Goal: Task Accomplishment & Management: Complete application form

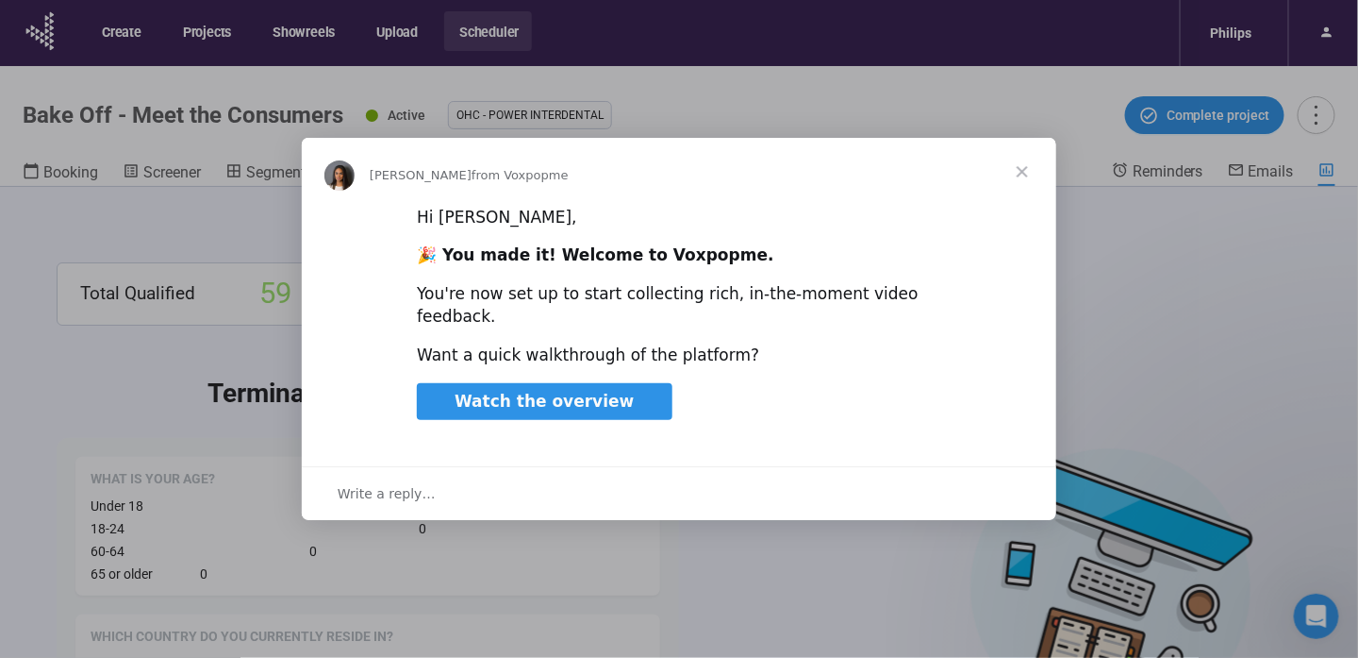
click at [577, 391] on span "Watch the overview" at bounding box center [544, 400] width 179 height 19
click at [1024, 177] on span "Close" at bounding box center [1023, 172] width 68 height 68
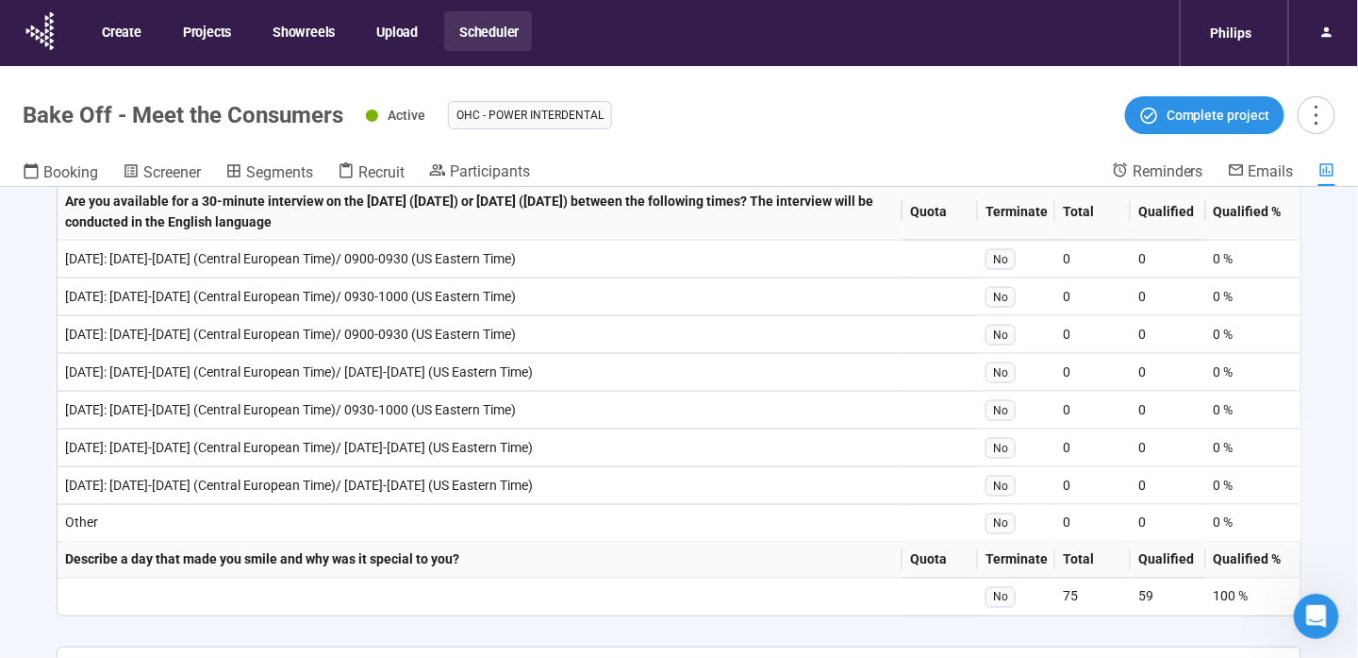
scroll to position [3289, 0]
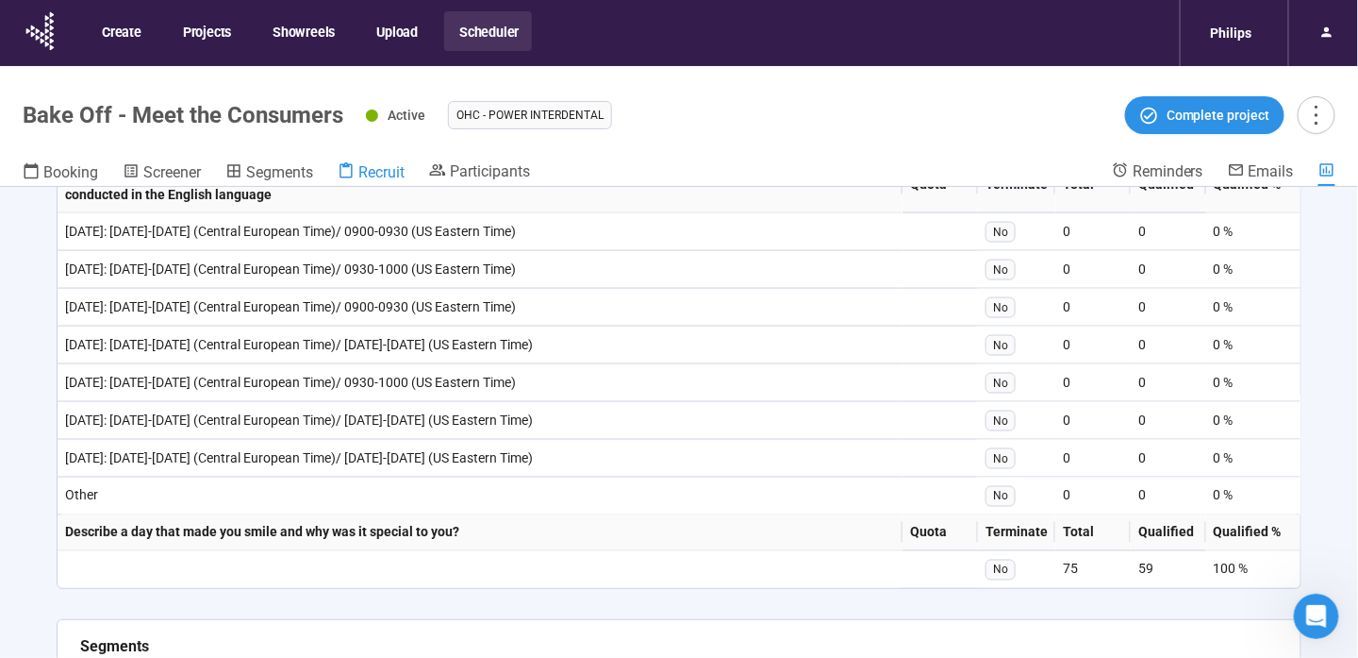
click at [398, 173] on span "Recruit" at bounding box center [381, 172] width 46 height 18
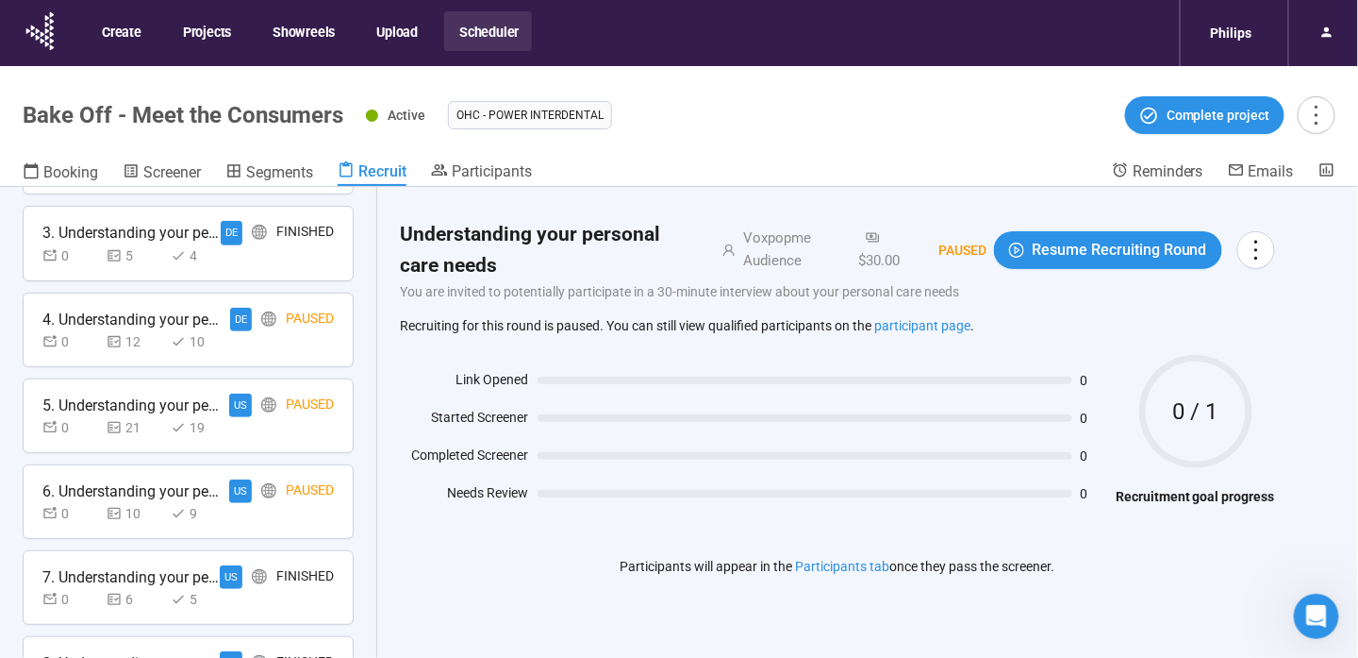
scroll to position [337, 0]
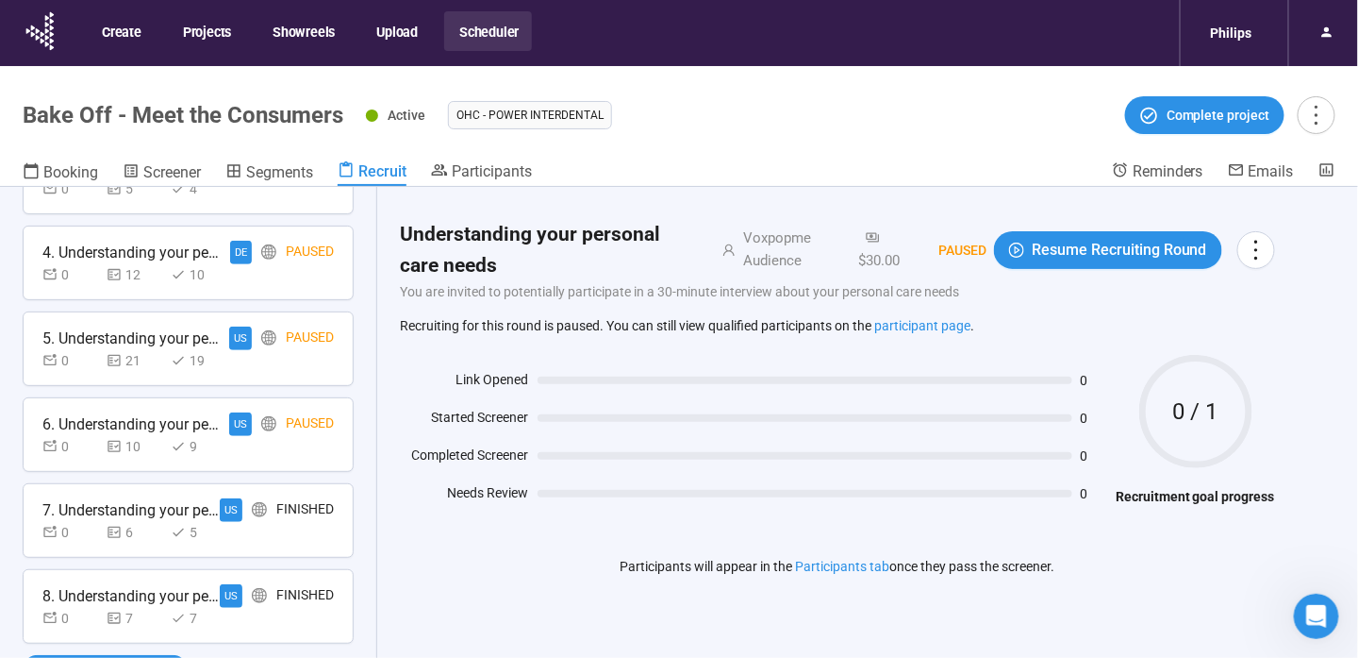
click at [301, 608] on div "0 7 7" at bounding box center [187, 618] width 291 height 21
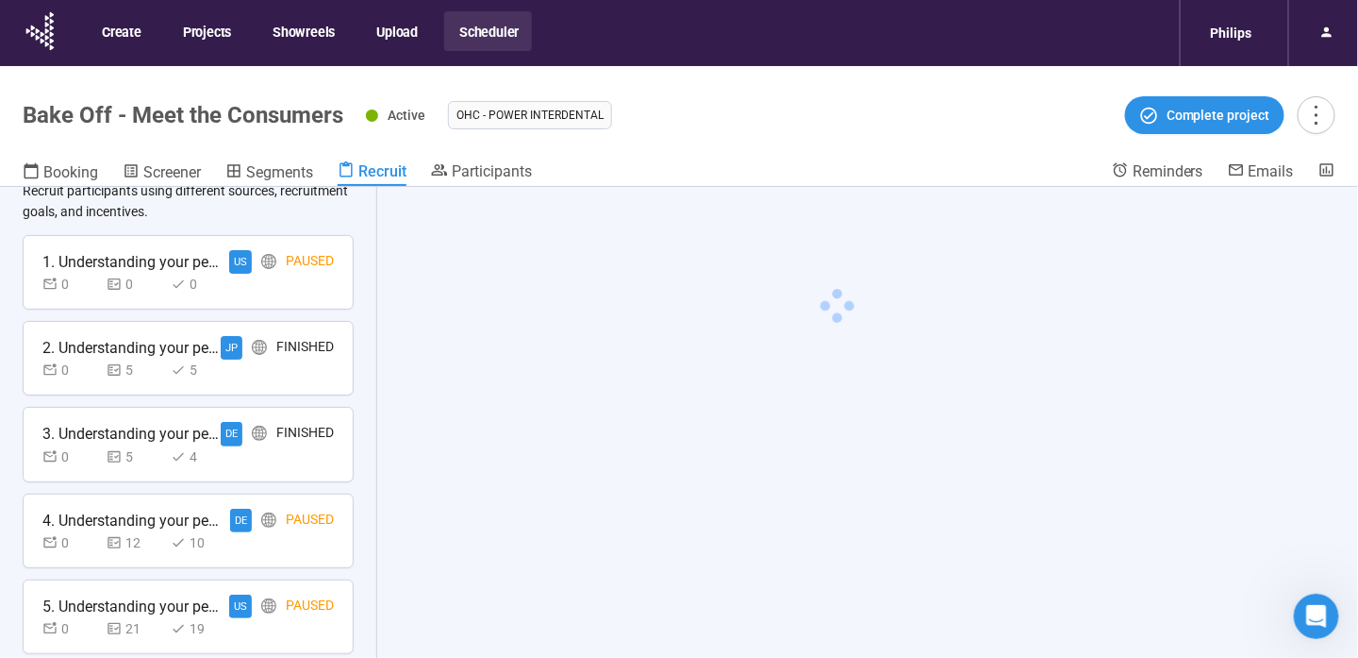
scroll to position [0, 0]
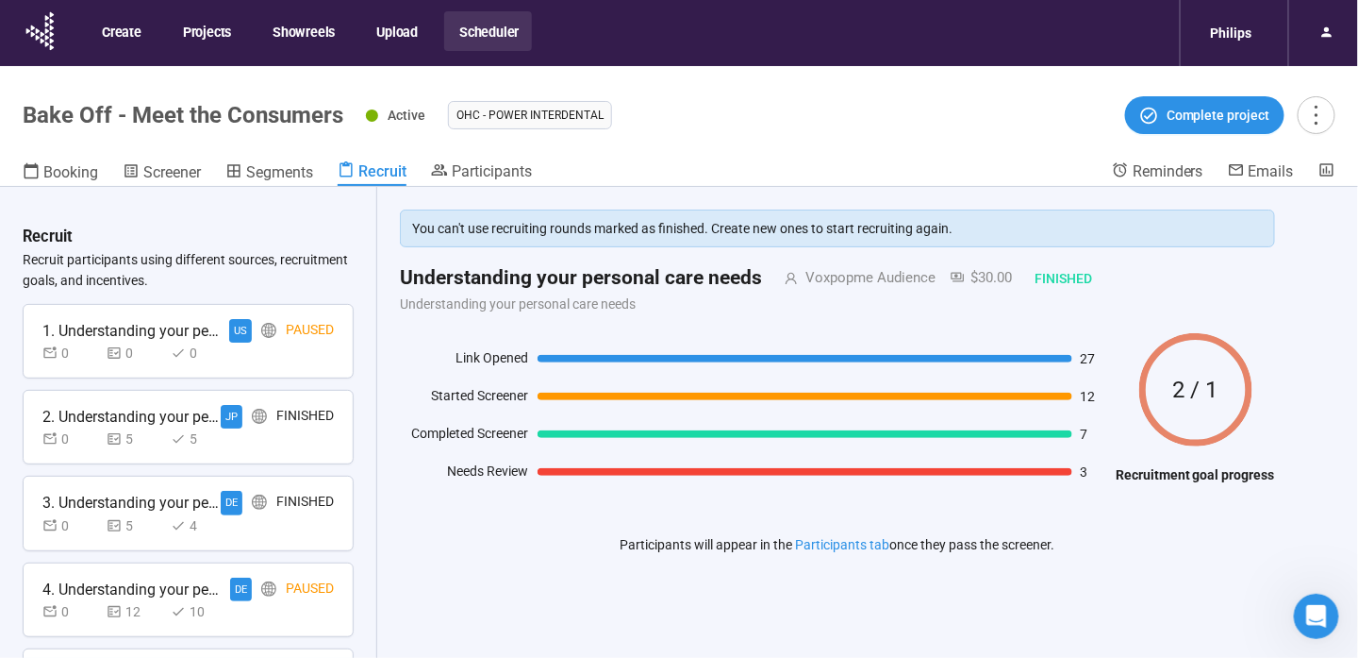
click at [261, 338] on div at bounding box center [268, 331] width 15 height 24
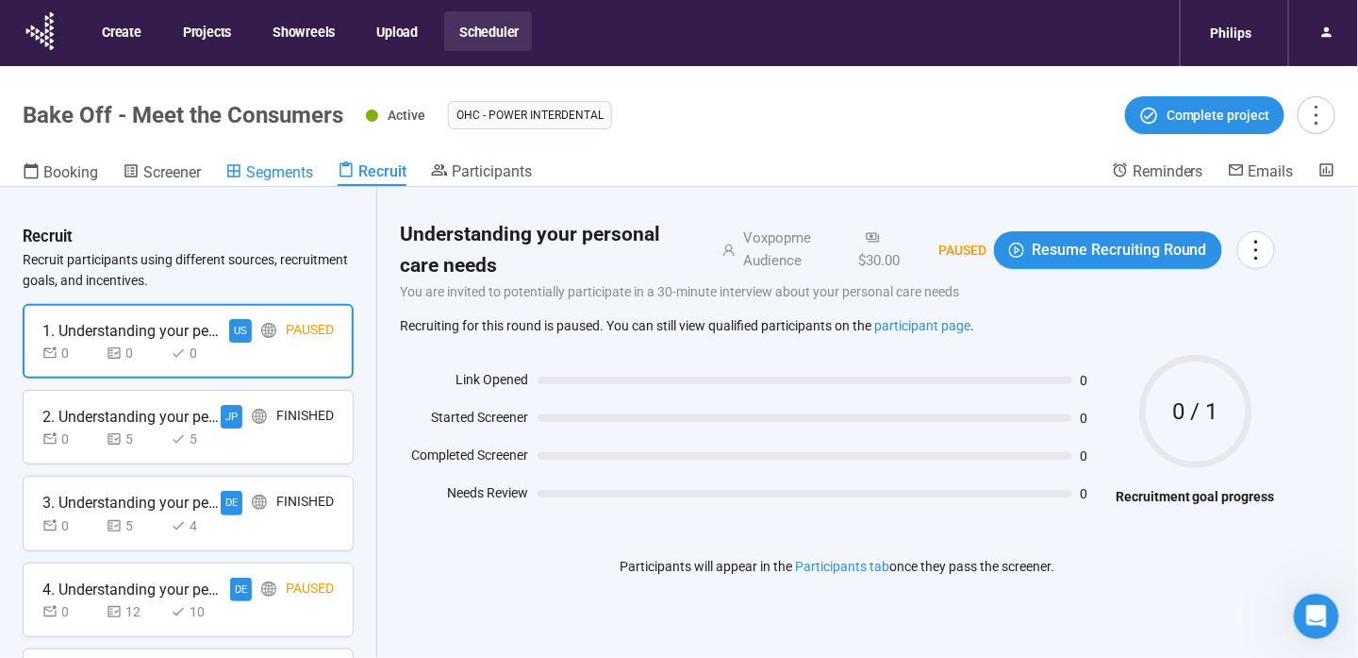
click at [259, 165] on span "Segments" at bounding box center [279, 172] width 67 height 18
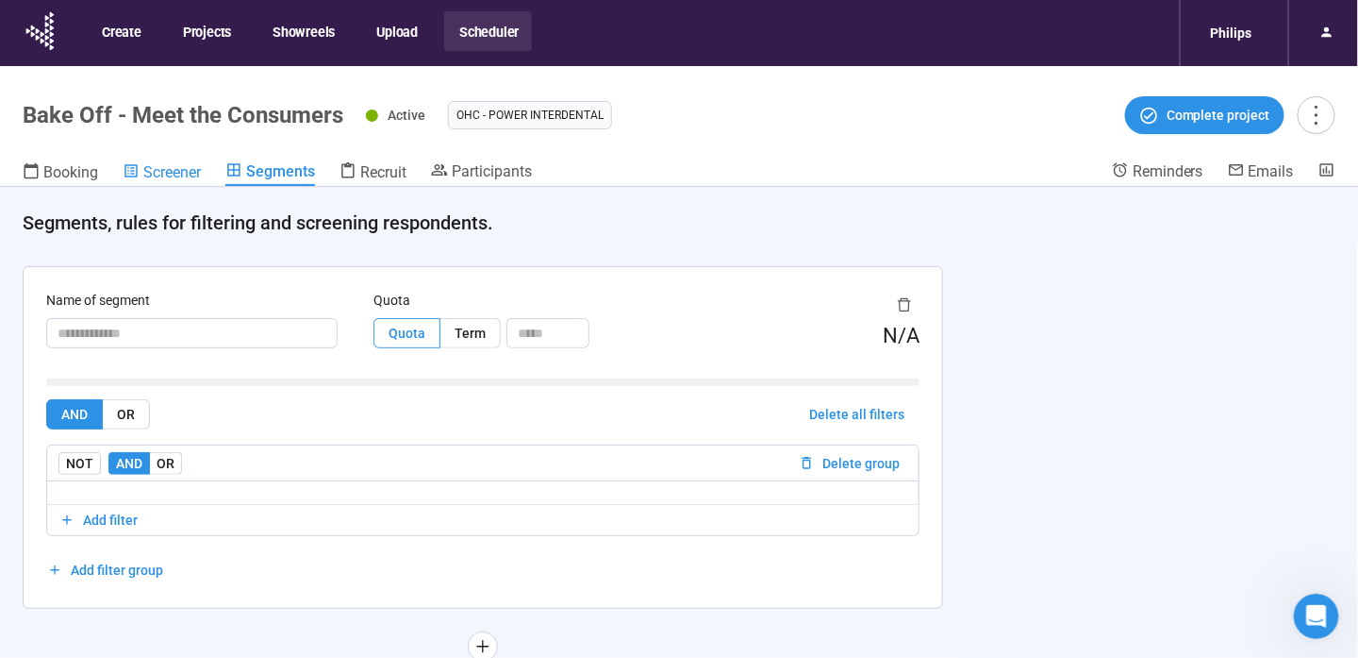
click at [146, 176] on span "Screener" at bounding box center [172, 172] width 58 height 18
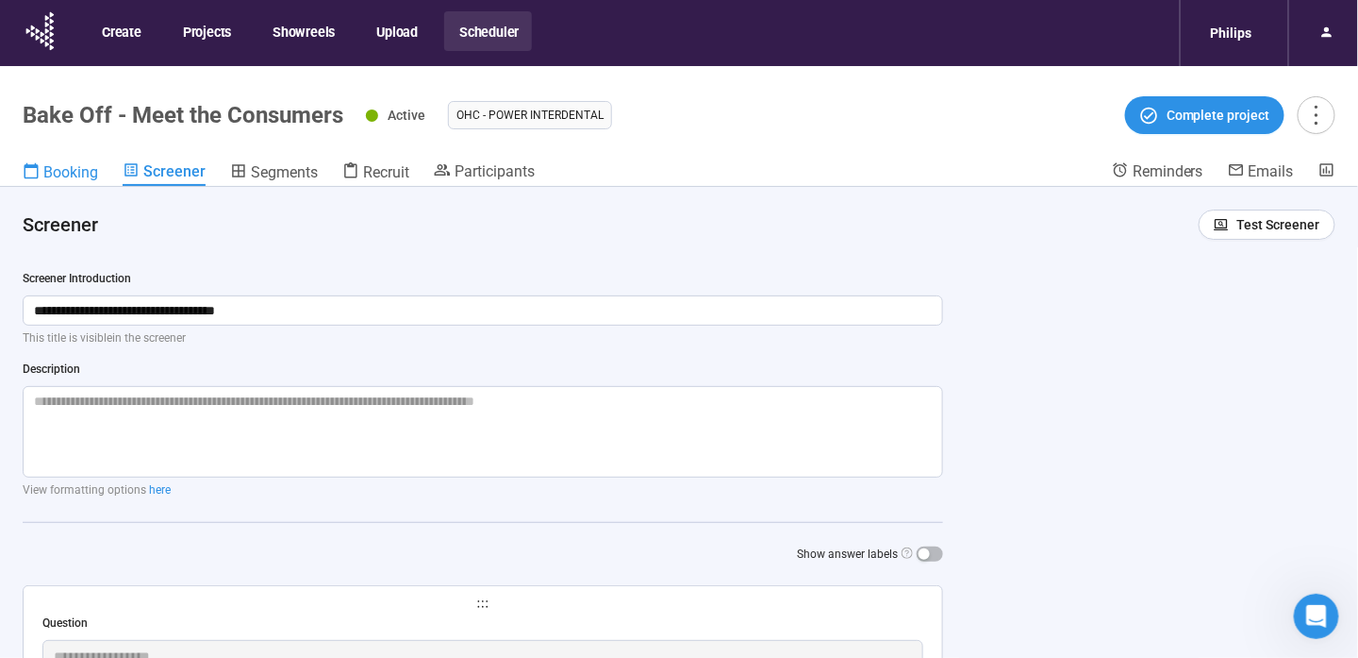
click at [52, 164] on span "Booking" at bounding box center [70, 172] width 55 height 18
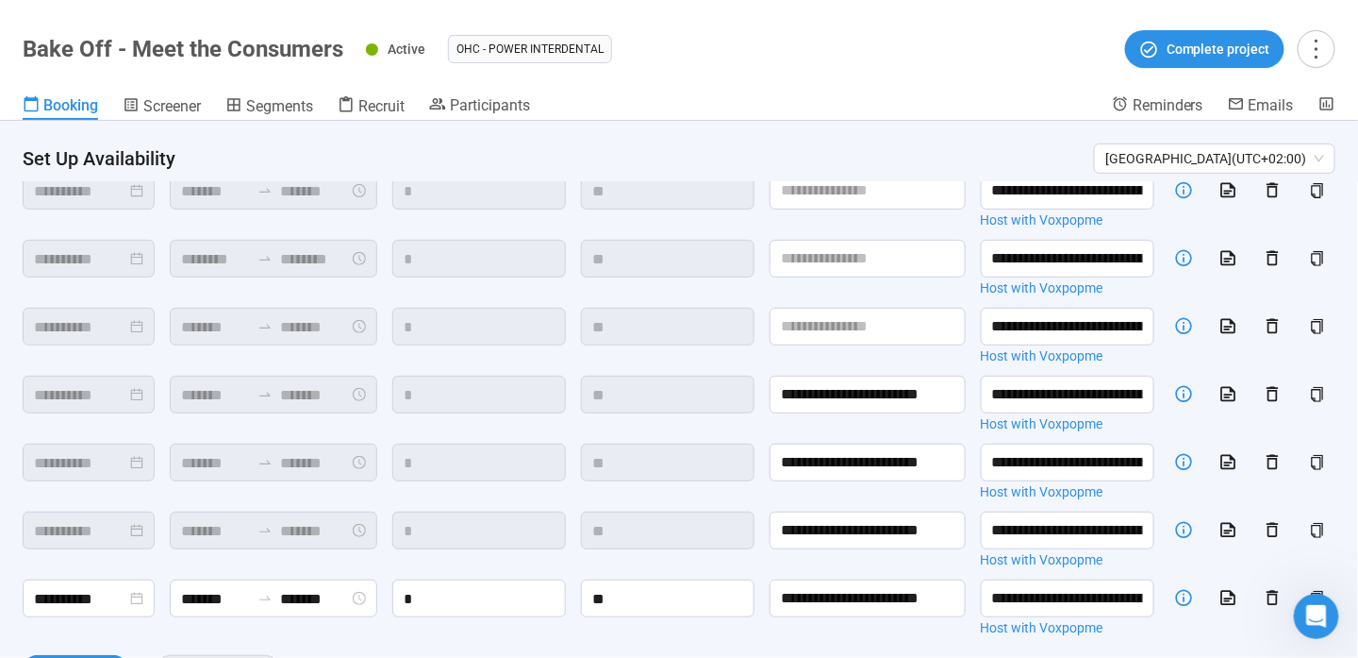
scroll to position [254, 0]
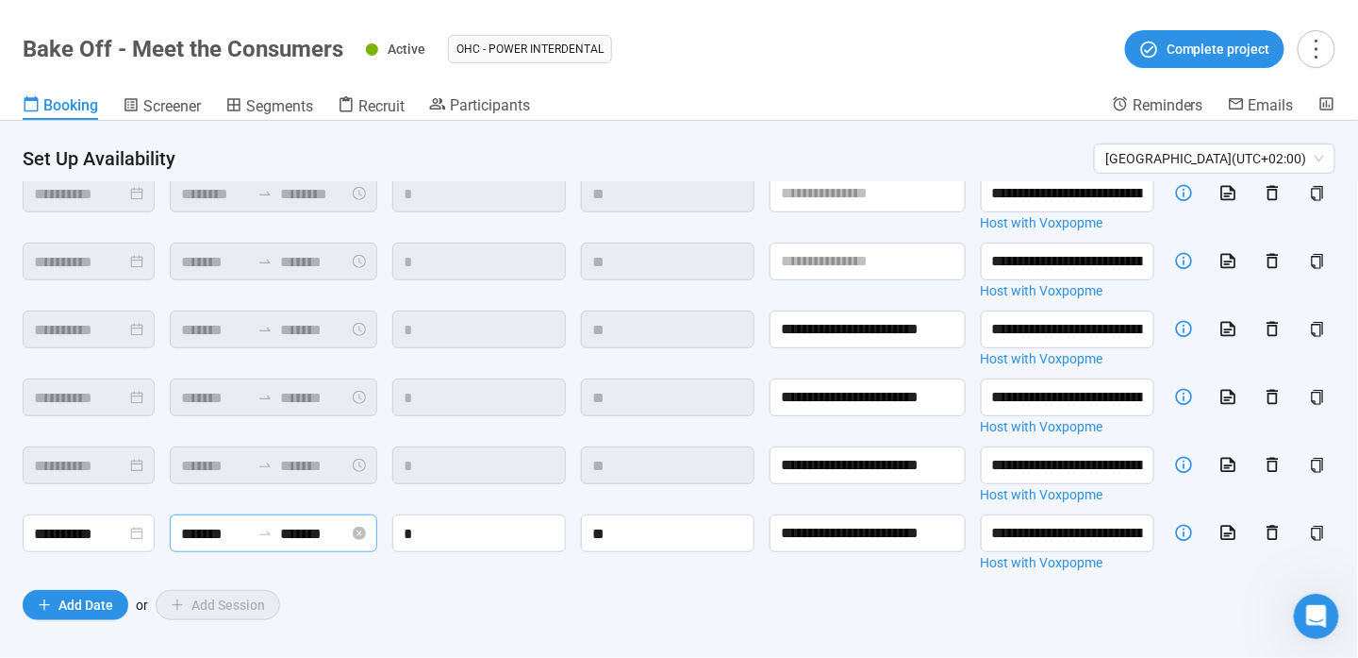
click at [338, 525] on input "*******" at bounding box center [314, 534] width 69 height 24
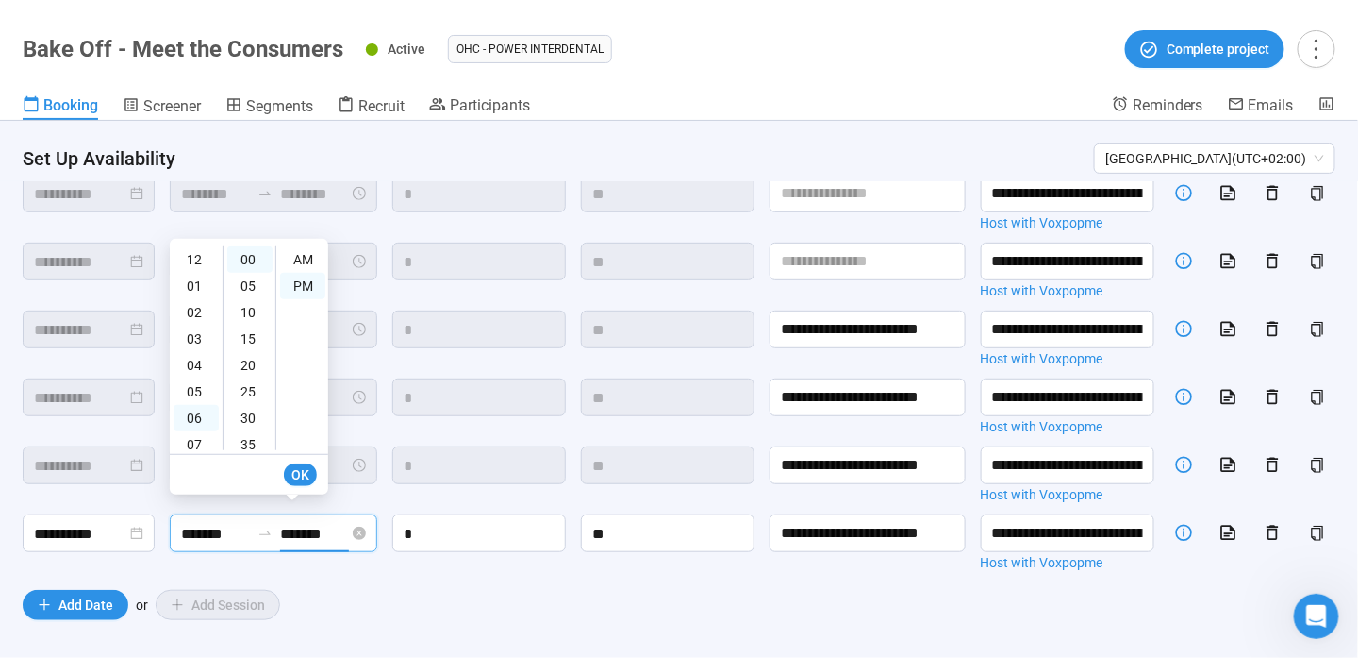
scroll to position [113, 0]
click at [297, 259] on div "AM" at bounding box center [302, 259] width 45 height 26
click at [300, 281] on div "PM" at bounding box center [302, 286] width 45 height 26
click at [198, 278] on div "05" at bounding box center [196, 278] width 45 height 26
click at [211, 527] on input "*******" at bounding box center [215, 534] width 69 height 24
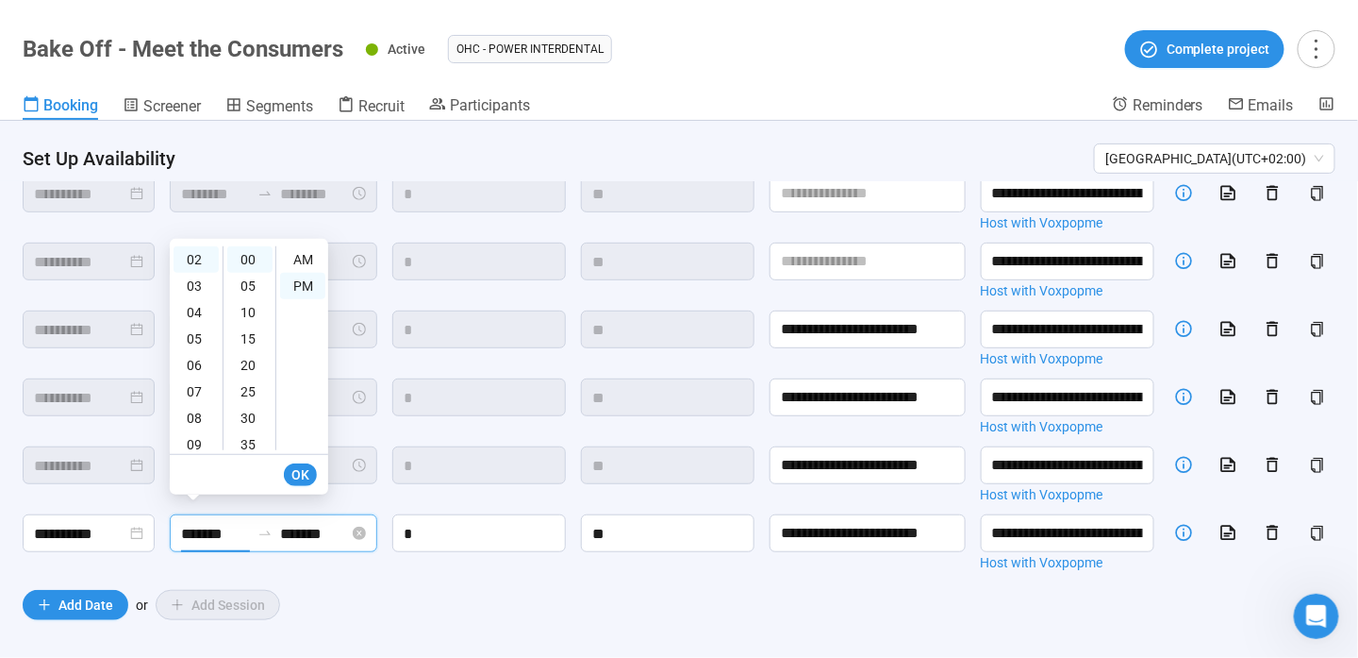
click at [325, 536] on input "*******" at bounding box center [314, 534] width 69 height 24
click at [194, 310] on div "06" at bounding box center [196, 304] width 45 height 26
type input "*******"
click at [203, 525] on input "*******" at bounding box center [215, 534] width 69 height 24
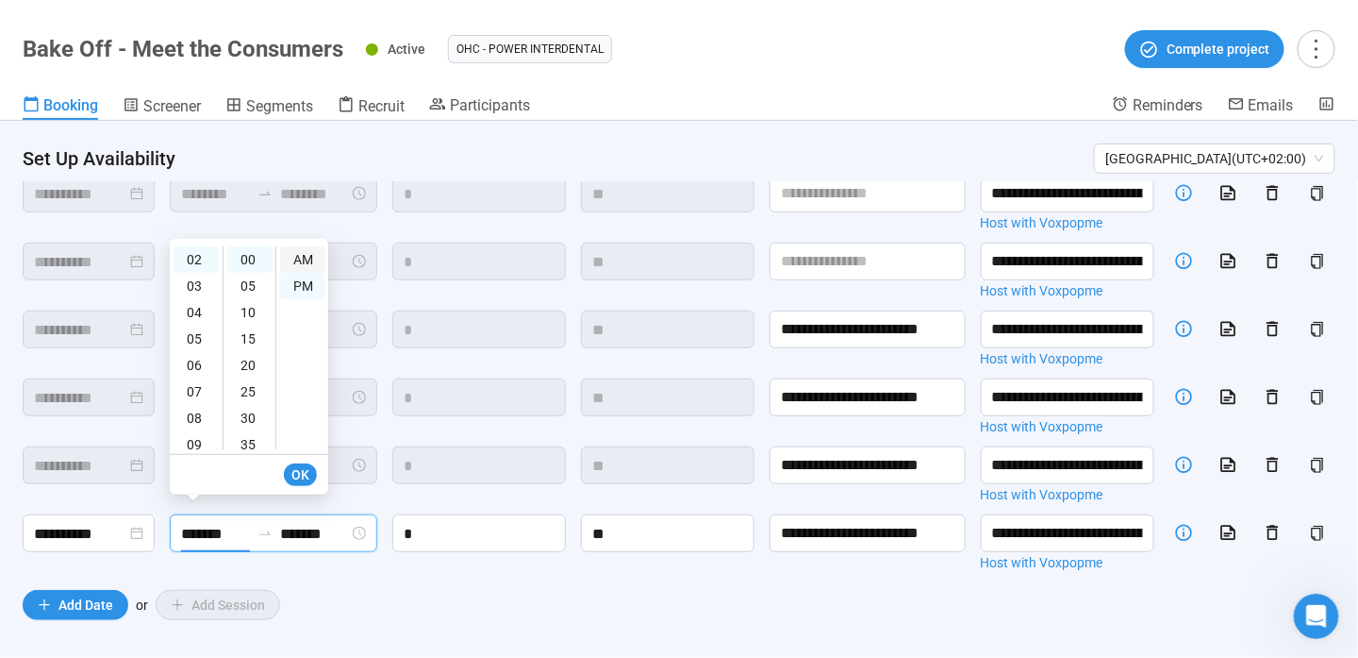
click at [294, 261] on div "AM" at bounding box center [302, 259] width 45 height 26
click at [294, 260] on div "AM" at bounding box center [302, 259] width 45 height 26
click at [192, 415] on div "10" at bounding box center [196, 410] width 45 height 26
click at [446, 552] on div "**********" at bounding box center [679, 296] width 1313 height 572
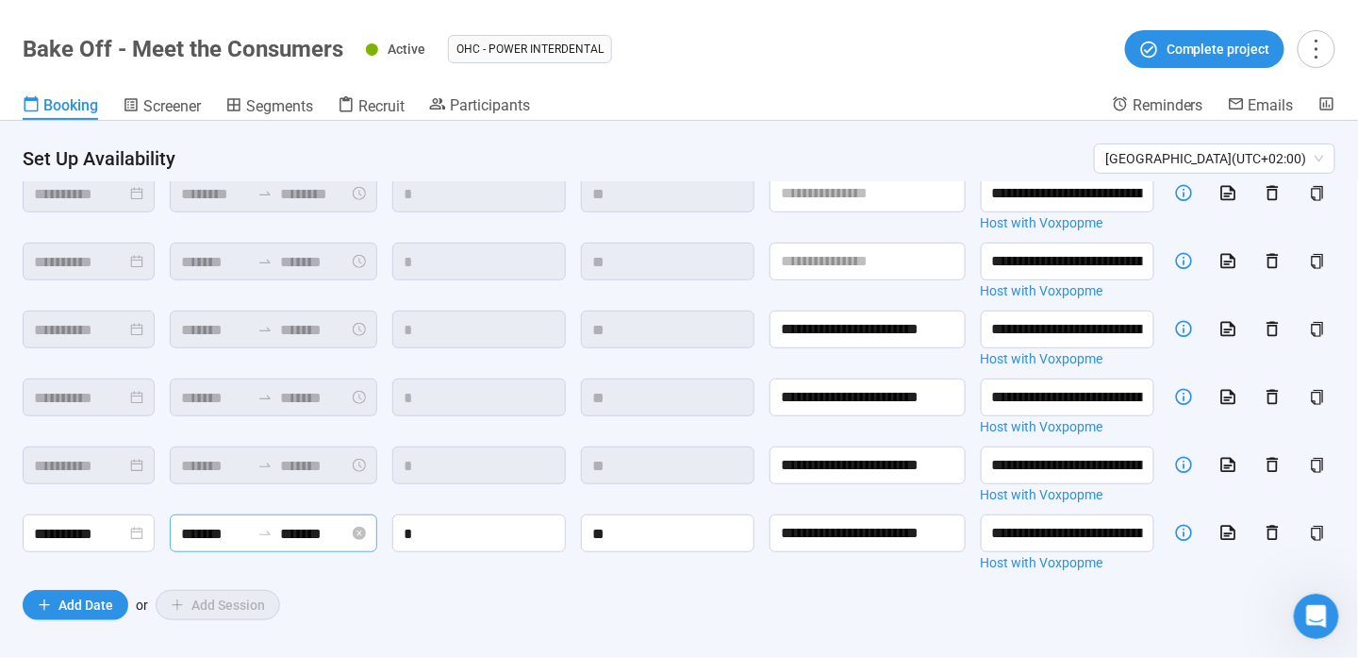
click at [184, 525] on input "*******" at bounding box center [215, 534] width 69 height 24
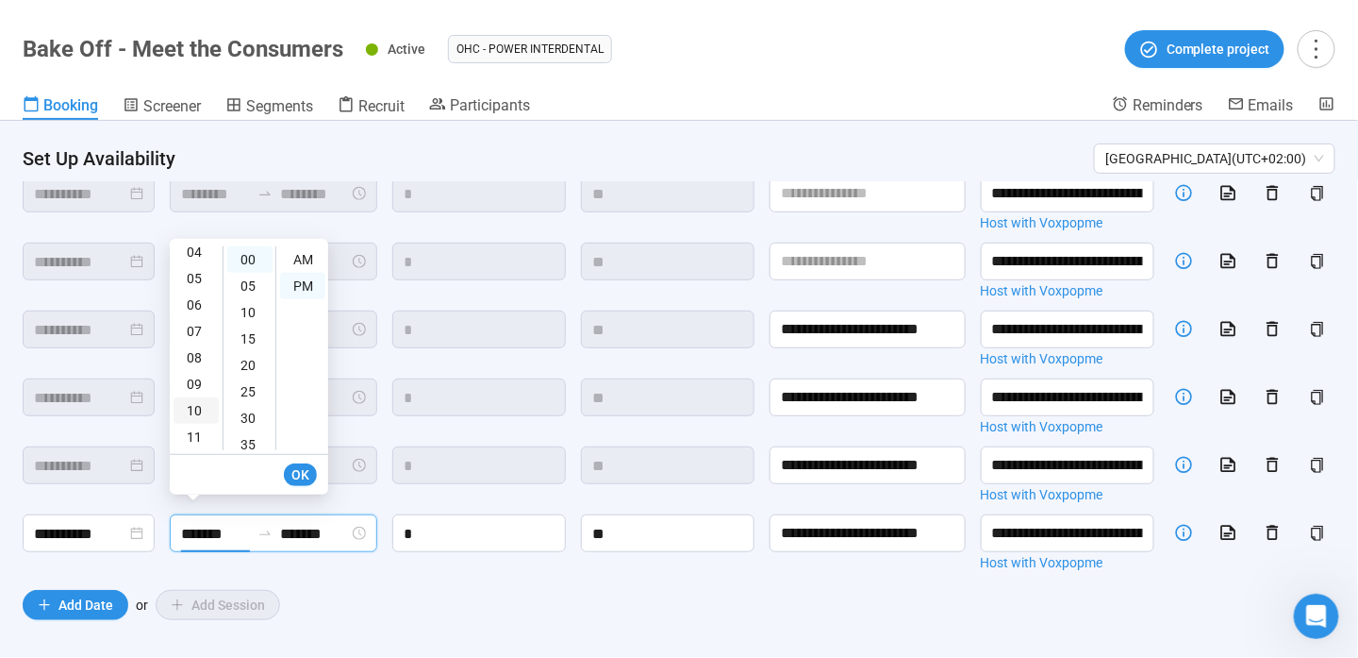
click at [192, 413] on div "10" at bounding box center [196, 410] width 45 height 26
click at [306, 260] on div "AM" at bounding box center [302, 259] width 45 height 26
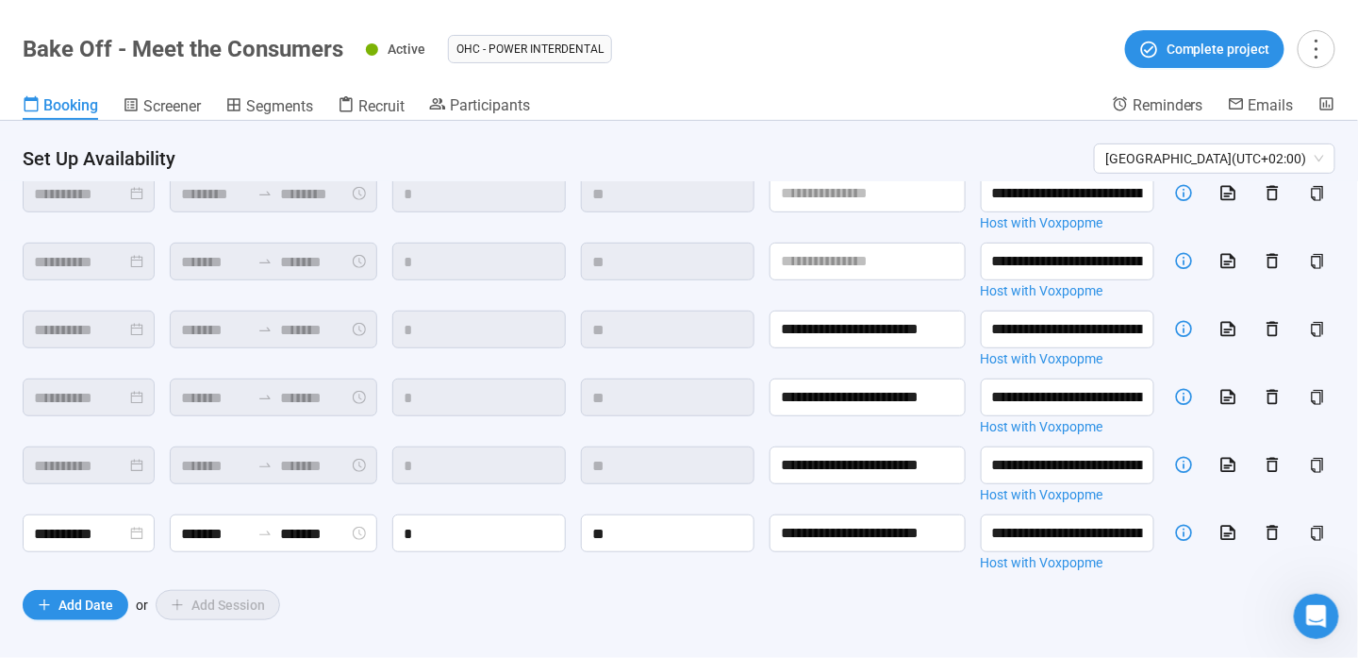
click at [342, 574] on div "**********" at bounding box center [679, 296] width 1313 height 572
click at [210, 530] on input "*******" at bounding box center [215, 534] width 69 height 24
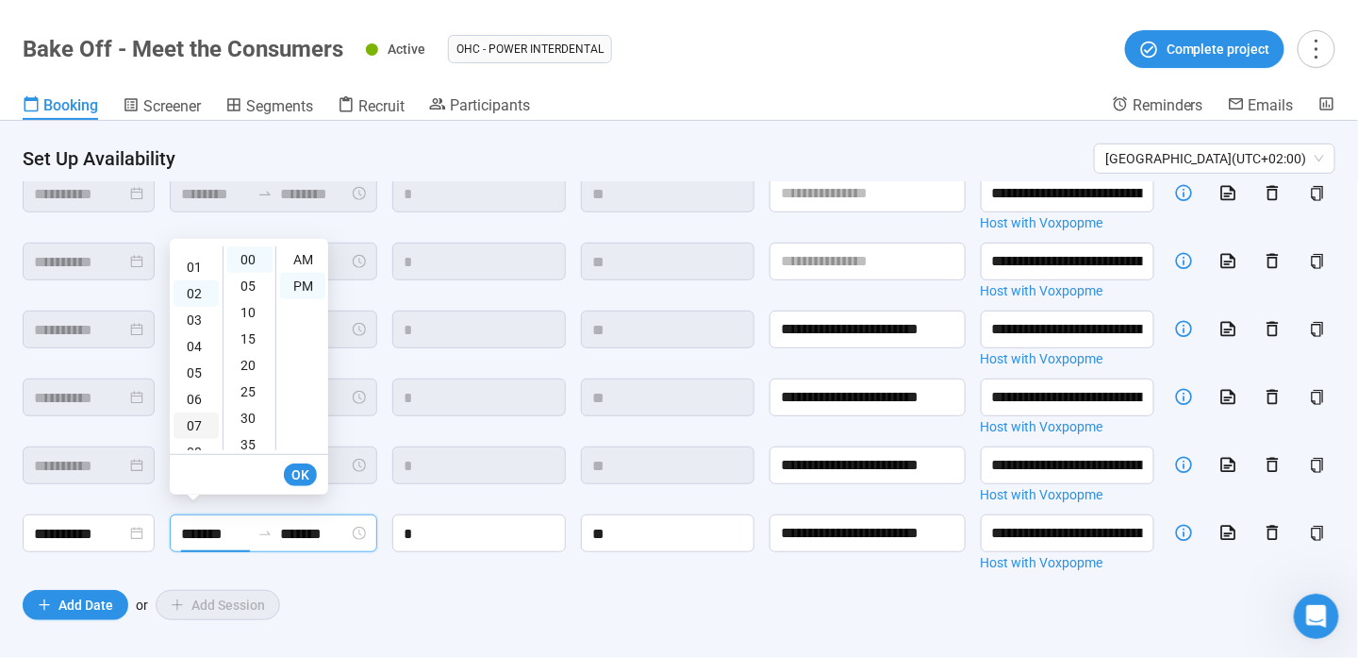
scroll to position [0, 0]
click at [301, 260] on div "AM" at bounding box center [302, 259] width 45 height 26
click at [192, 431] on div "10" at bounding box center [196, 429] width 45 height 26
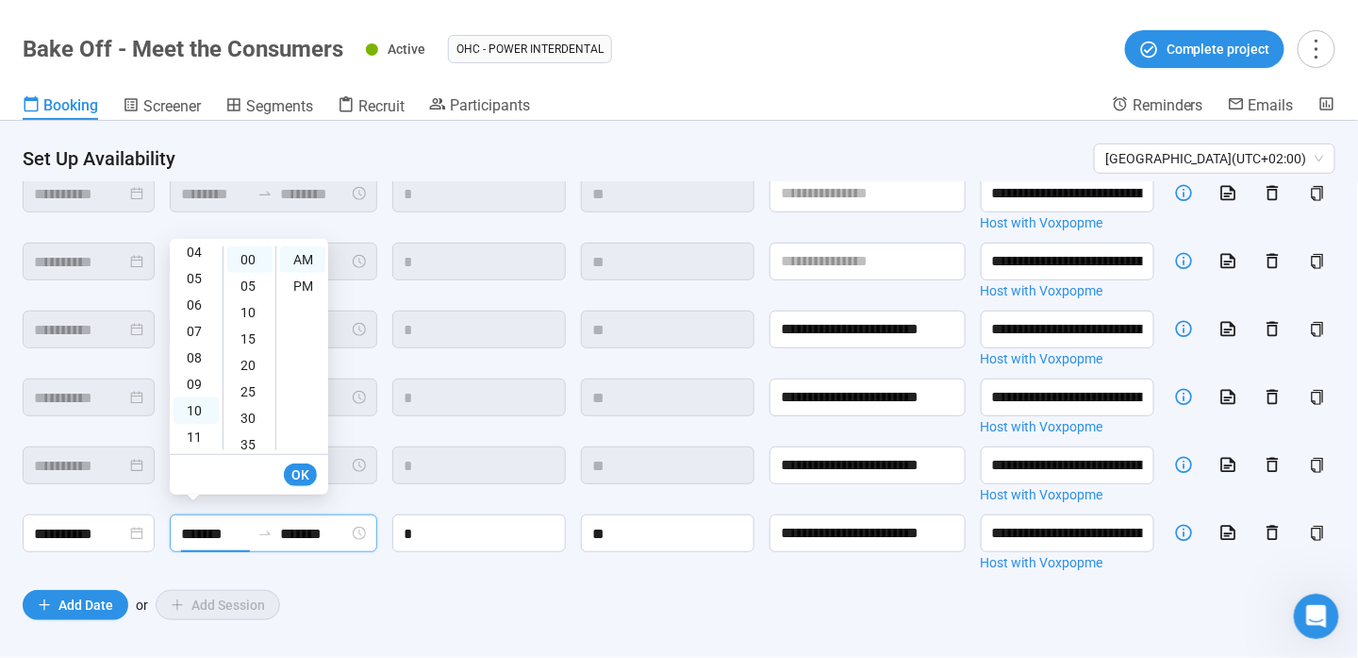
click at [345, 580] on form "**********" at bounding box center [679, 314] width 1313 height 609
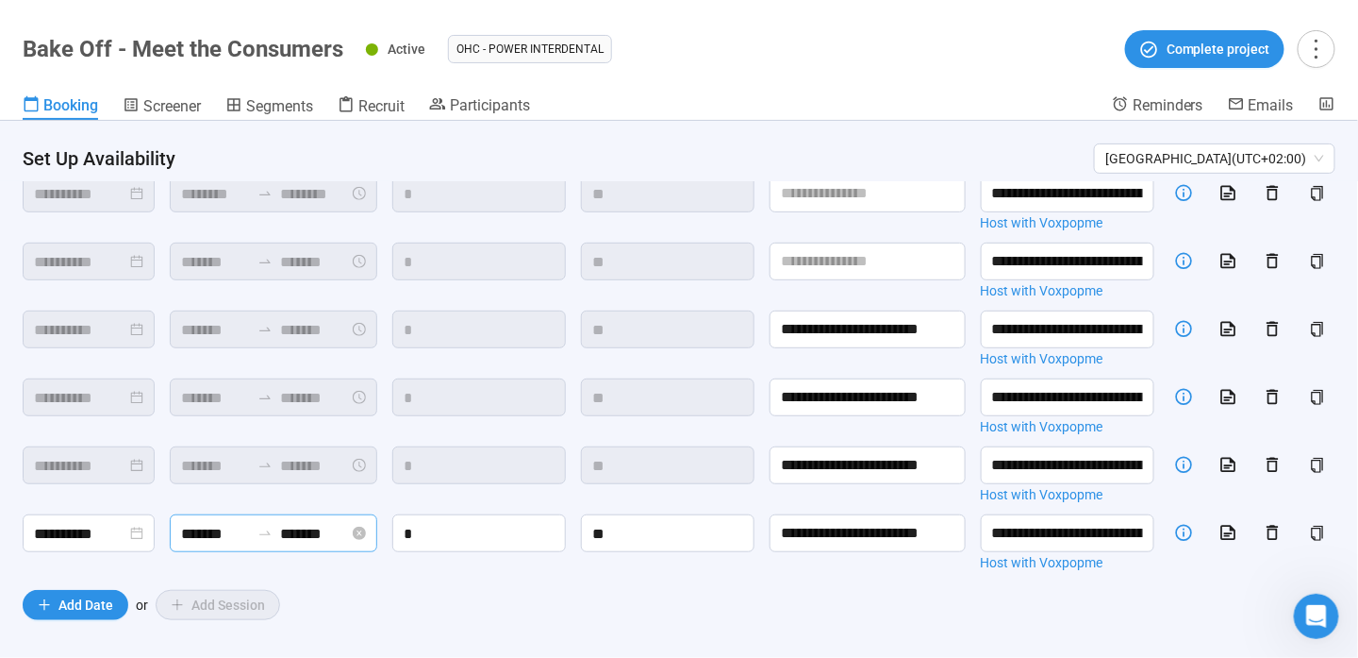
click at [212, 524] on input "*******" at bounding box center [215, 534] width 69 height 24
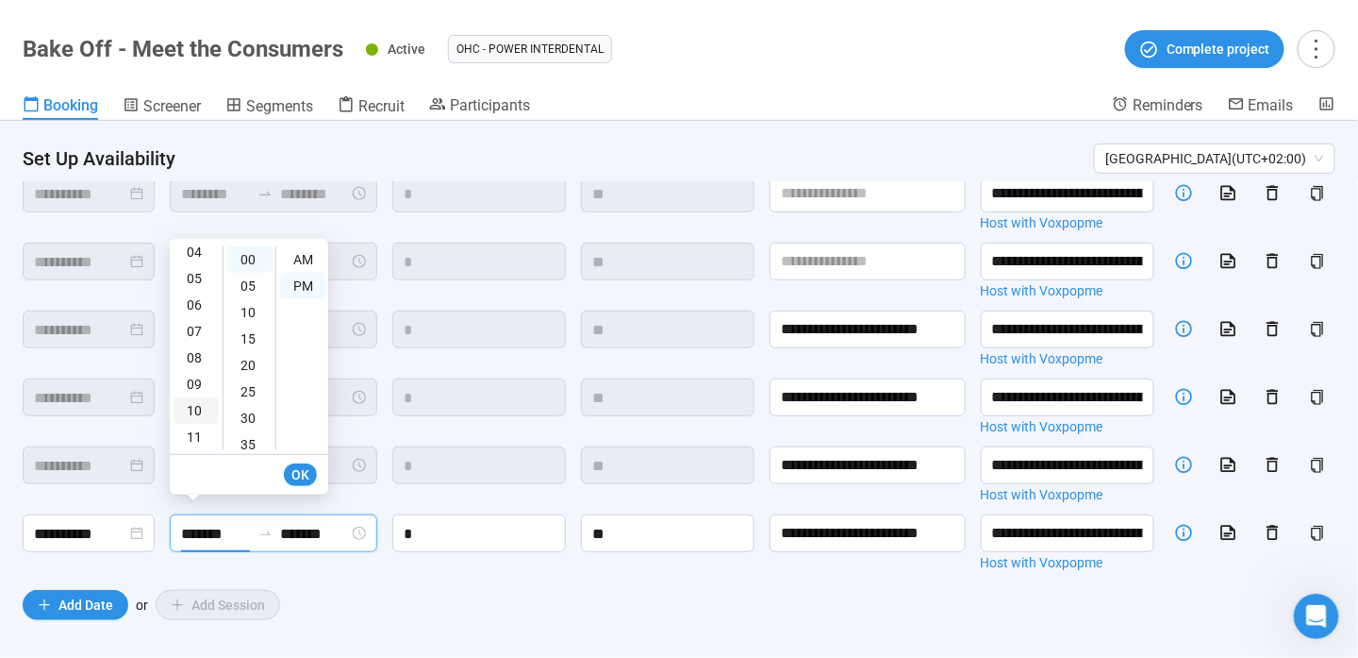
click at [197, 408] on div "10" at bounding box center [196, 410] width 45 height 26
click at [304, 255] on div "AM" at bounding box center [302, 259] width 45 height 26
type input "********"
click at [304, 470] on span "OK" at bounding box center [300, 474] width 18 height 21
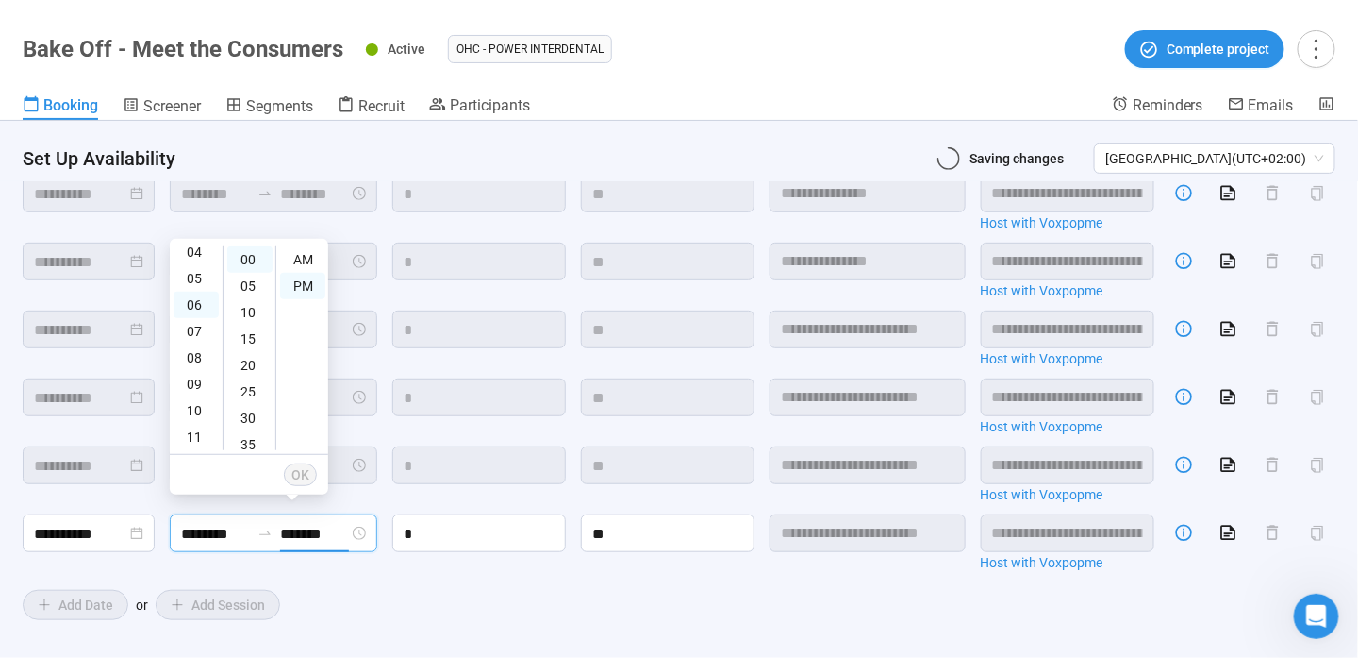
click at [544, 594] on div "Add Date or Add Session" at bounding box center [679, 605] width 1313 height 30
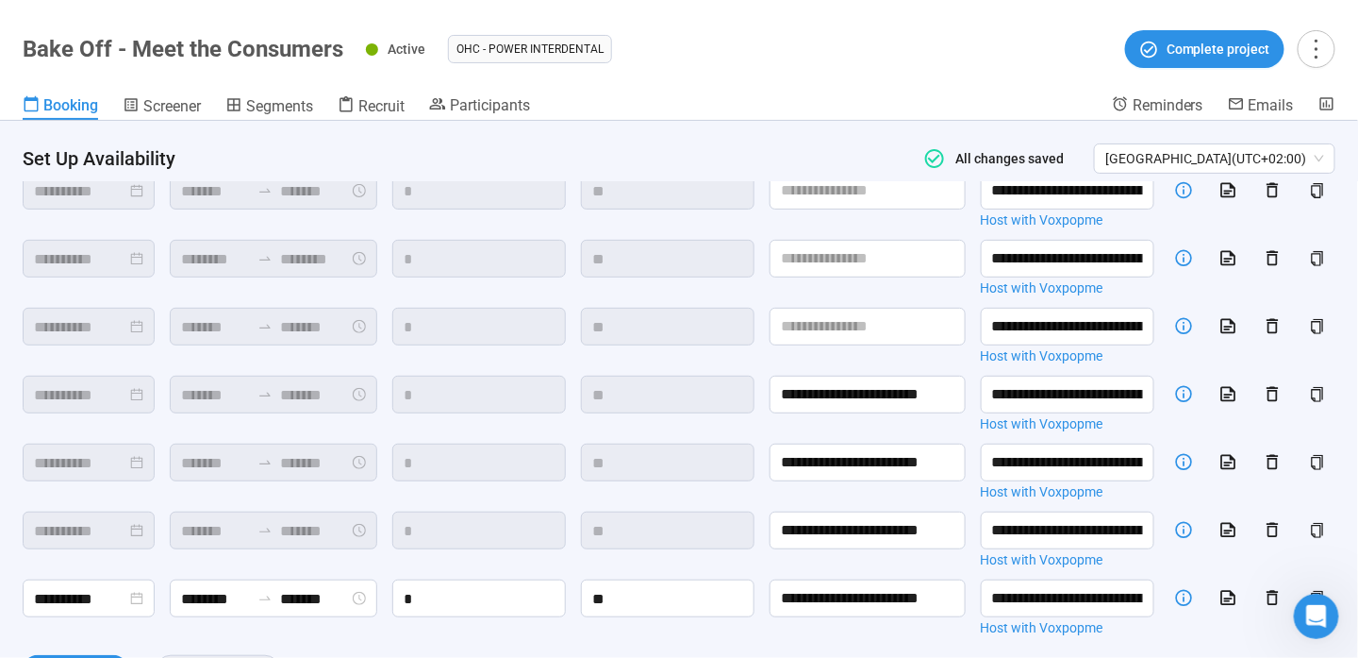
scroll to position [254, 0]
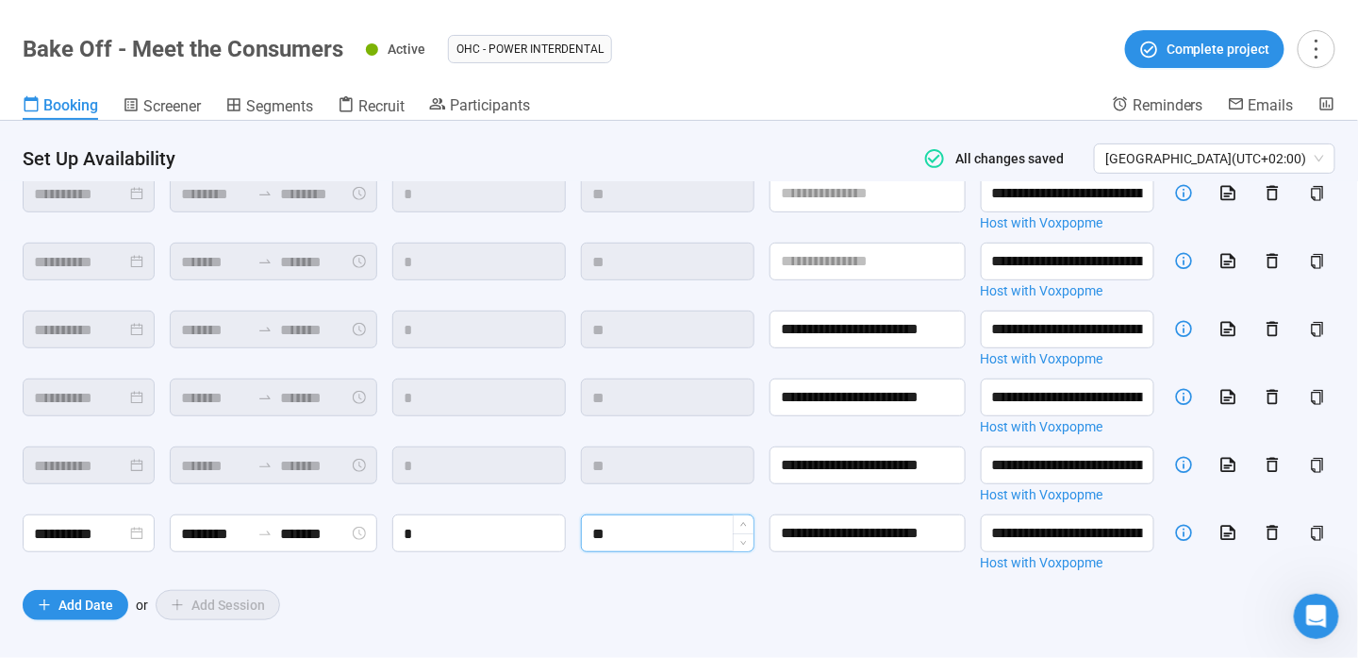
click at [637, 524] on input "**" at bounding box center [668, 533] width 172 height 36
click at [688, 591] on div "Add Date or Add Session" at bounding box center [679, 605] width 1313 height 30
click at [894, 524] on input "**********" at bounding box center [868, 533] width 196 height 38
drag, startPoint x: 848, startPoint y: 527, endPoint x: 647, endPoint y: 515, distance: 201.3
click at [647, 515] on div "**********" at bounding box center [679, 296] width 1313 height 572
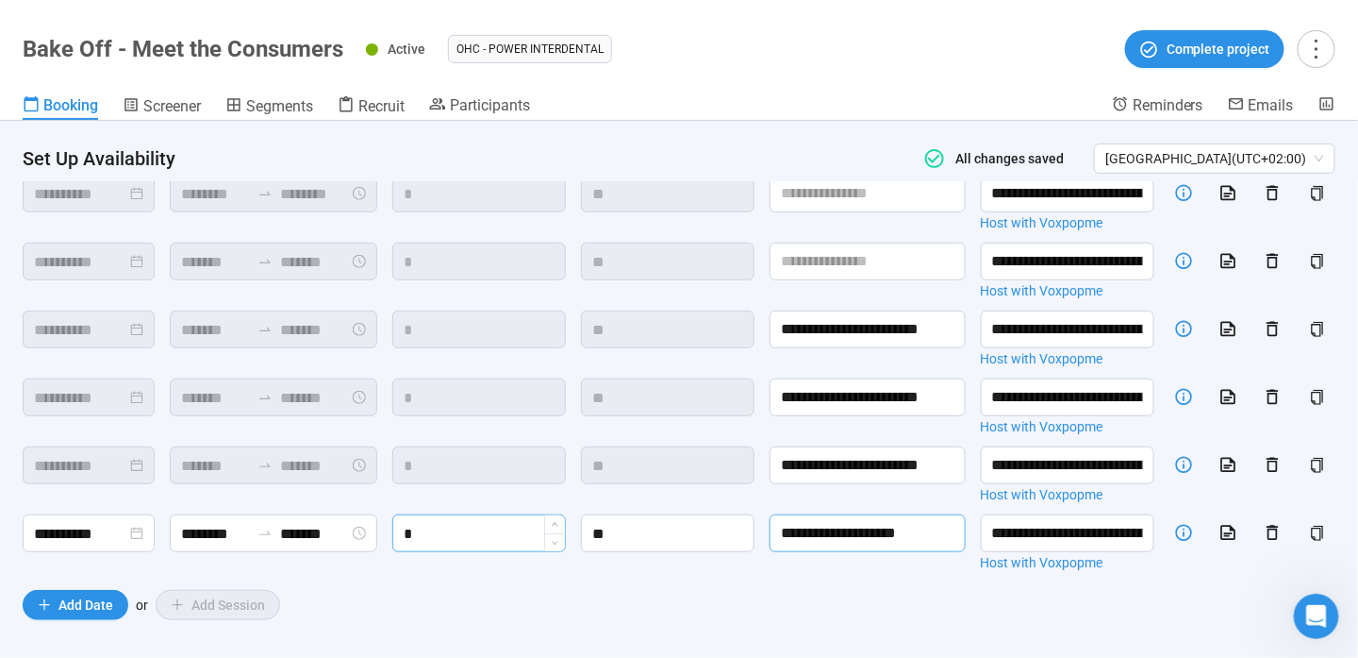
type input "**********"
click at [483, 522] on input "*" at bounding box center [479, 533] width 172 height 36
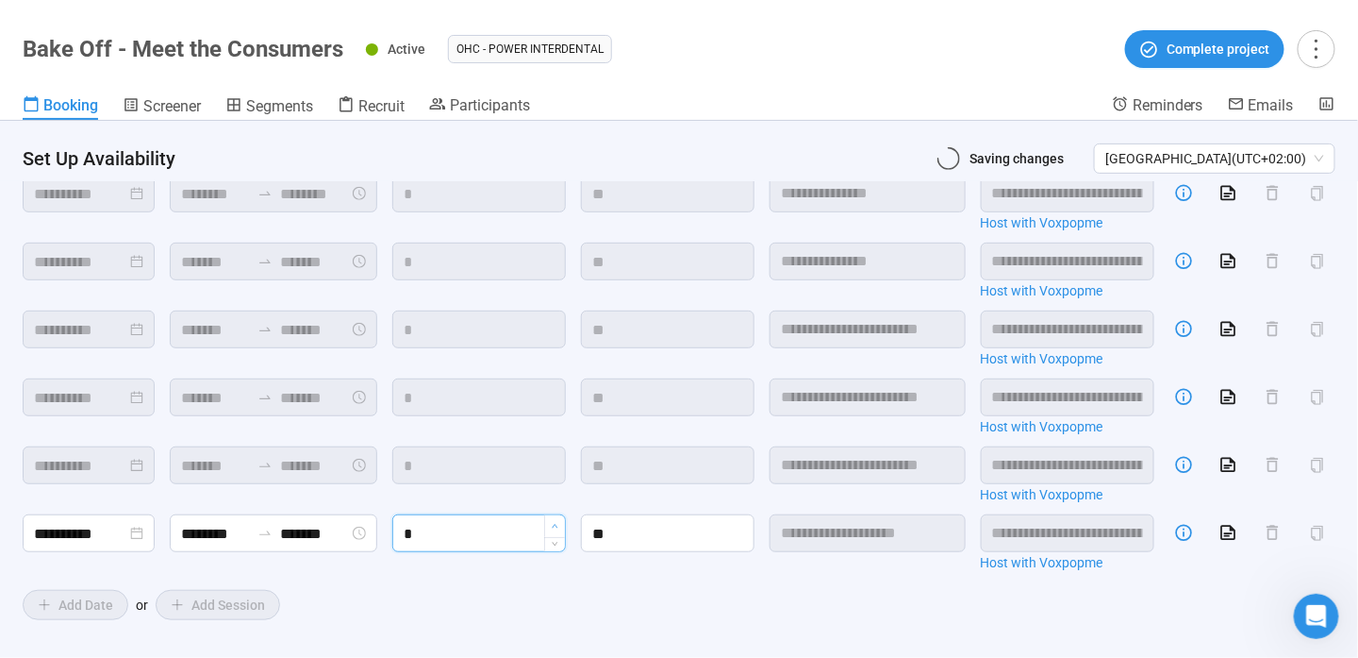
click at [547, 515] on span "Increase Value" at bounding box center [554, 526] width 21 height 22
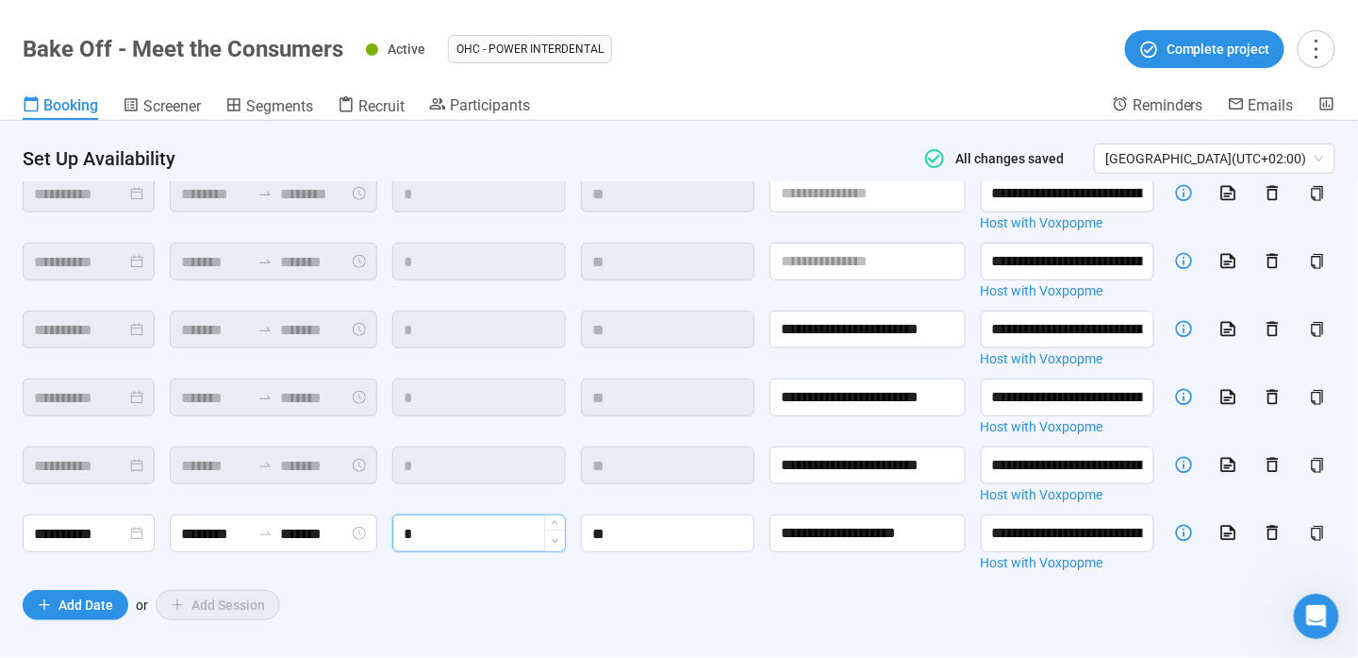
type input "*"
click at [556, 535] on span "Decrease Value" at bounding box center [554, 540] width 21 height 22
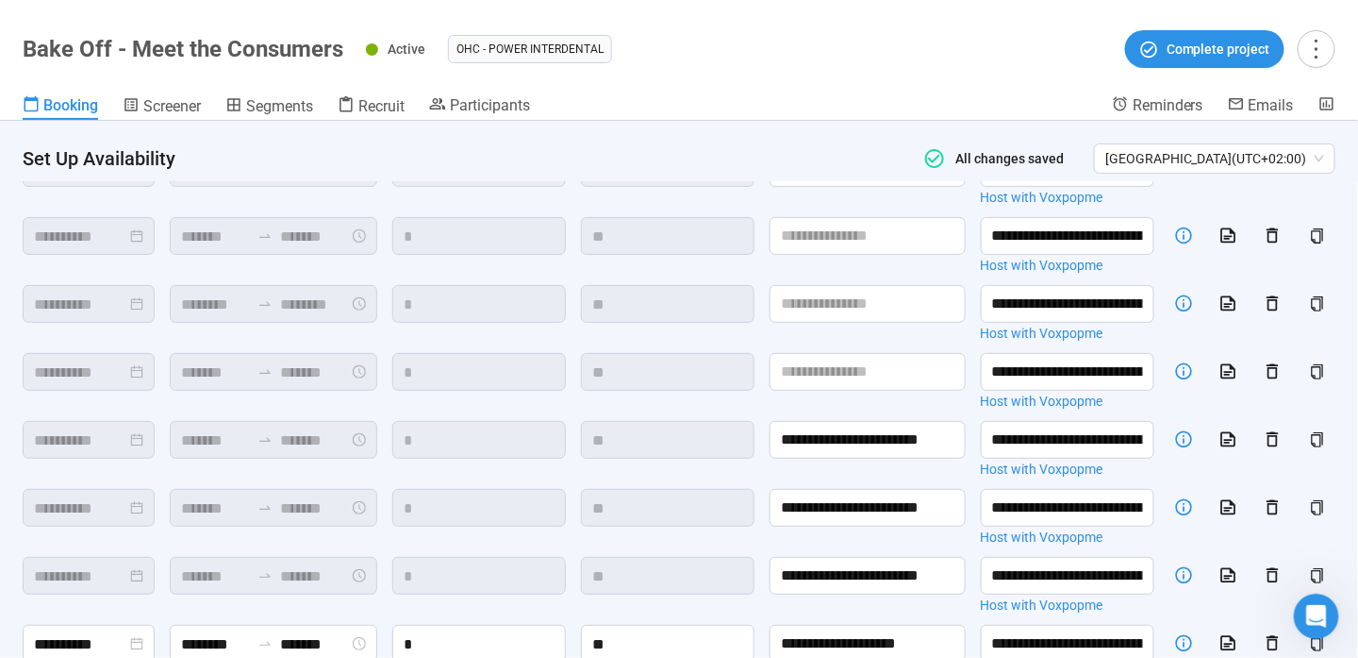
scroll to position [0, 0]
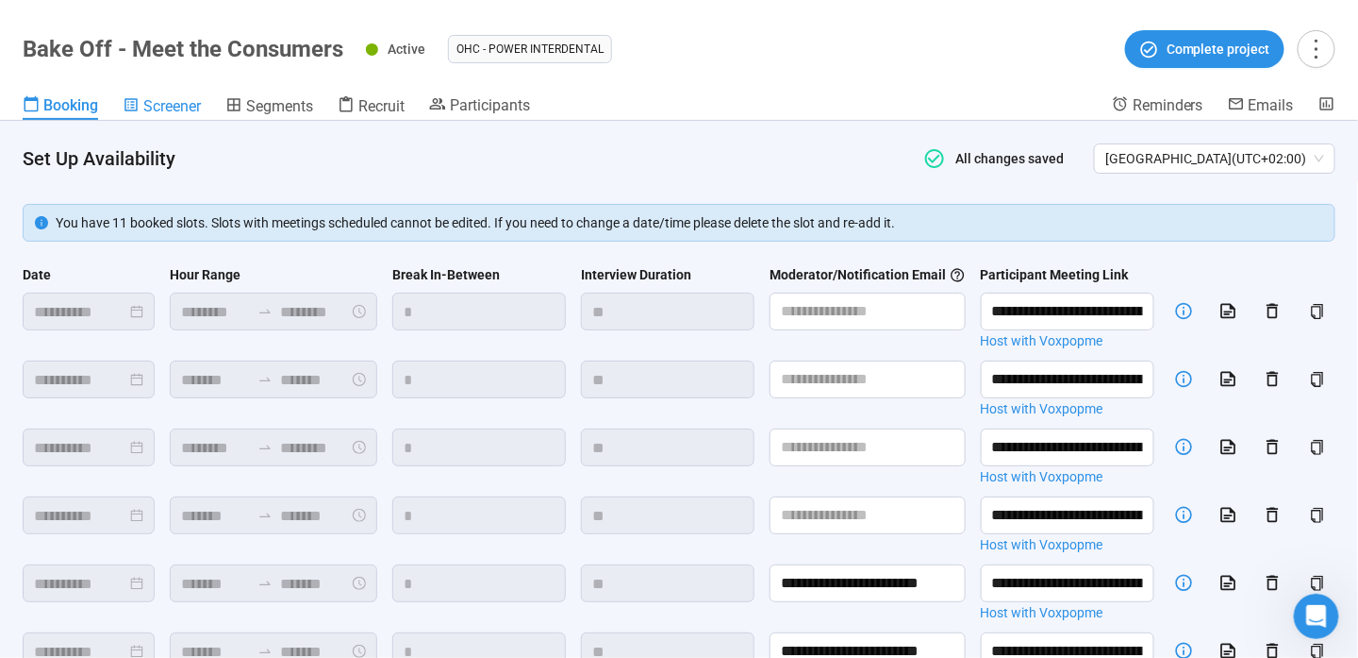
click at [164, 103] on span "Screener" at bounding box center [172, 106] width 58 height 18
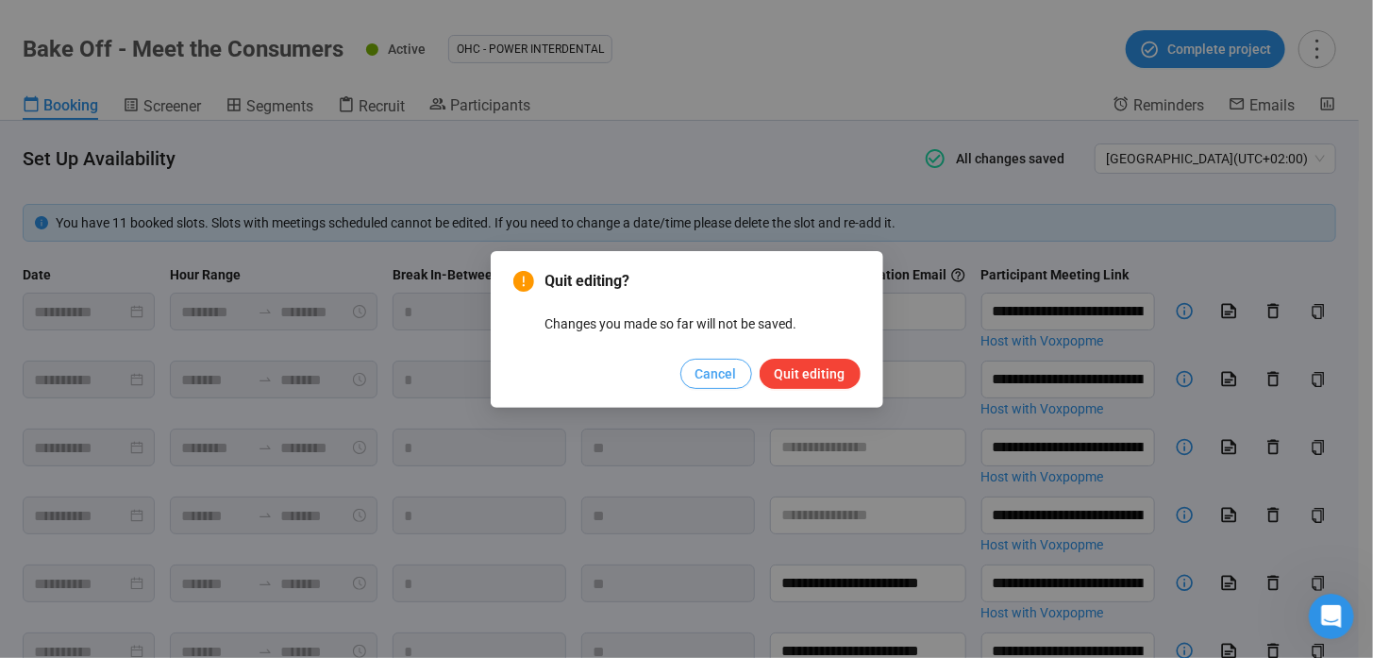
click at [722, 380] on span "Cancel" at bounding box center [716, 373] width 42 height 21
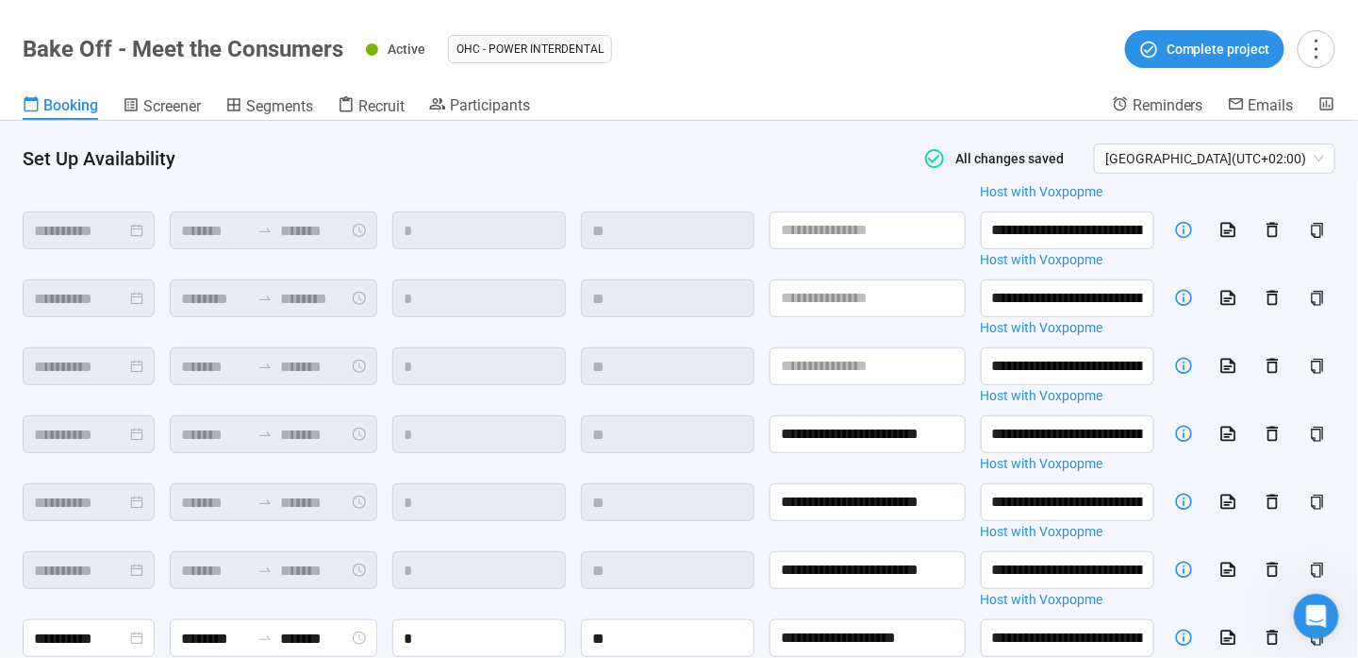
scroll to position [254, 0]
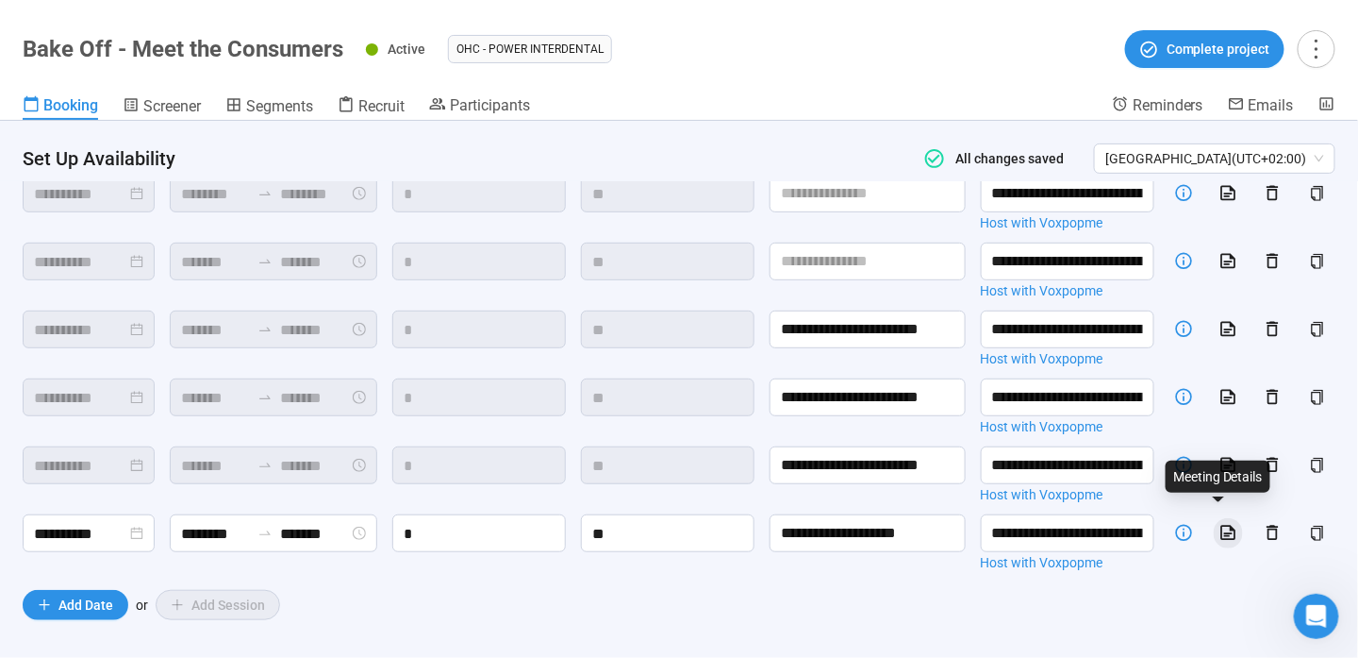
click at [1220, 524] on icon "button" at bounding box center [1229, 533] width 20 height 20
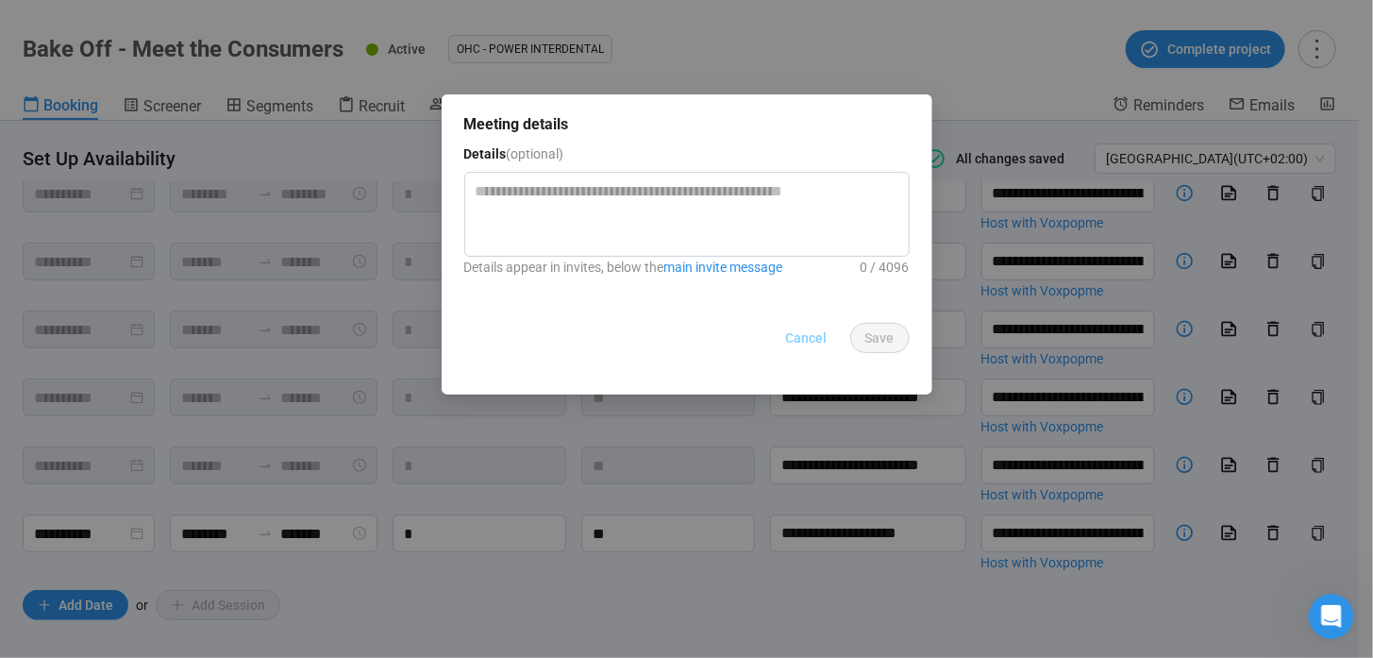
click at [823, 332] on span "Cancel" at bounding box center [807, 337] width 42 height 21
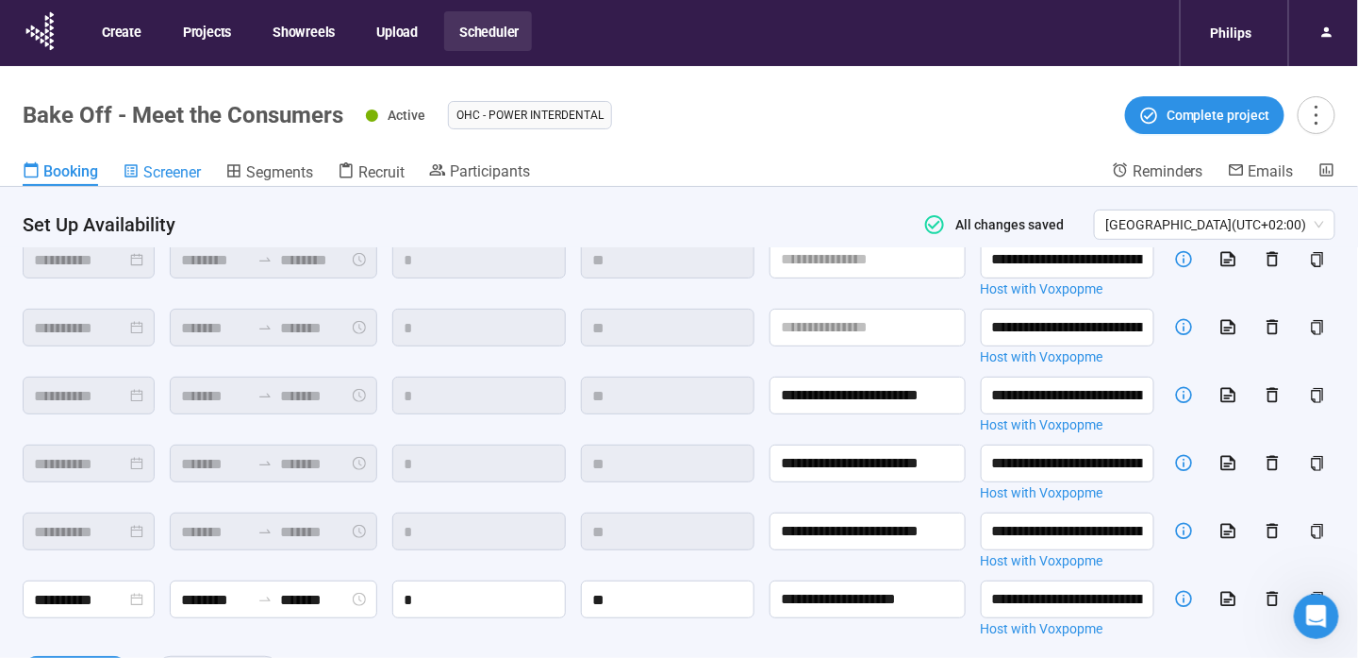
click at [158, 169] on span "Screener" at bounding box center [172, 172] width 58 height 18
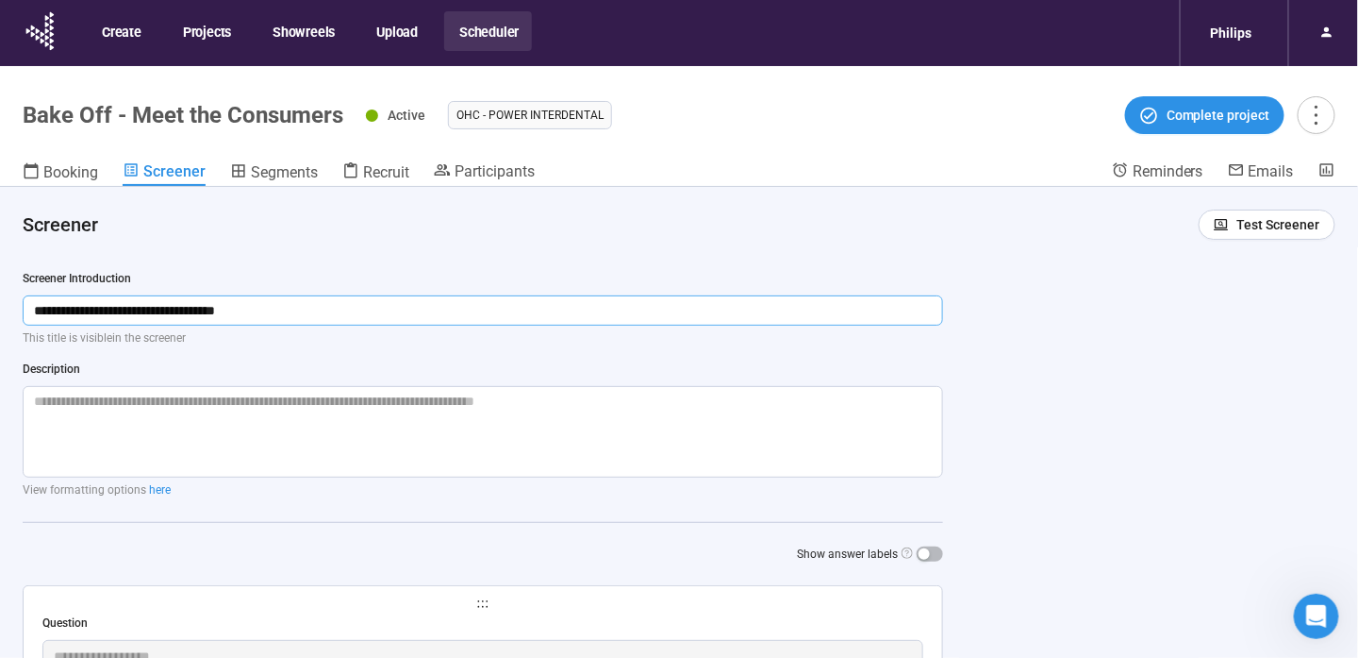
click at [232, 296] on input "**********" at bounding box center [483, 310] width 921 height 30
drag, startPoint x: 339, startPoint y: 300, endPoint x: -4, endPoint y: 315, distance: 342.8
click at [0, 315] on html "**********" at bounding box center [679, 362] width 1358 height 724
click at [291, 313] on input "**********" at bounding box center [483, 310] width 921 height 30
drag, startPoint x: 323, startPoint y: 308, endPoint x: -4, endPoint y: 291, distance: 326.8
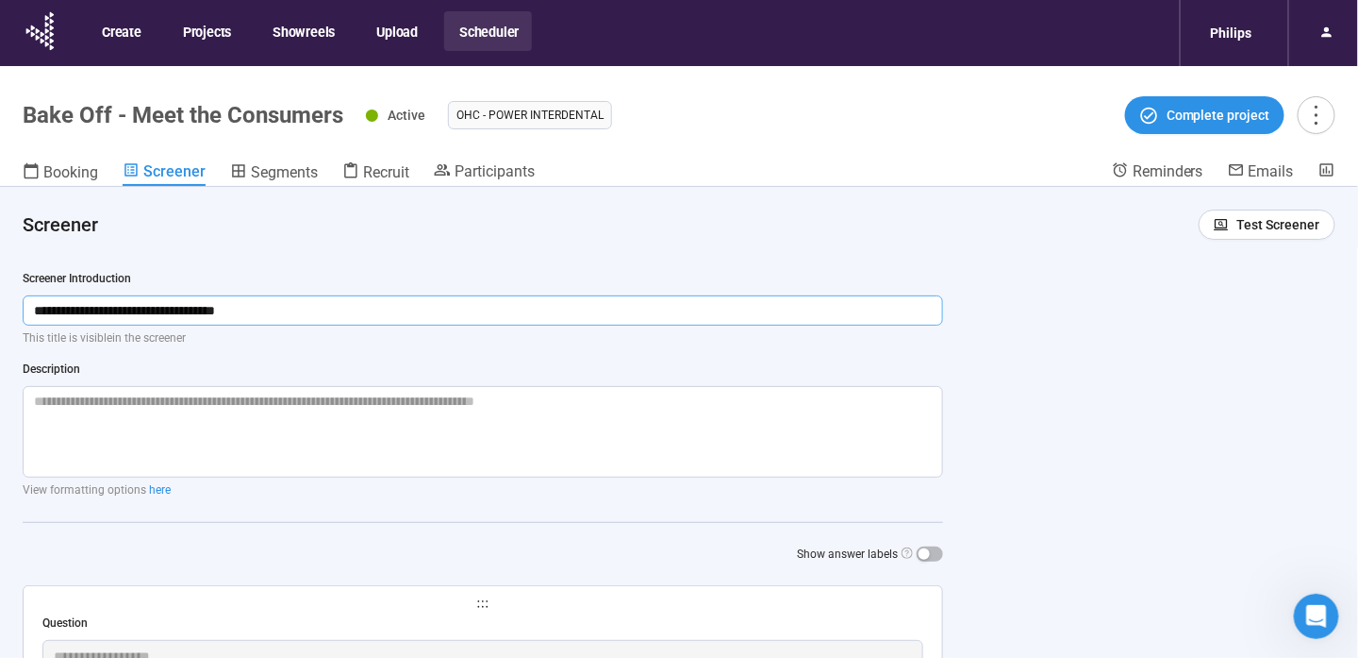
click at [0, 291] on html "**********" at bounding box center [679, 362] width 1358 height 724
click at [164, 304] on input "**********" at bounding box center [483, 310] width 921 height 30
click at [115, 308] on input "**********" at bounding box center [483, 310] width 921 height 30
click at [55, 300] on input "**********" at bounding box center [483, 310] width 921 height 30
drag, startPoint x: 31, startPoint y: 307, endPoint x: 361, endPoint y: 307, distance: 330.2
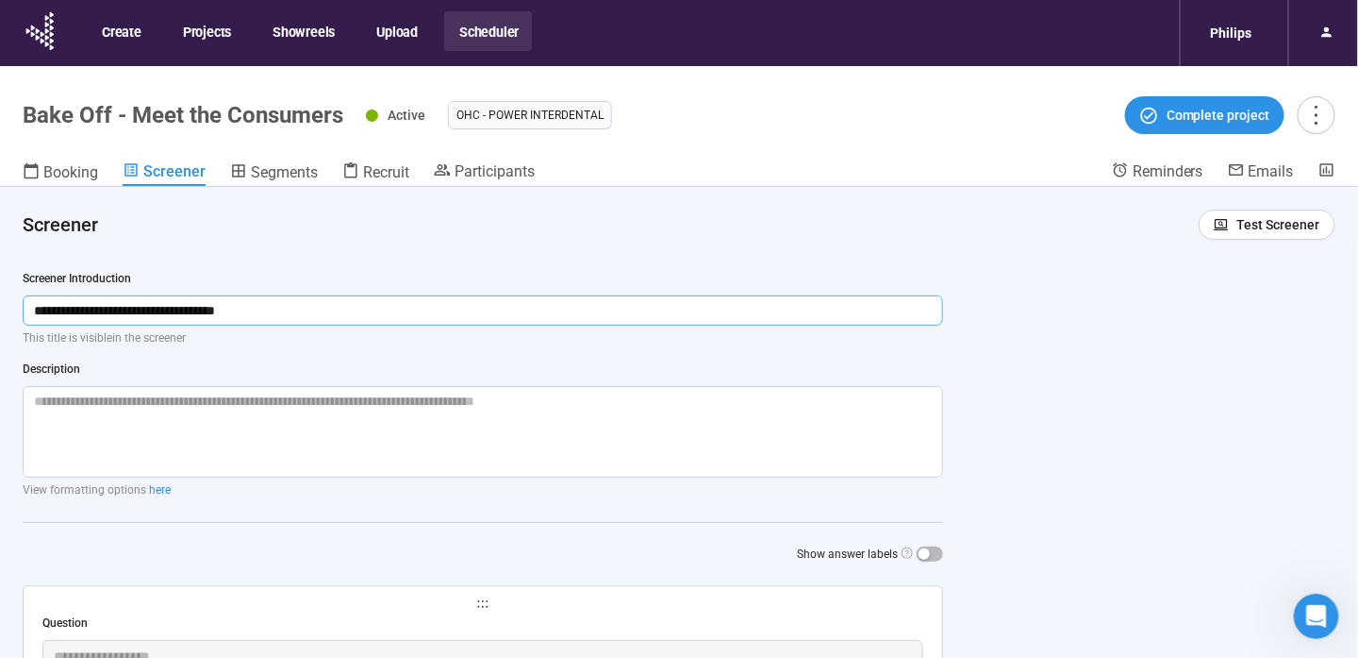
click at [361, 307] on input "**********" at bounding box center [483, 310] width 921 height 30
click at [156, 308] on input "**********" at bounding box center [483, 310] width 921 height 30
drag, startPoint x: 304, startPoint y: 307, endPoint x: 350, endPoint y: 313, distance: 46.7
click at [350, 313] on input "**********" at bounding box center [483, 310] width 921 height 30
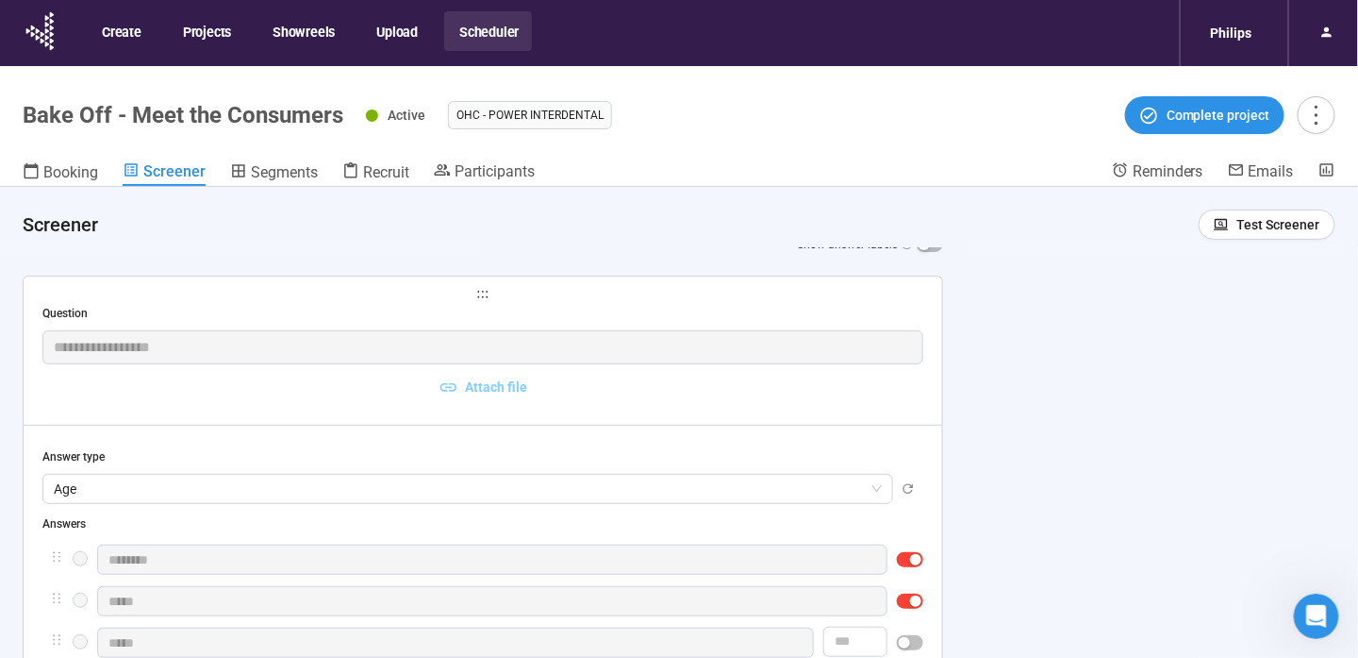
scroll to position [283, 0]
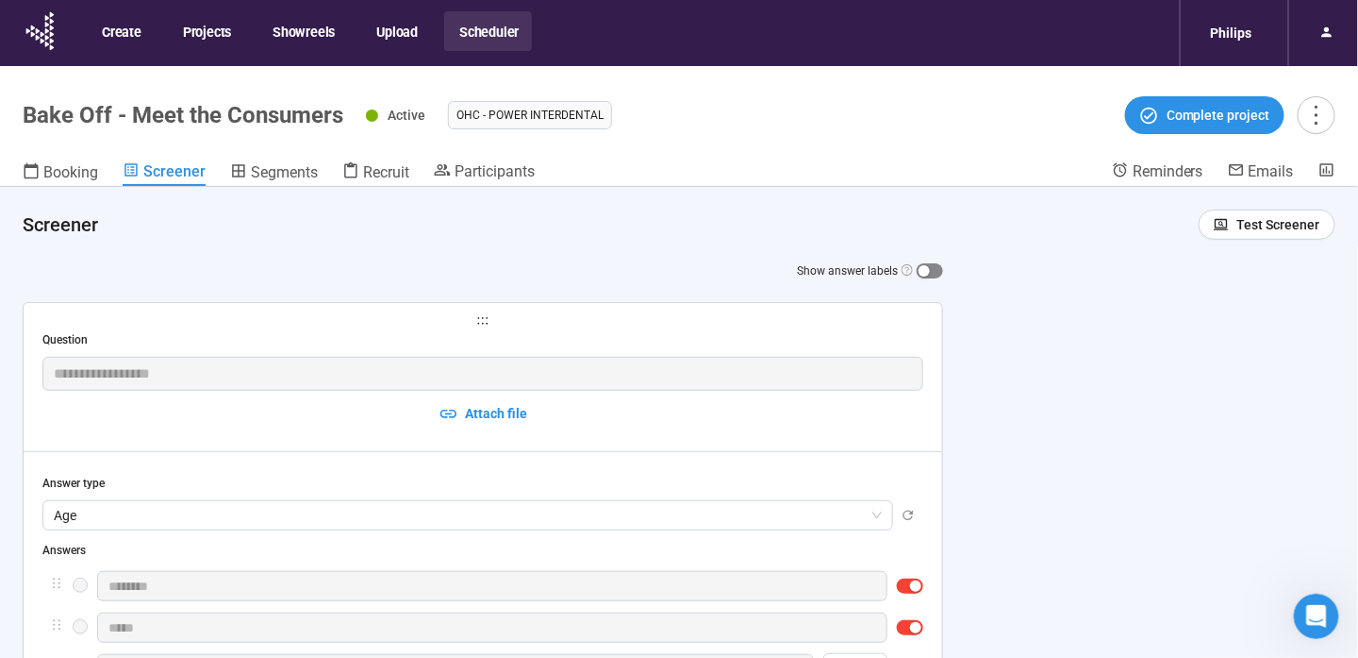
type input "**********"
click at [930, 272] on span "button" at bounding box center [930, 270] width 26 height 15
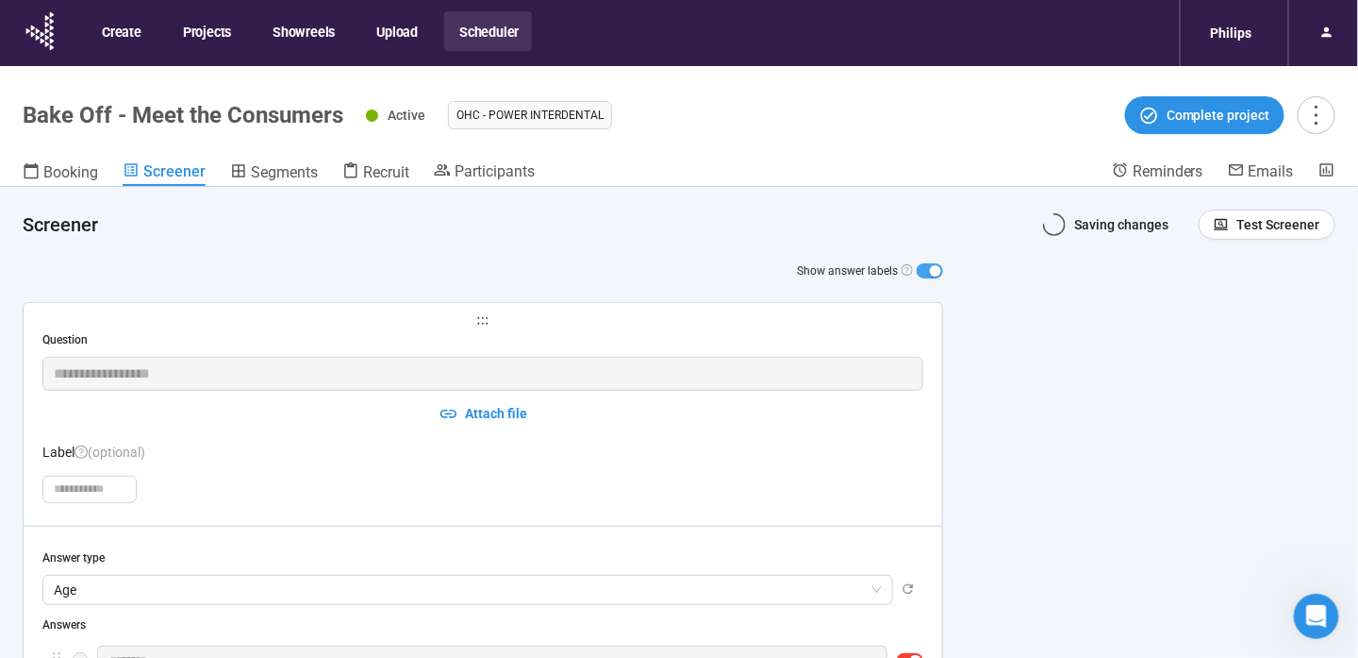
click at [930, 272] on div "button" at bounding box center [935, 270] width 11 height 11
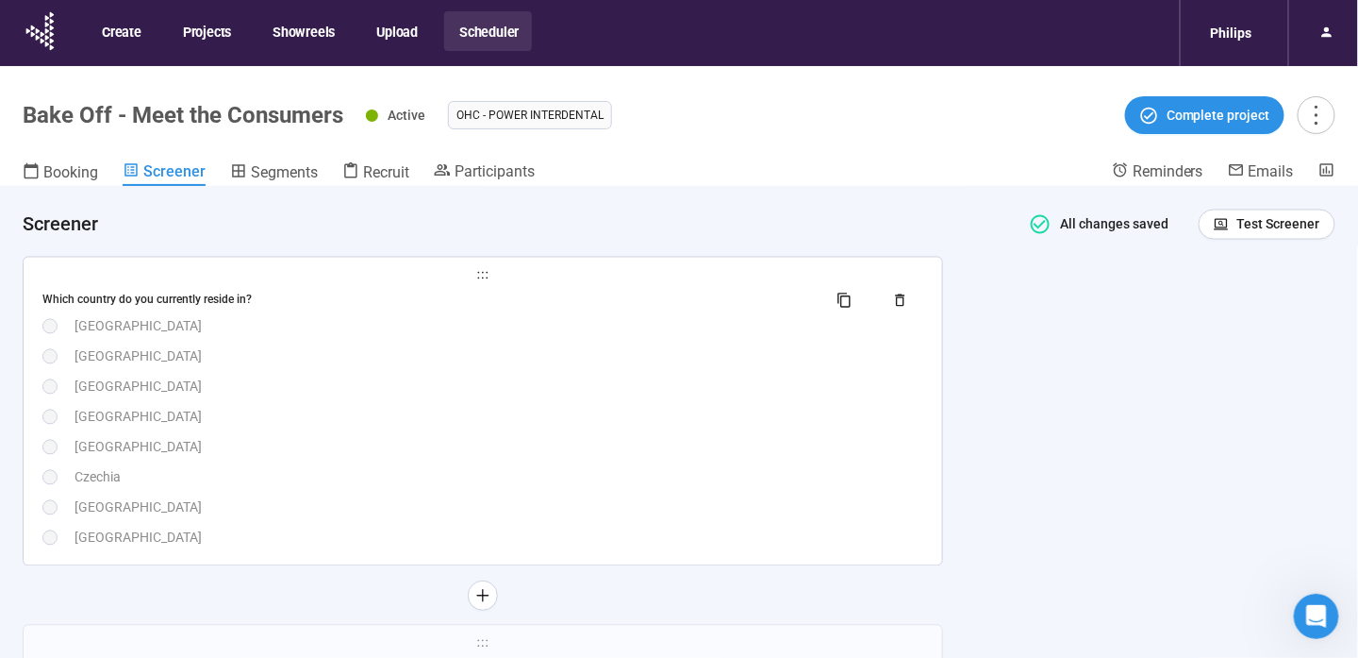
scroll to position [1227, 0]
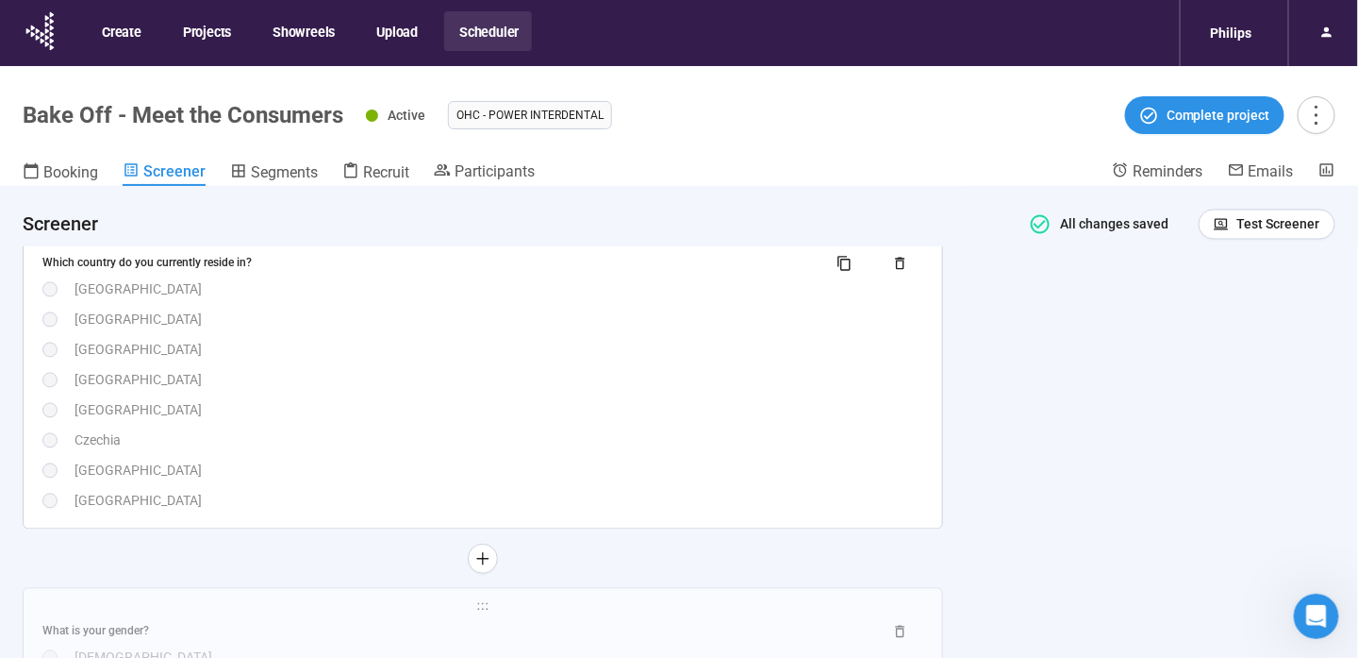
click at [531, 422] on div "Which country do you currently reside in? [GEOGRAPHIC_DATA] [GEOGRAPHIC_DATA] […" at bounding box center [482, 380] width 881 height 262
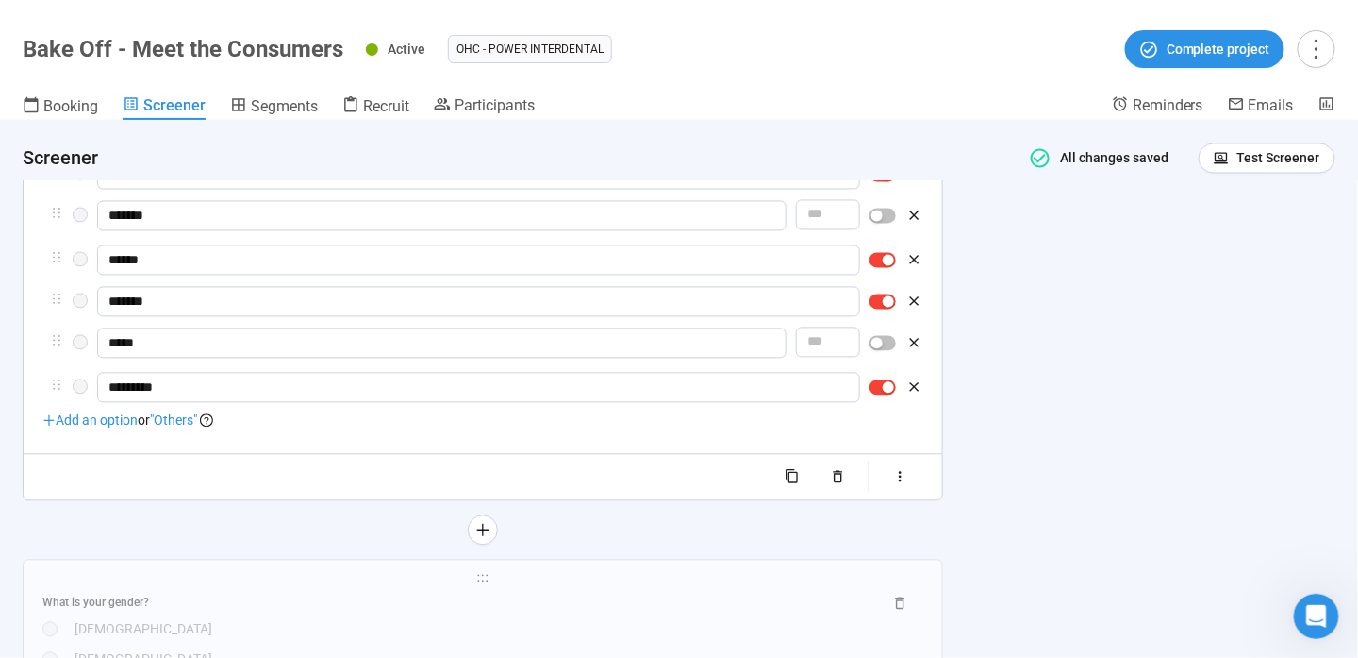
scroll to position [1422, 0]
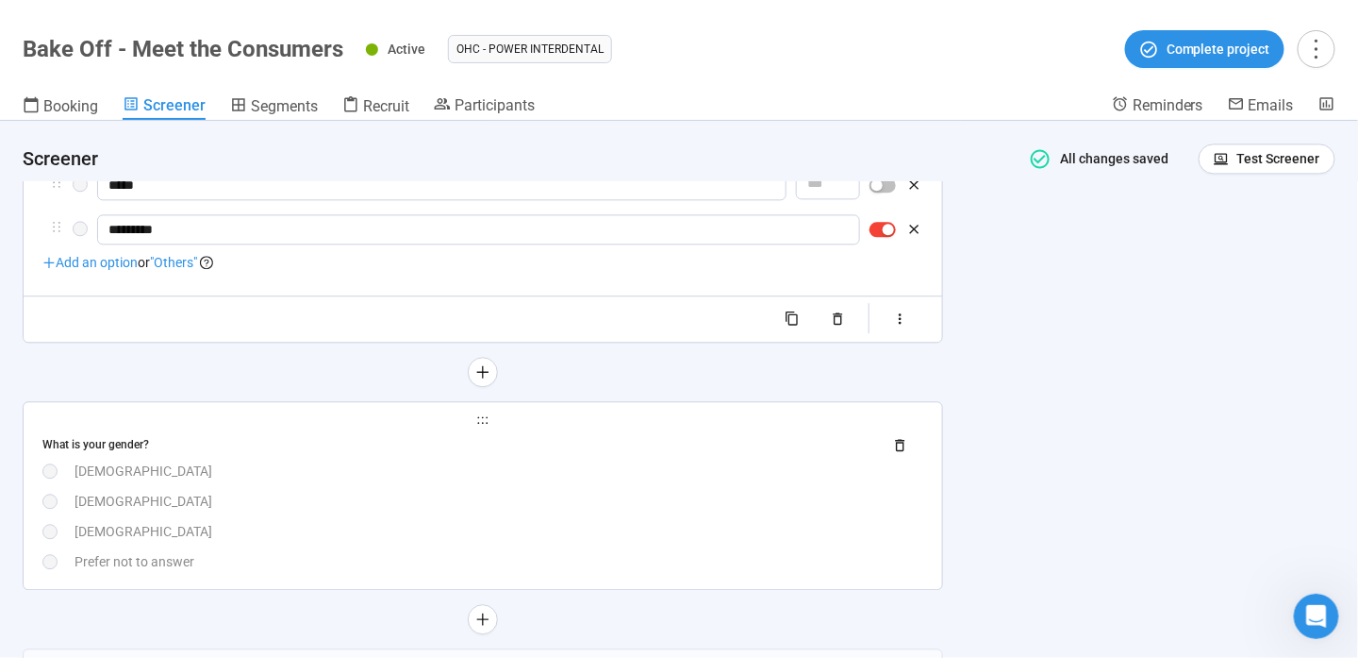
click at [529, 440] on div "What is your gender?" at bounding box center [454, 445] width 825 height 18
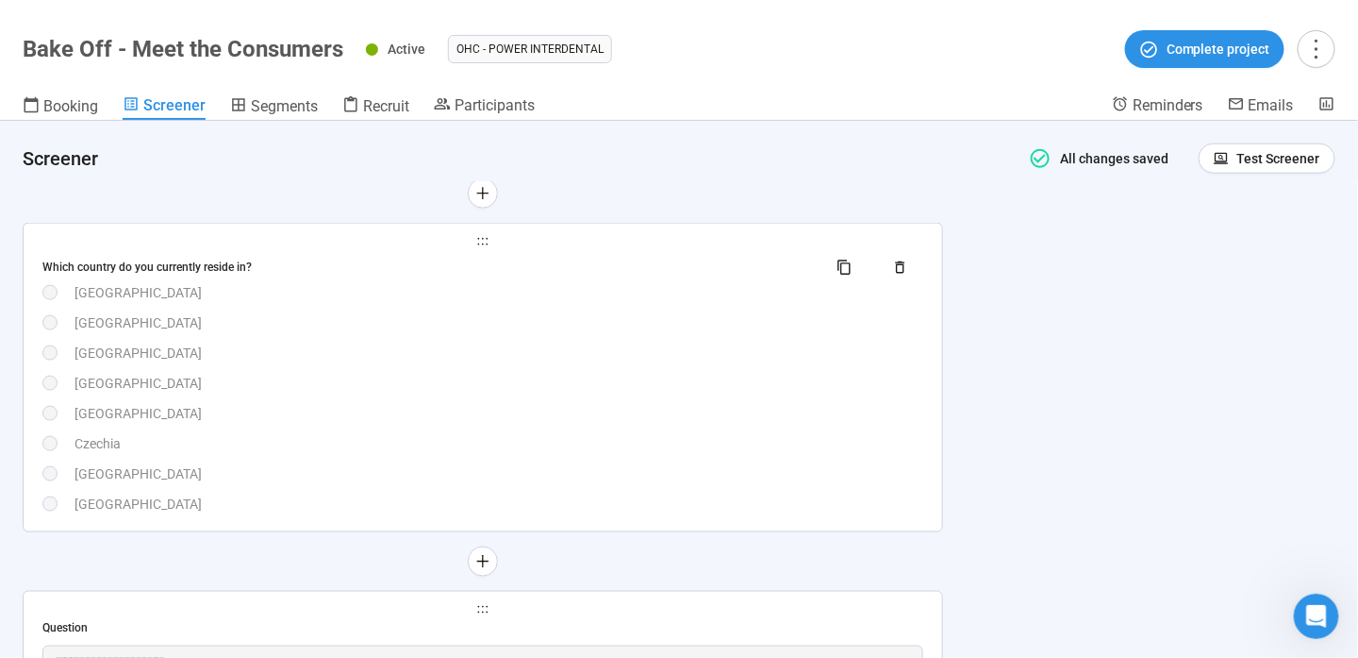
scroll to position [283, 0]
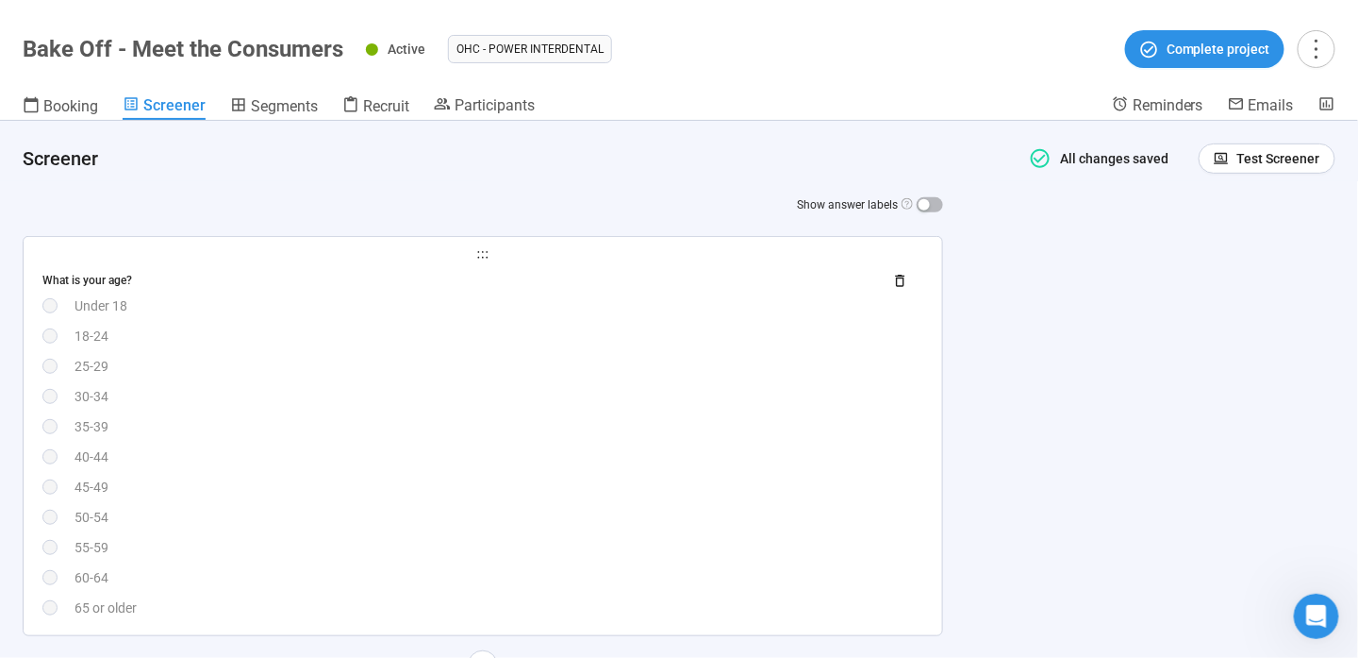
click at [358, 422] on div "35-39" at bounding box center [499, 426] width 849 height 21
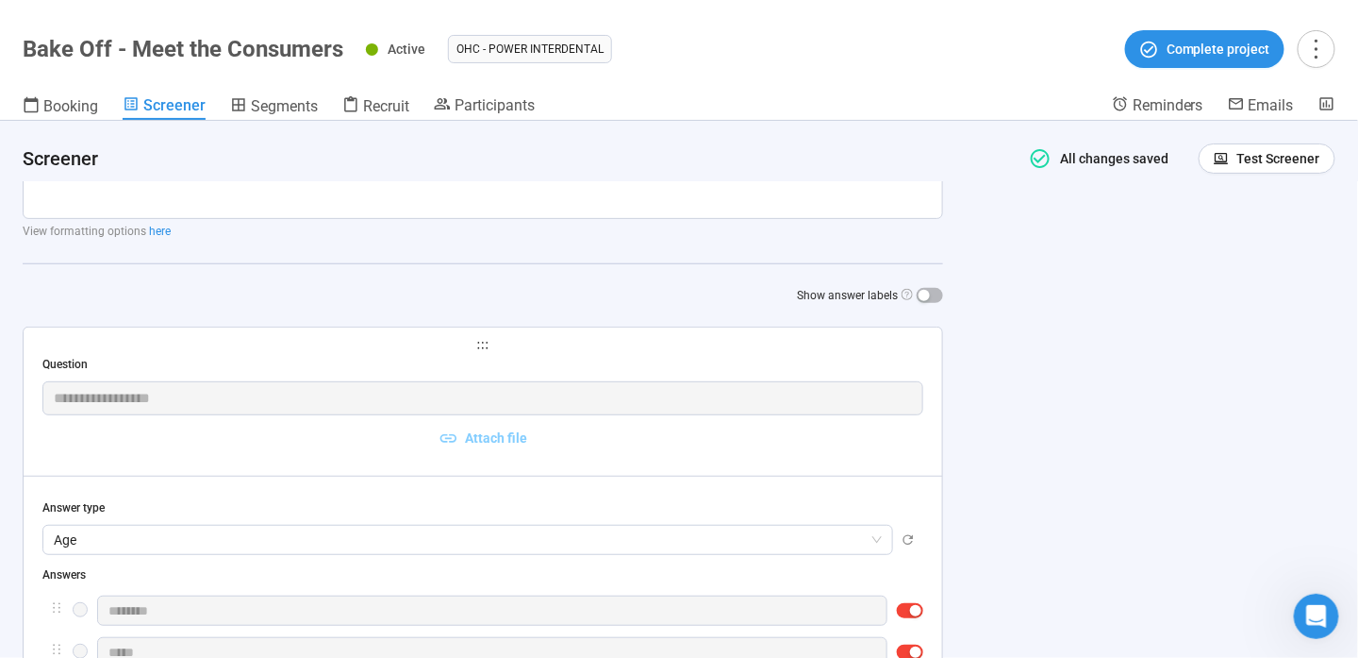
scroll to position [0, 0]
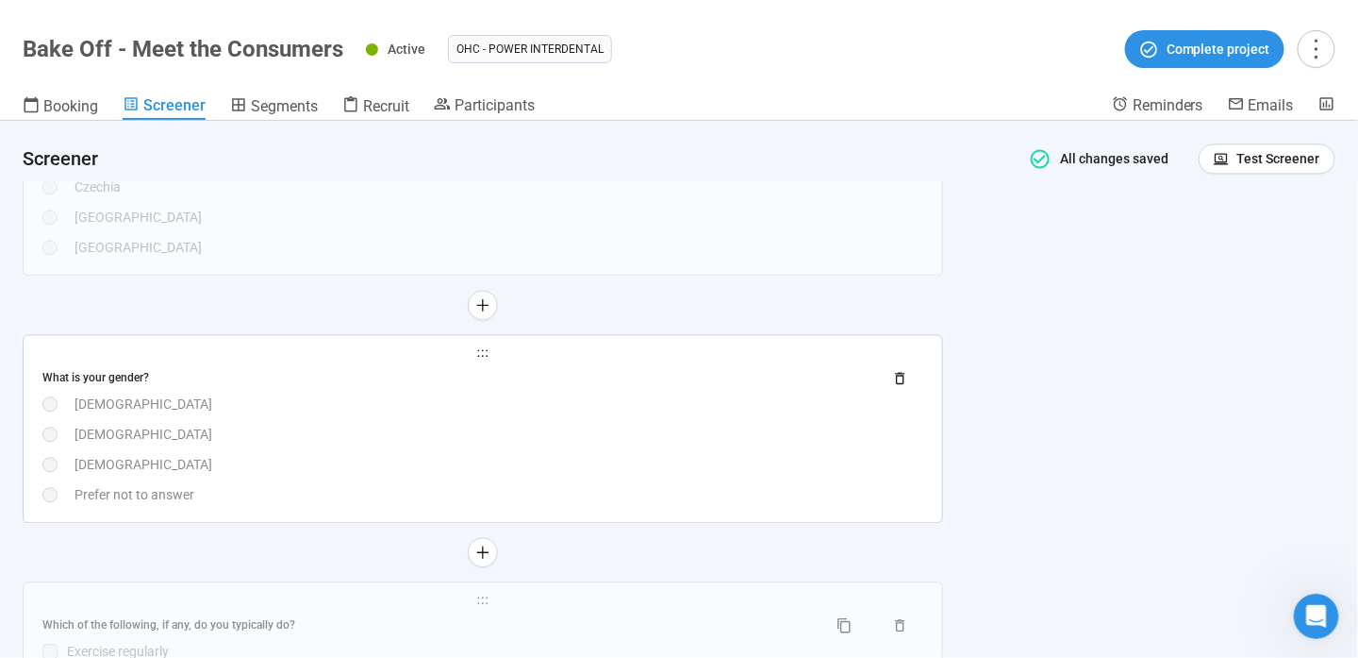
click at [358, 424] on div "[DEMOGRAPHIC_DATA]" at bounding box center [499, 434] width 849 height 21
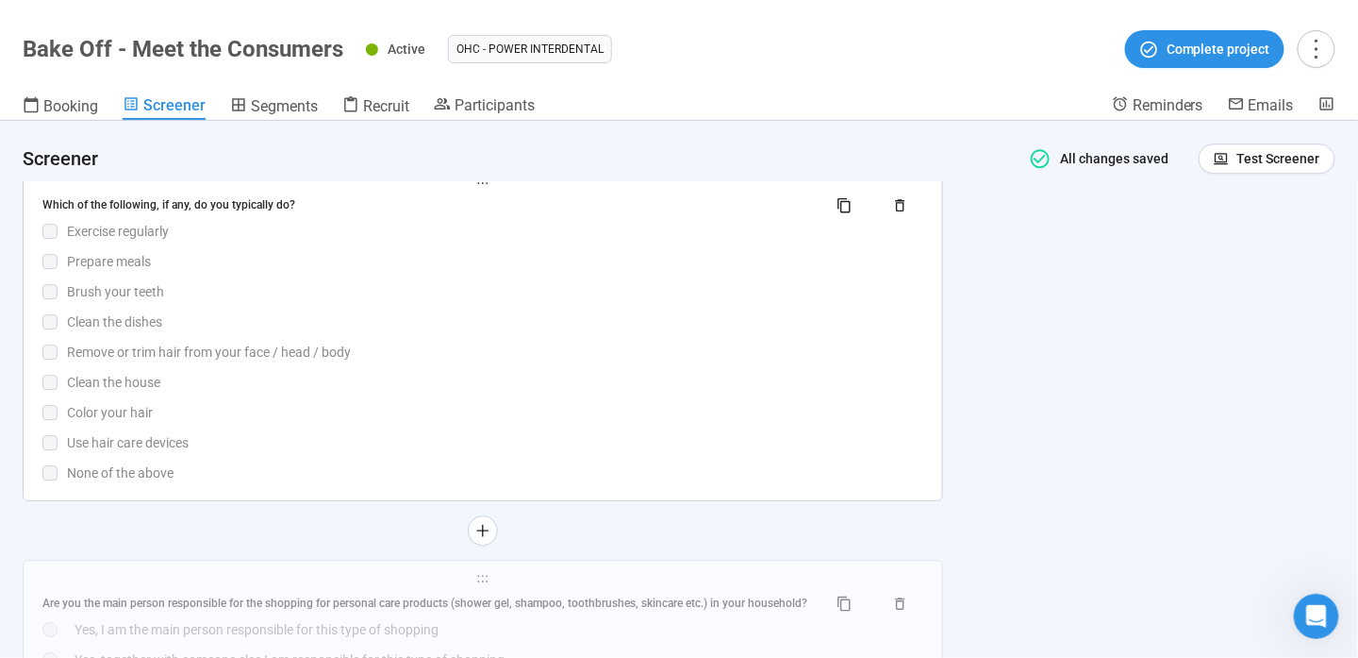
click at [409, 389] on div "Clean the house" at bounding box center [495, 382] width 857 height 21
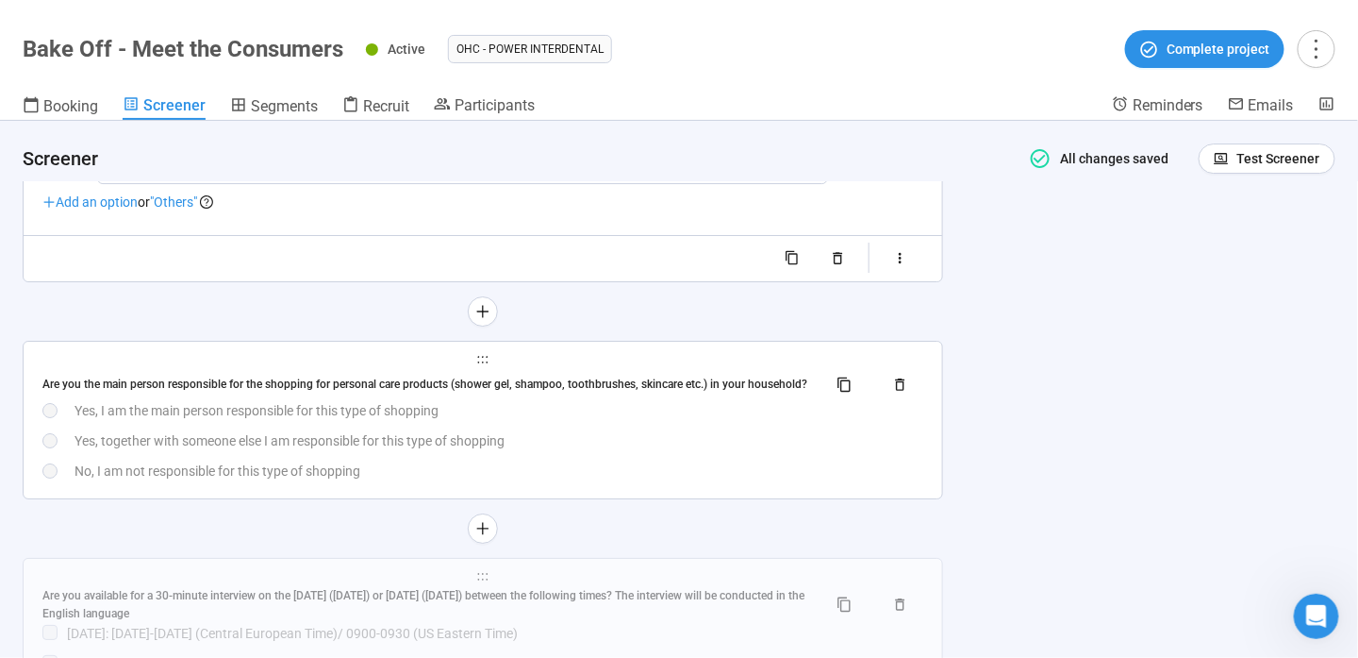
scroll to position [2223, 0]
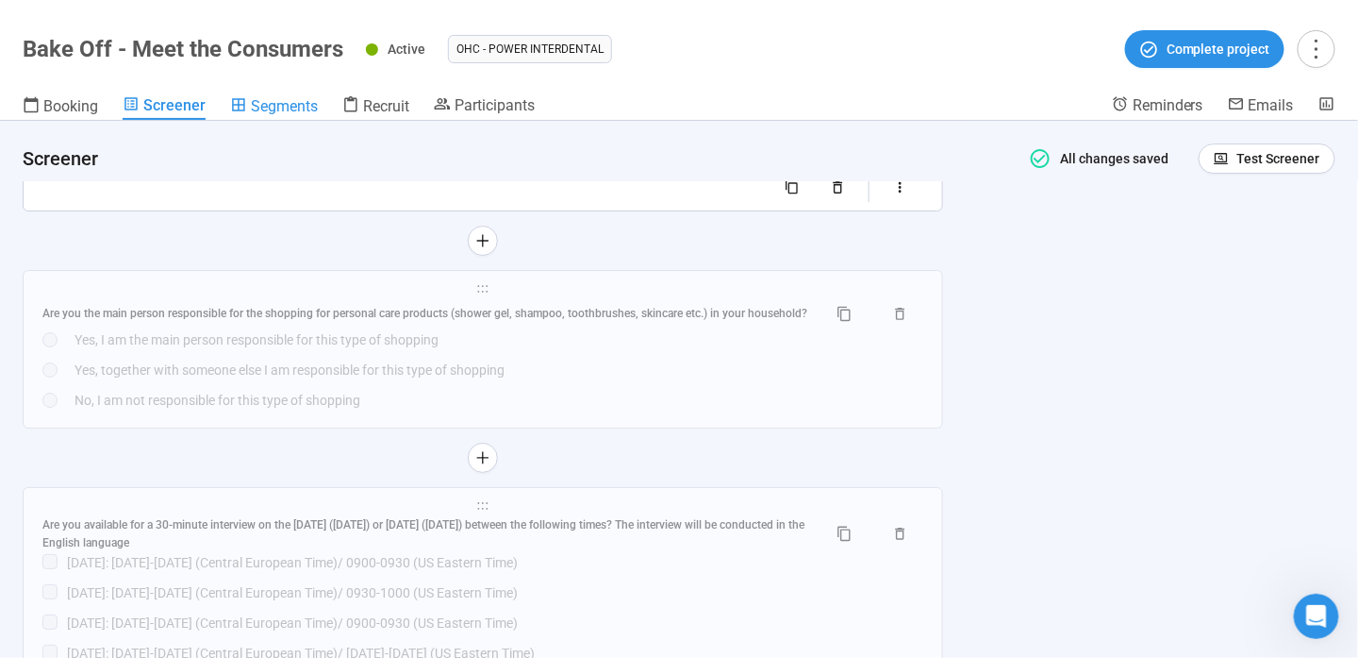
click at [289, 104] on span "Segments" at bounding box center [284, 106] width 67 height 18
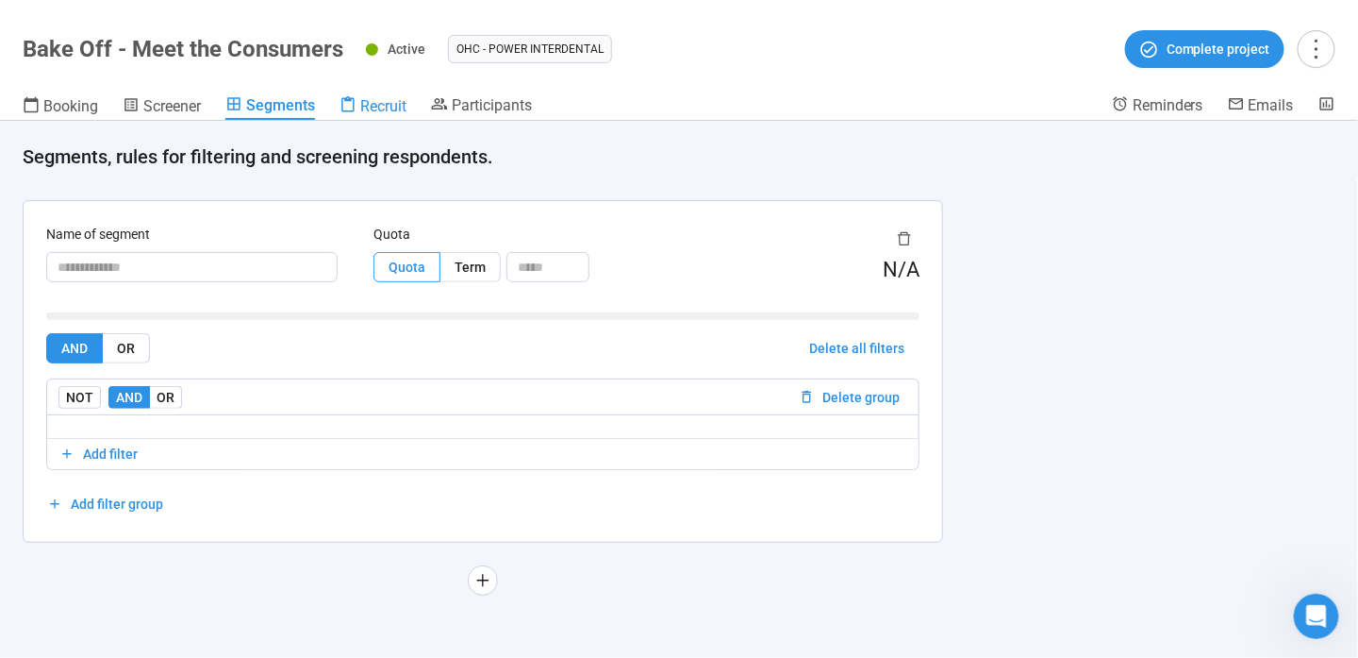
click at [407, 111] on span "Recruit" at bounding box center [383, 106] width 46 height 18
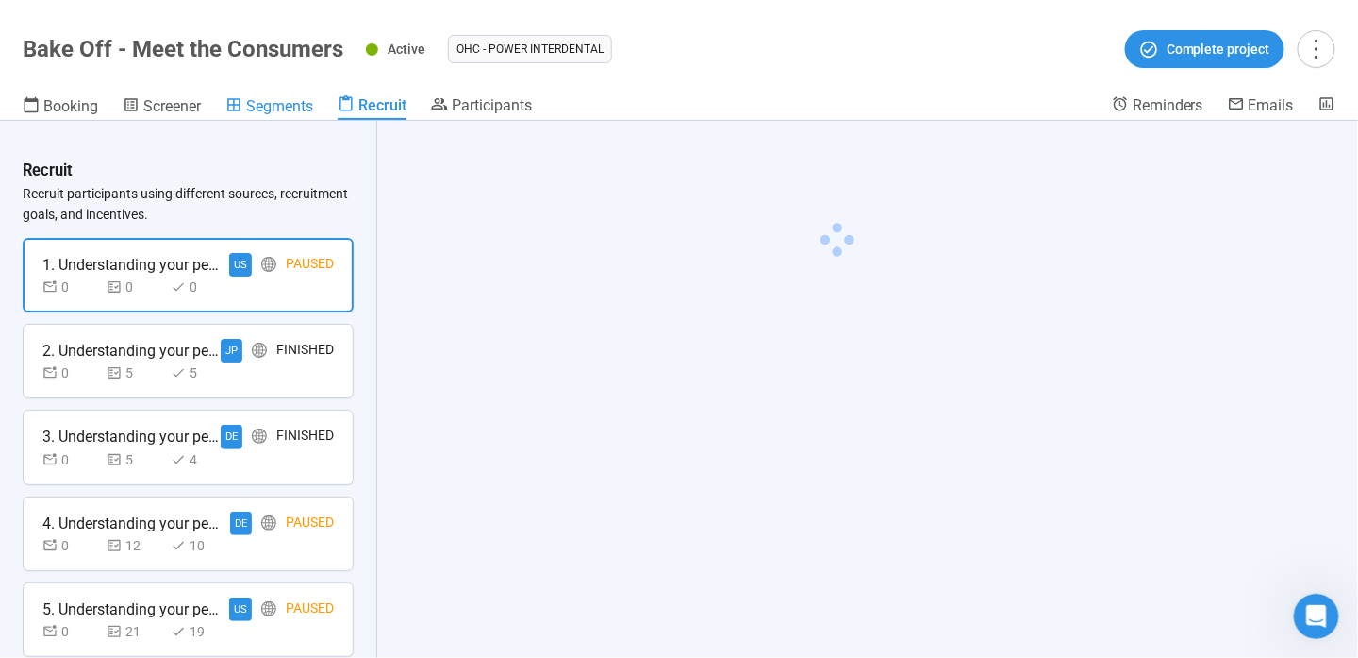
click at [287, 116] on link "Segments" at bounding box center [269, 107] width 88 height 25
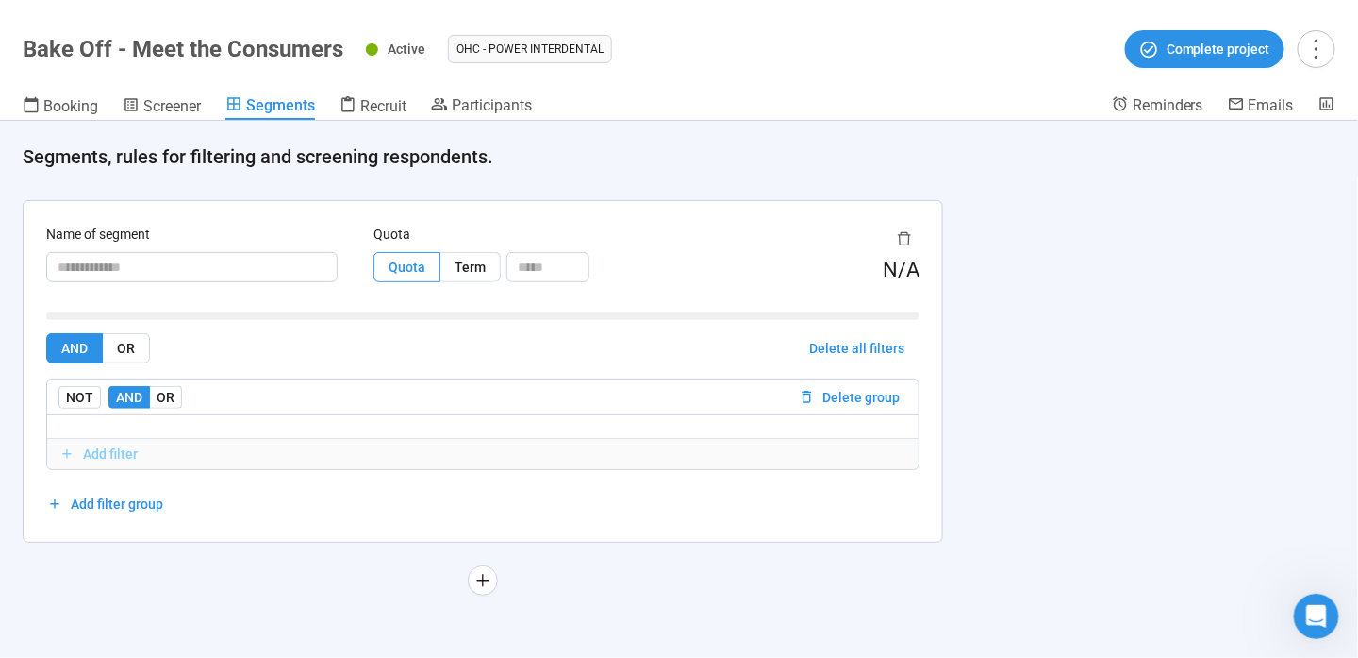
click at [111, 455] on span "Add filter" at bounding box center [110, 453] width 55 height 21
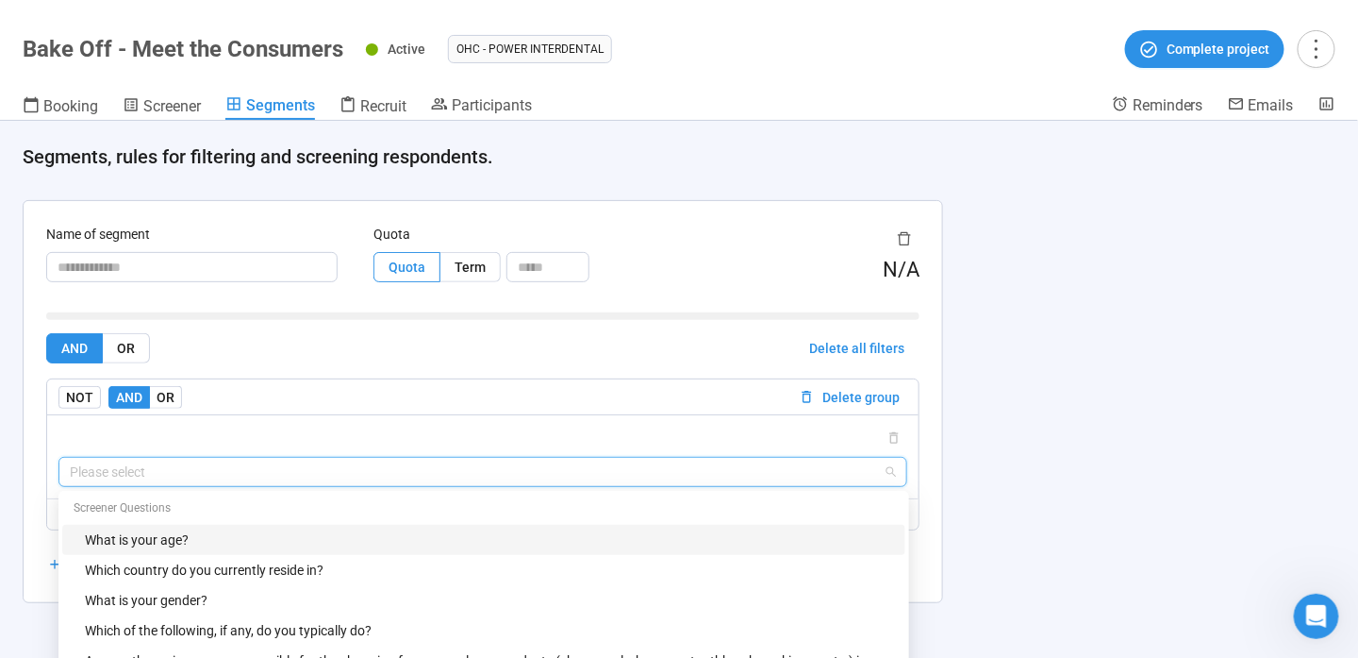
click at [164, 475] on input "search" at bounding box center [483, 472] width 826 height 28
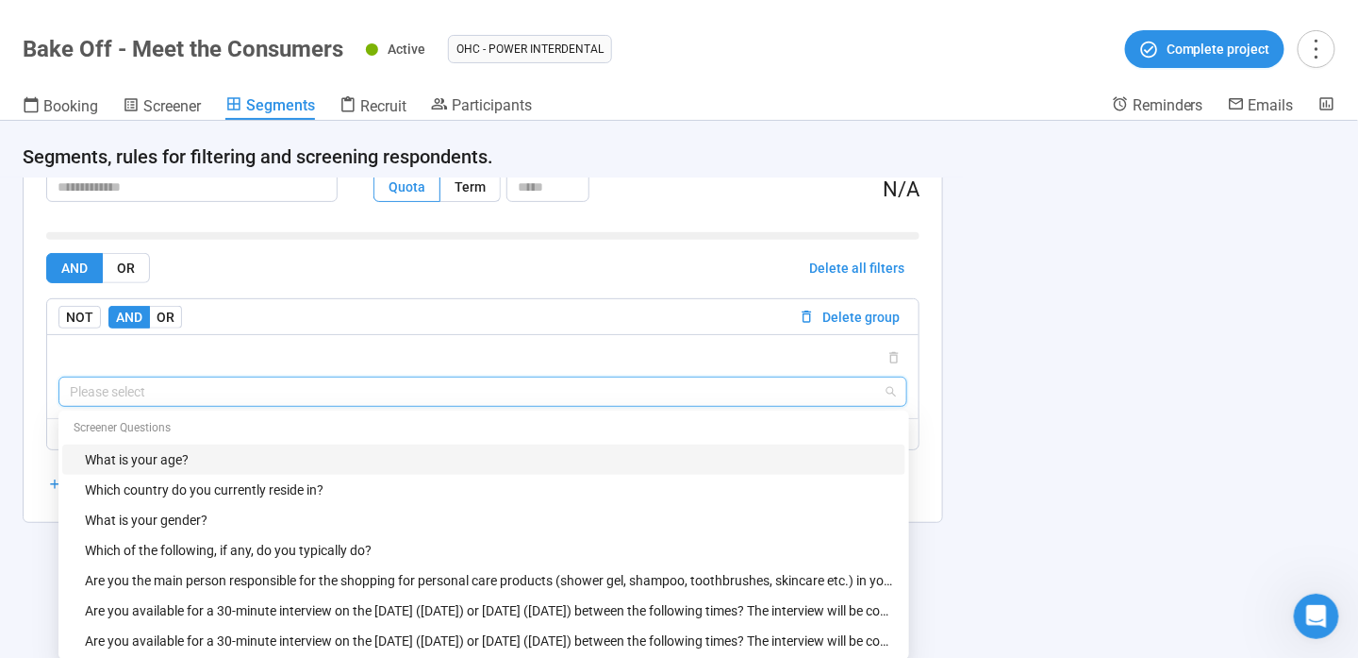
click at [233, 462] on div "What is your age?" at bounding box center [489, 459] width 809 height 21
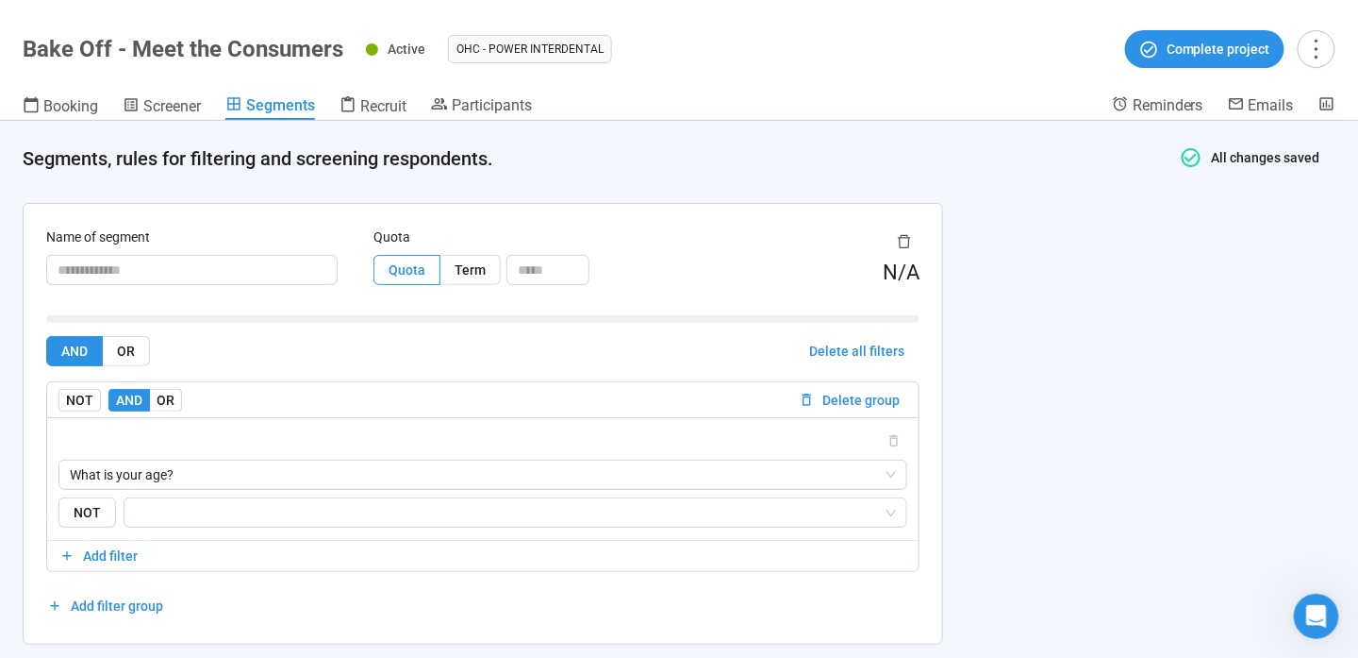
scroll to position [83, 0]
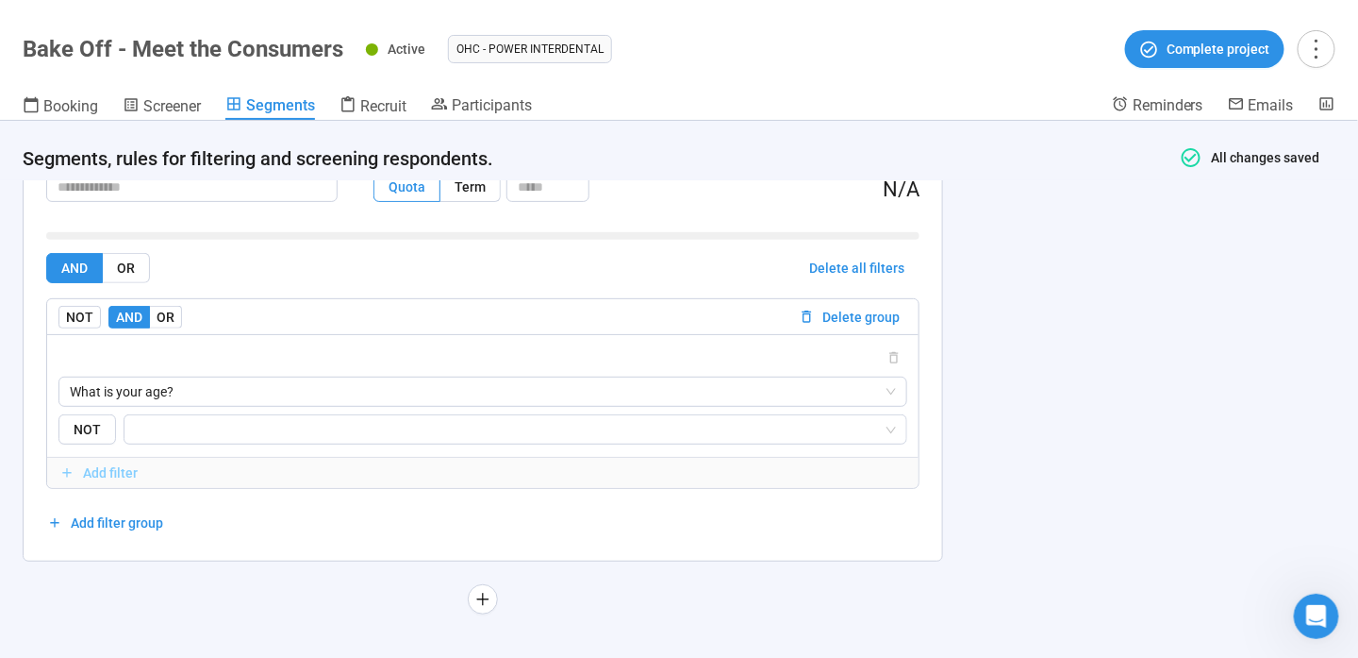
click at [102, 462] on span "Add filter" at bounding box center [110, 472] width 55 height 21
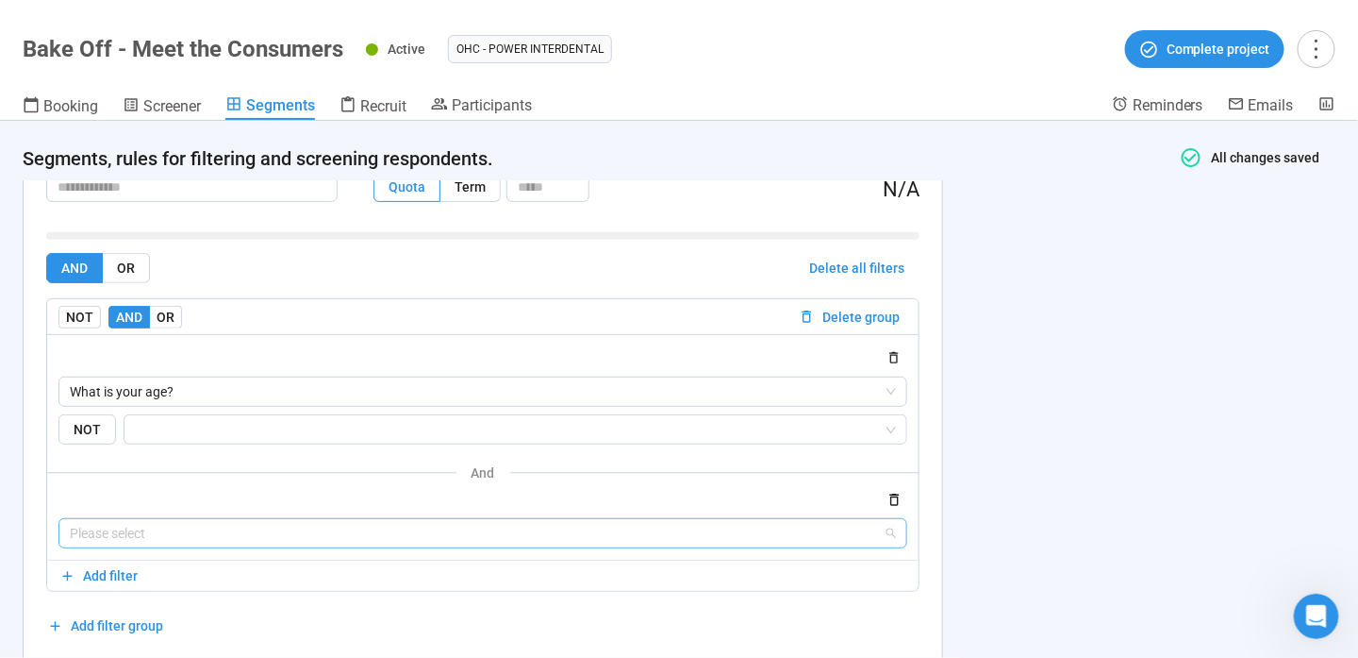
click at [155, 529] on input "search" at bounding box center [483, 533] width 826 height 28
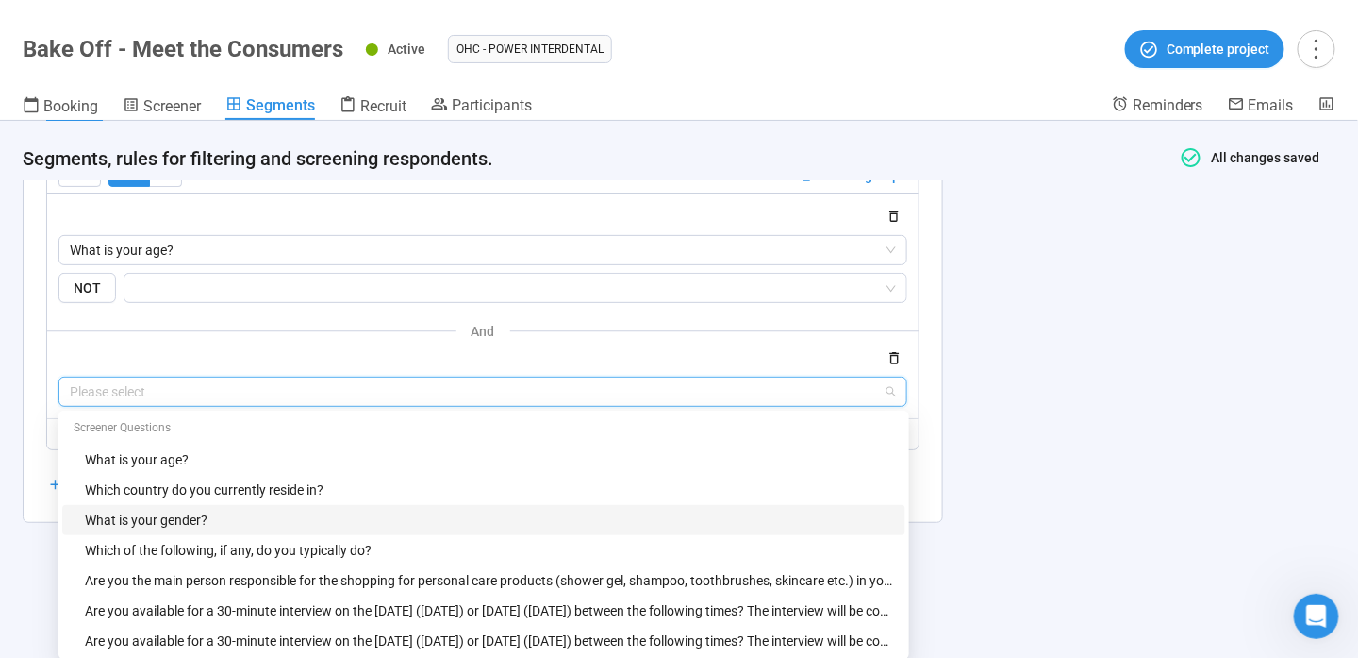
scroll to position [225, 0]
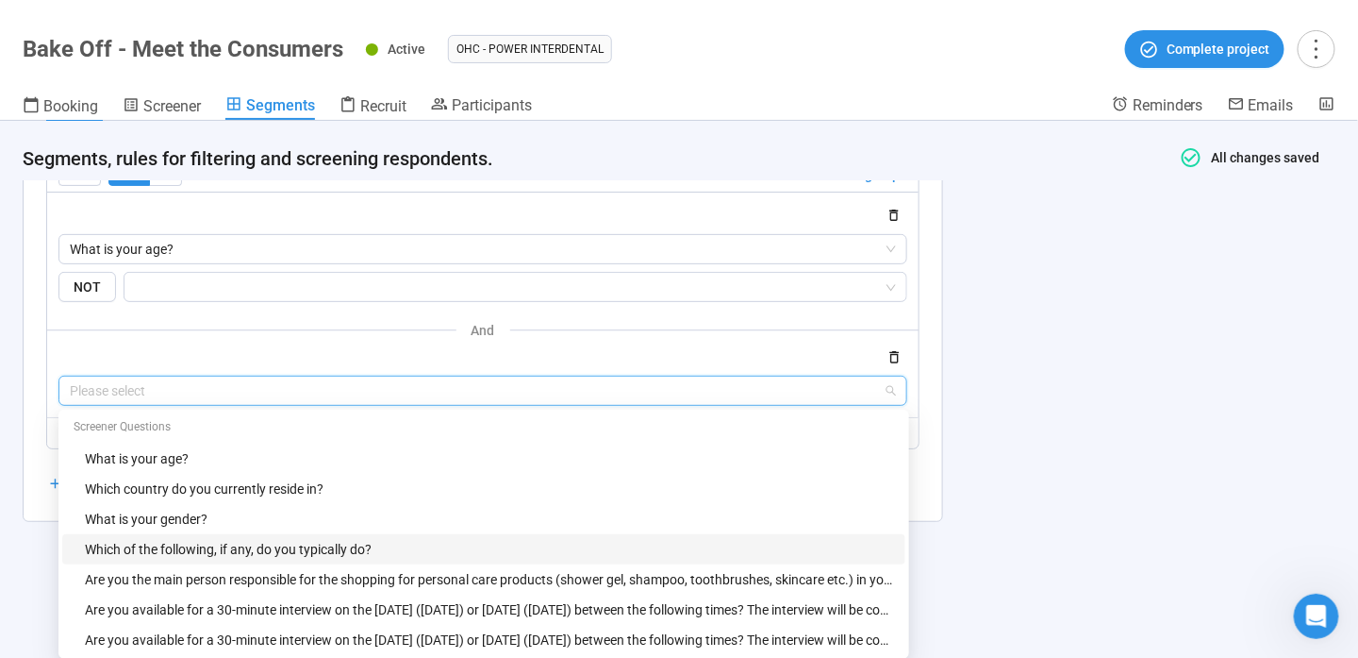
click at [362, 544] on div "Which of the following, if any, do you typically do?" at bounding box center [489, 549] width 809 height 21
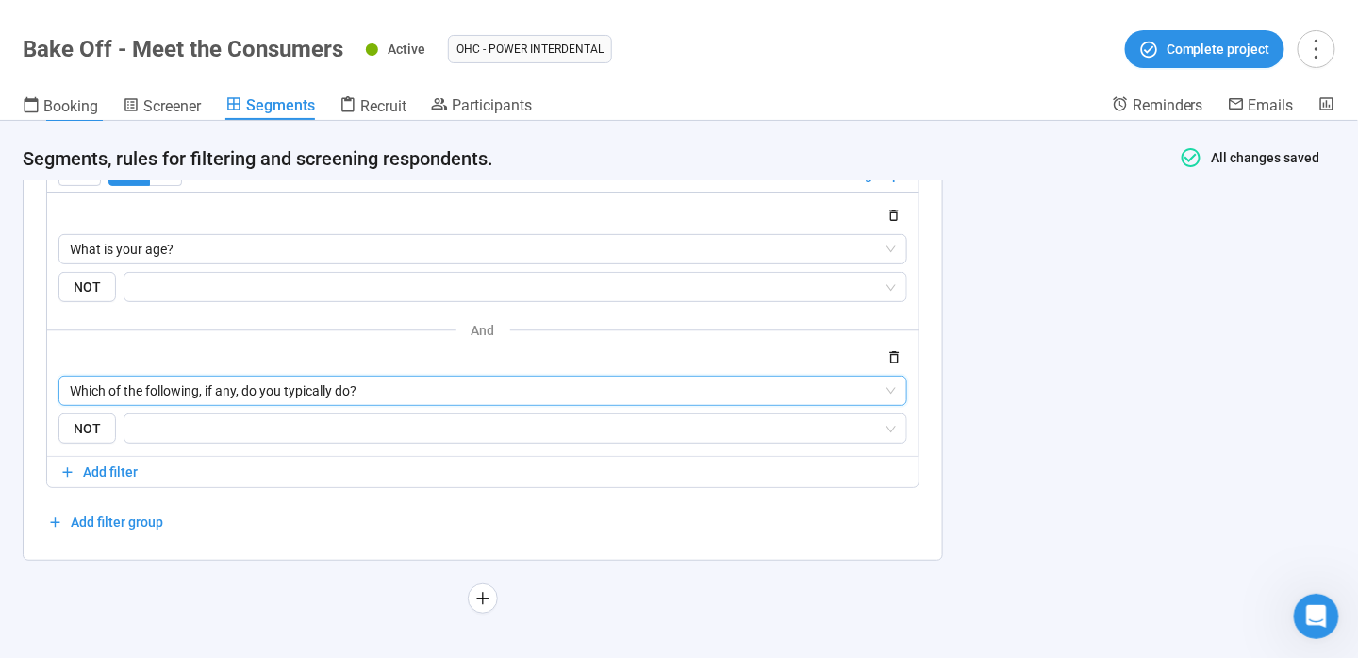
scroll to position [225, 0]
click at [239, 438] on input "search" at bounding box center [510, 429] width 748 height 23
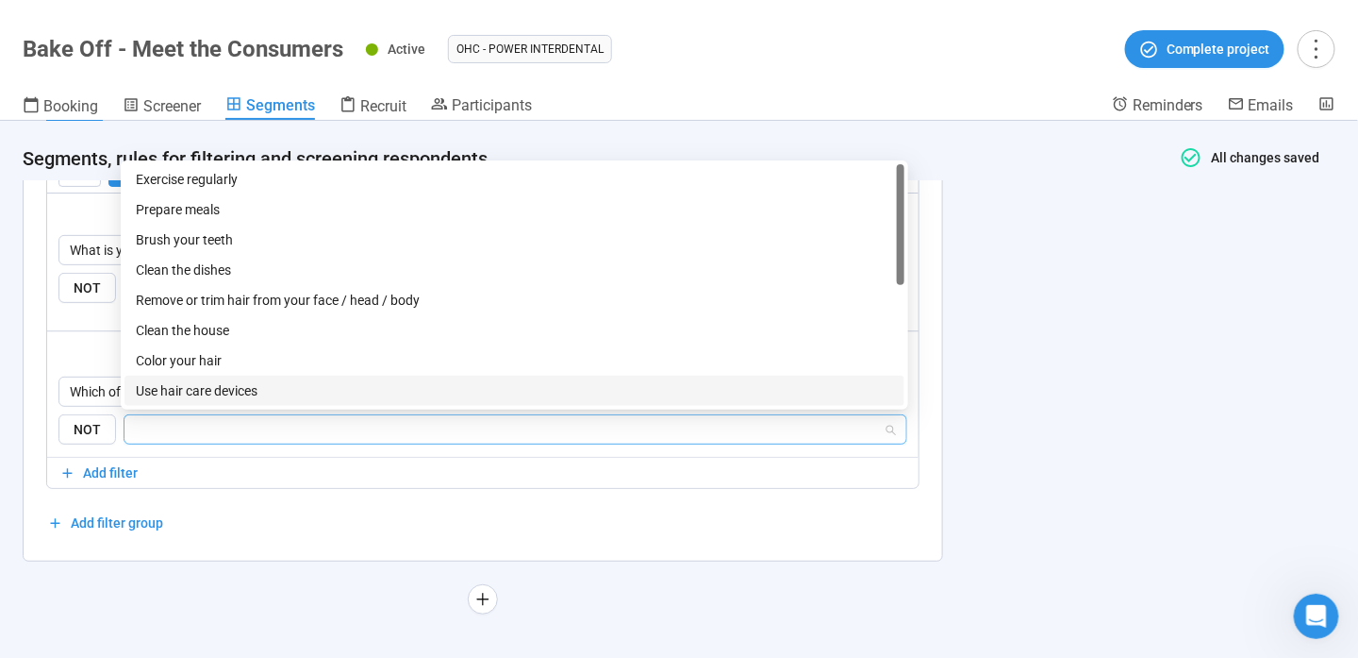
click at [232, 436] on input "search" at bounding box center [510, 429] width 748 height 23
click at [52, 368] on div "What is your age? NOT and Which of the following, if any, do you typically do? …" at bounding box center [483, 324] width 872 height 264
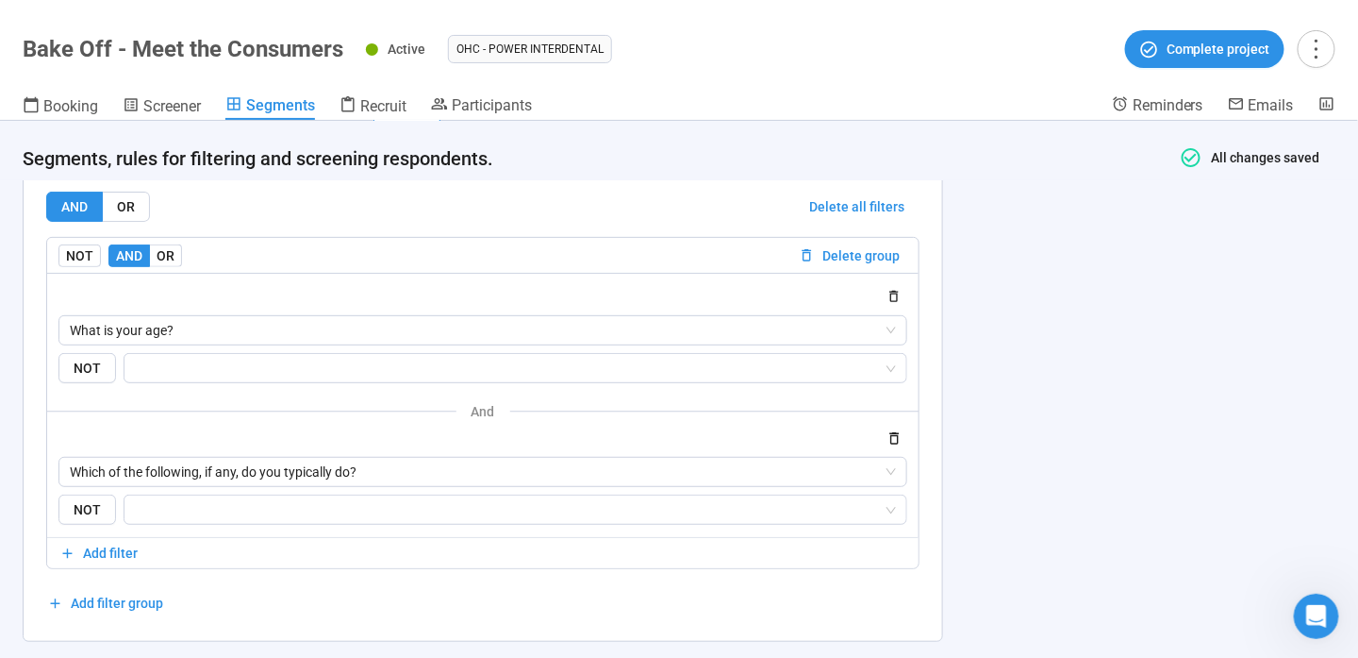
scroll to position [36, 0]
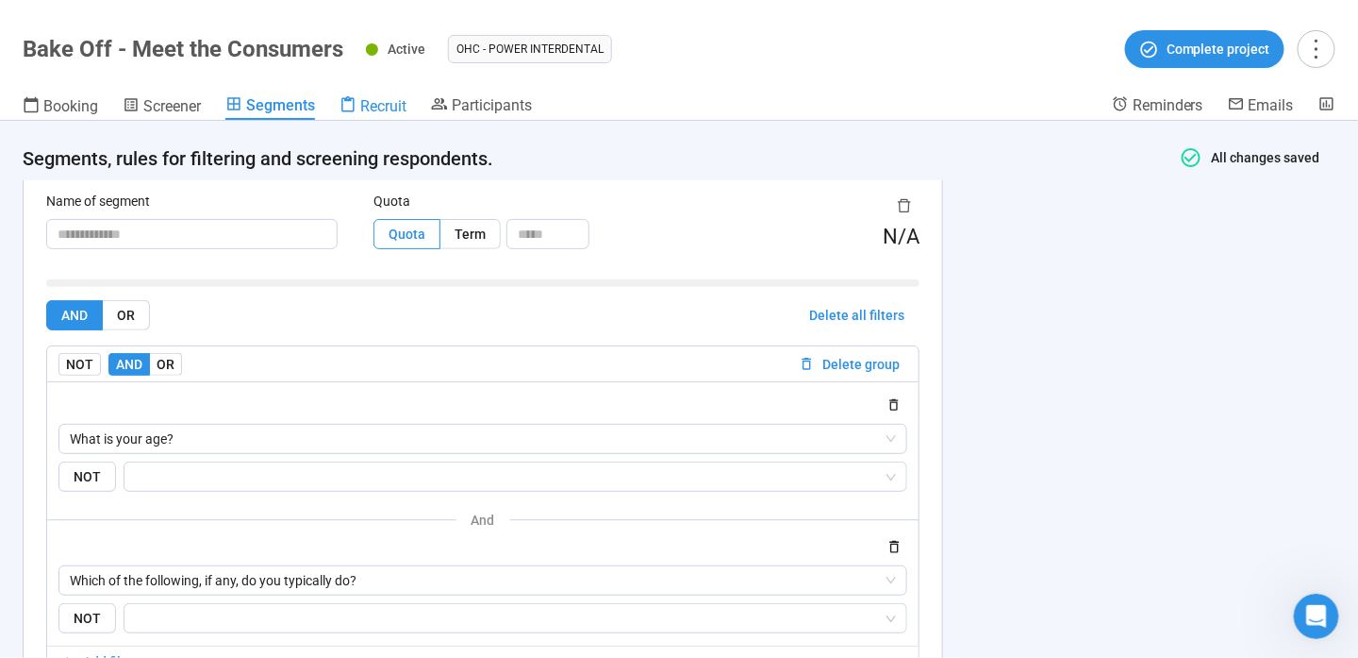
click at [367, 100] on span "Recruit" at bounding box center [383, 106] width 46 height 18
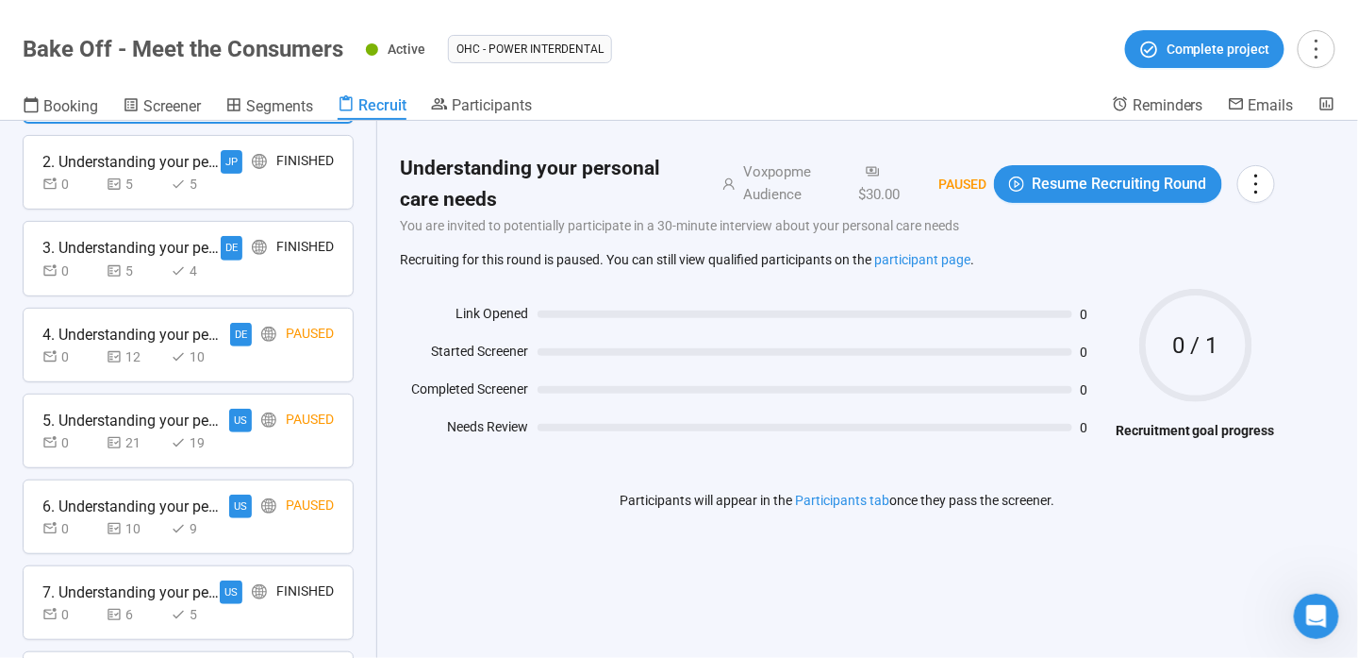
scroll to position [337, 0]
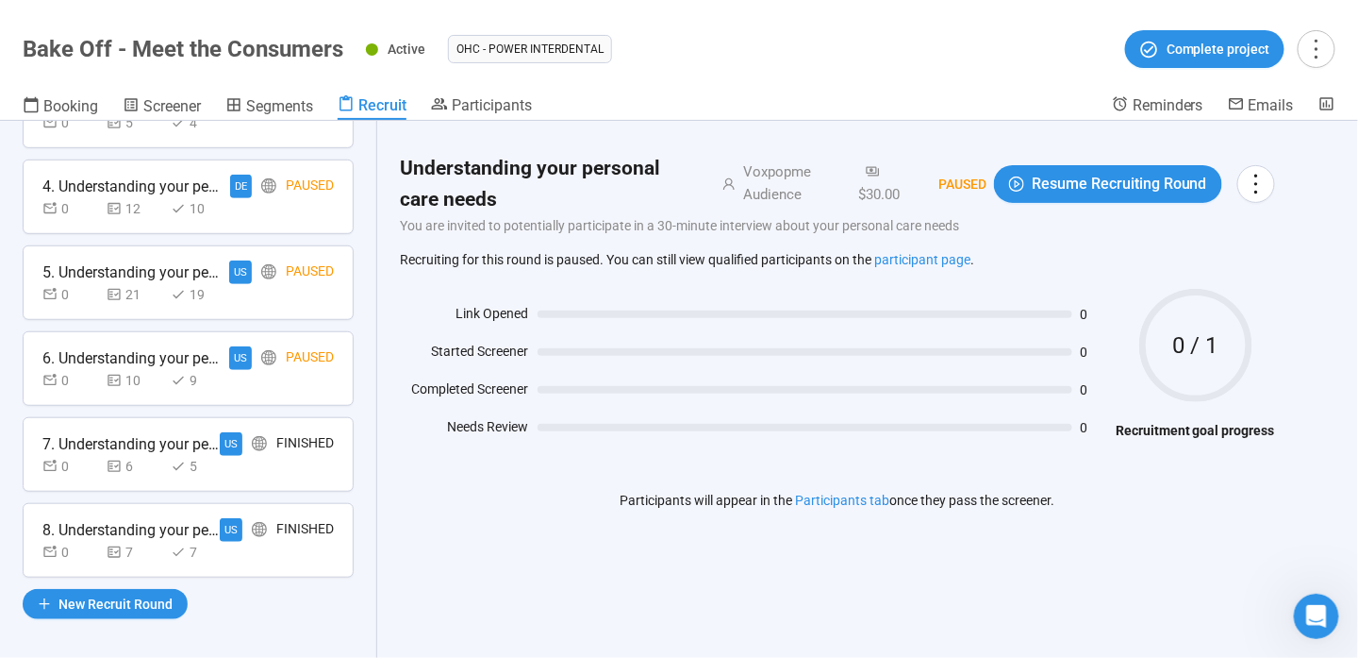
click at [281, 556] on div "0 7 7" at bounding box center [187, 551] width 291 height 21
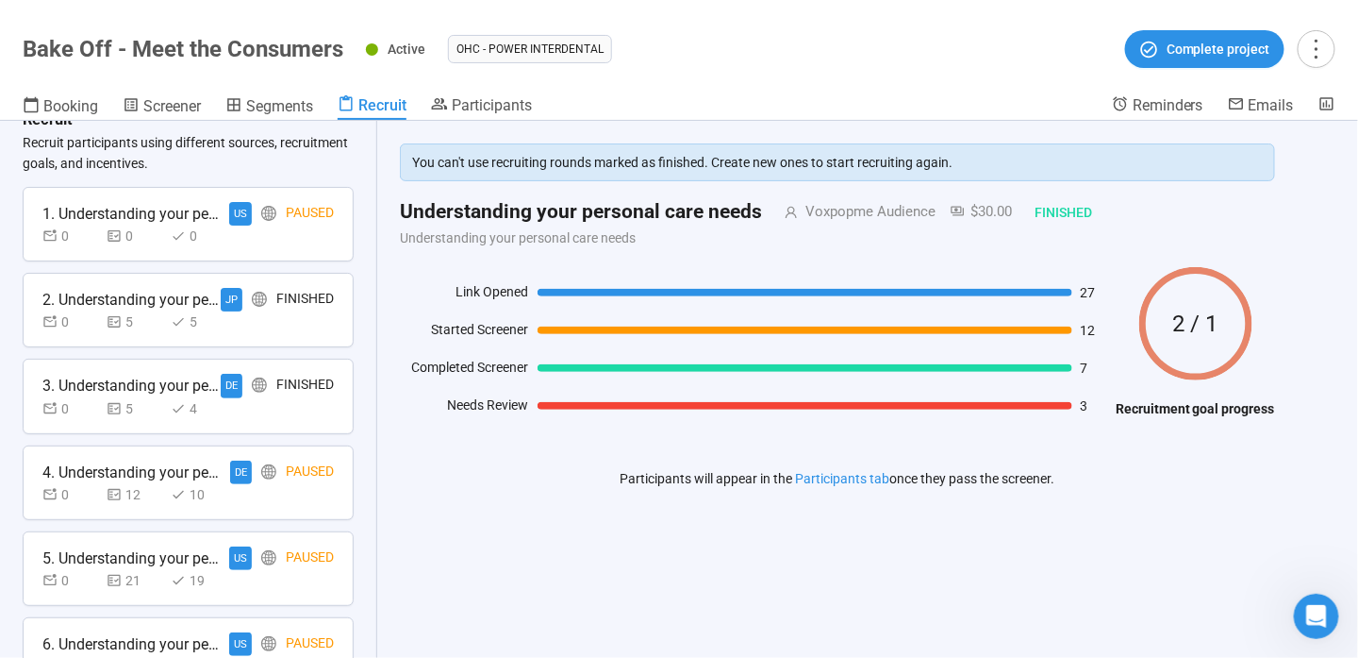
scroll to position [0, 0]
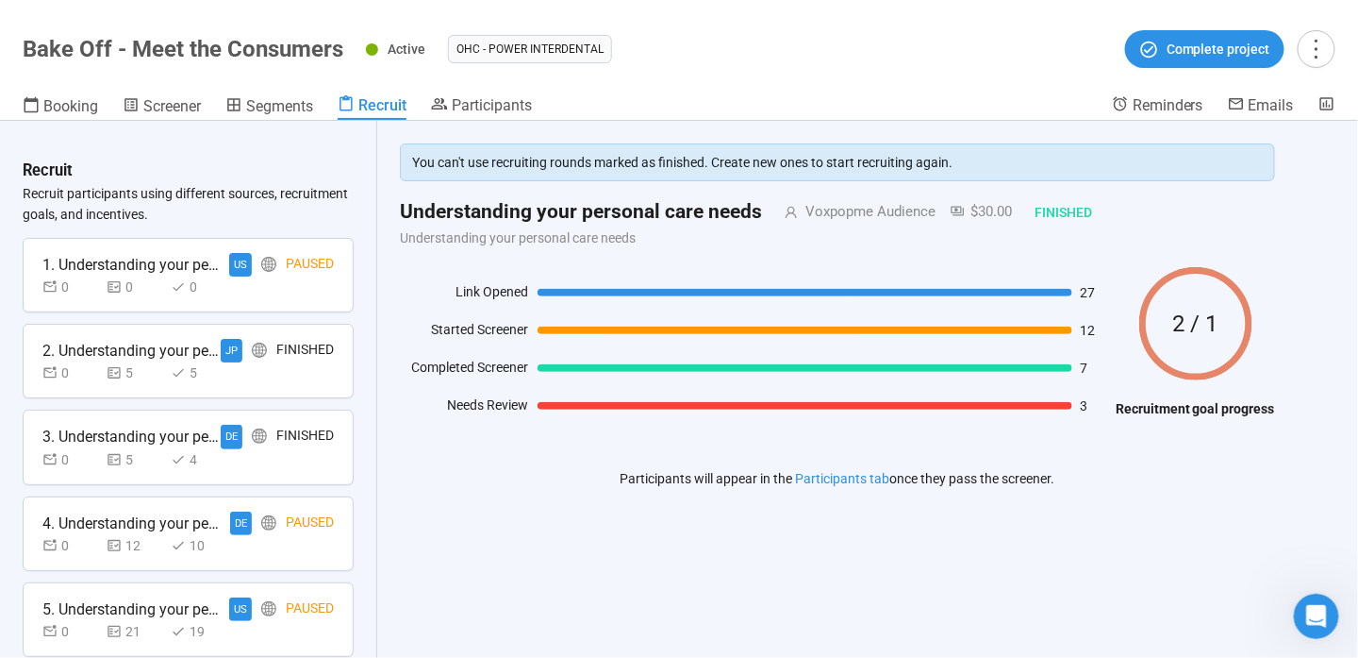
click at [288, 360] on div "Finished" at bounding box center [305, 351] width 58 height 24
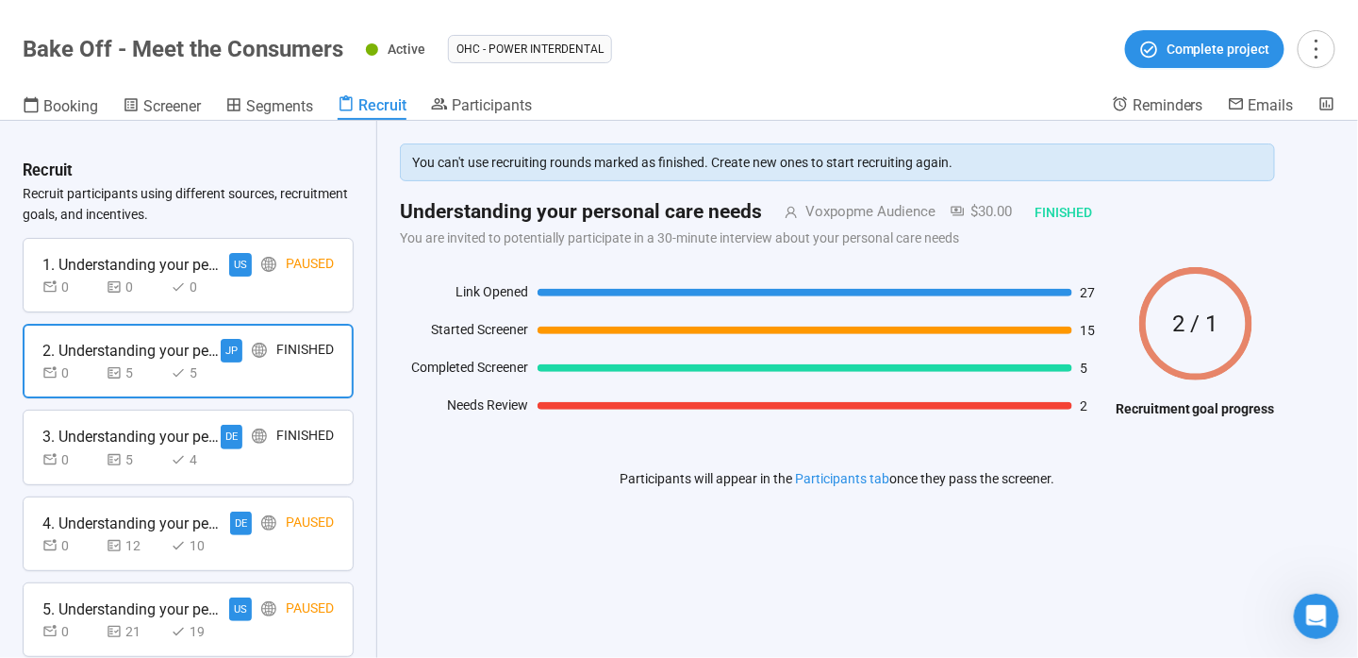
click at [229, 287] on div "0 0 0" at bounding box center [187, 286] width 291 height 21
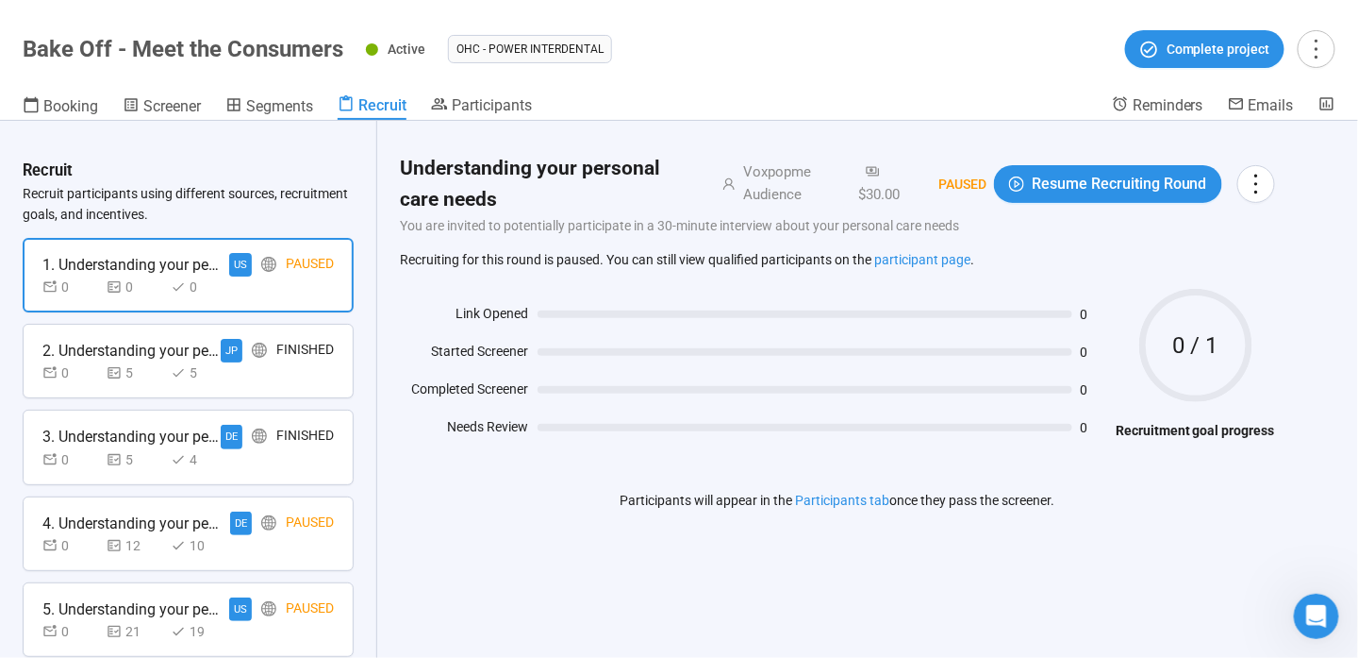
click at [221, 437] on div "DE" at bounding box center [232, 437] width 22 height 24
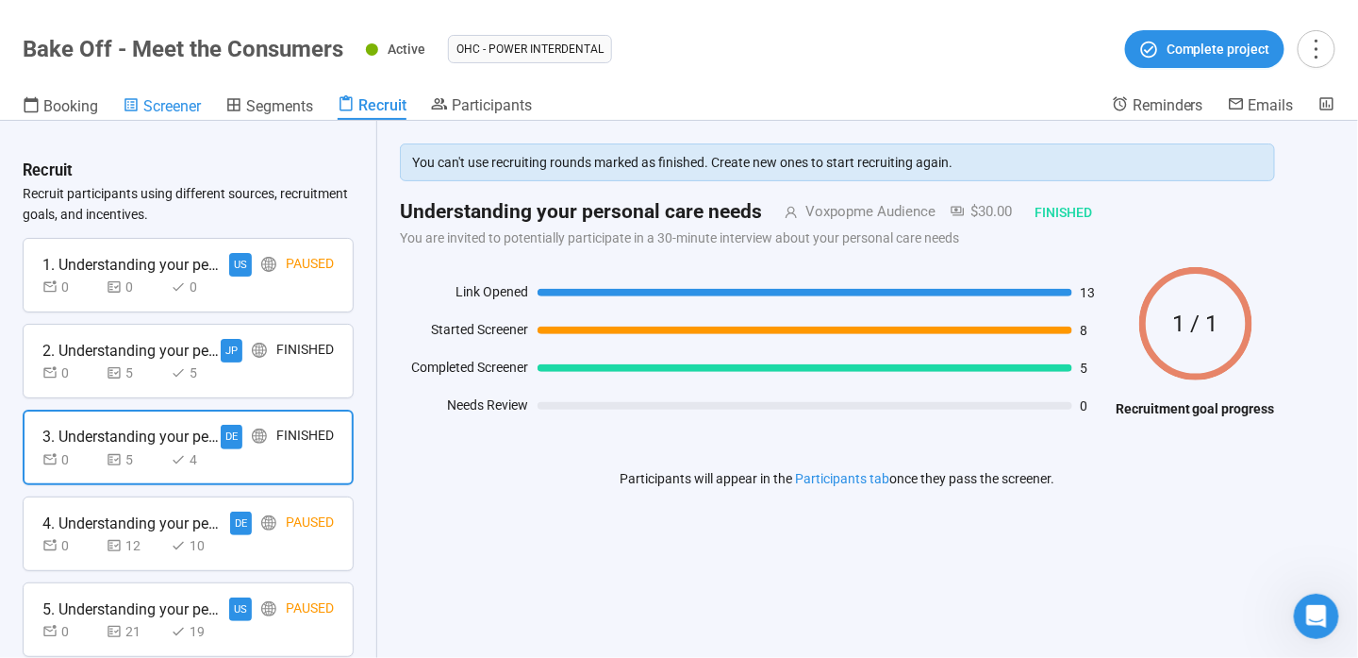
click at [168, 113] on span "Screener" at bounding box center [172, 106] width 58 height 18
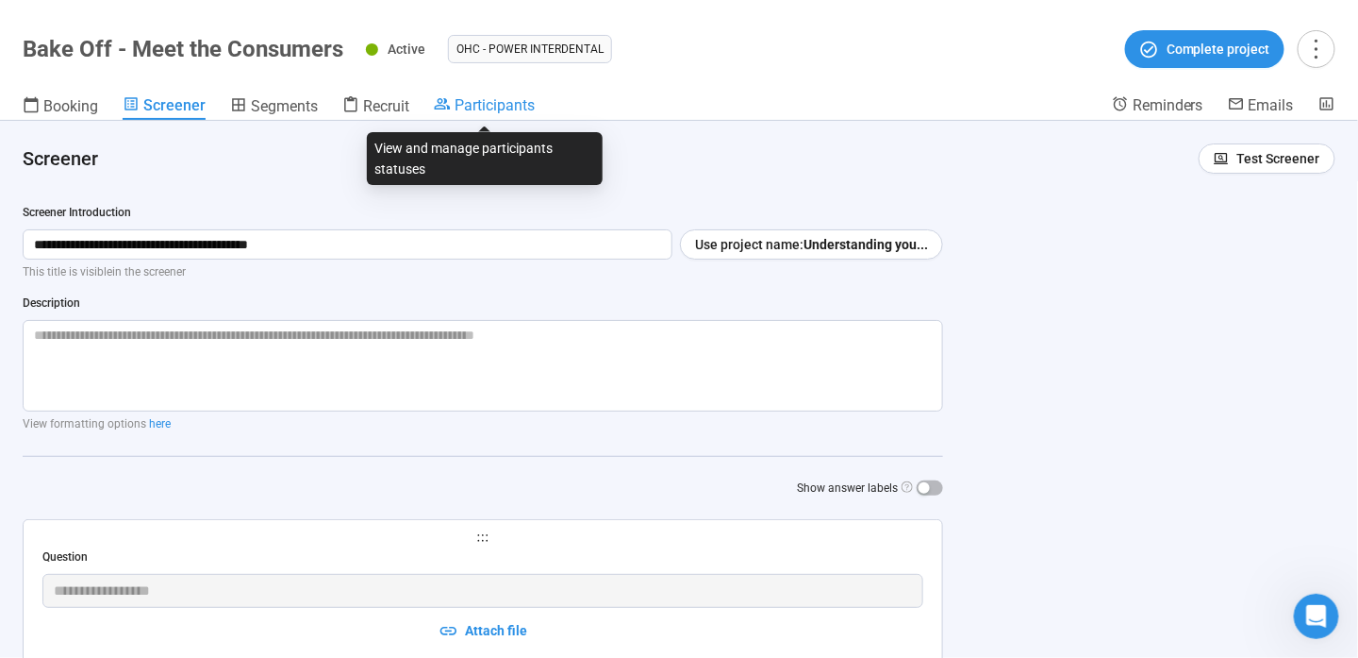
click at [454, 108] on div "Participants" at bounding box center [484, 104] width 101 height 19
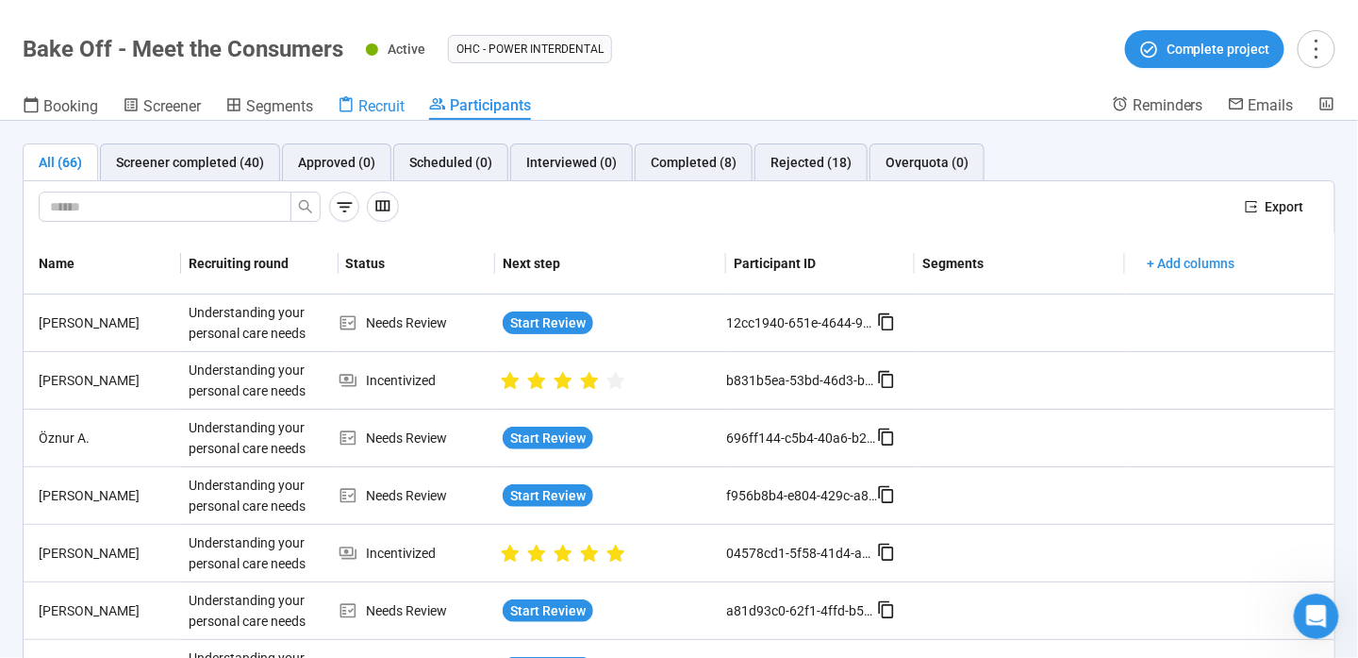
click at [379, 102] on span "Recruit" at bounding box center [381, 106] width 46 height 18
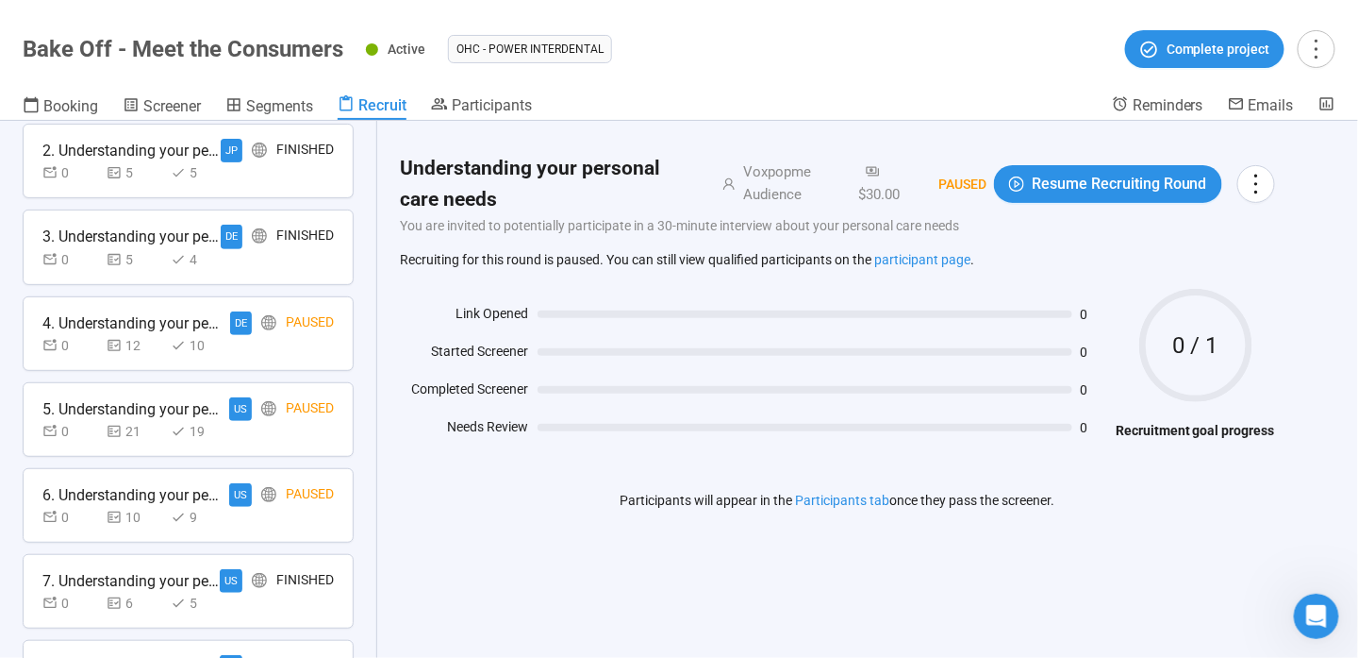
scroll to position [337, 0]
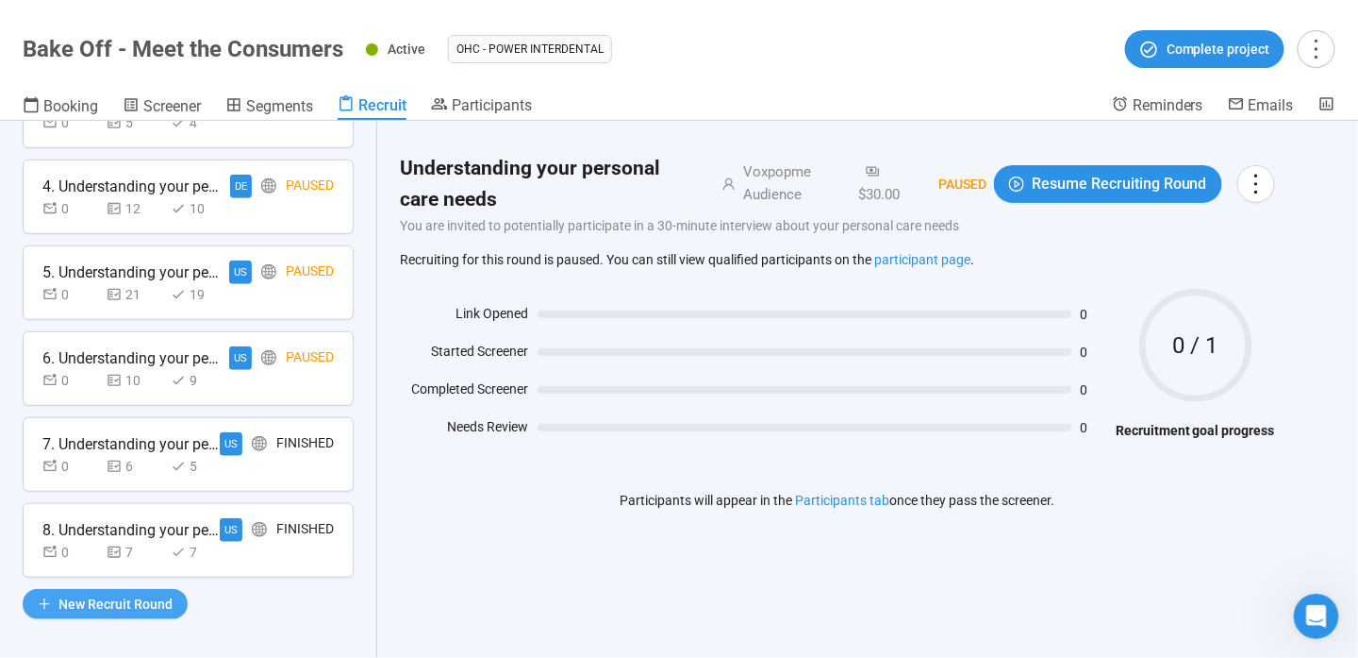
click at [103, 603] on span "New Recruit Round" at bounding box center [115, 603] width 114 height 21
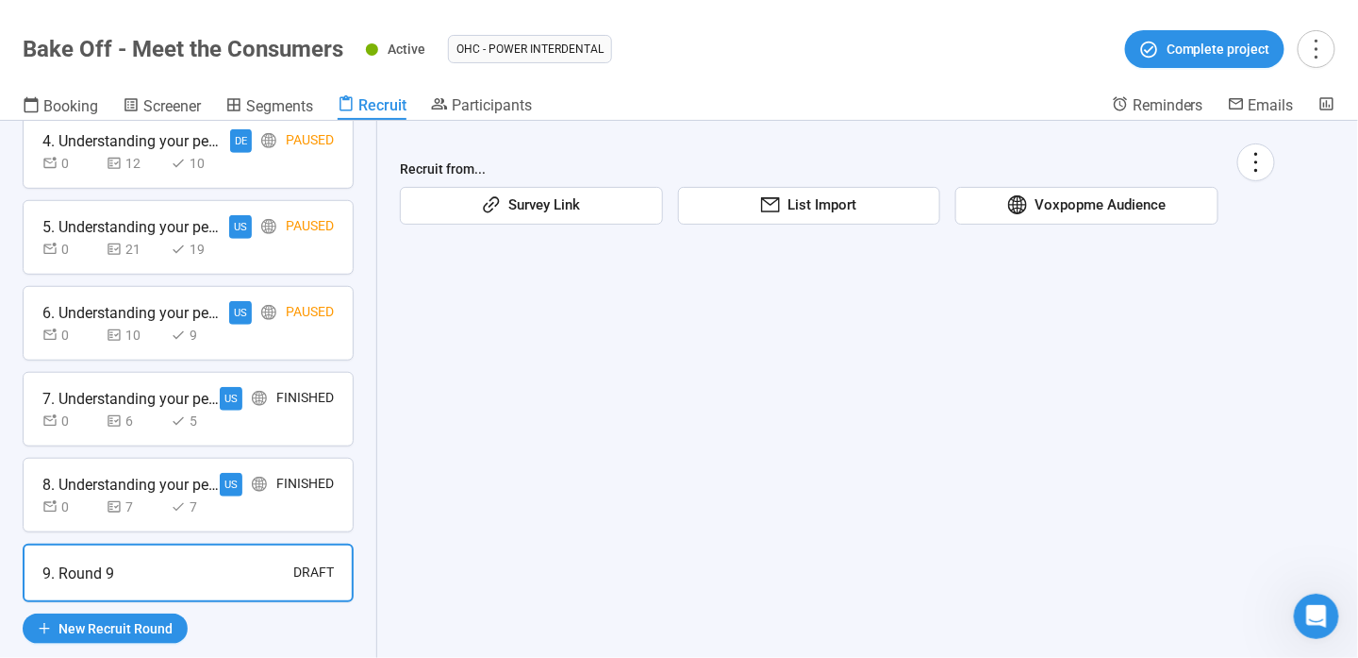
scroll to position [406, 0]
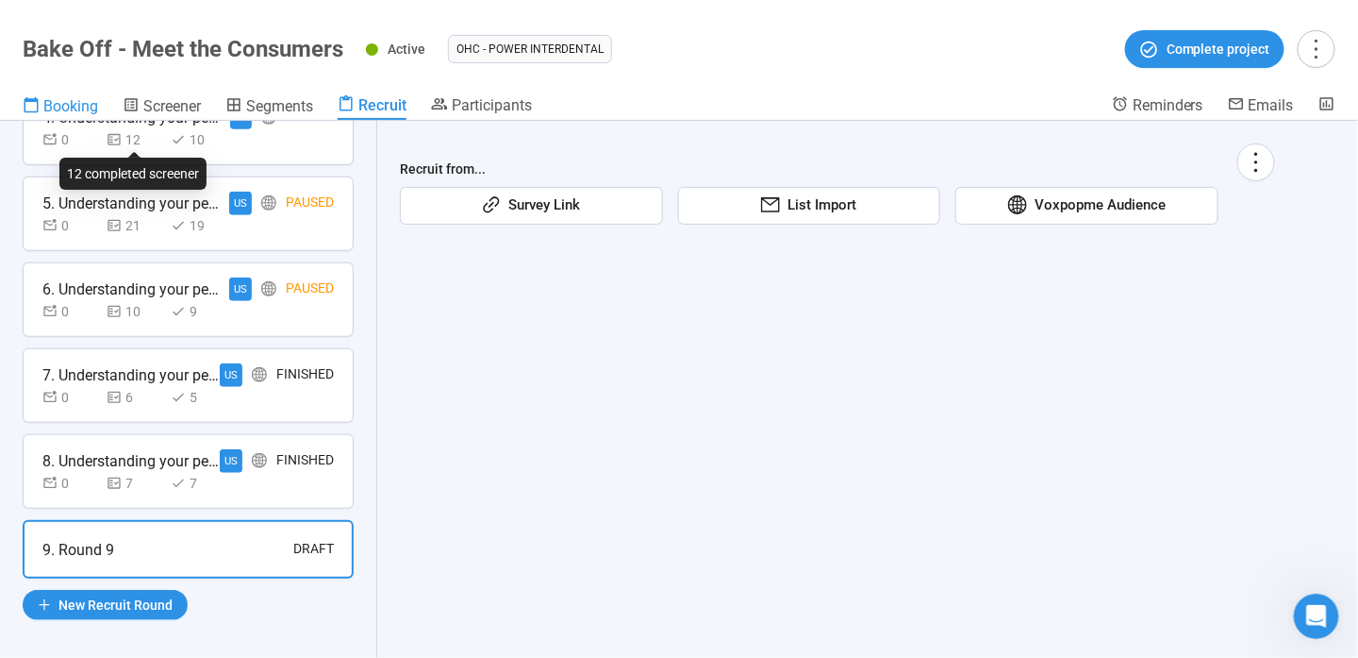
click at [35, 100] on icon at bounding box center [32, 105] width 14 height 16
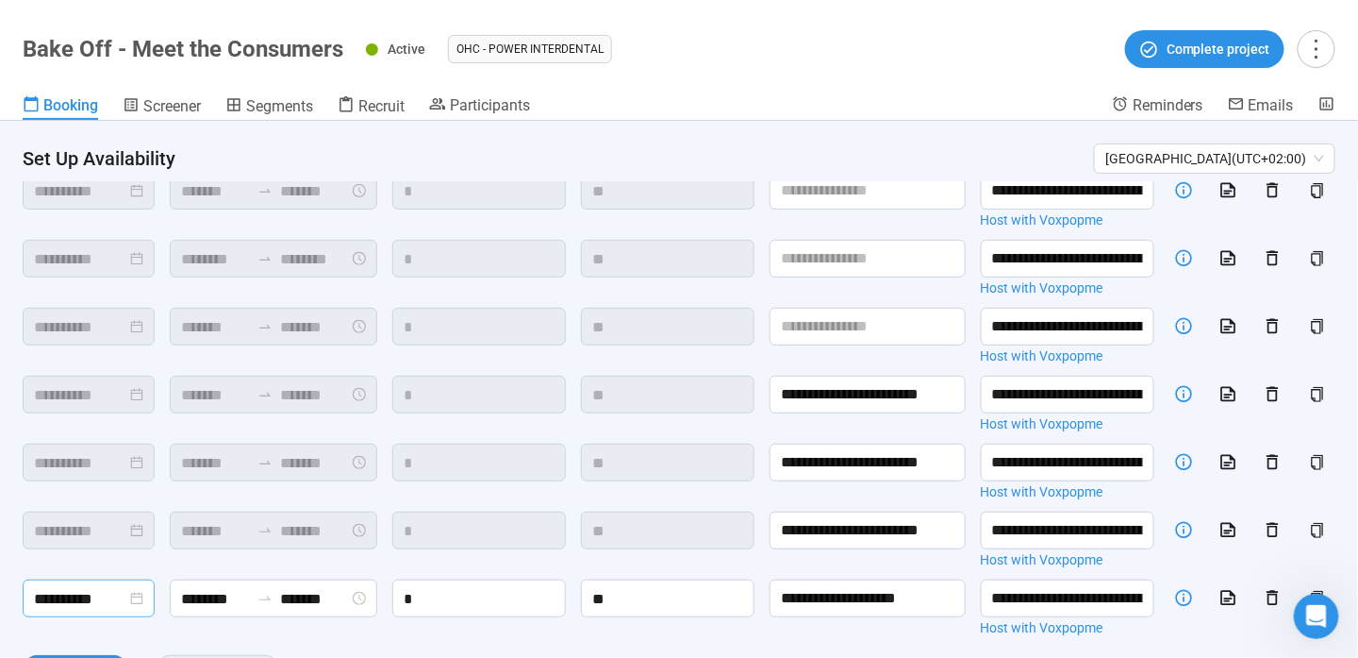
scroll to position [254, 0]
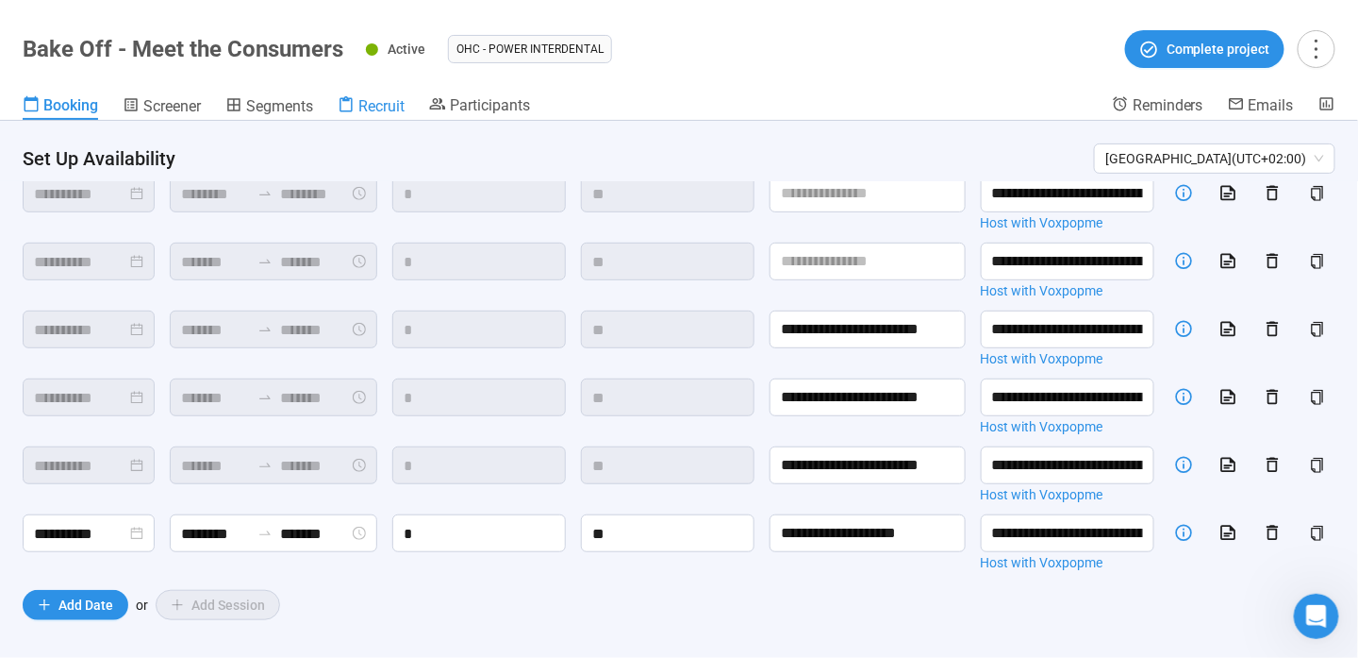
click at [405, 103] on span "Recruit" at bounding box center [381, 106] width 46 height 18
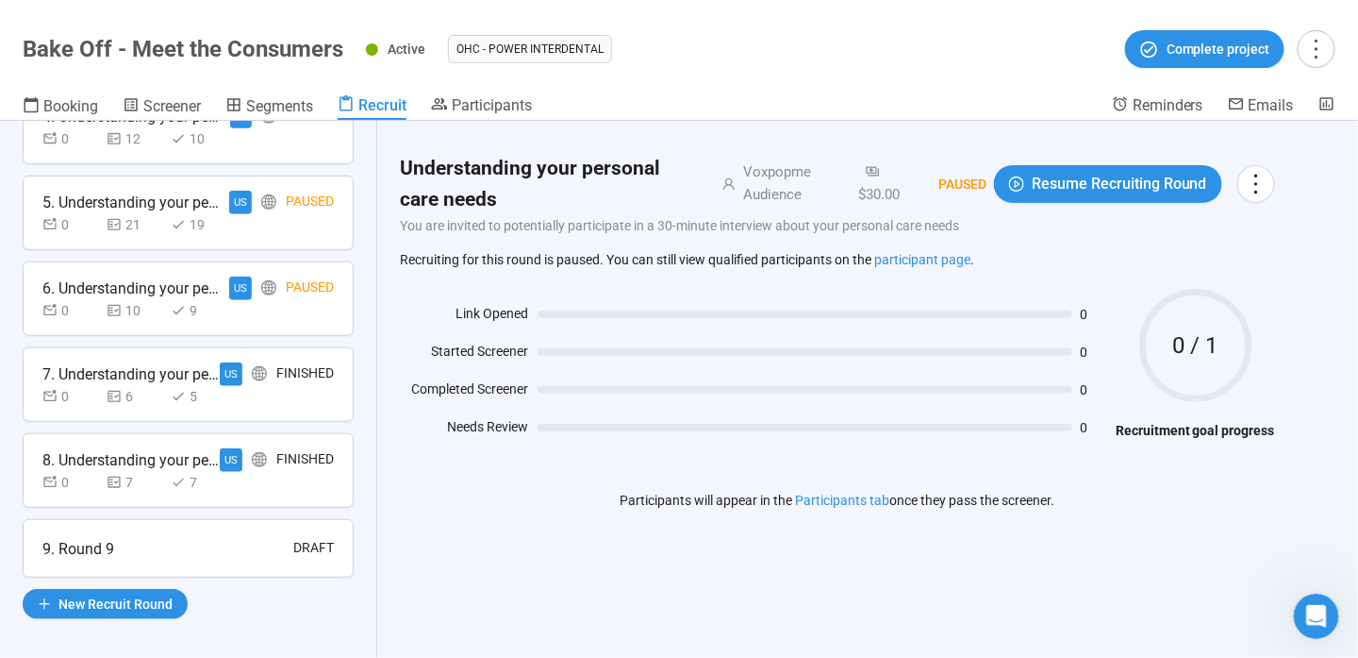
click at [228, 541] on div "9. Round 9 Draft" at bounding box center [187, 549] width 291 height 24
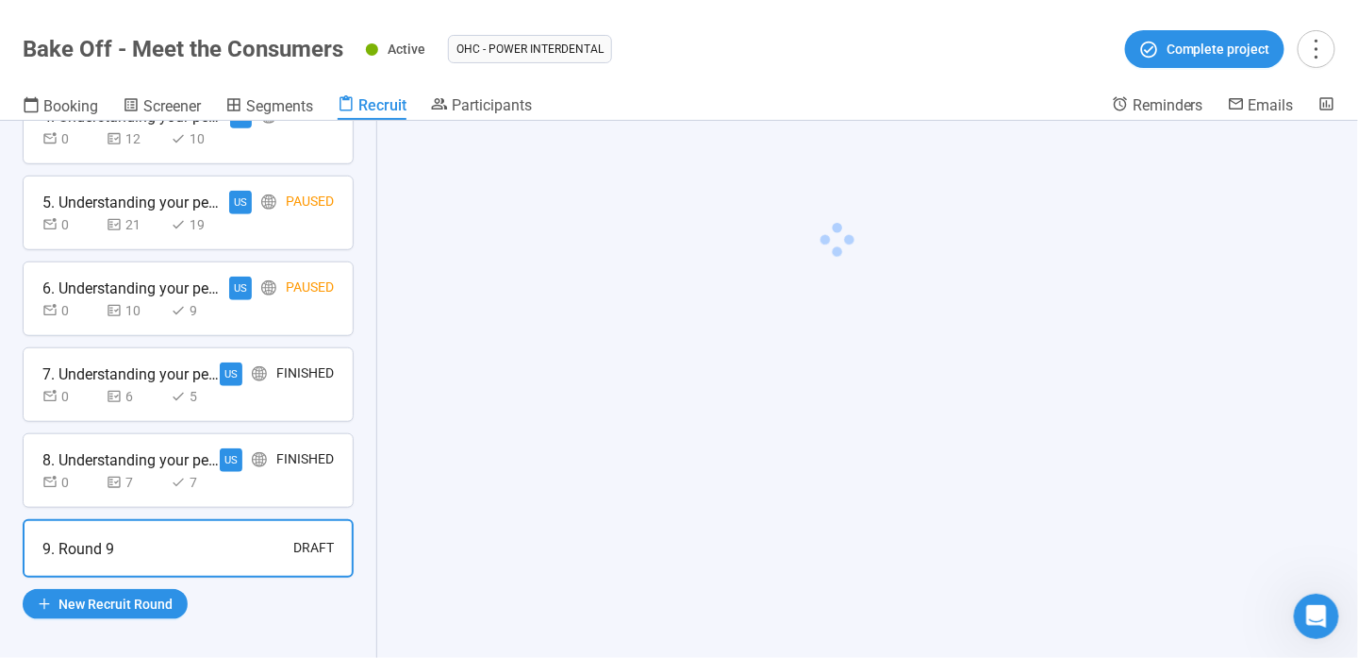
scroll to position [406, 0]
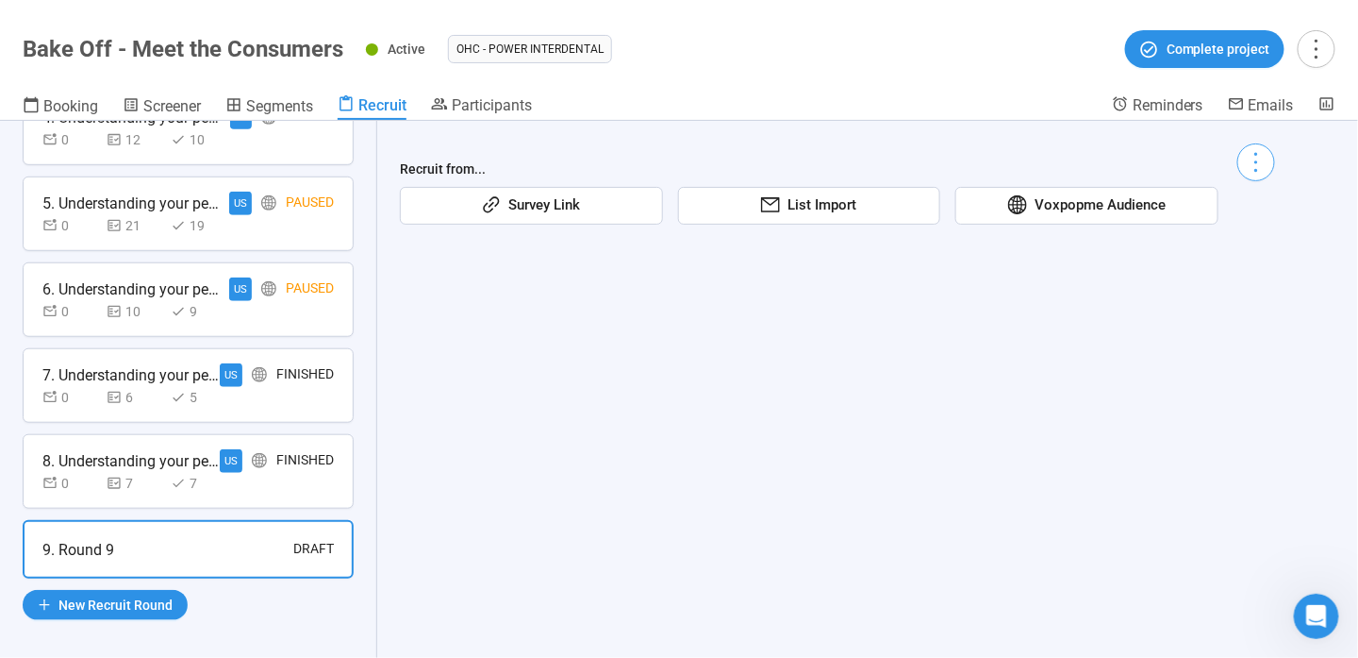
click at [1269, 164] on icon "more" at bounding box center [1255, 161] width 25 height 25
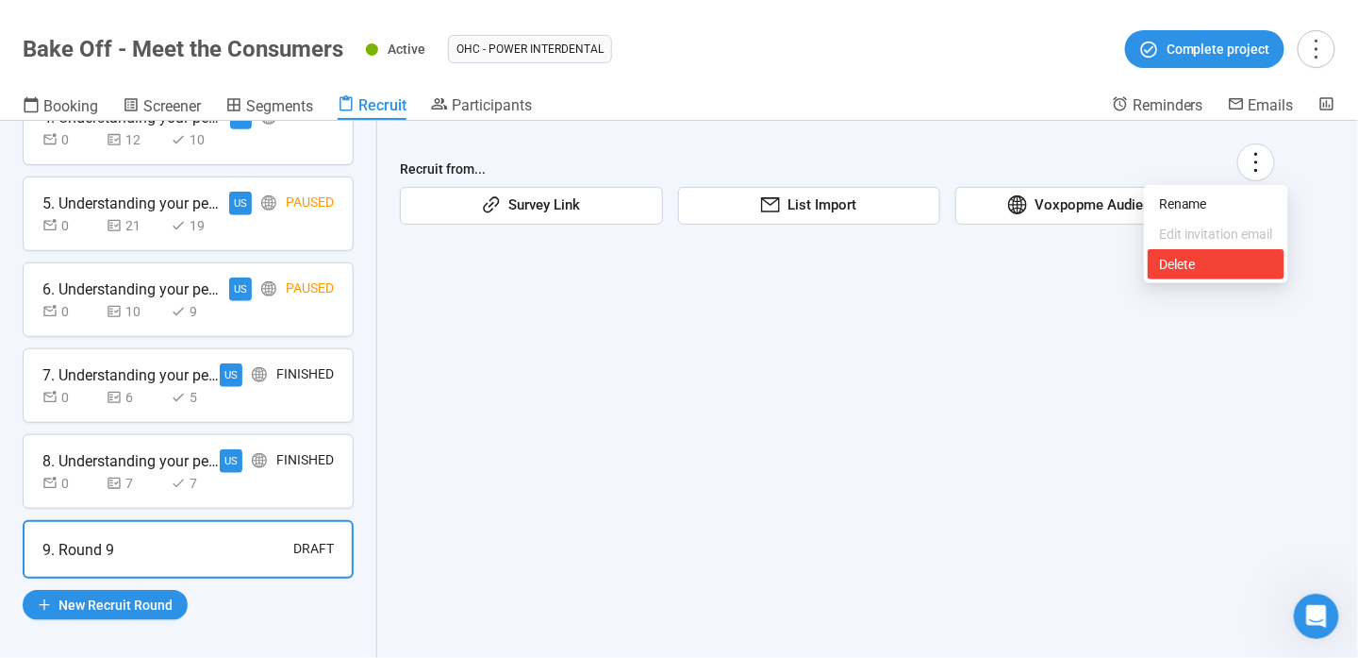
click at [1224, 255] on span "Delete" at bounding box center [1216, 264] width 114 height 21
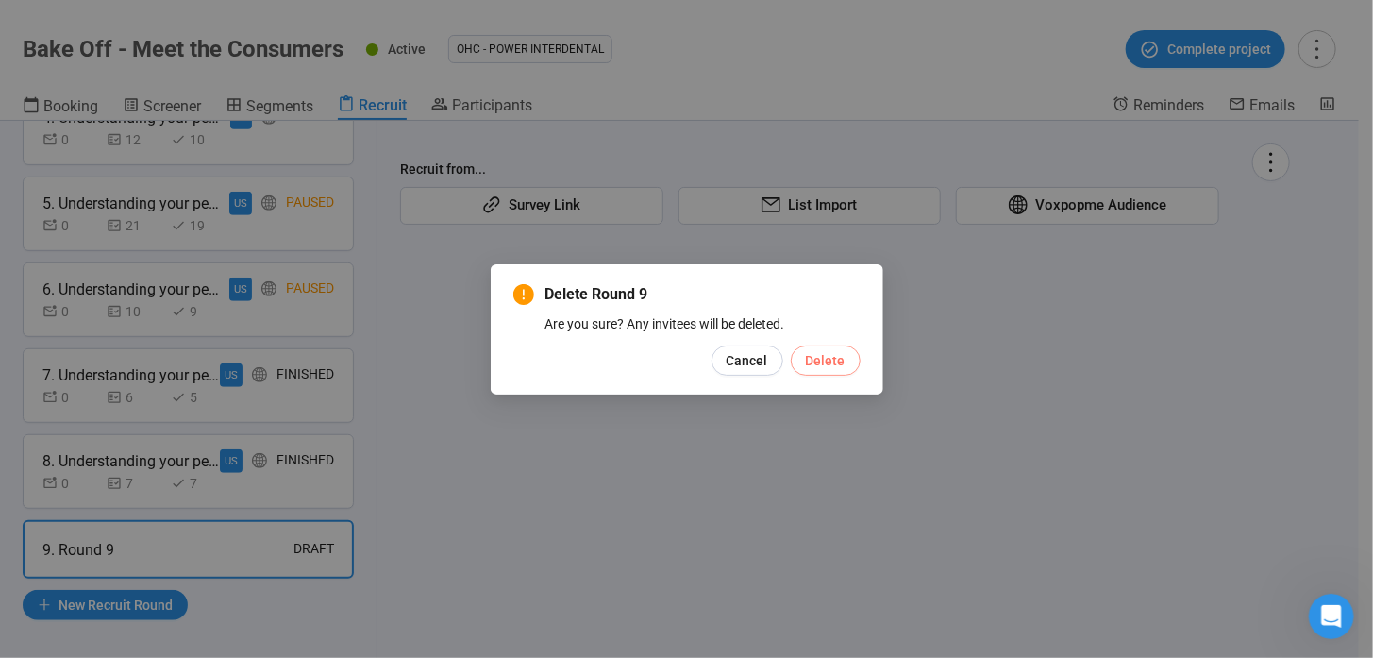
click at [842, 360] on span "Delete" at bounding box center [826, 360] width 40 height 21
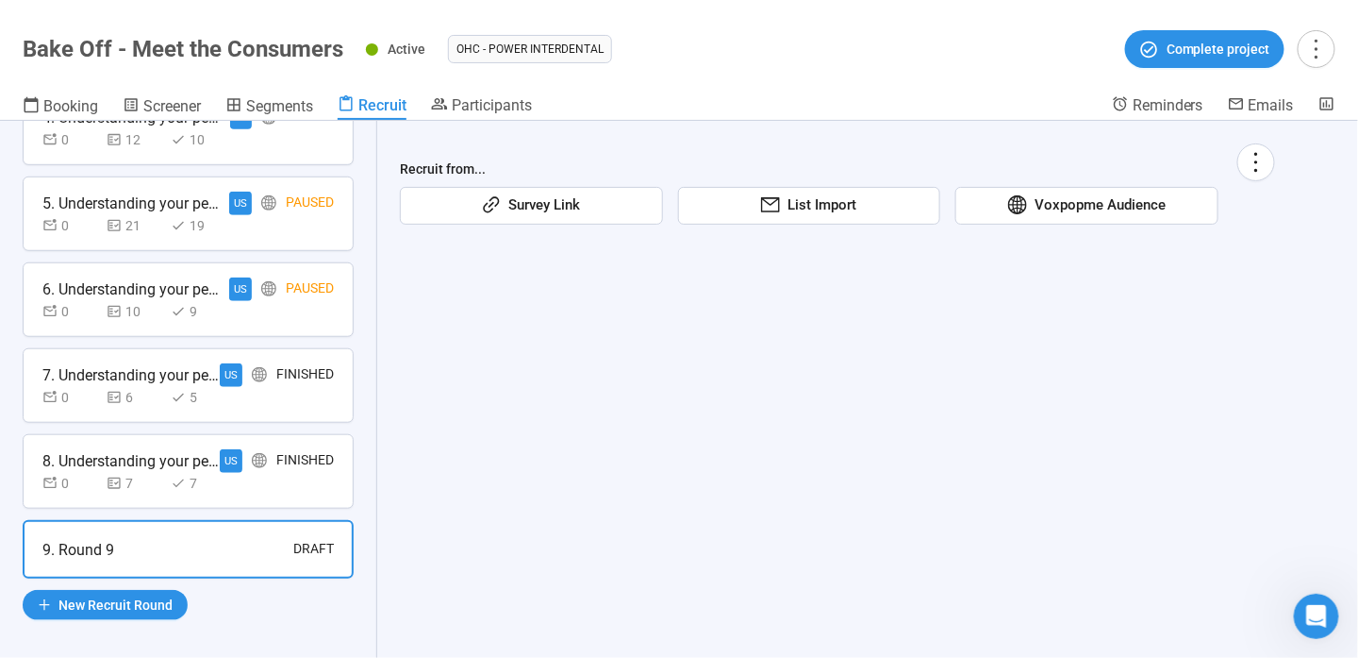
scroll to position [337, 0]
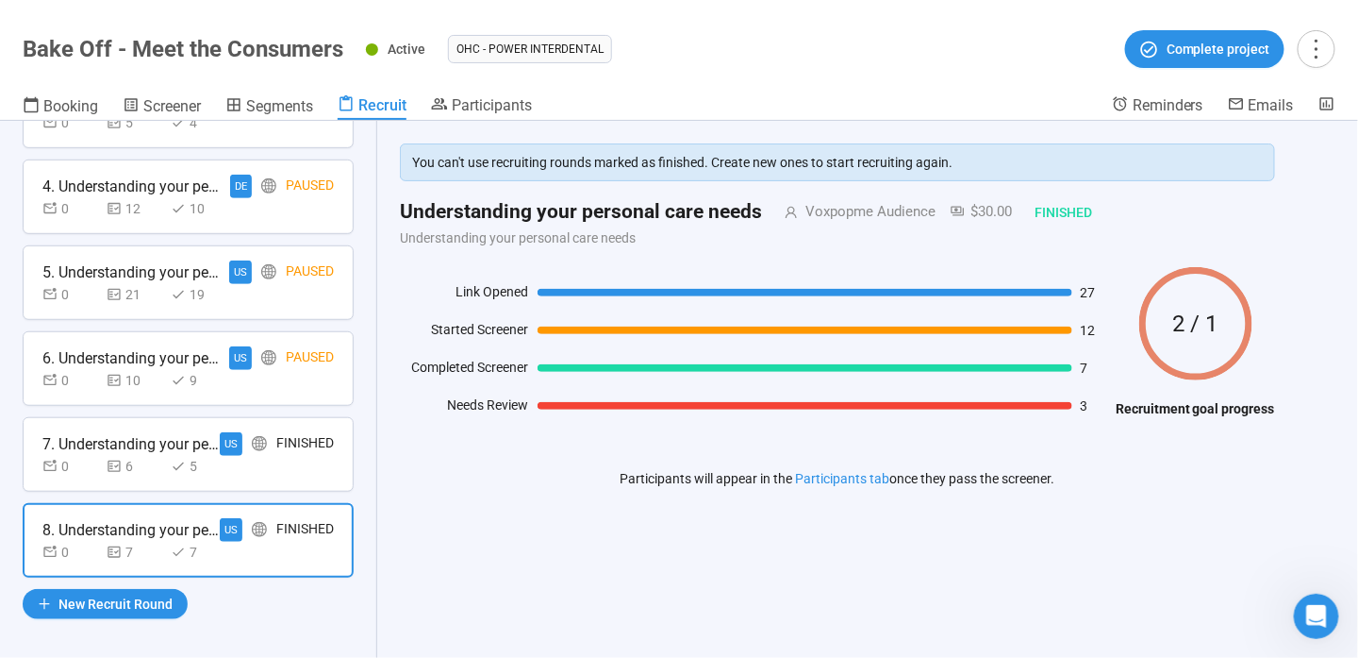
click at [285, 433] on div "Finished" at bounding box center [305, 444] width 58 height 24
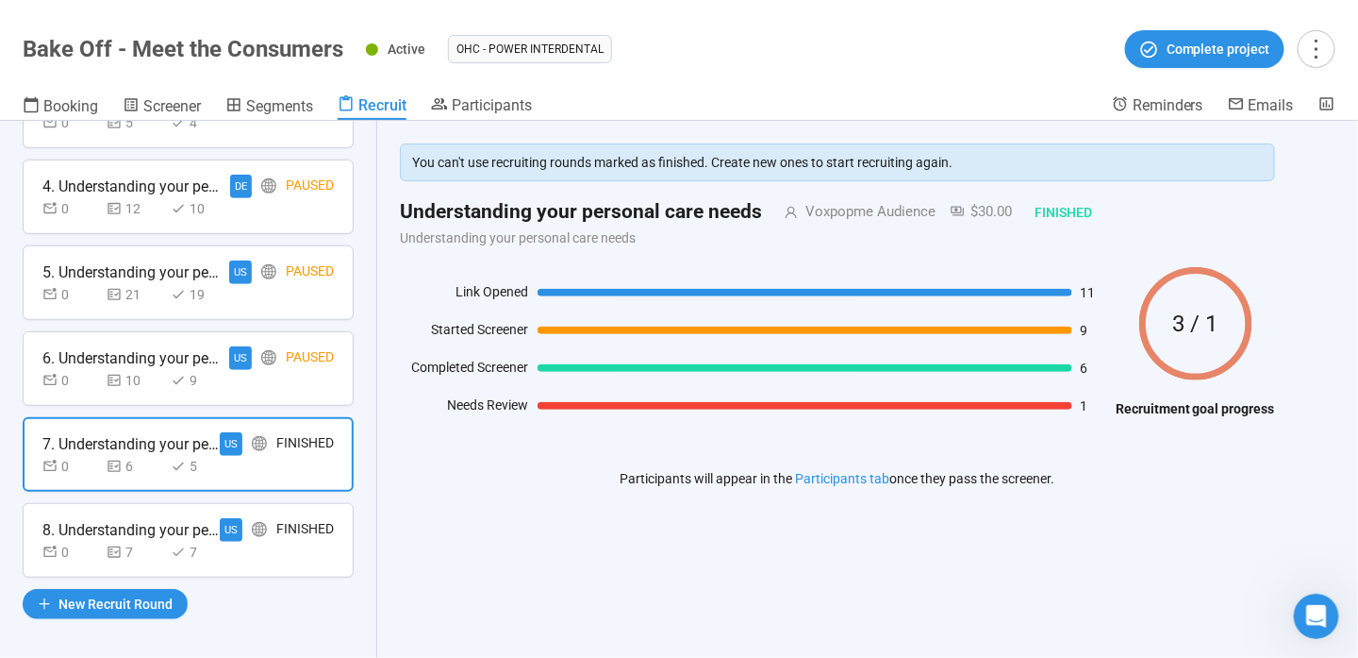
click at [291, 370] on div "0 10 9" at bounding box center [187, 380] width 291 height 21
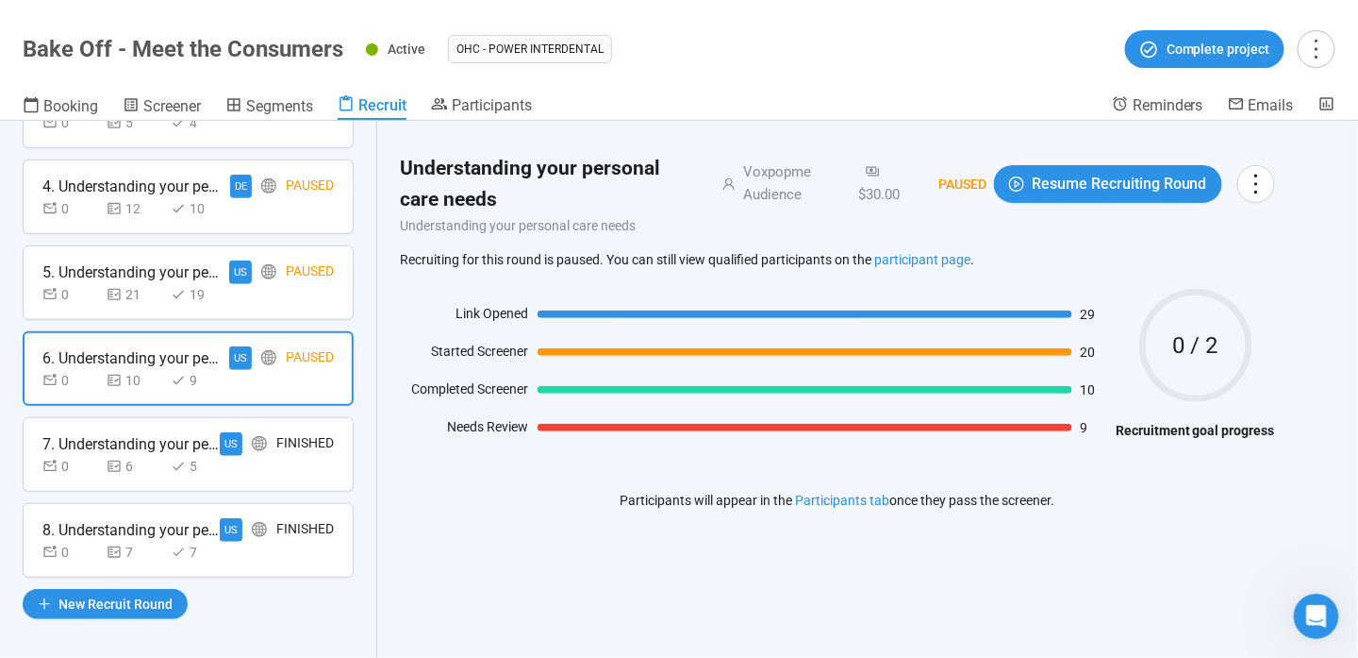
click at [276, 439] on div "Finished" at bounding box center [305, 444] width 58 height 24
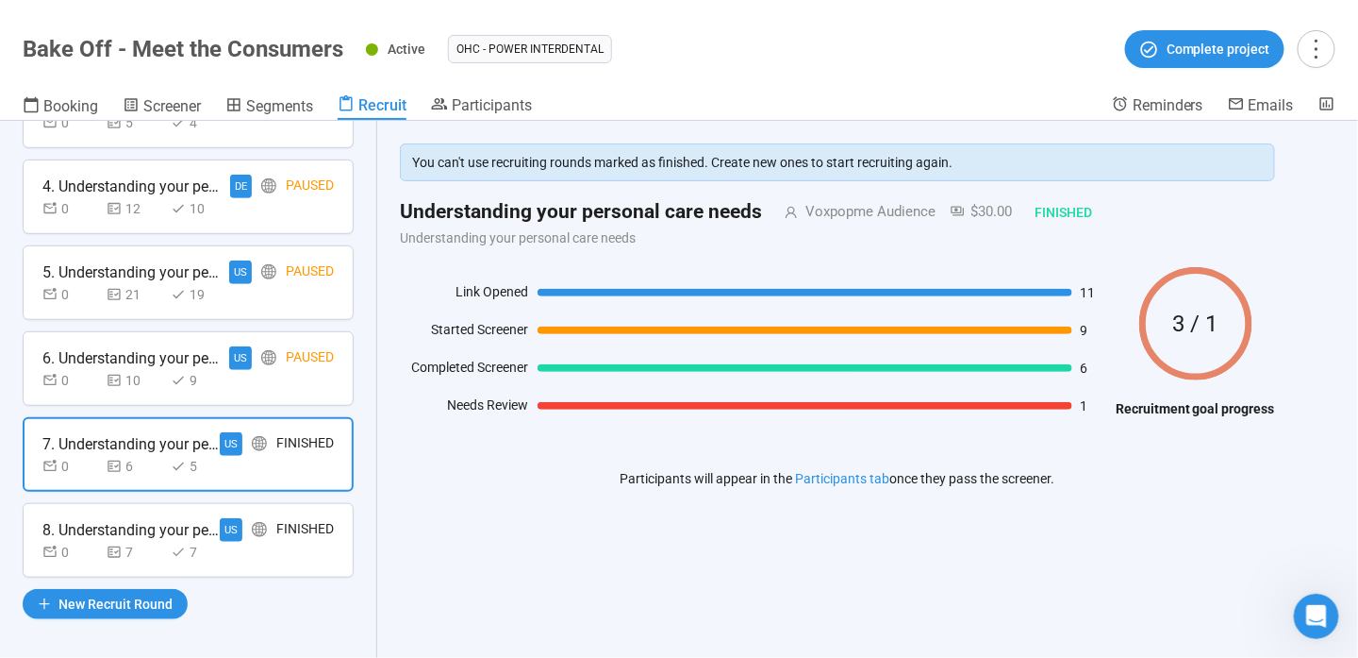
click at [286, 358] on div "Paused" at bounding box center [310, 358] width 48 height 24
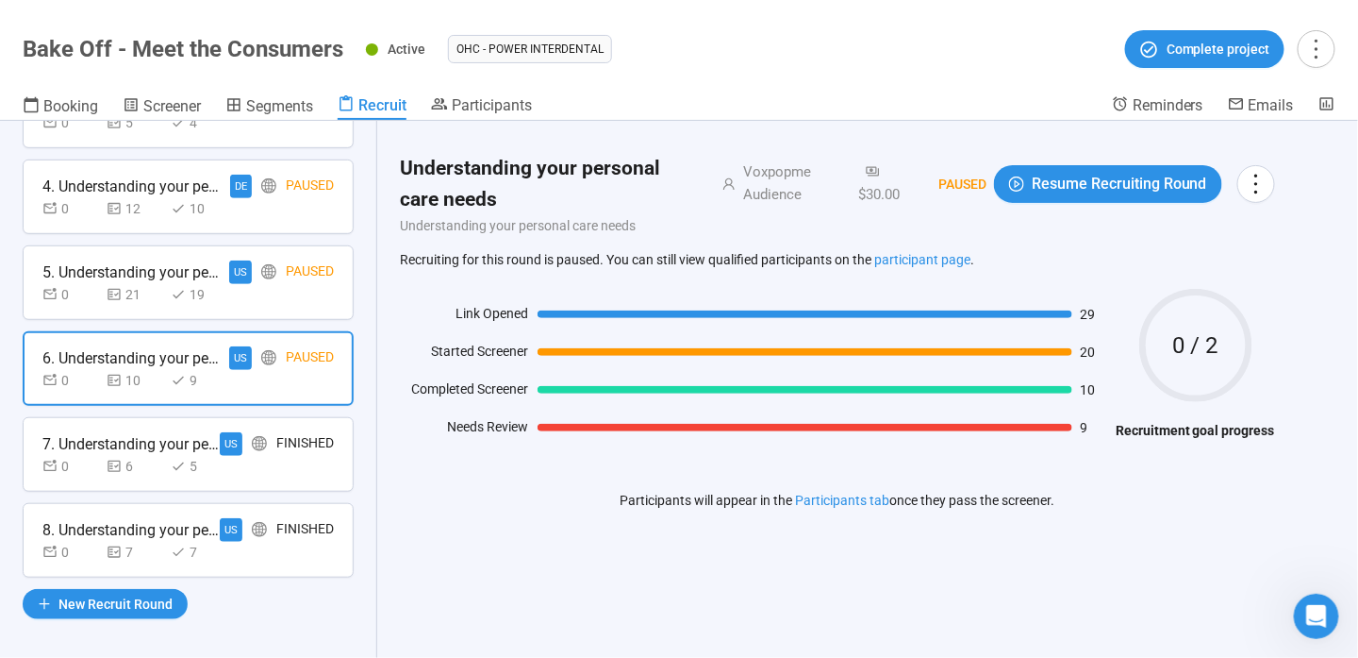
click at [258, 287] on div "0 21 19" at bounding box center [187, 294] width 291 height 21
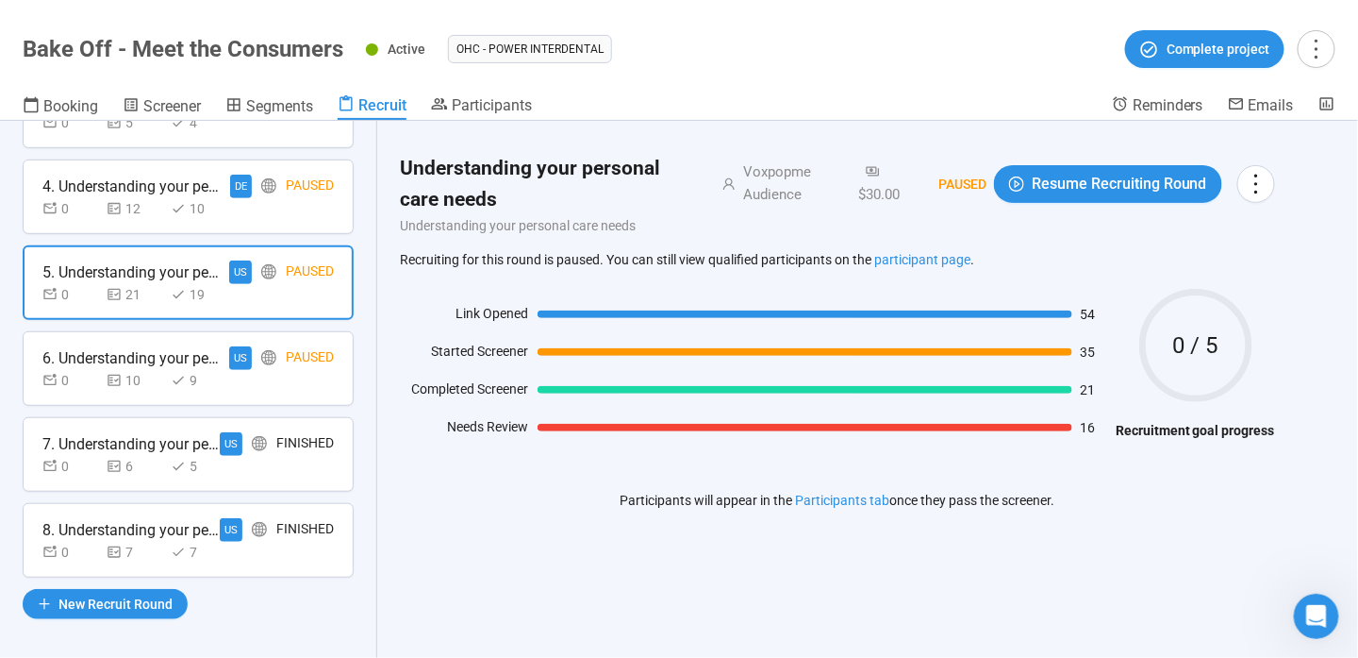
click at [242, 221] on div "4. Understanding your personal care needs DE Paused 0 12 10" at bounding box center [188, 196] width 331 height 75
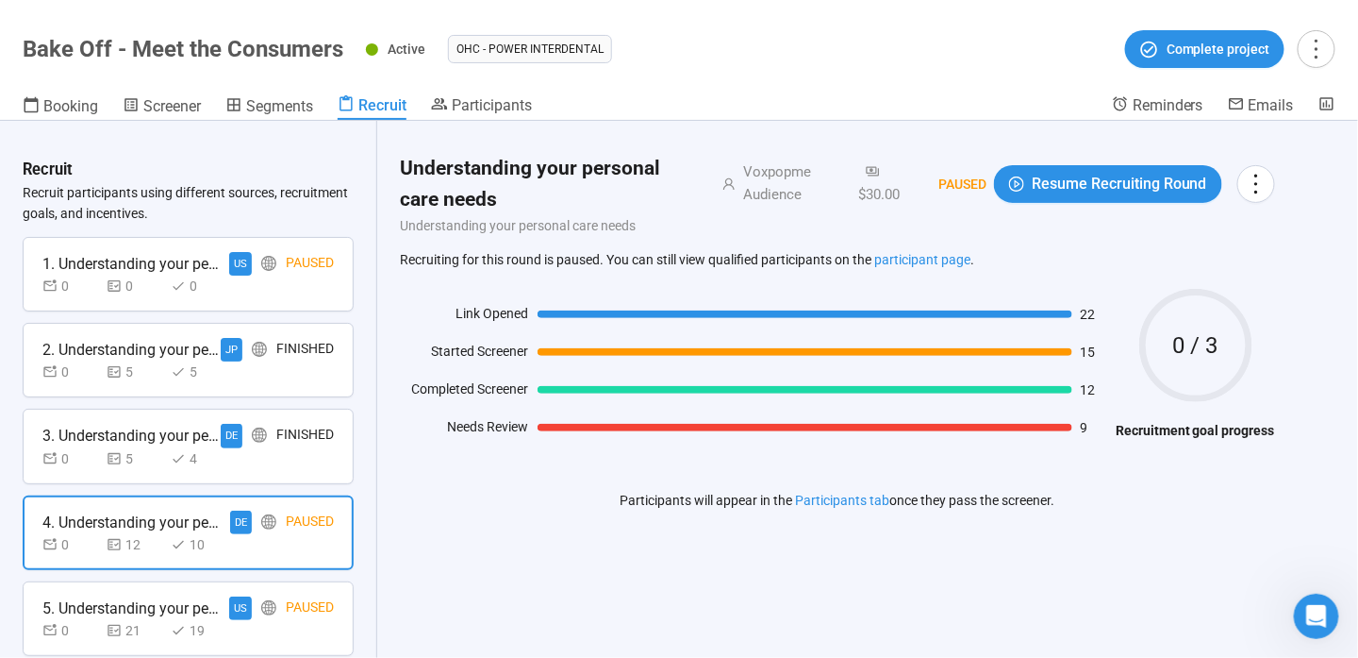
scroll to position [0, 0]
click at [298, 208] on p "Recruit participants using different sources, recruitment goals, and incentives." at bounding box center [188, 204] width 331 height 42
click at [291, 277] on div "0 0 0" at bounding box center [187, 286] width 291 height 21
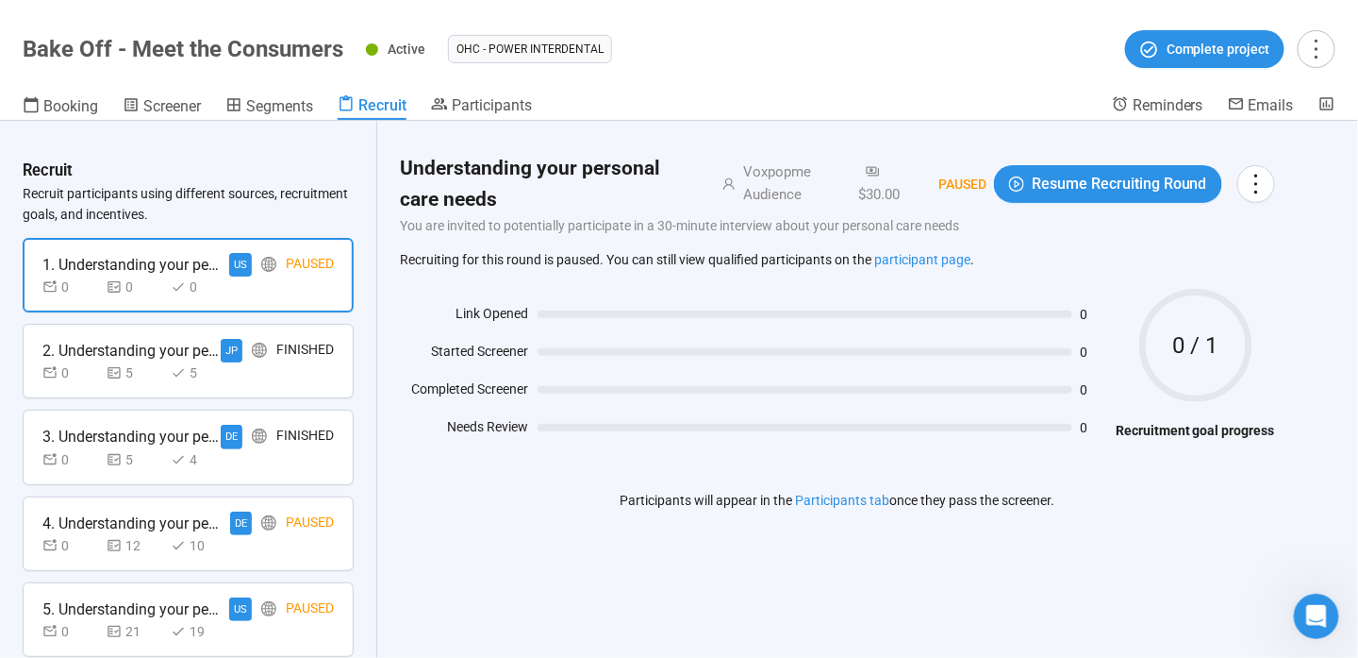
click at [279, 346] on div "Finished" at bounding box center [305, 351] width 58 height 24
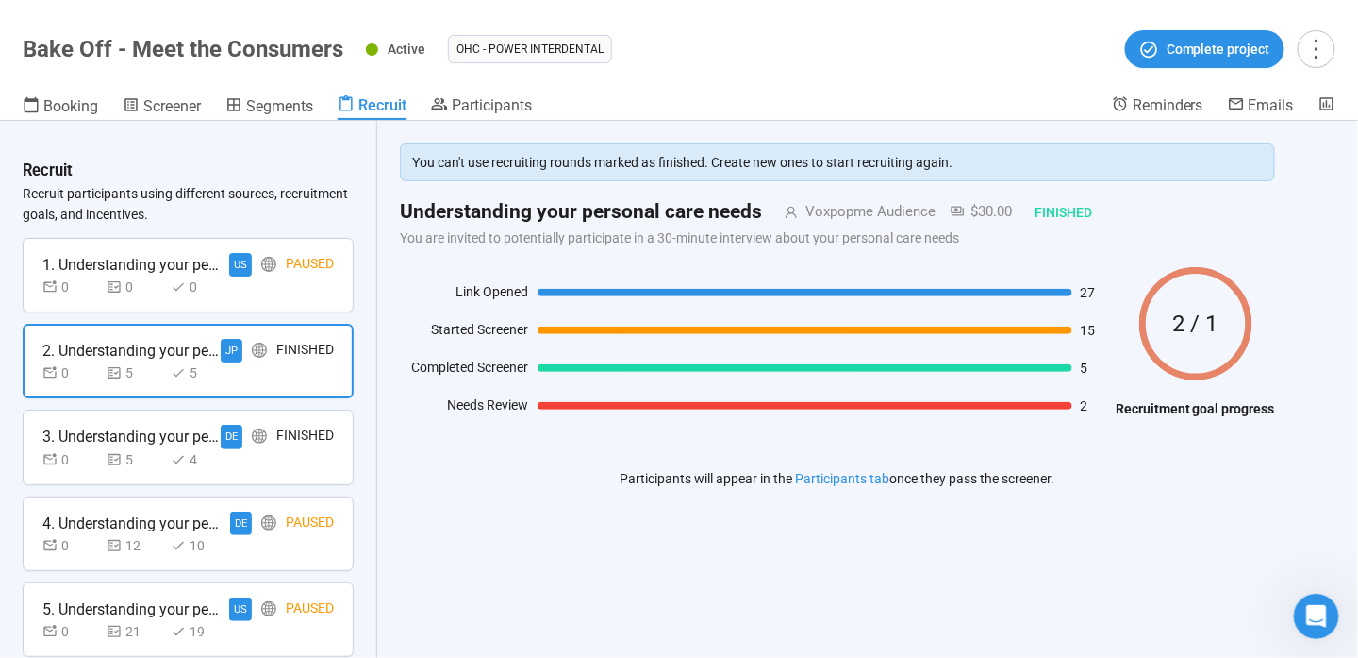
click at [276, 444] on div "Finished" at bounding box center [305, 437] width 58 height 24
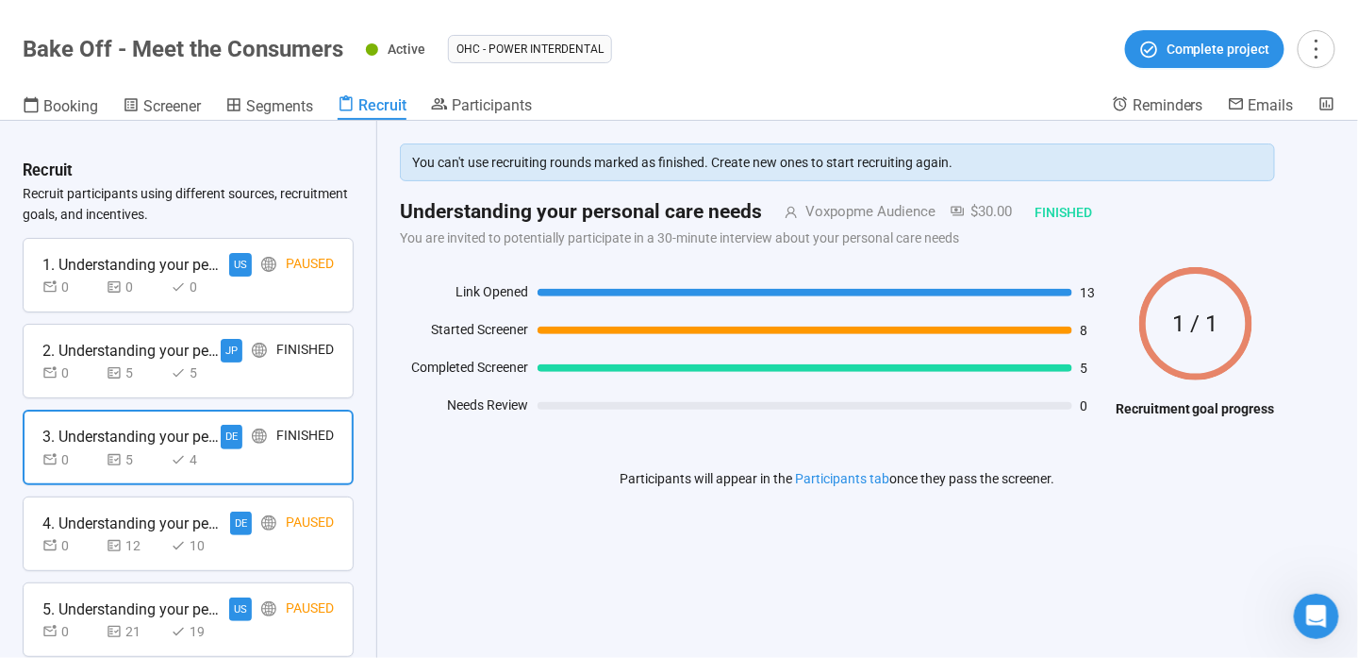
click at [302, 263] on div "Paused" at bounding box center [310, 265] width 48 height 24
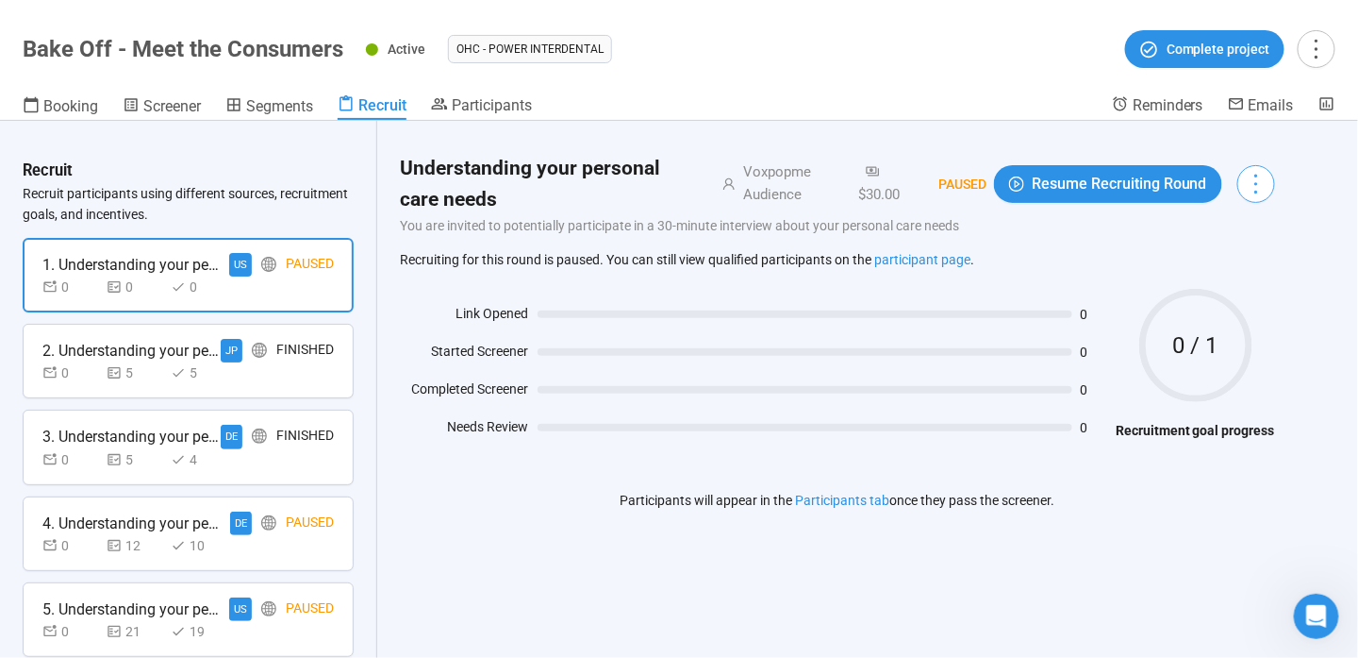
click at [1267, 170] on button "button" at bounding box center [1257, 184] width 38 height 38
click at [825, 268] on div "Recruiting for this round is paused. You can still view qualified participants …" at bounding box center [837, 259] width 875 height 21
click at [239, 106] on icon at bounding box center [233, 104] width 13 height 13
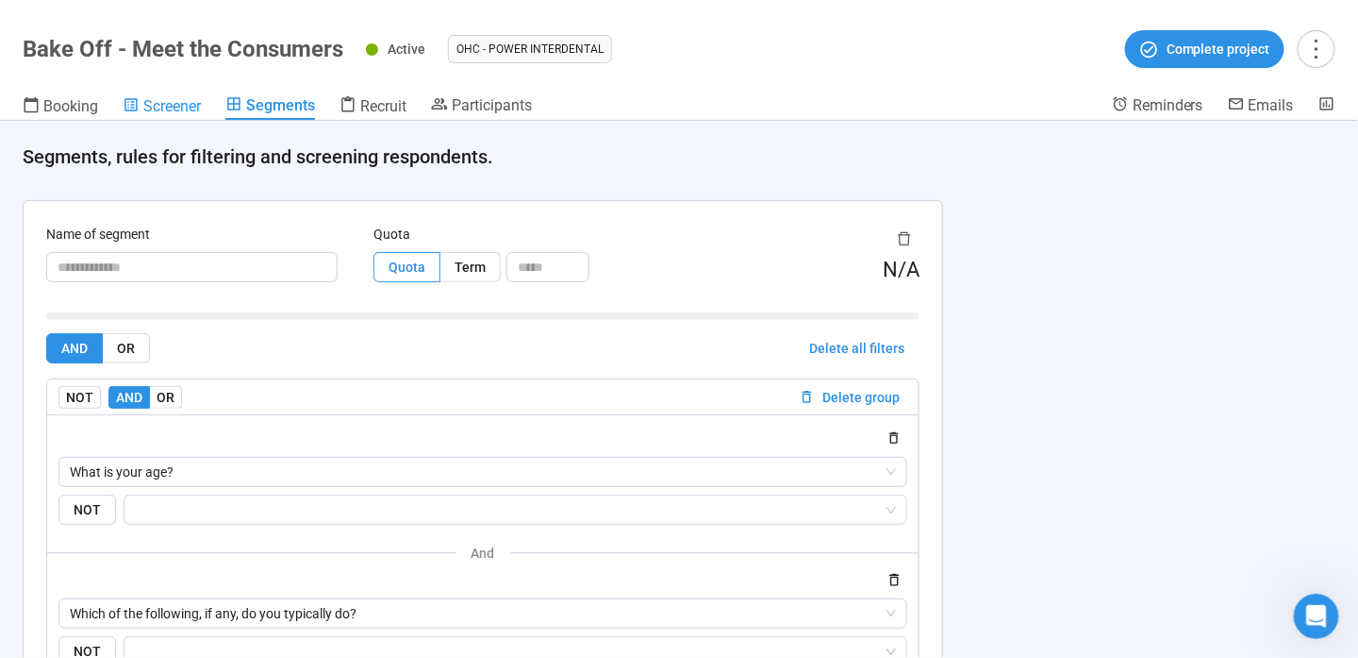
click at [181, 104] on span "Screener" at bounding box center [172, 106] width 58 height 18
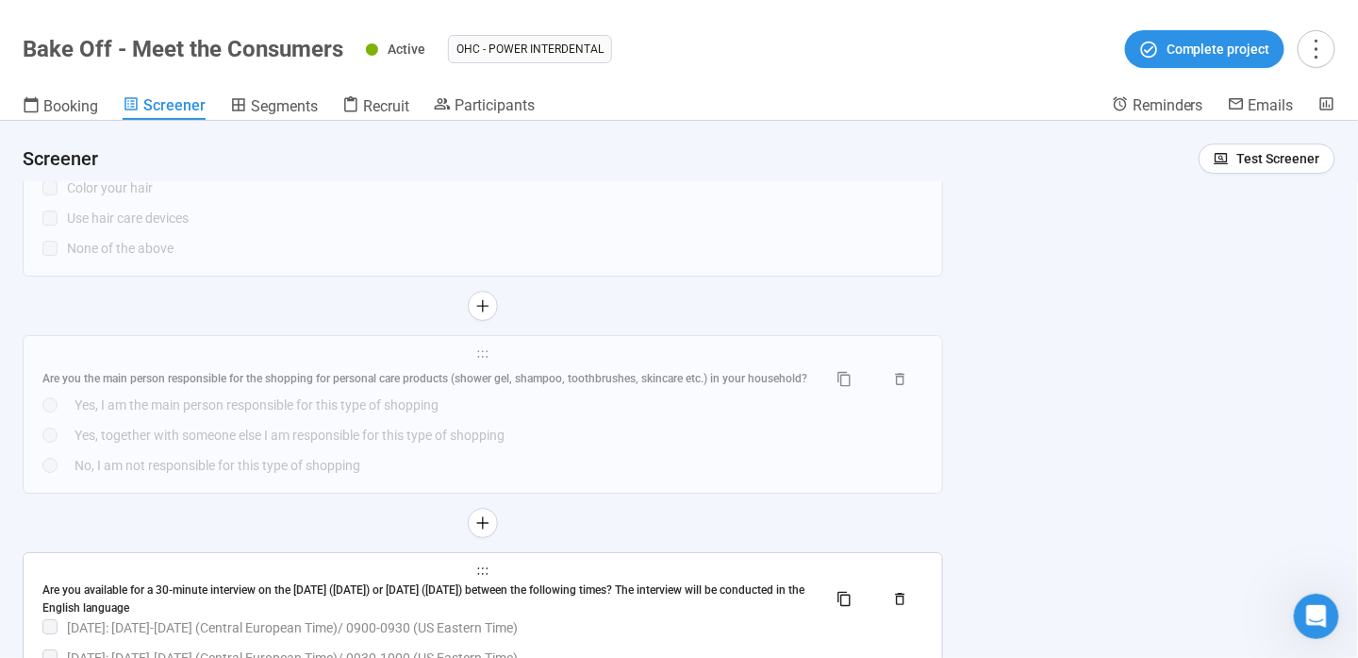
scroll to position [1776, 0]
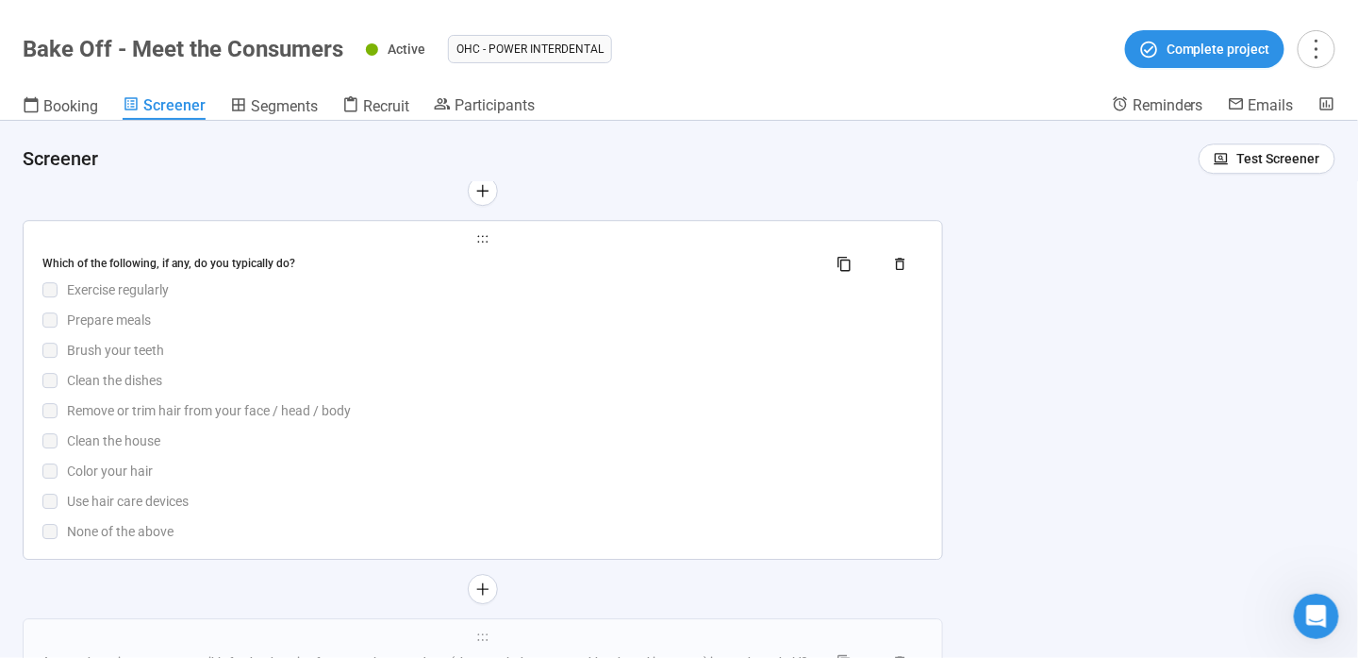
click at [731, 455] on div "Which of the following, if any, do you typically do? Exercise regularly Prepare…" at bounding box center [482, 395] width 881 height 292
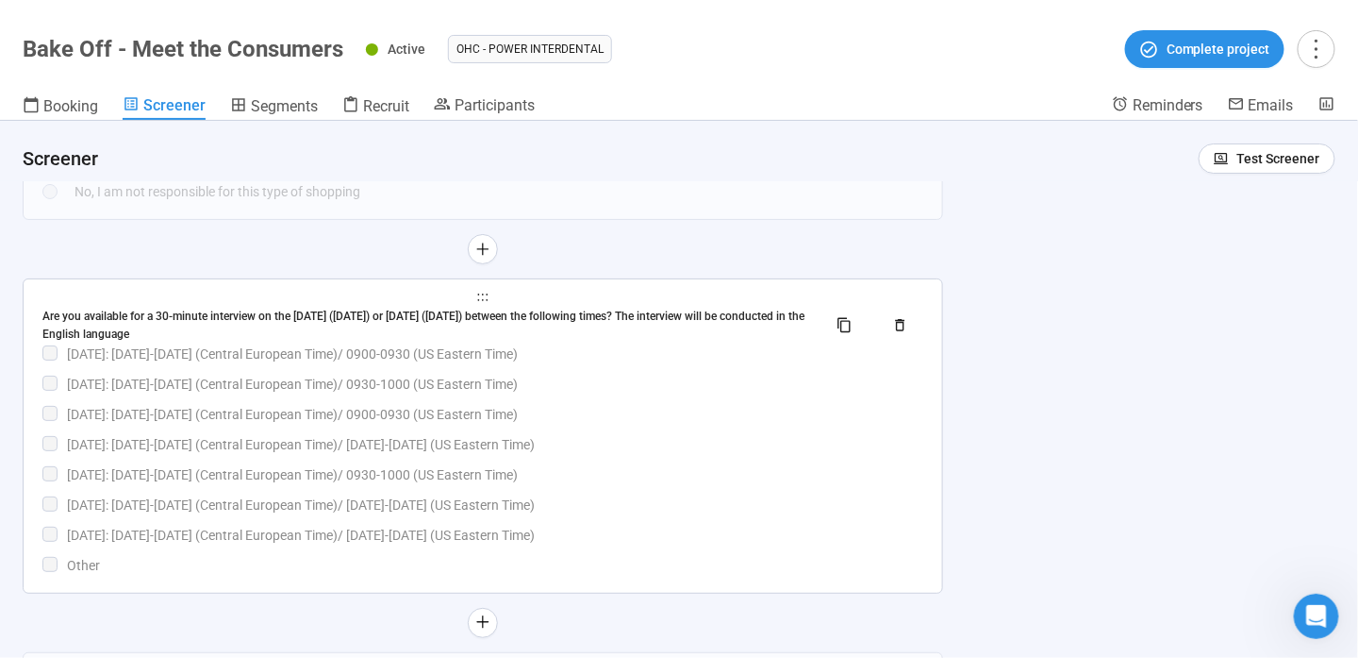
scroll to position [2453, 0]
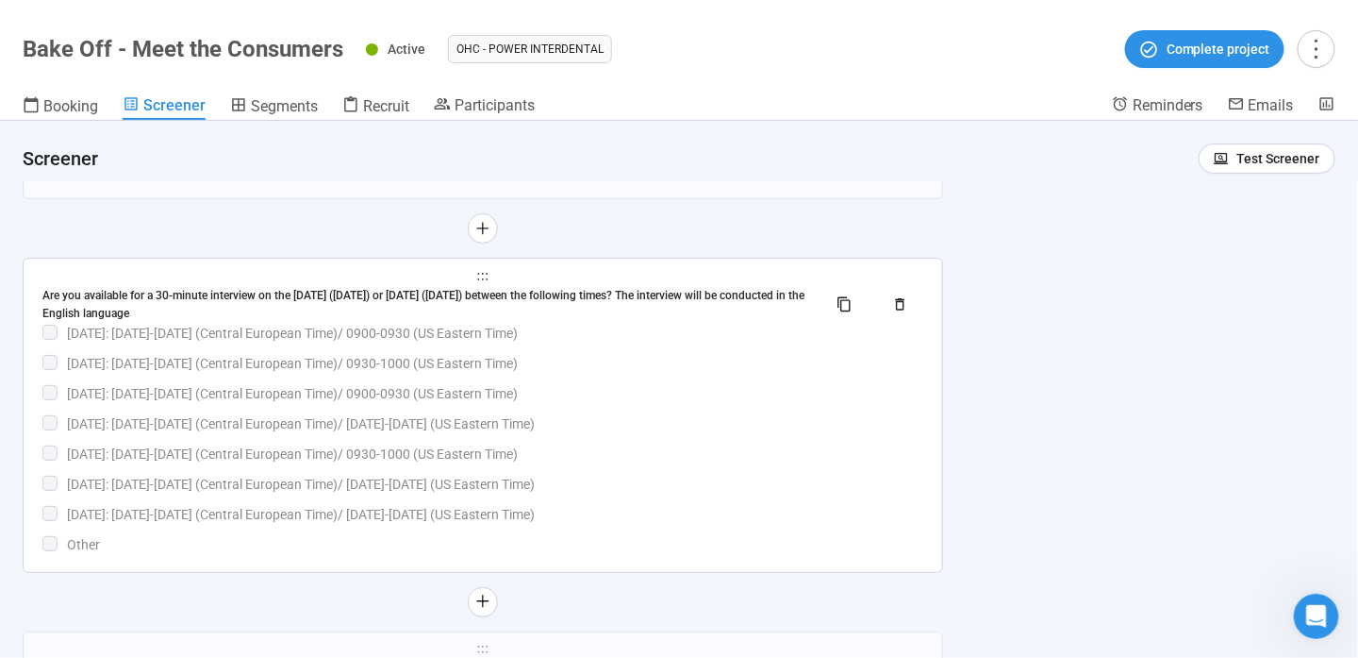
click at [443, 297] on div "Are you available for a 30-minute interview on the [DATE] ([DATE]) or [DATE] ([…" at bounding box center [427, 305] width 770 height 36
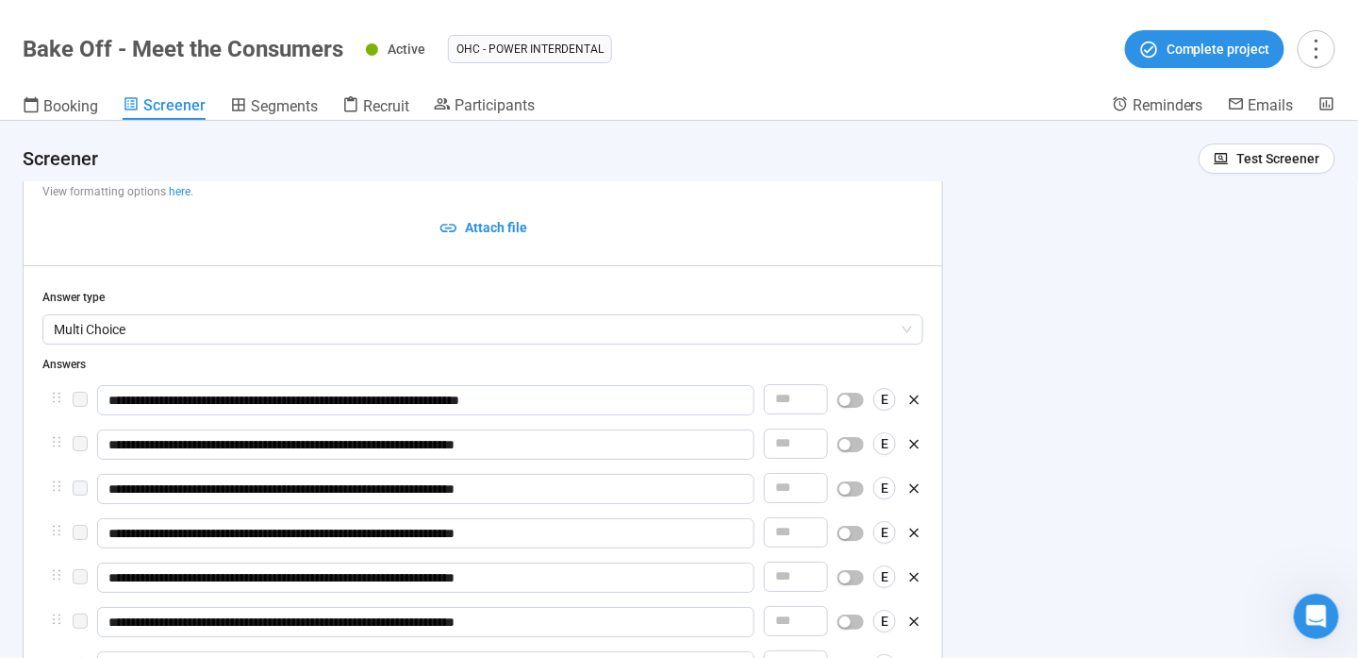
scroll to position [1993, 0]
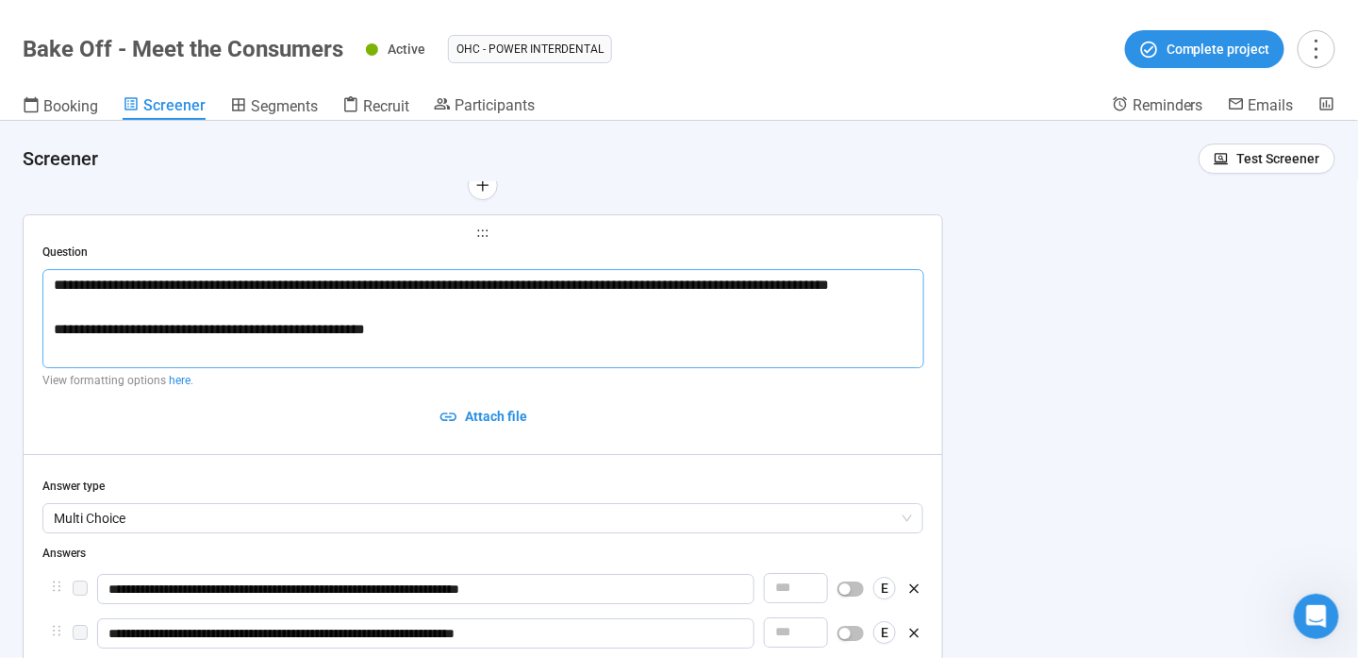
click at [442, 286] on textarea "**********" at bounding box center [483, 318] width 882 height 99
type textarea "**********"
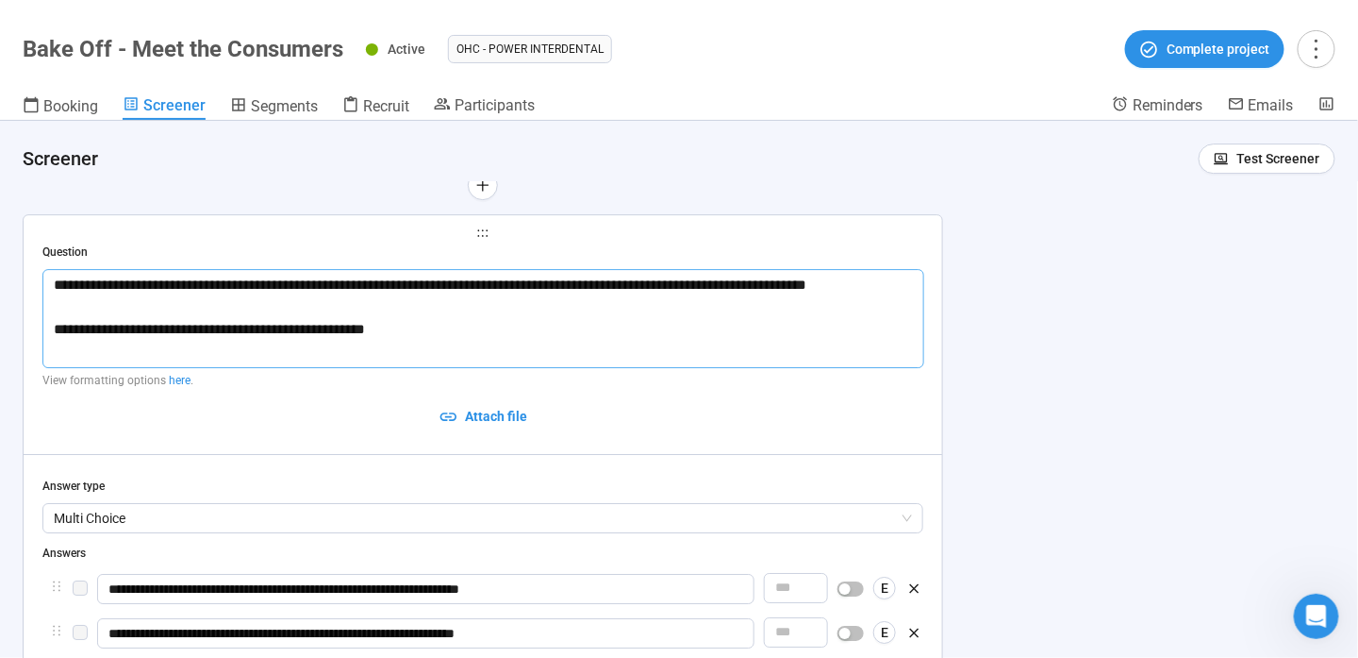
type textarea "**********"
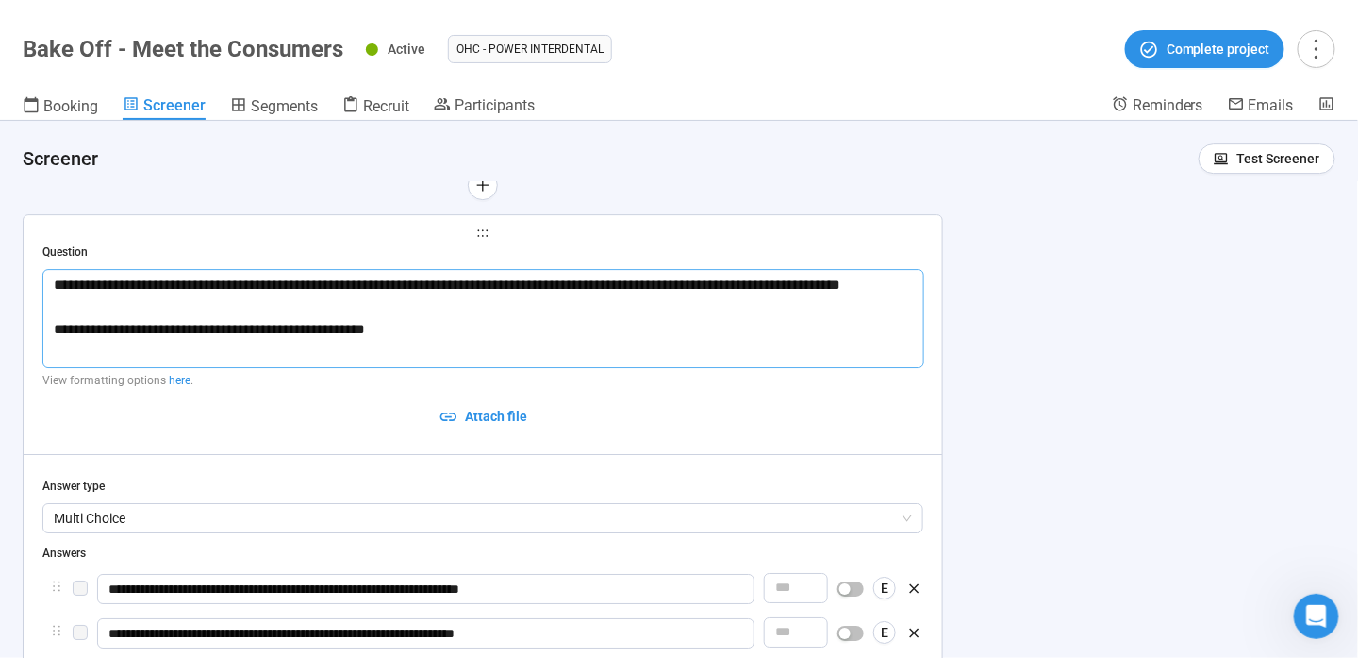
type textarea "**********"
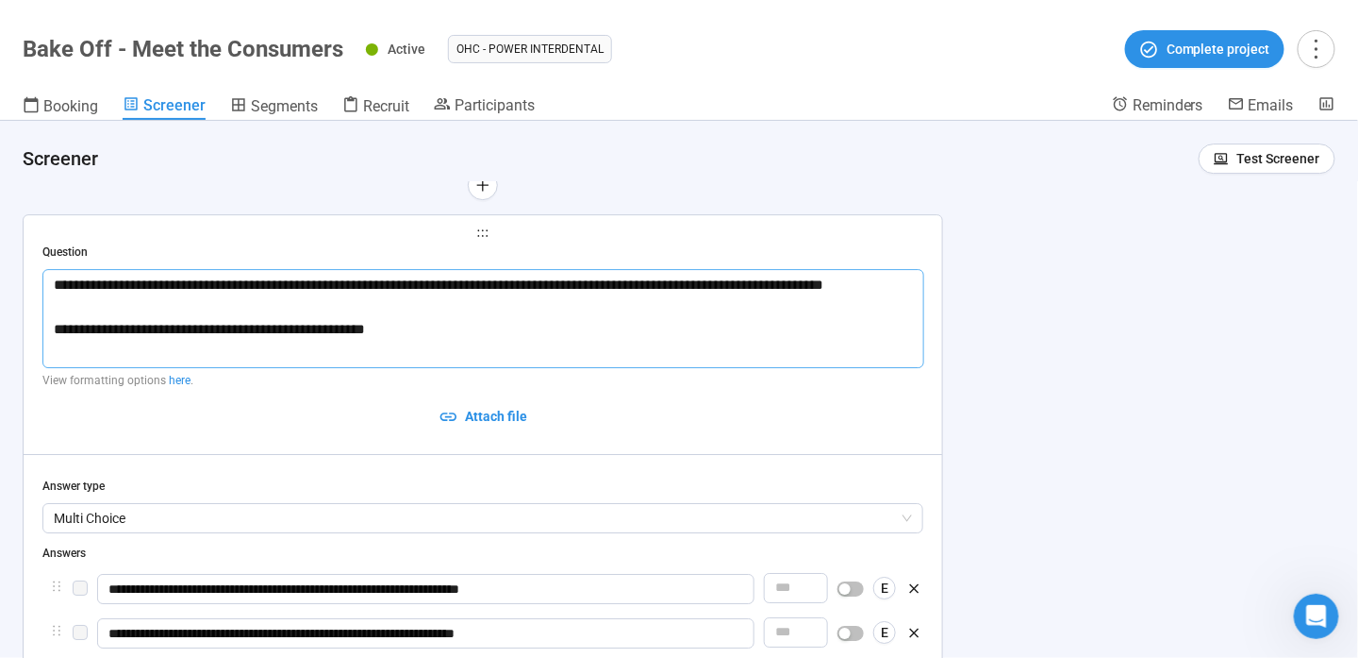
type textarea "**********"
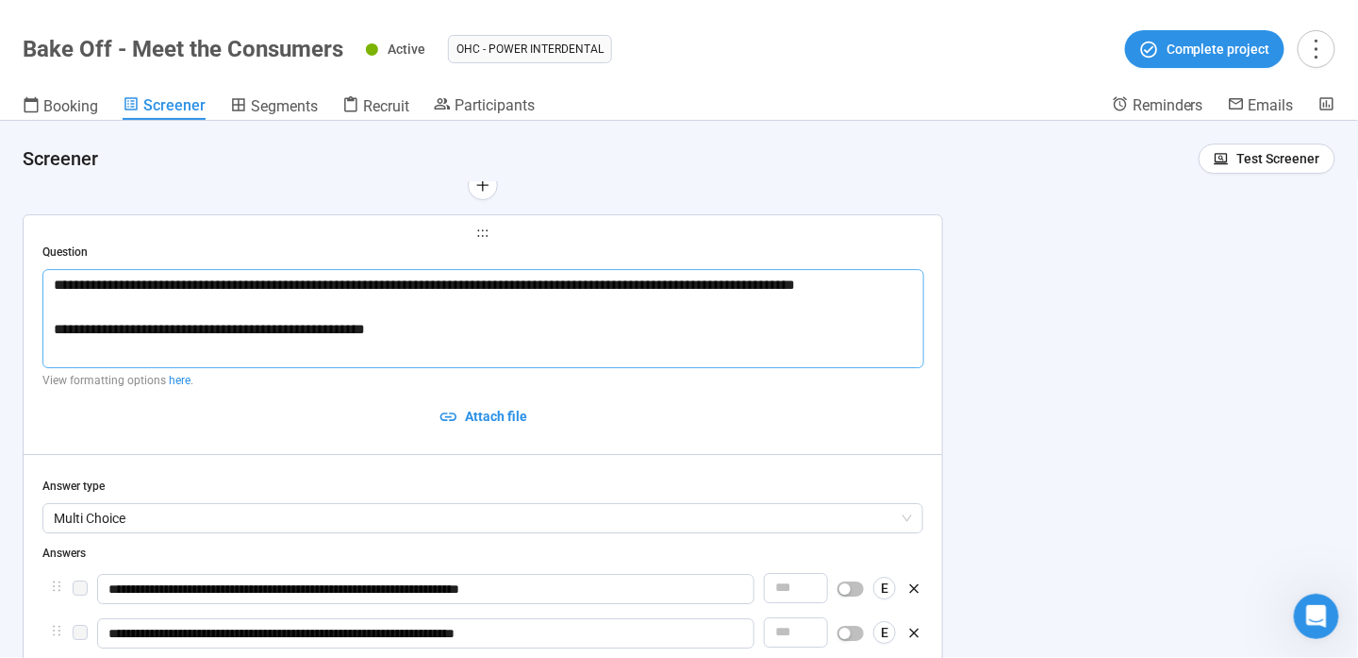
type textarea "**********"
click at [509, 285] on textarea "**********" at bounding box center [483, 318] width 882 height 99
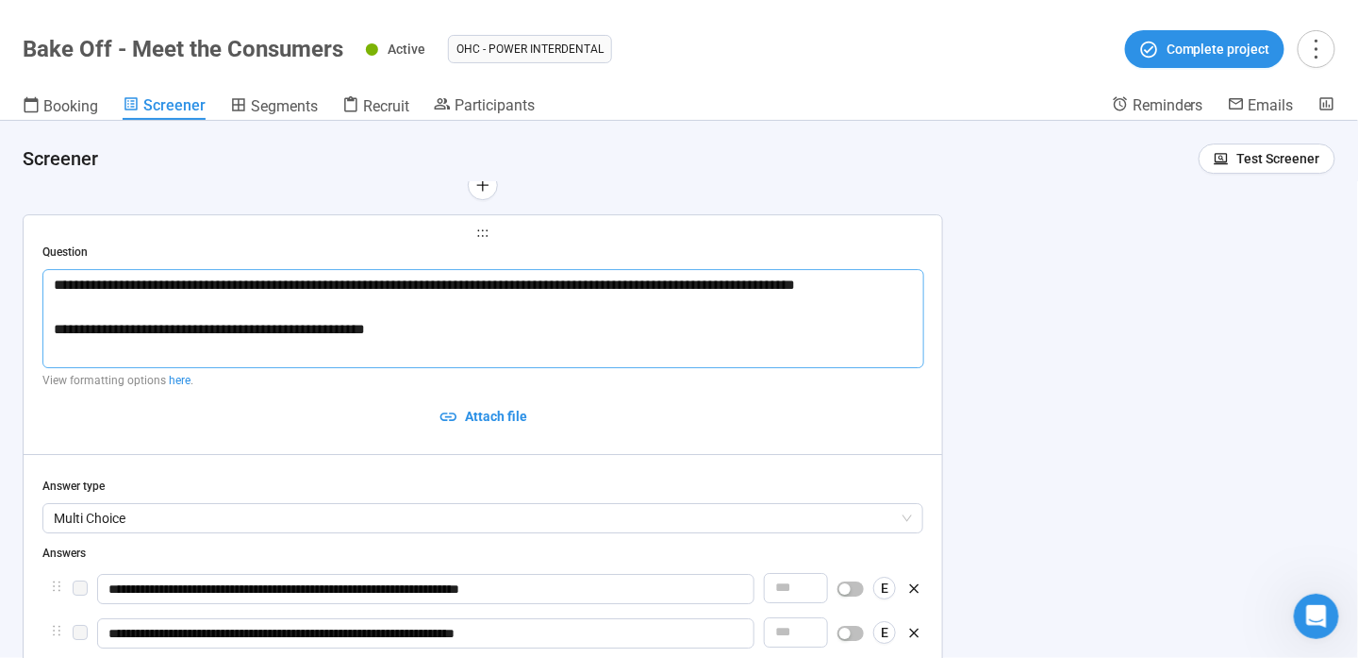
type textarea "**********"
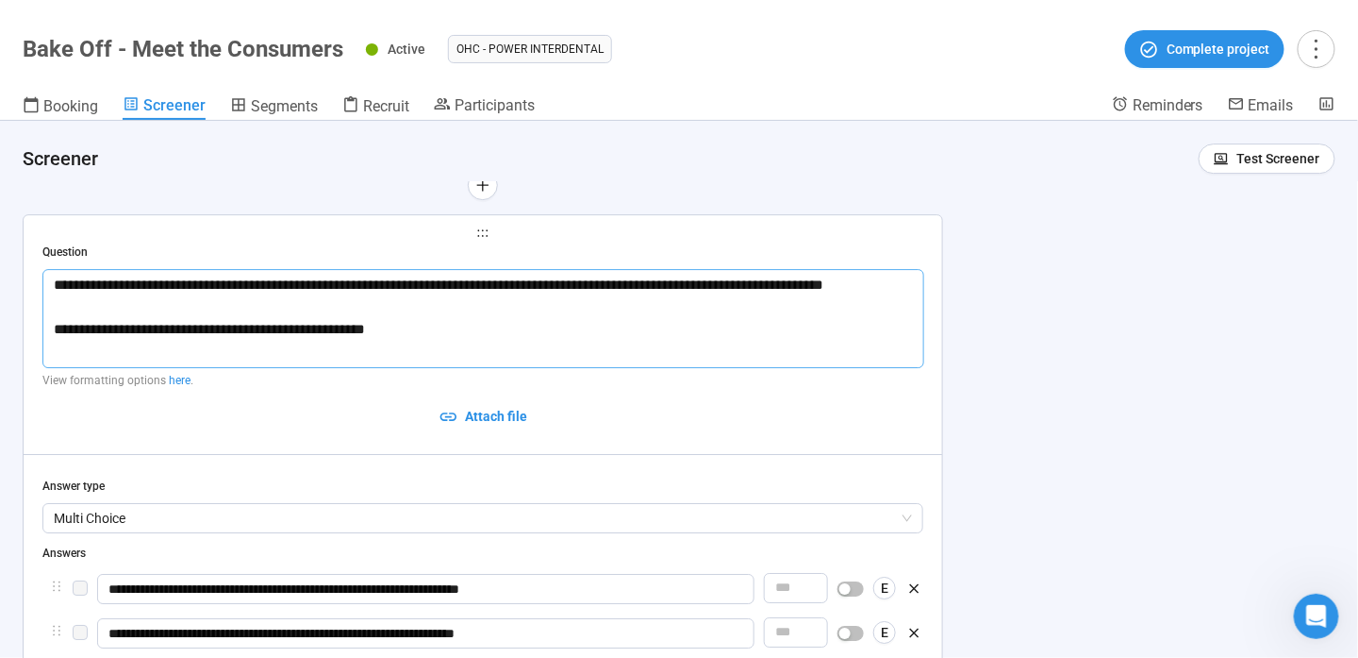
type textarea "**********"
click at [380, 275] on textarea "**********" at bounding box center [483, 318] width 882 height 99
type textarea "**********"
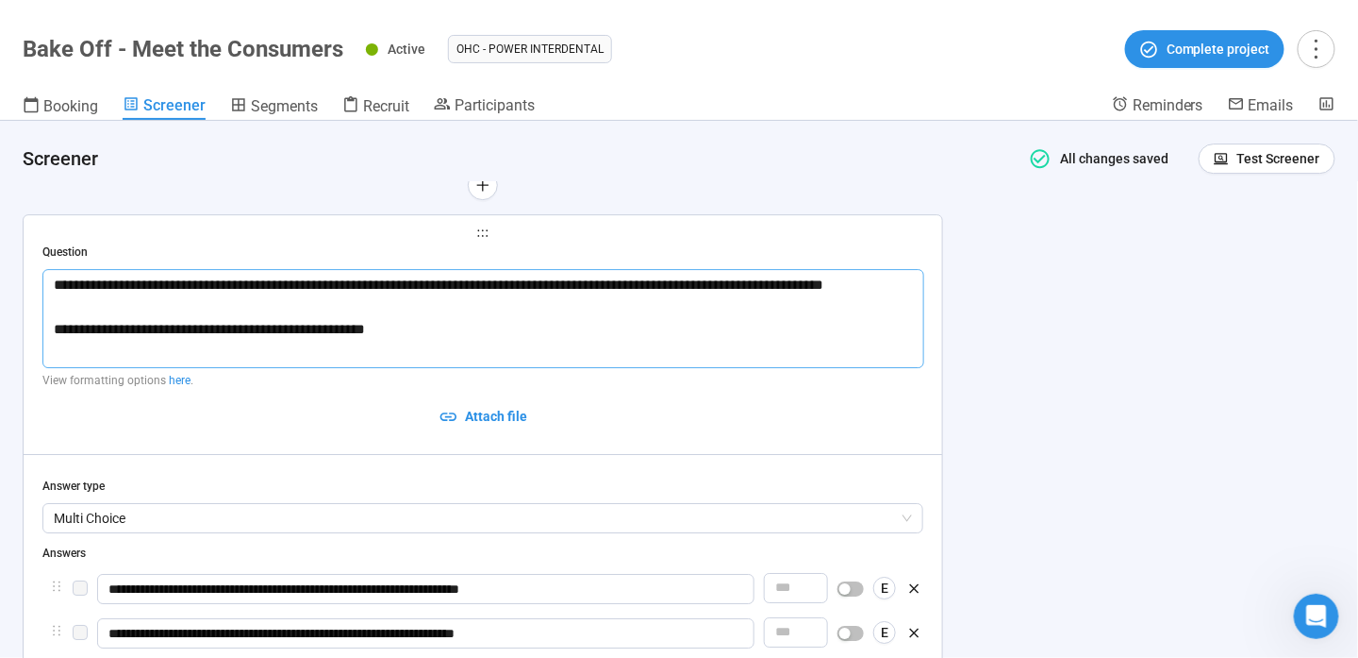
type textarea "**********"
click at [595, 283] on textarea "**********" at bounding box center [483, 318] width 882 height 99
type textarea "**********"
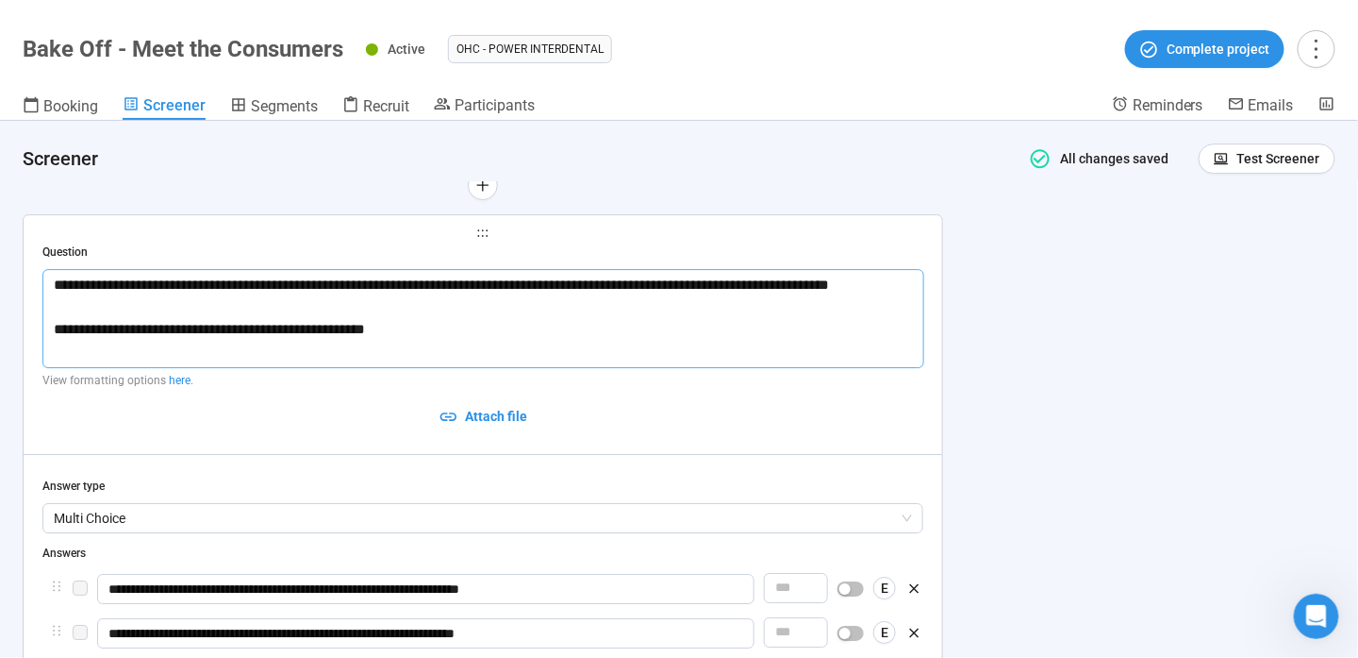
type textarea "**********"
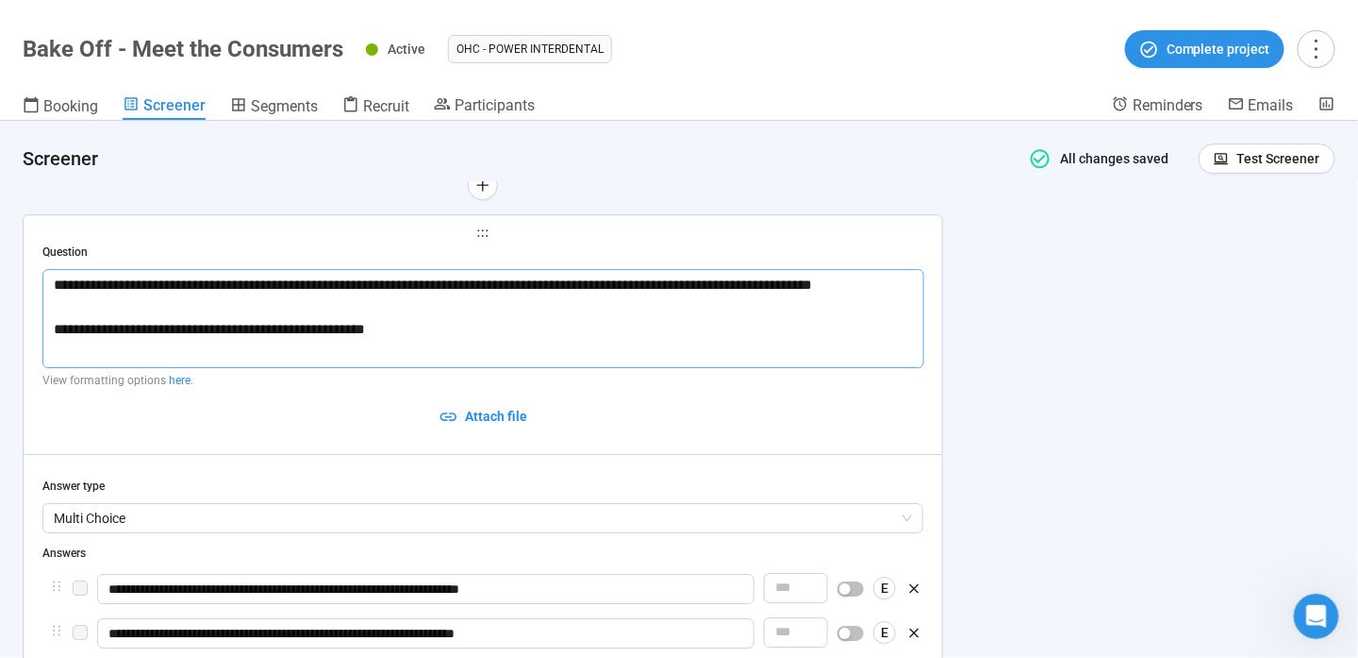
type textarea "**********"
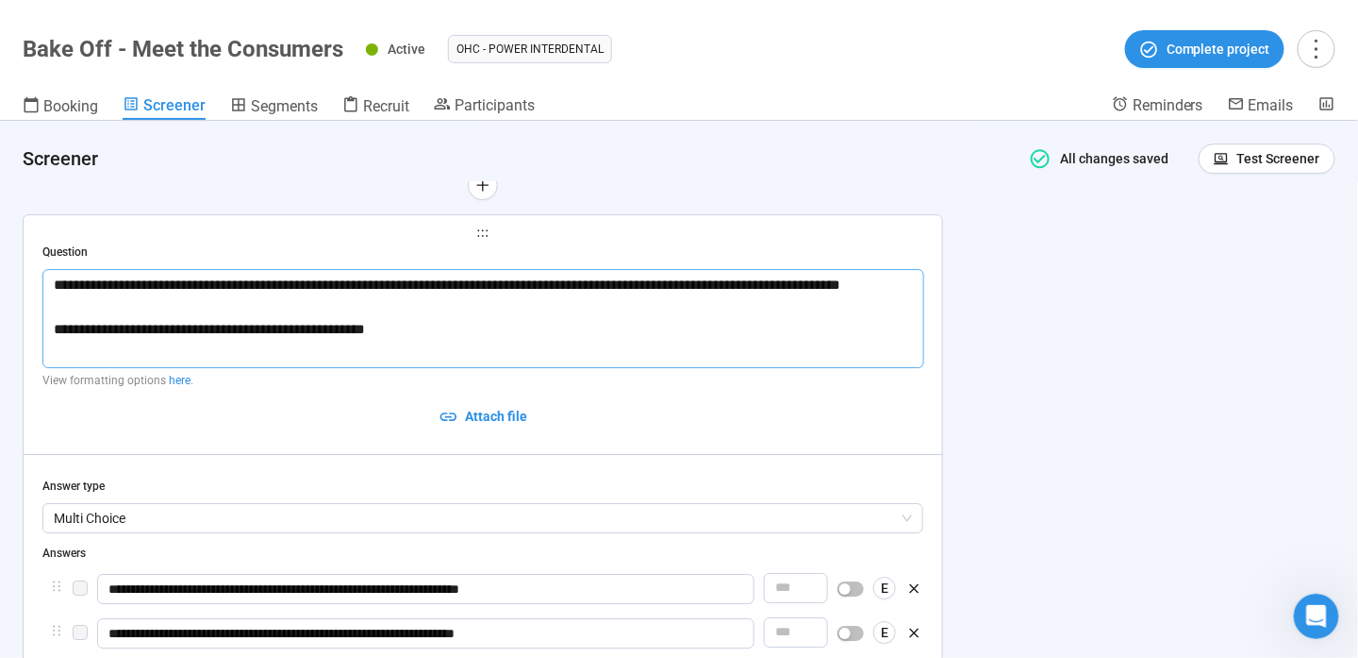
type textarea "**********"
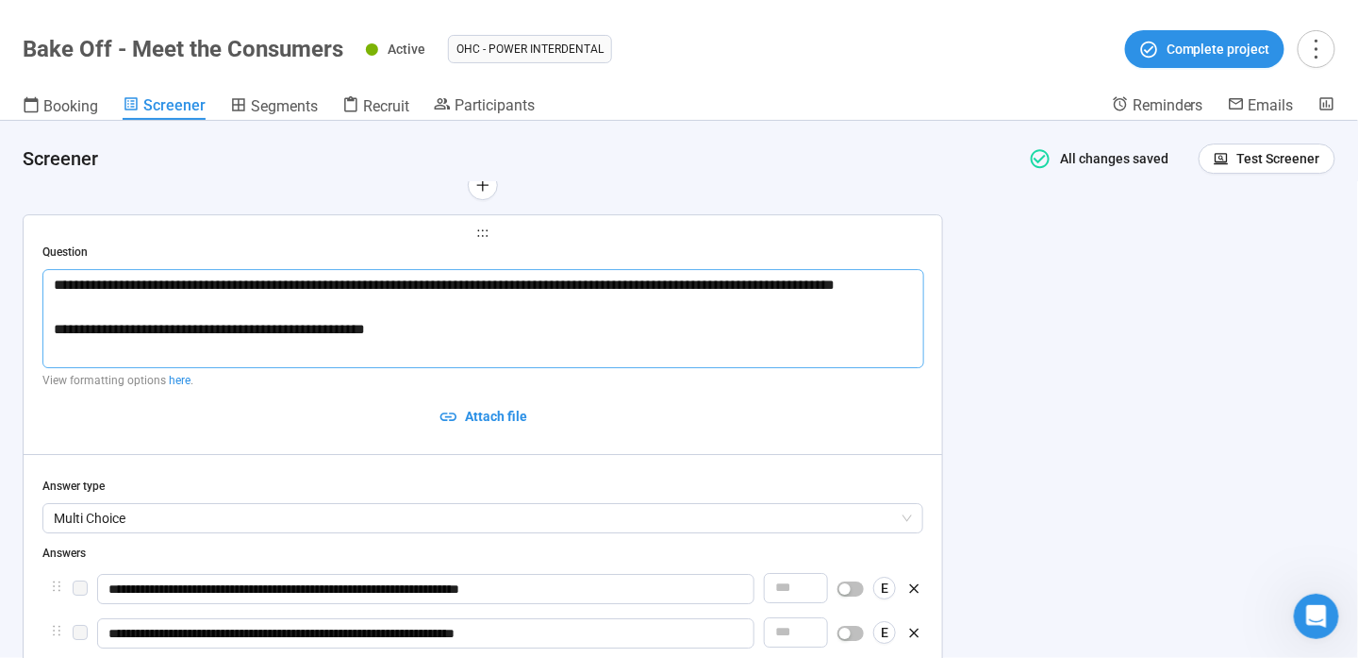
type textarea "**********"
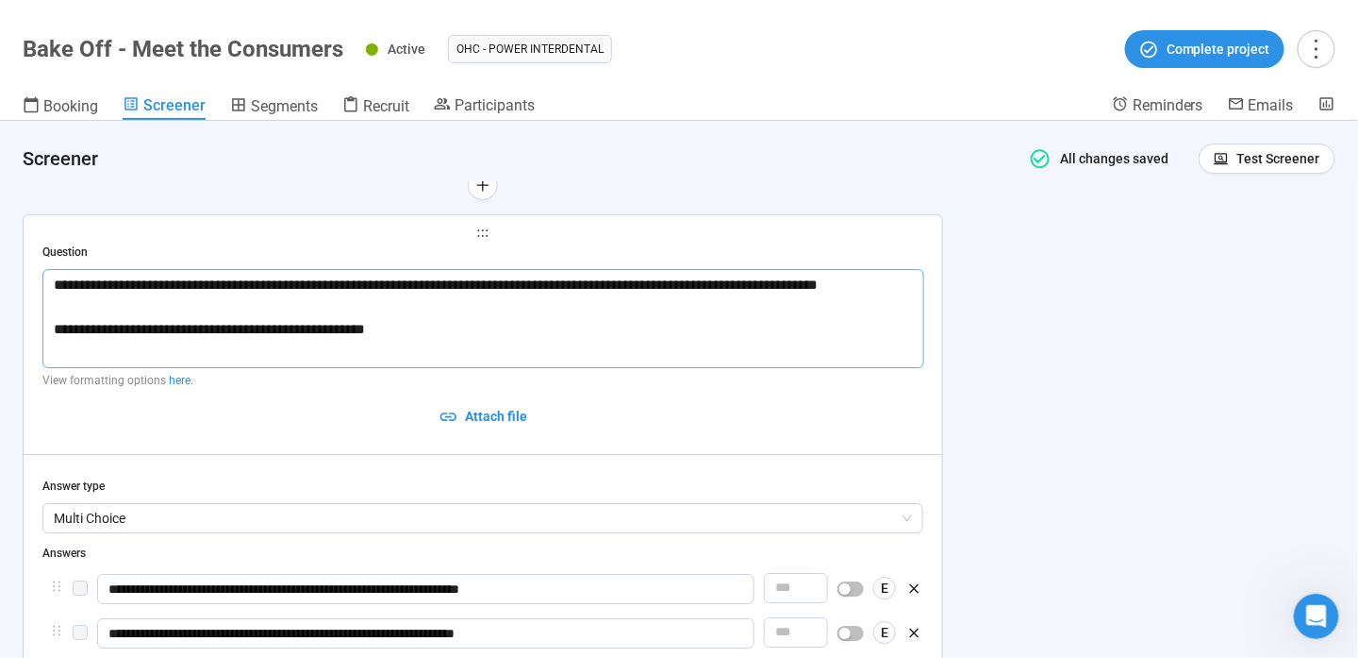
type textarea "**********"
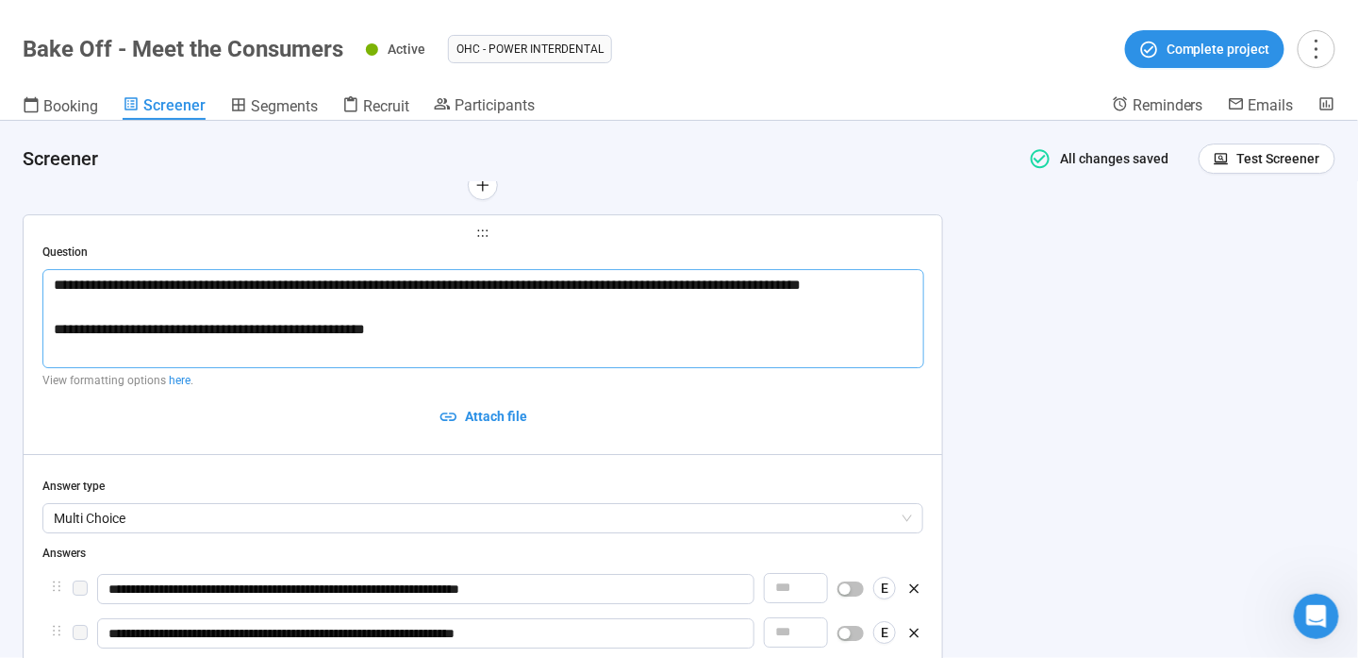
type textarea "**********"
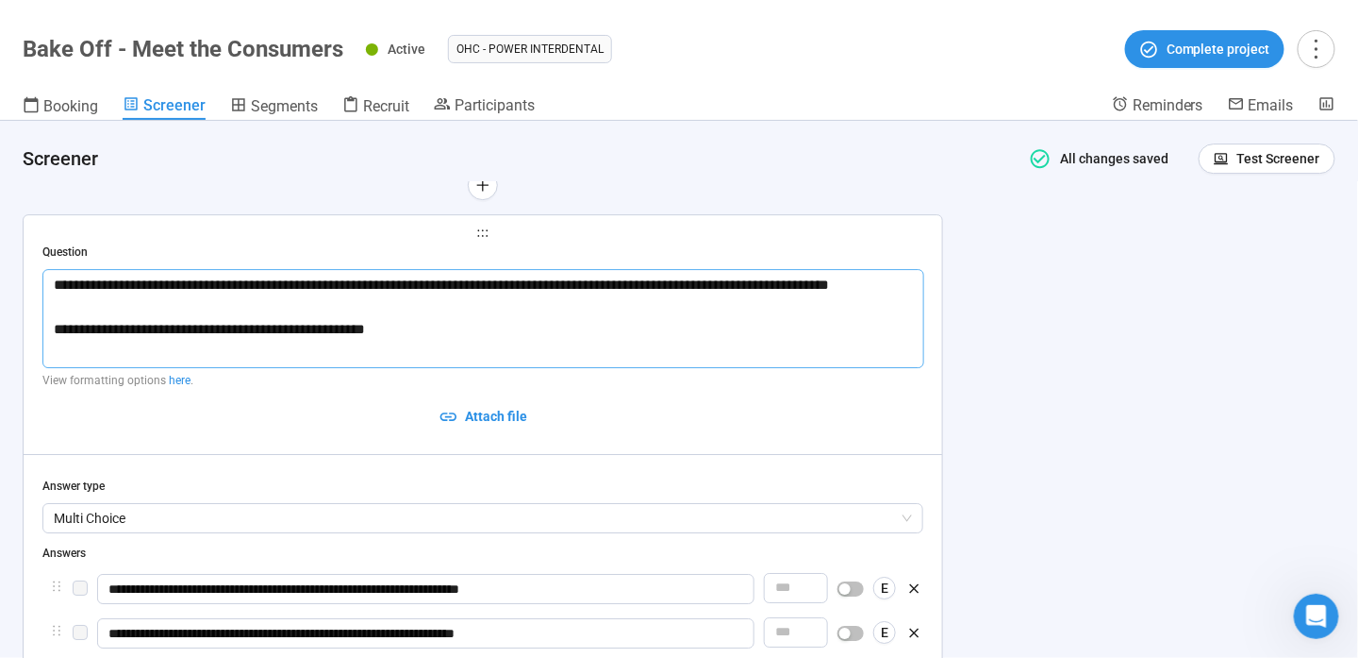
type textarea "**********"
click at [708, 287] on textarea "**********" at bounding box center [483, 318] width 882 height 99
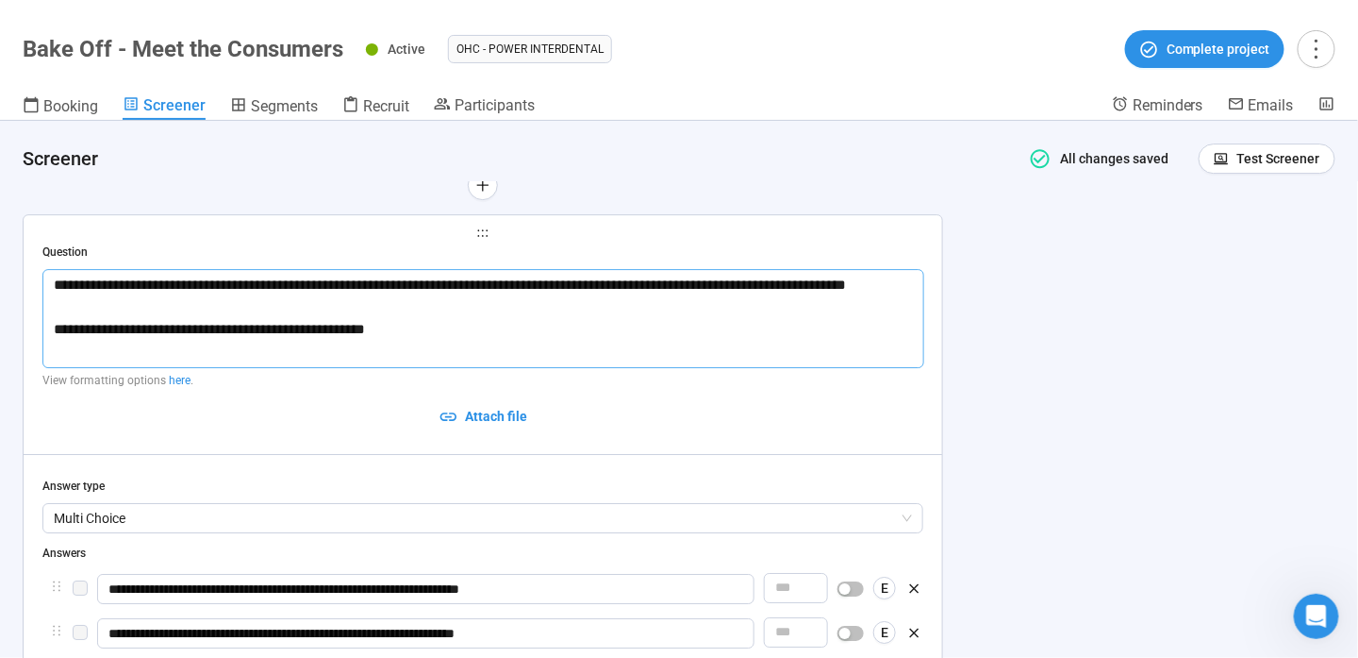
click at [858, 275] on textarea "**********" at bounding box center [483, 318] width 882 height 99
type textarea "**********"
click at [1104, 299] on div "**********" at bounding box center [679, 389] width 1358 height 537
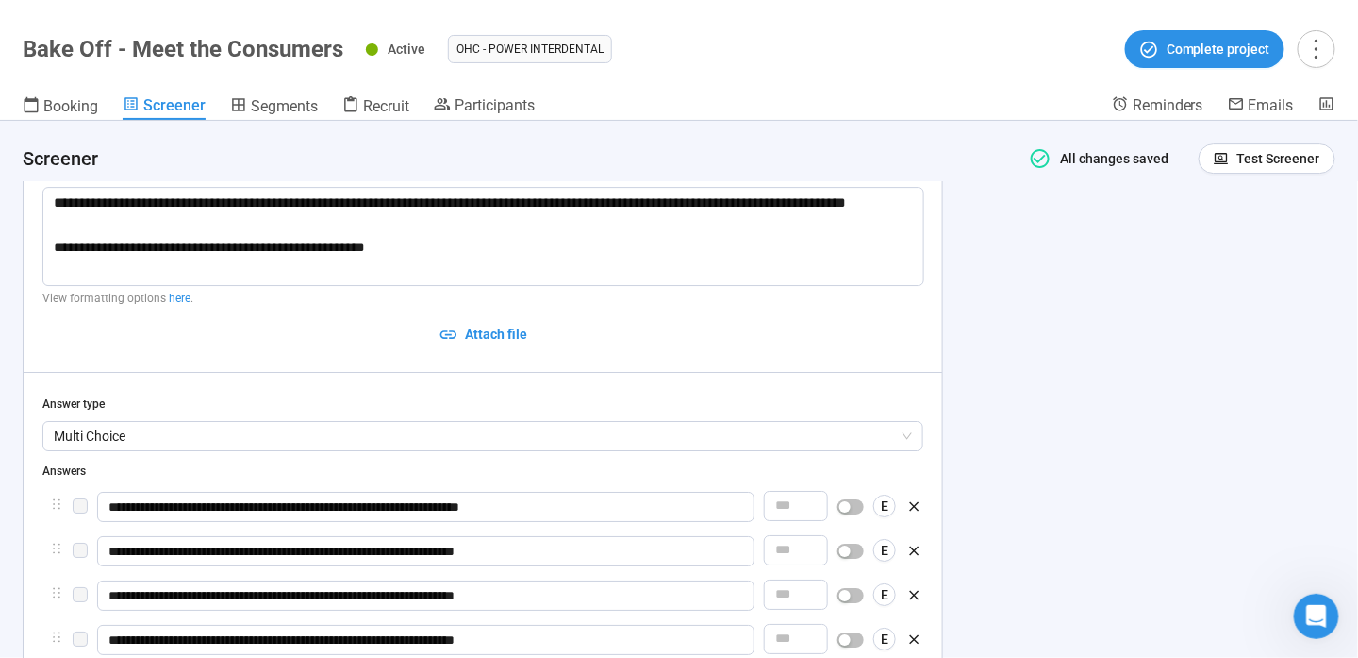
scroll to position [2170, 0]
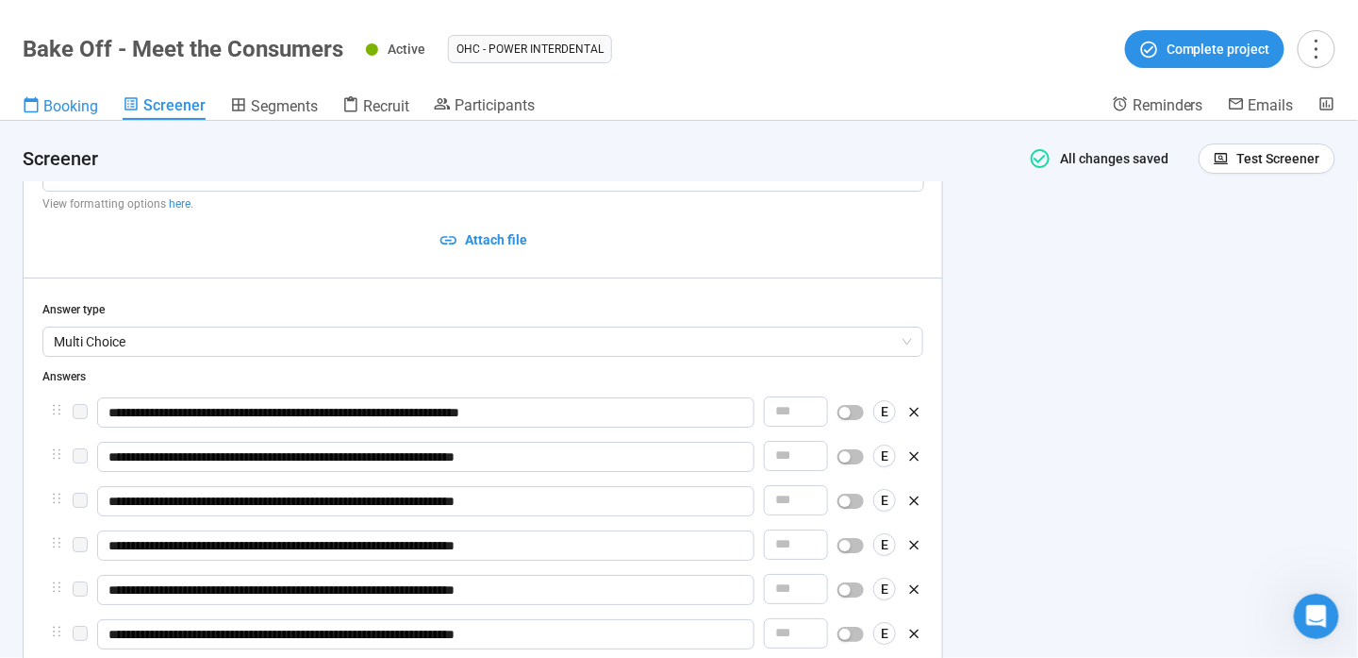
click at [91, 117] on link "Booking" at bounding box center [60, 107] width 75 height 25
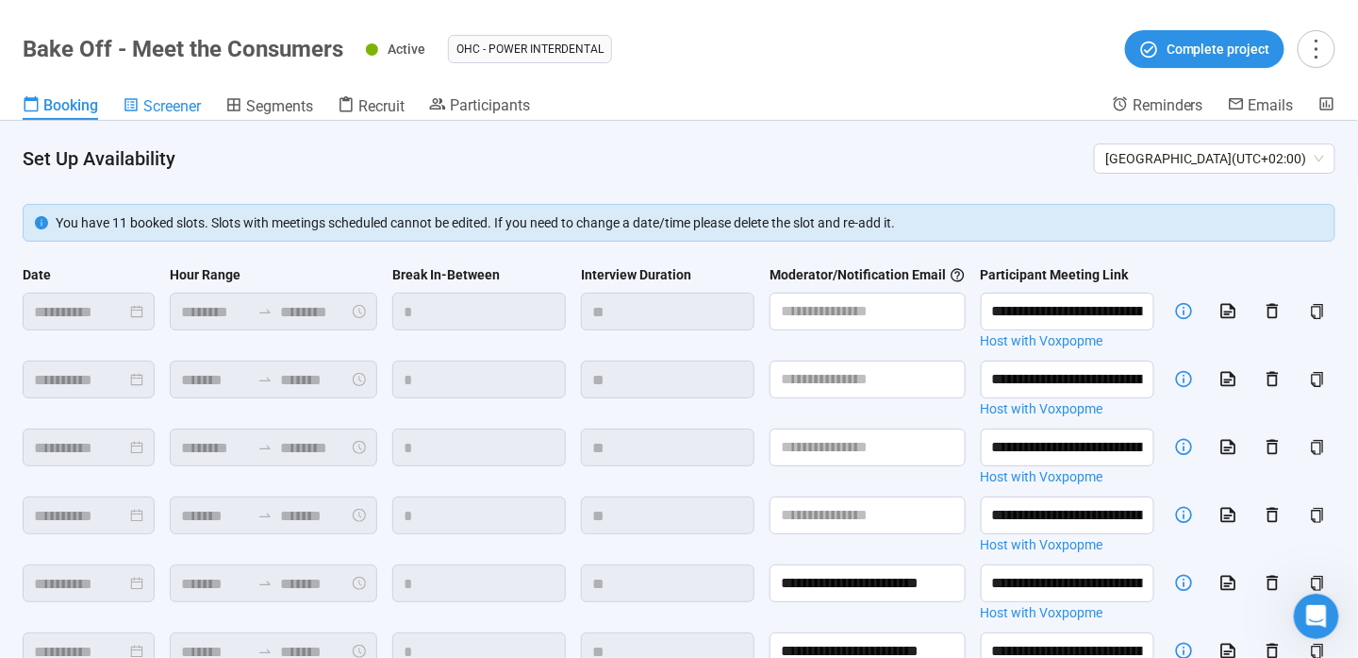
click at [189, 105] on span "Screener" at bounding box center [172, 106] width 58 height 18
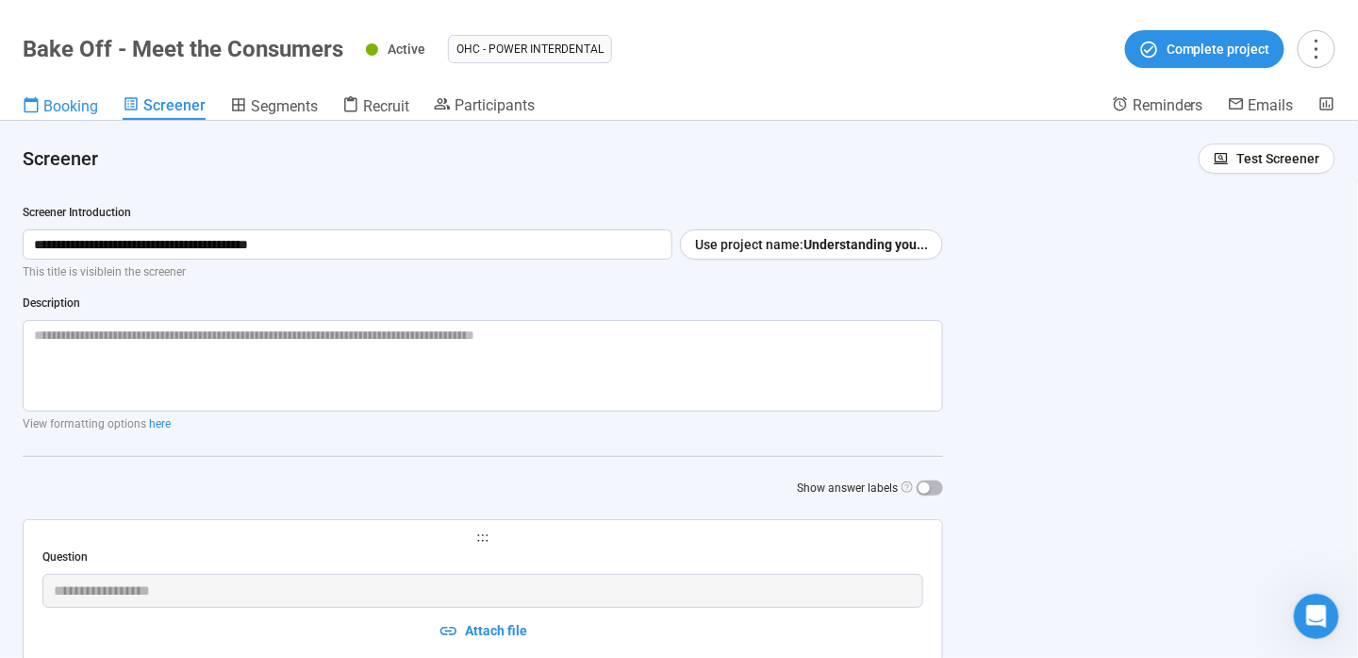
click at [64, 108] on span "Booking" at bounding box center [70, 106] width 55 height 18
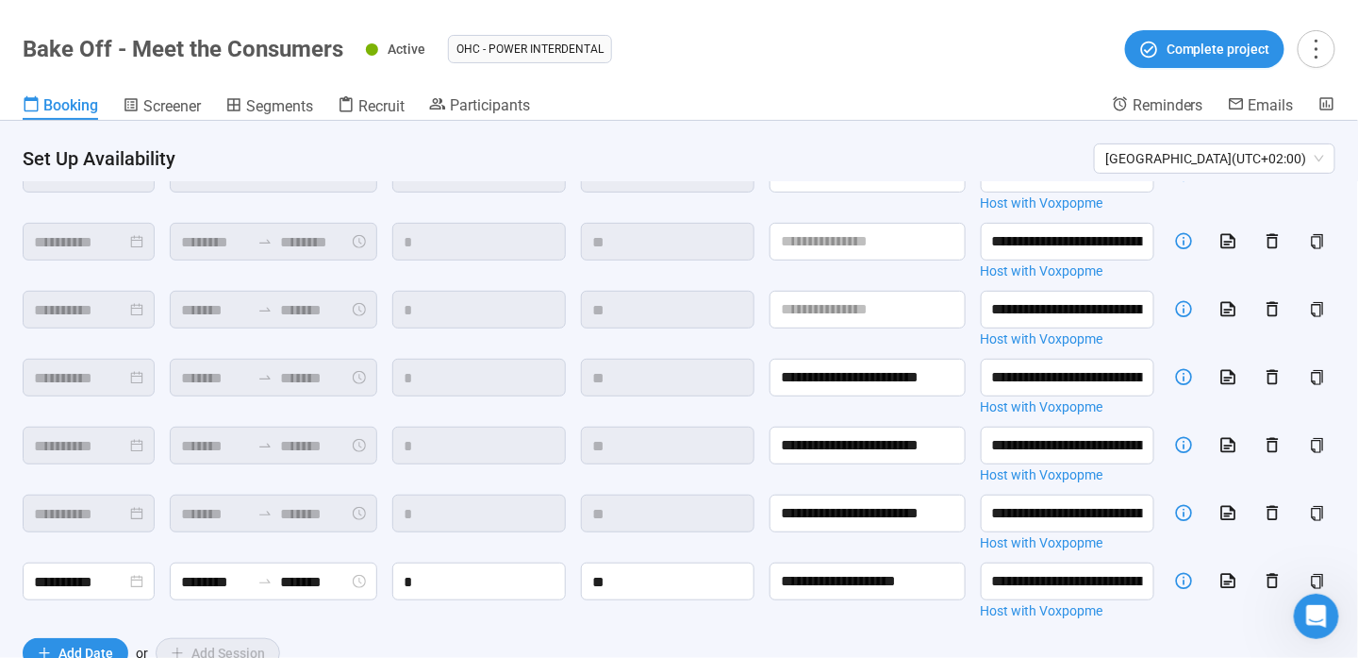
scroll to position [254, 0]
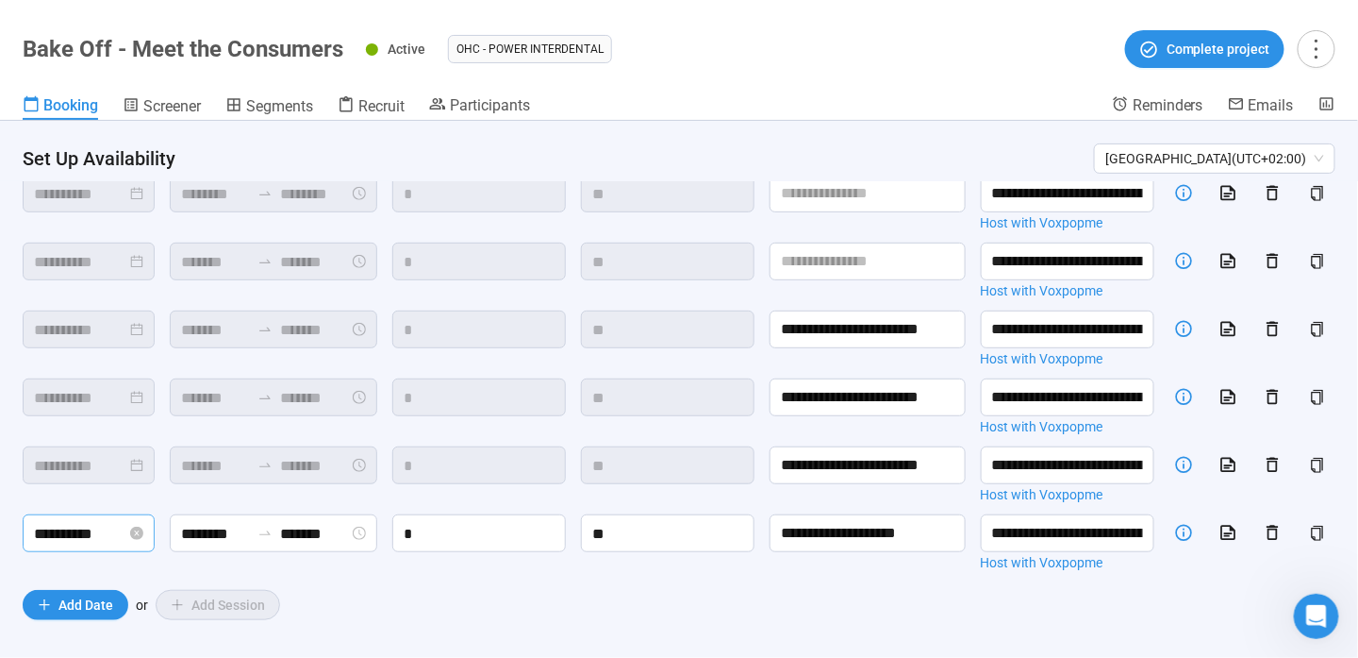
click at [121, 523] on input "**********" at bounding box center [80, 534] width 92 height 24
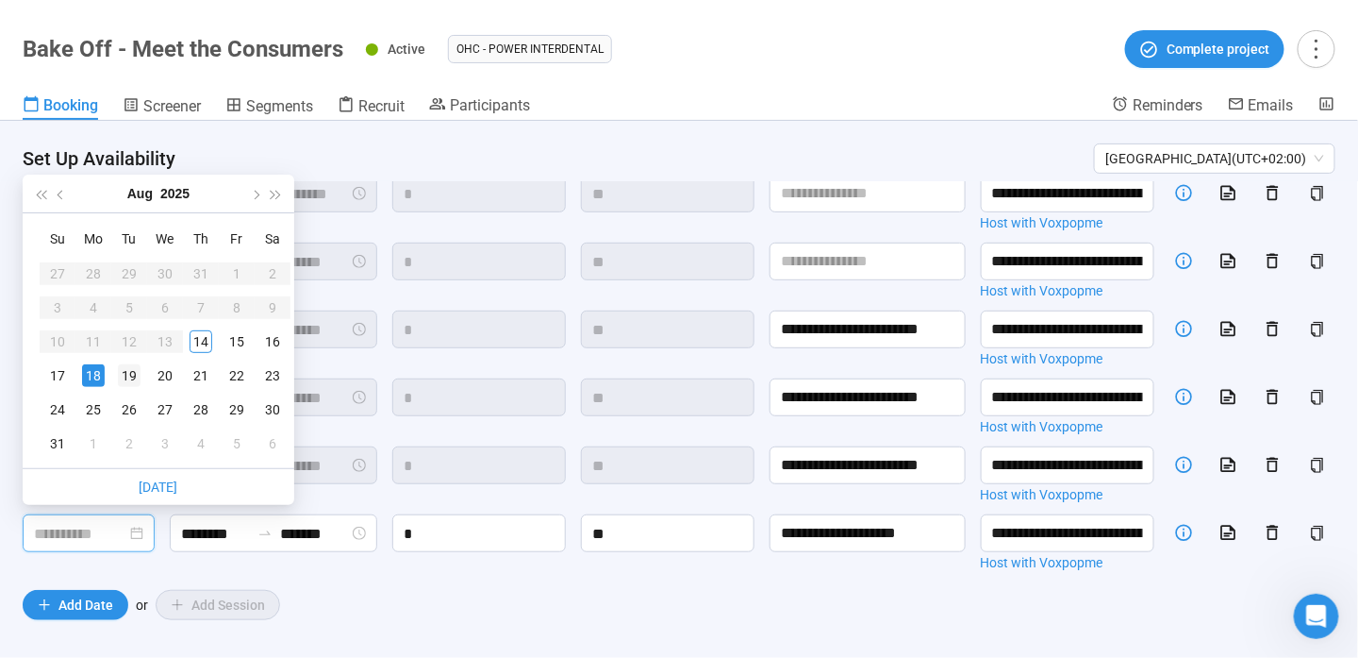
click at [132, 366] on div "19" at bounding box center [129, 375] width 23 height 23
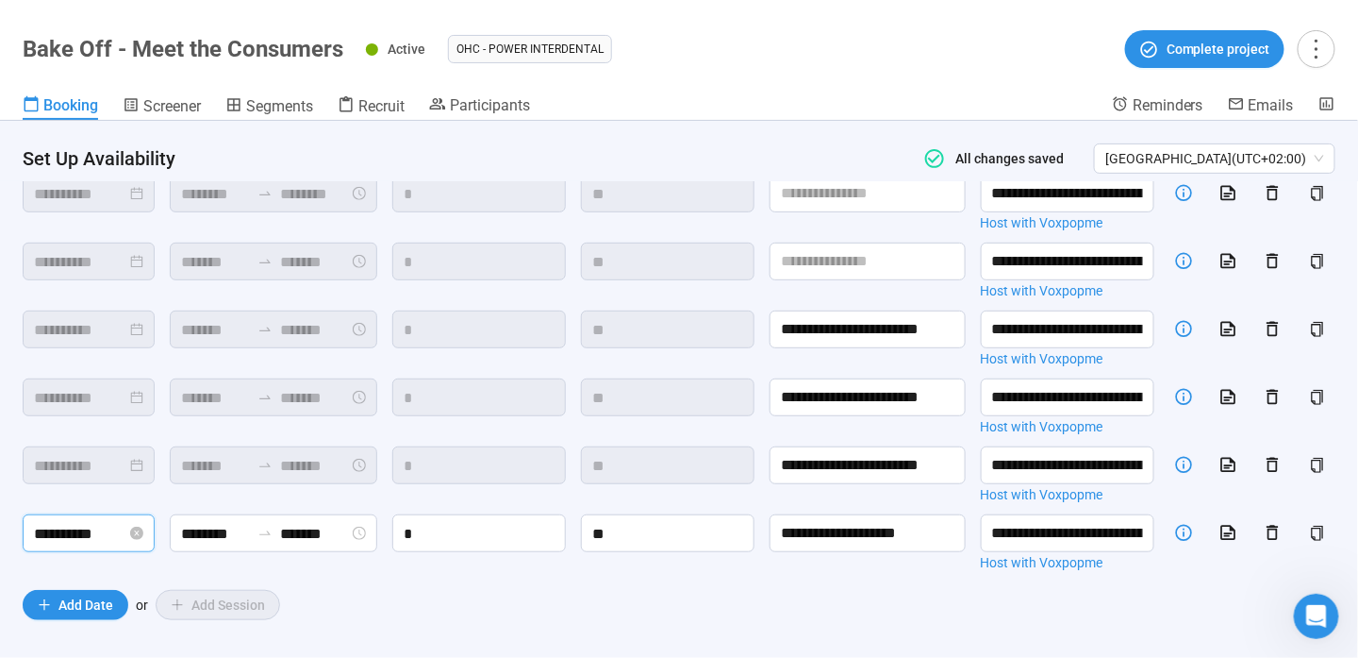
click at [92, 528] on input "**********" at bounding box center [80, 534] width 92 height 24
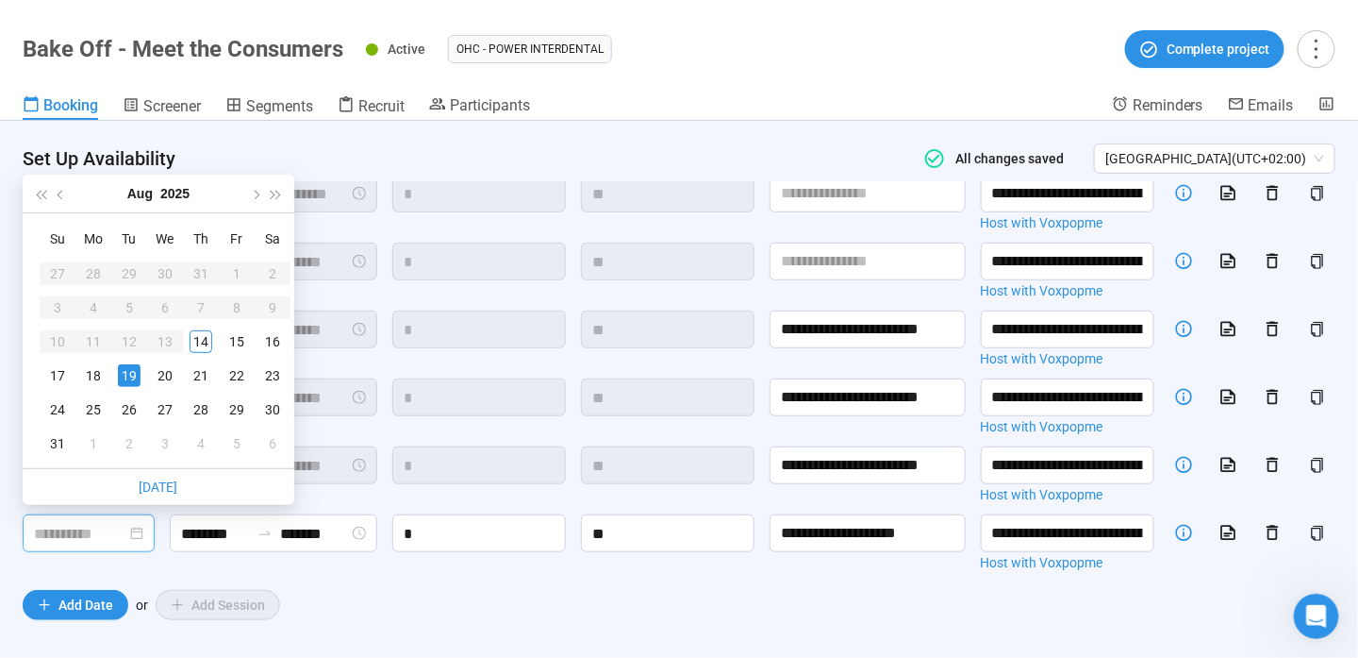
type input "**********"
click at [72, 531] on input "**********" at bounding box center [80, 534] width 92 height 24
click at [699, 574] on div "**********" at bounding box center [679, 296] width 1313 height 572
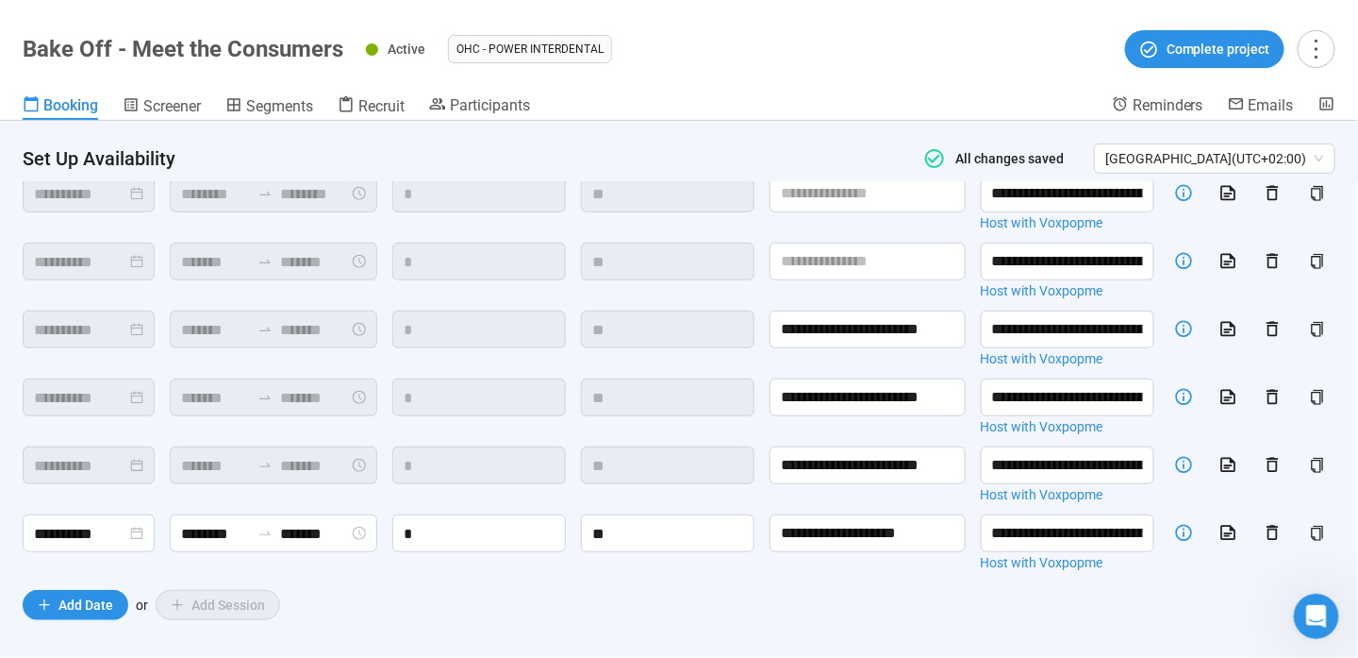
click at [209, 108] on div "Booking Screener Segments Recruit Participants" at bounding box center [568, 107] width 1090 height 25
click at [196, 108] on span "Screener" at bounding box center [172, 106] width 58 height 18
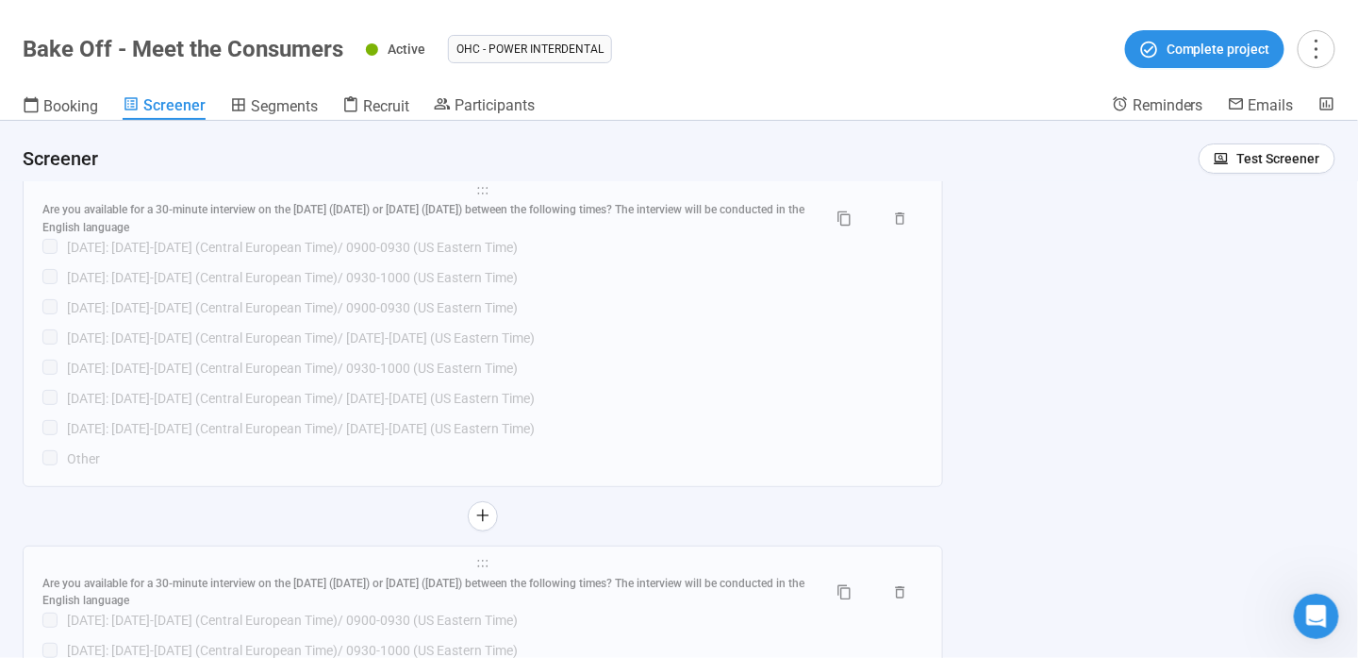
scroll to position [2342, 0]
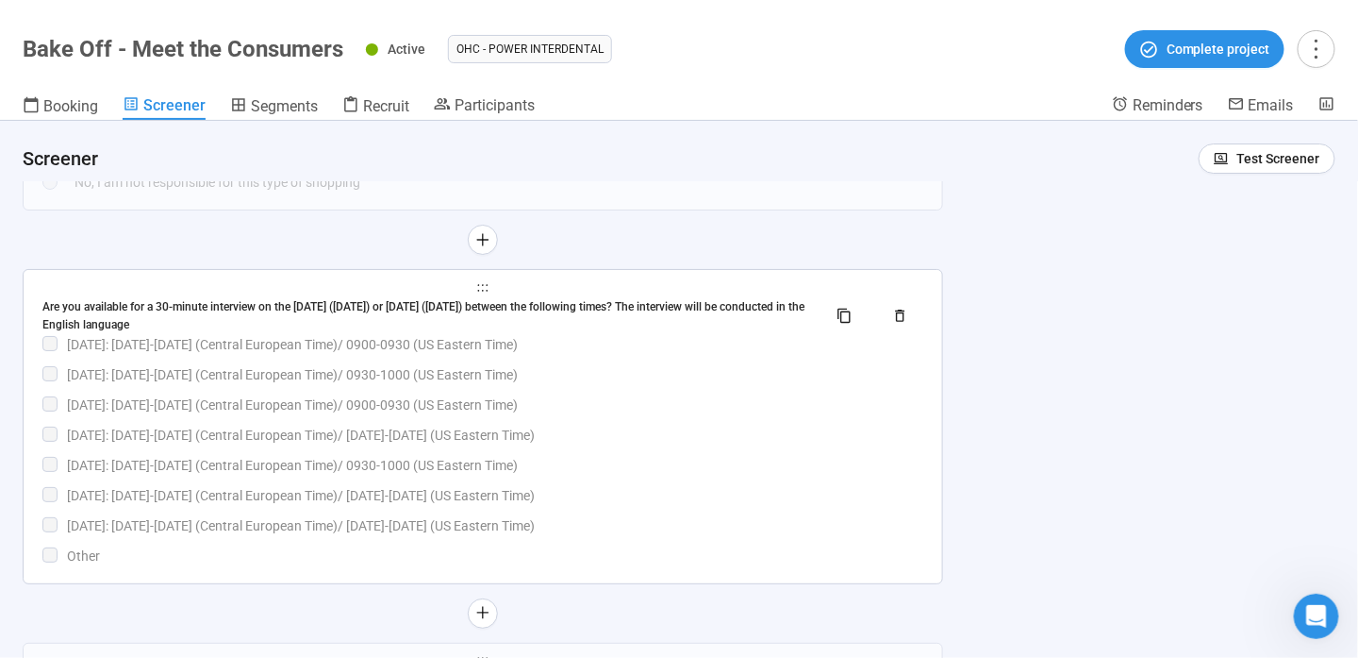
click at [440, 341] on div "[DATE]: [DATE]-[DATE] (Central European Time)/ 0900-0930 (US Eastern Time)" at bounding box center [495, 344] width 857 height 21
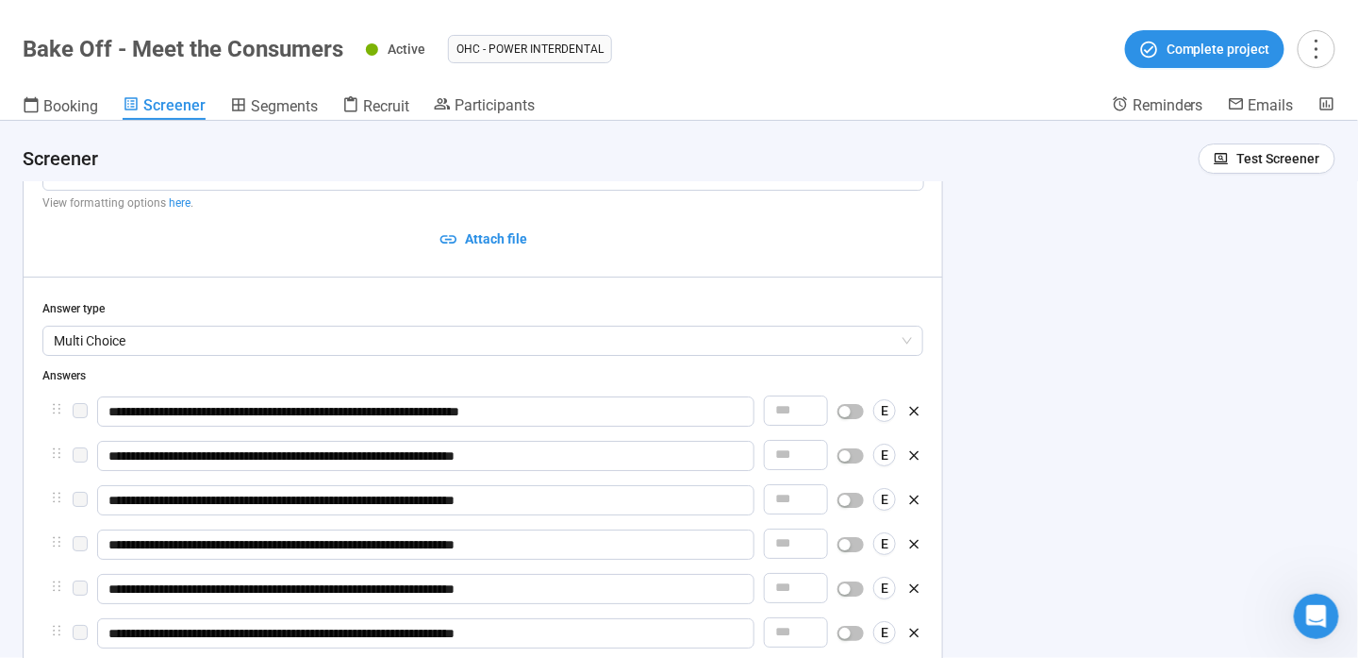
scroll to position [2088, 0]
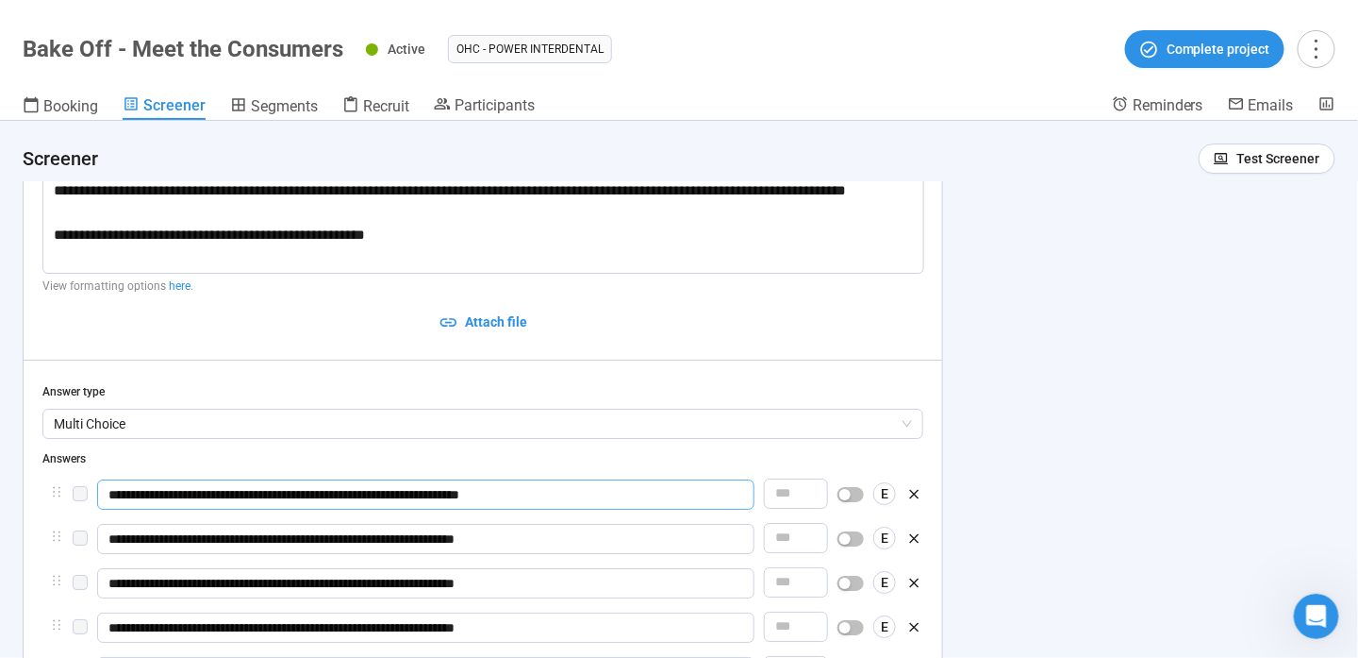
click at [521, 500] on input "**********" at bounding box center [426, 494] width 658 height 30
click at [386, 503] on input "**********" at bounding box center [426, 494] width 658 height 30
click at [439, 487] on input "**********" at bounding box center [426, 494] width 658 height 30
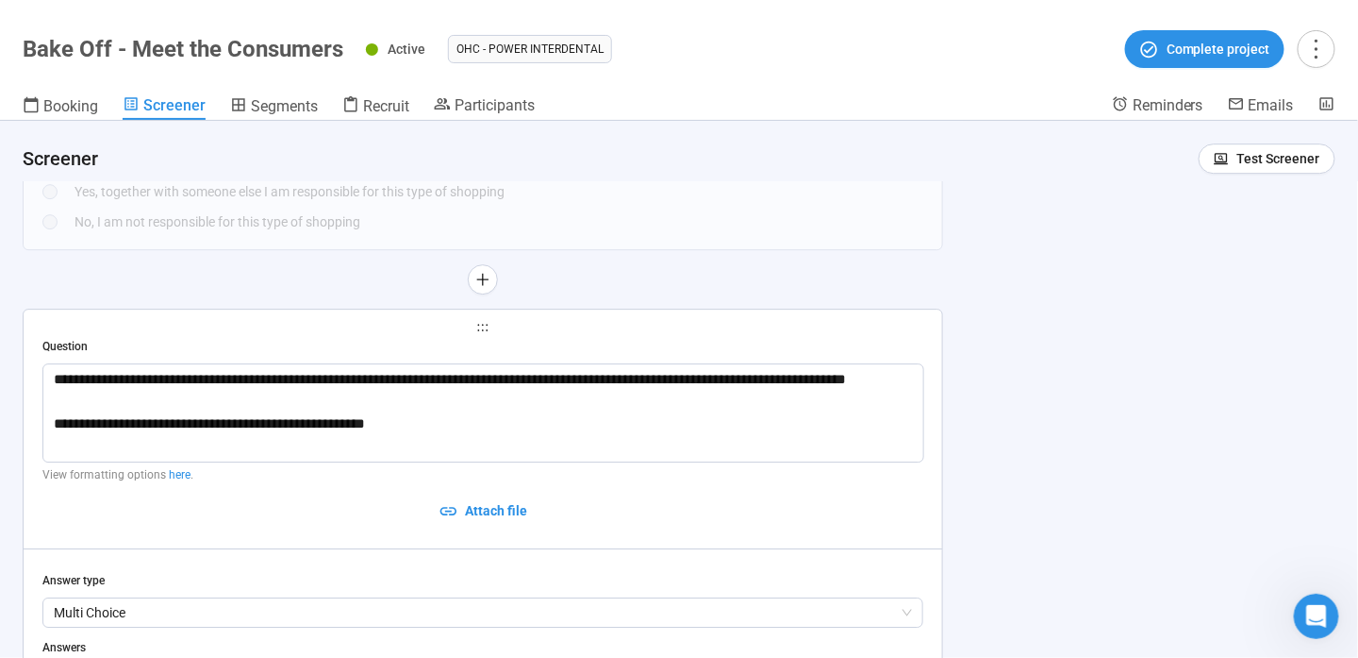
scroll to position [1899, 0]
click at [1010, 422] on div "**********" at bounding box center [679, 389] width 1358 height 537
click at [489, 330] on icon "holder" at bounding box center [482, 327] width 13 height 13
click at [561, 298] on div "**********" at bounding box center [483, 160] width 921 height 3081
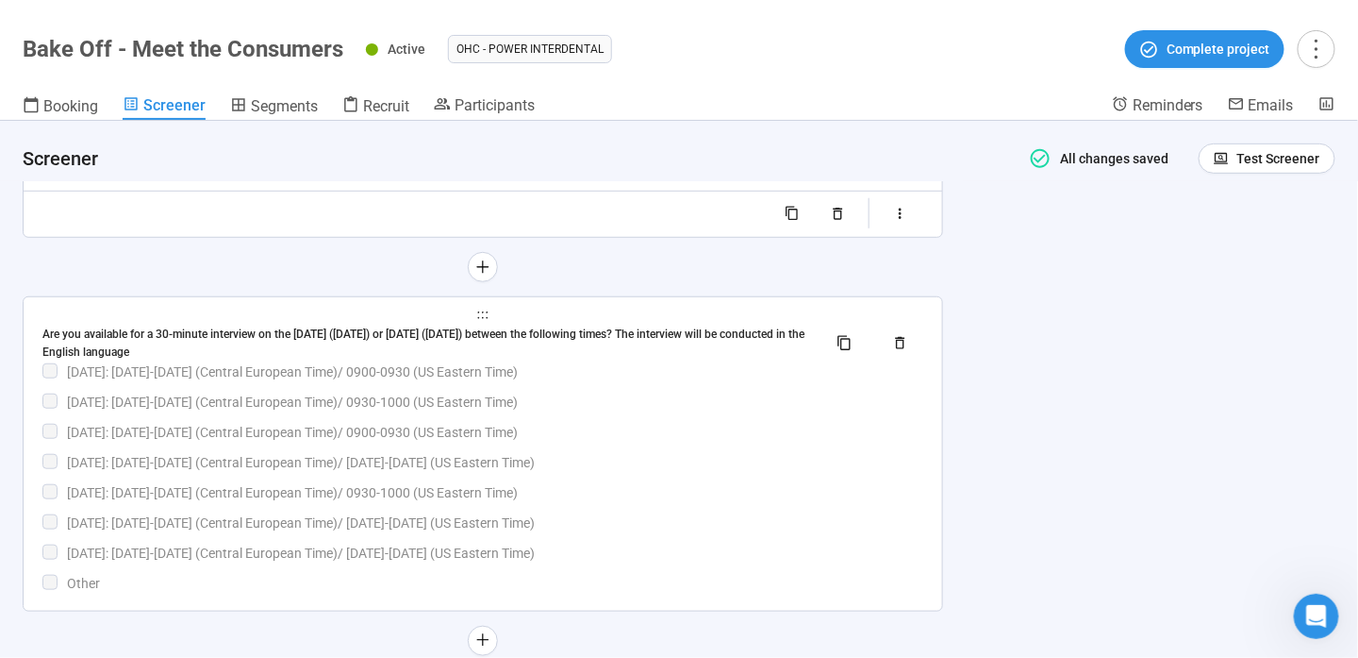
scroll to position [2722, 0]
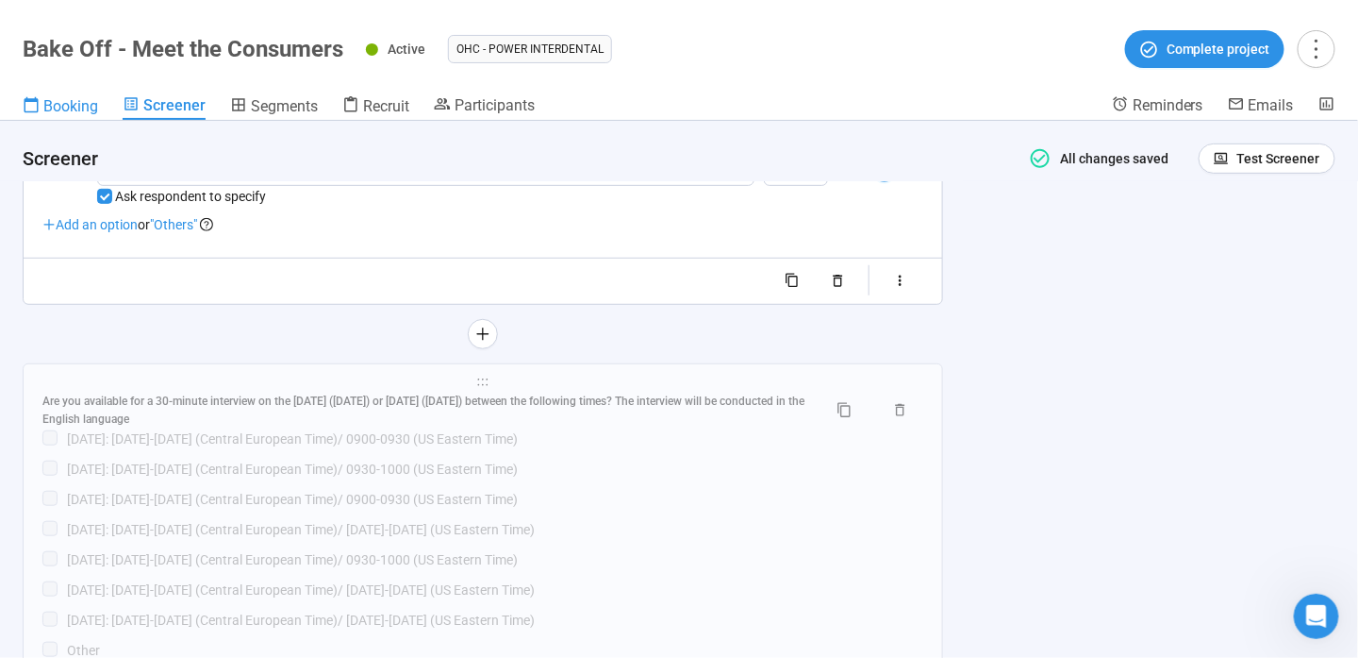
click at [97, 104] on span "Booking" at bounding box center [70, 106] width 55 height 18
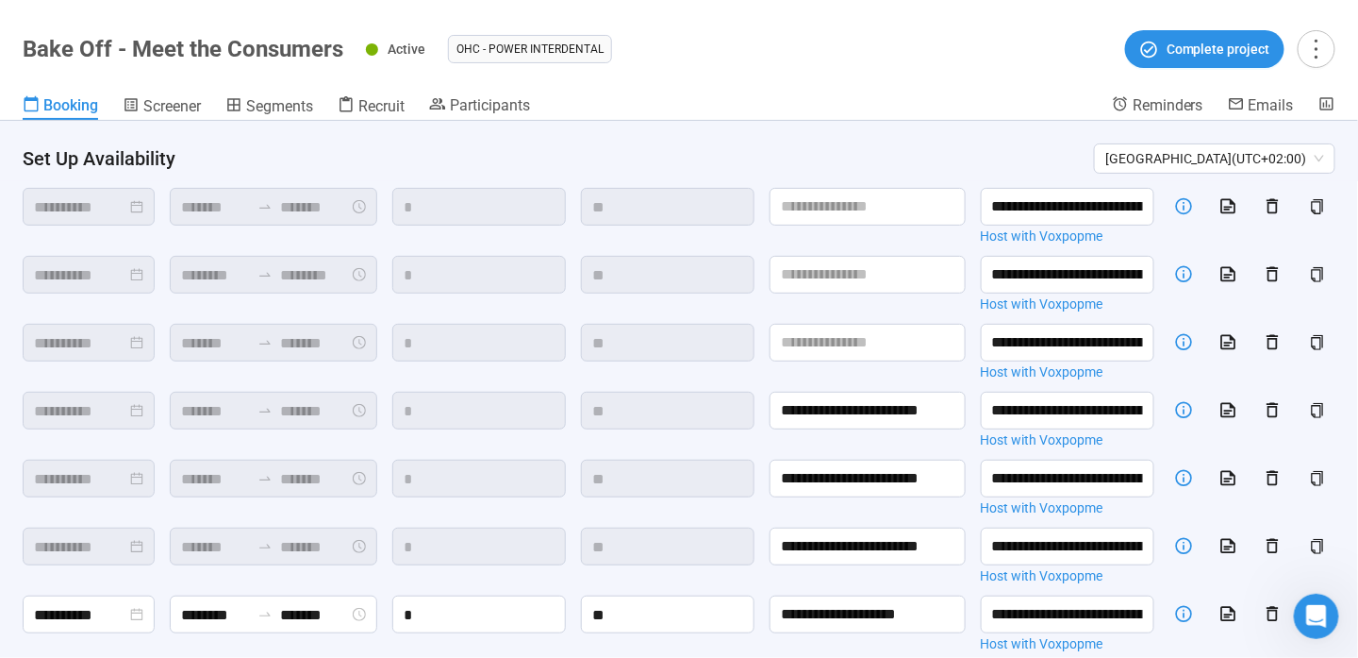
scroll to position [254, 0]
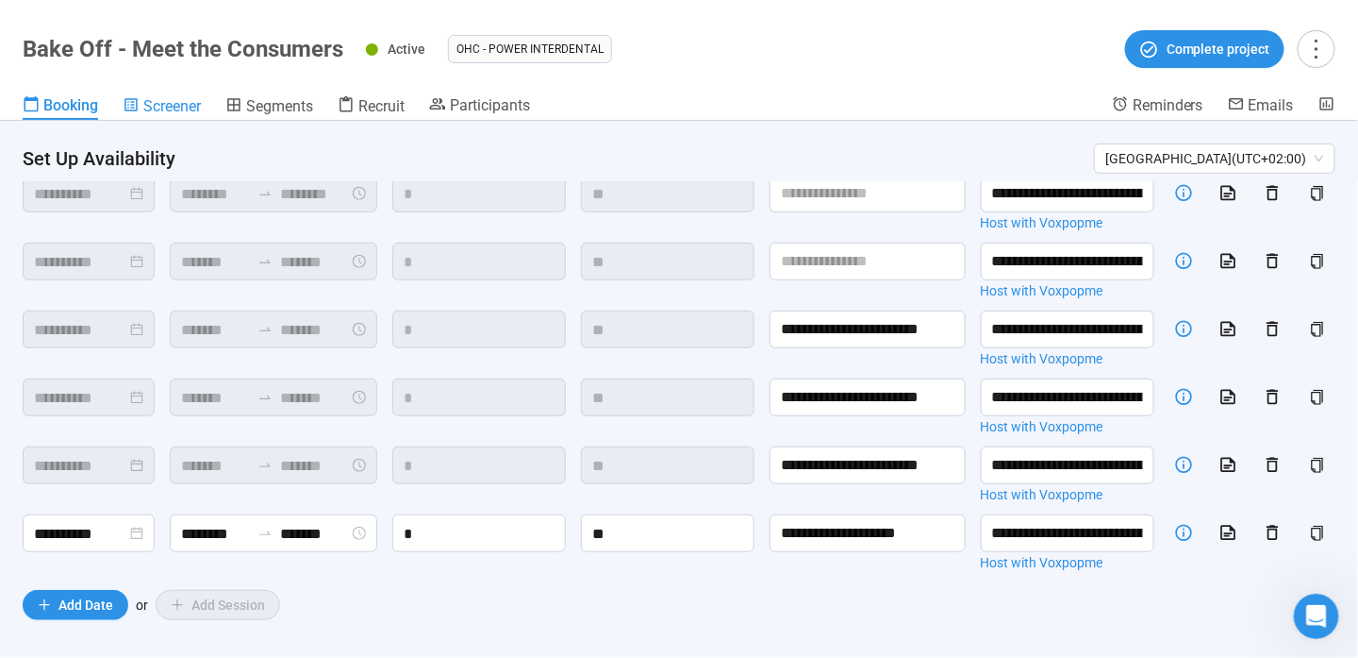
click at [171, 101] on span "Screener" at bounding box center [172, 106] width 58 height 18
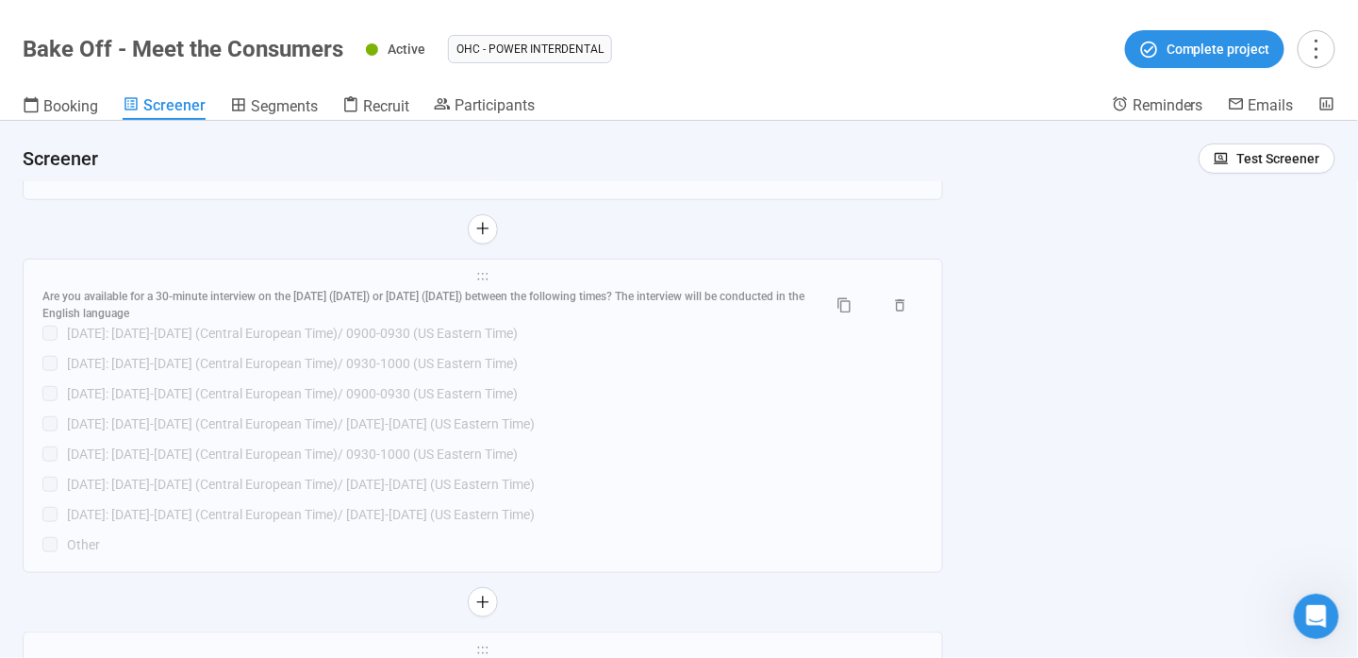
scroll to position [2531, 0]
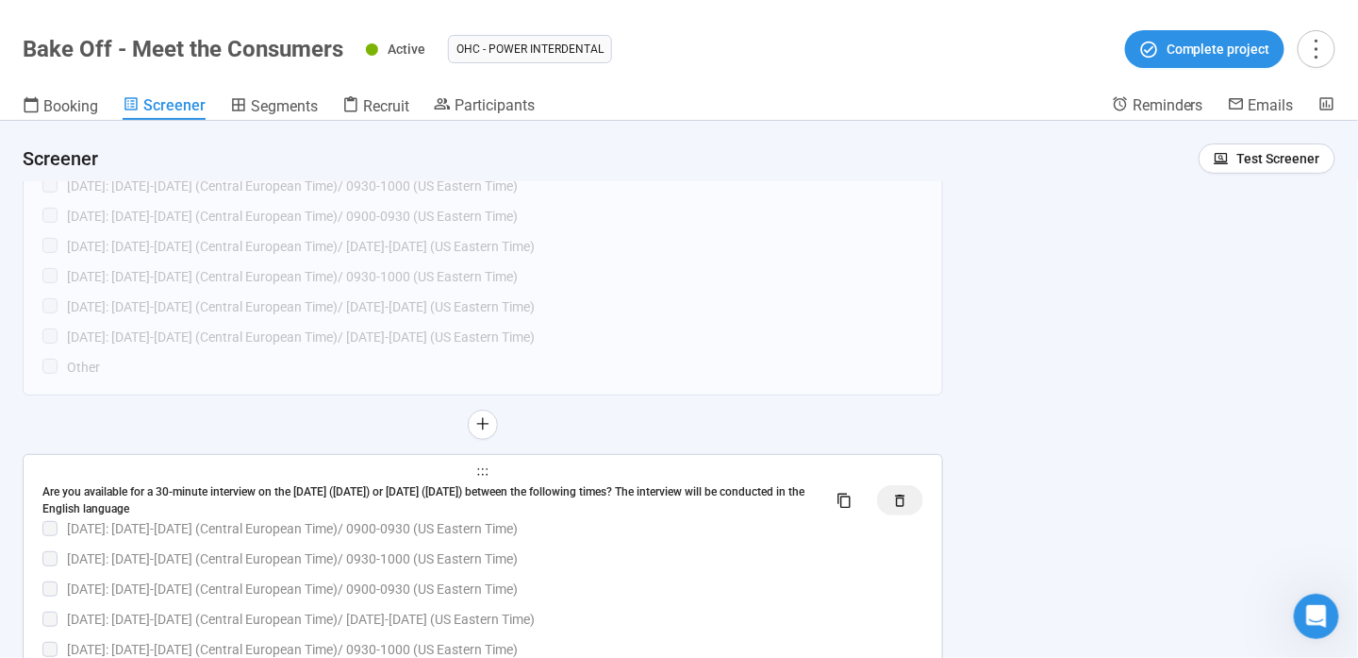
click at [901, 504] on icon "button" at bounding box center [900, 500] width 16 height 16
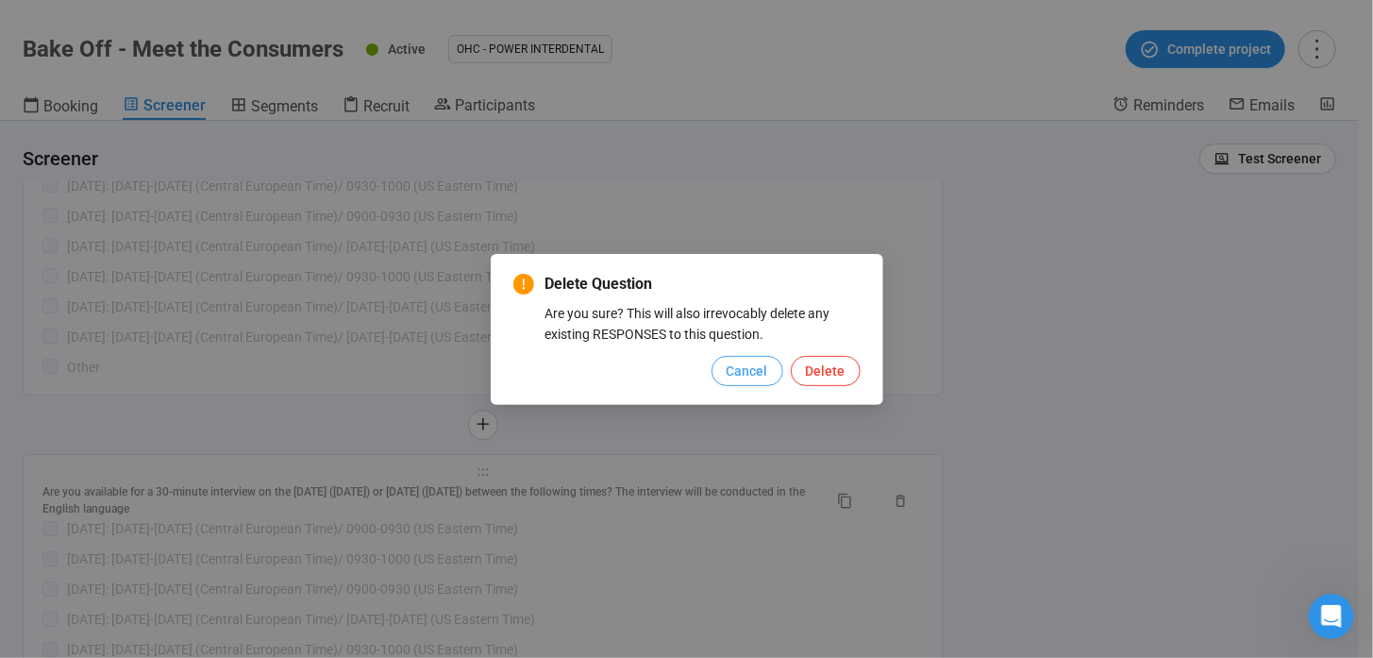
click at [741, 365] on span "Cancel" at bounding box center [747, 370] width 42 height 21
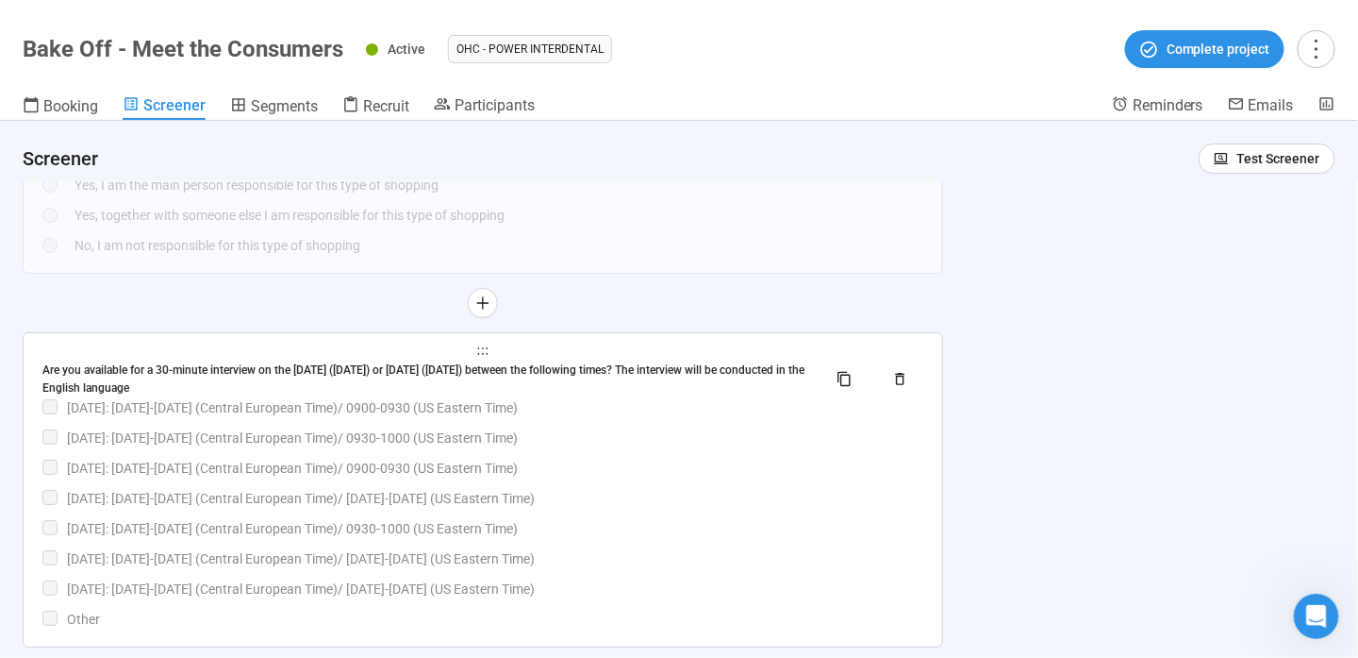
scroll to position [2437, 0]
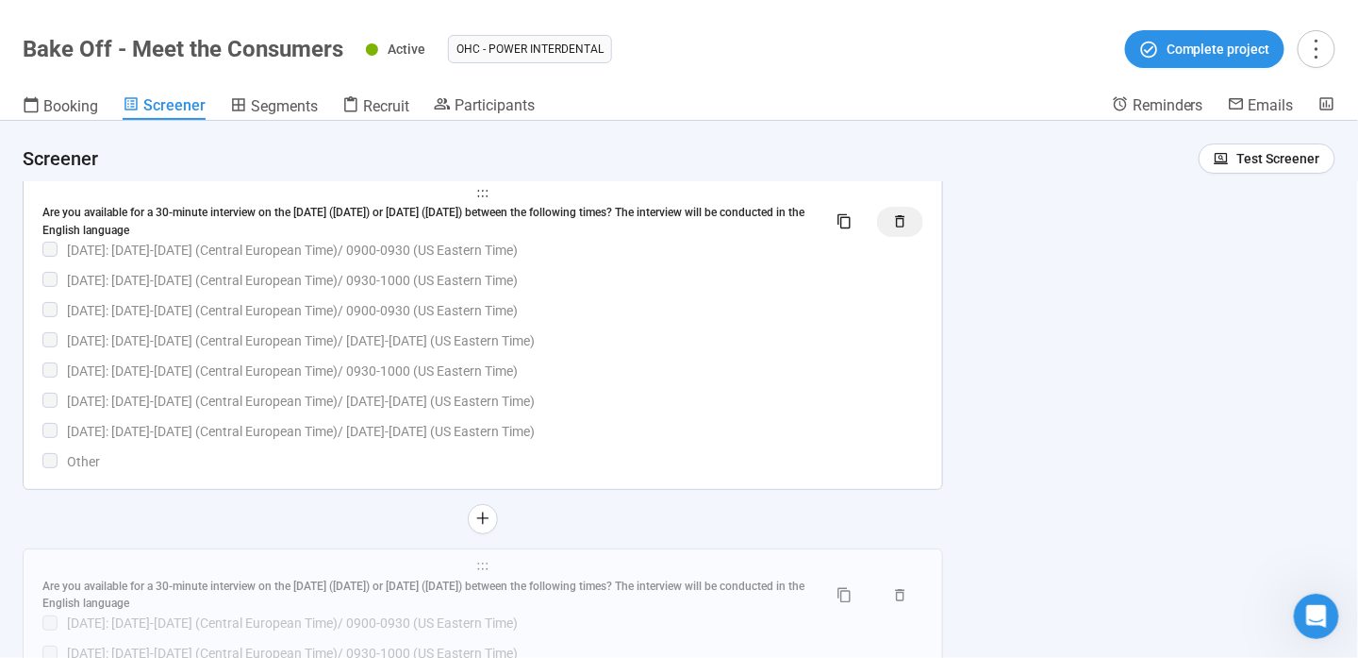
click at [906, 219] on icon "button" at bounding box center [900, 221] width 16 height 16
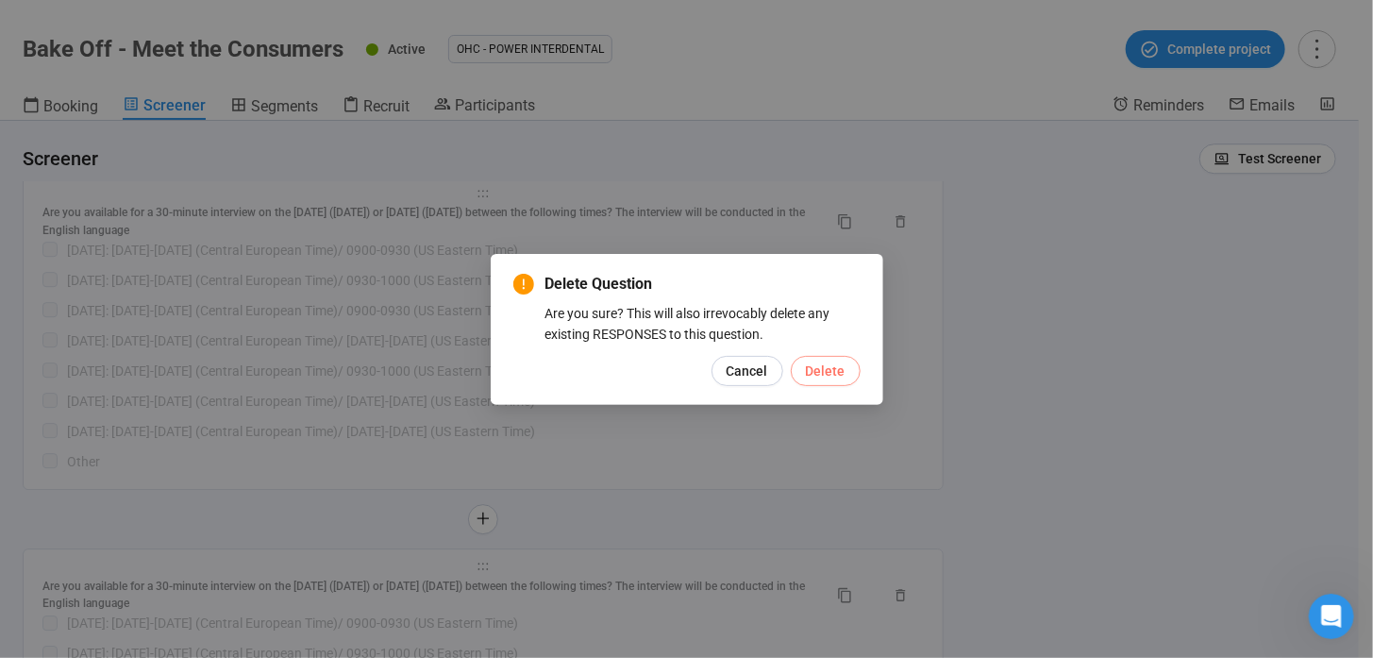
click at [831, 372] on span "Delete" at bounding box center [826, 370] width 40 height 21
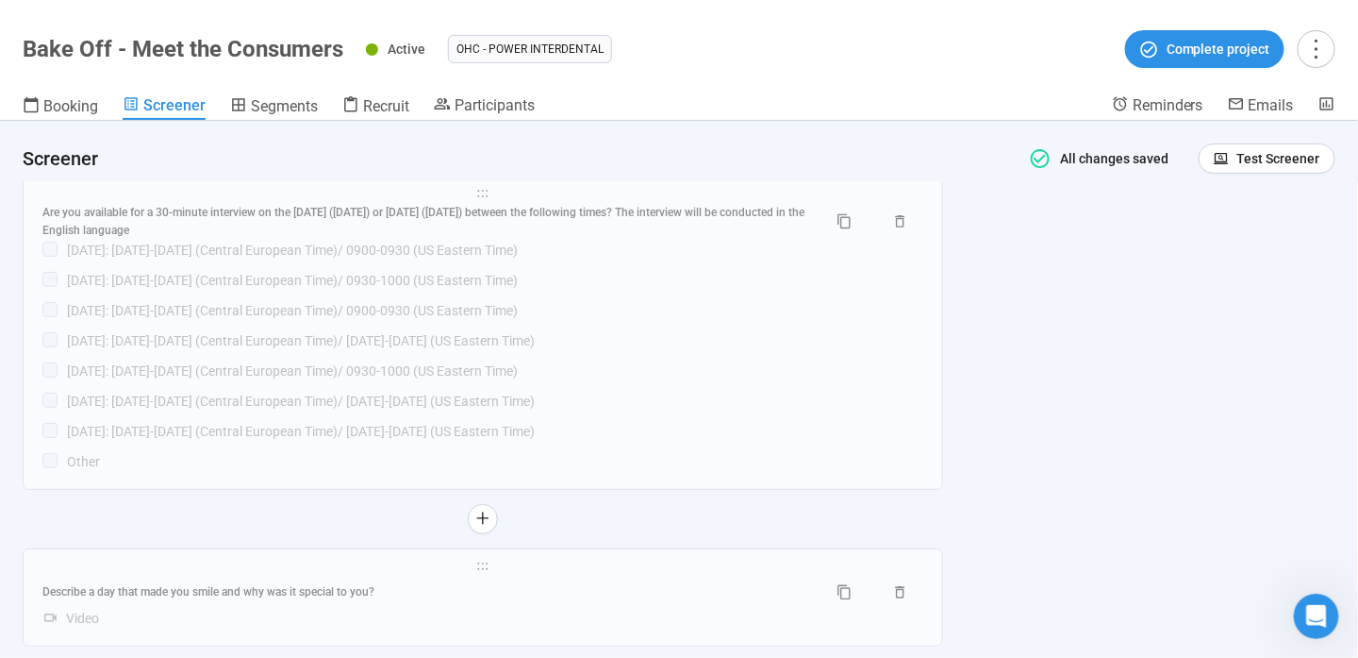
click at [910, 234] on button "button" at bounding box center [900, 222] width 46 height 30
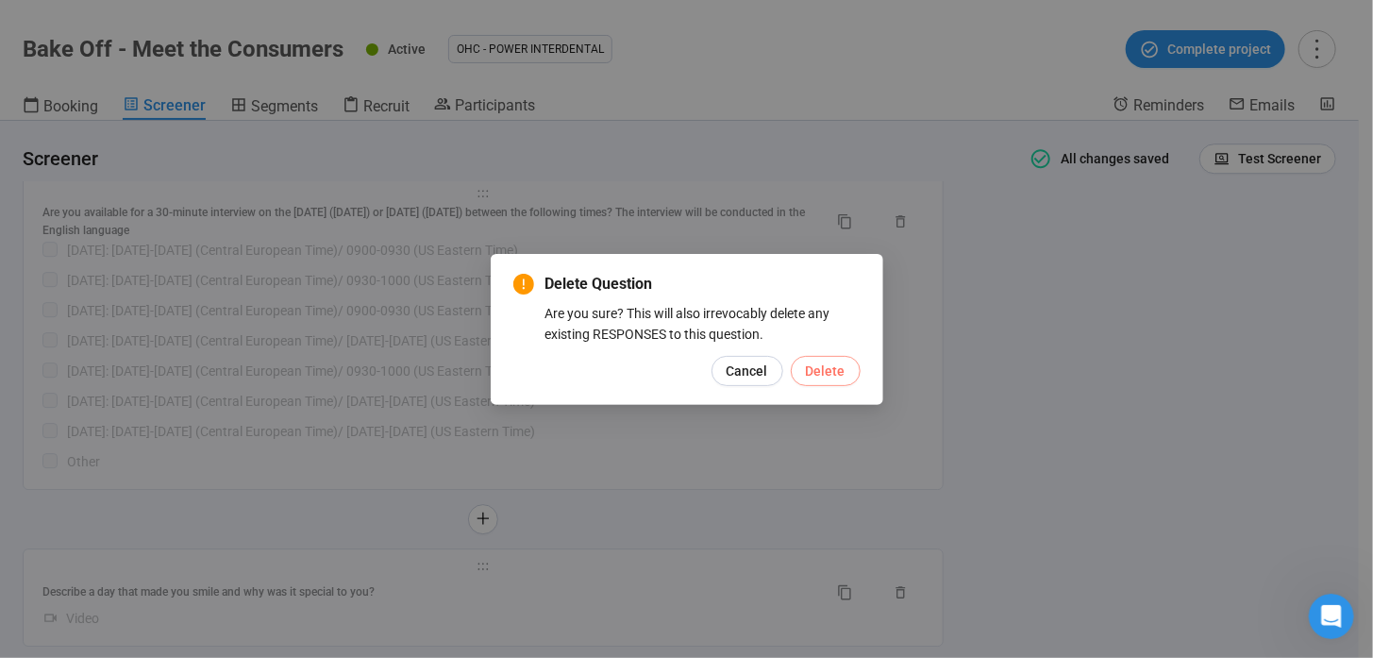
click at [812, 377] on span "Delete" at bounding box center [826, 370] width 40 height 21
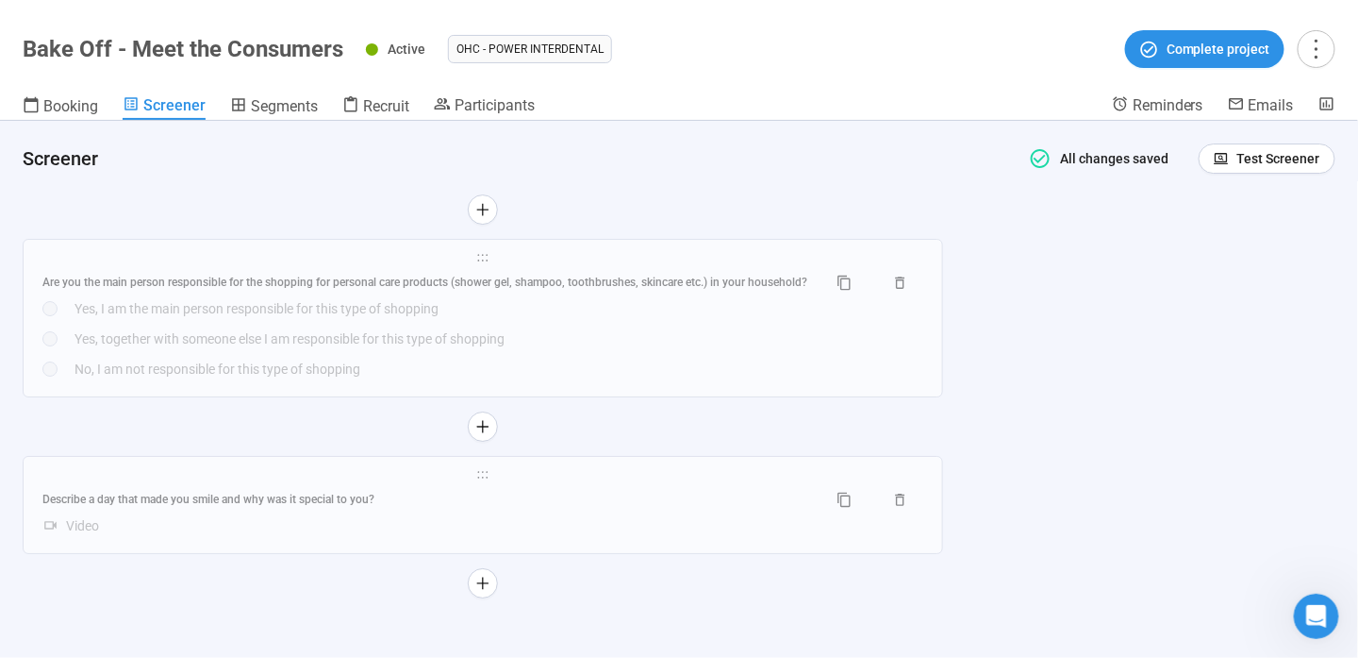
scroll to position [2155, 0]
click at [84, 100] on span "Booking" at bounding box center [70, 106] width 55 height 18
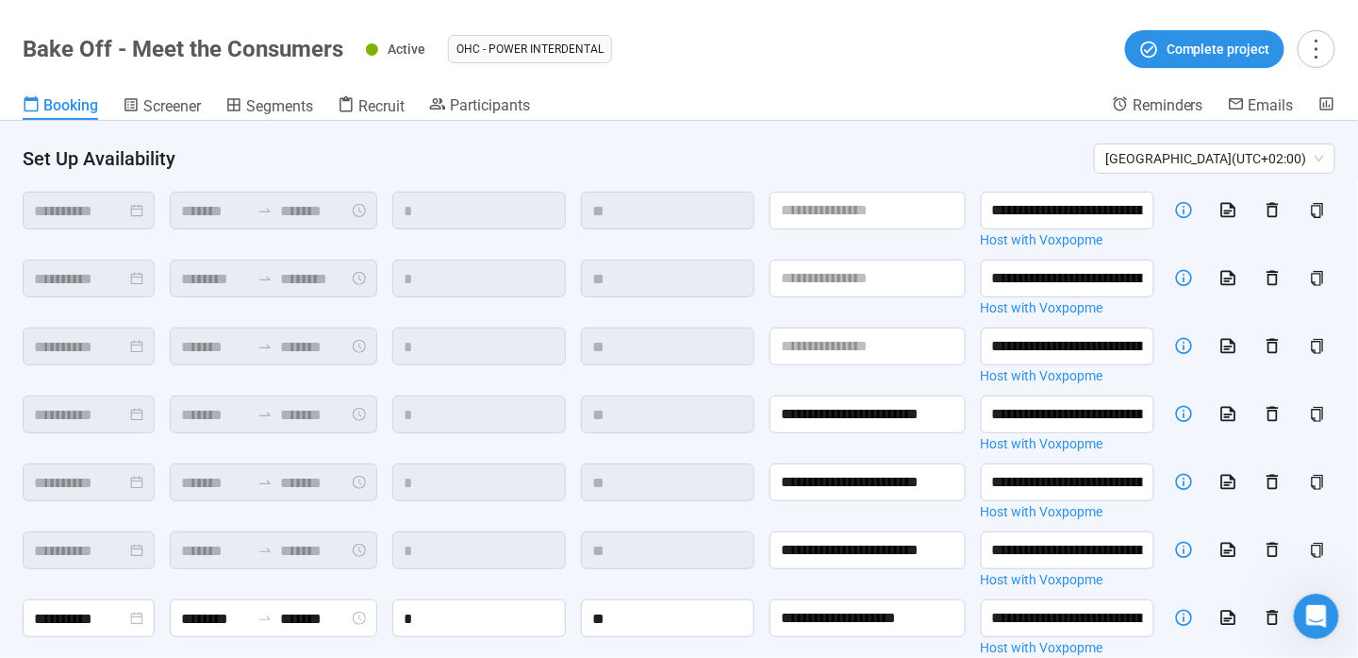
scroll to position [254, 0]
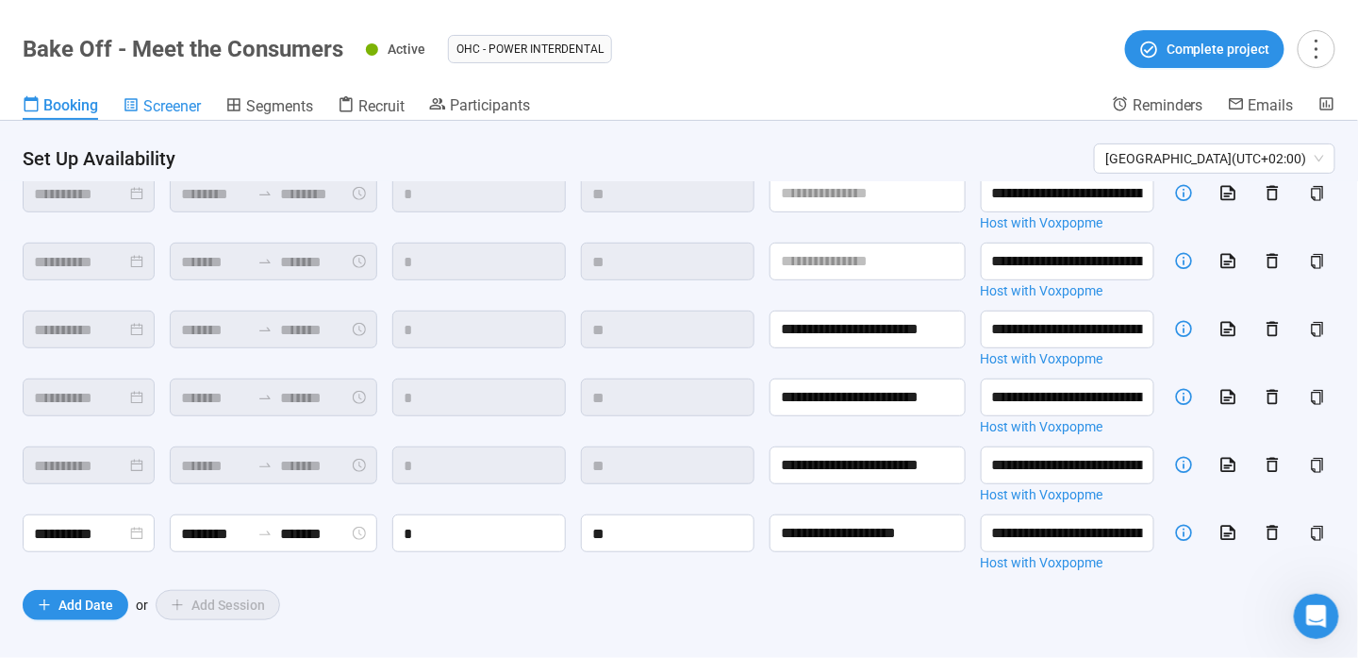
click at [172, 98] on span "Screener" at bounding box center [172, 106] width 58 height 18
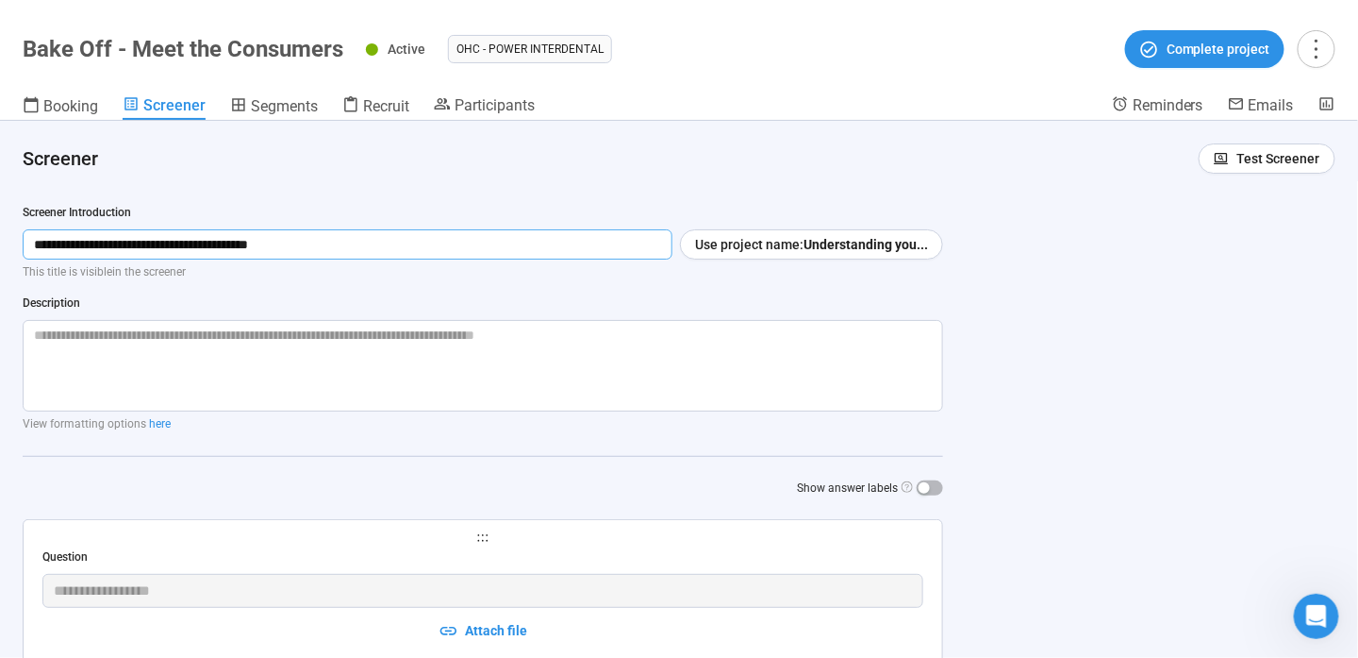
drag, startPoint x: 272, startPoint y: 244, endPoint x: 450, endPoint y: 252, distance: 178.5
click at [449, 249] on input "**********" at bounding box center [348, 244] width 650 height 30
type input "**********"
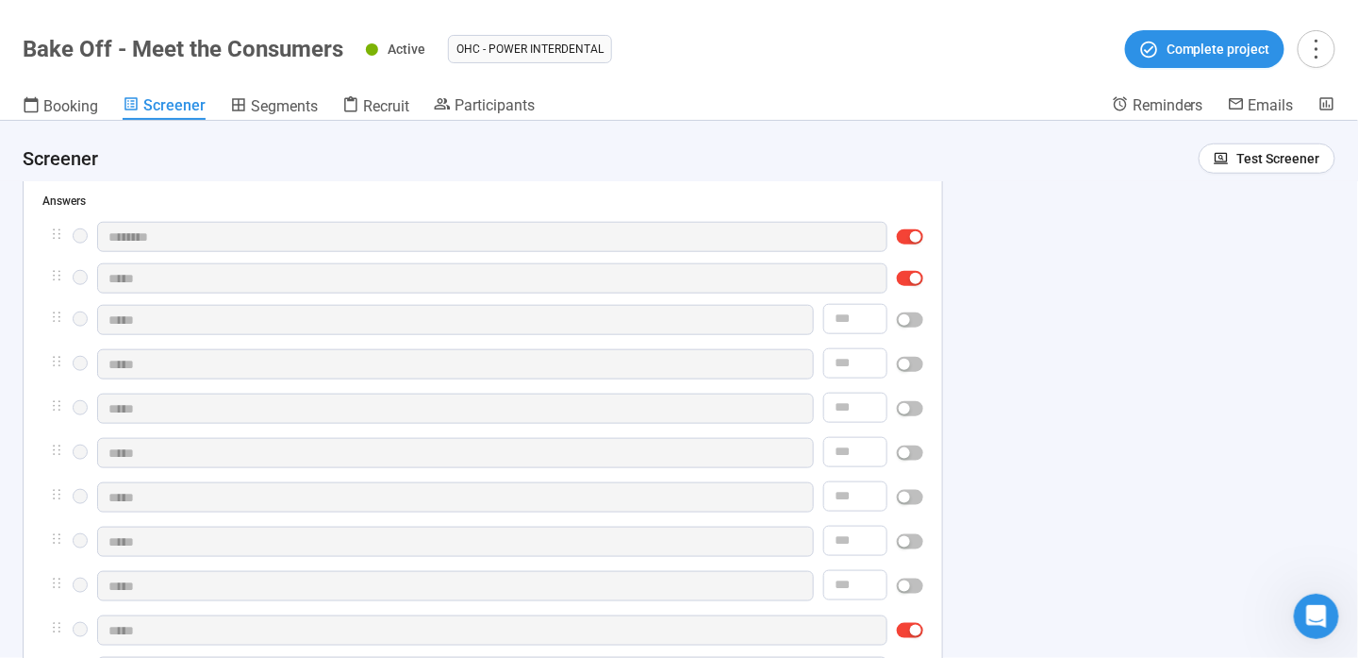
scroll to position [283, 0]
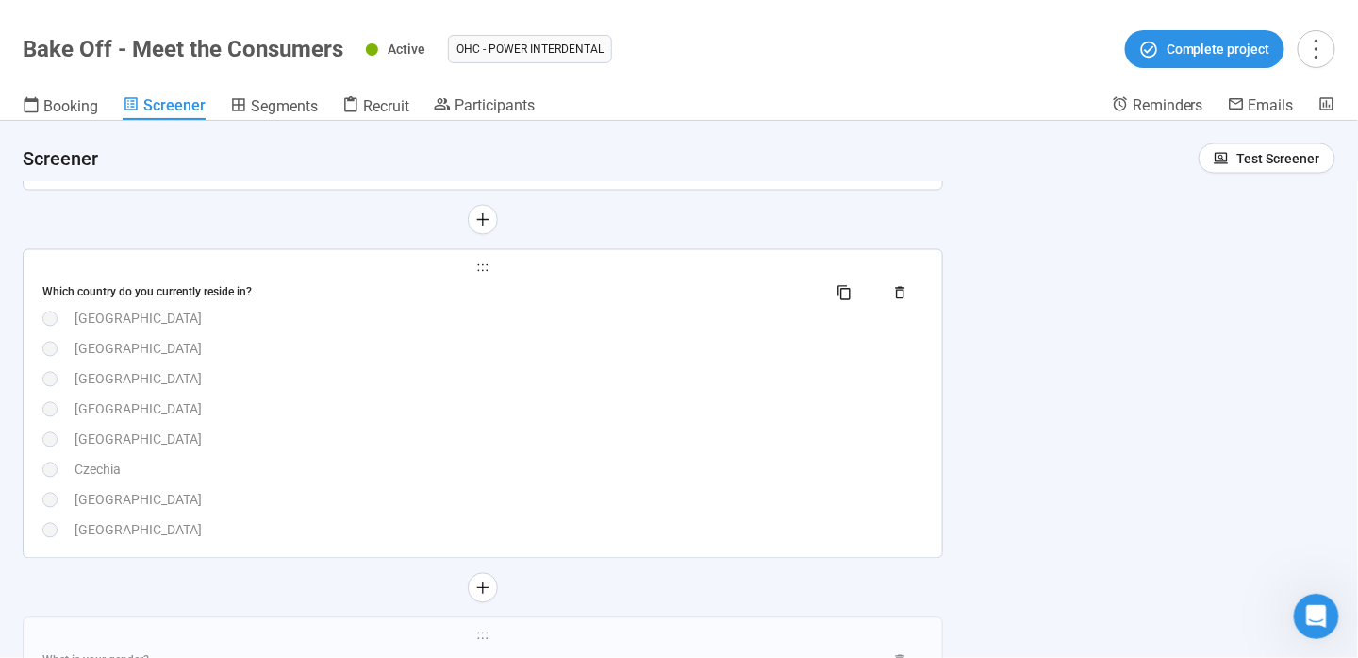
click at [589, 408] on div "[GEOGRAPHIC_DATA]" at bounding box center [499, 409] width 849 height 21
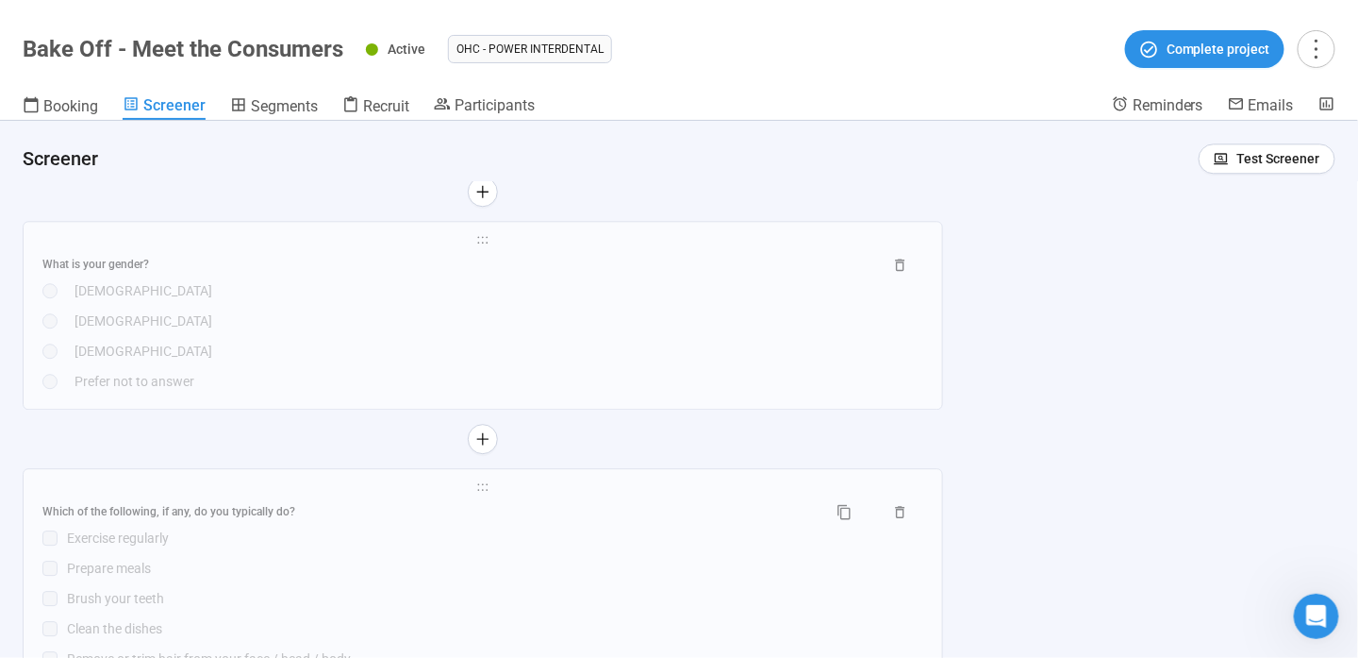
scroll to position [1610, 0]
click at [600, 378] on div "Prefer not to answer" at bounding box center [499, 372] width 849 height 21
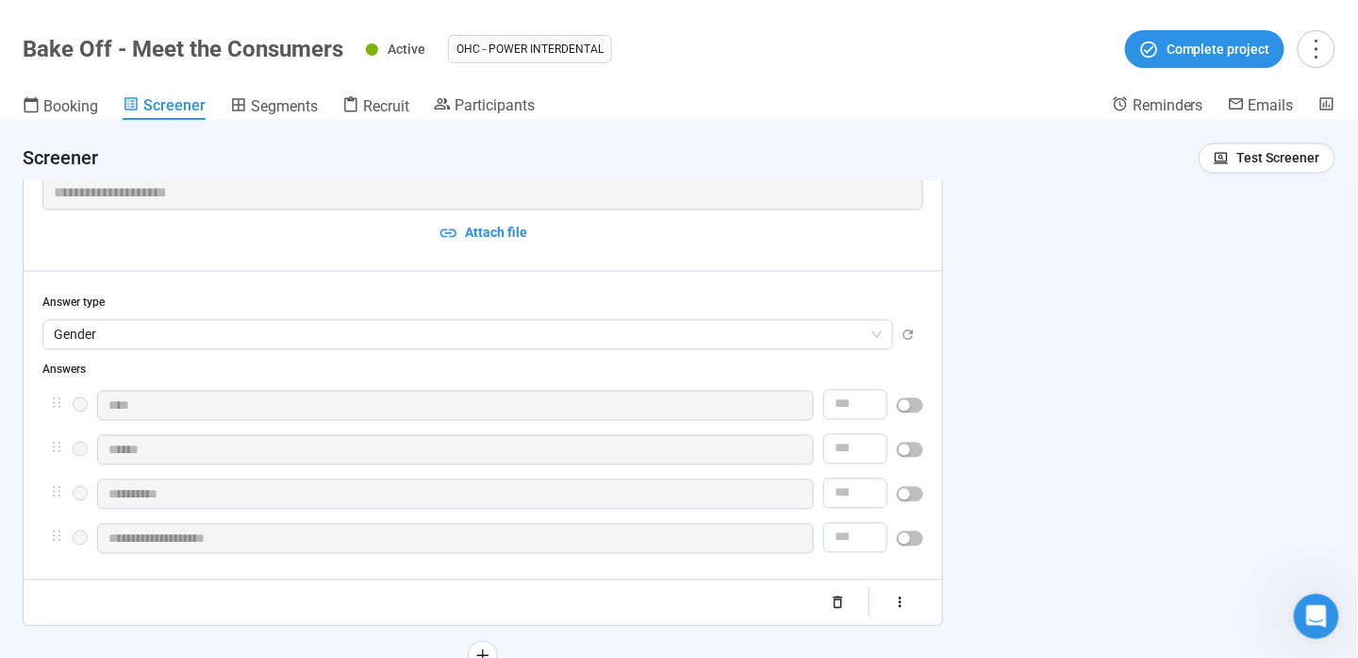
scroll to position [1604, 0]
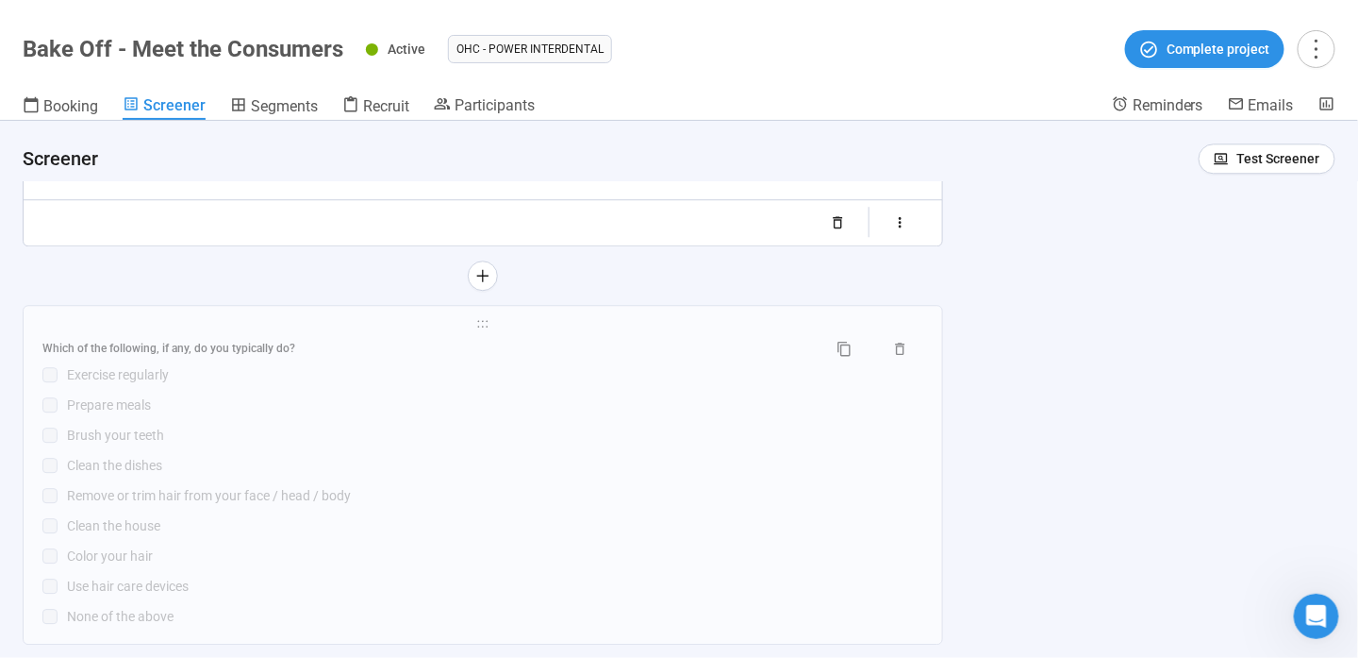
click at [600, 378] on div "Exercise regularly" at bounding box center [495, 374] width 857 height 21
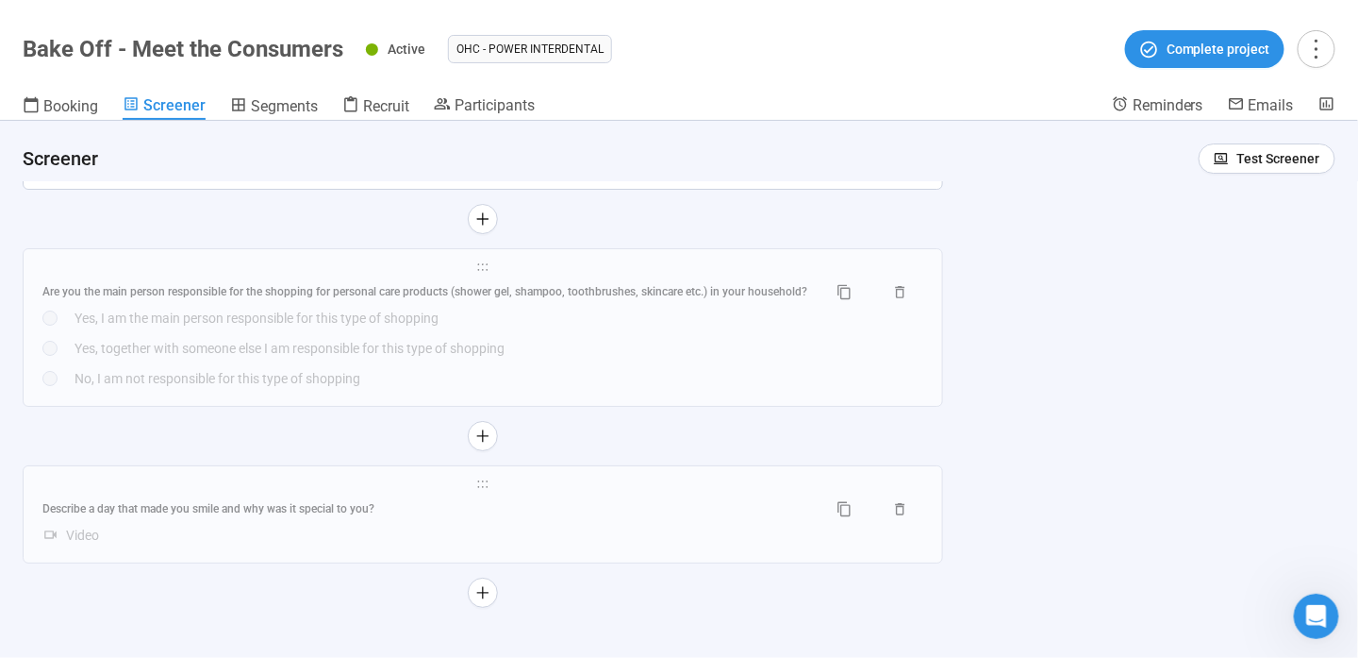
scroll to position [2249, 0]
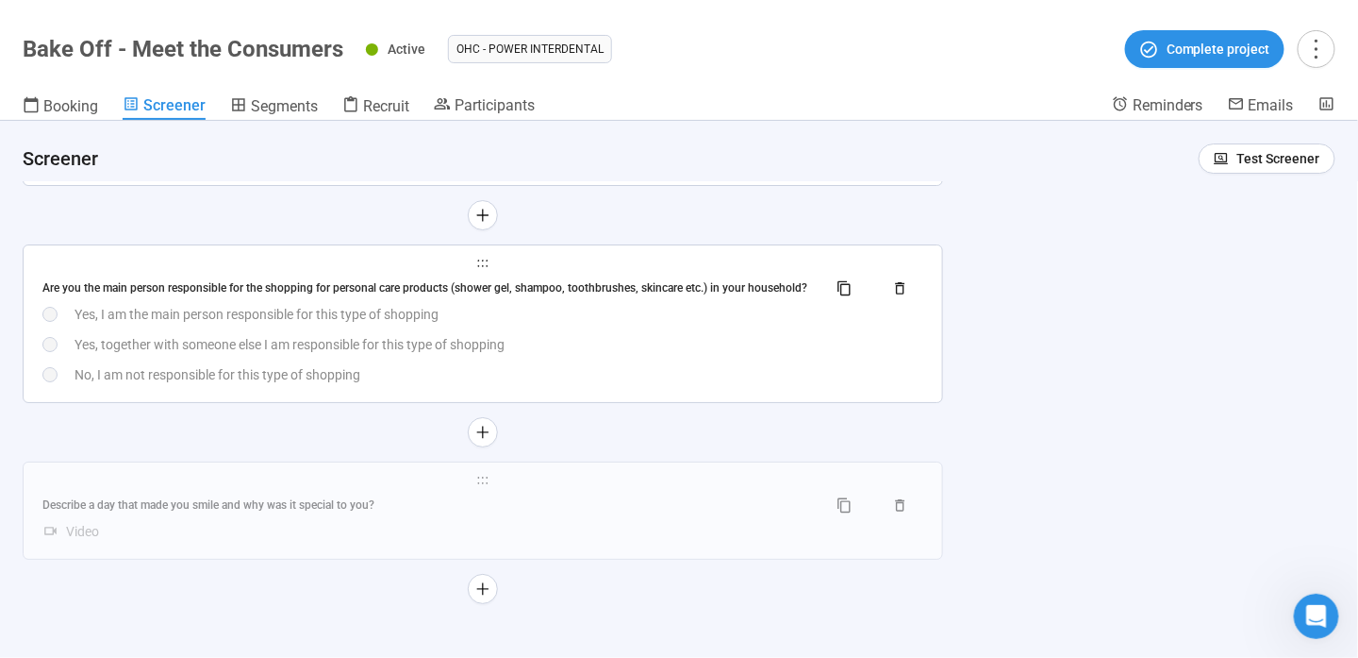
click at [593, 364] on div "No, I am not responsible for this type of shopping" at bounding box center [499, 374] width 849 height 21
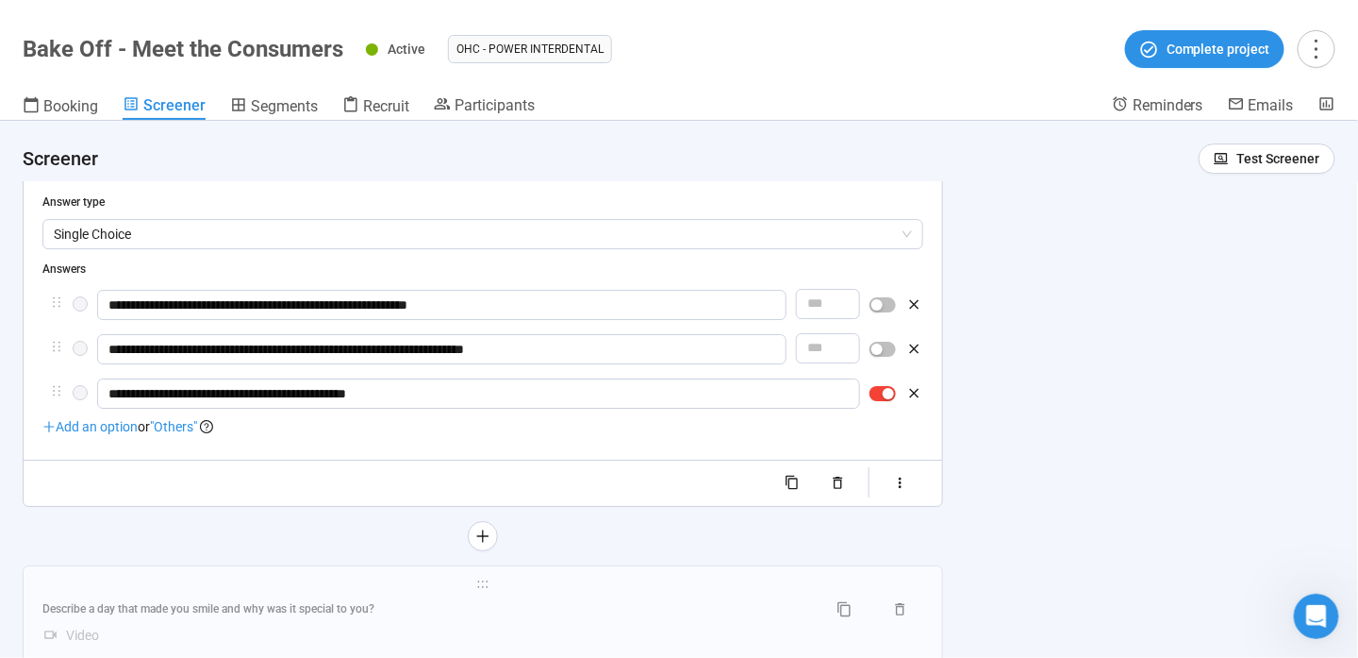
scroll to position [2155, 0]
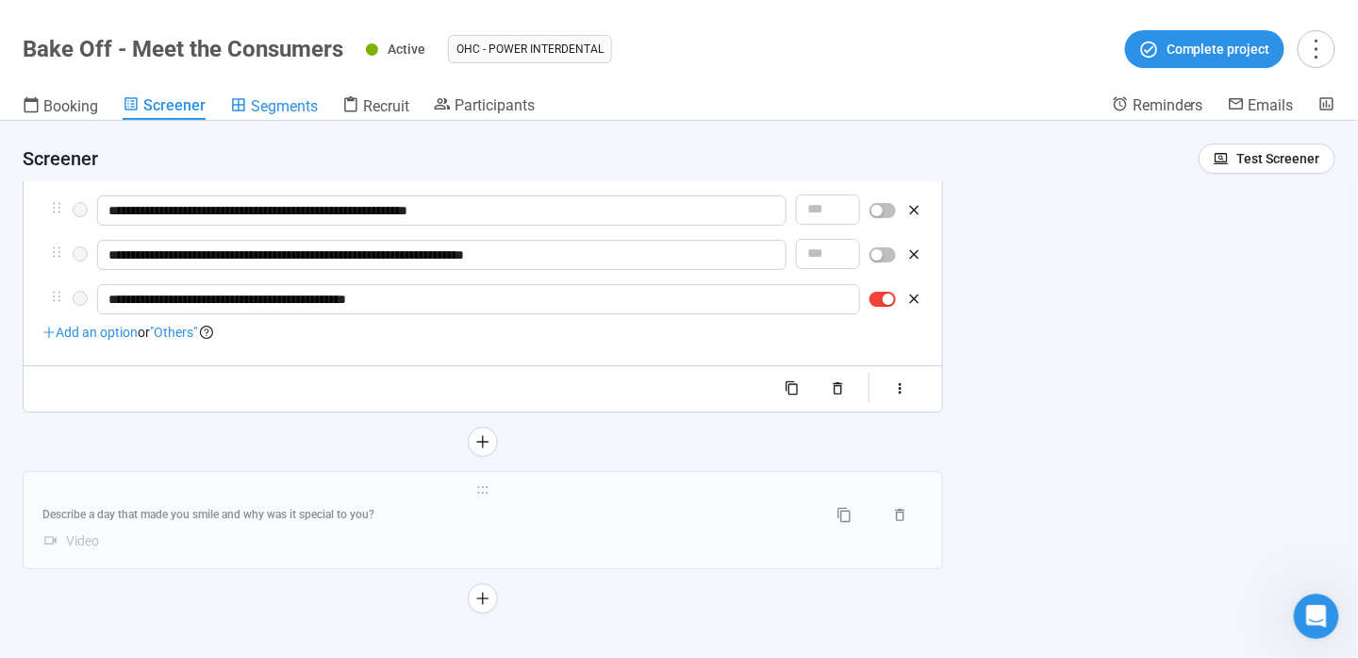
click at [274, 100] on span "Segments" at bounding box center [284, 106] width 67 height 18
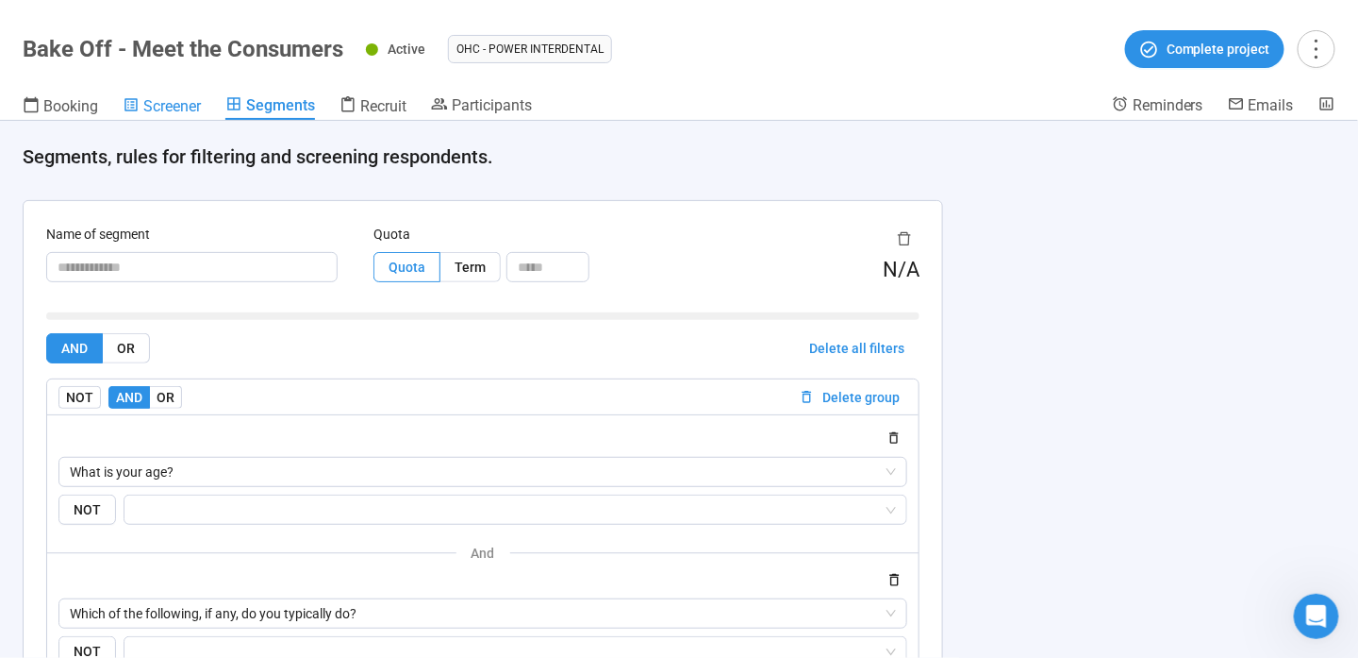
click at [138, 108] on icon at bounding box center [131, 104] width 17 height 17
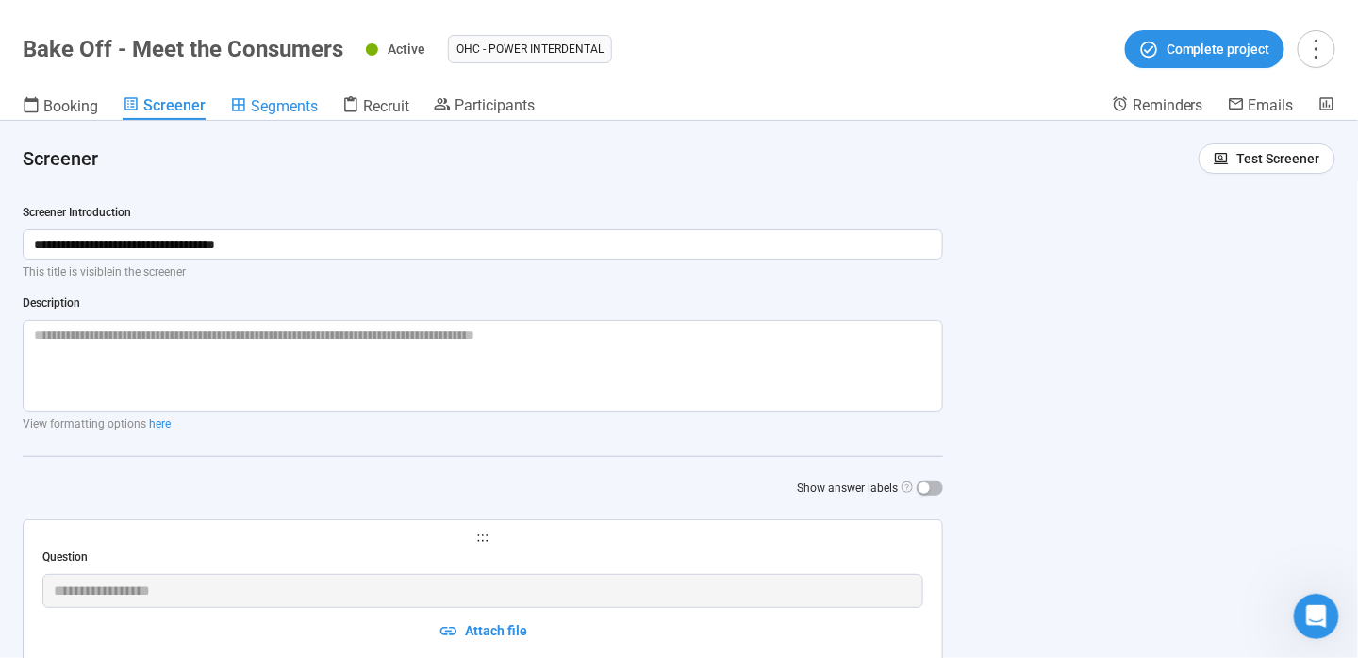
click at [306, 111] on span "Segments" at bounding box center [284, 106] width 67 height 18
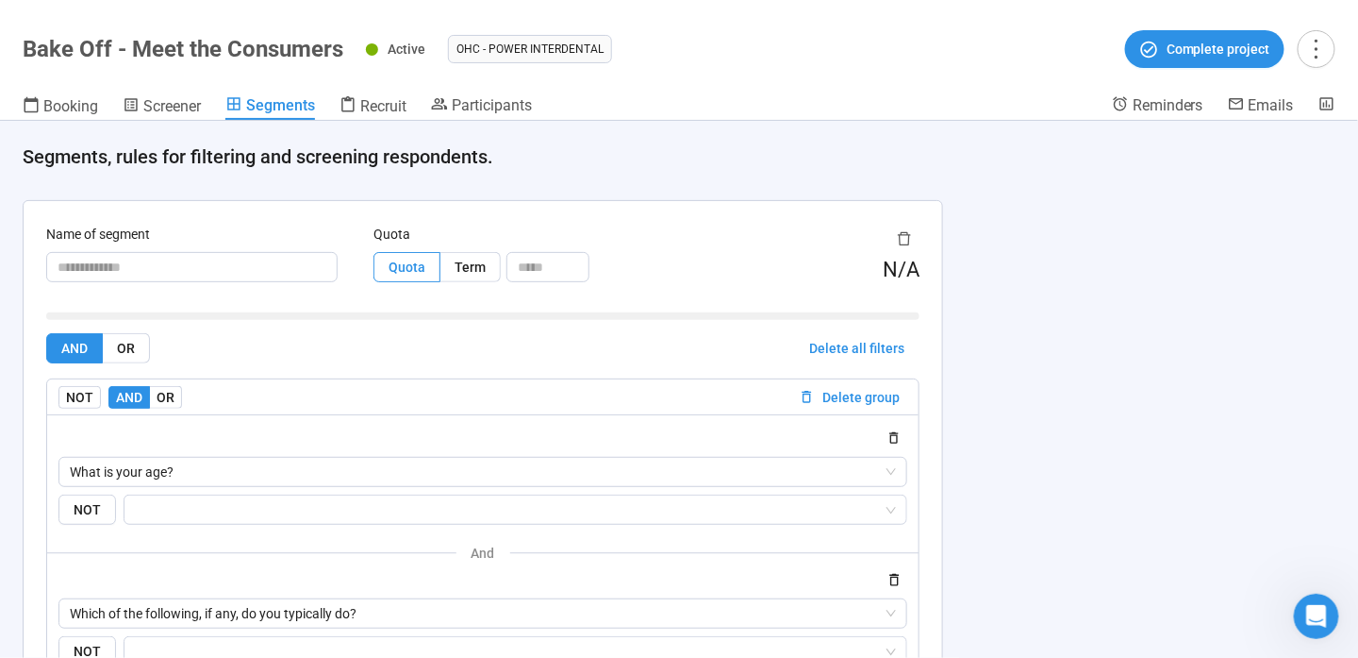
scroll to position [189, 0]
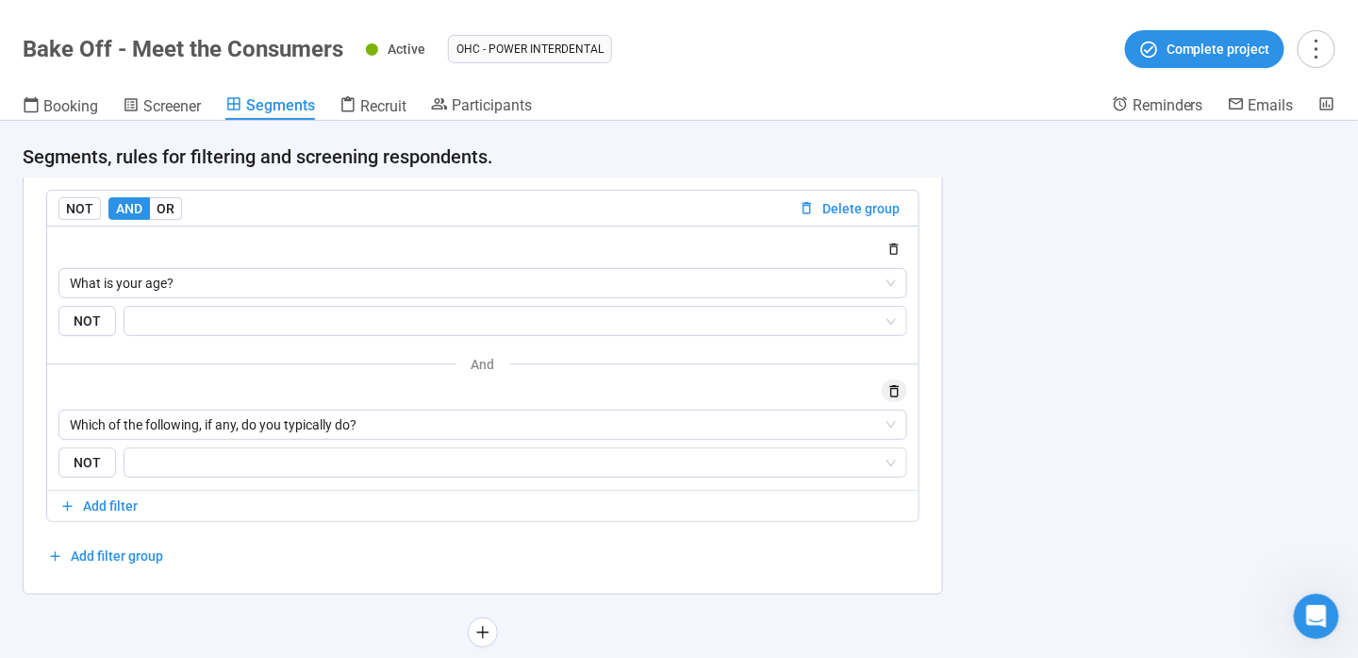
click at [896, 392] on icon "button" at bounding box center [895, 391] width 16 height 16
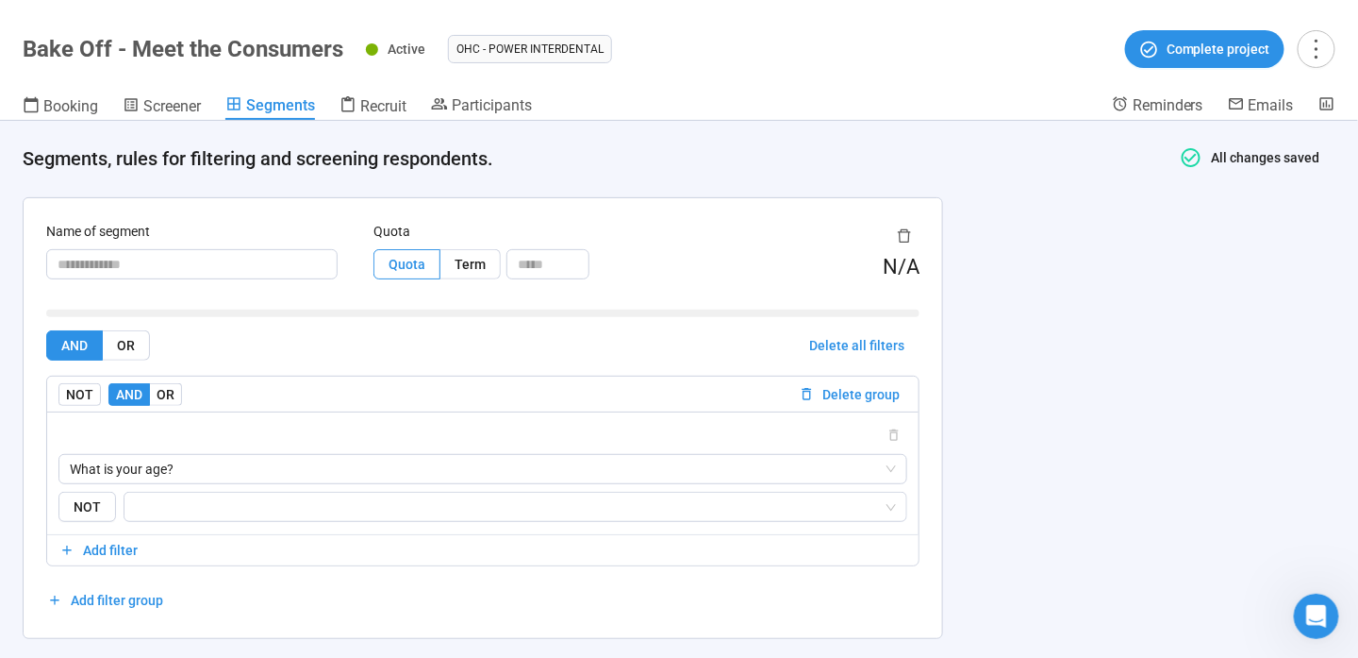
scroll to position [0, 0]
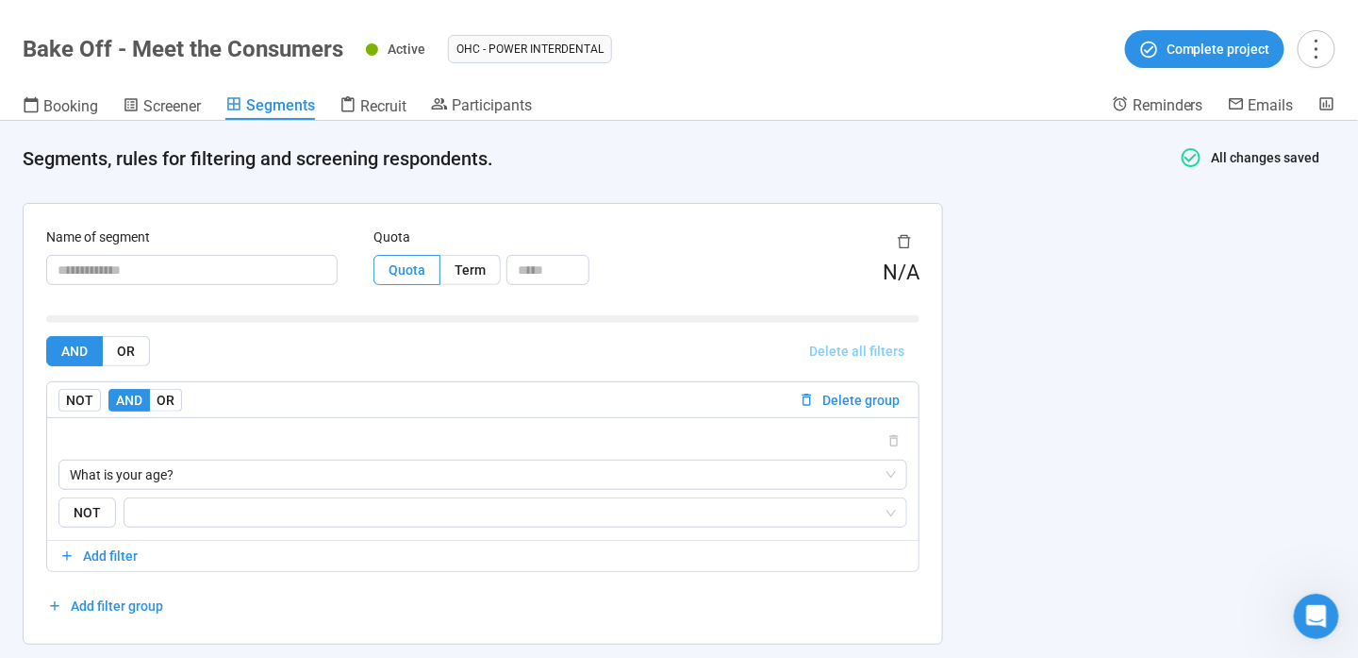
click at [847, 350] on span "Delete all filters" at bounding box center [856, 351] width 95 height 21
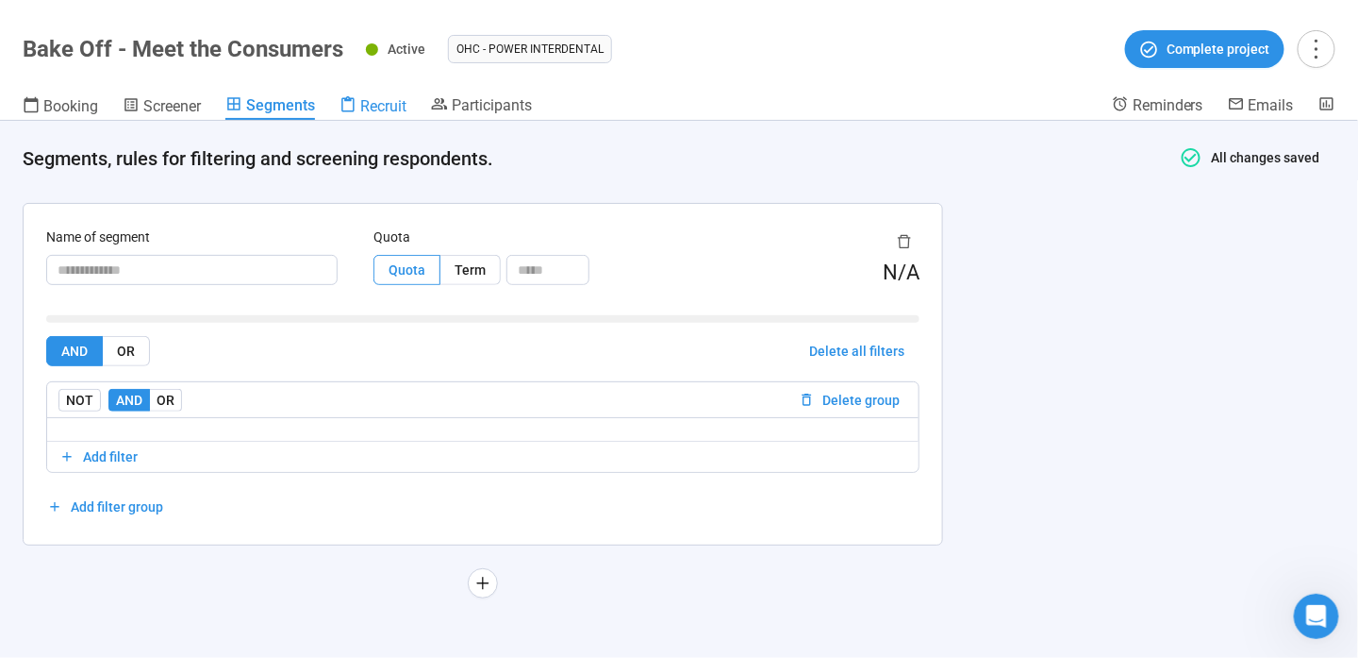
click at [400, 106] on span "Recruit" at bounding box center [383, 106] width 46 height 18
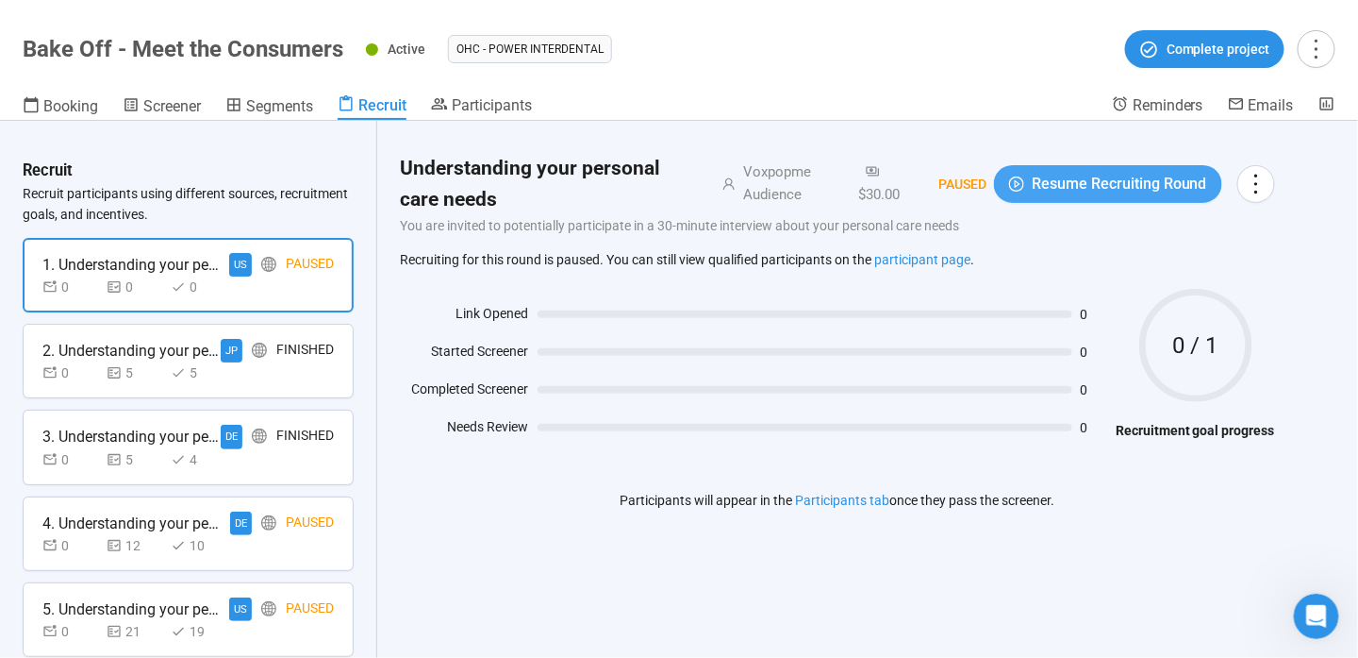
click at [1133, 165] on button "Resume Recruiting Round" at bounding box center [1108, 184] width 228 height 38
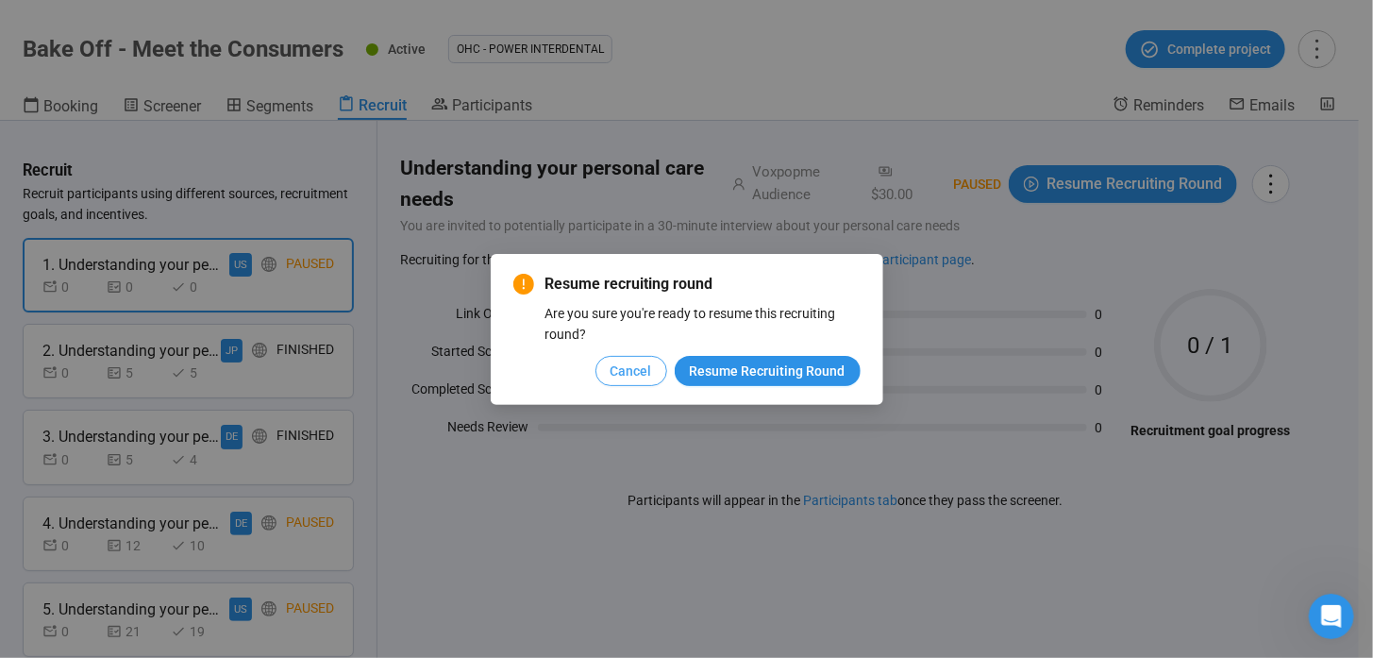
click at [651, 377] on span "Cancel" at bounding box center [631, 370] width 42 height 21
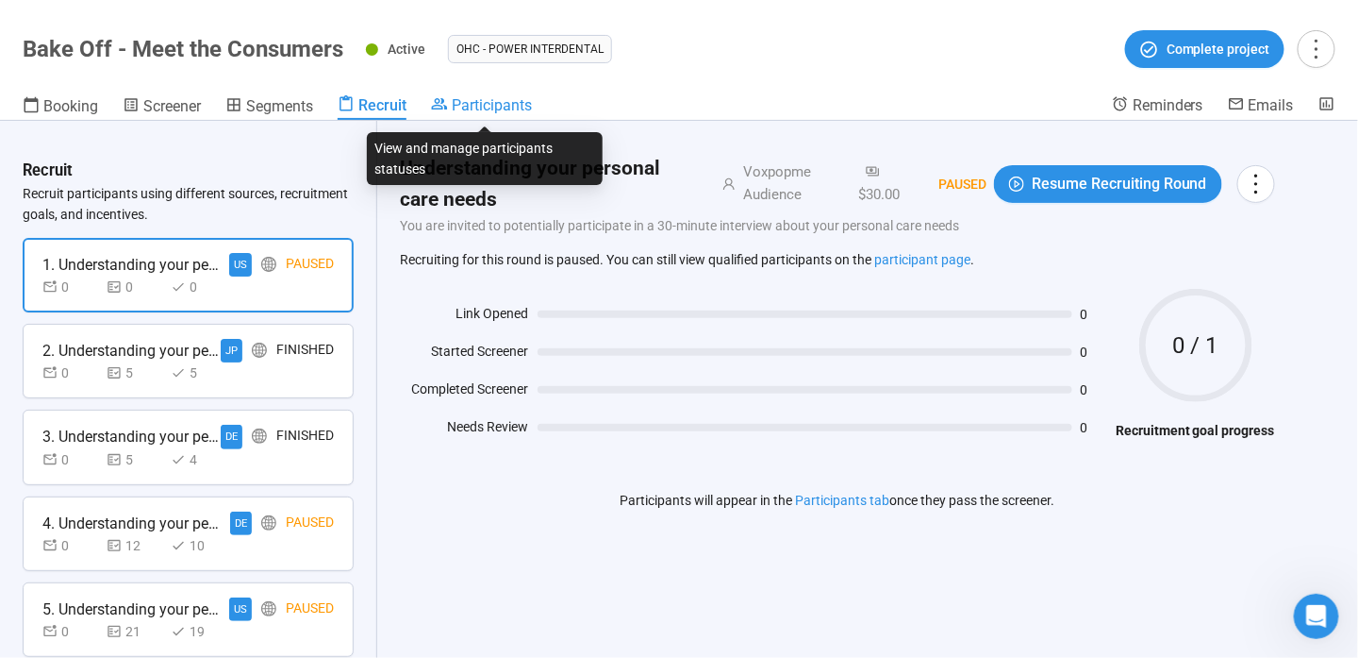
click at [448, 109] on icon at bounding box center [439, 103] width 17 height 17
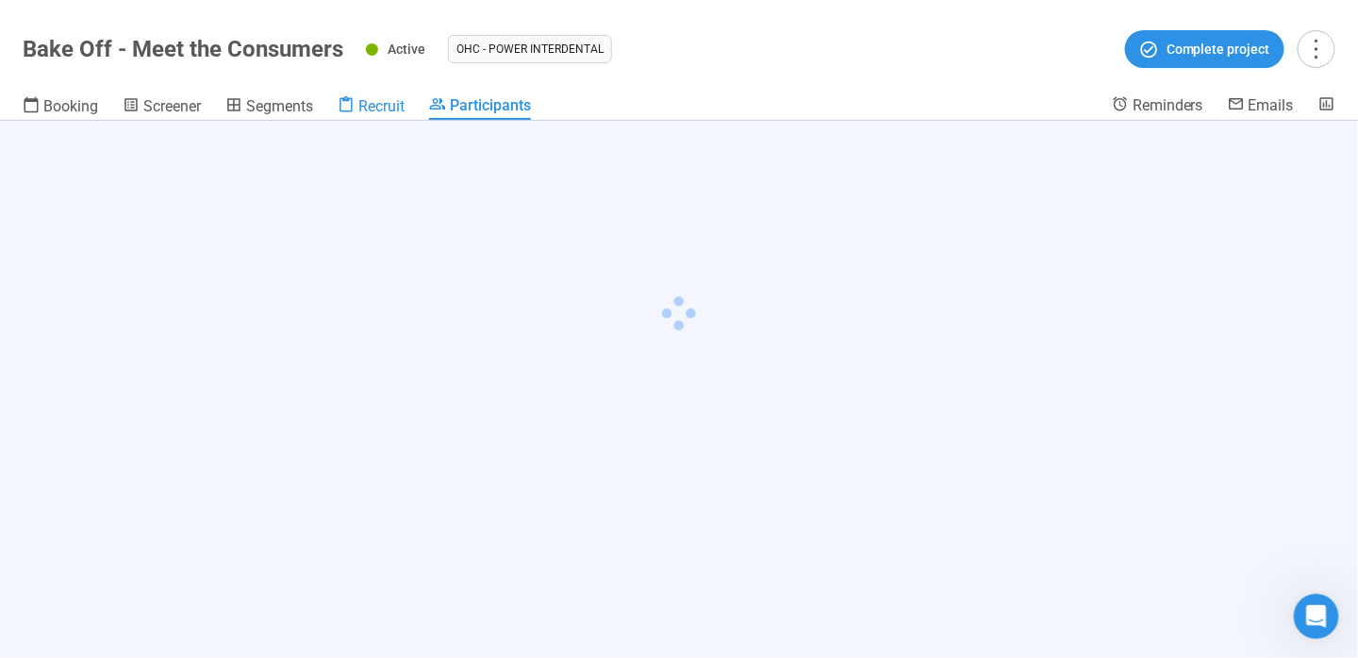
click at [376, 108] on span "Recruit" at bounding box center [381, 106] width 46 height 18
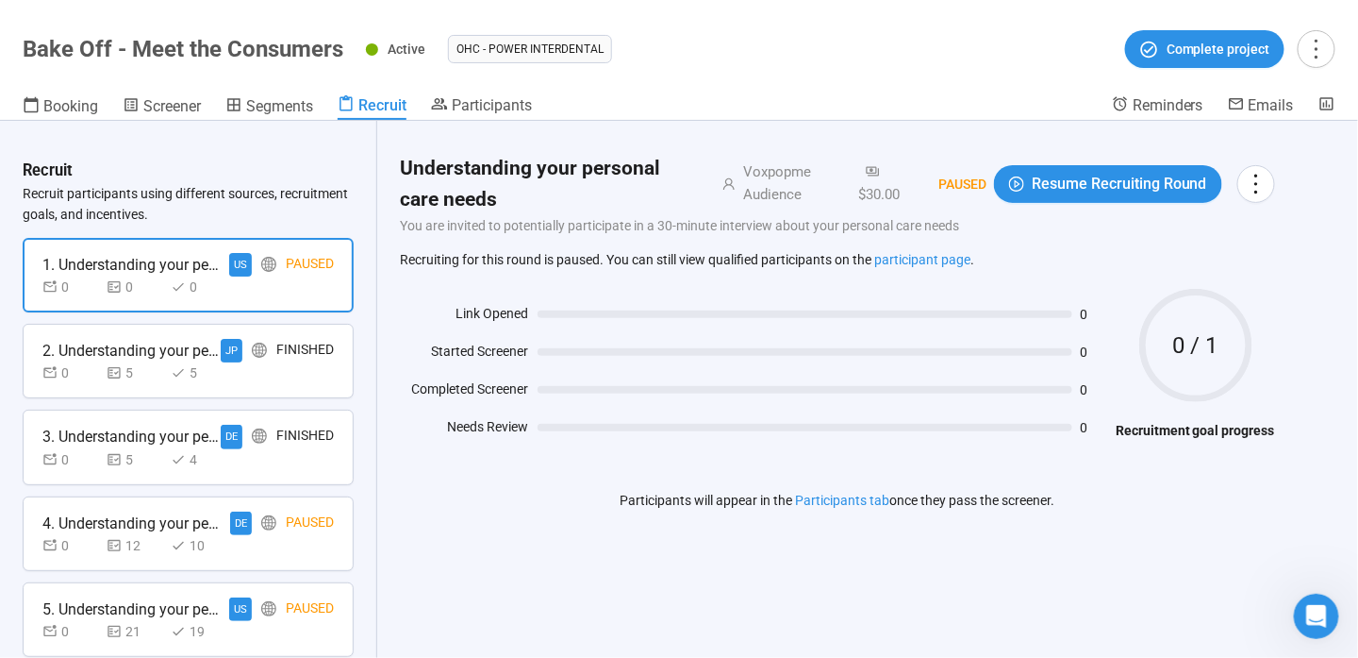
click at [145, 354] on div "2. Understanding your personal care needs" at bounding box center [131, 351] width 178 height 24
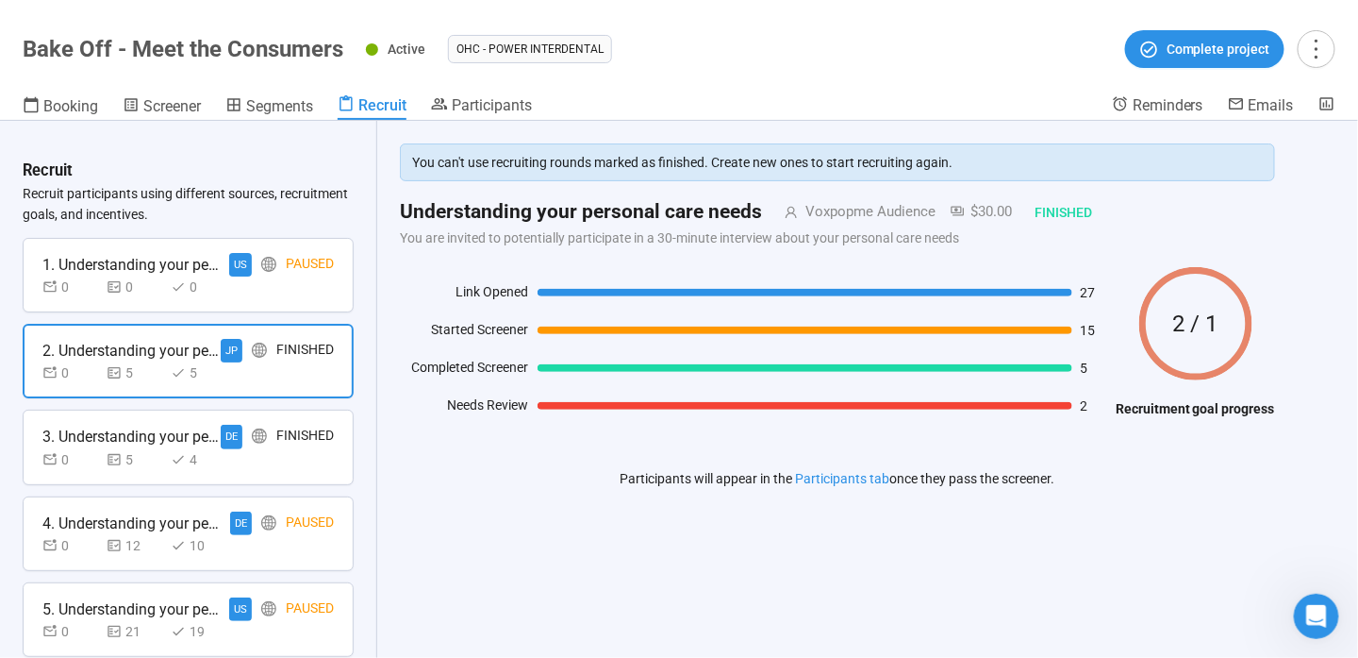
click at [250, 291] on div "0 0 0" at bounding box center [187, 286] width 291 height 21
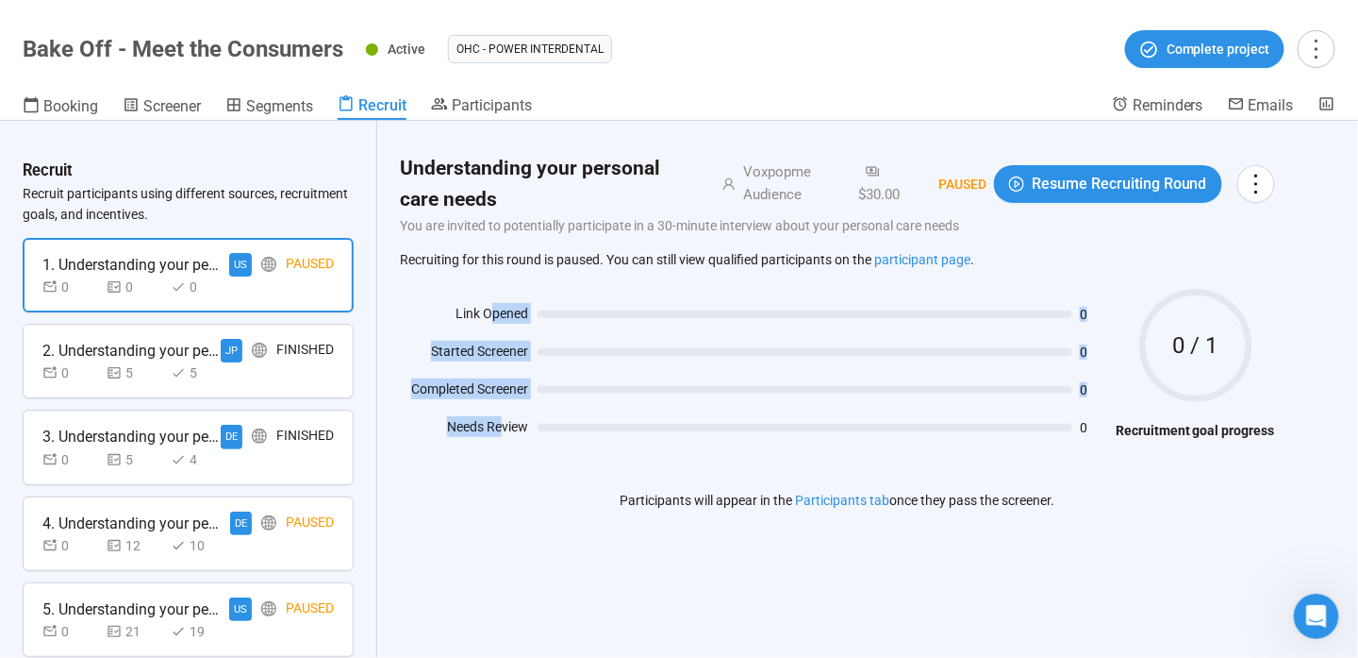
drag, startPoint x: 491, startPoint y: 305, endPoint x: 503, endPoint y: 415, distance: 111.0
click at [503, 415] on div "Link Opened 0 Started Screener 0 Completed Screener 0 Needs Review 0" at bounding box center [753, 374] width 707 height 142
click at [505, 421] on div "Needs Review" at bounding box center [464, 430] width 128 height 28
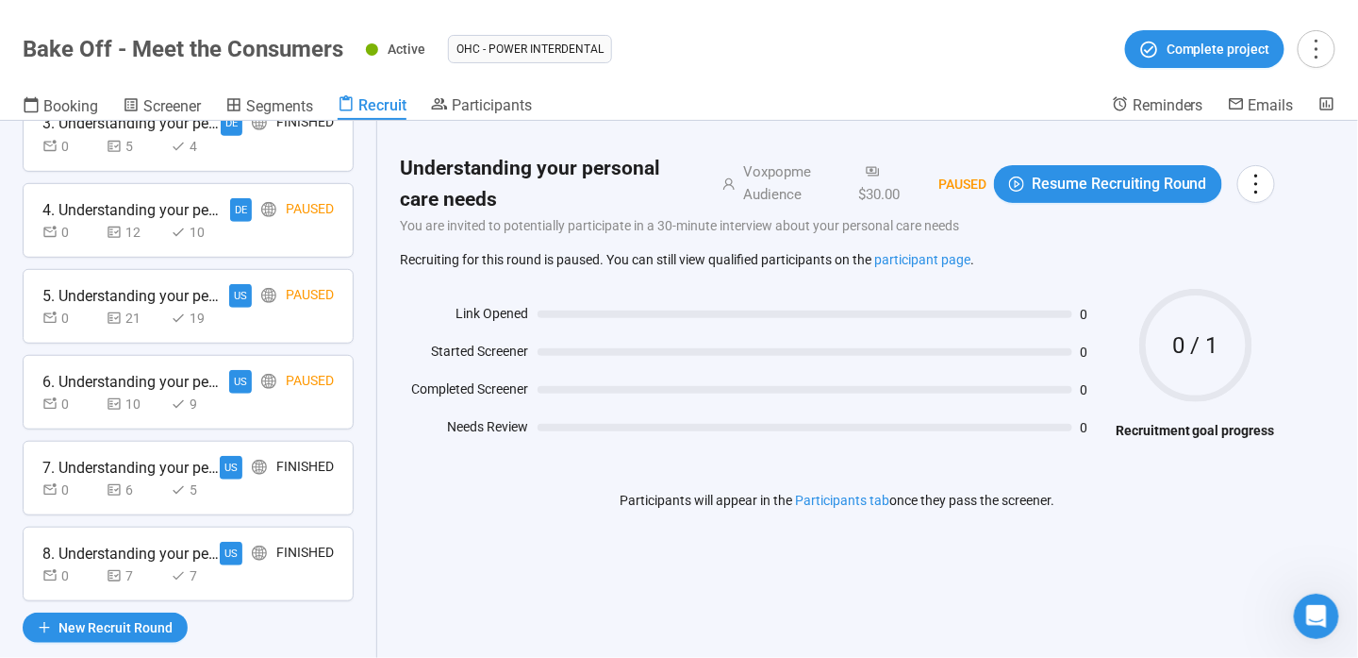
scroll to position [337, 0]
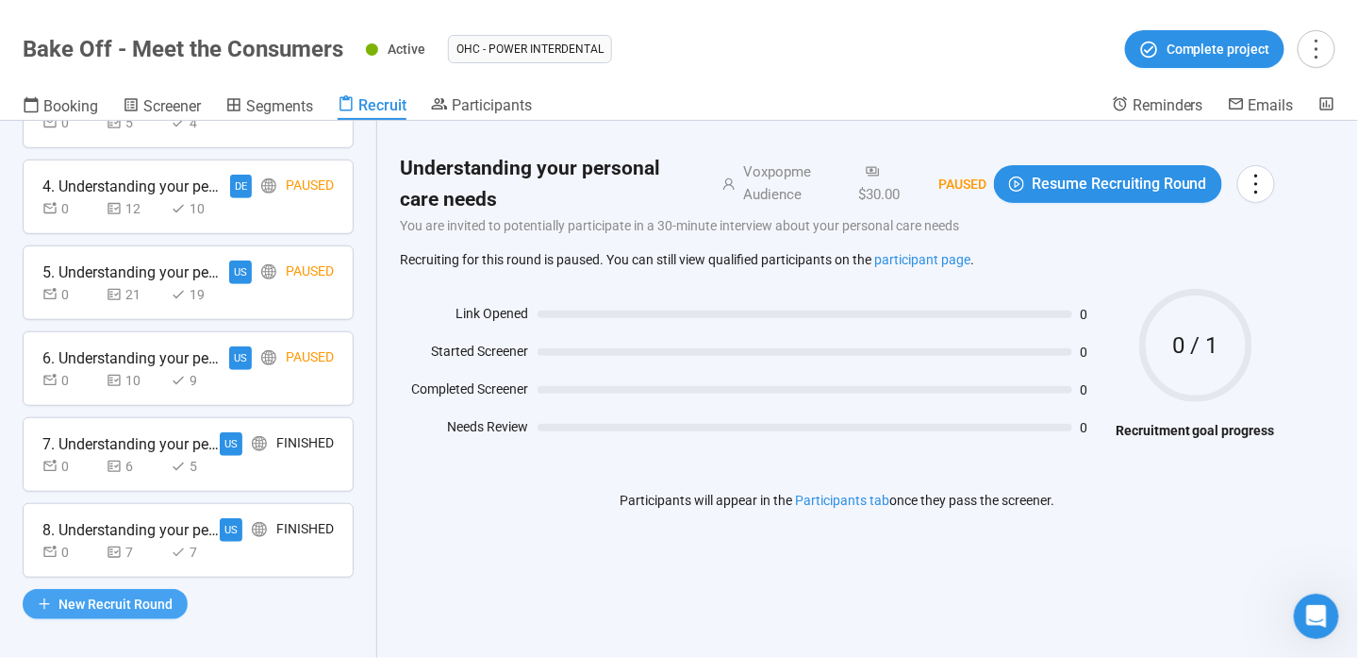
click at [160, 593] on span "New Recruit Round" at bounding box center [115, 603] width 114 height 21
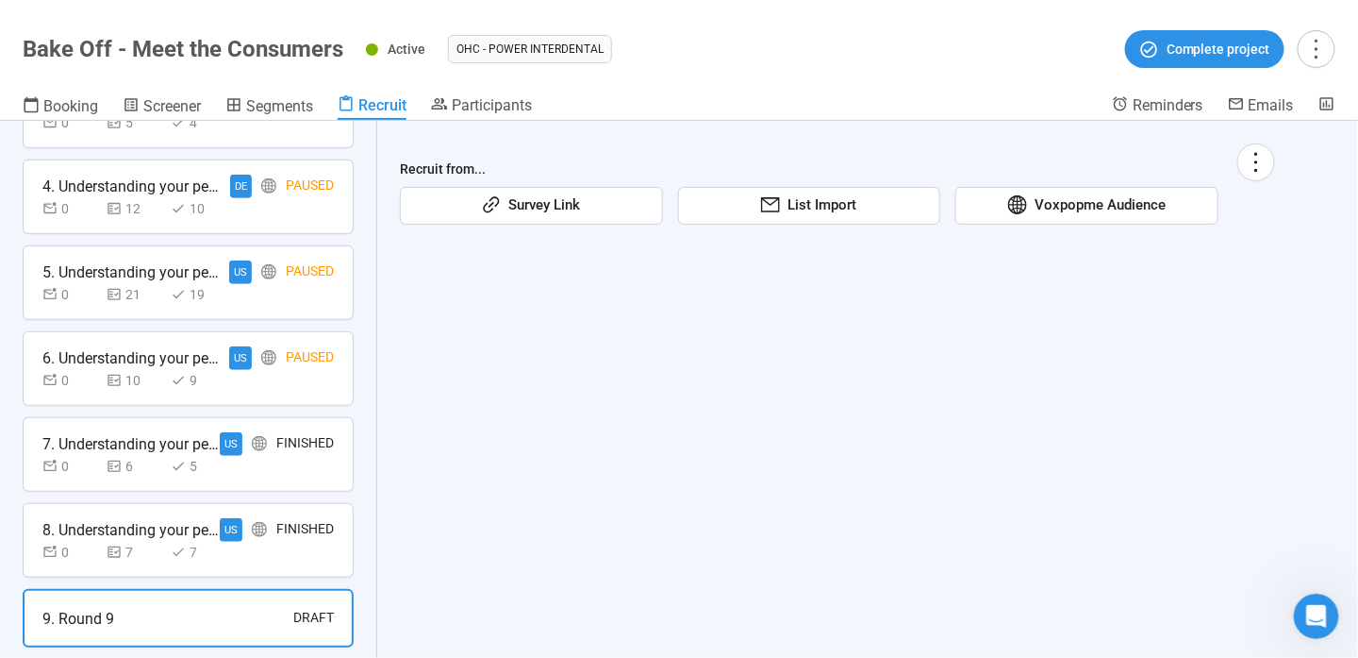
click at [564, 208] on span "Survey Link" at bounding box center [540, 205] width 79 height 23
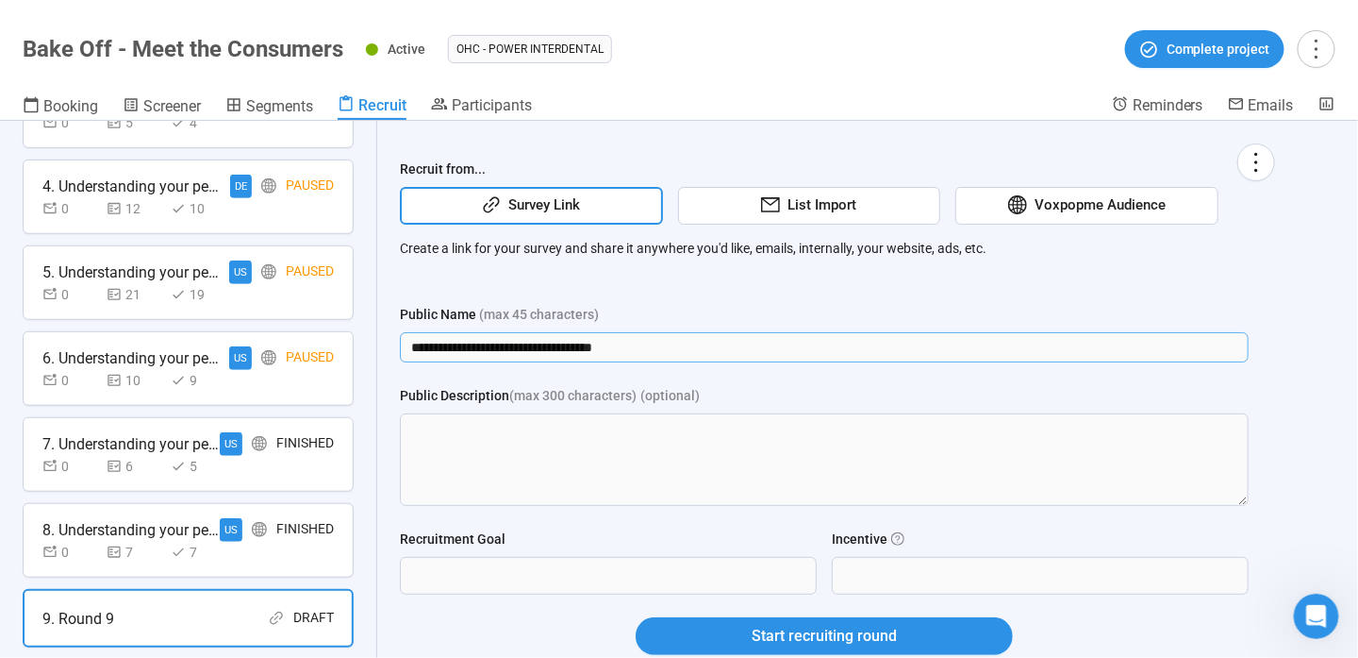
click at [572, 340] on input "**********" at bounding box center [824, 347] width 849 height 30
click at [558, 426] on textarea "Public Description (max 300 characters) (optional)" at bounding box center [824, 459] width 849 height 92
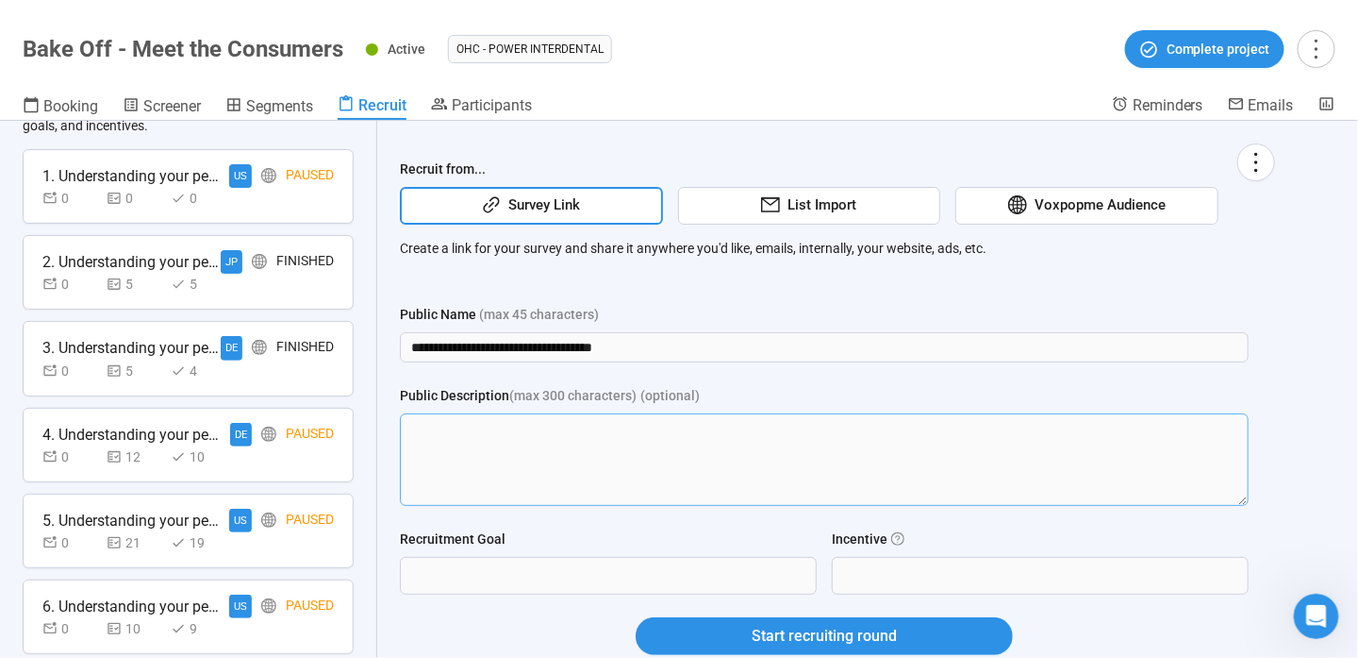
scroll to position [0, 0]
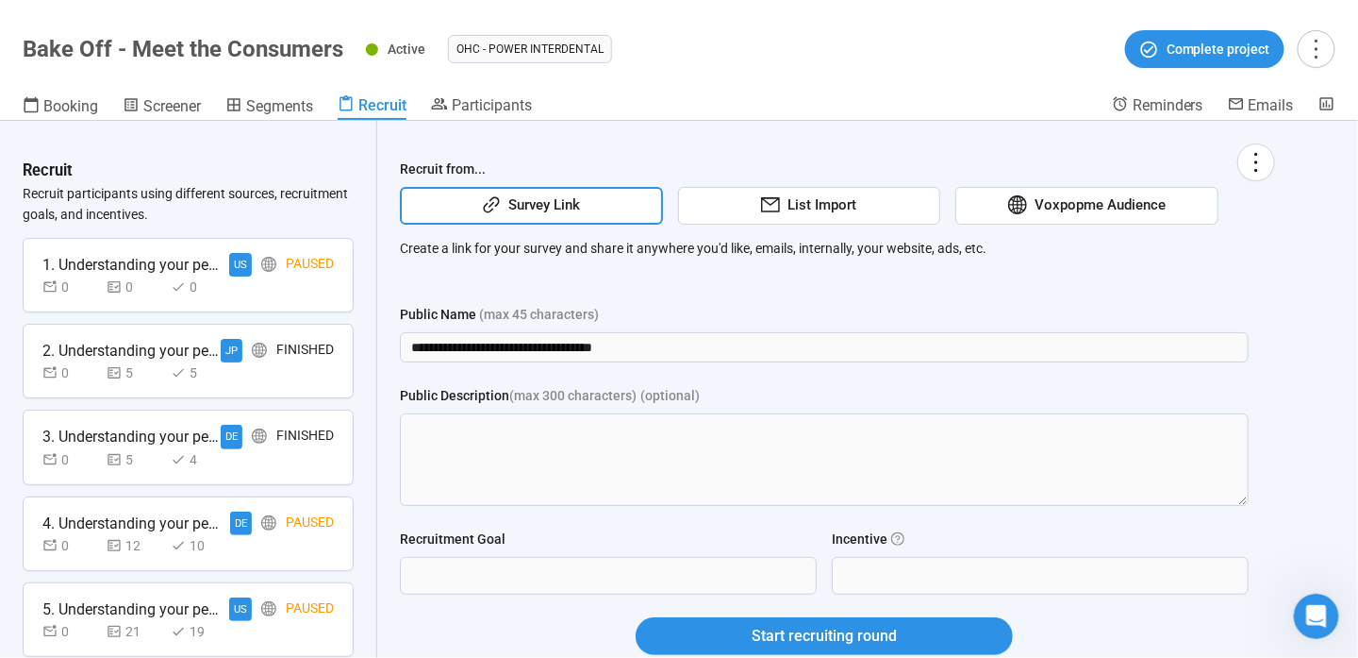
click at [749, 211] on div "List Import" at bounding box center [809, 206] width 263 height 38
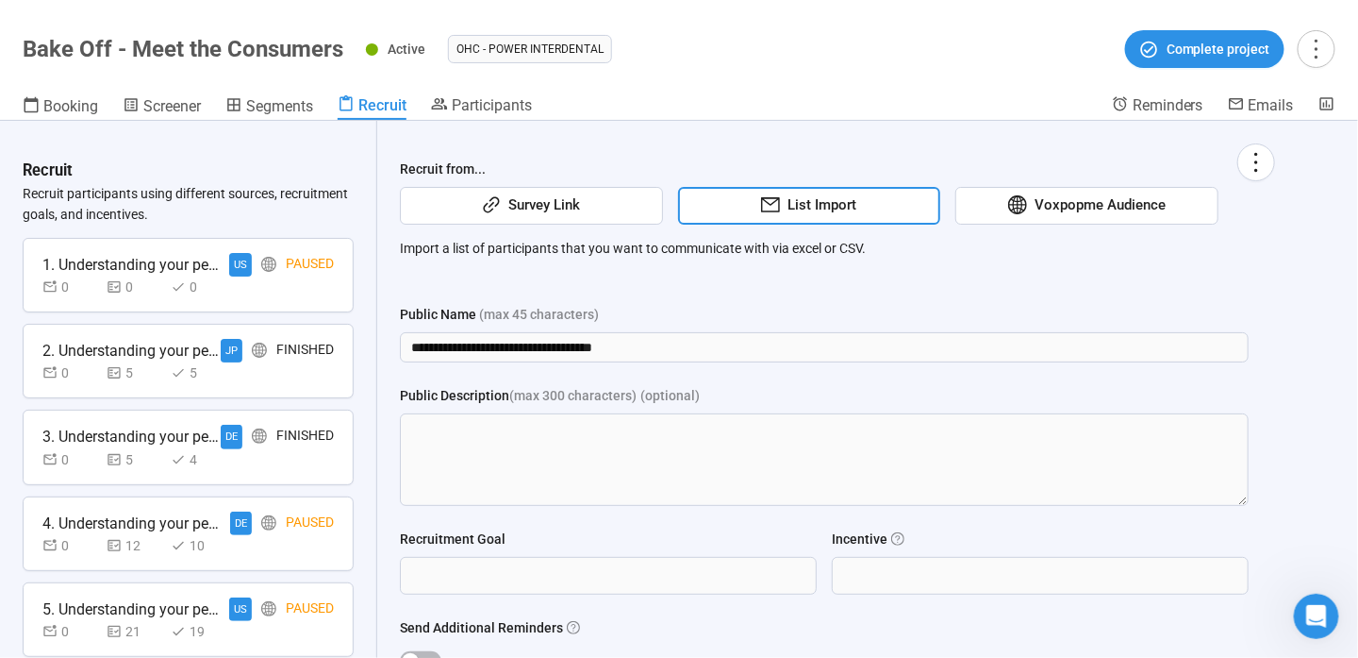
click at [574, 210] on span "Survey Link" at bounding box center [540, 205] width 79 height 23
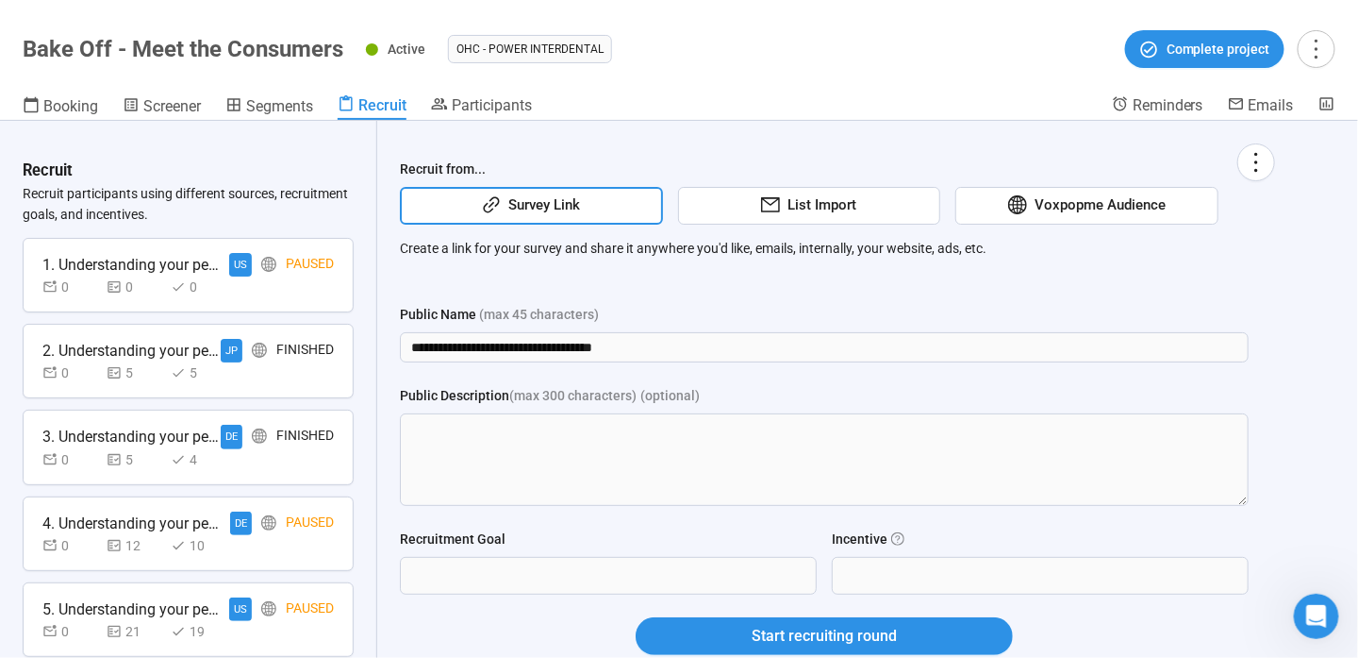
click at [1117, 195] on span "Voxpopme Audience" at bounding box center [1096, 205] width 139 height 23
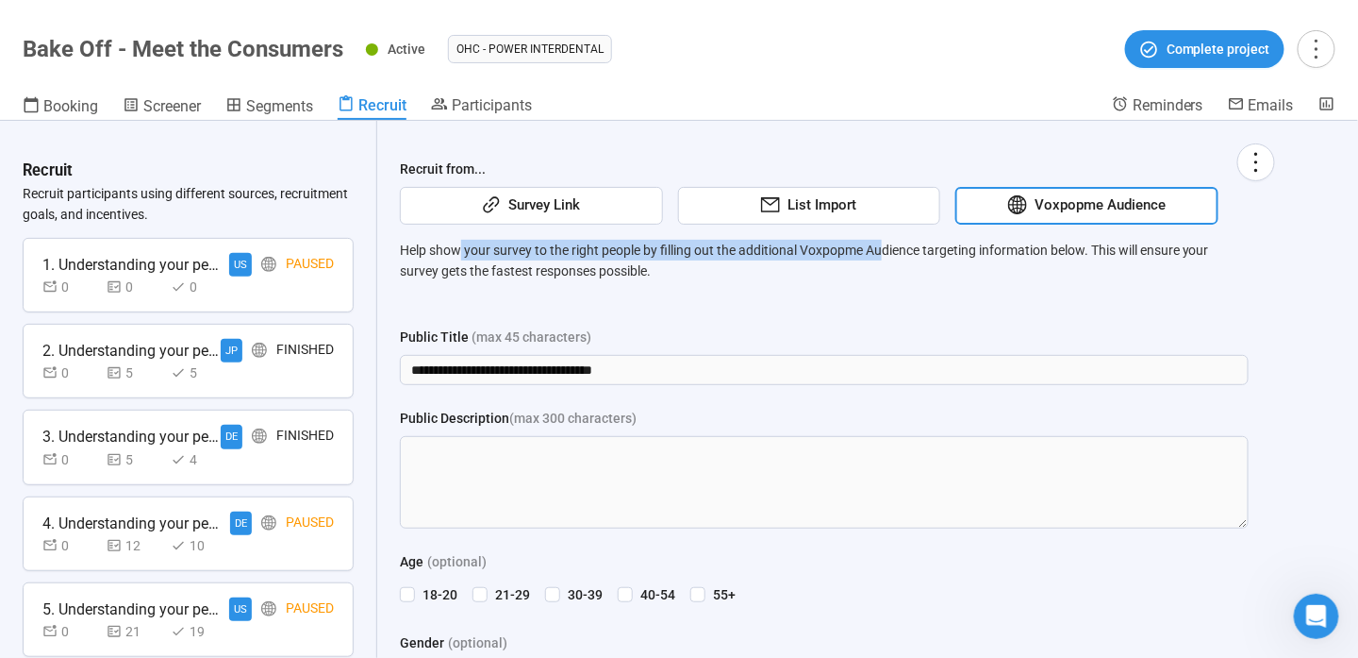
drag, startPoint x: 458, startPoint y: 253, endPoint x: 888, endPoint y: 241, distance: 429.4
click at [888, 241] on p "Help show your survey to the right people by filling out the additional Voxpopm…" at bounding box center [824, 261] width 849 height 42
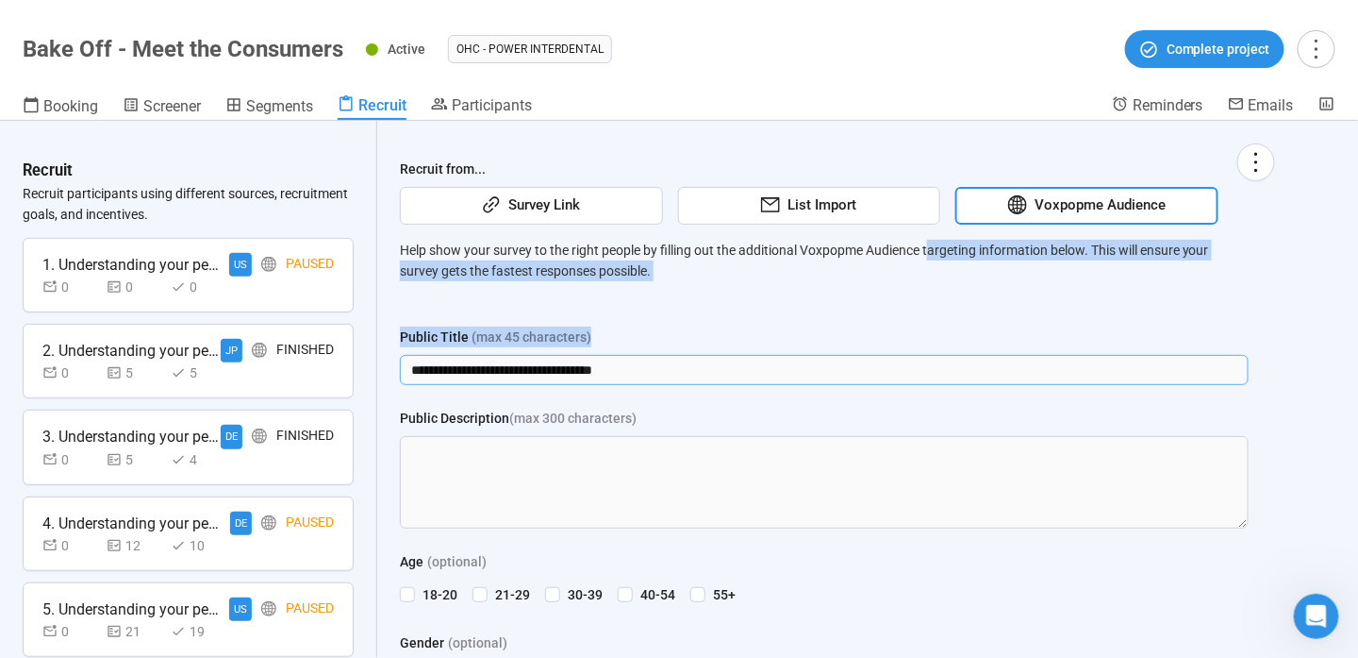
drag, startPoint x: 934, startPoint y: 249, endPoint x: 1037, endPoint y: 361, distance: 152.2
click at [692, 332] on div "Public Title (max 45 characters)" at bounding box center [824, 340] width 849 height 28
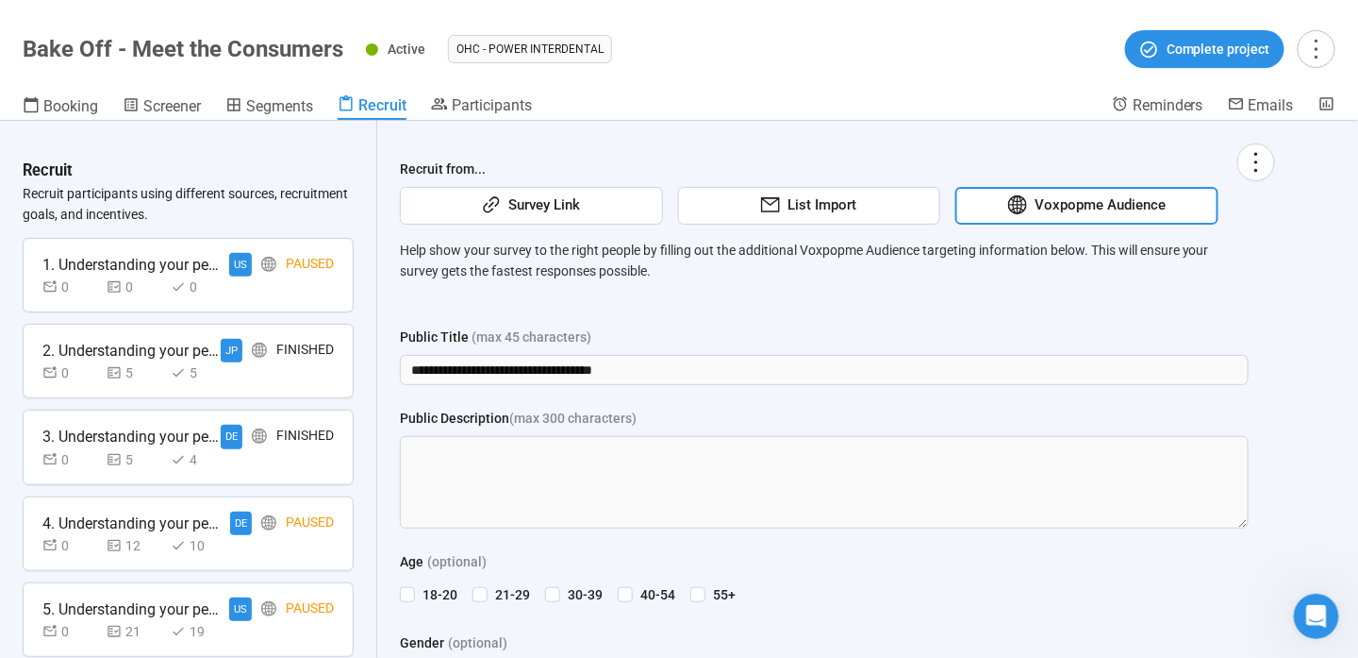
scroll to position [189, 0]
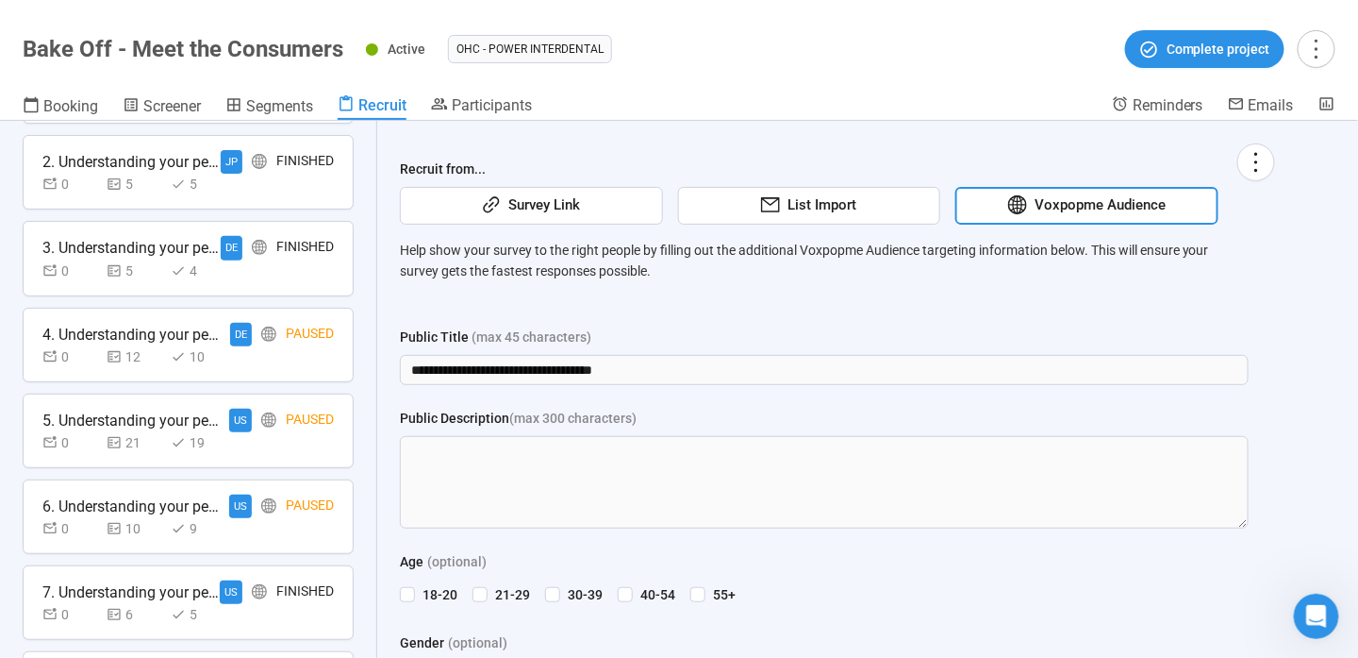
click at [273, 432] on div "0 21 19" at bounding box center [187, 442] width 291 height 21
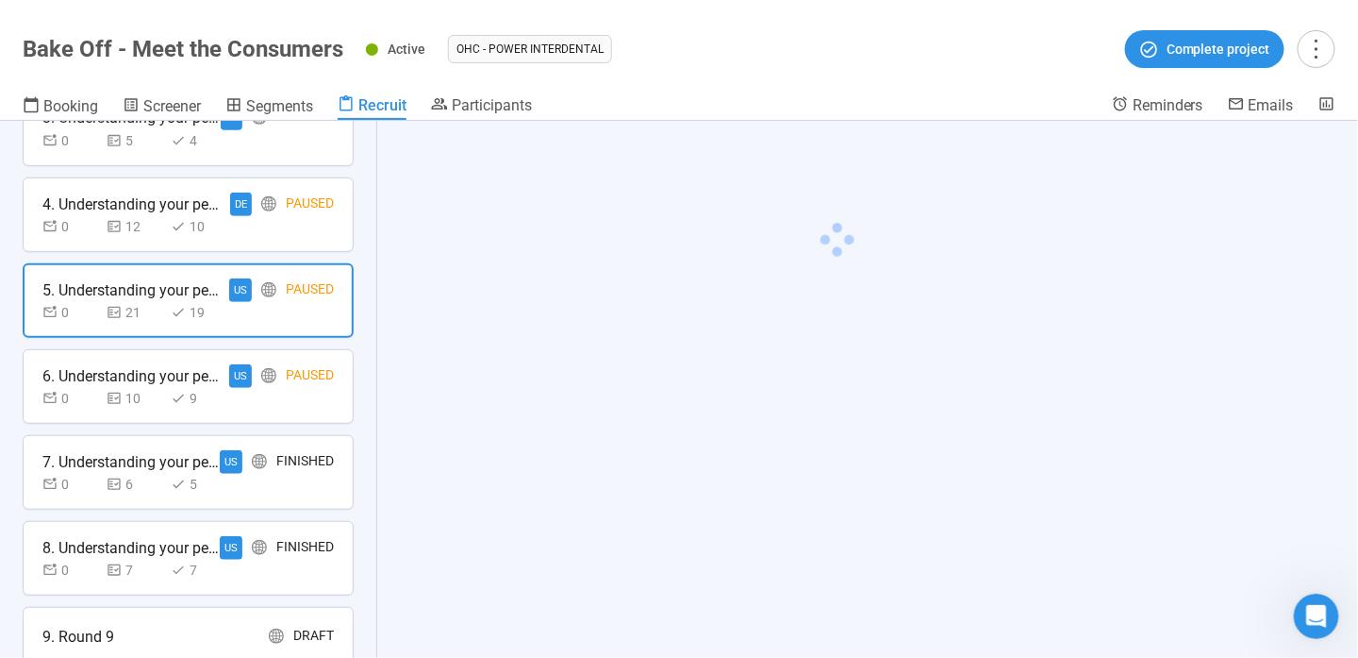
scroll to position [407, 0]
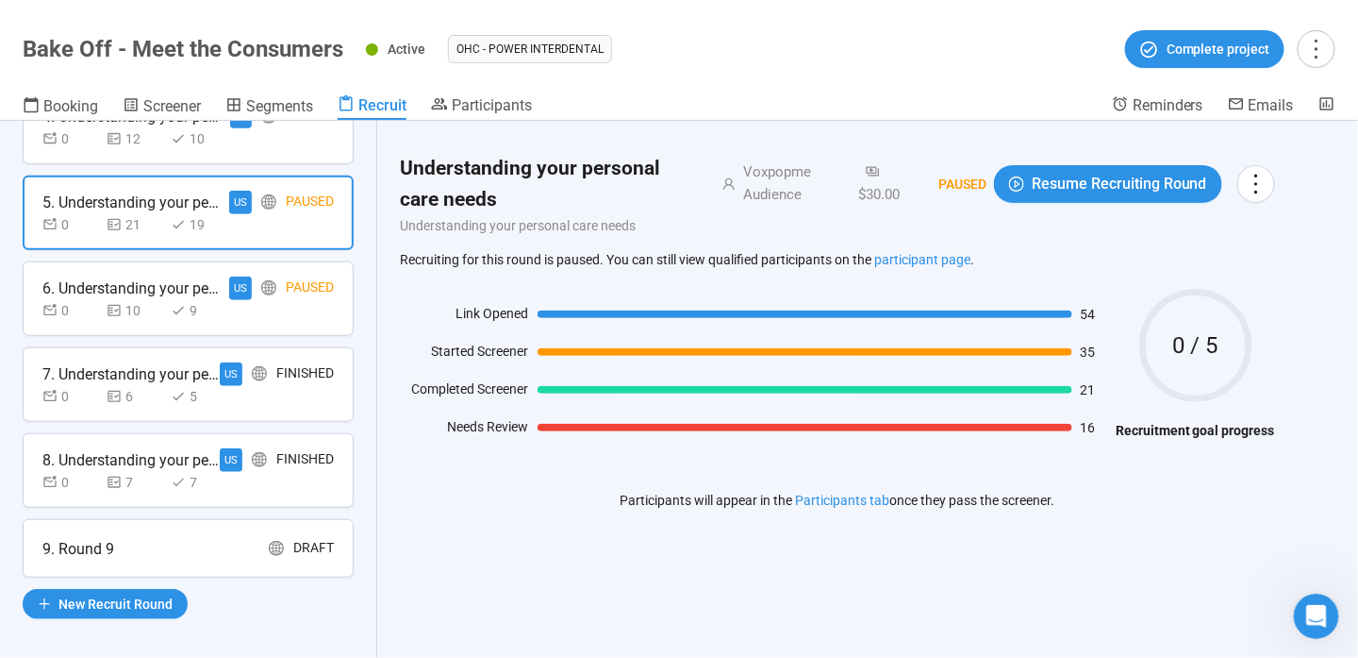
click at [274, 393] on div "0 6 5" at bounding box center [187, 396] width 291 height 21
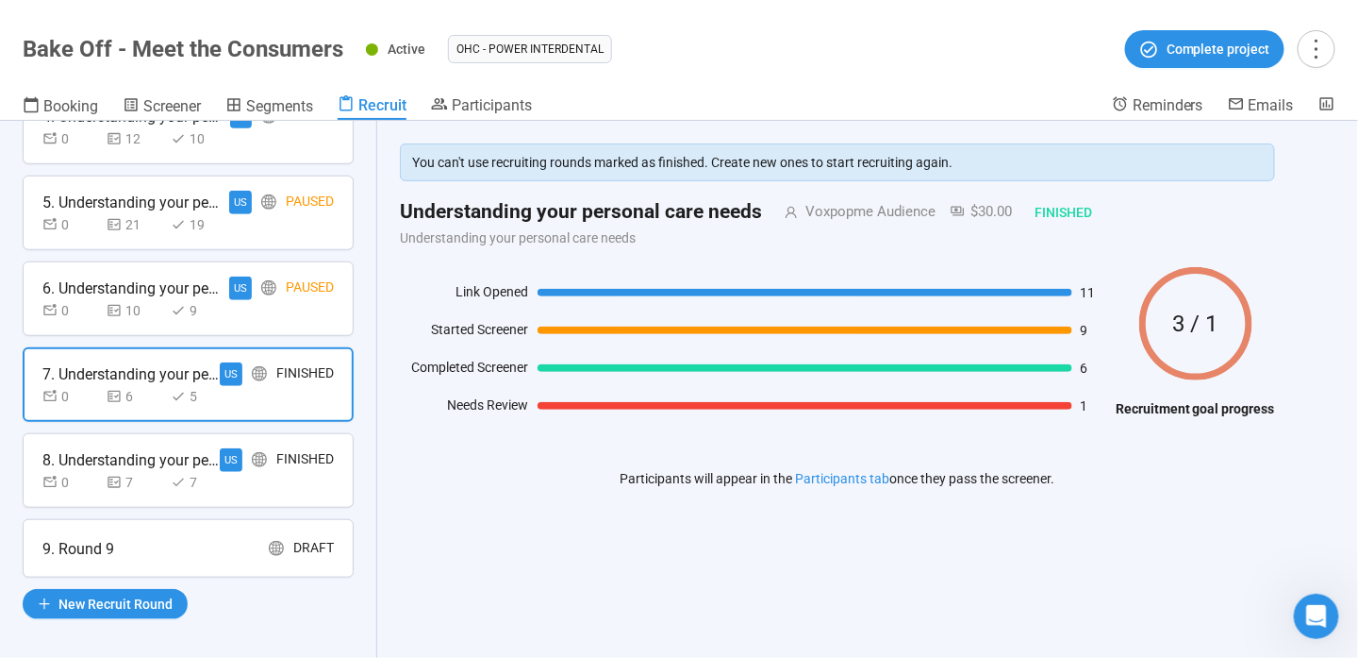
click at [273, 473] on div "0 7 7" at bounding box center [187, 482] width 291 height 21
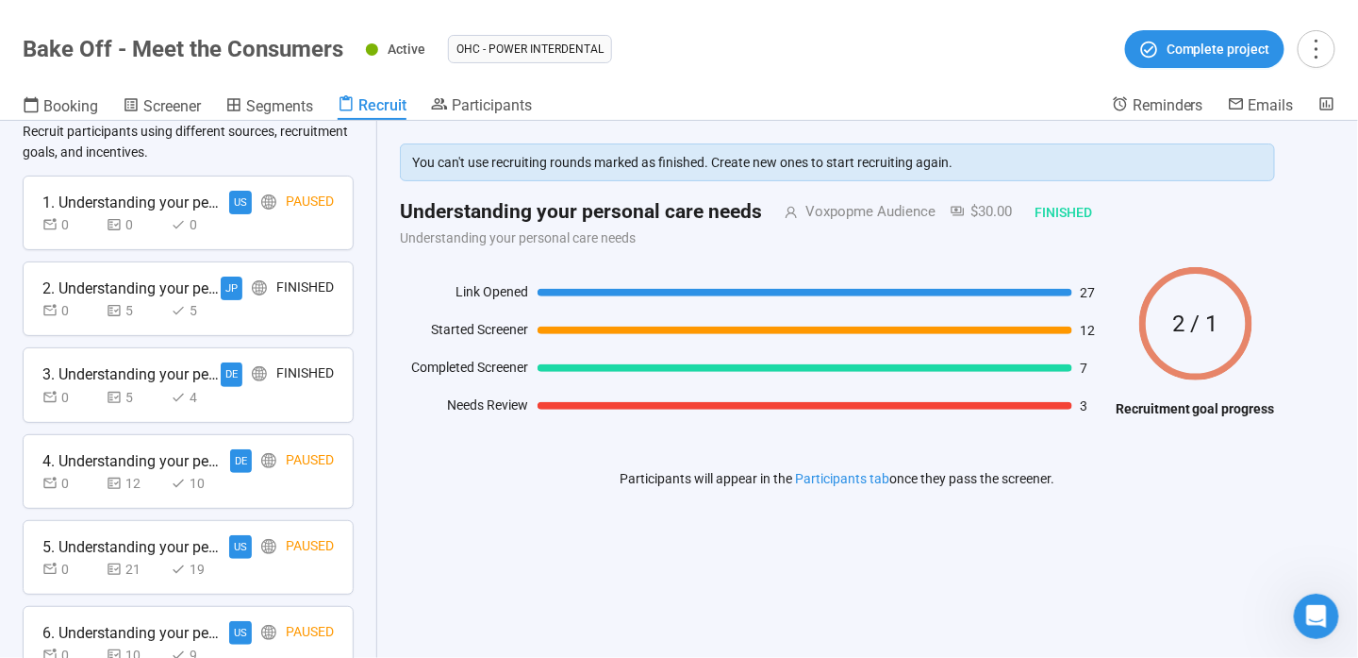
scroll to position [29, 0]
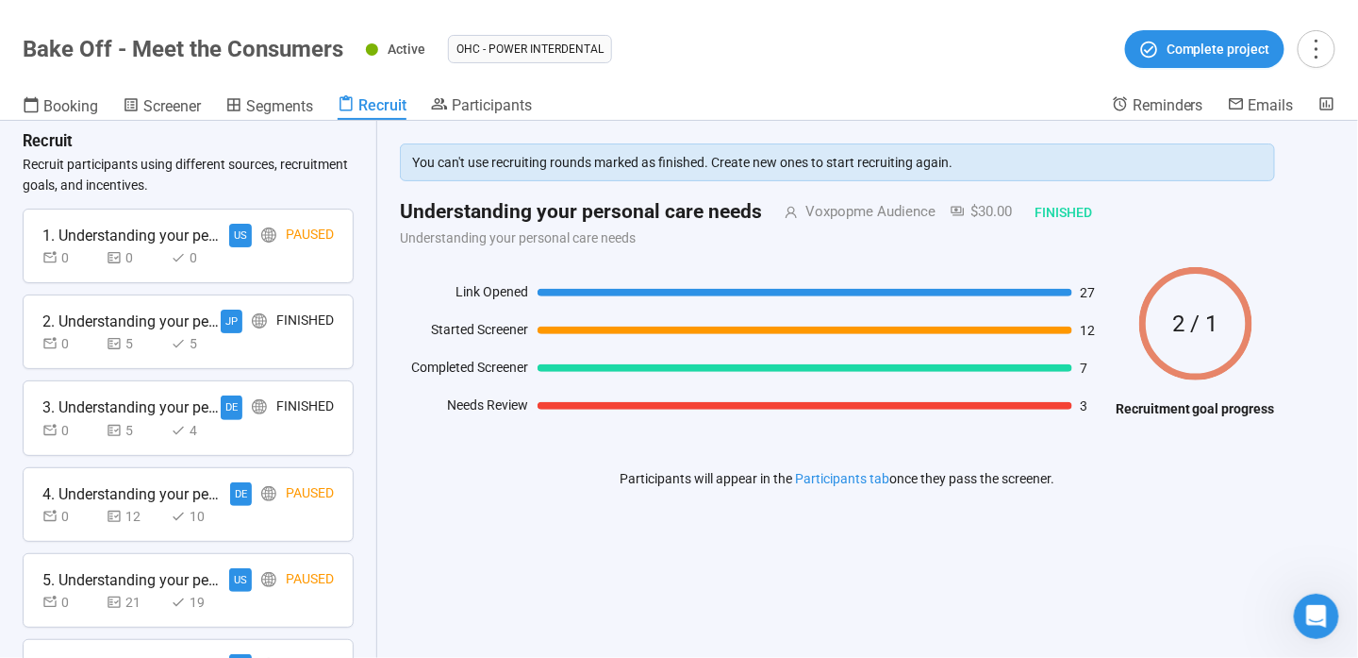
click at [291, 395] on div "Finished" at bounding box center [305, 407] width 58 height 24
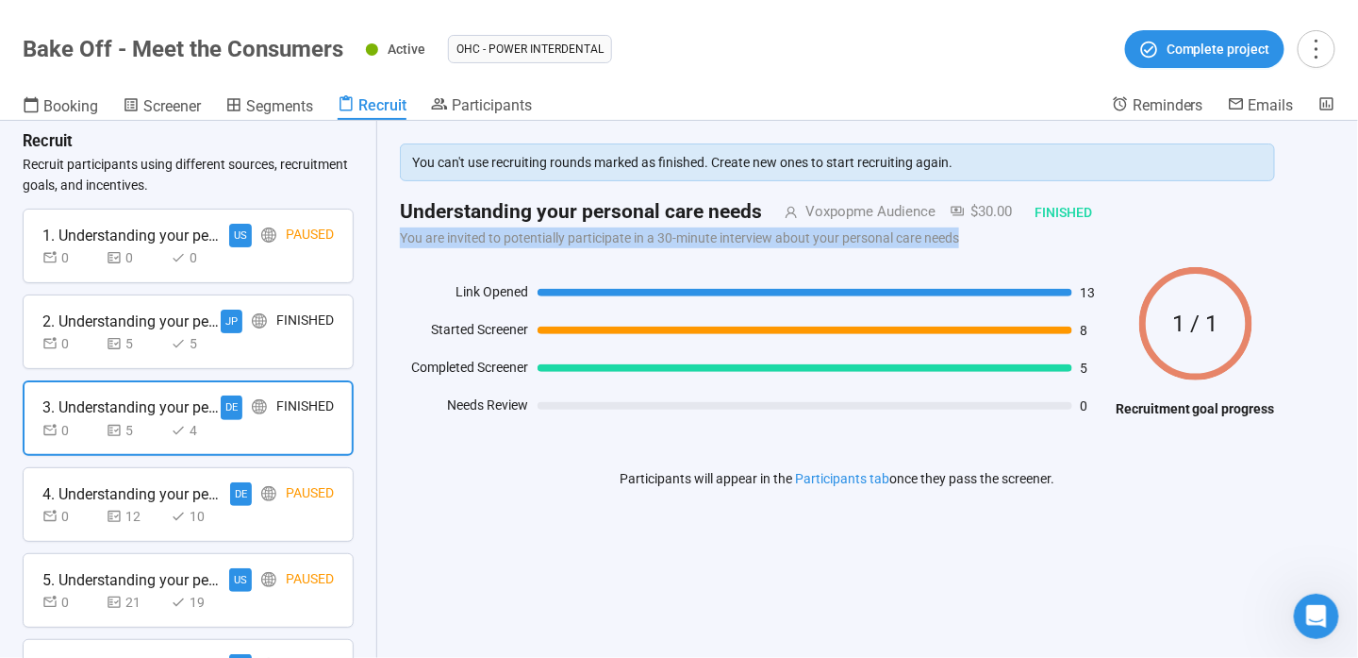
drag, startPoint x: 992, startPoint y: 237, endPoint x: 382, endPoint y: 238, distance: 610.4
click at [382, 238] on div "You can't use recruiting rounds marked as finished. Create new ones to start re…" at bounding box center [837, 334] width 921 height 426
copy p "You are invited to potentially participate in a 30-minute interview about your …"
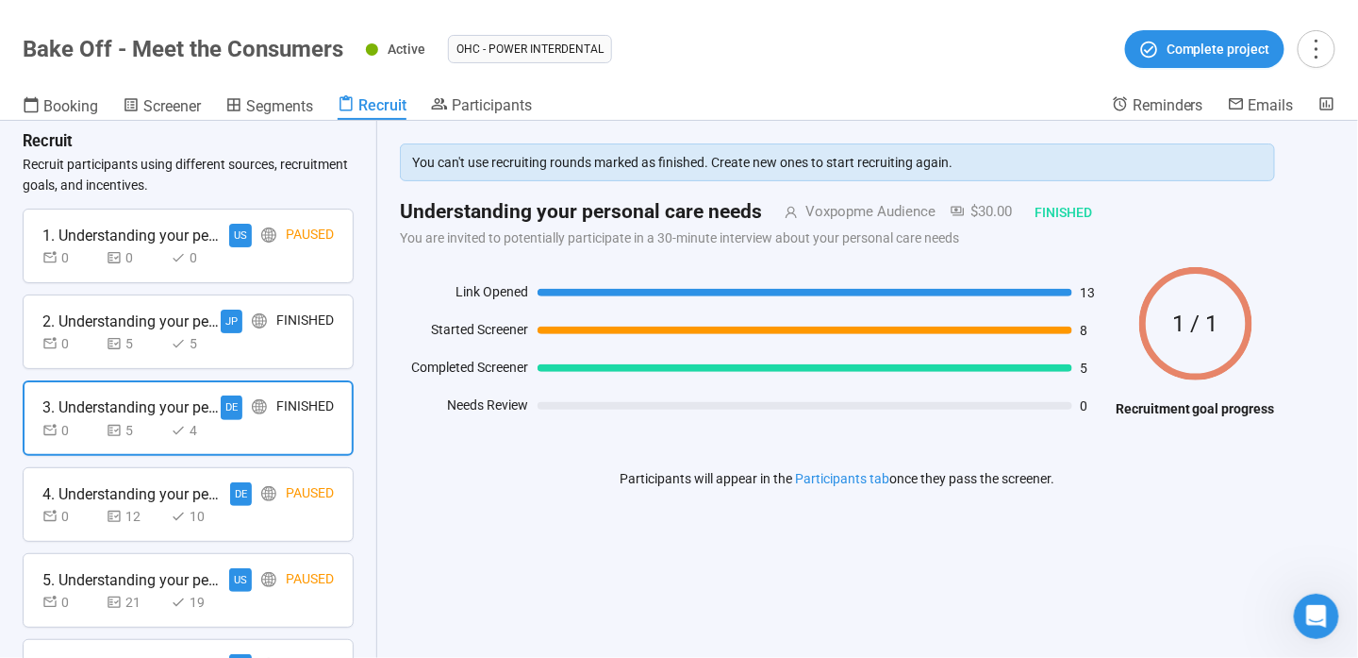
click at [306, 340] on div "0 5 5" at bounding box center [187, 343] width 291 height 21
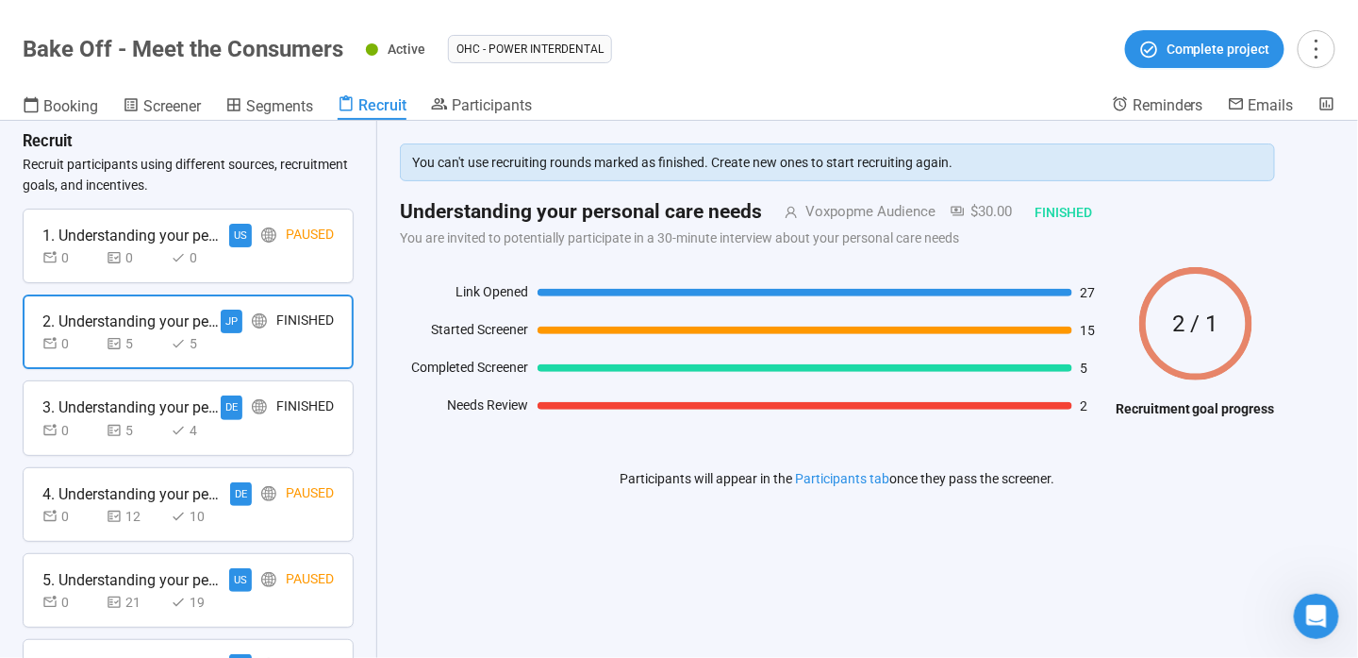
click at [303, 381] on div "3. Understanding your personal care needs DE Finished 0 5 4" at bounding box center [188, 417] width 331 height 75
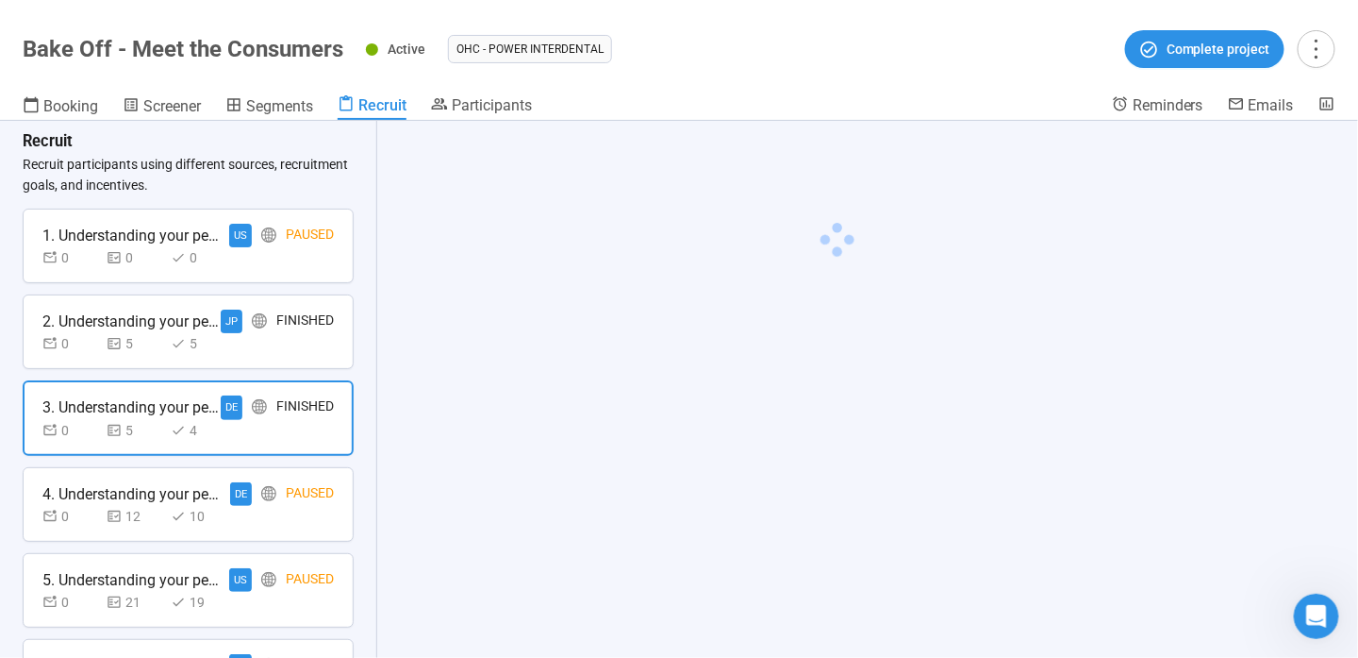
click at [307, 396] on div "Finished" at bounding box center [305, 407] width 58 height 24
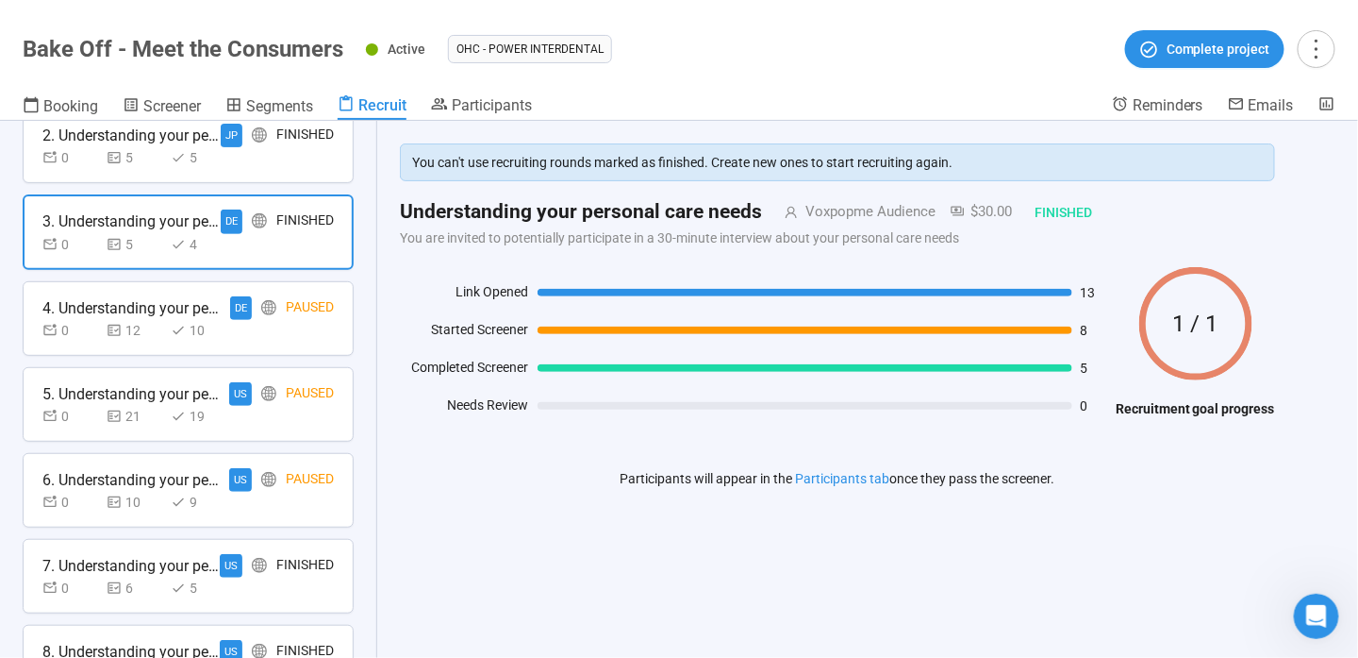
scroll to position [312, 0]
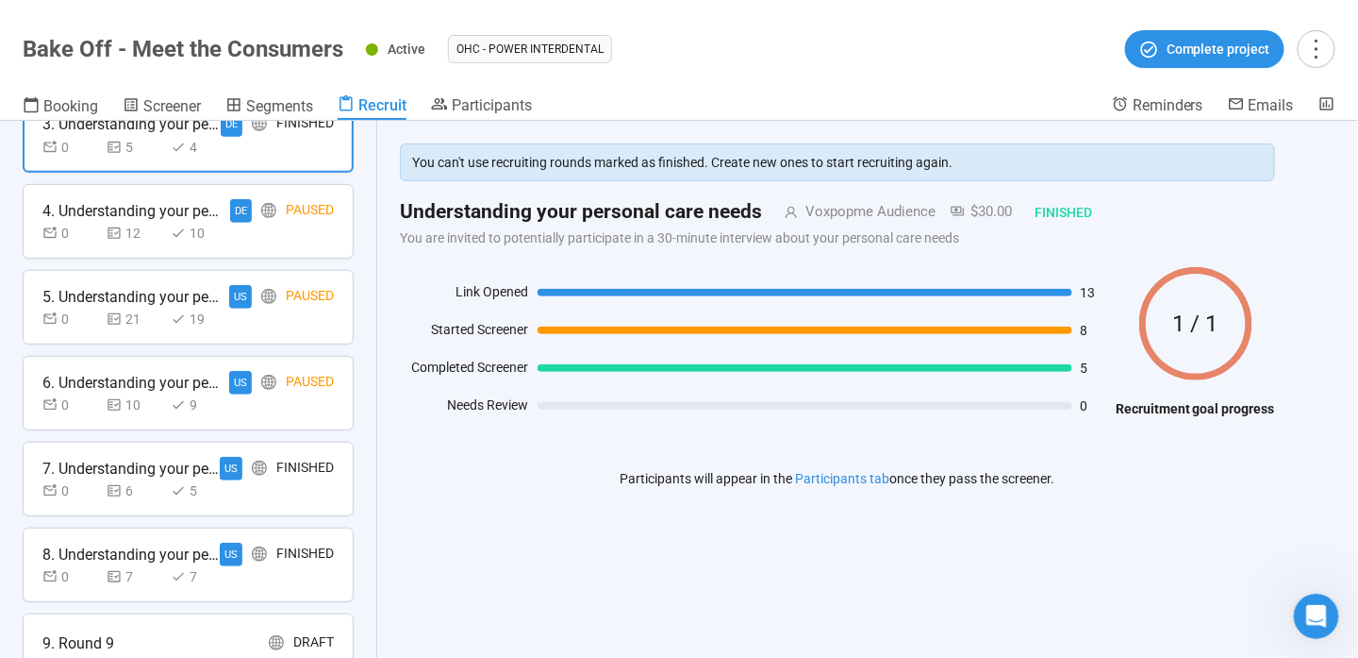
click at [302, 490] on div "0 6 5" at bounding box center [187, 490] width 291 height 21
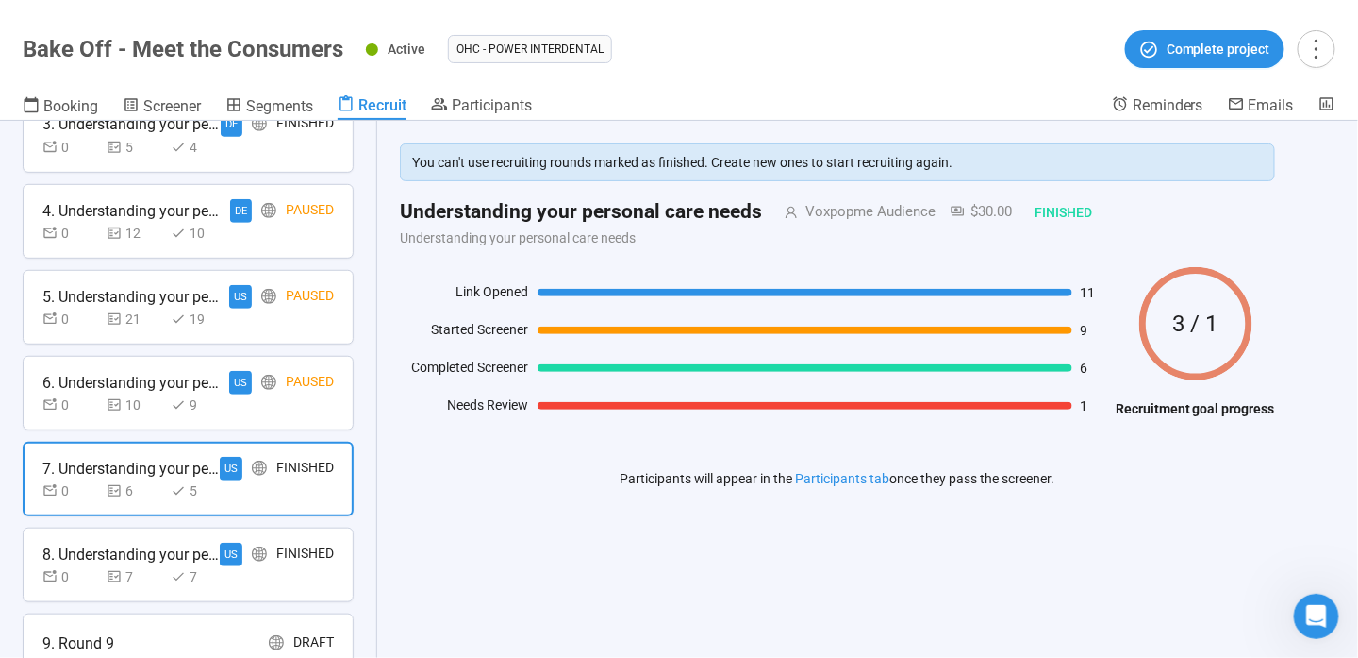
click at [281, 542] on div "Finished" at bounding box center [305, 554] width 58 height 24
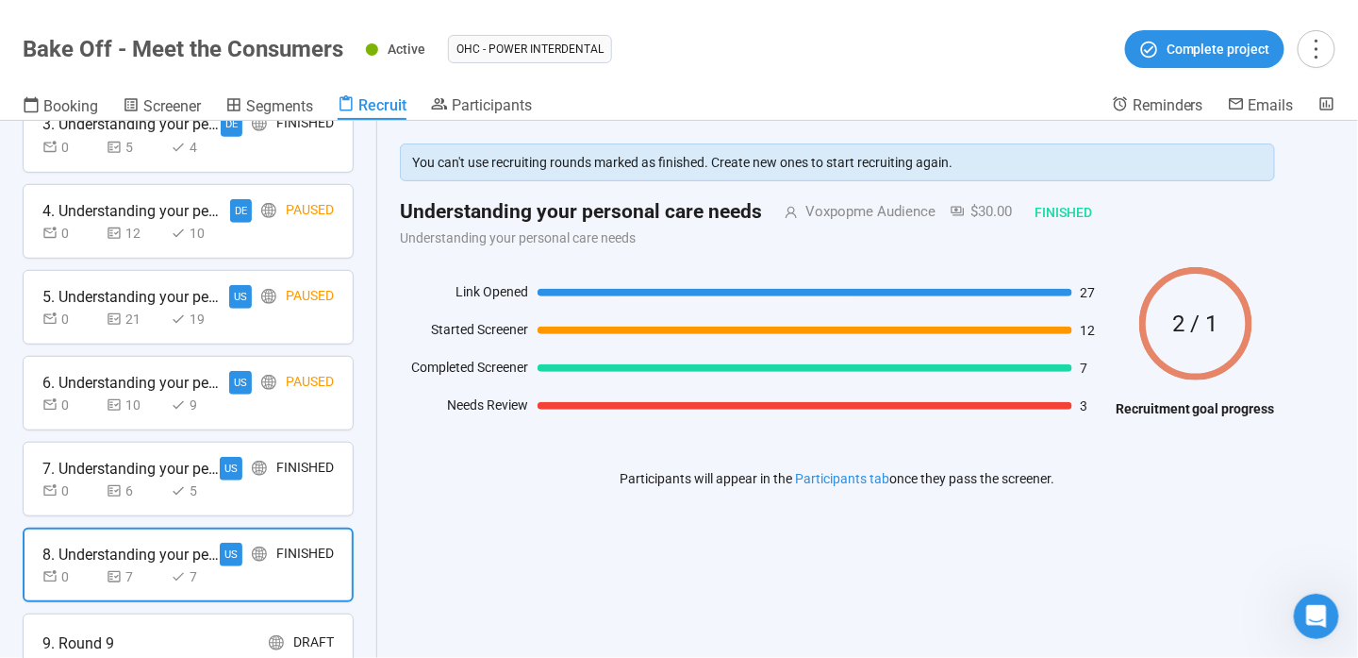
click at [269, 631] on div at bounding box center [276, 643] width 15 height 24
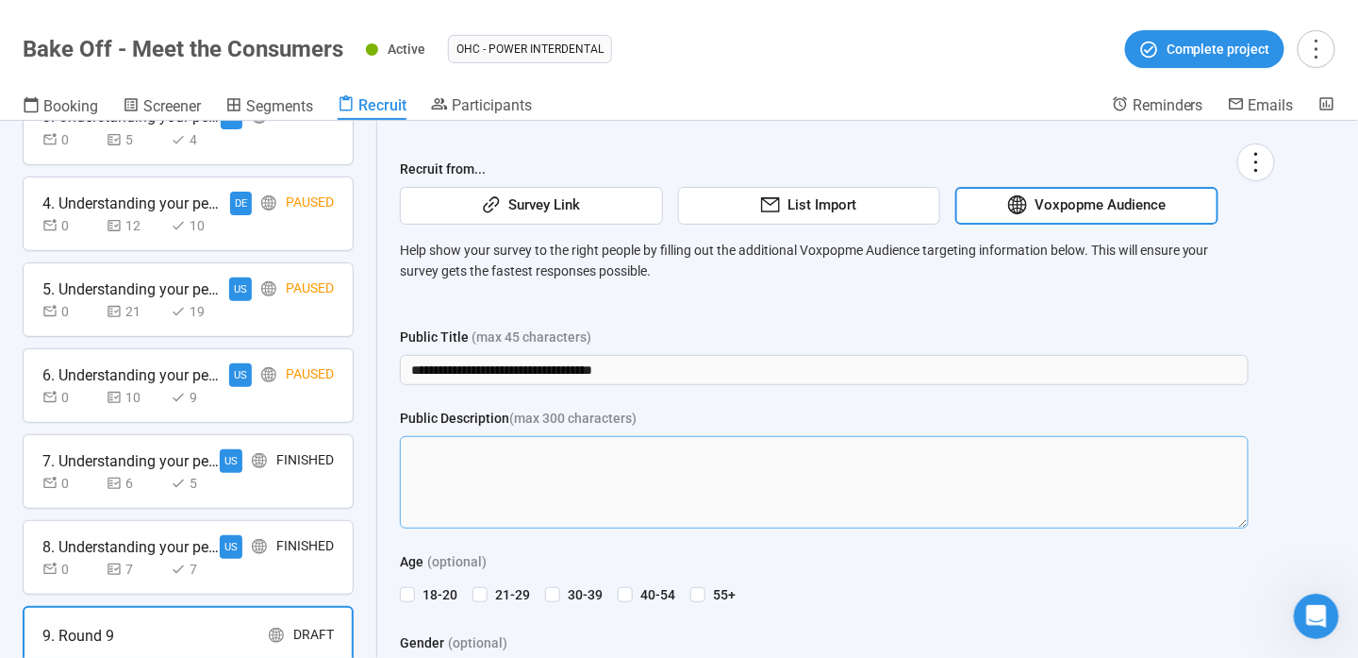
click at [477, 460] on textarea "Public Description (max 300 characters)" at bounding box center [824, 482] width 849 height 92
paste textarea "**********"
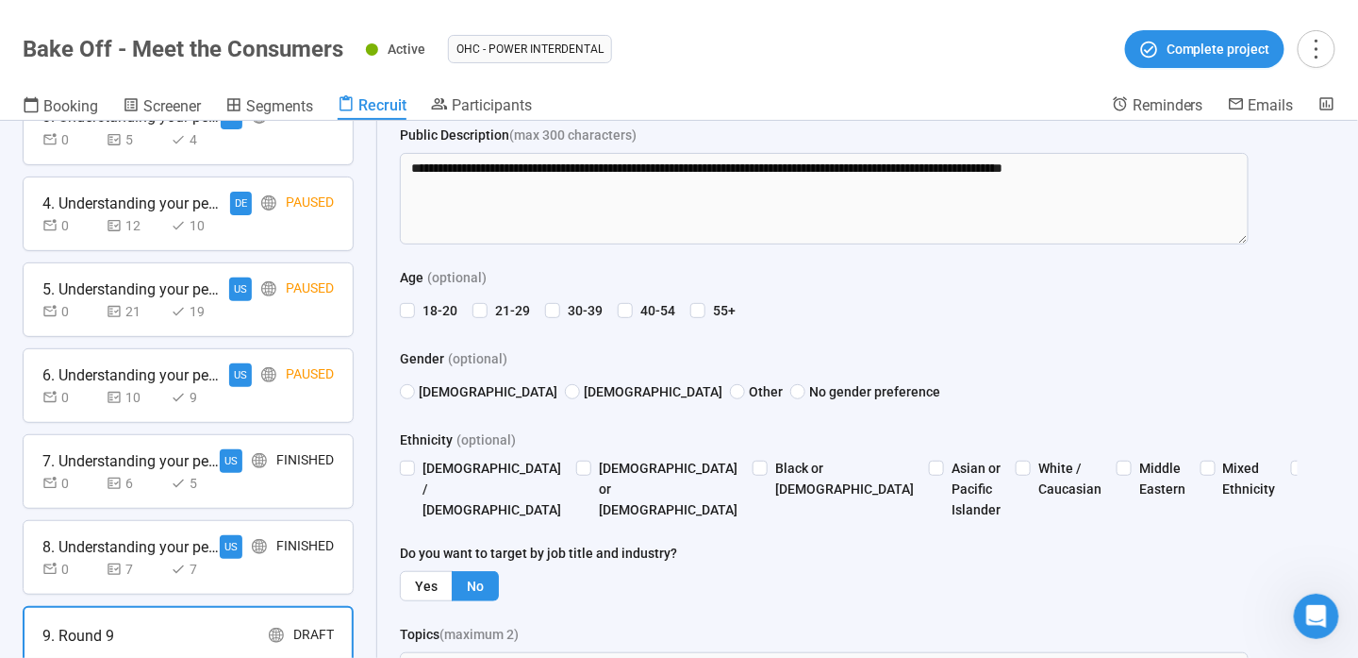
scroll to position [377, 0]
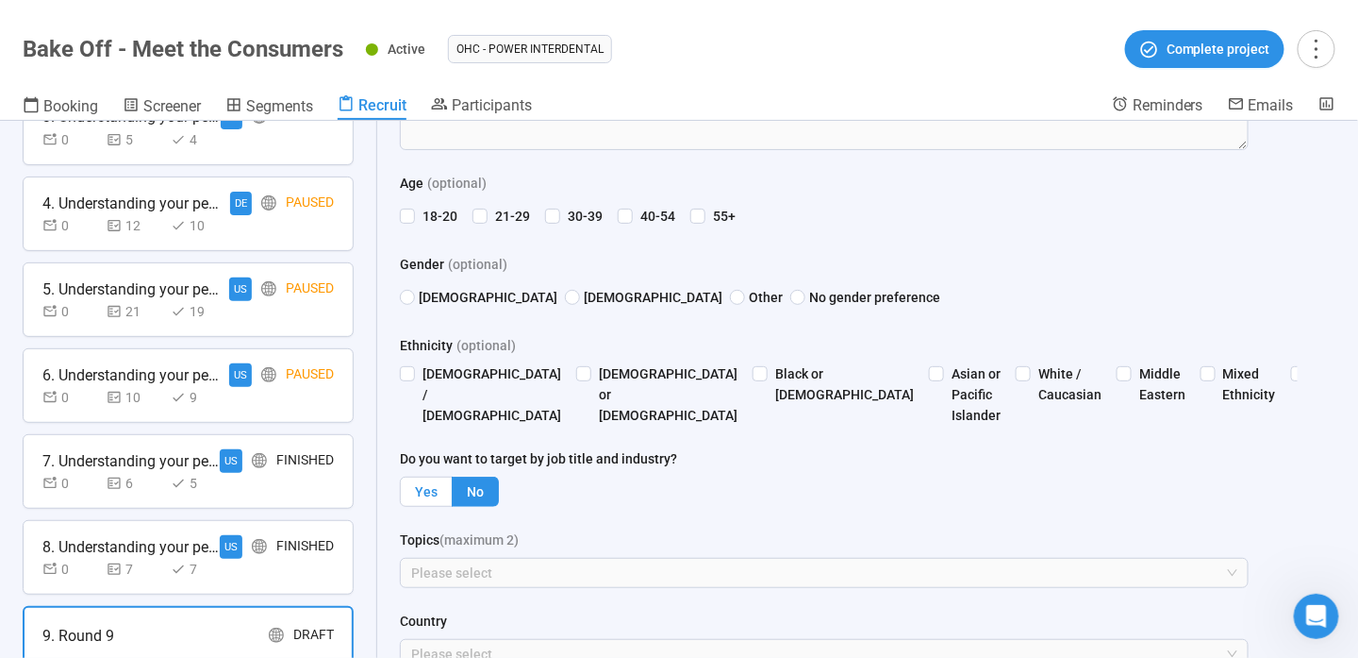
click at [438, 491] on label "Yes" at bounding box center [426, 491] width 53 height 30
click at [475, 485] on span "No" at bounding box center [475, 491] width 17 height 15
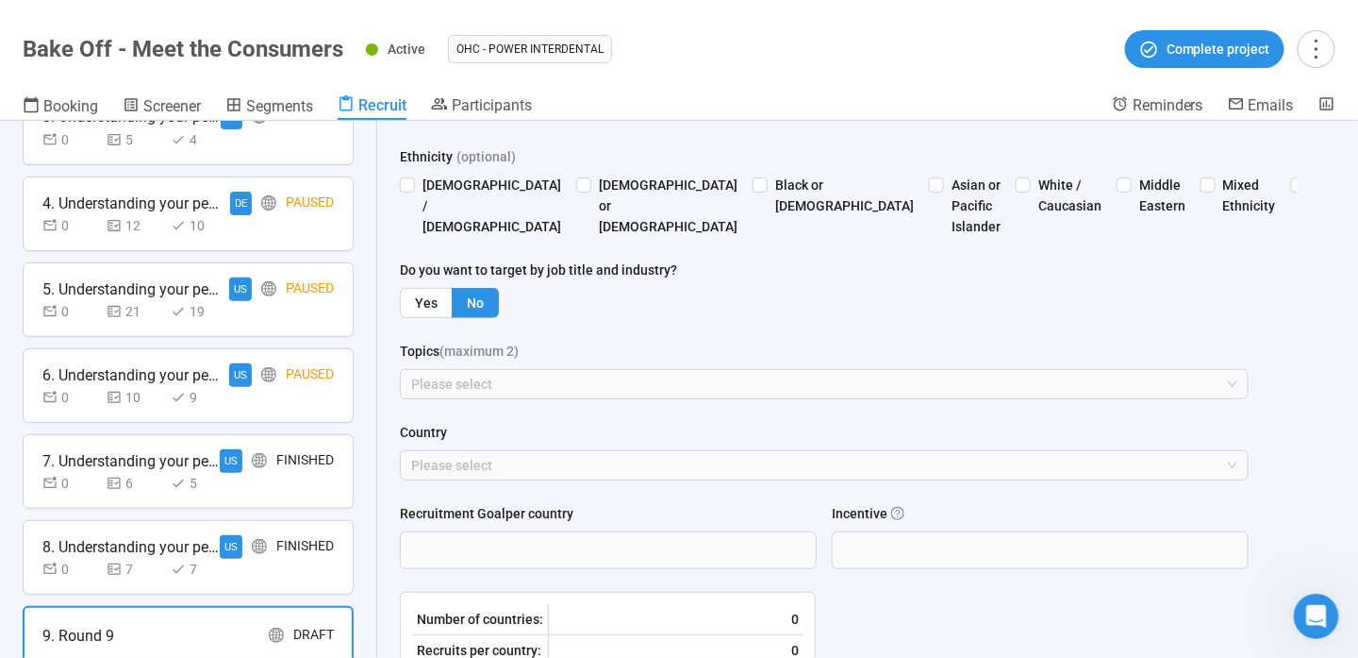
scroll to position [660, 0]
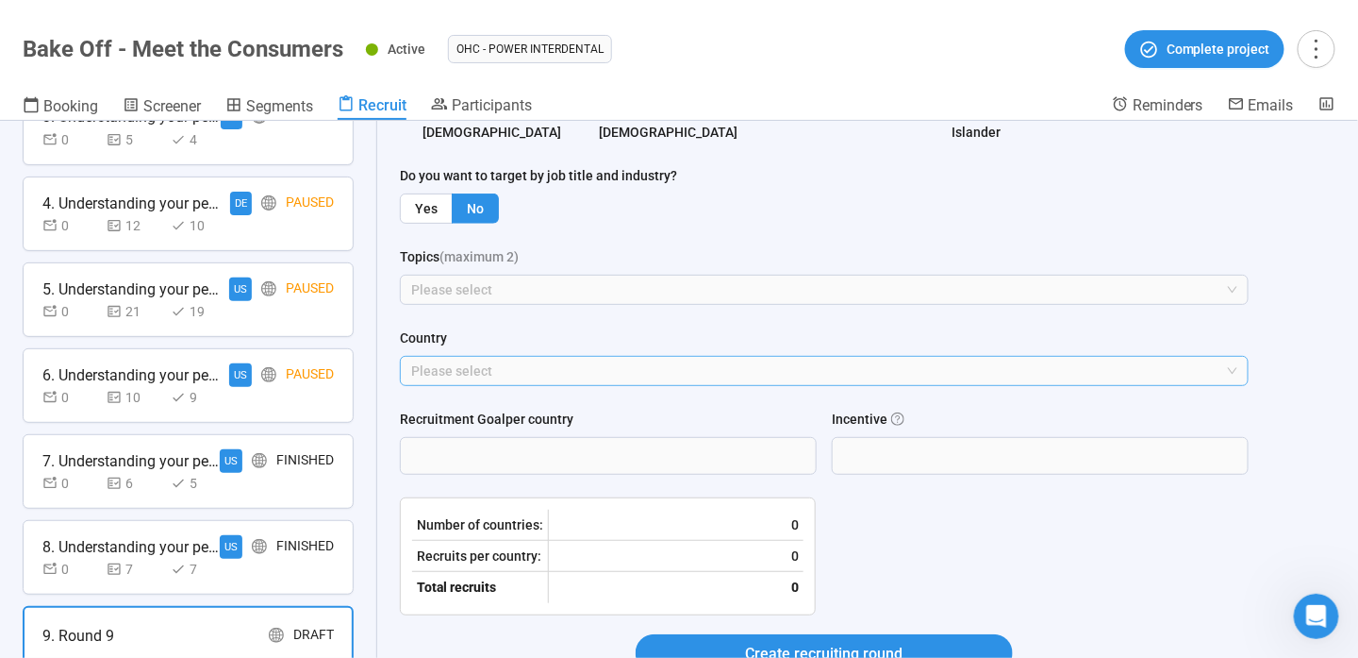
click at [528, 372] on div at bounding box center [815, 370] width 821 height 23
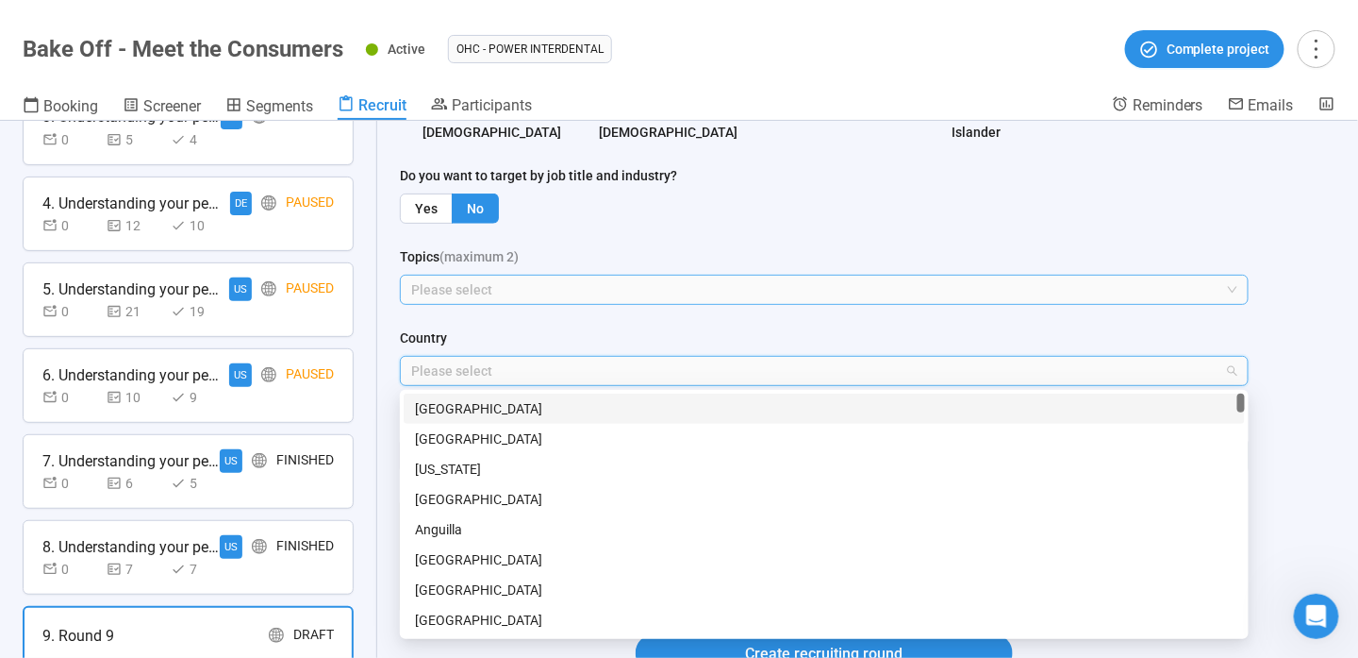
click at [515, 287] on div at bounding box center [815, 289] width 821 height 23
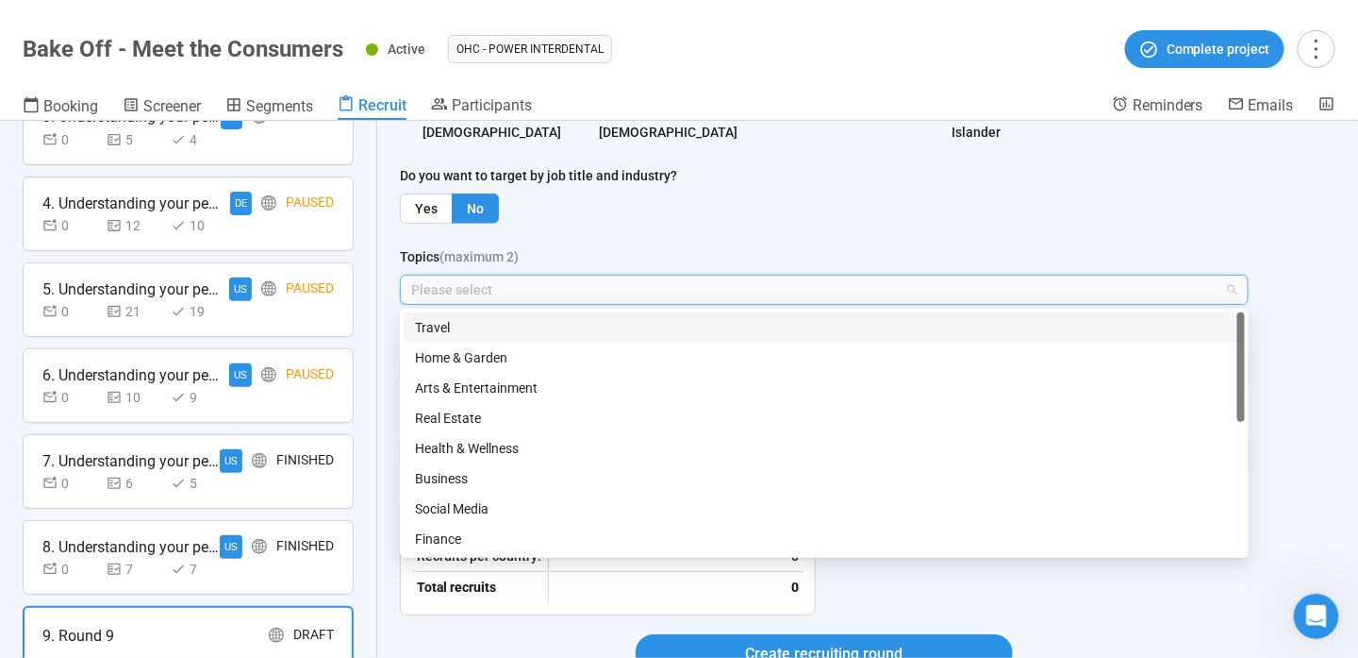
click at [583, 240] on div "Age (optional) [PHONE_NUMBER] [PHONE_NUMBER] 55+ Gender (optional) [DEMOGRAPHIC…" at bounding box center [824, 138] width 849 height 496
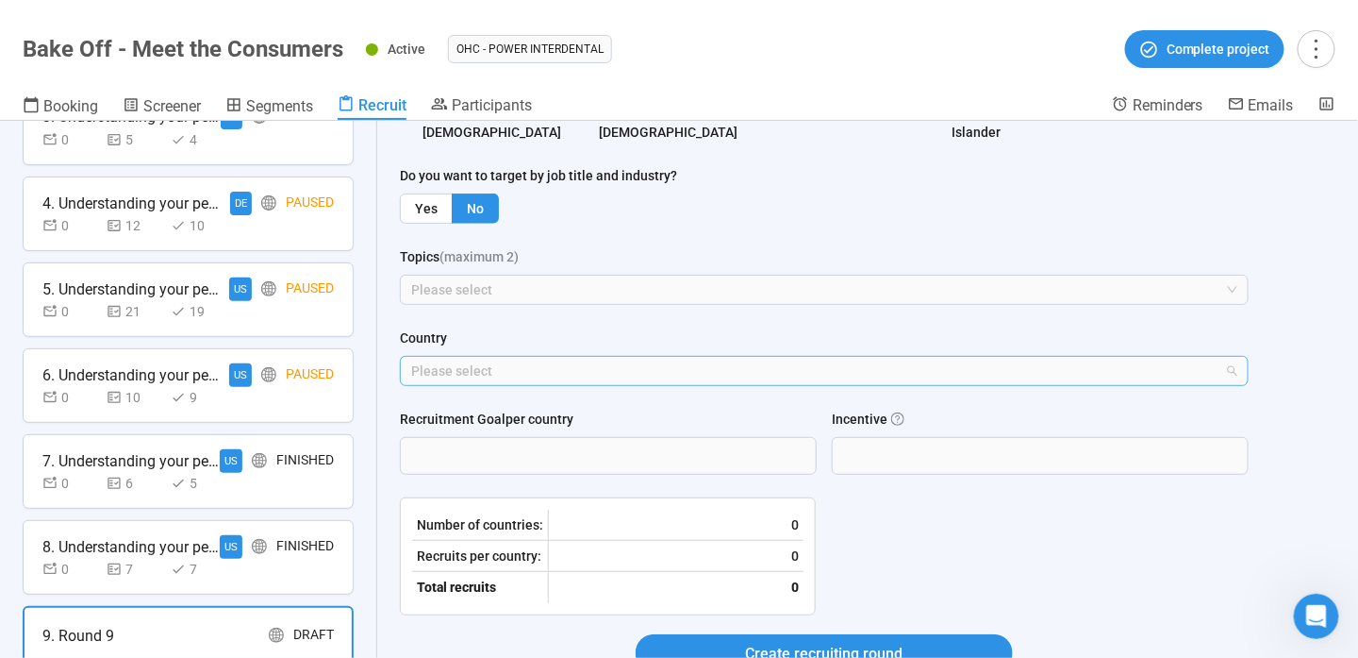
click at [510, 369] on div at bounding box center [815, 370] width 821 height 23
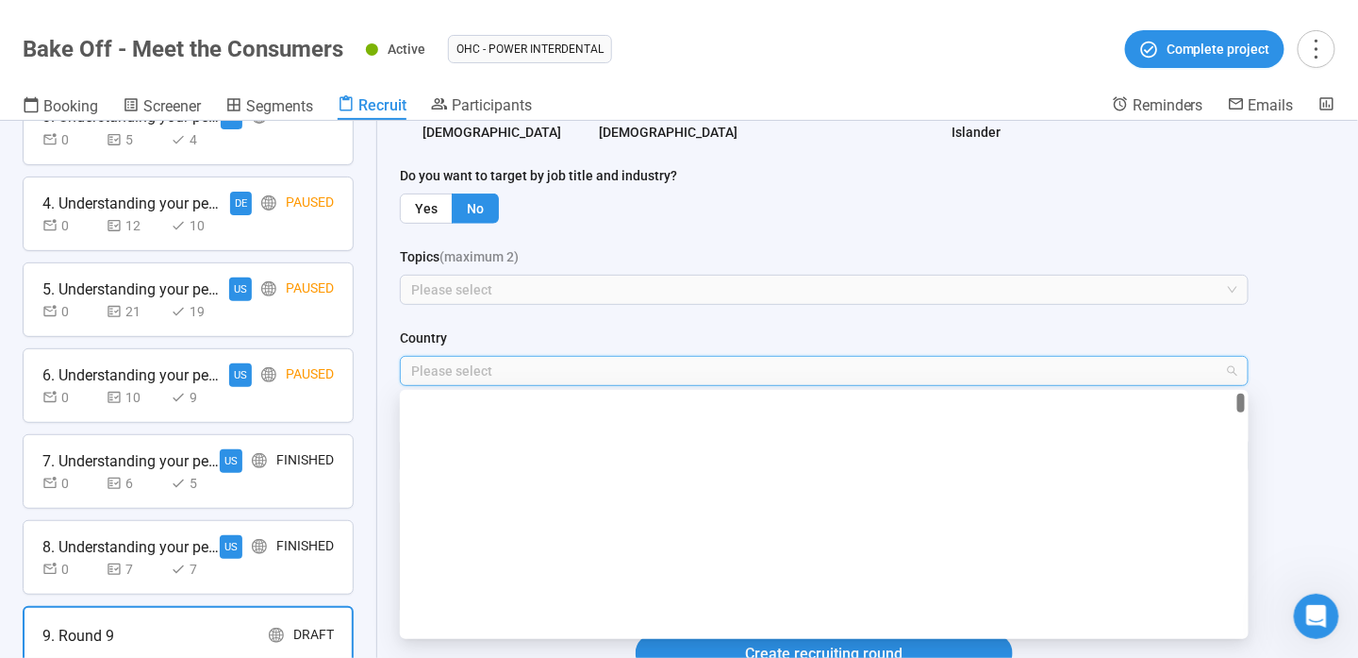
scroll to position [0, 0]
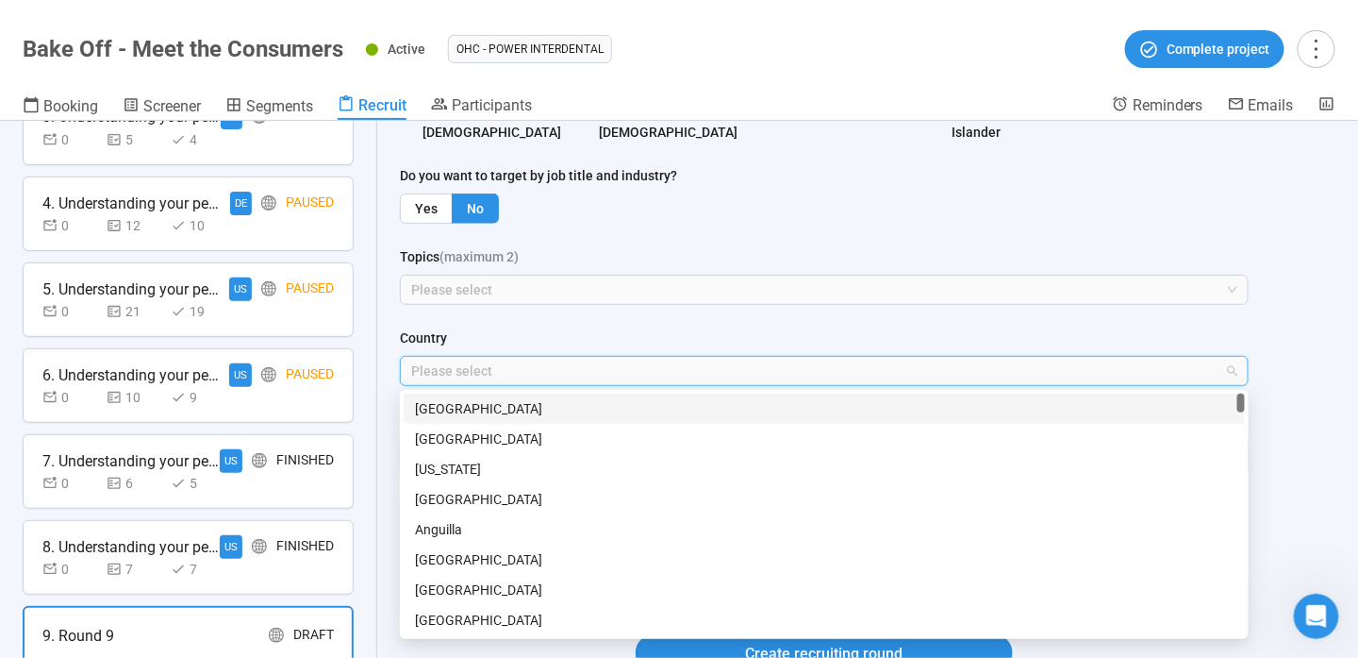
click at [554, 325] on div "Age (optional) [PHONE_NUMBER] [PHONE_NUMBER] 55+ Gender (optional) [DEMOGRAPHIC…" at bounding box center [824, 138] width 849 height 496
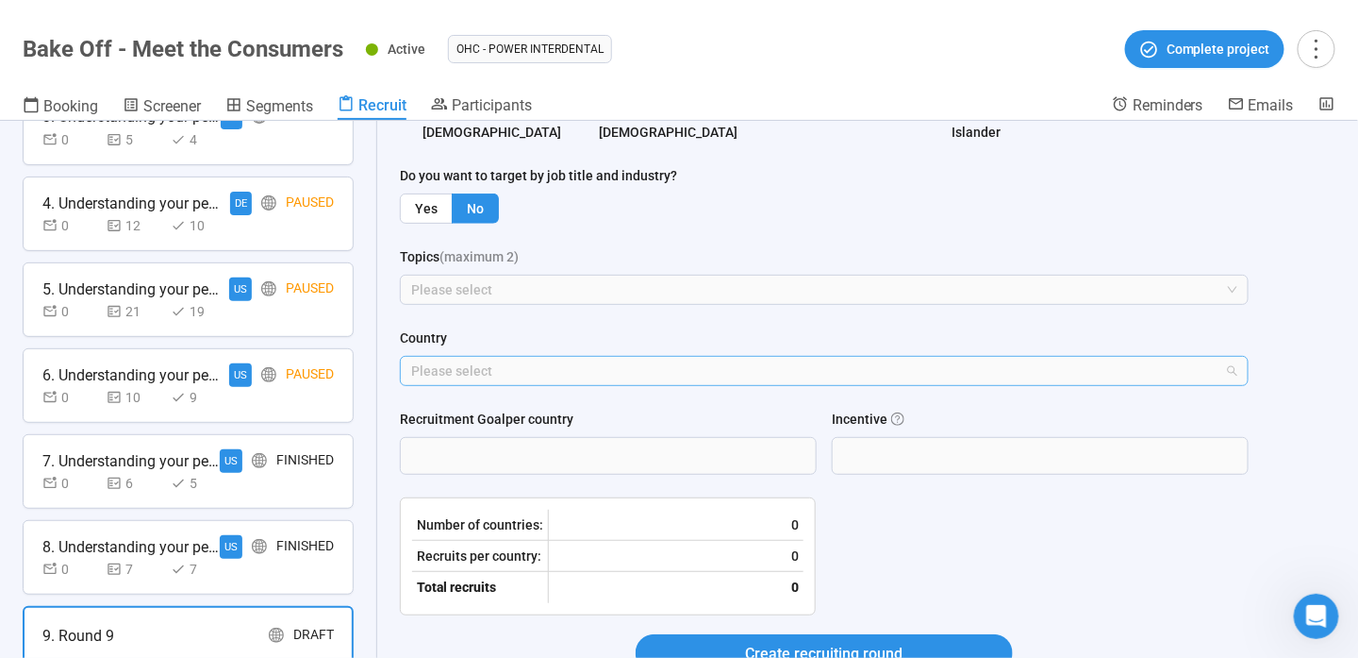
click at [563, 367] on div at bounding box center [815, 370] width 821 height 23
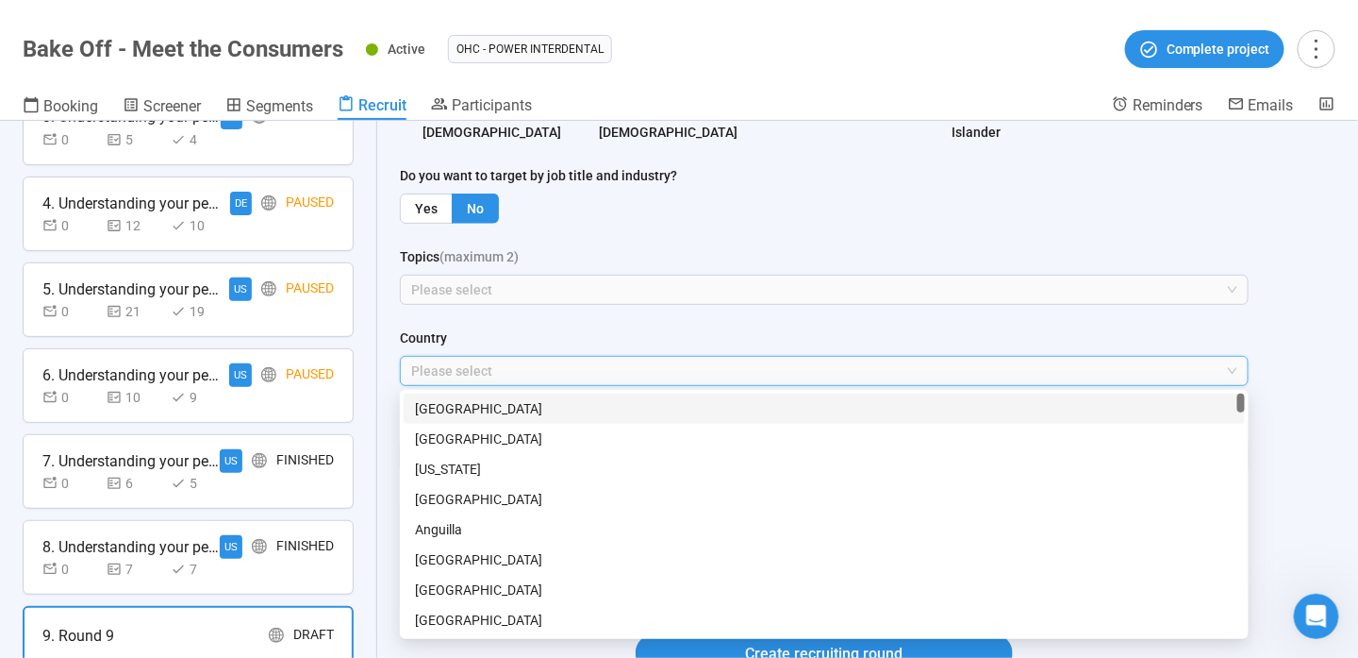
click at [575, 340] on div "Country" at bounding box center [824, 341] width 849 height 28
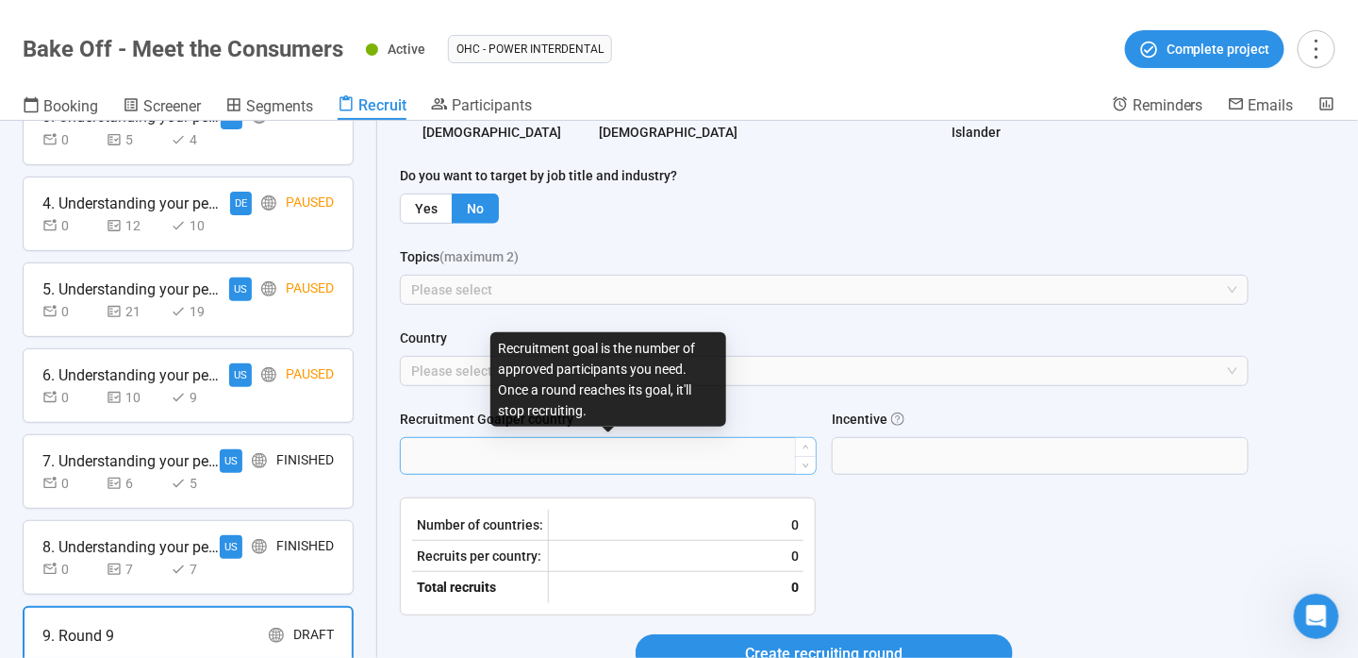
click at [497, 468] on input "Recruitment Goal per country" at bounding box center [608, 456] width 415 height 36
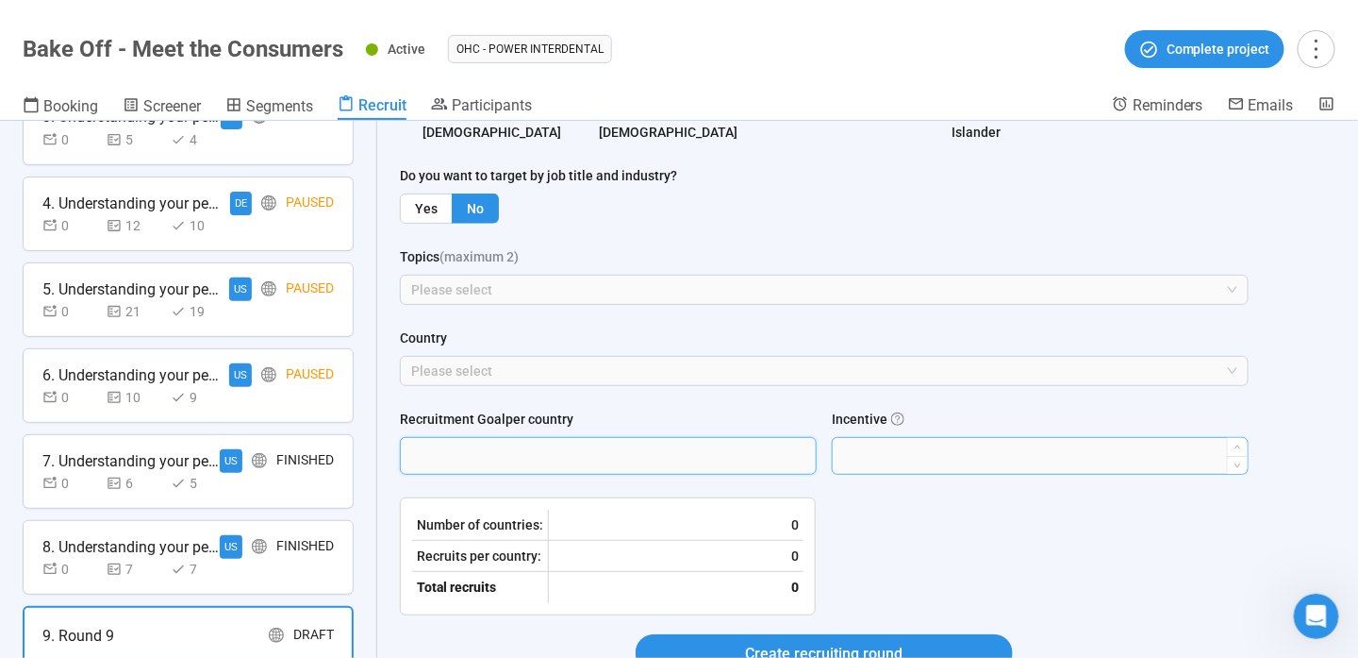
click at [924, 463] on input "*****" at bounding box center [1040, 456] width 415 height 36
click at [930, 541] on form "**********" at bounding box center [824, 180] width 849 height 1028
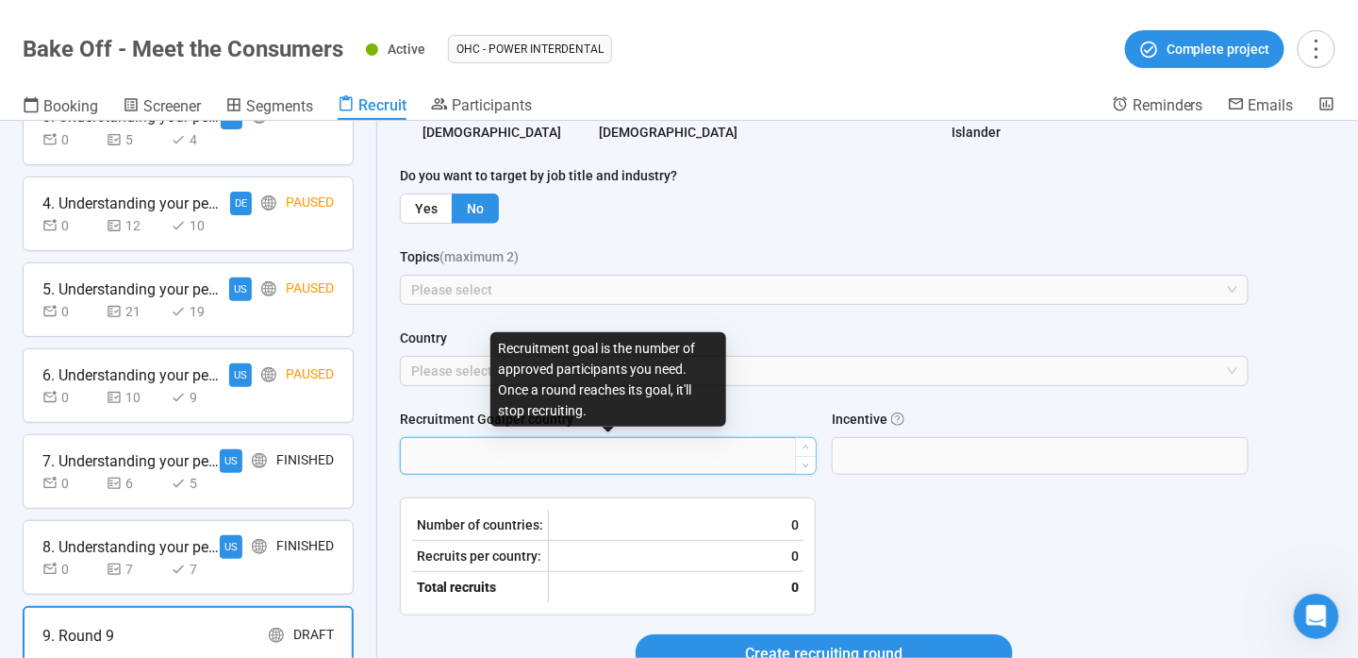
click at [721, 453] on input "Recruitment Goal per country" at bounding box center [608, 456] width 415 height 36
click at [522, 466] on input "Recruitment Goal per country" at bounding box center [608, 456] width 415 height 36
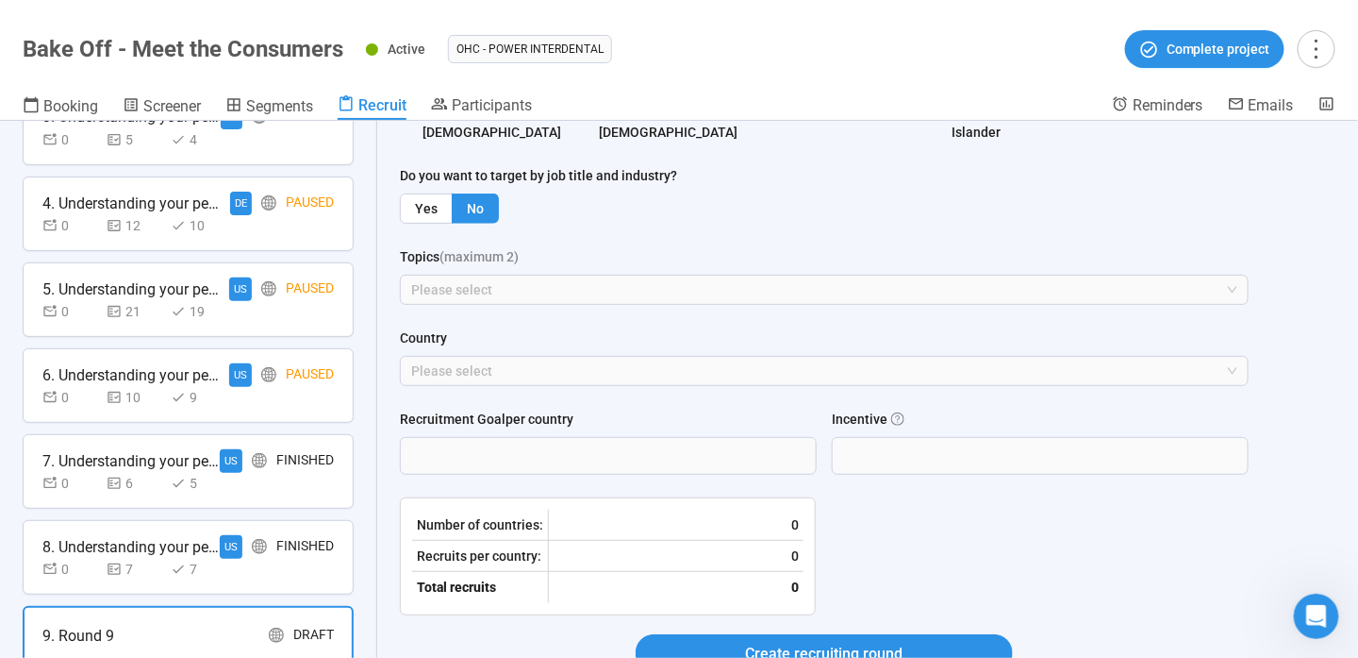
click at [445, 335] on label "Country" at bounding box center [423, 337] width 47 height 21
click at [416, 359] on input "Country" at bounding box center [414, 370] width 4 height 23
click at [455, 375] on div at bounding box center [815, 370] width 821 height 23
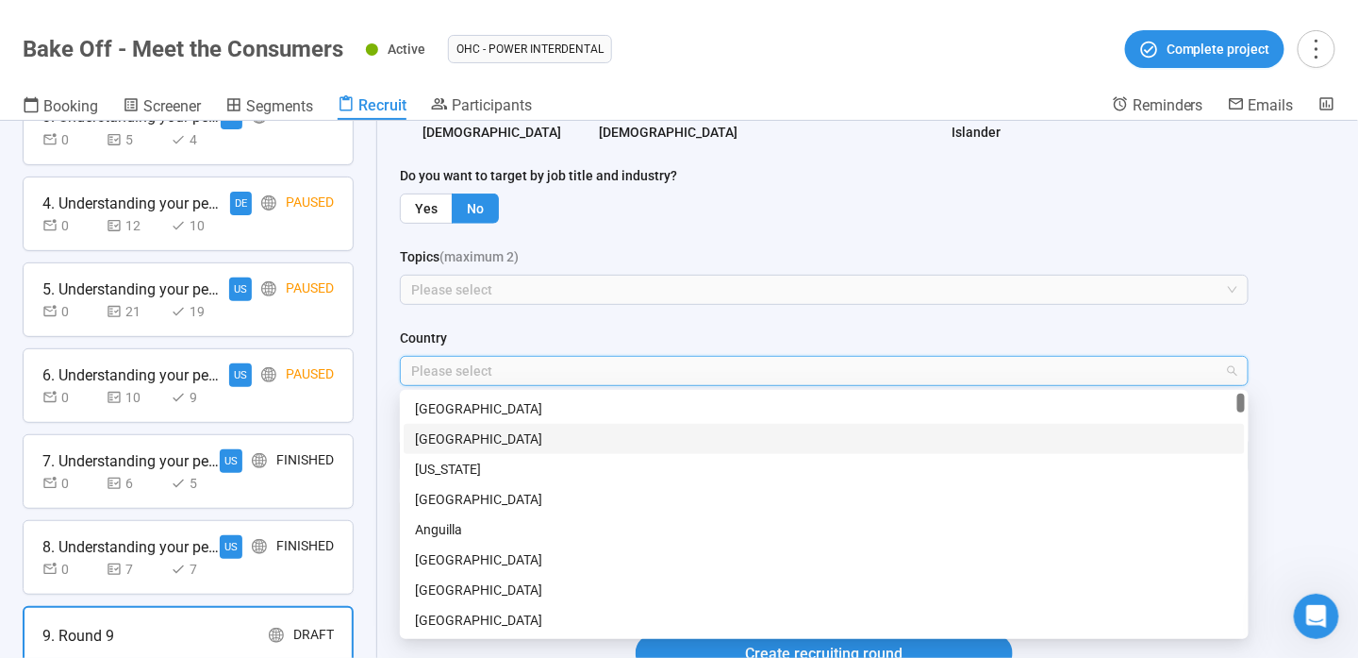
click at [578, 332] on div "Country" at bounding box center [824, 341] width 849 height 28
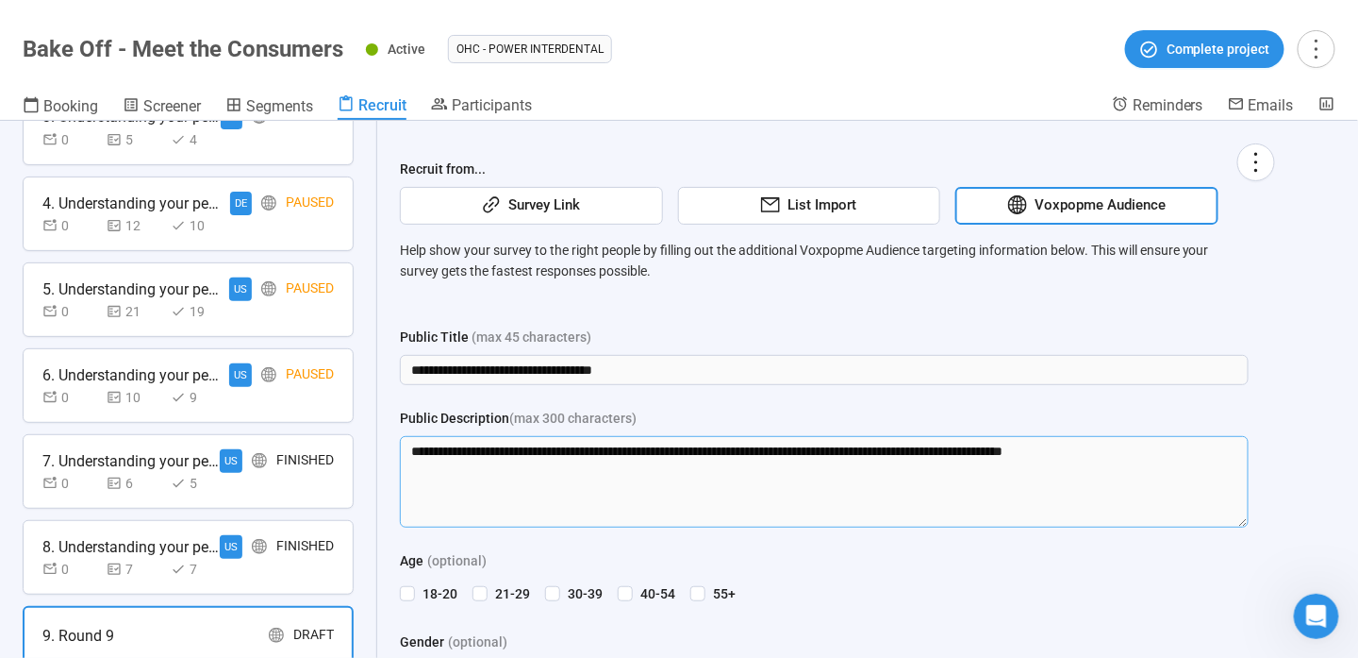
click at [1149, 440] on textarea "**********" at bounding box center [824, 482] width 849 height 92
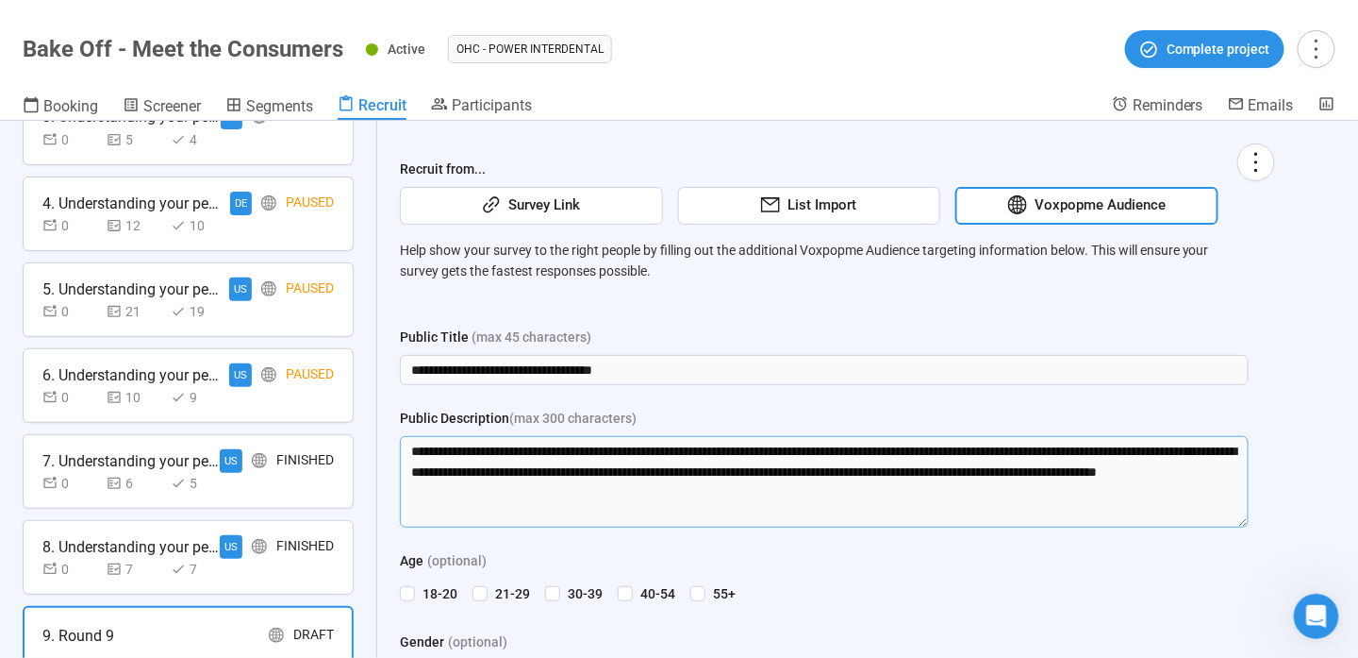
drag, startPoint x: 686, startPoint y: 493, endPoint x: 392, endPoint y: 448, distance: 296.9
click at [666, 503] on textarea "**********" at bounding box center [824, 482] width 849 height 92
drag, startPoint x: 663, startPoint y: 500, endPoint x: 104, endPoint y: 409, distance: 566.7
click at [104, 409] on div "**********" at bounding box center [679, 389] width 1358 height 537
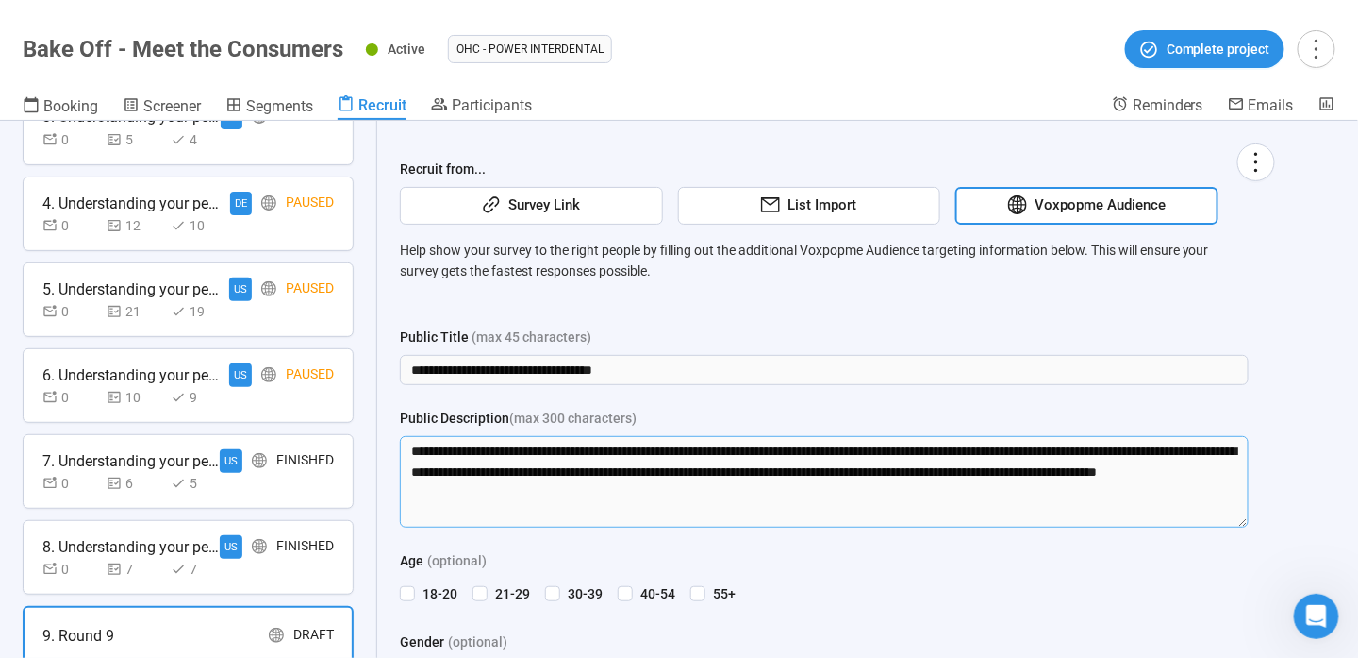
paste textarea "**********"
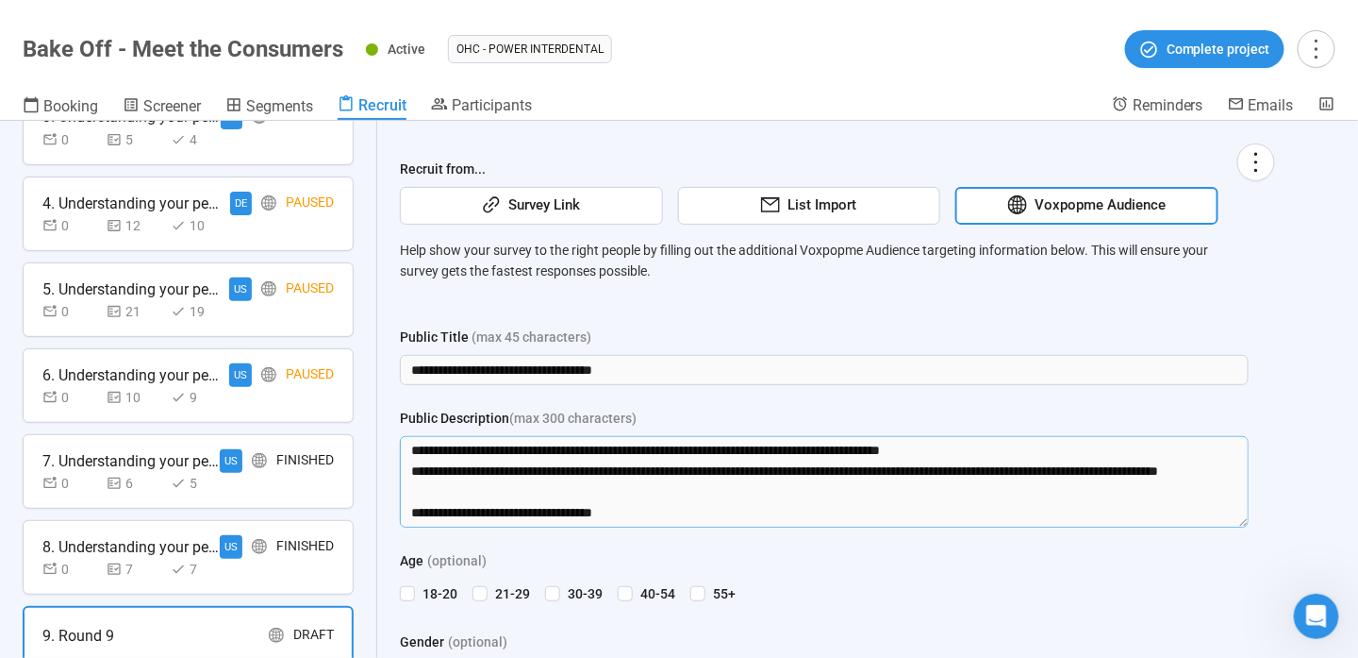
scroll to position [94, 0]
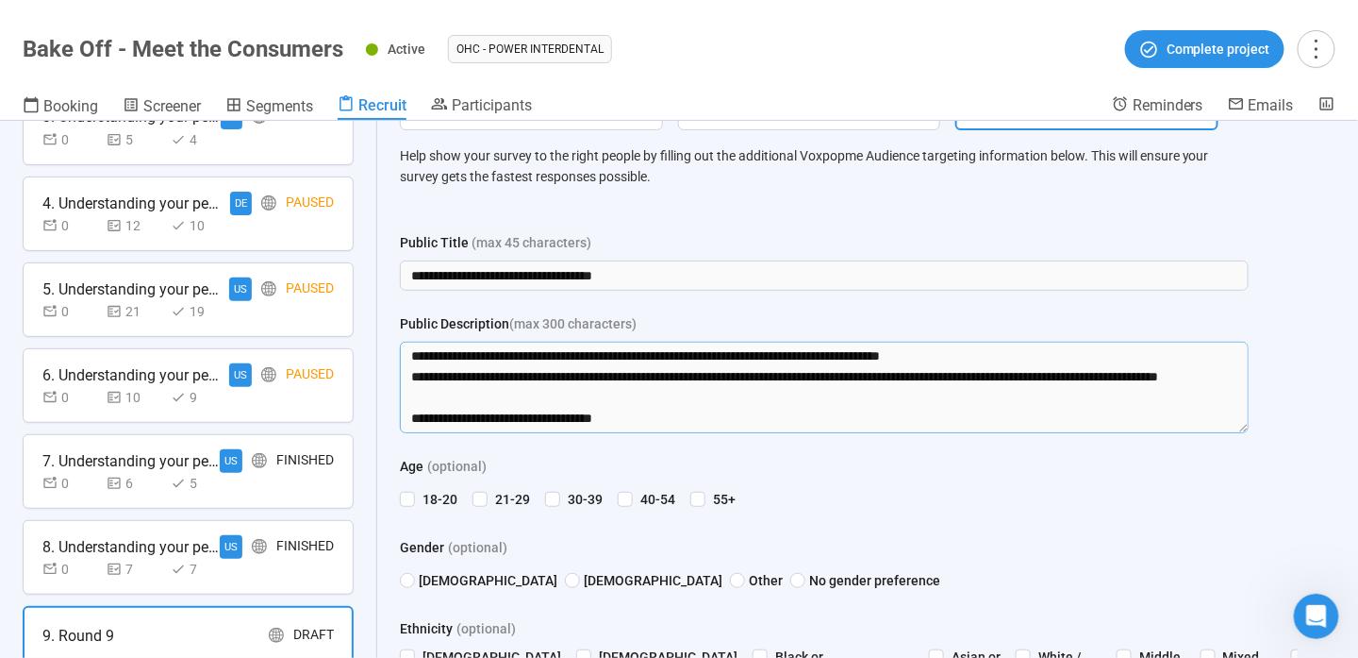
click at [409, 415] on textarea "**********" at bounding box center [824, 387] width 849 height 92
type textarea "**********"
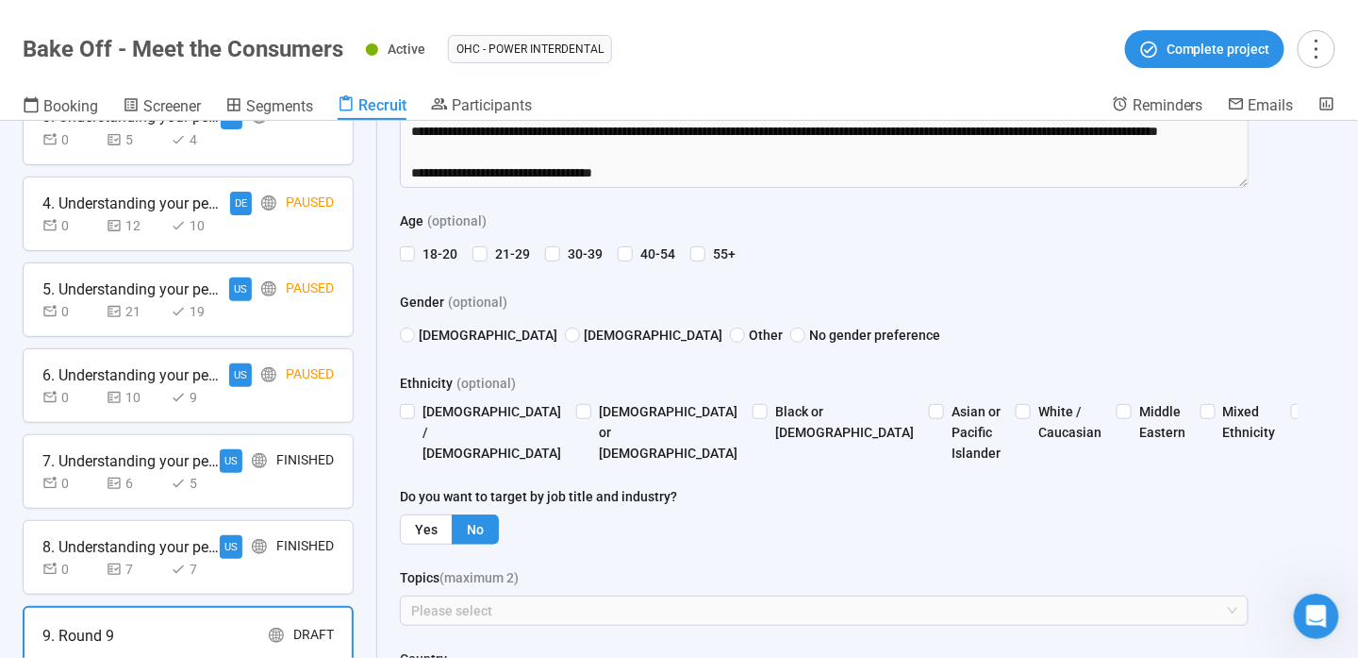
scroll to position [57, 0]
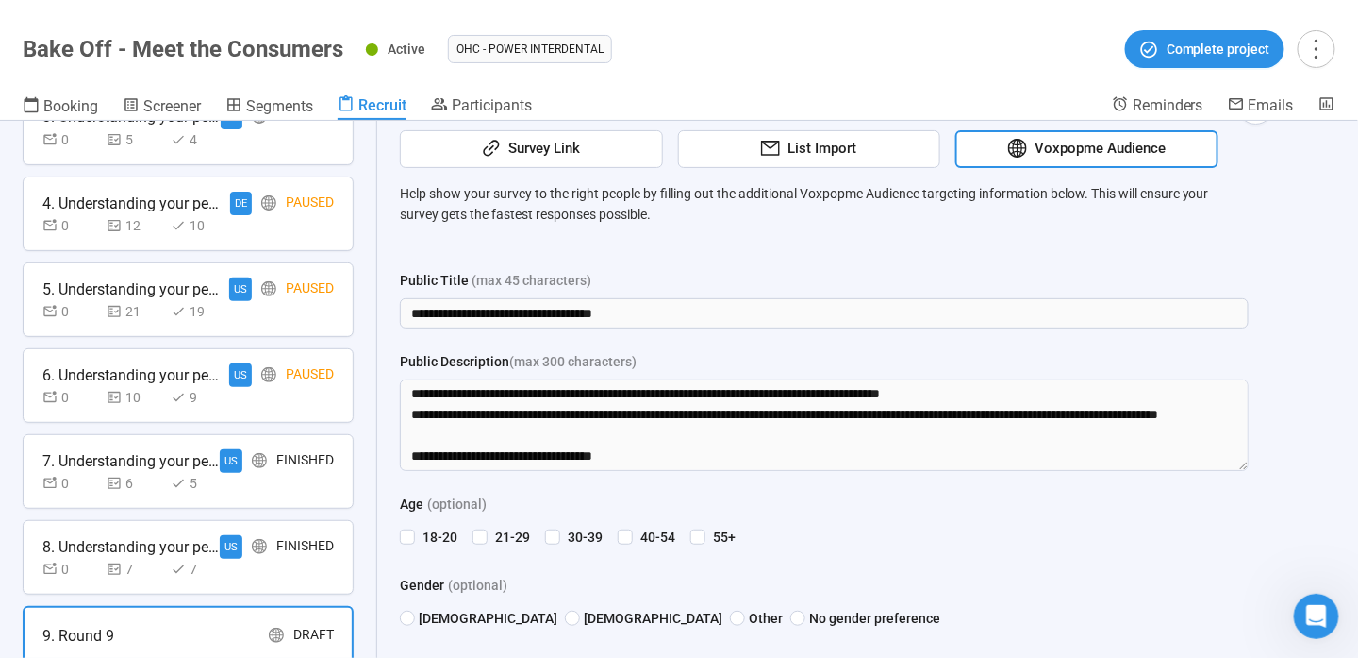
click at [274, 238] on div "4. Understanding your personal care needs DE Paused 0 12 10" at bounding box center [188, 213] width 331 height 75
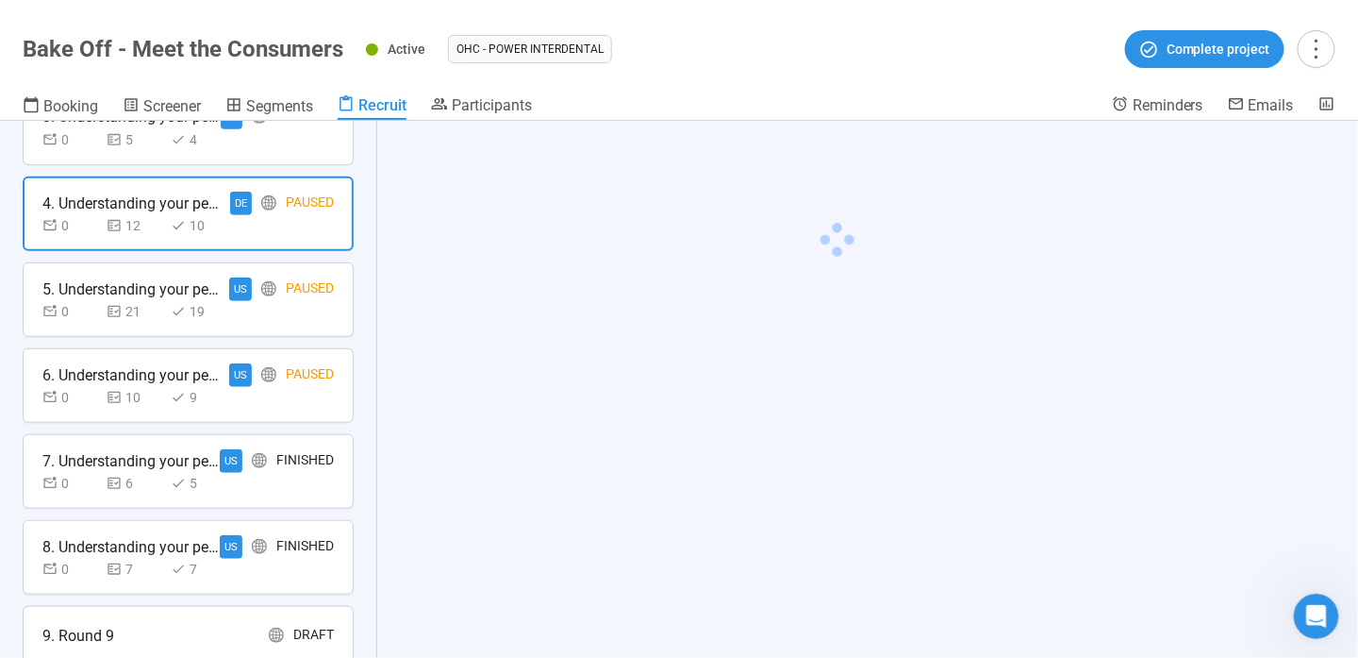
scroll to position [0, 0]
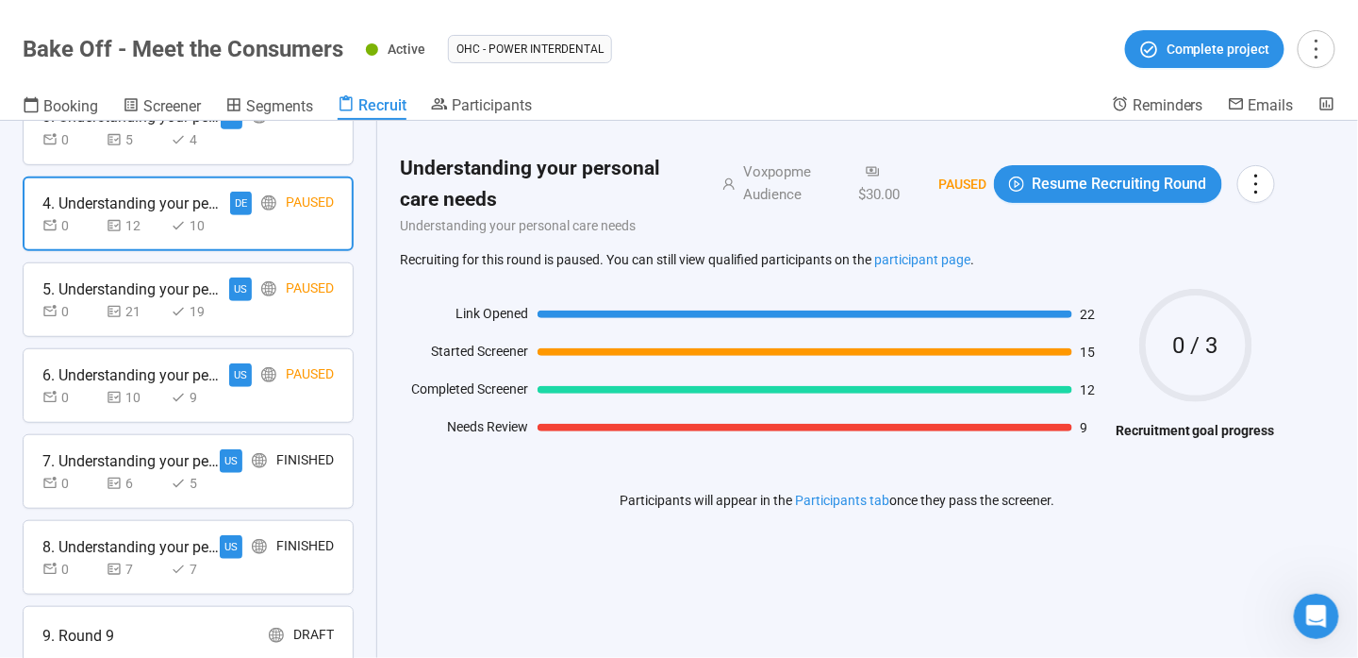
click at [293, 624] on div "Draft" at bounding box center [313, 636] width 41 height 24
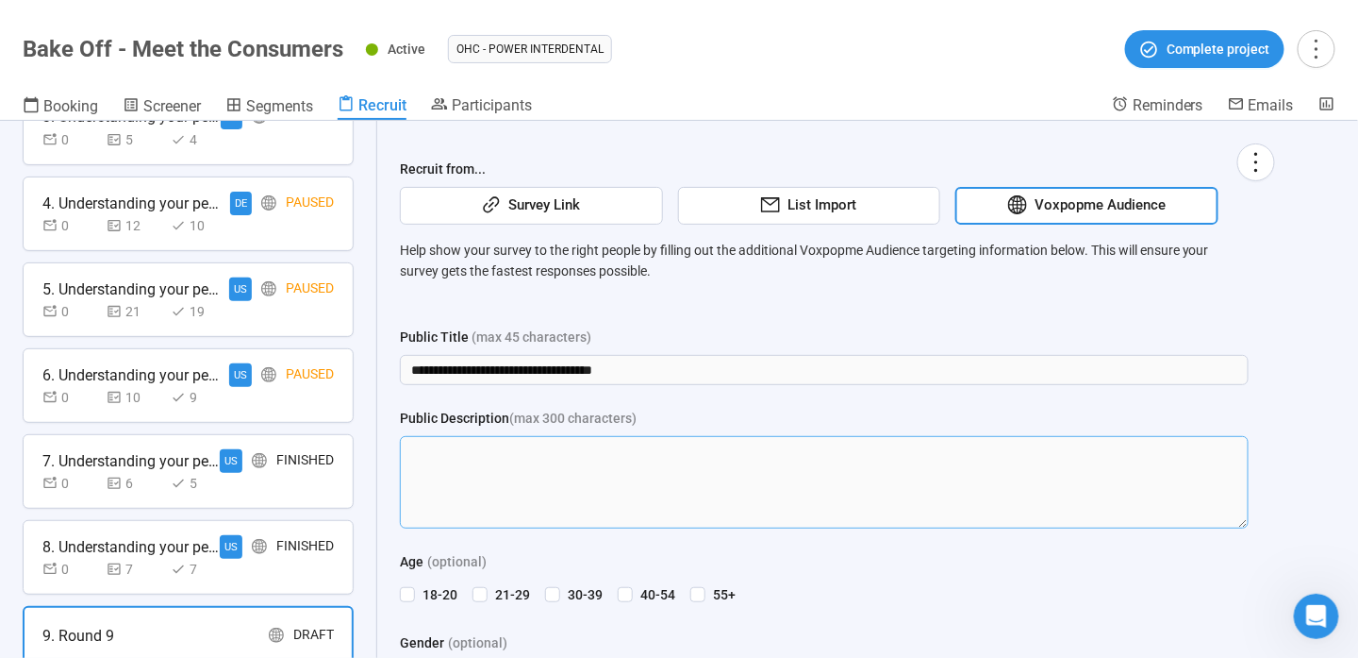
click at [548, 497] on textarea "Public Description (max 300 characters)" at bounding box center [824, 482] width 849 height 92
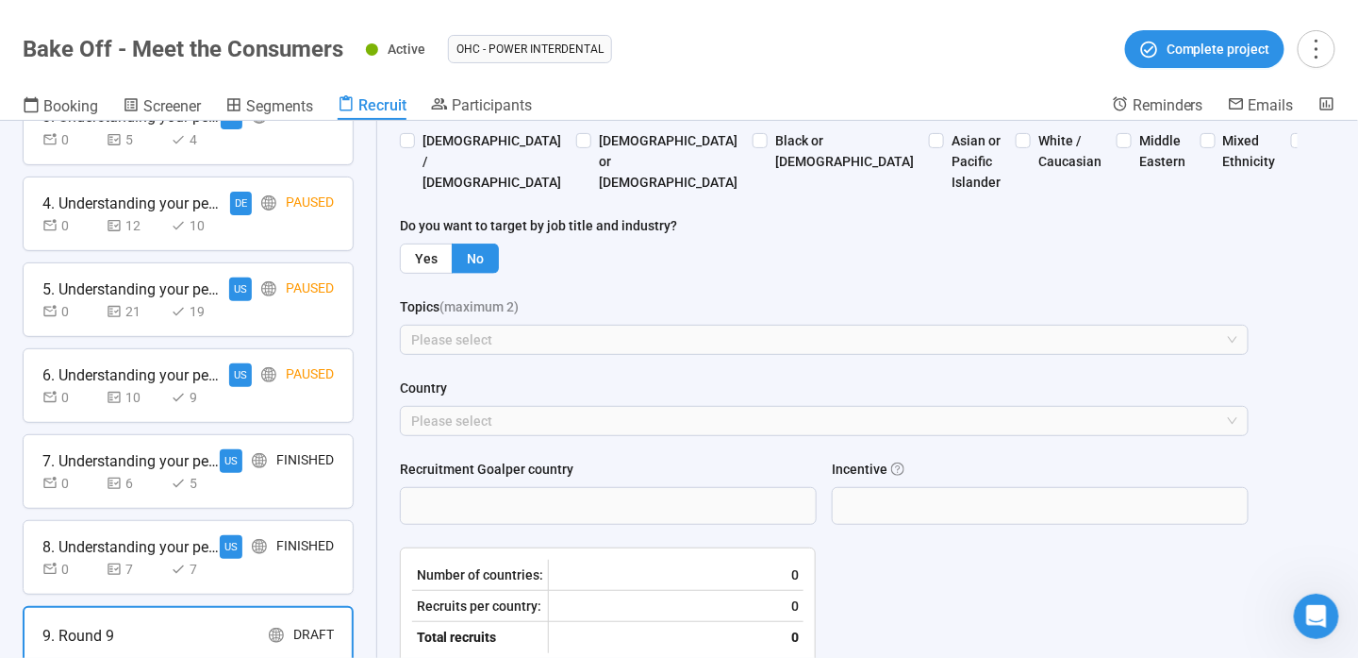
scroll to position [717, 0]
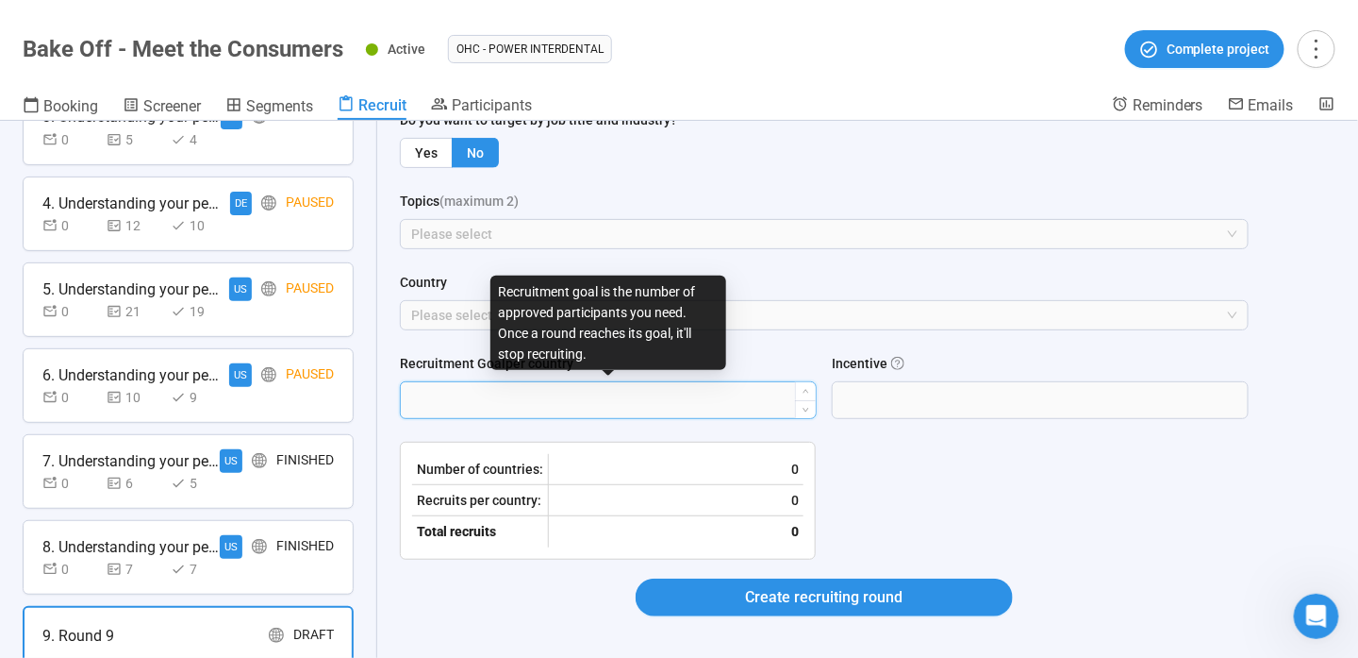
click at [541, 396] on input "Recruitment Goal per country" at bounding box center [608, 400] width 415 height 36
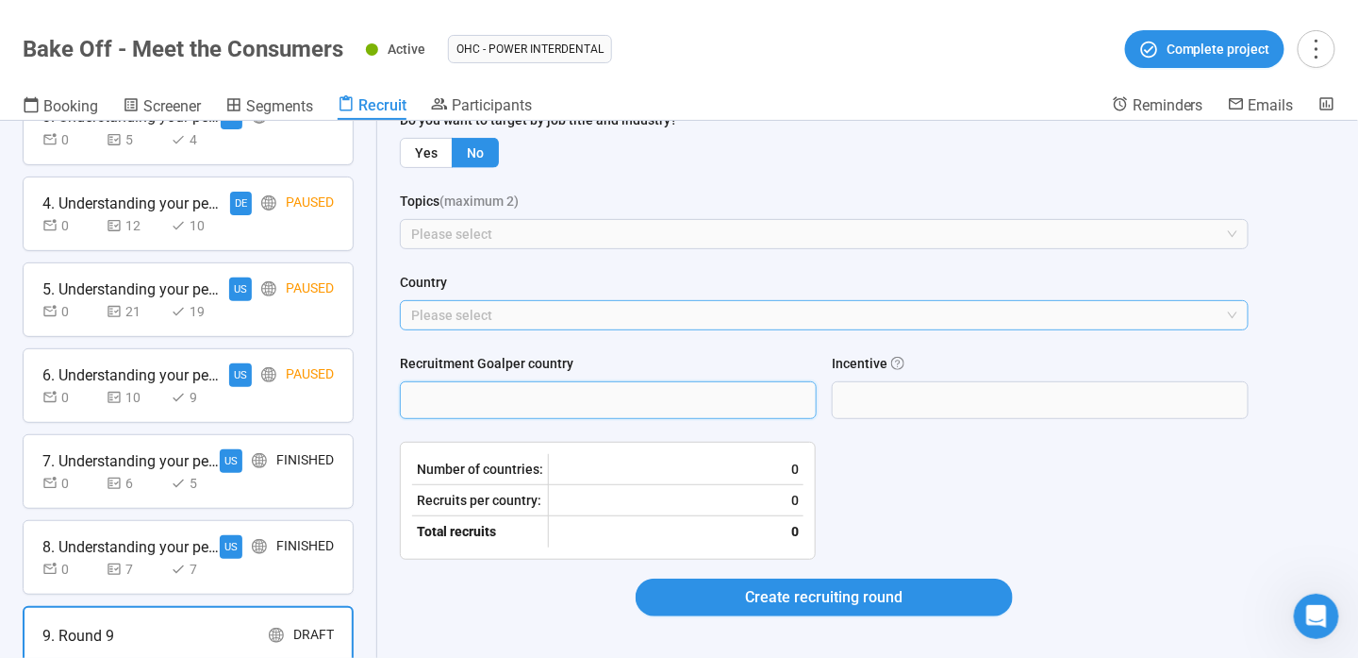
click at [499, 313] on div at bounding box center [815, 315] width 821 height 23
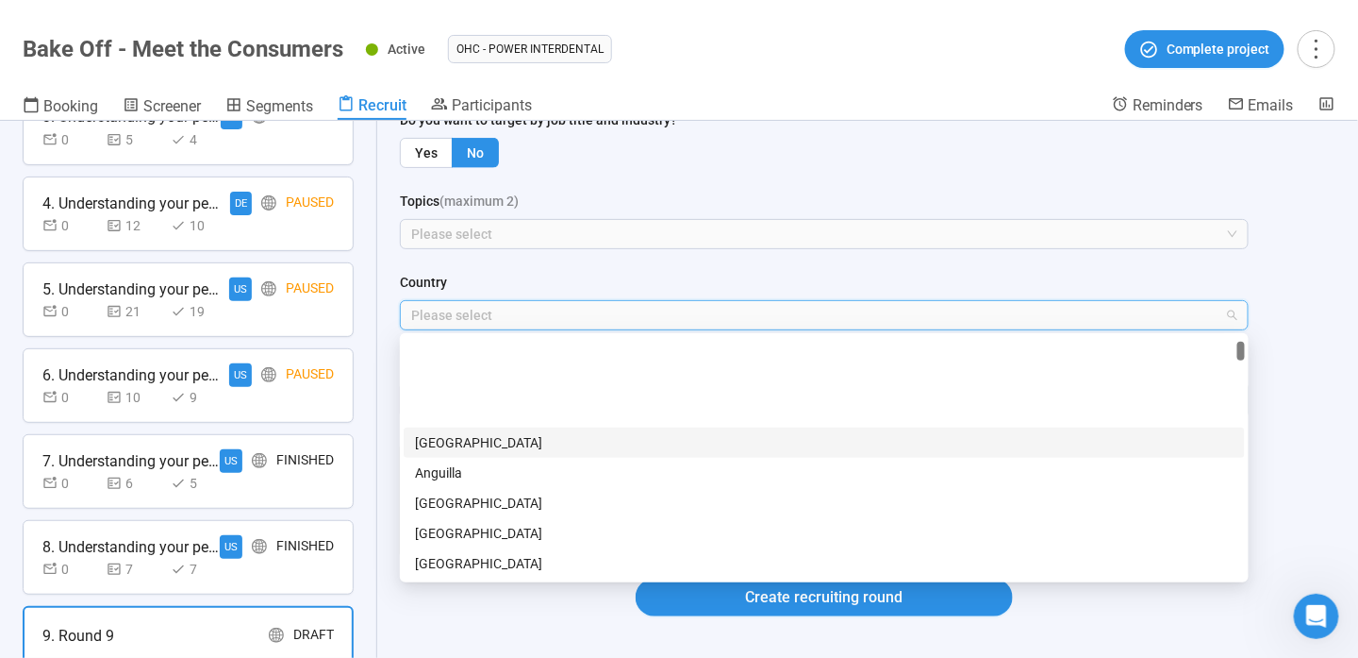
scroll to position [94, 0]
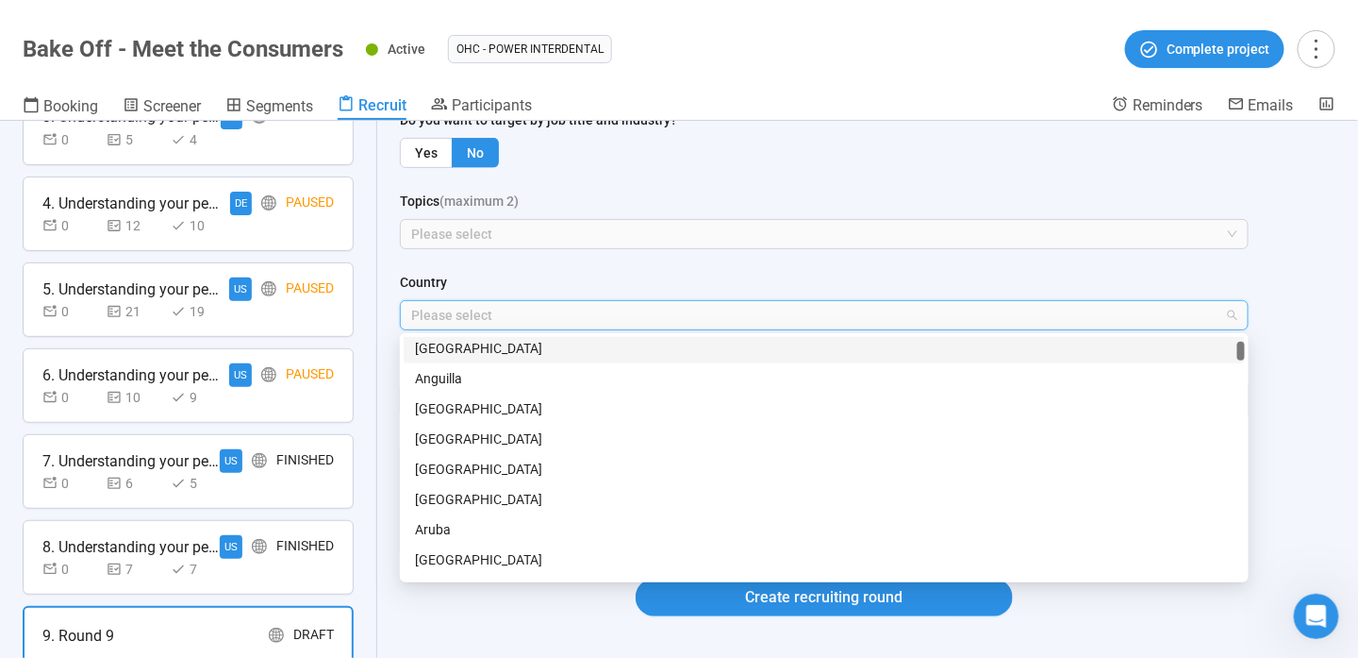
click at [518, 441] on div "[GEOGRAPHIC_DATA]" at bounding box center [824, 438] width 819 height 21
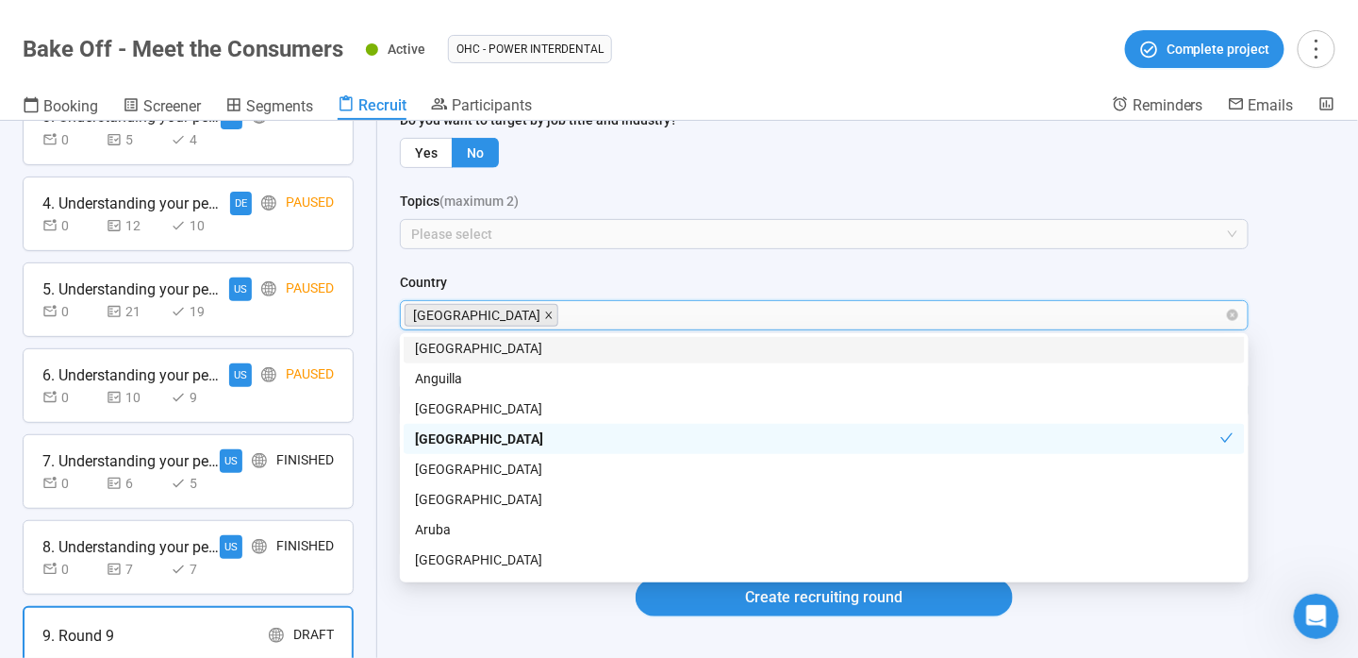
click at [545, 312] on icon "close" at bounding box center [548, 314] width 7 height 7
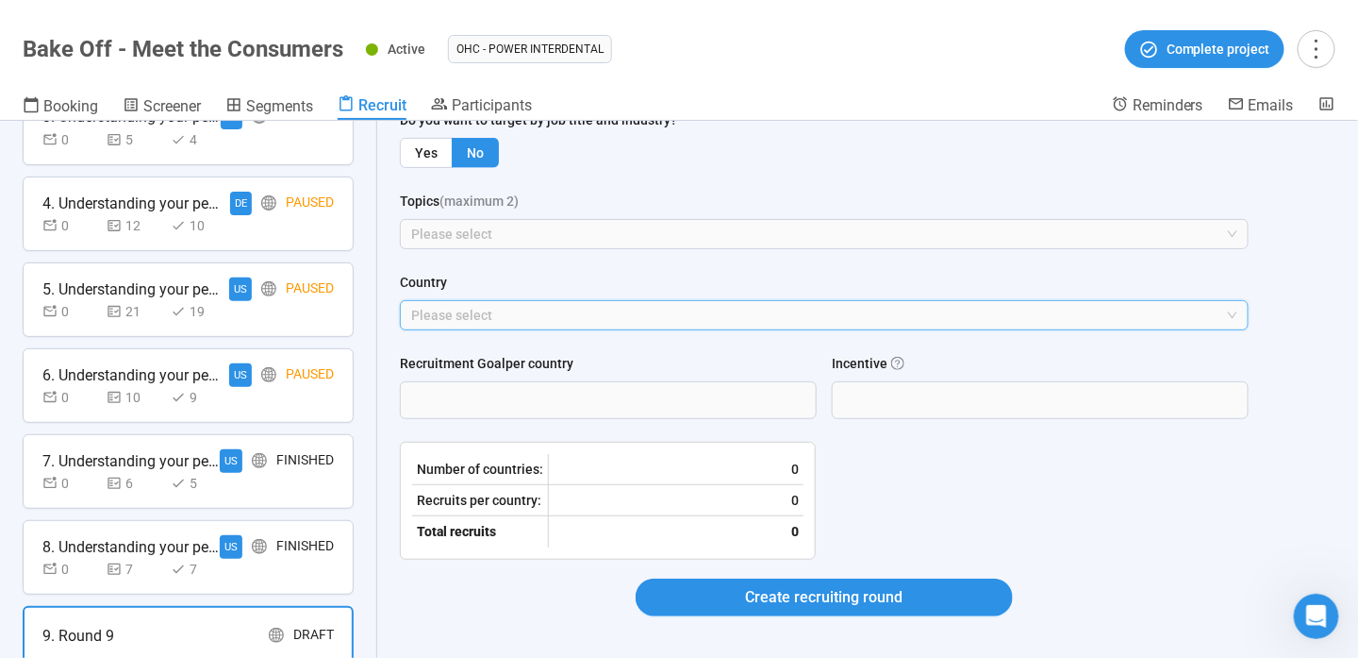
click at [544, 312] on div at bounding box center [815, 315] width 821 height 23
type input "***"
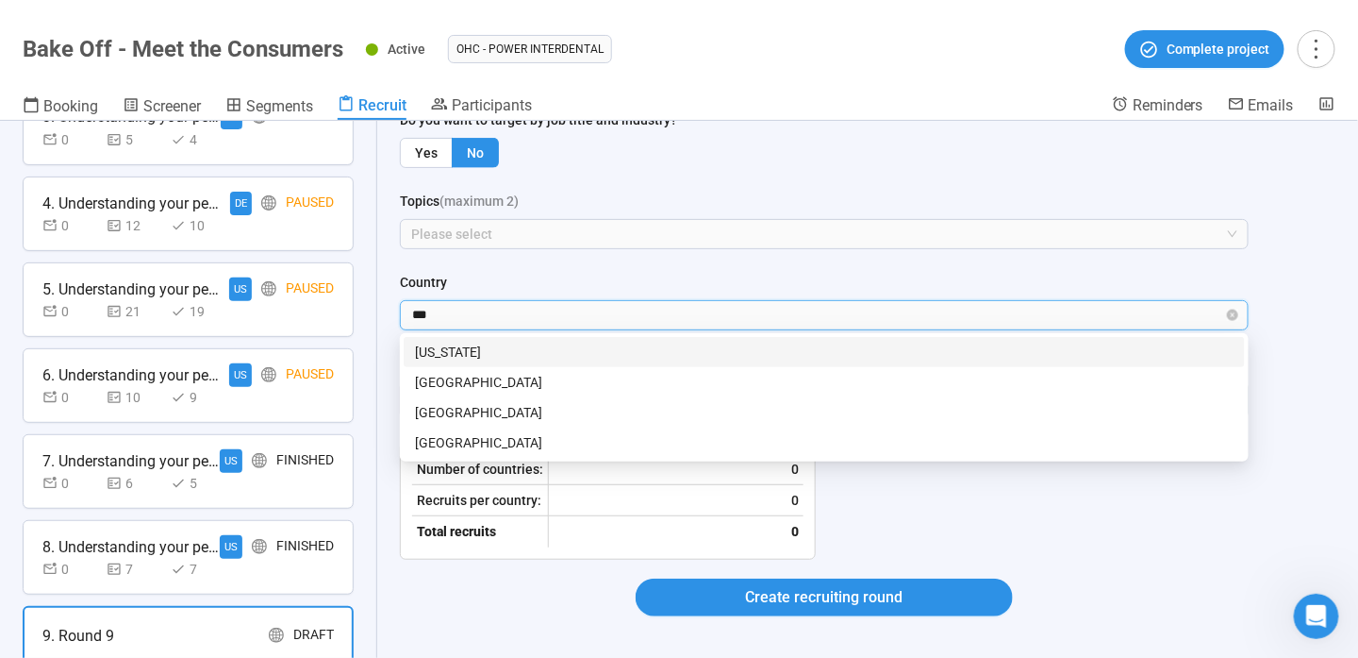
scroll to position [0, 0]
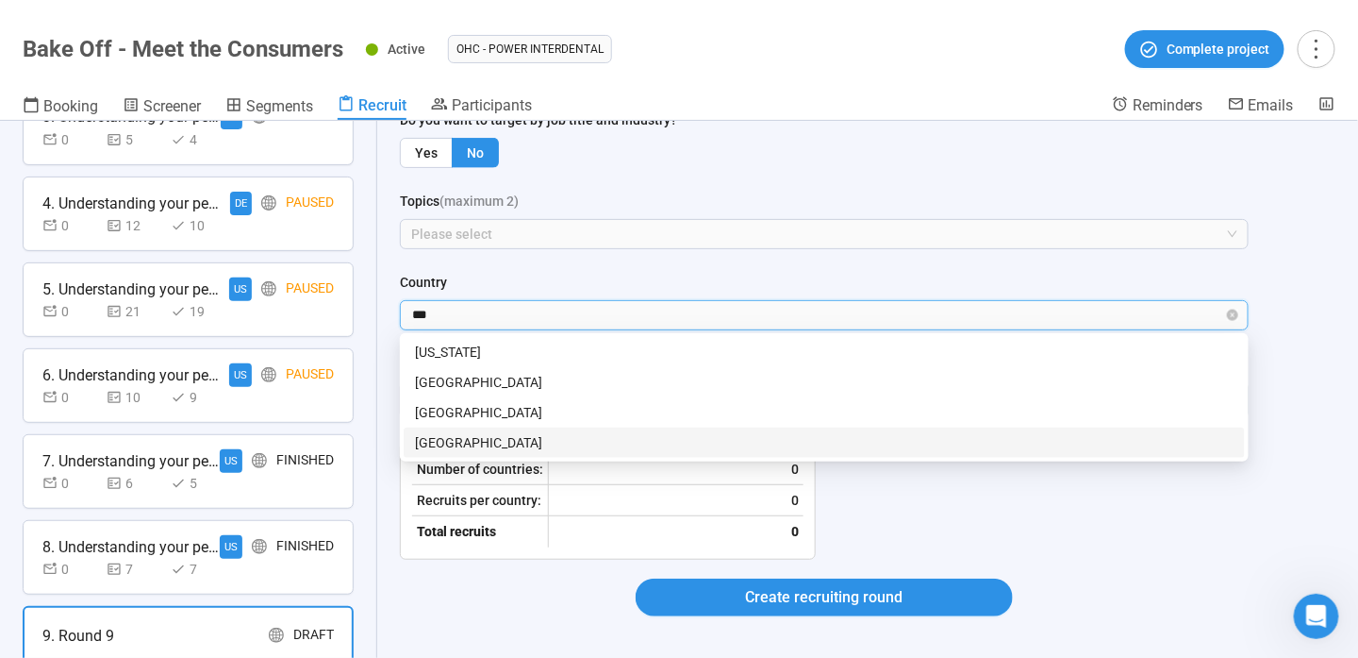
click at [518, 440] on div "[GEOGRAPHIC_DATA]" at bounding box center [824, 442] width 819 height 21
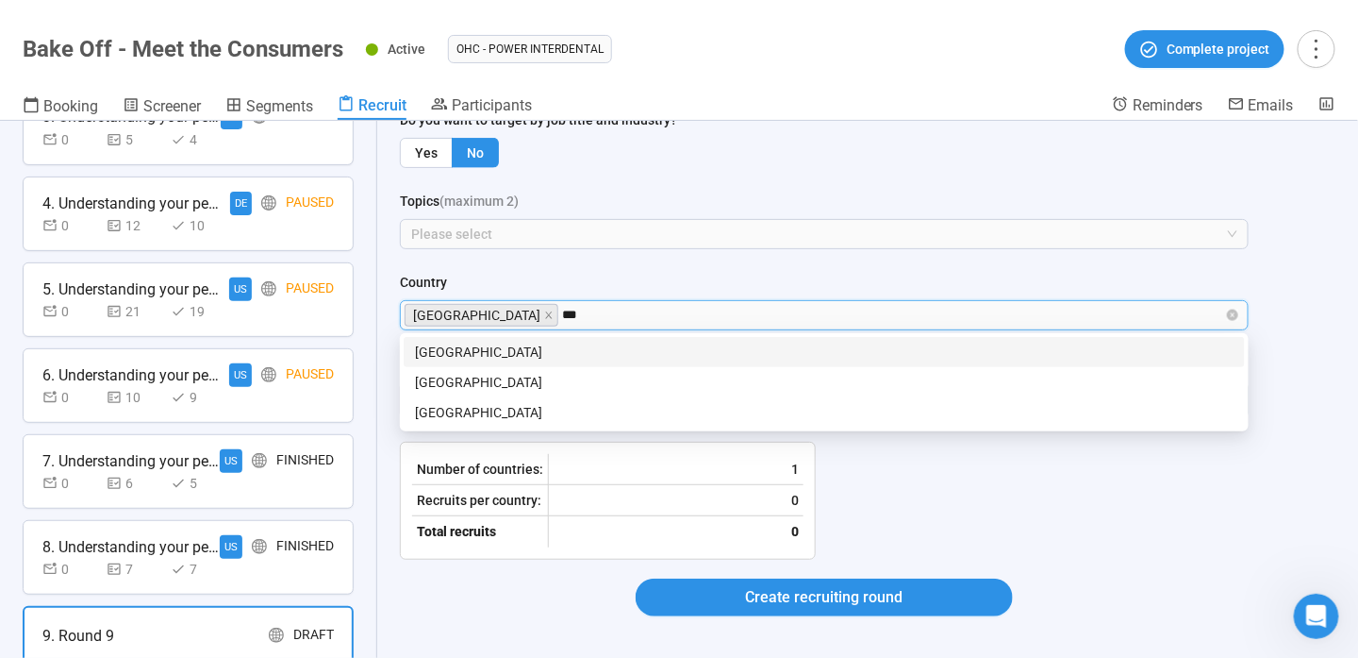
type input "****"
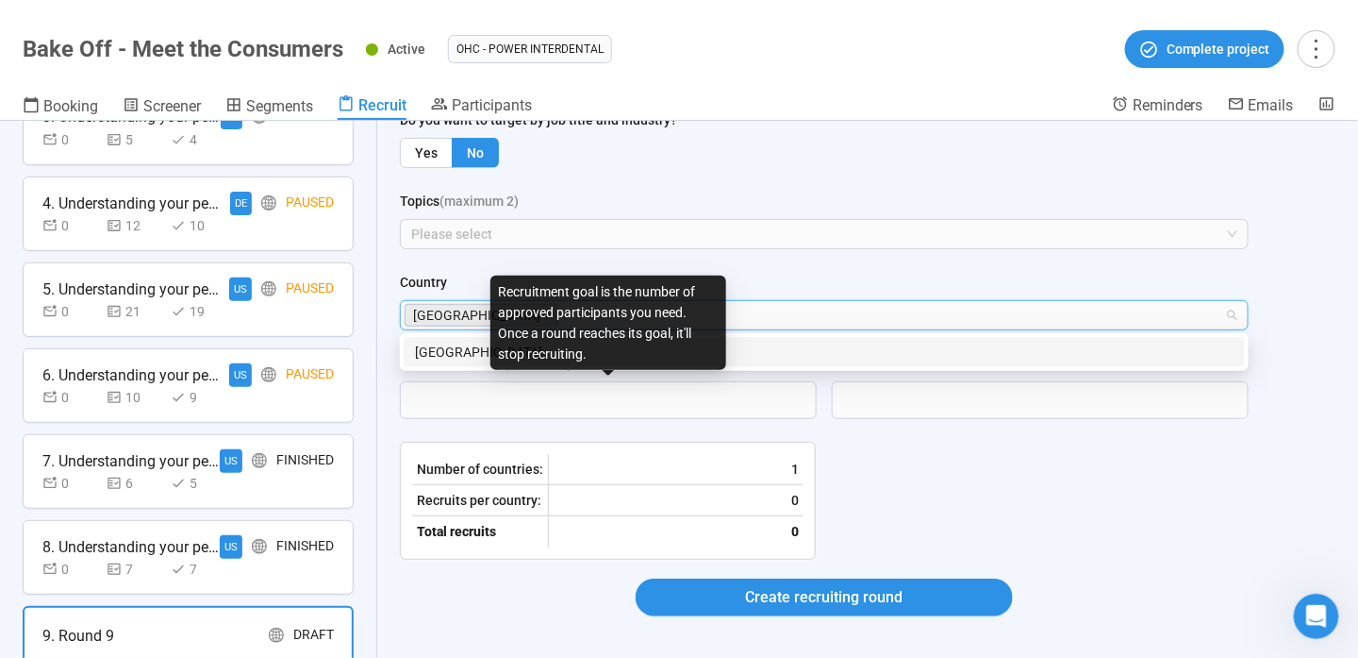
click at [656, 364] on div "Recruitment goal is the number of approved participants you need. Once a round …" at bounding box center [609, 322] width 236 height 94
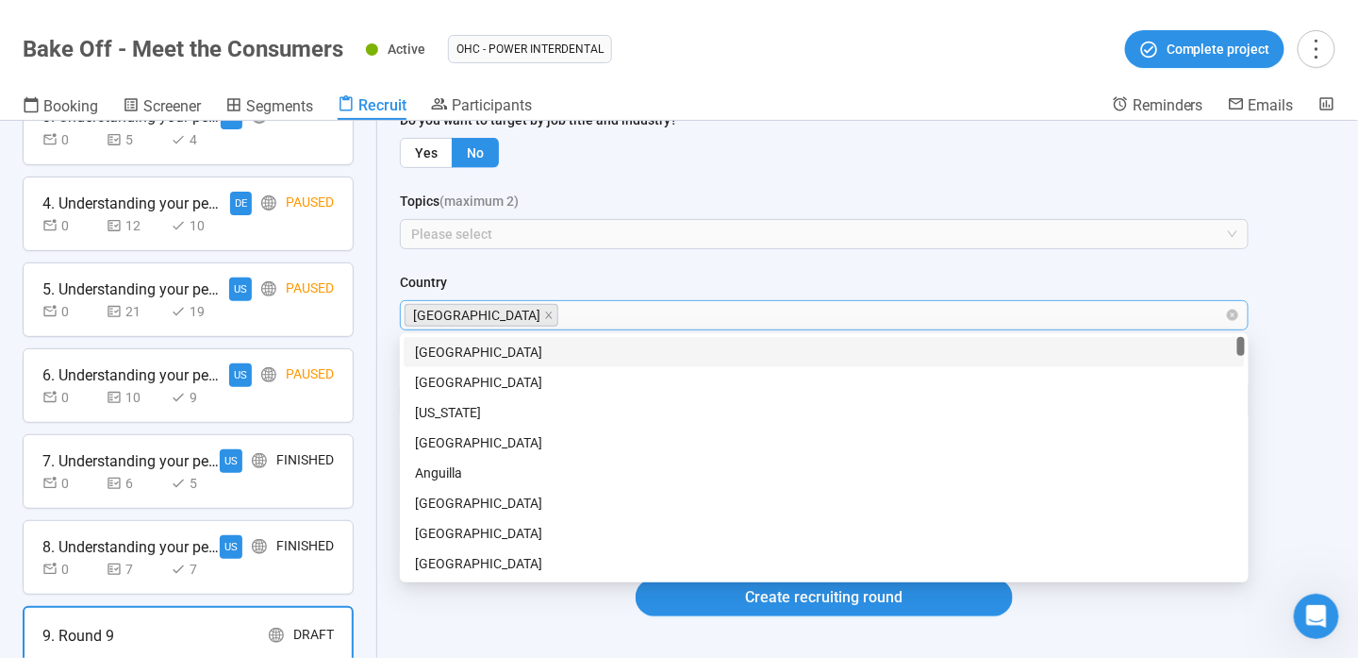
click at [592, 312] on div "[GEOGRAPHIC_DATA]" at bounding box center [815, 315] width 821 height 26
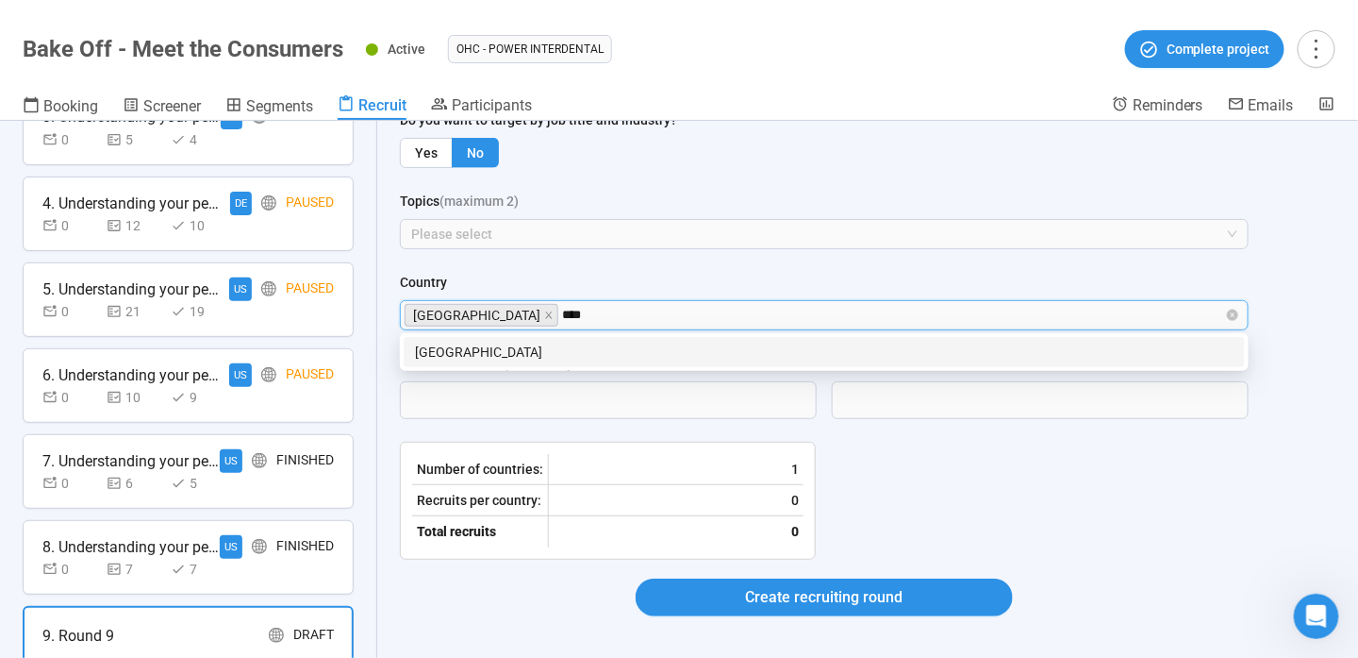
type input "*****"
click at [760, 355] on div "[GEOGRAPHIC_DATA]" at bounding box center [824, 351] width 819 height 21
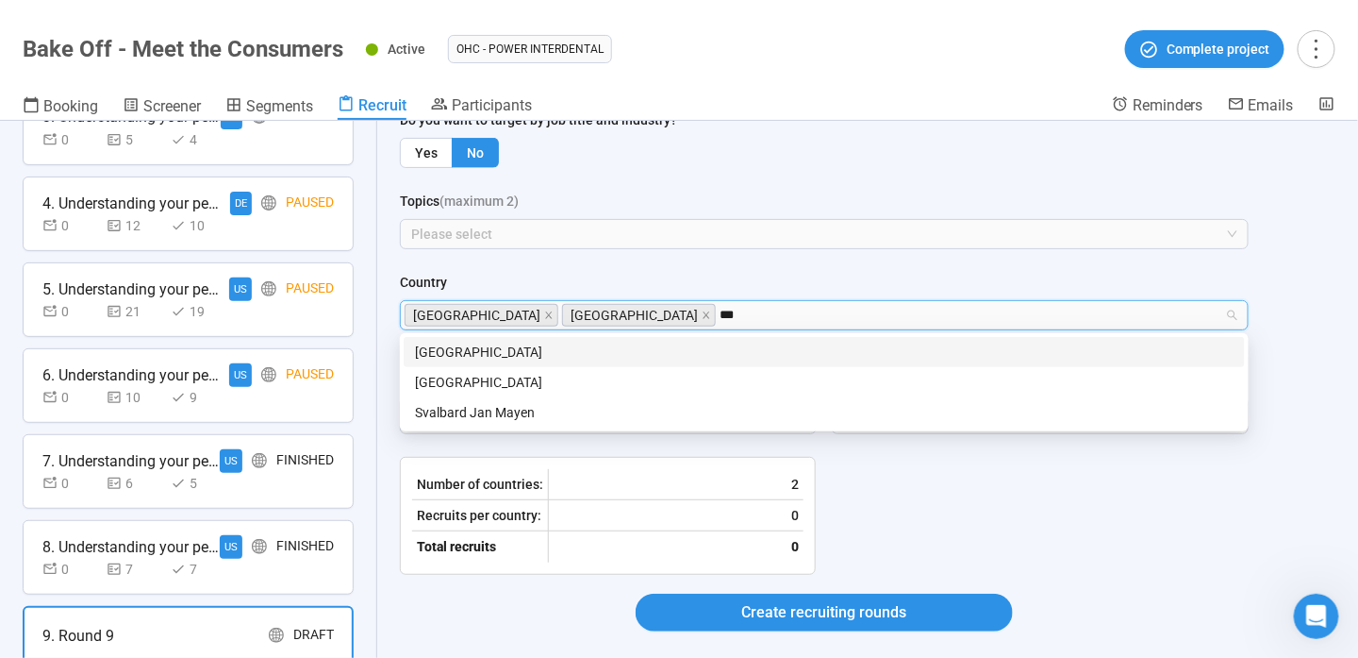
type input "****"
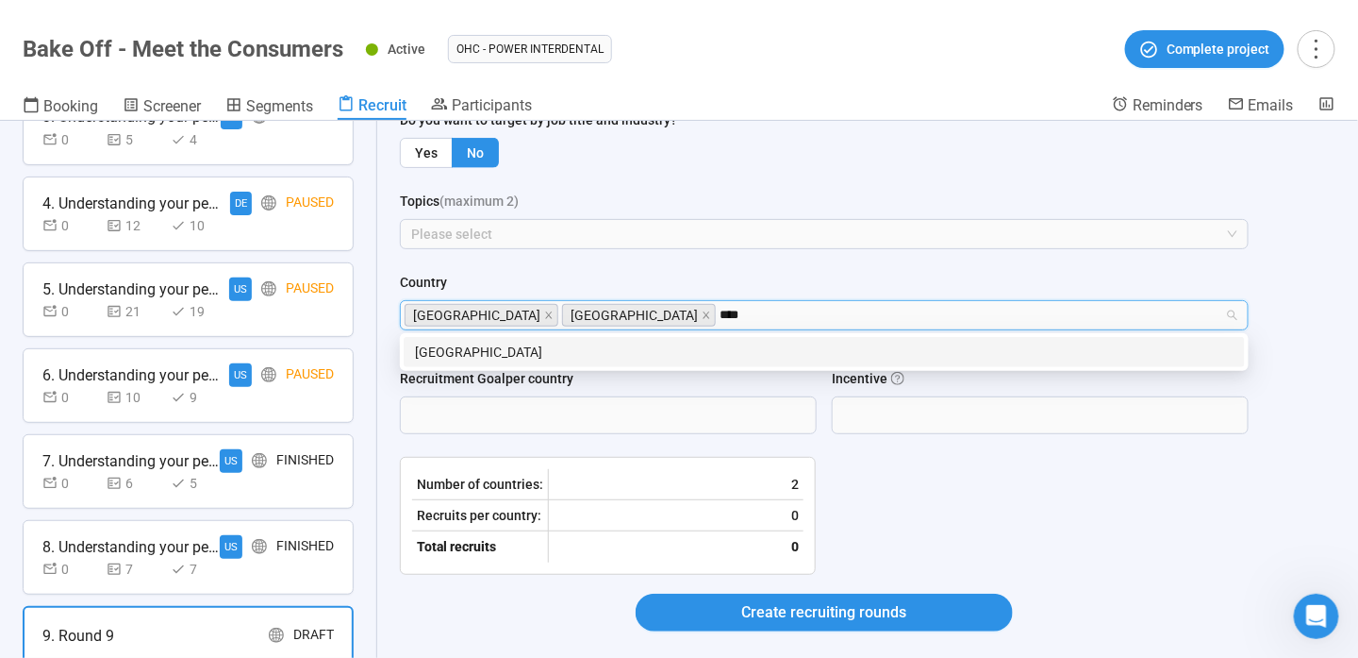
click at [760, 355] on div "[GEOGRAPHIC_DATA]" at bounding box center [824, 351] width 819 height 21
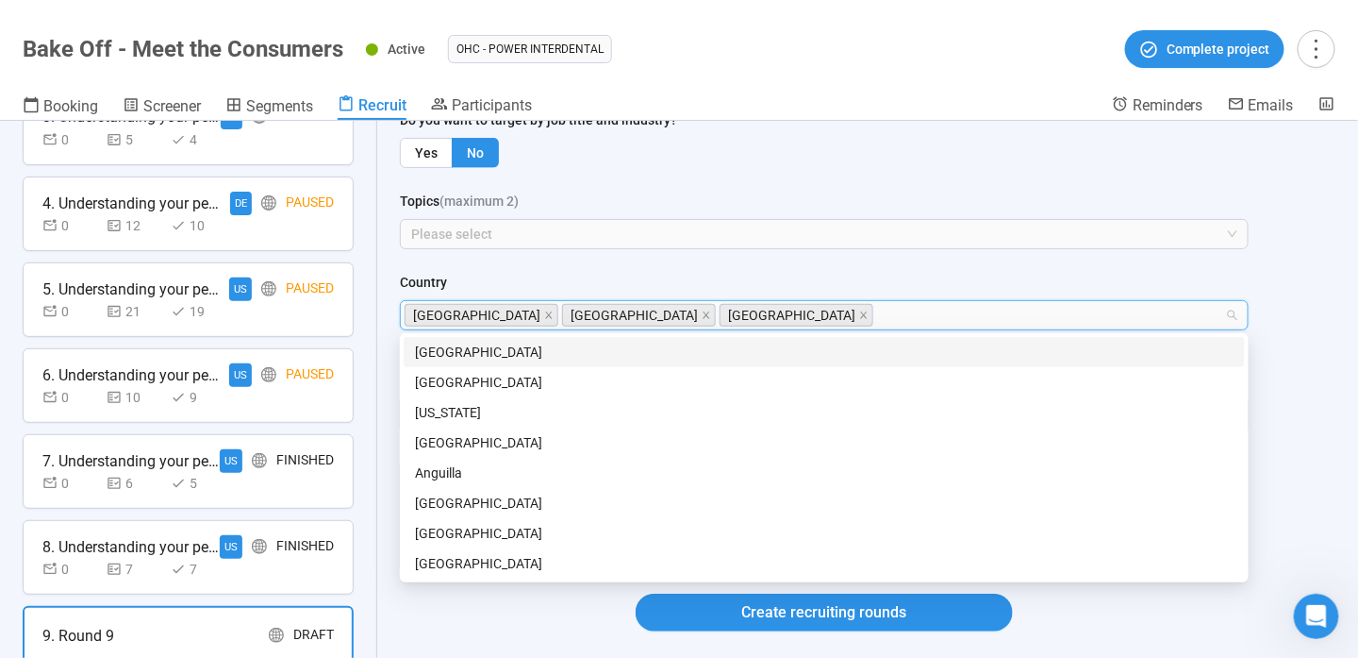
click at [755, 274] on div "Country" at bounding box center [824, 286] width 849 height 28
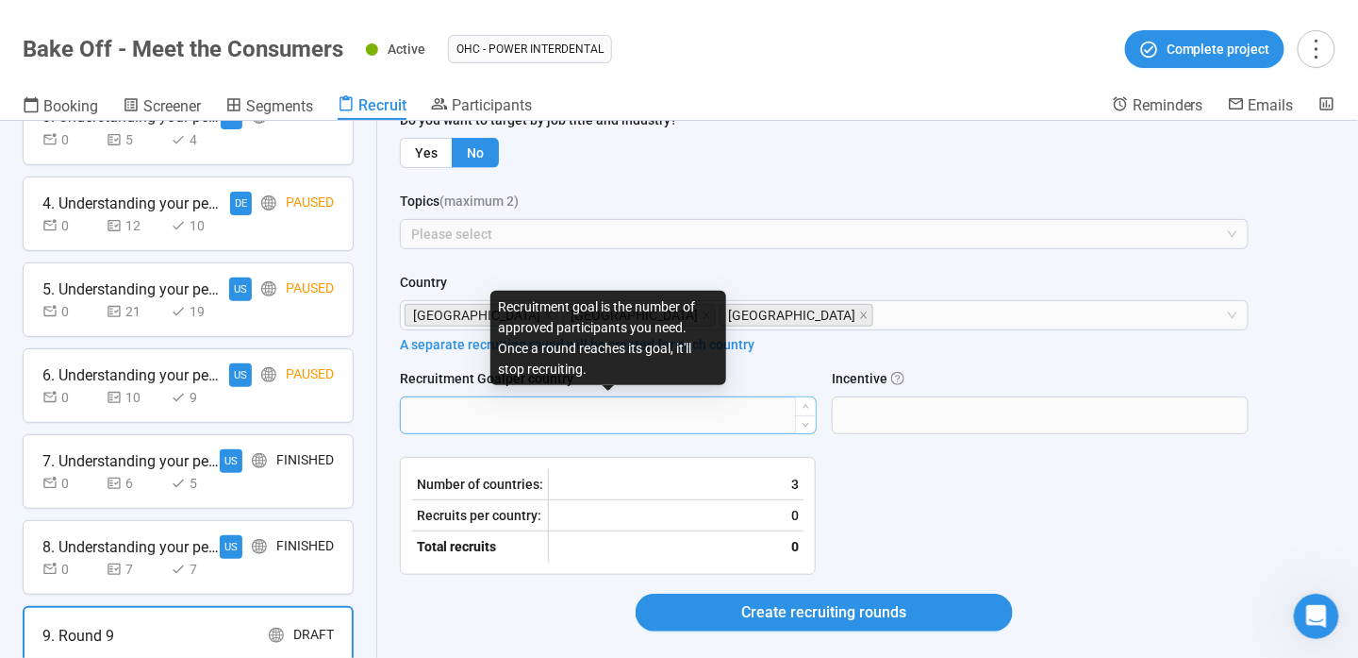
click at [630, 421] on input "Recruitment Goal per country" at bounding box center [608, 415] width 415 height 36
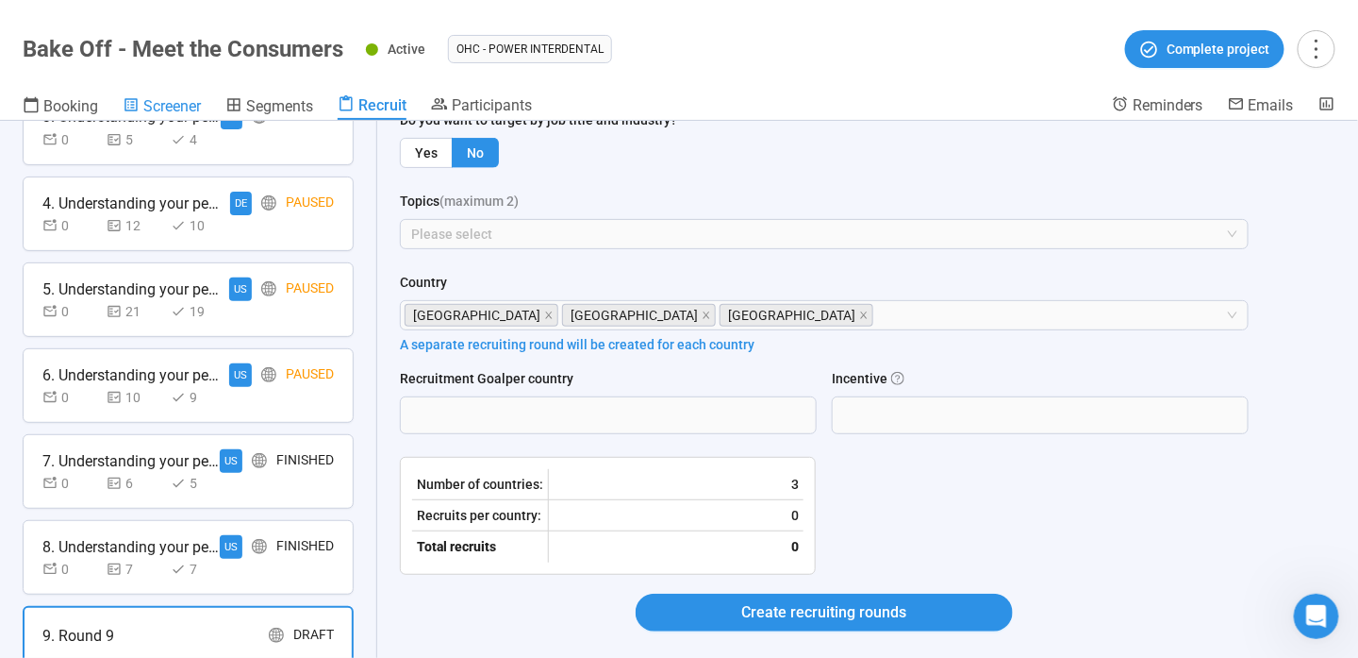
click at [143, 98] on span "Screener" at bounding box center [172, 106] width 58 height 18
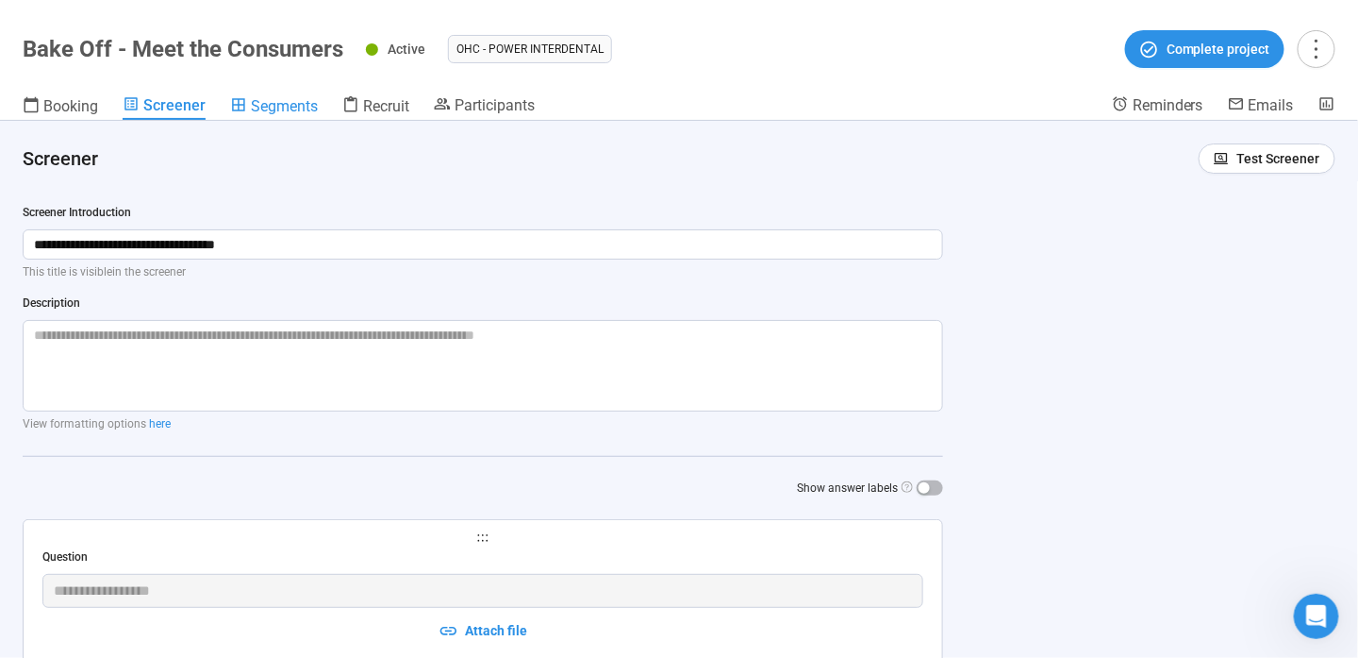
click at [264, 97] on span "Segments" at bounding box center [284, 106] width 67 height 18
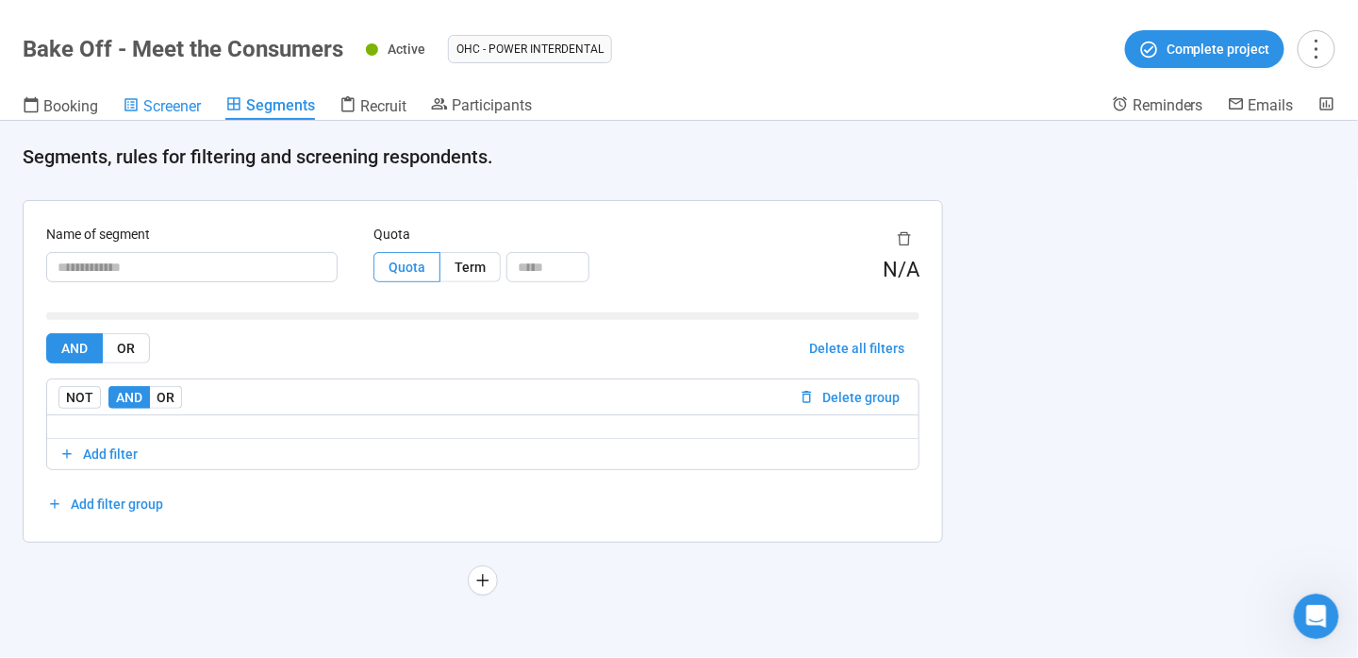
click at [174, 113] on span "Screener" at bounding box center [172, 106] width 58 height 18
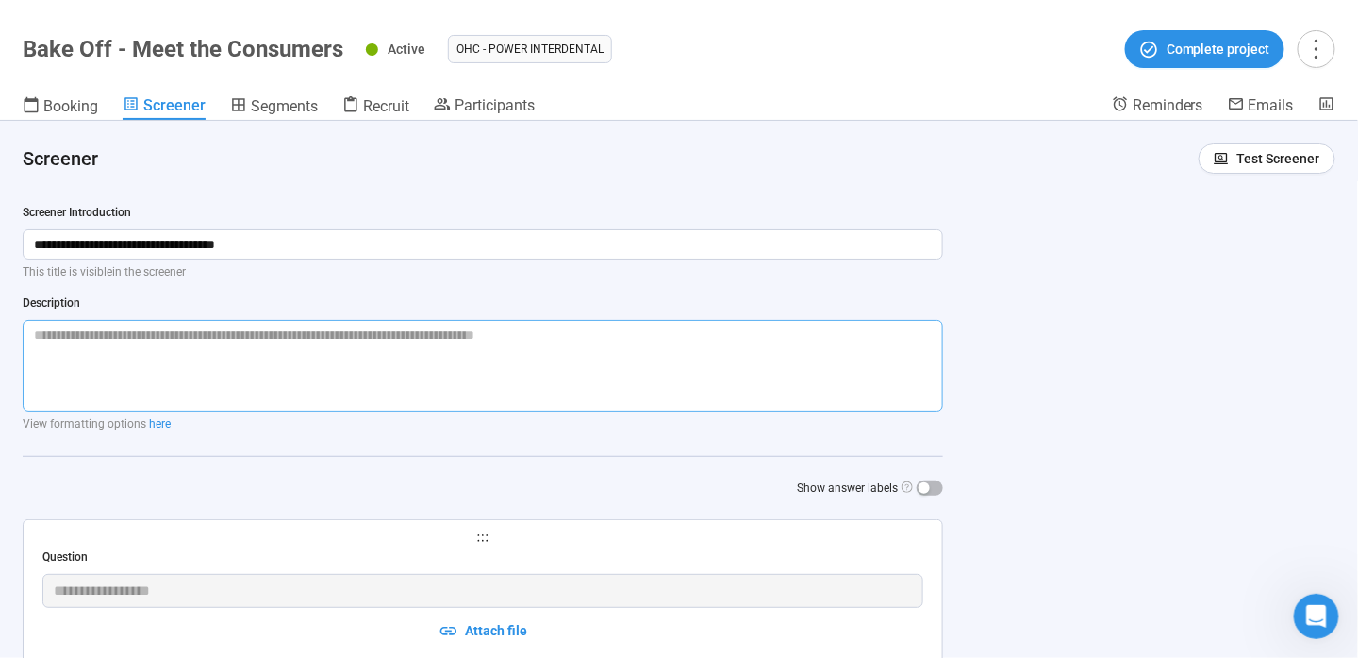
drag, startPoint x: 364, startPoint y: 358, endPoint x: 364, endPoint y: 371, distance: 13.2
click at [364, 364] on textarea at bounding box center [483, 366] width 921 height 92
paste textarea "**********"
type textarea "**********"
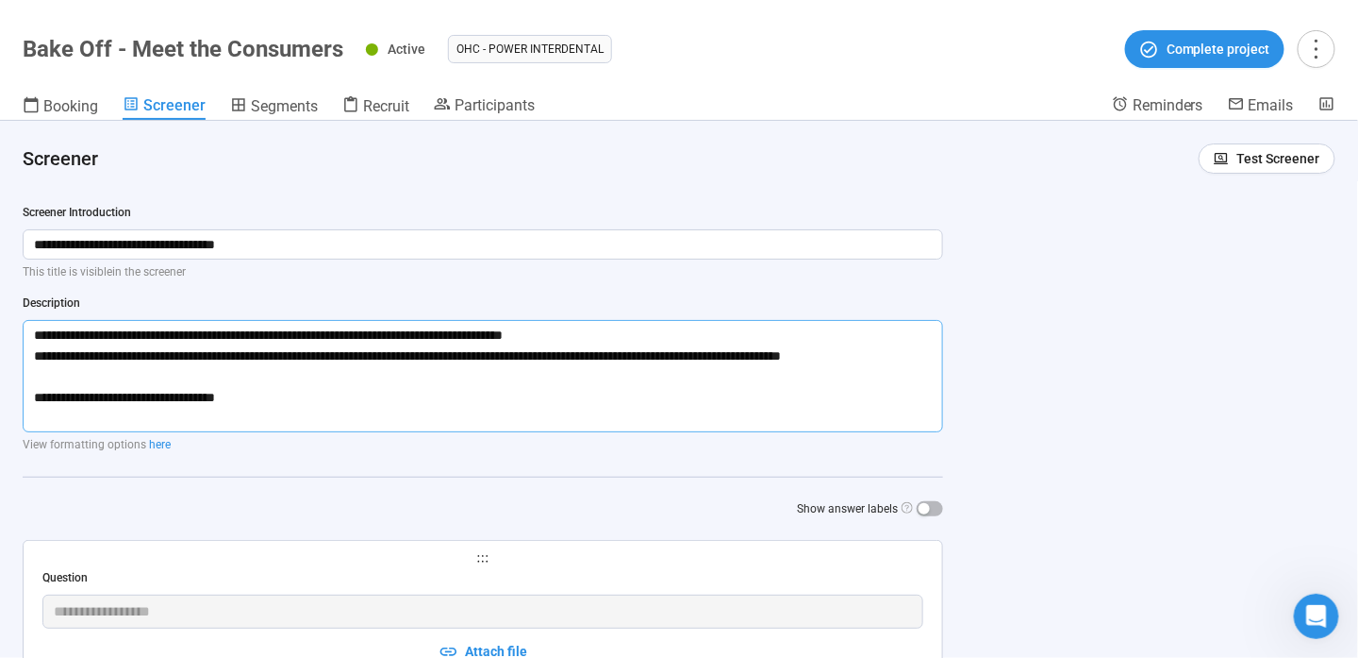
click at [637, 326] on textarea "**********" at bounding box center [483, 376] width 921 height 112
type textarea "**********"
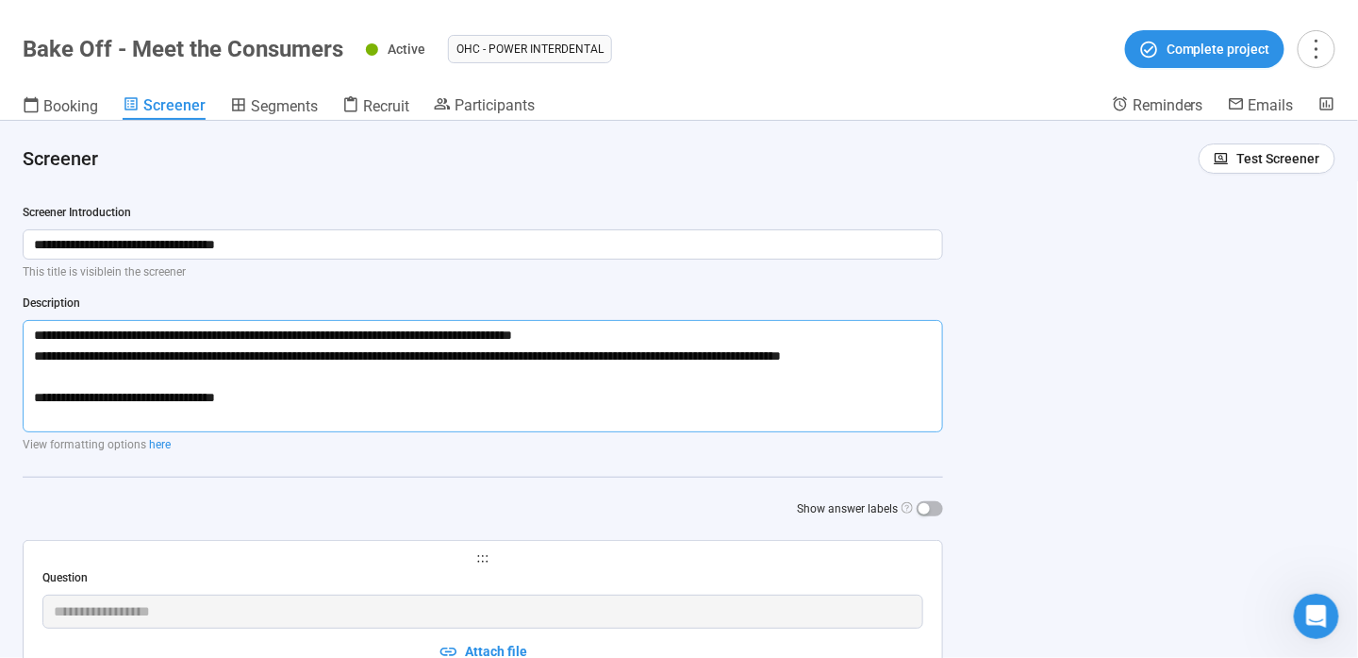
type textarea "**********"
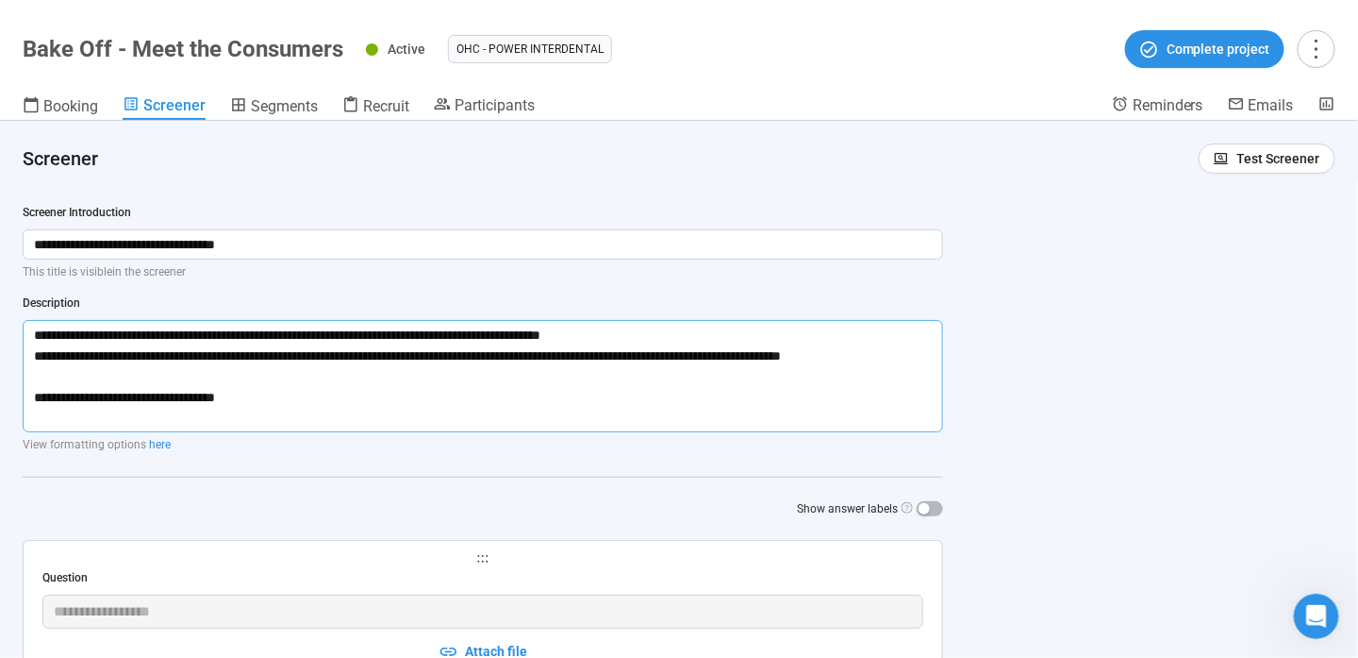
type textarea "**********"
drag, startPoint x: 284, startPoint y: 423, endPoint x: -4, endPoint y: 315, distance: 307.2
click at [0, 315] on html "**********" at bounding box center [679, 296] width 1358 height 724
type textarea "**********"
click at [163, 443] on link "here" at bounding box center [160, 444] width 22 height 13
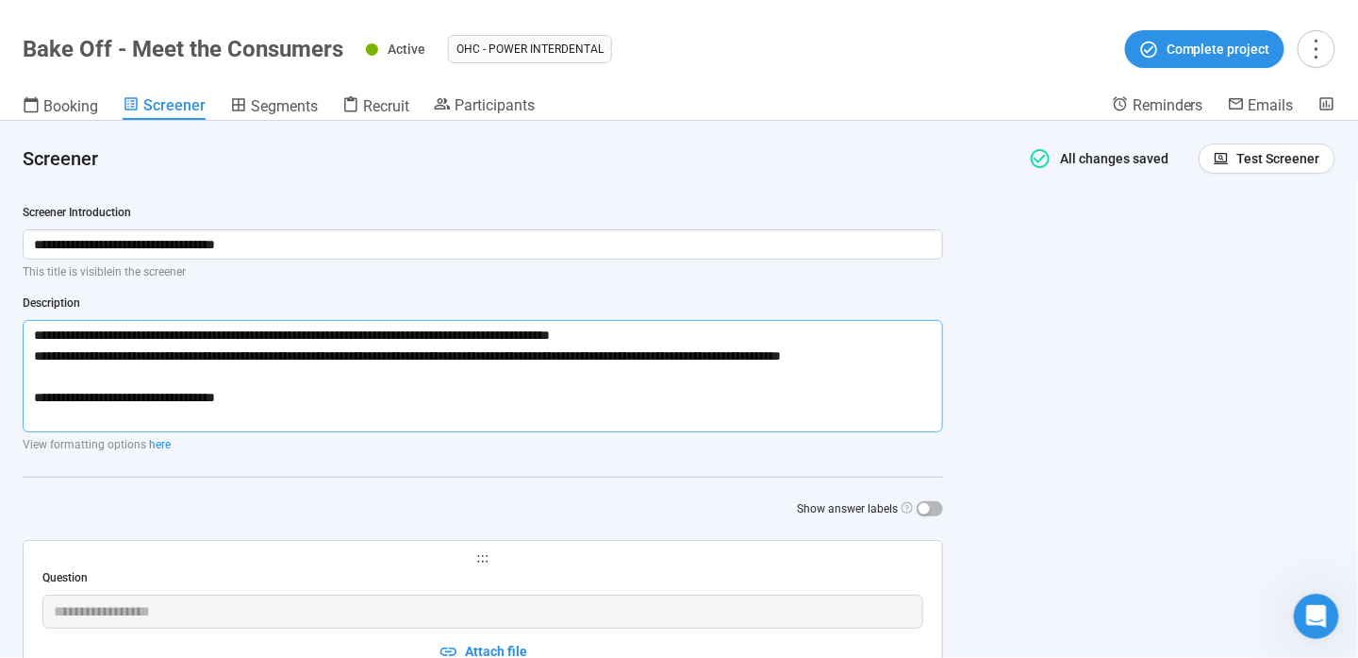
click at [27, 332] on textarea "**********" at bounding box center [483, 376] width 921 height 112
click at [30, 330] on textarea "**********" at bounding box center [483, 376] width 921 height 112
type textarea "**********"
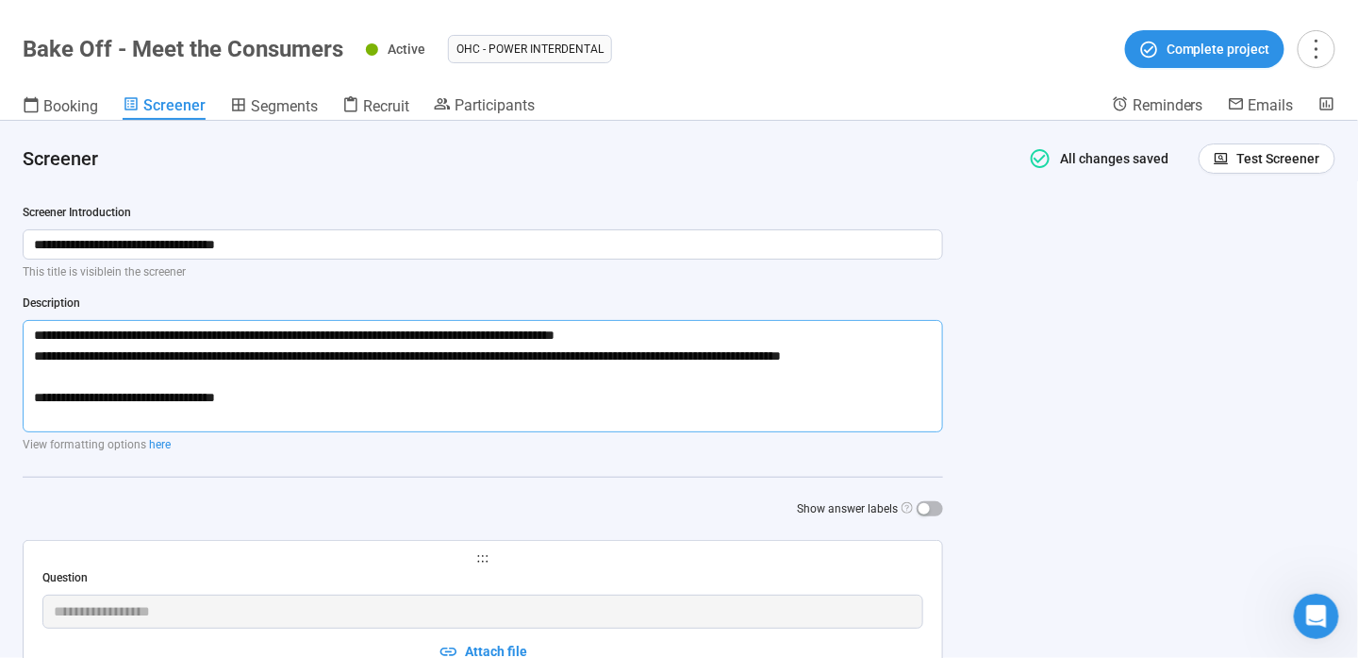
type textarea "**********"
click at [702, 334] on textarea "**********" at bounding box center [483, 376] width 921 height 112
type textarea "**********"
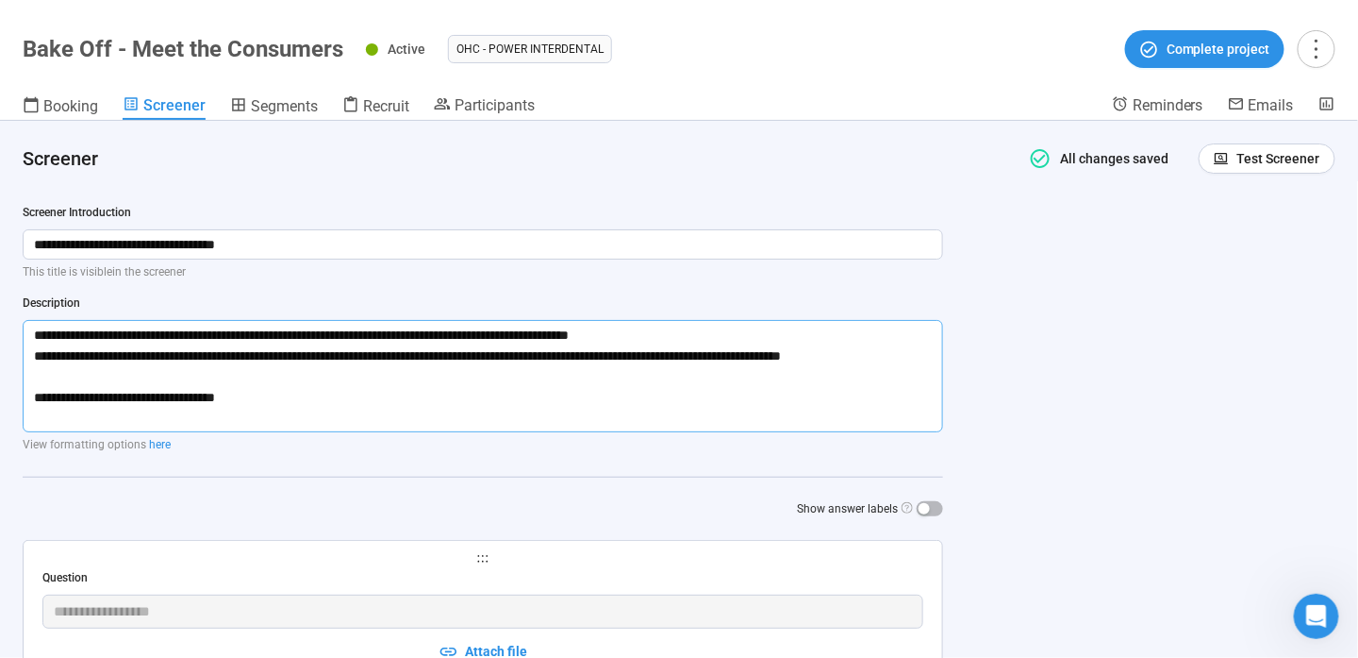
click at [743, 363] on textarea "**********" at bounding box center [483, 376] width 921 height 112
type textarea "**********"
click at [710, 332] on textarea "**********" at bounding box center [483, 376] width 921 height 112
paste textarea "***"
drag, startPoint x: 694, startPoint y: 332, endPoint x: 762, endPoint y: 329, distance: 68.0
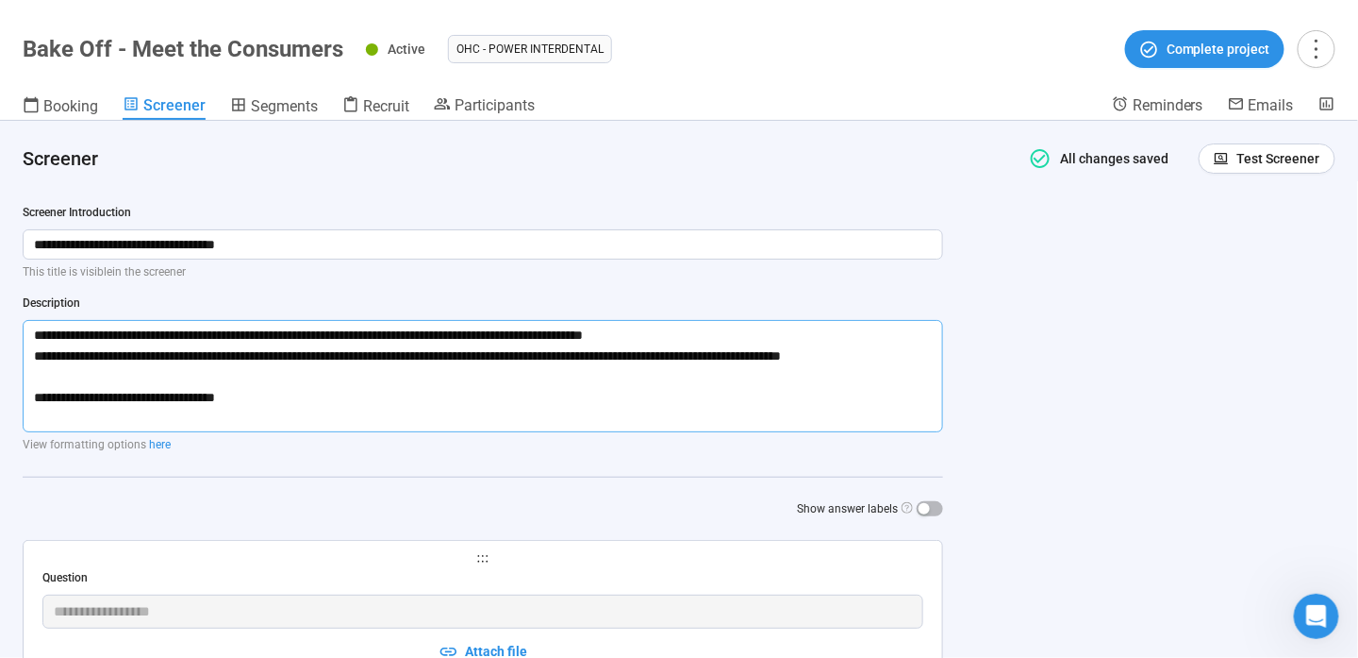
click at [762, 329] on textarea "**********" at bounding box center [483, 376] width 921 height 112
drag, startPoint x: 335, startPoint y: 419, endPoint x: 2, endPoint y: 309, distance: 350.5
paste textarea "**********"
click at [38, 332] on textarea "**********" at bounding box center [483, 376] width 921 height 112
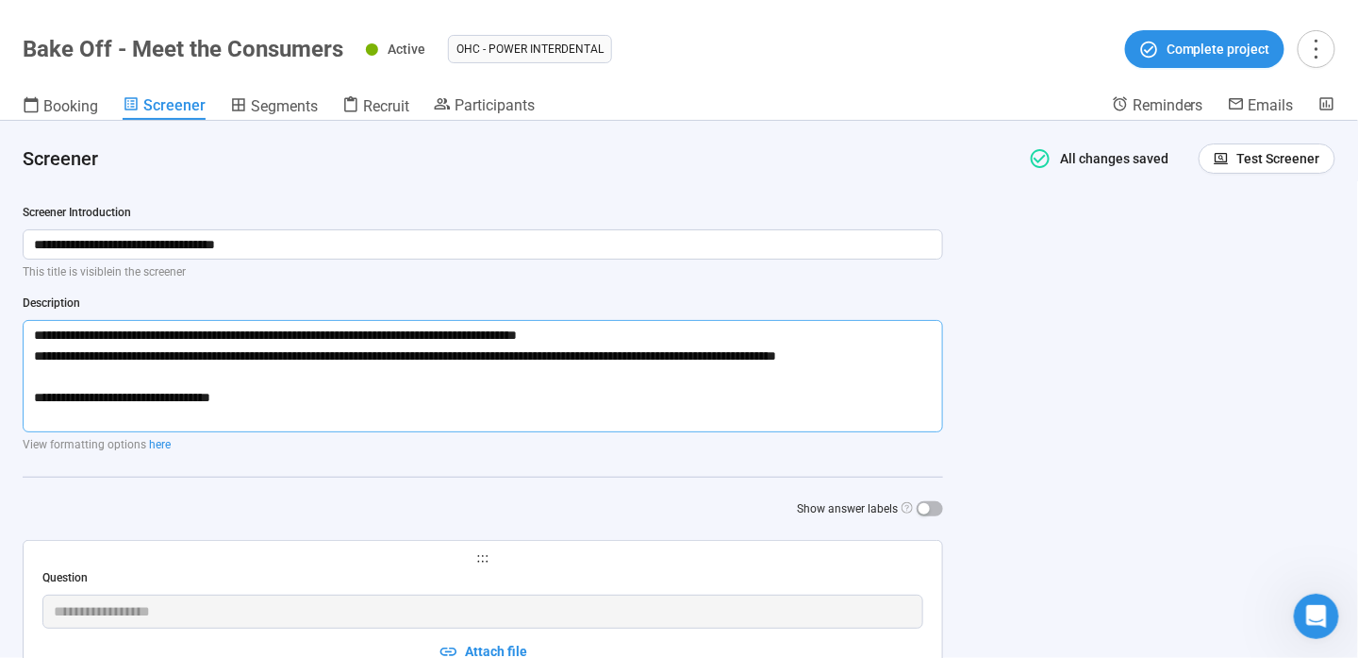
click at [665, 326] on textarea "**********" at bounding box center [483, 376] width 921 height 112
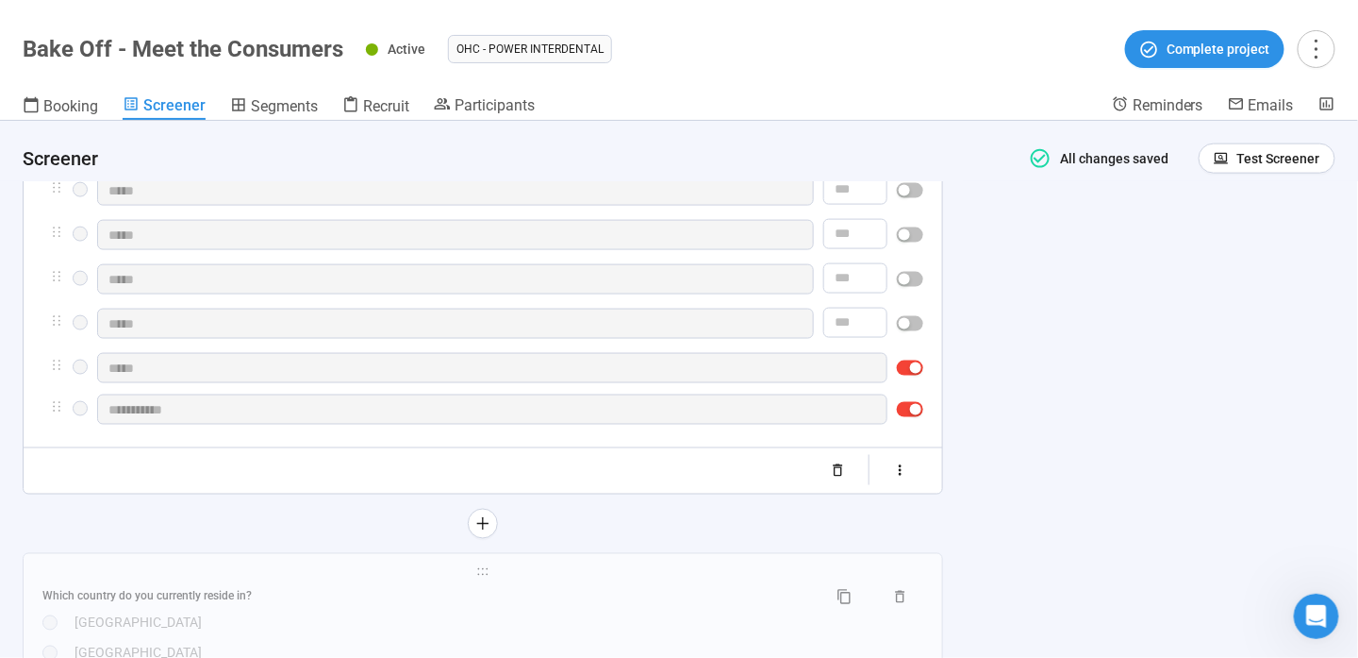
scroll to position [1226, 0]
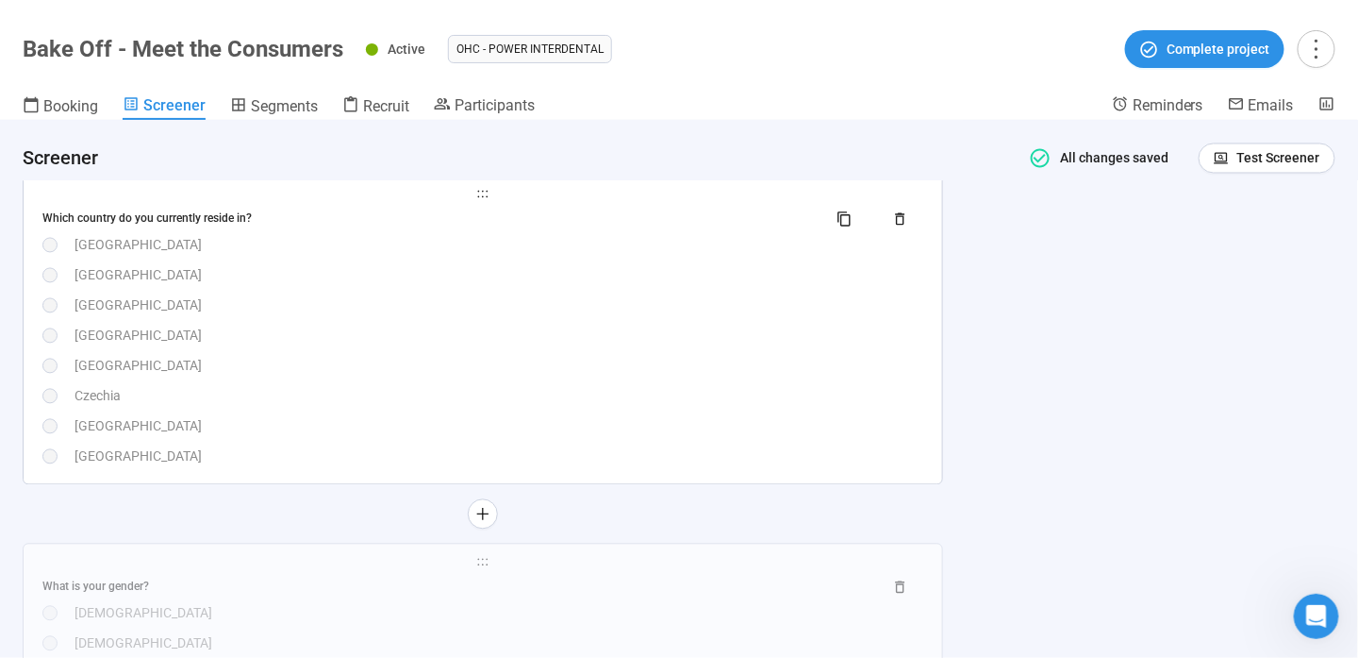
click at [425, 358] on div "[GEOGRAPHIC_DATA]" at bounding box center [499, 366] width 849 height 21
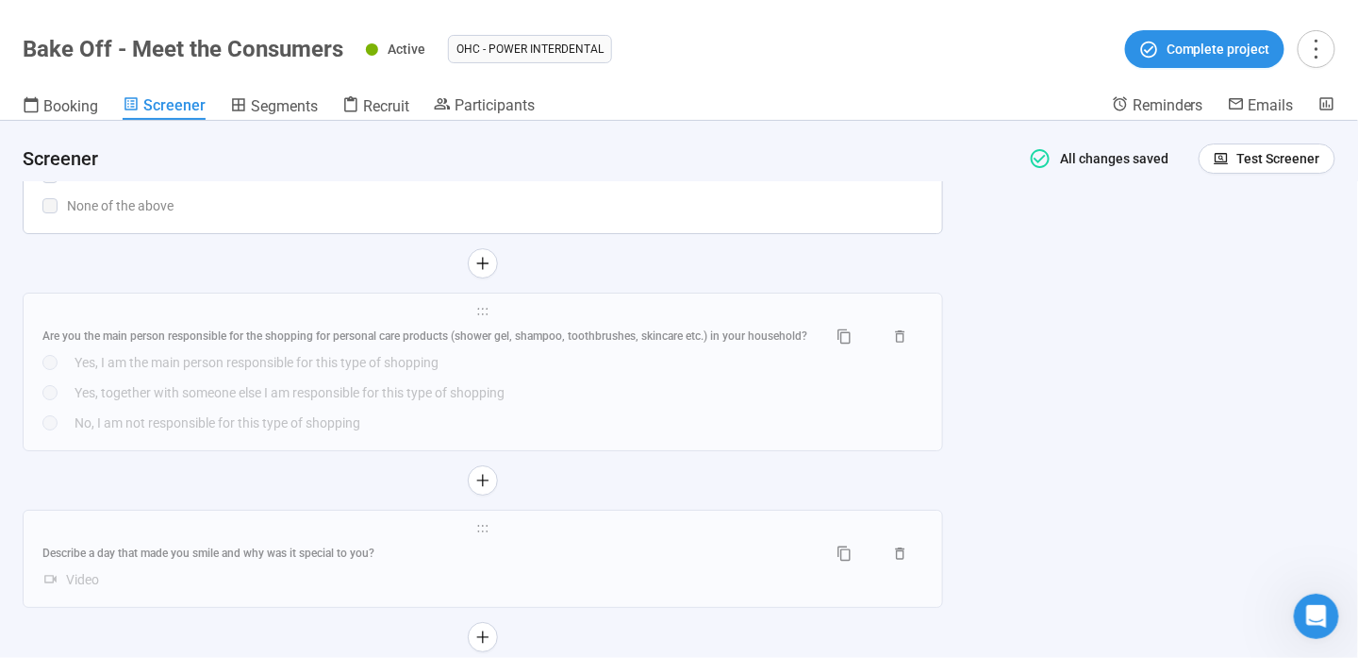
scroll to position [2247, 0]
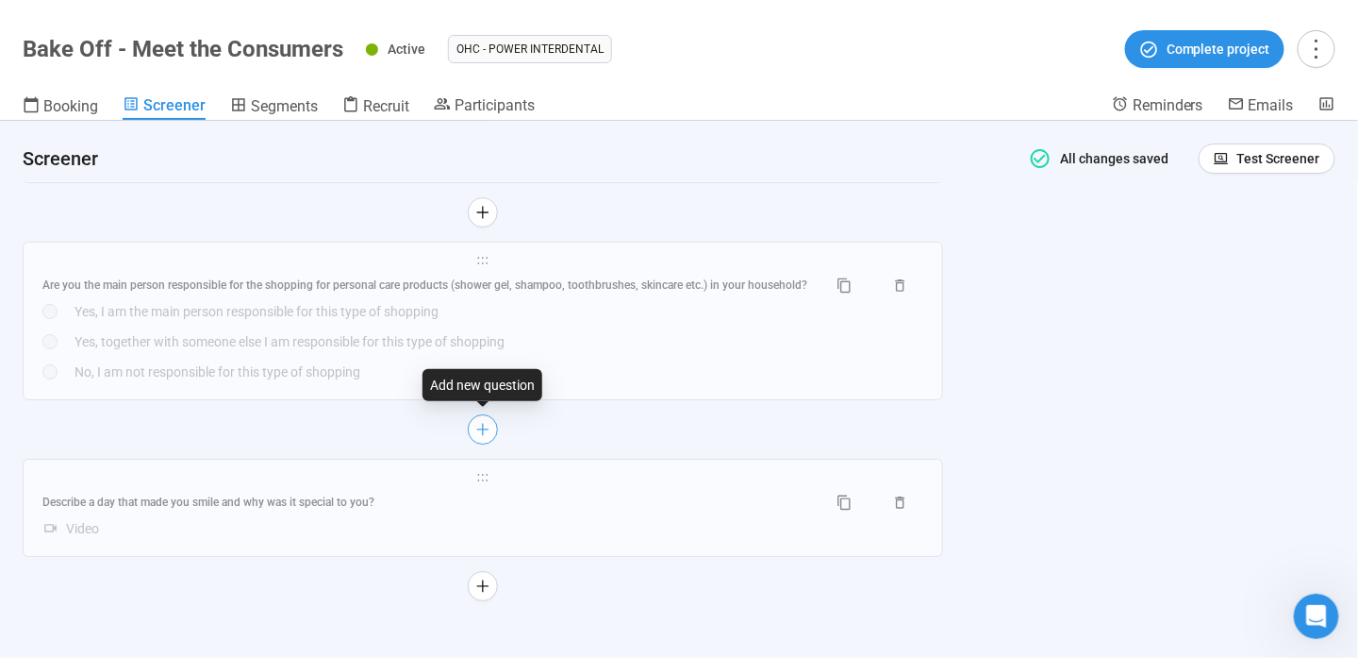
click at [475, 433] on icon "plus" at bounding box center [482, 429] width 15 height 15
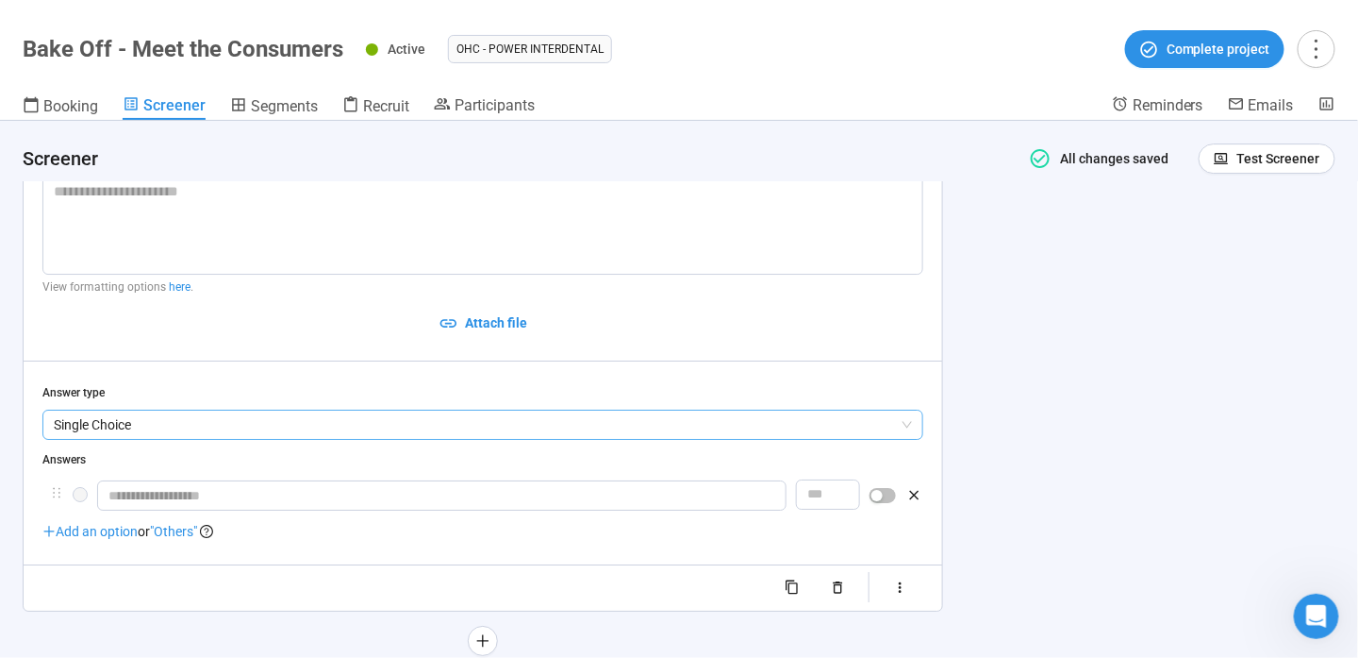
scroll to position [1919, 0]
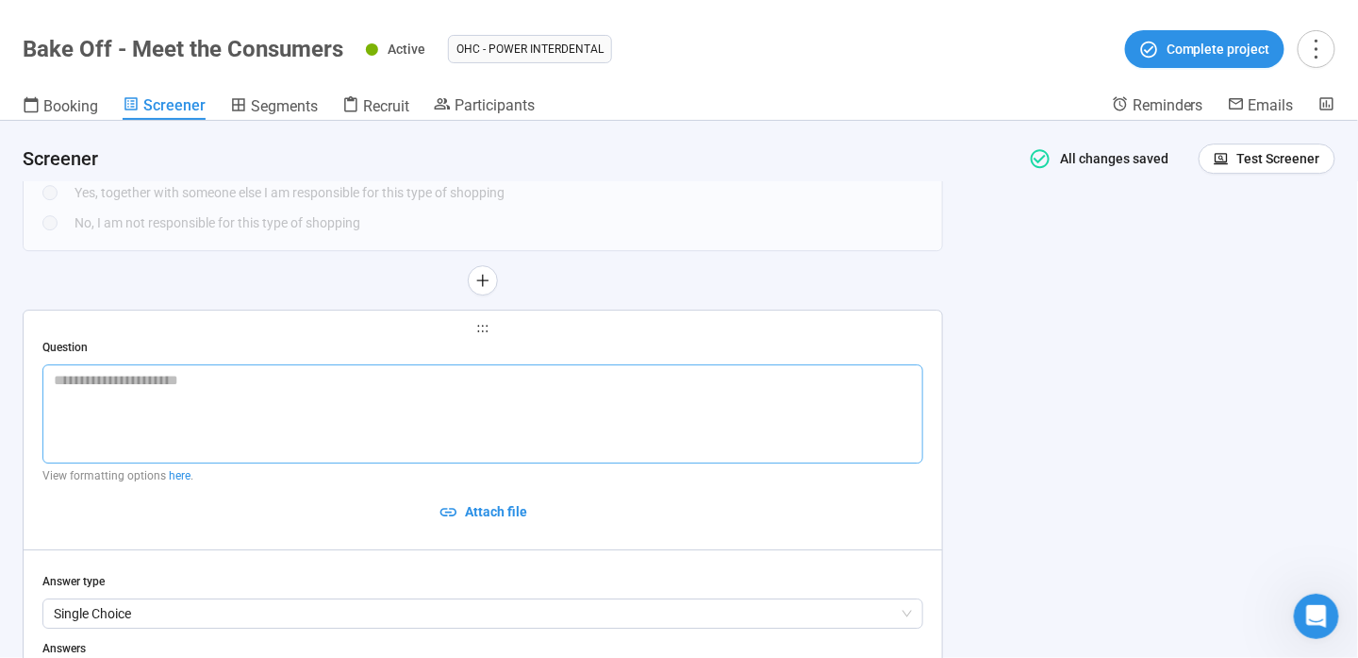
click at [431, 398] on textarea at bounding box center [482, 413] width 881 height 99
click at [90, 381] on textarea "**********" at bounding box center [483, 413] width 882 height 99
click at [415, 389] on textarea "**********" at bounding box center [483, 413] width 882 height 99
drag, startPoint x: 405, startPoint y: 389, endPoint x: 20, endPoint y: 368, distance: 385.4
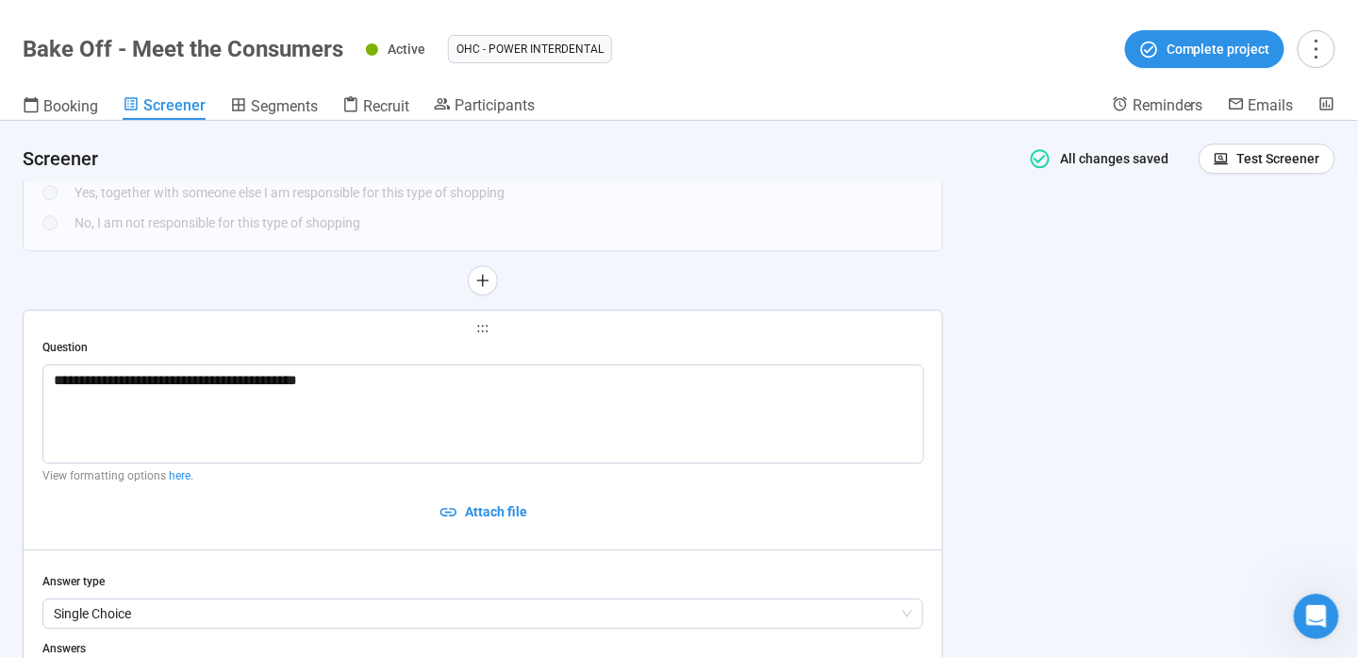
scroll to position [2296, 0]
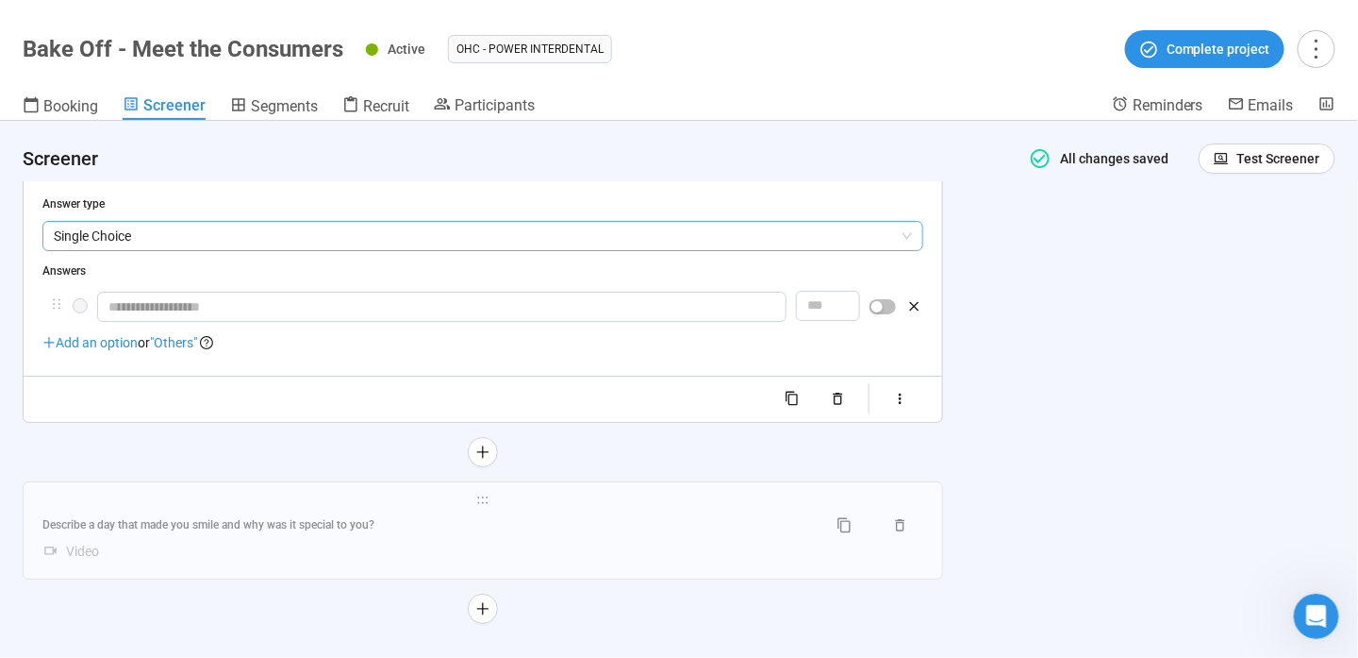
click at [390, 233] on span "Single Choice" at bounding box center [483, 236] width 858 height 28
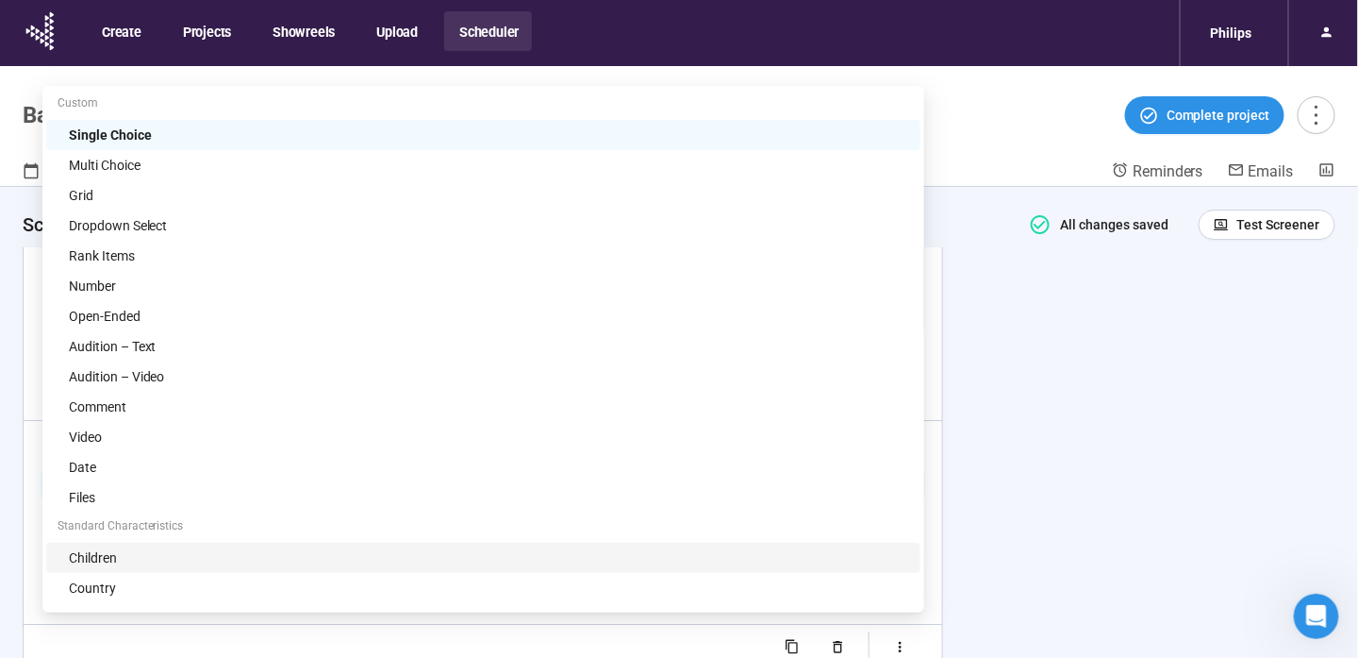
scroll to position [1919, 0]
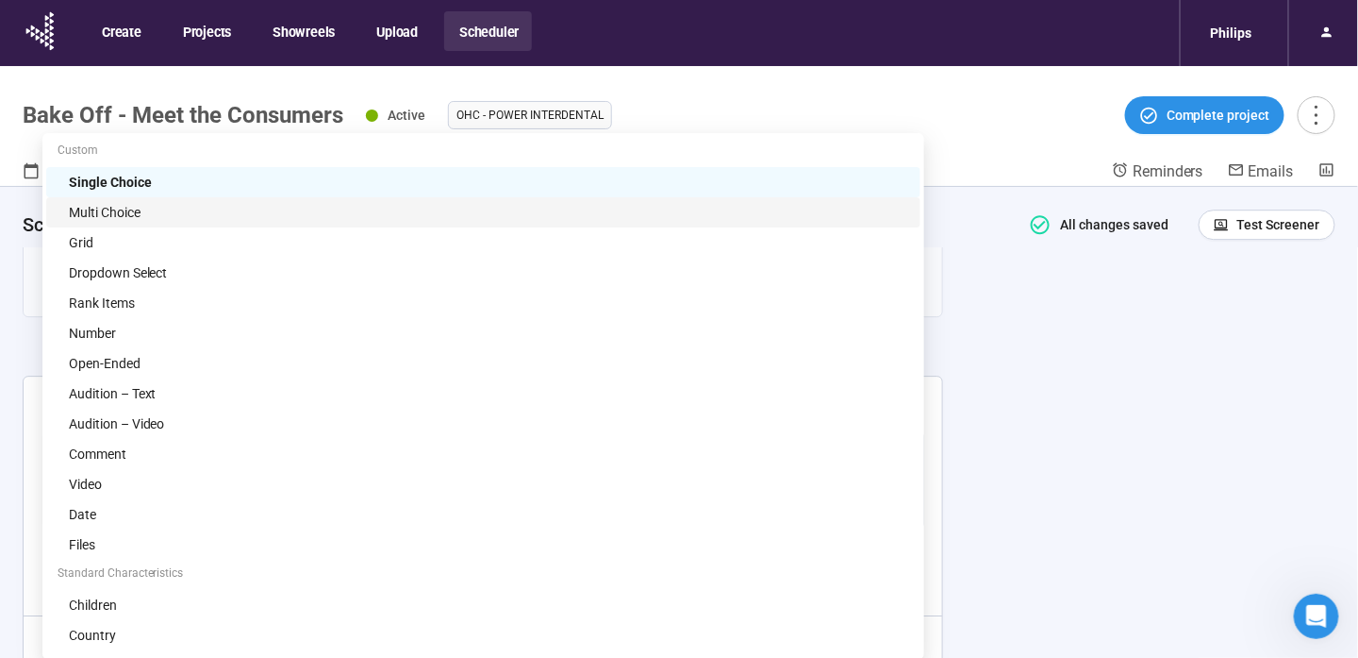
click at [165, 211] on div "Multi Choice" at bounding box center [489, 212] width 841 height 21
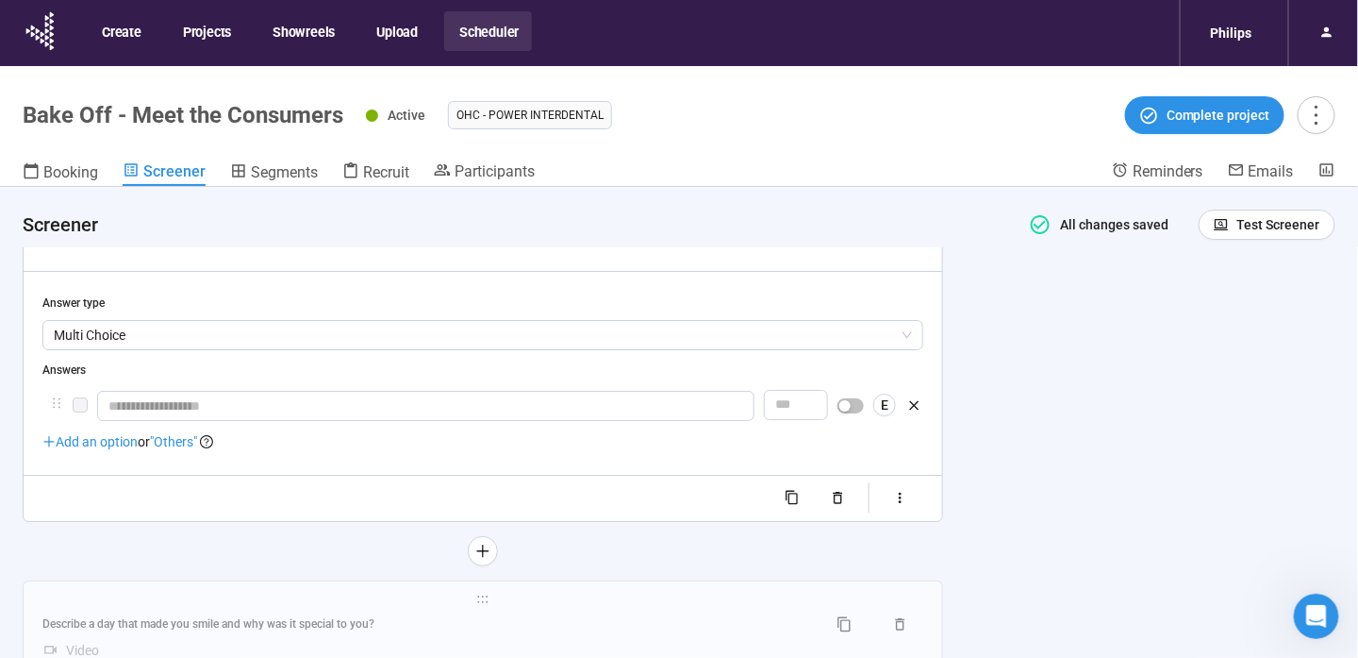
scroll to position [2296, 0]
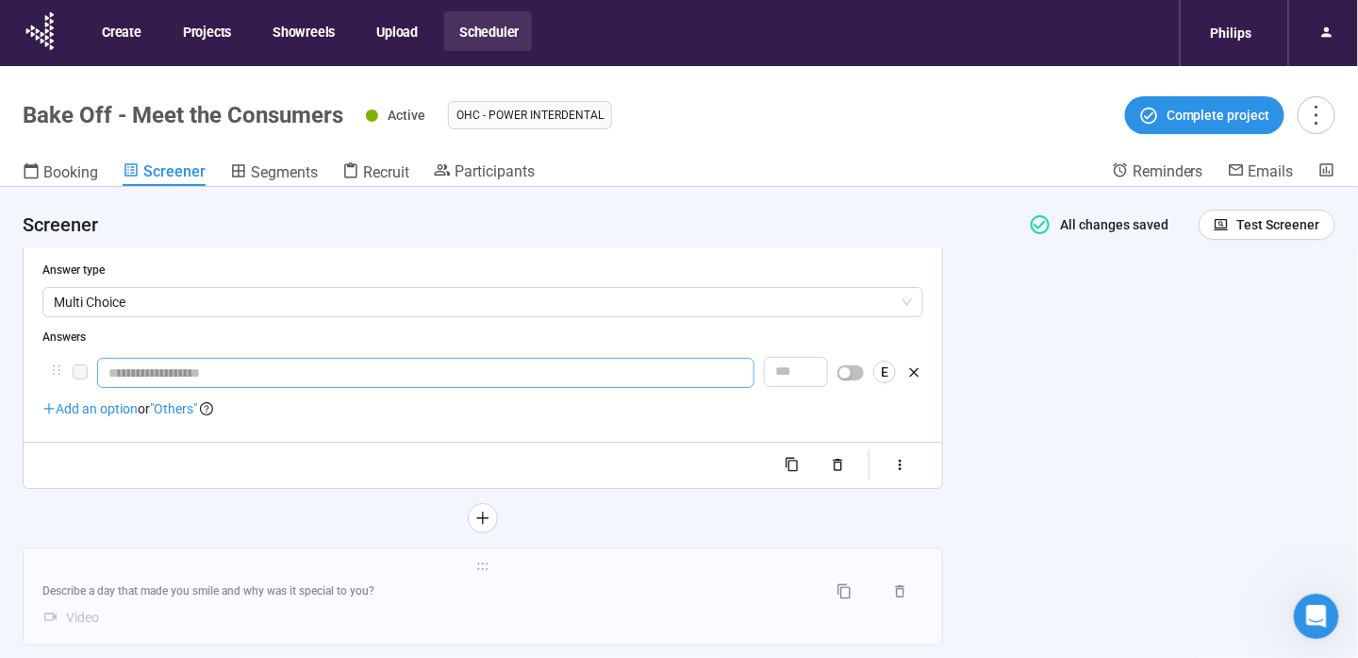
click at [296, 381] on input "text" at bounding box center [426, 373] width 658 height 30
click at [160, 371] on input "**********" at bounding box center [426, 373] width 658 height 30
click at [91, 420] on div "**********" at bounding box center [482, 253] width 881 height 453
click at [70, 407] on span "Add an option" at bounding box center [89, 408] width 95 height 15
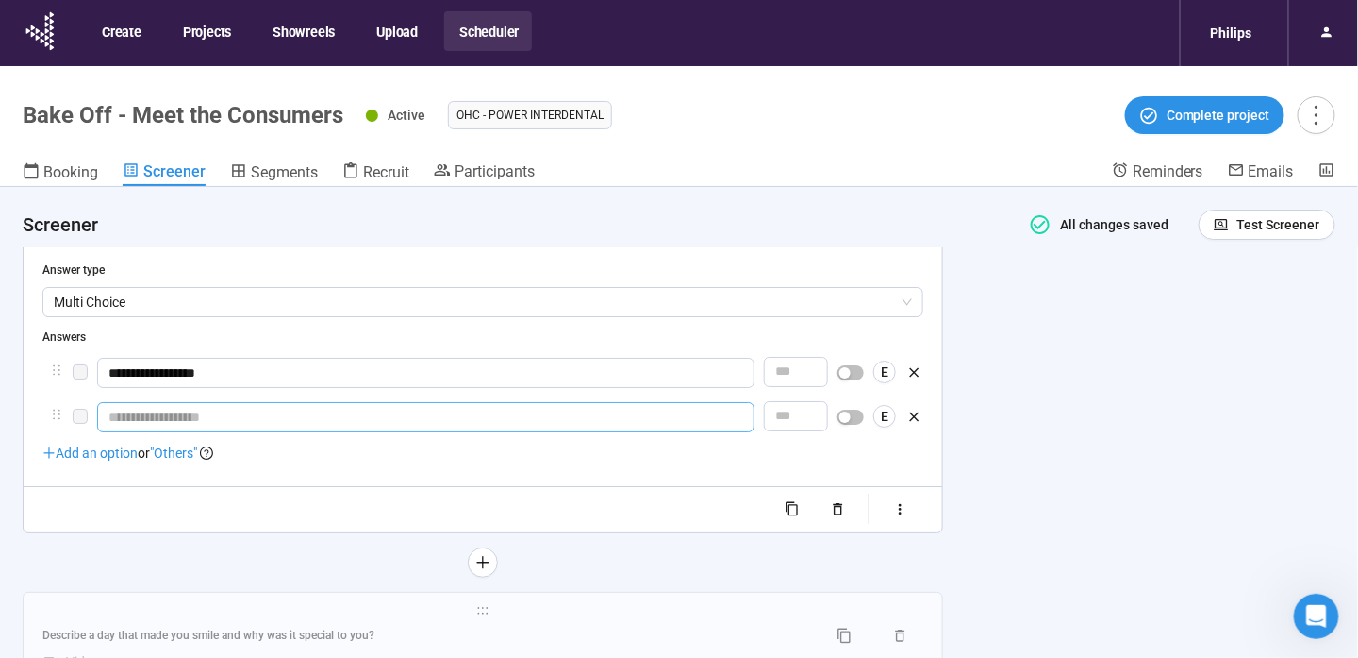
click at [170, 411] on input "text" at bounding box center [426, 417] width 658 height 30
click at [205, 417] on input "text" at bounding box center [426, 417] width 658 height 30
click at [59, 453] on span "Add an option" at bounding box center [89, 452] width 95 height 15
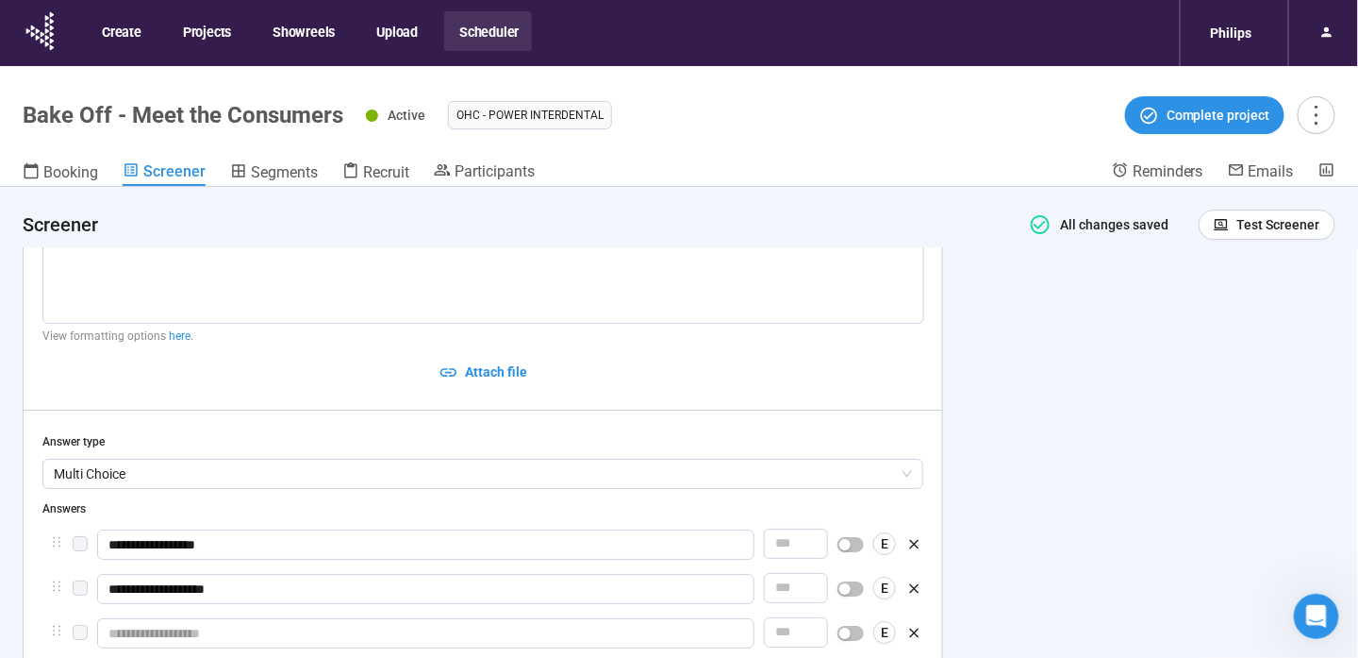
scroll to position [2313, 0]
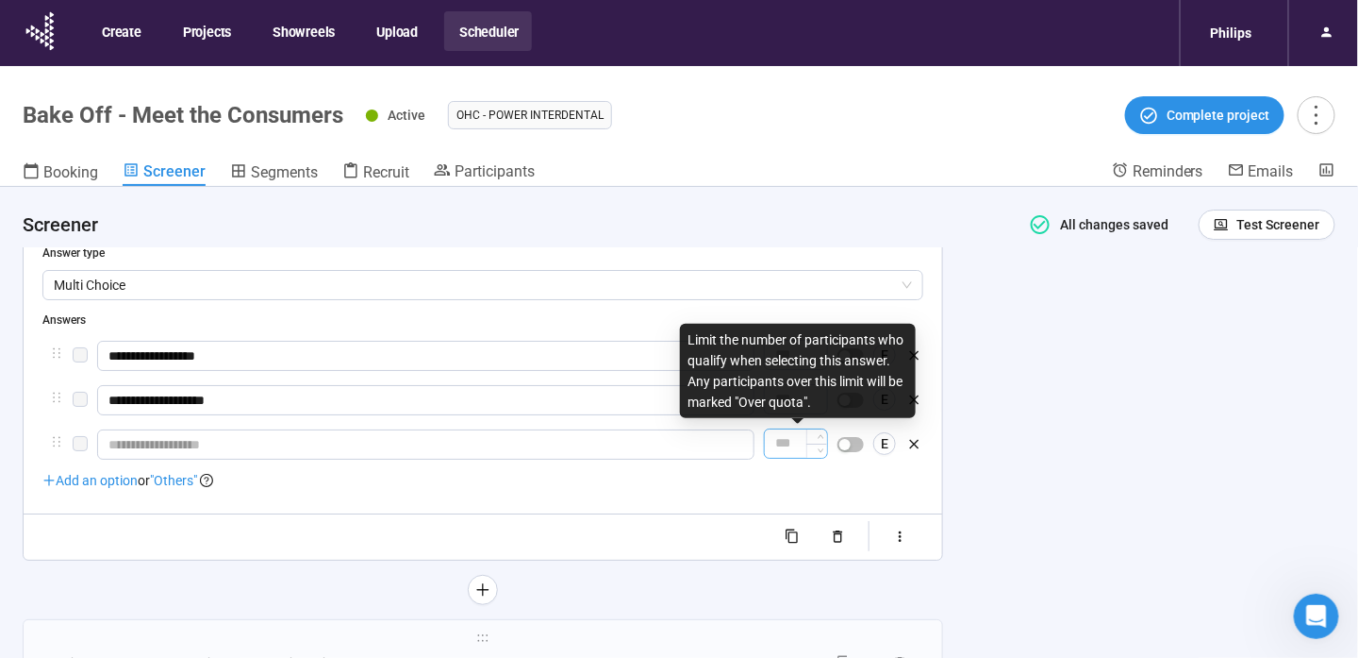
click at [797, 441] on input "number" at bounding box center [796, 443] width 62 height 28
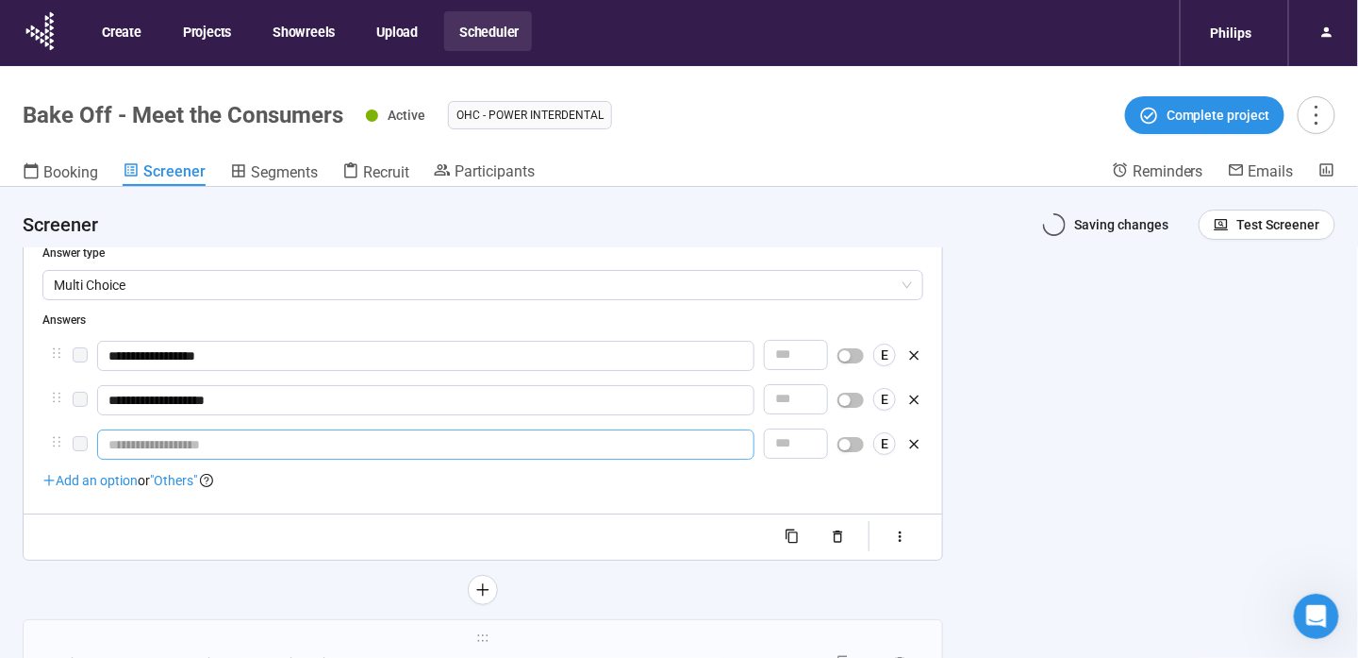
click at [699, 446] on input "text" at bounding box center [426, 444] width 658 height 30
click at [88, 482] on span "Add an option" at bounding box center [89, 480] width 95 height 15
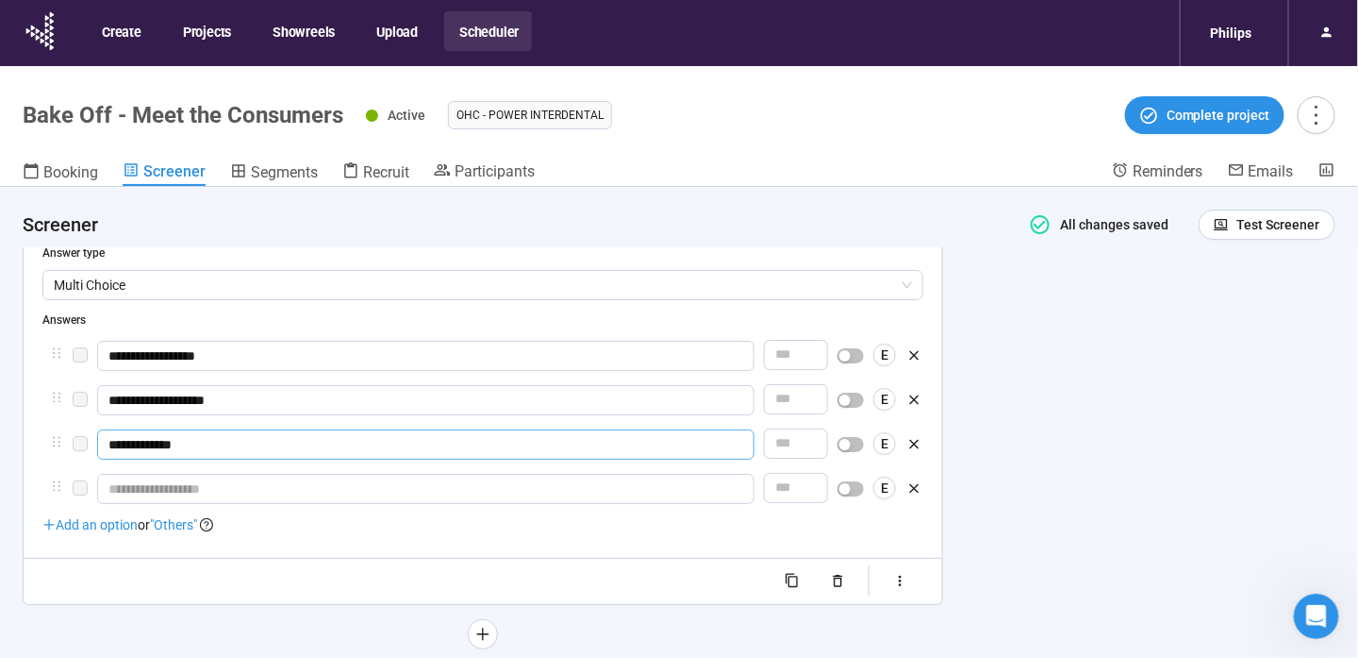
click at [109, 441] on input "**********" at bounding box center [426, 444] width 658 height 30
click at [195, 479] on input "text" at bounding box center [426, 489] width 658 height 30
click at [153, 441] on input "**********" at bounding box center [426, 444] width 658 height 30
click at [147, 485] on input "**********" at bounding box center [426, 489] width 658 height 30
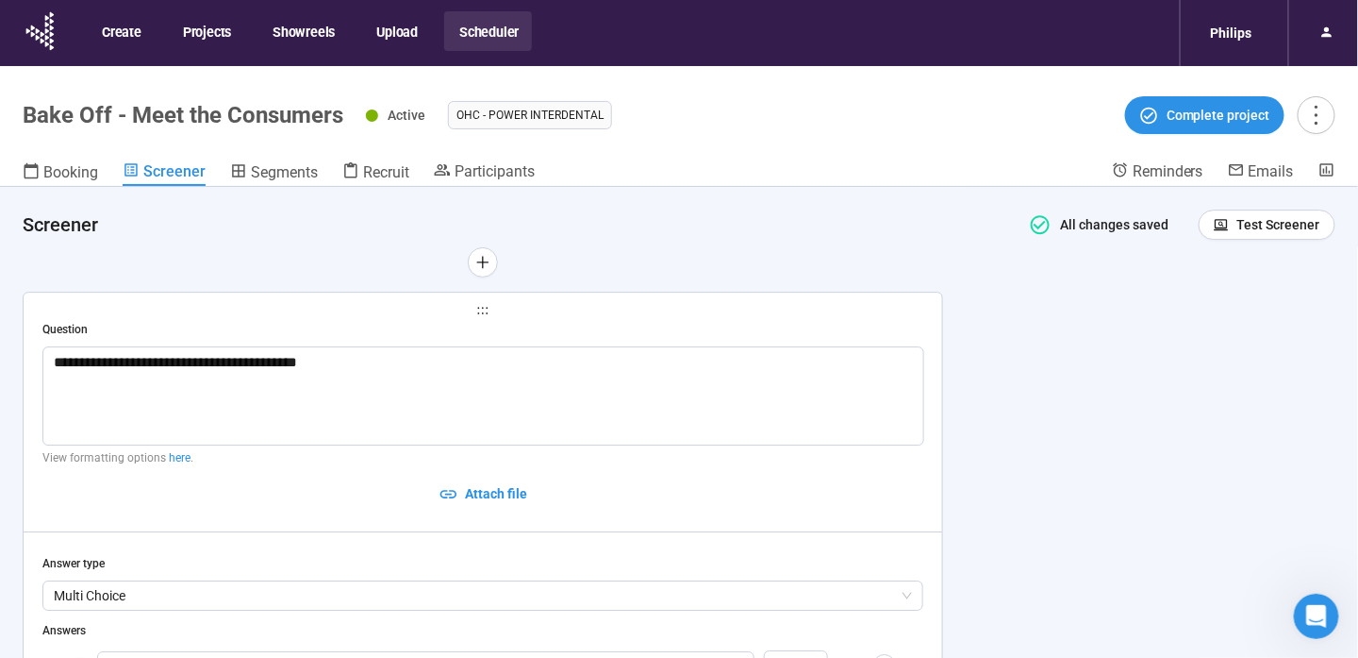
scroll to position [1841, 0]
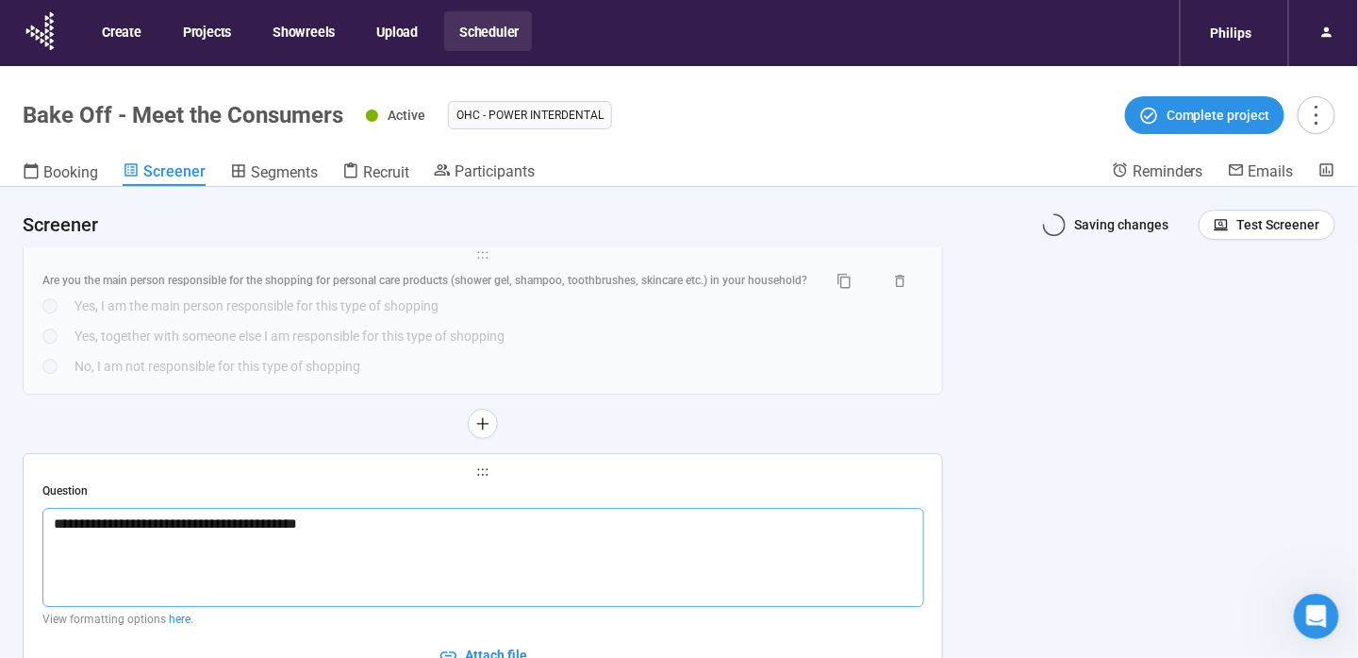
drag, startPoint x: 163, startPoint y: 526, endPoint x: -4, endPoint y: 530, distance: 167.0
click at [0, 530] on html "**********" at bounding box center [679, 362] width 1358 height 724
drag, startPoint x: 476, startPoint y: 520, endPoint x: -4, endPoint y: 479, distance: 481.9
click at [0, 479] on html "**********" at bounding box center [679, 362] width 1358 height 724
click at [474, 530] on textarea "**********" at bounding box center [483, 557] width 882 height 99
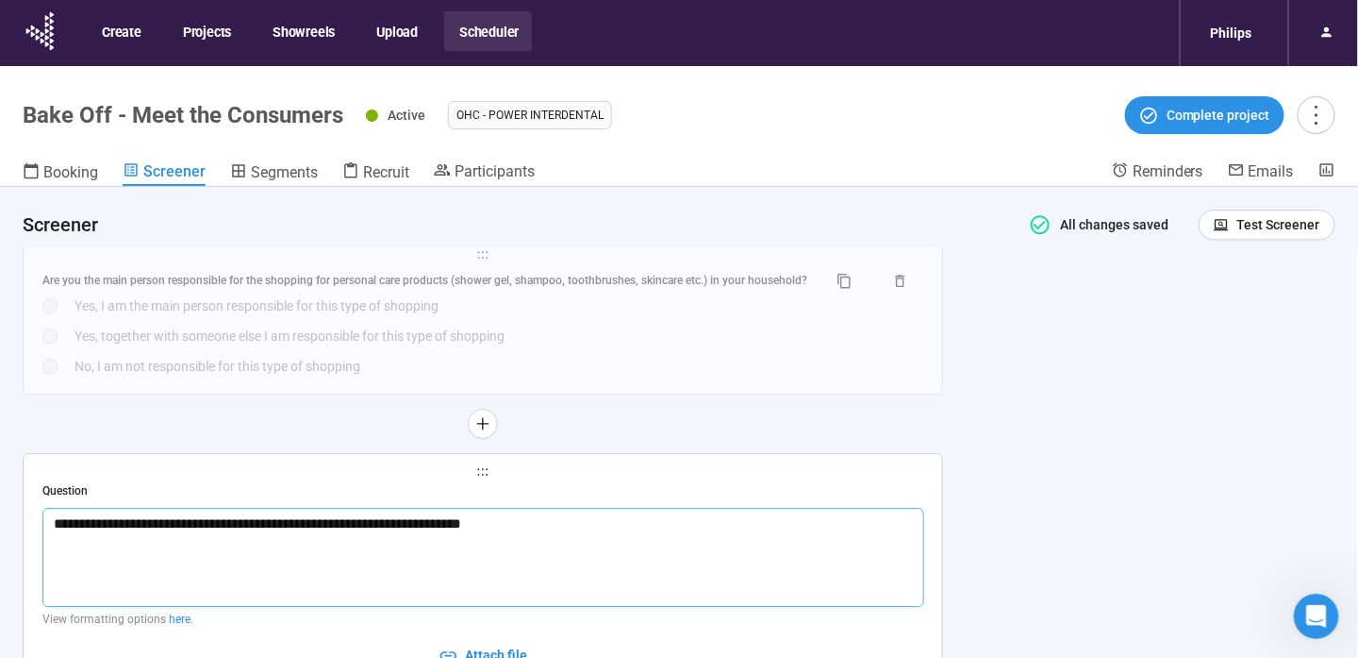
drag, startPoint x: 491, startPoint y: 522, endPoint x: 452, endPoint y: 522, distance: 39.6
click at [452, 522] on textarea "**********" at bounding box center [483, 557] width 882 height 99
drag, startPoint x: 556, startPoint y: 526, endPoint x: 49, endPoint y: 523, distance: 506.6
click at [49, 523] on textarea "**********" at bounding box center [483, 557] width 882 height 99
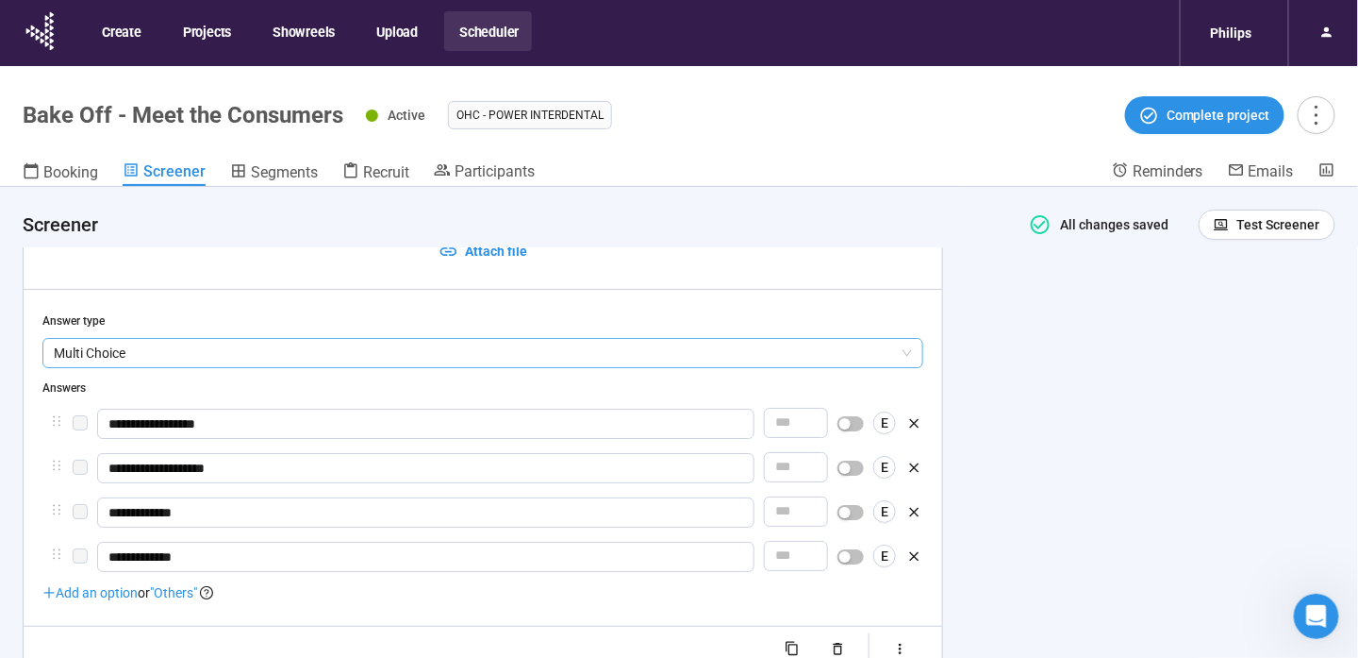
scroll to position [2313, 0]
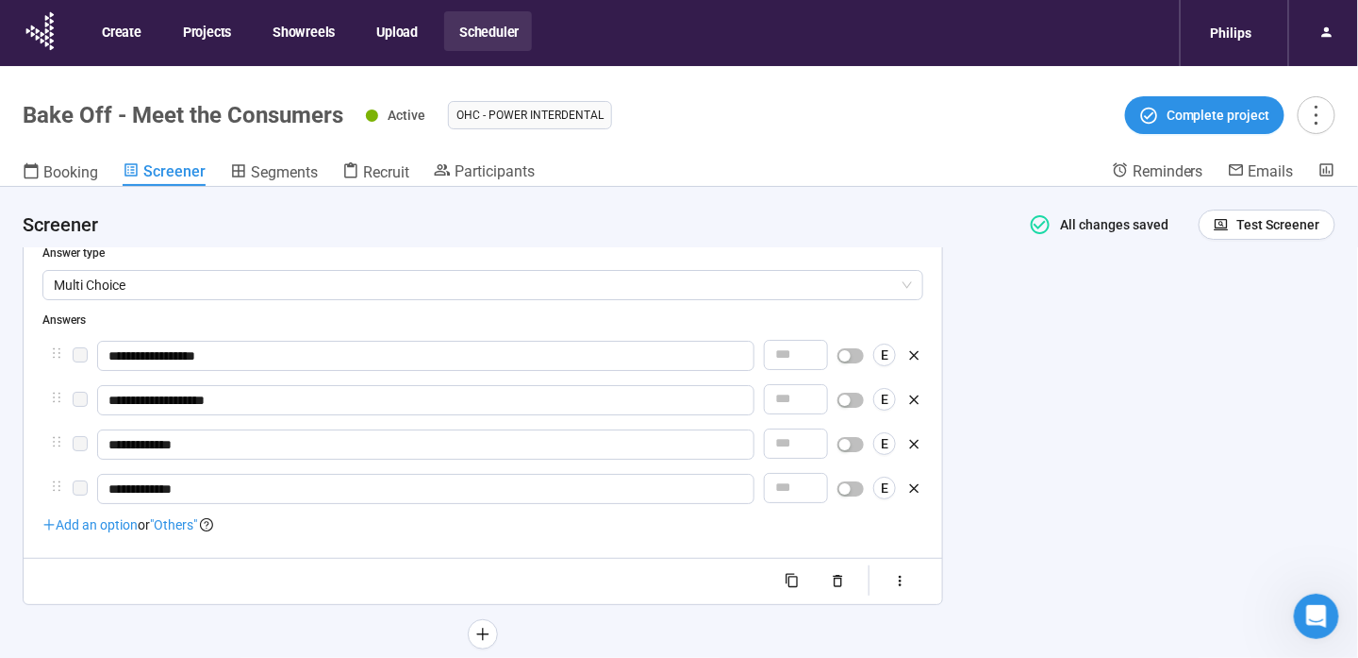
click at [95, 532] on div "Add an option or "Others"" at bounding box center [127, 524] width 171 height 21
click at [79, 531] on span "Add an option" at bounding box center [89, 524] width 95 height 15
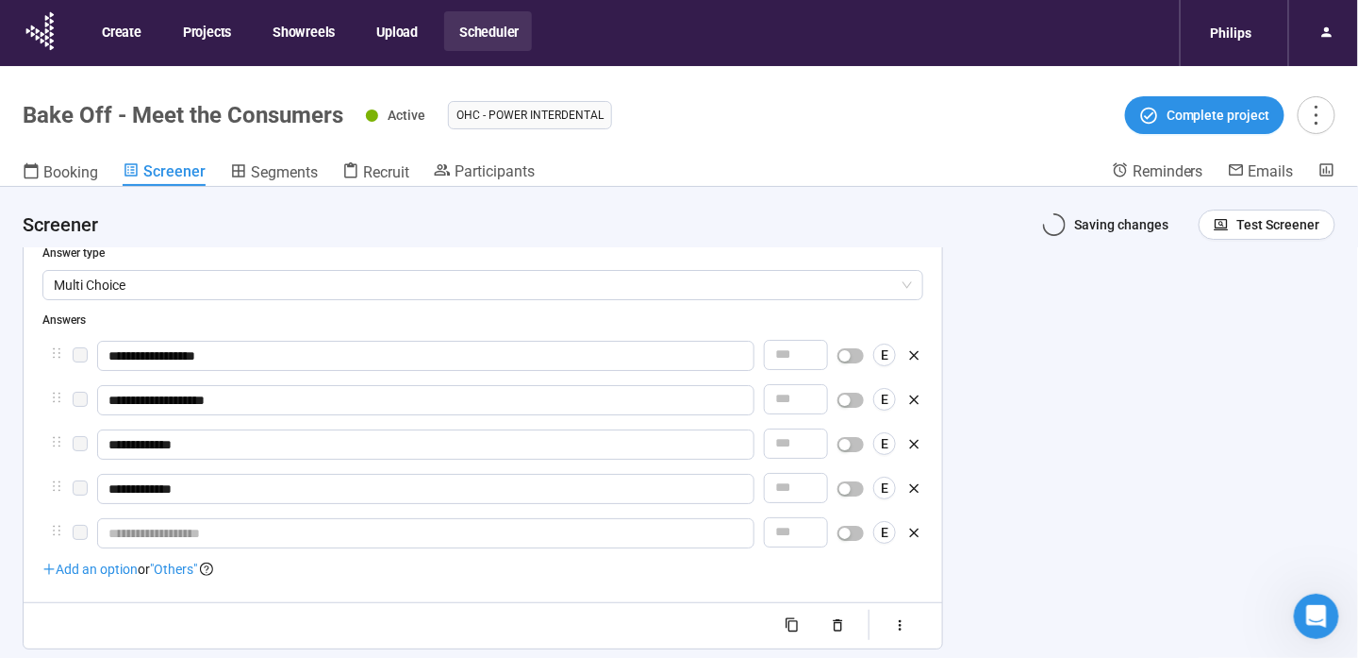
click at [80, 524] on label at bounding box center [80, 532] width 15 height 21
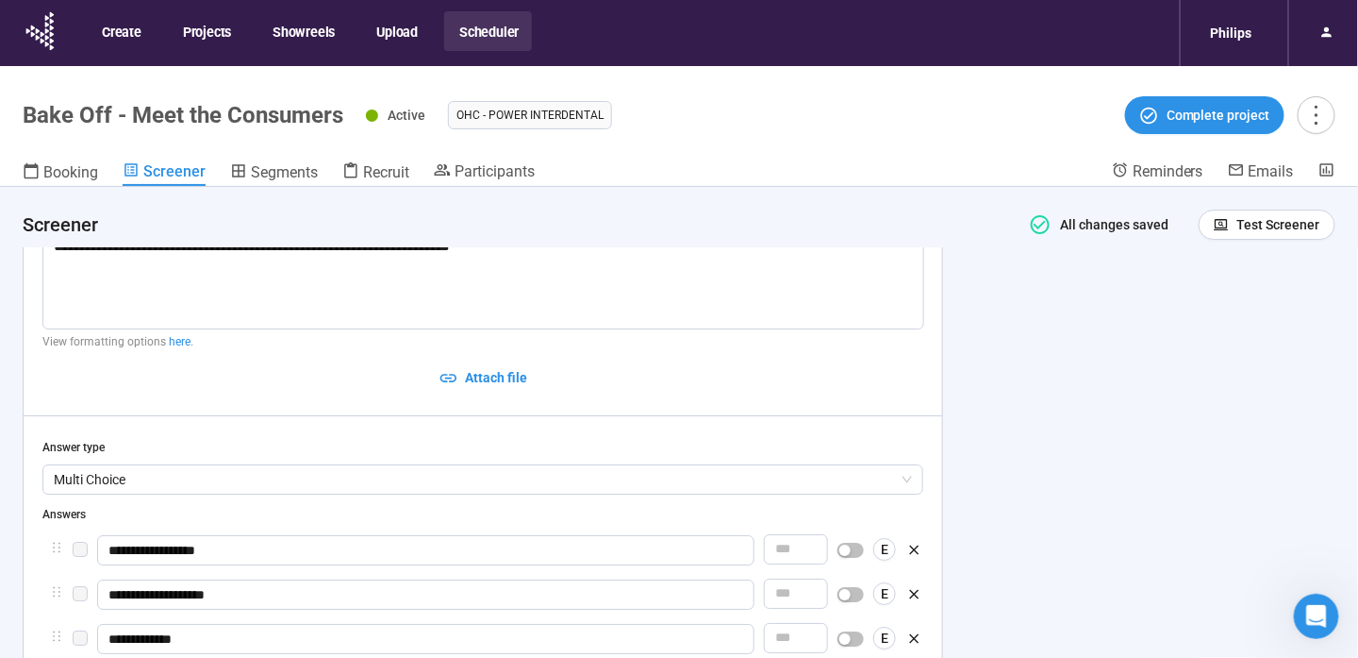
scroll to position [1930, 0]
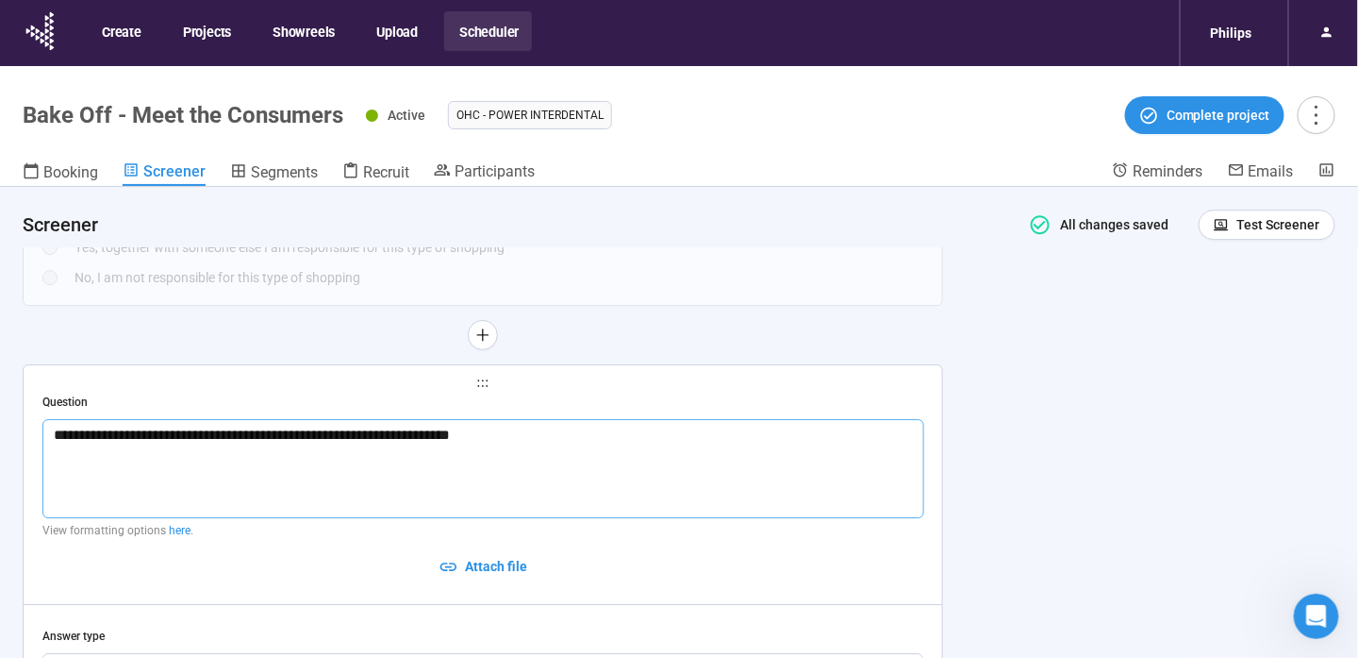
drag, startPoint x: 517, startPoint y: 455, endPoint x: 544, endPoint y: 427, distance: 38.7
click at [517, 455] on textarea "**********" at bounding box center [483, 468] width 882 height 99
drag, startPoint x: 544, startPoint y: 427, endPoint x: -4, endPoint y: 440, distance: 548.2
click at [0, 440] on html "**********" at bounding box center [679, 362] width 1358 height 724
paste textarea
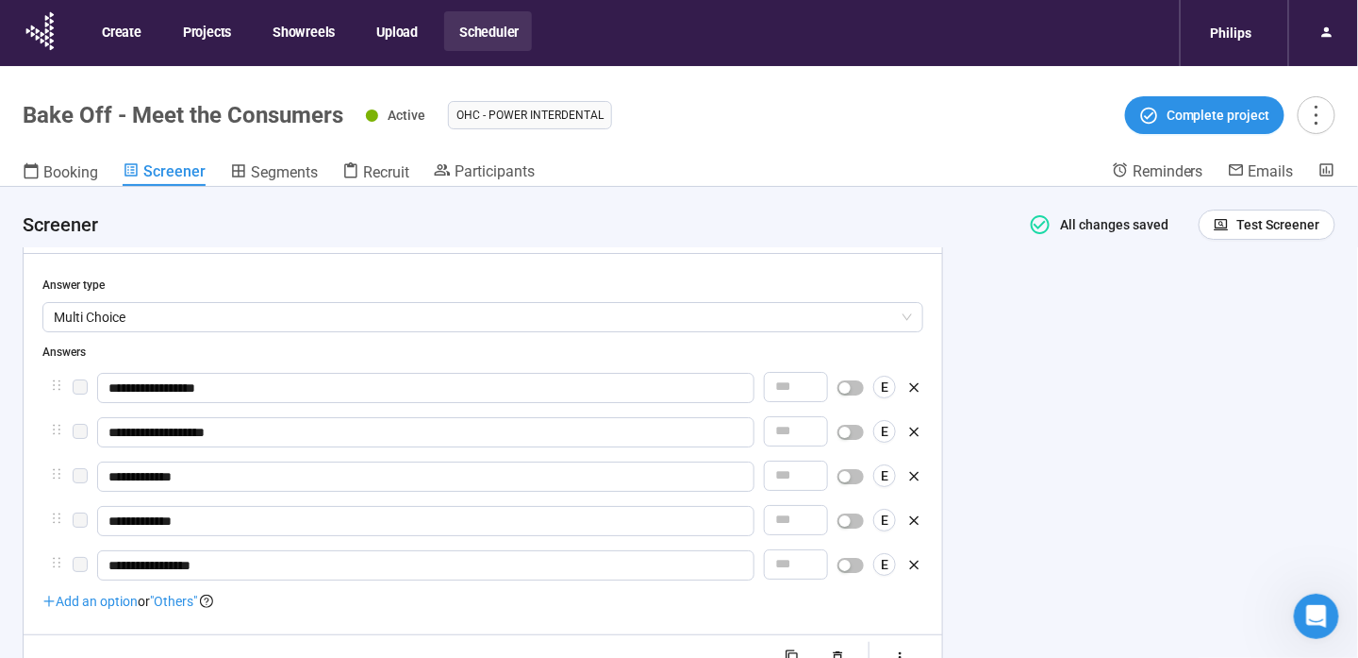
scroll to position [2307, 0]
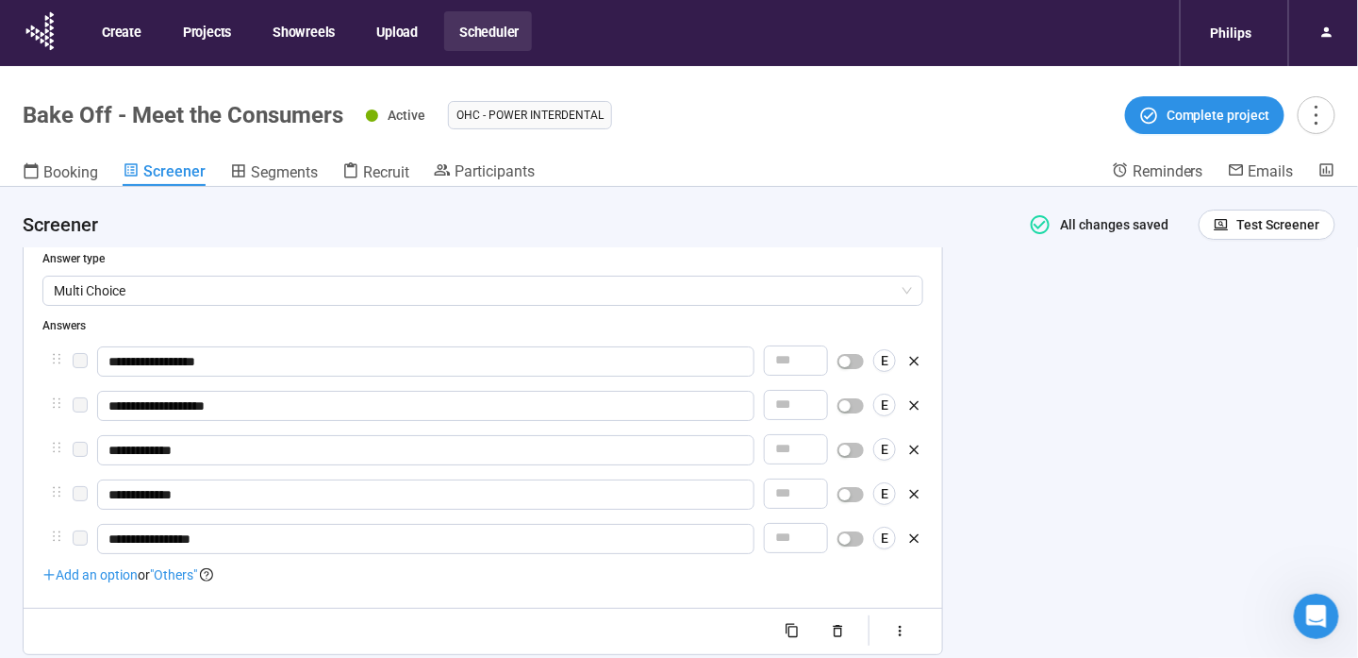
click at [197, 573] on span ""Others"" at bounding box center [173, 574] width 47 height 15
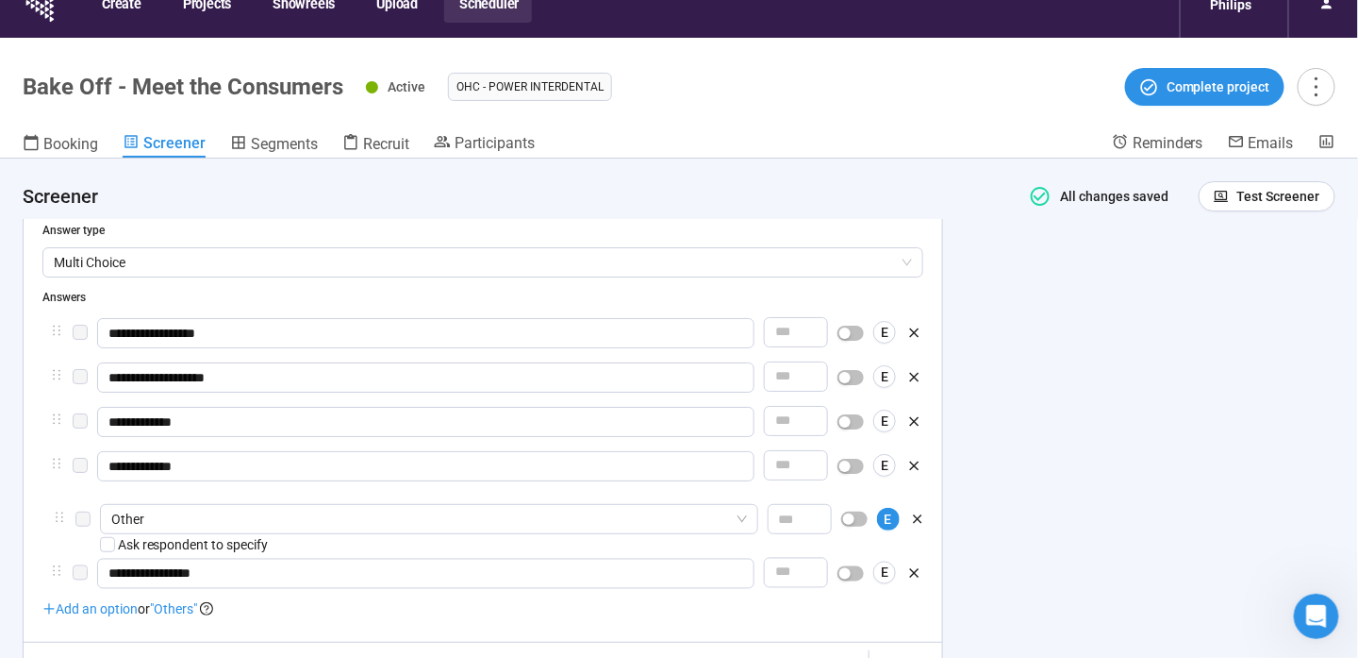
scroll to position [40, 0]
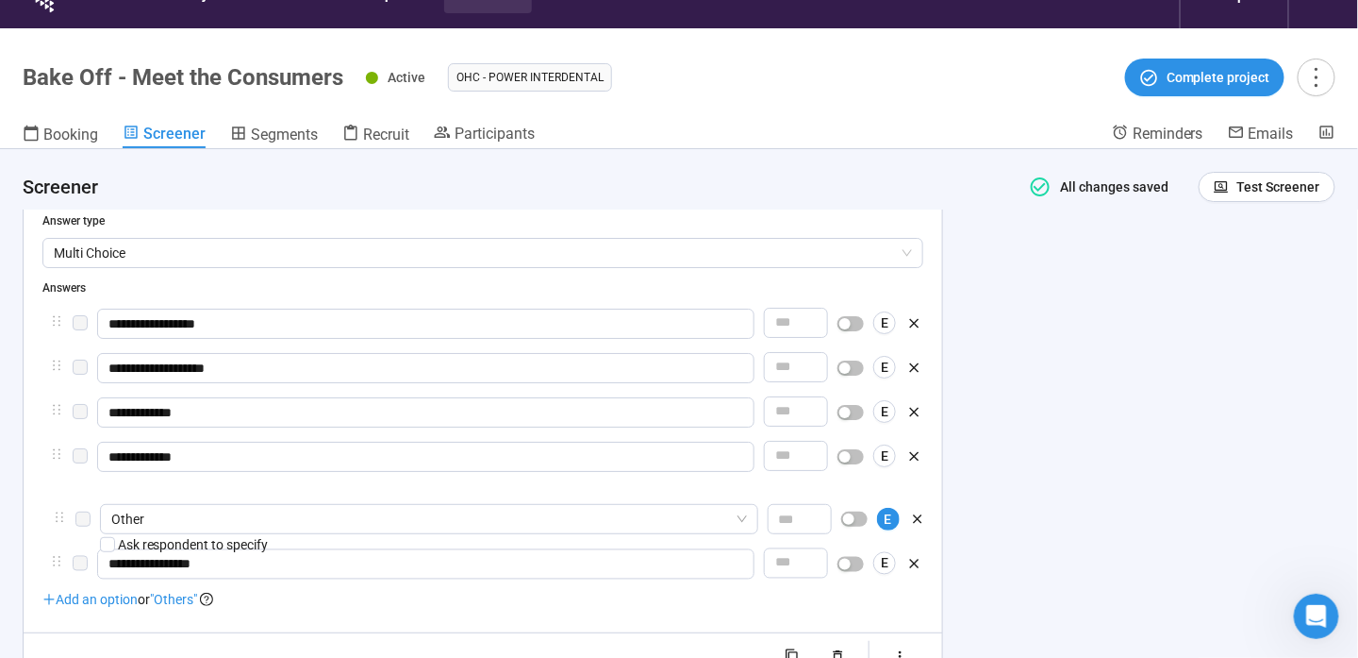
drag, startPoint x: 58, startPoint y: 584, endPoint x: 59, endPoint y: 502, distance: 82.1
click at [59, 502] on div "**********" at bounding box center [482, 445] width 881 height 274
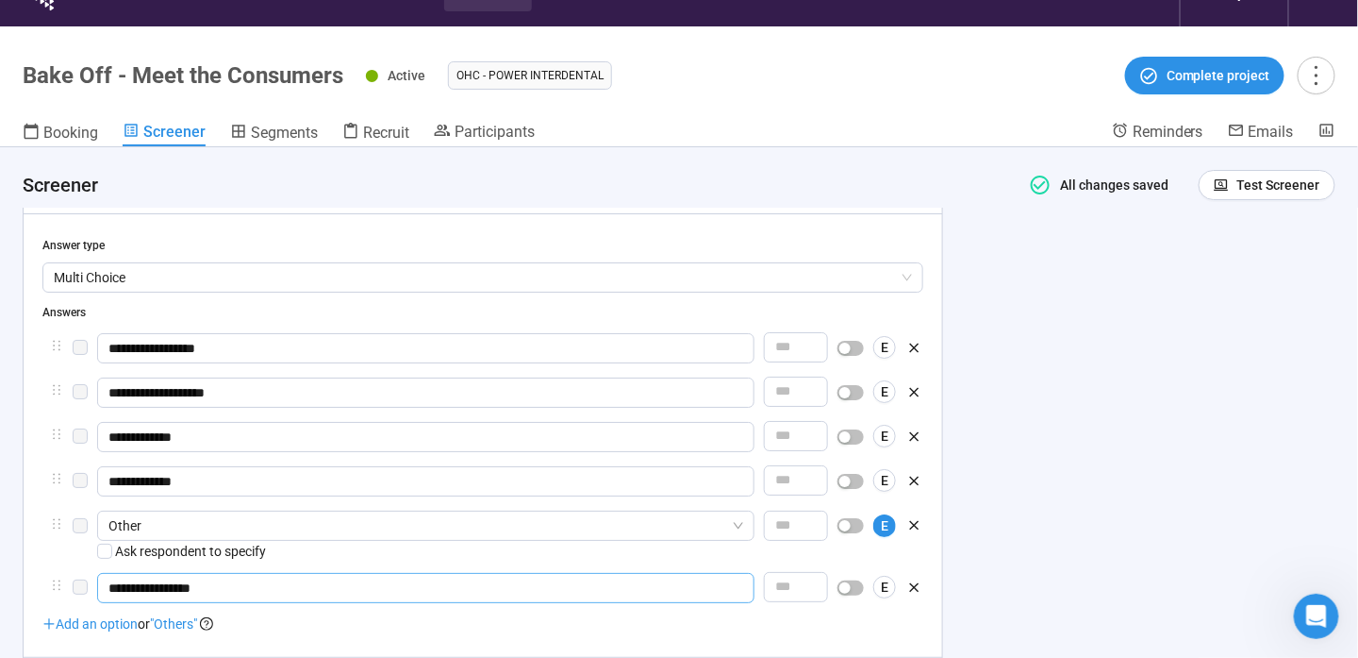
scroll to position [2307, 0]
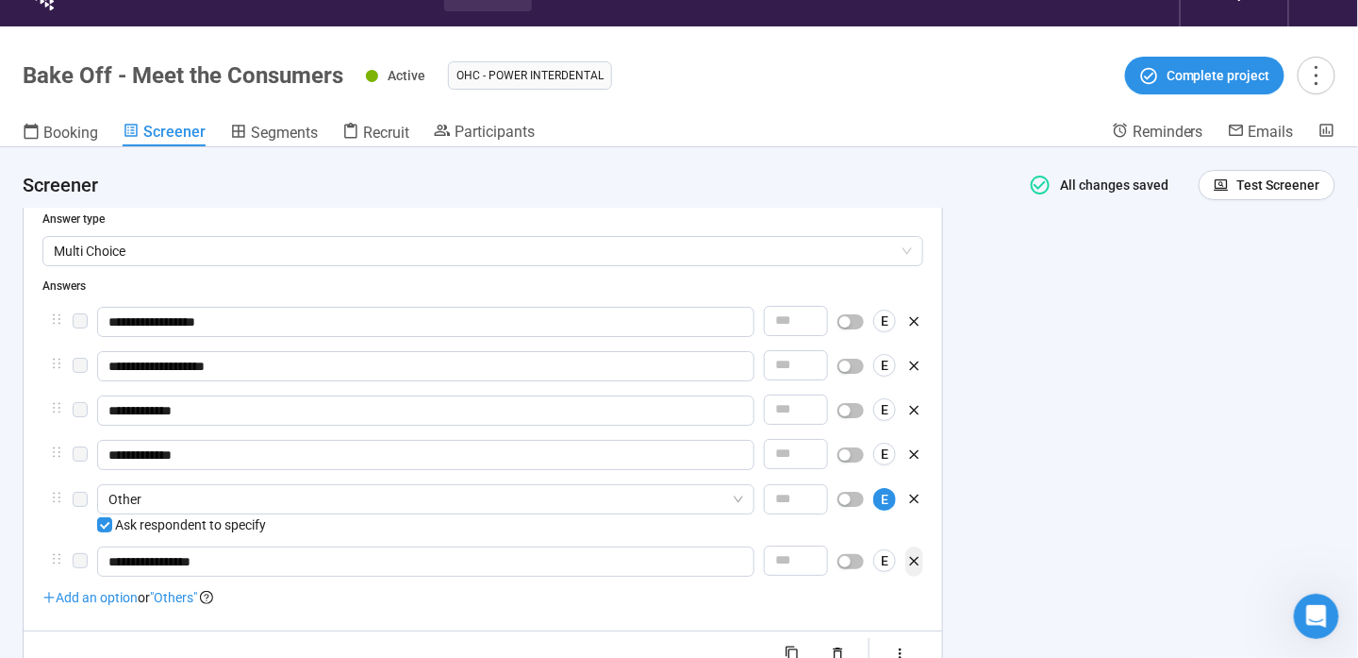
click at [918, 558] on icon "button" at bounding box center [914, 561] width 9 height 9
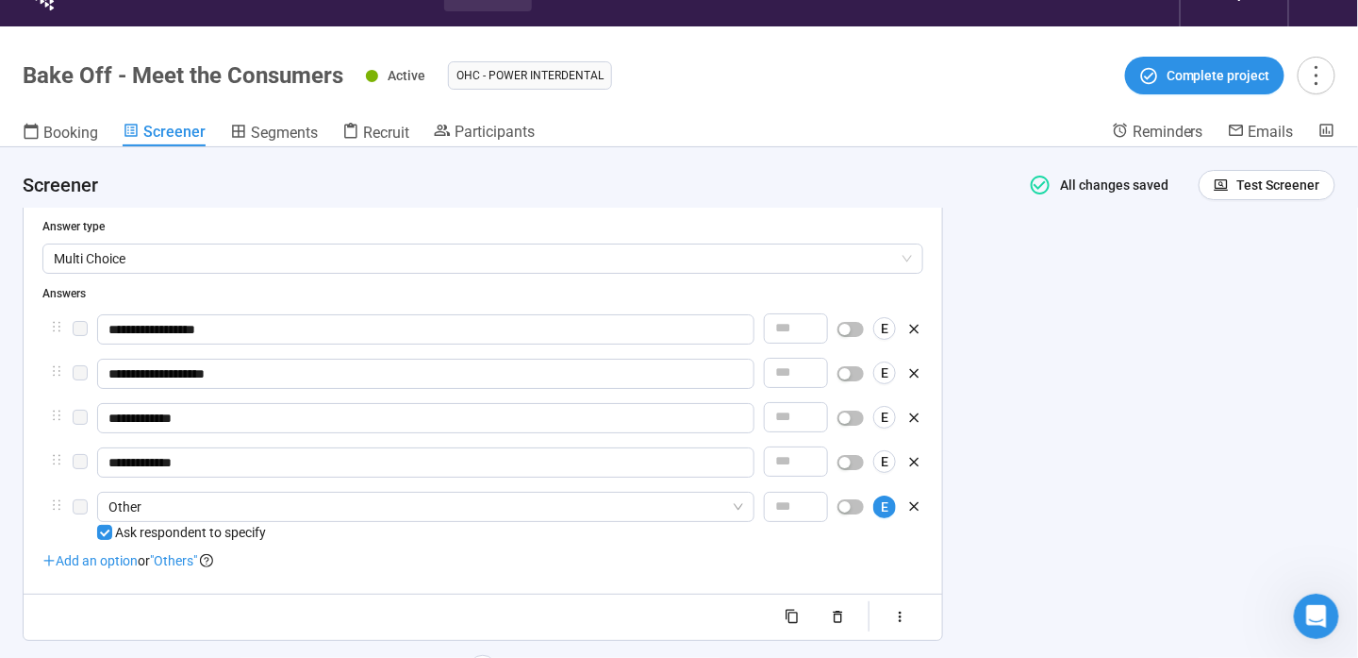
scroll to position [2325, 0]
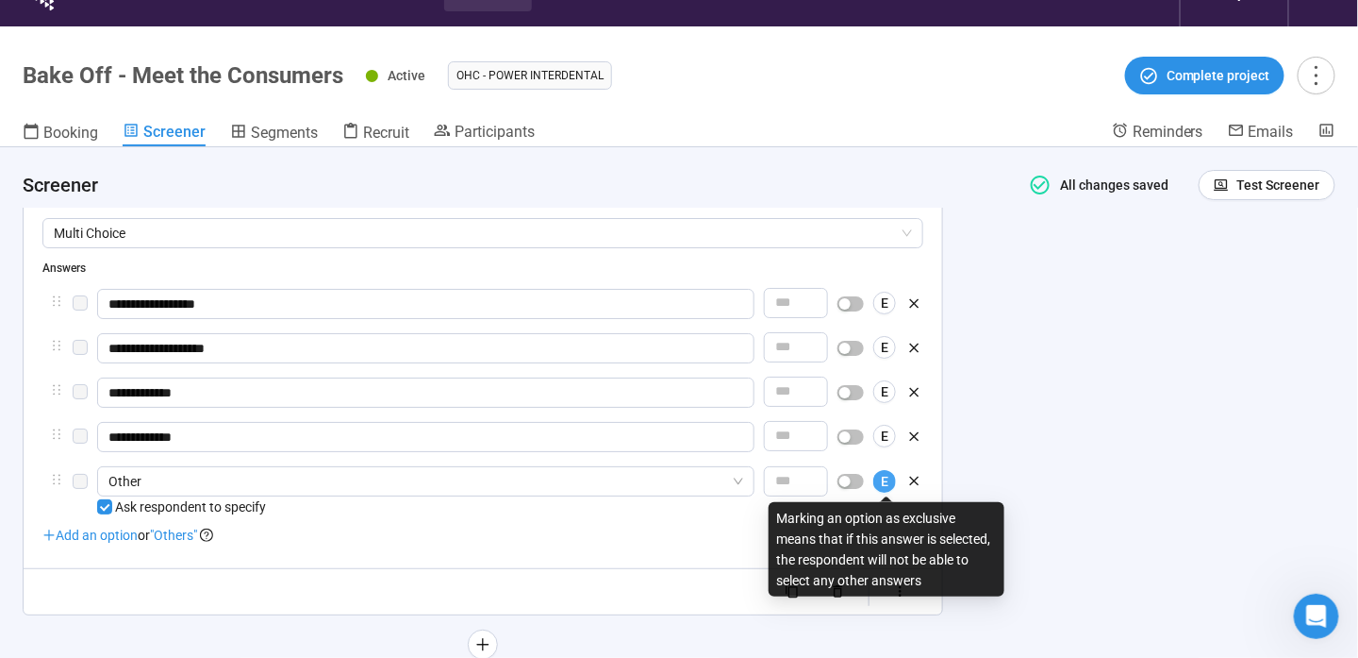
click at [892, 478] on button "E" at bounding box center [885, 481] width 23 height 23
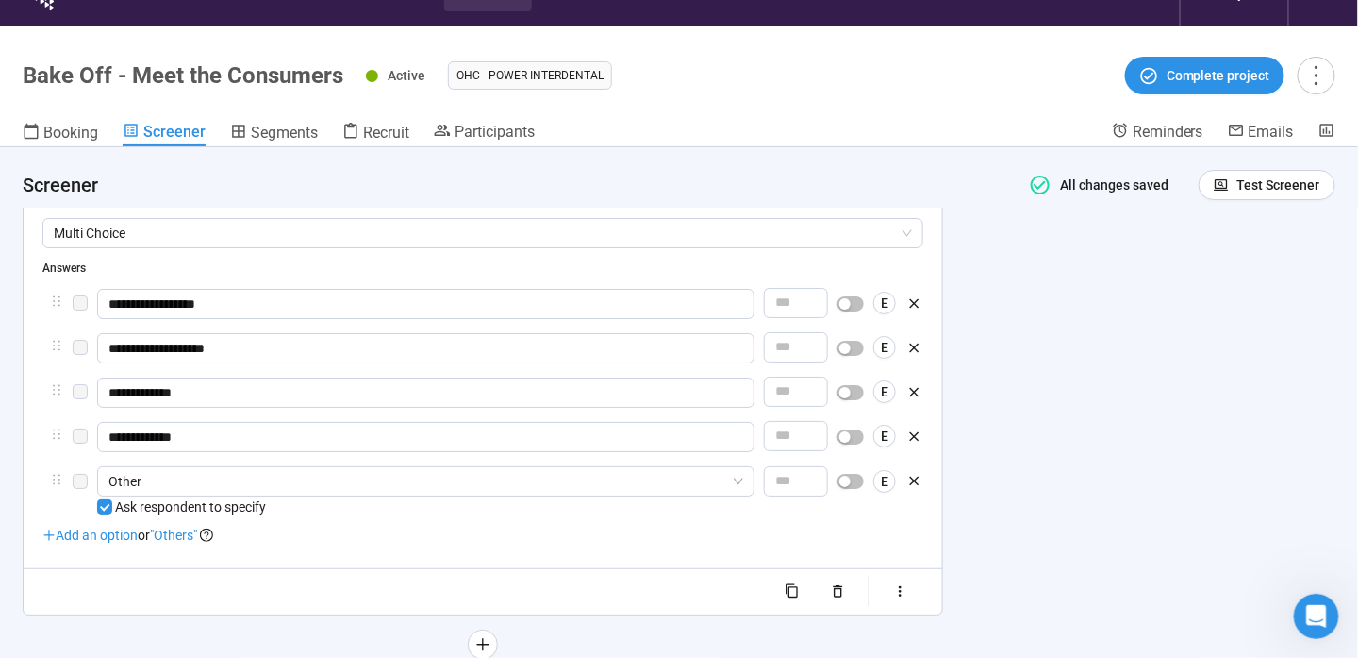
click at [1046, 495] on div "**********" at bounding box center [679, 415] width 1358 height 537
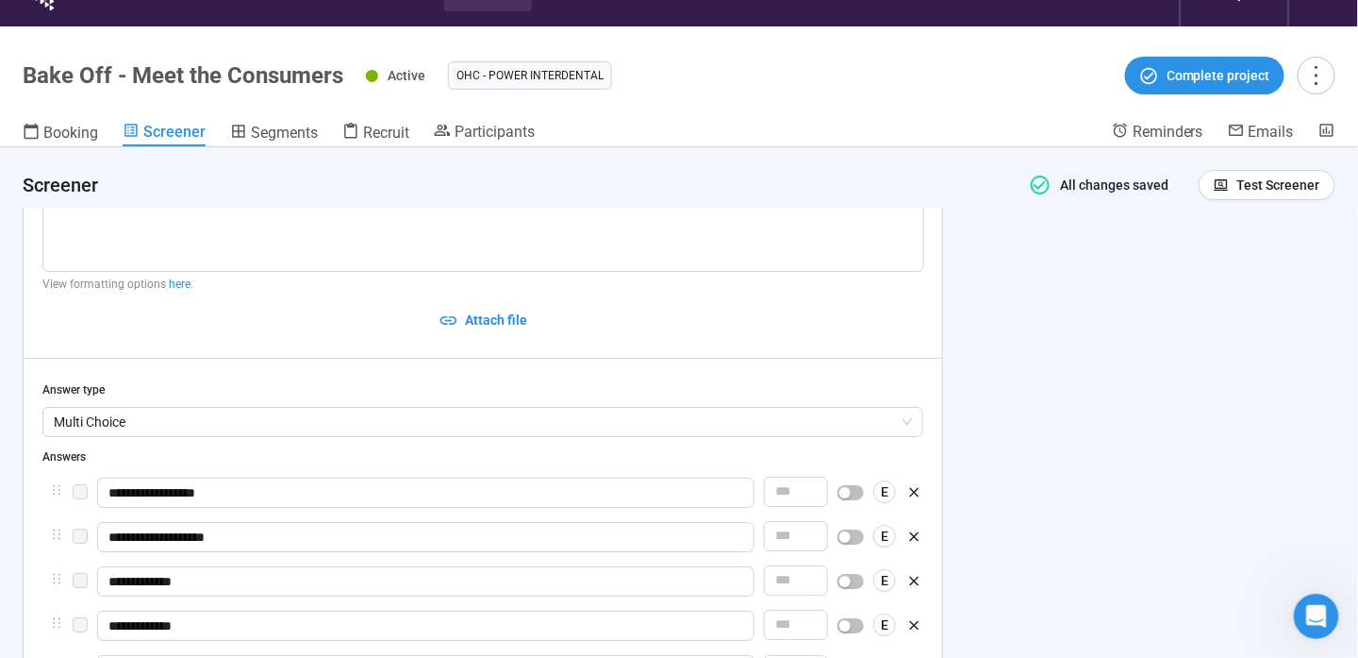
scroll to position [1759, 0]
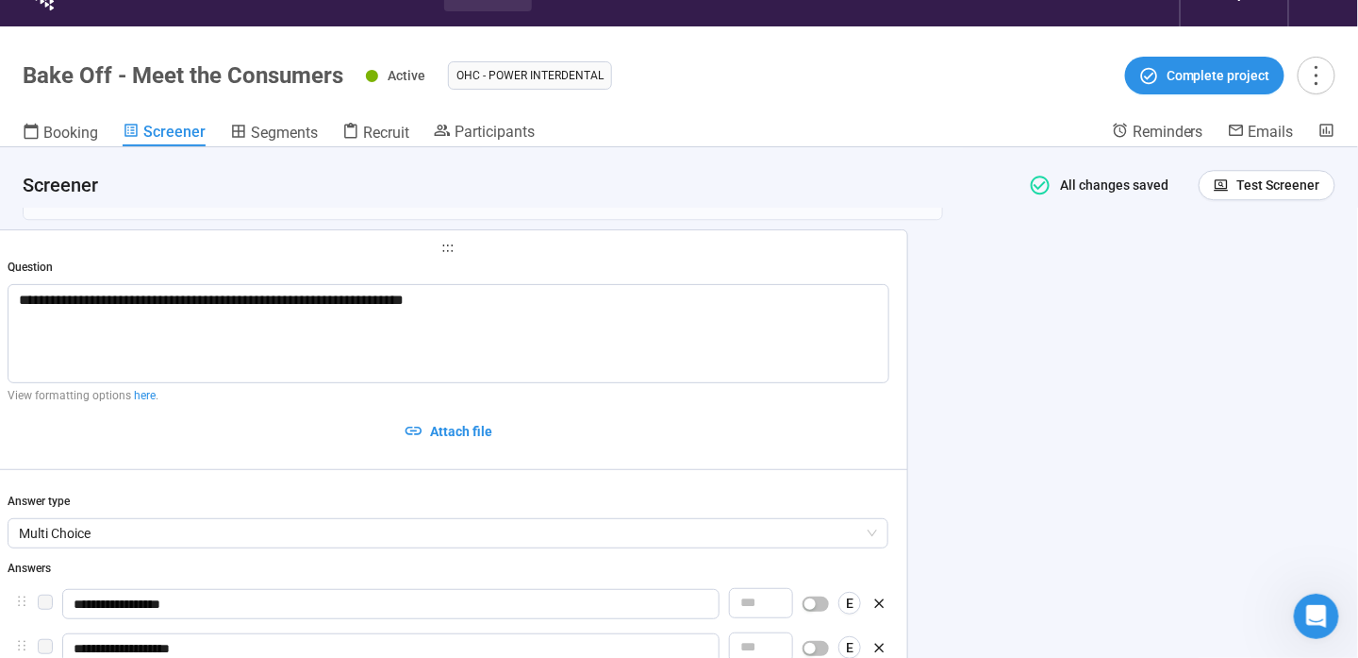
drag, startPoint x: 492, startPoint y: 520, endPoint x: 457, endPoint y: 244, distance: 277.8
click at [457, 244] on div "**********" at bounding box center [483, 94] width 921 height 2574
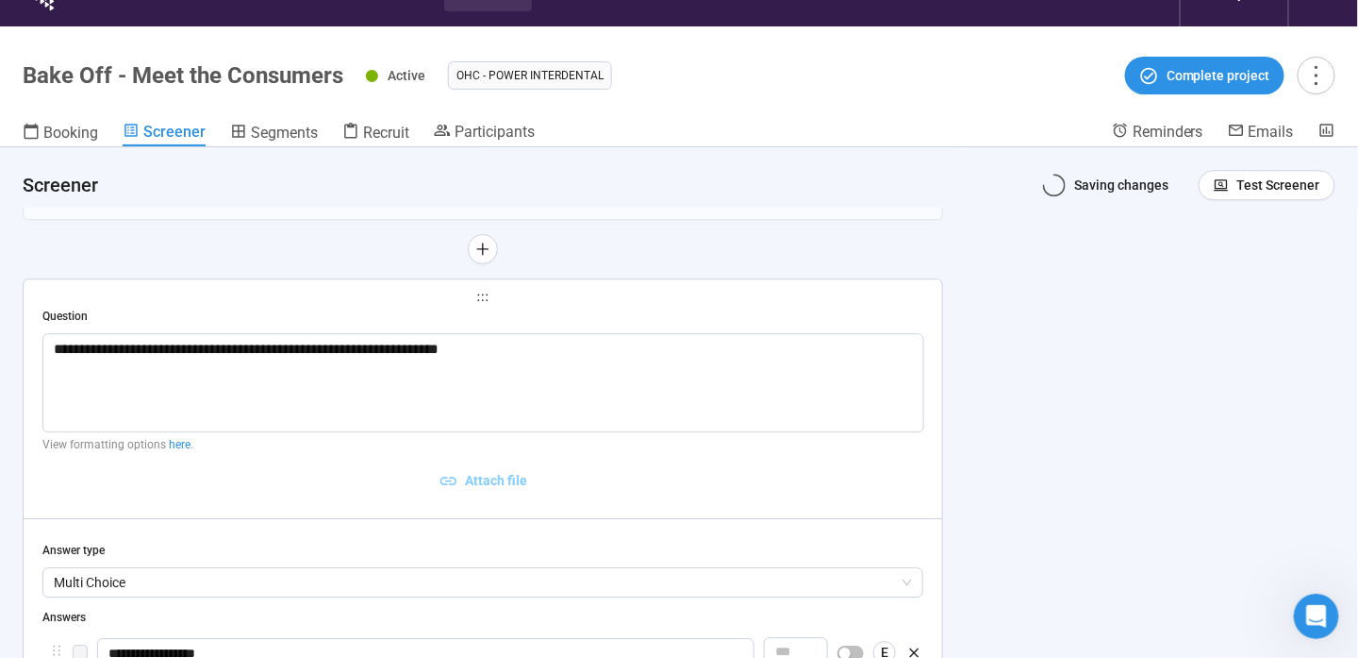
scroll to position [66, 0]
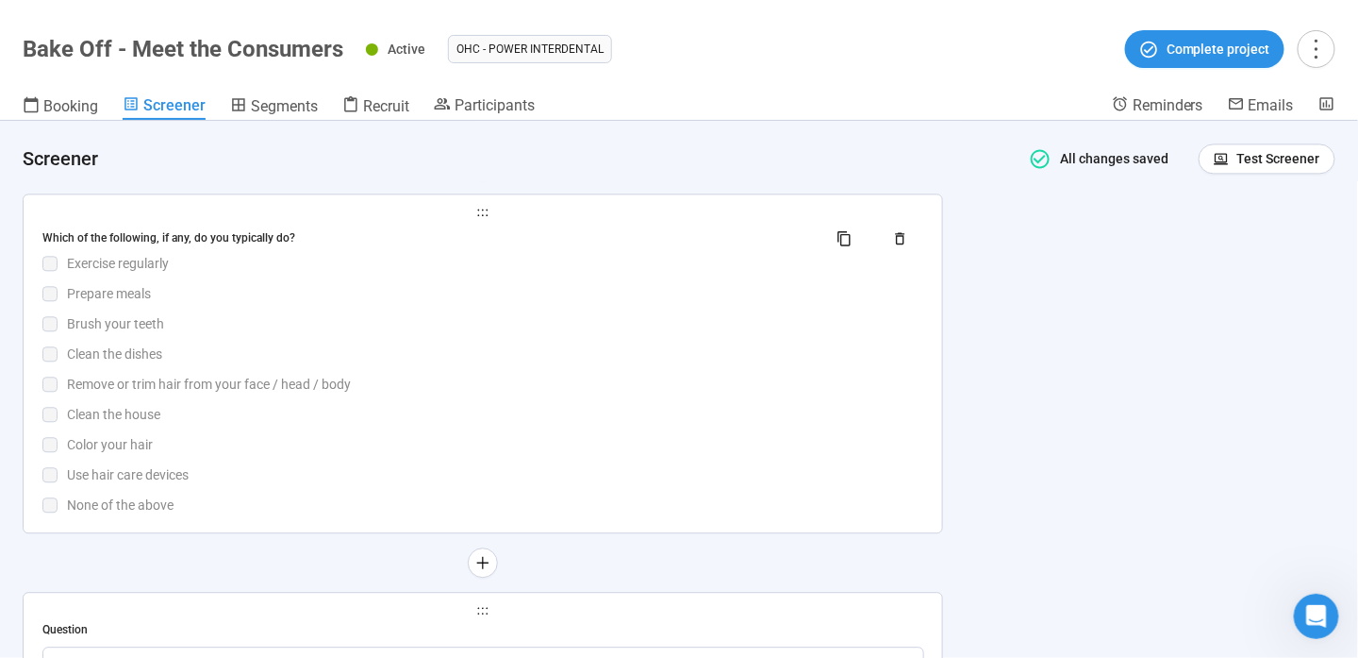
click at [561, 417] on div "Clean the house" at bounding box center [495, 414] width 857 height 21
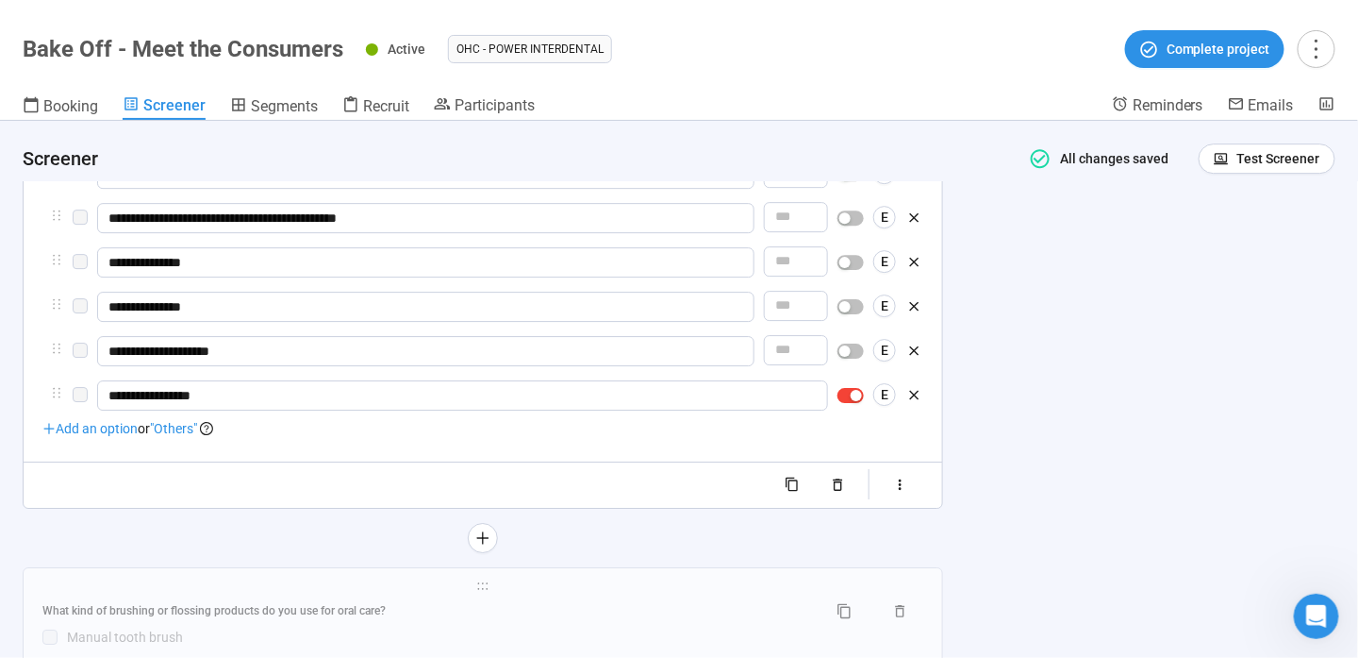
scroll to position [1960, 0]
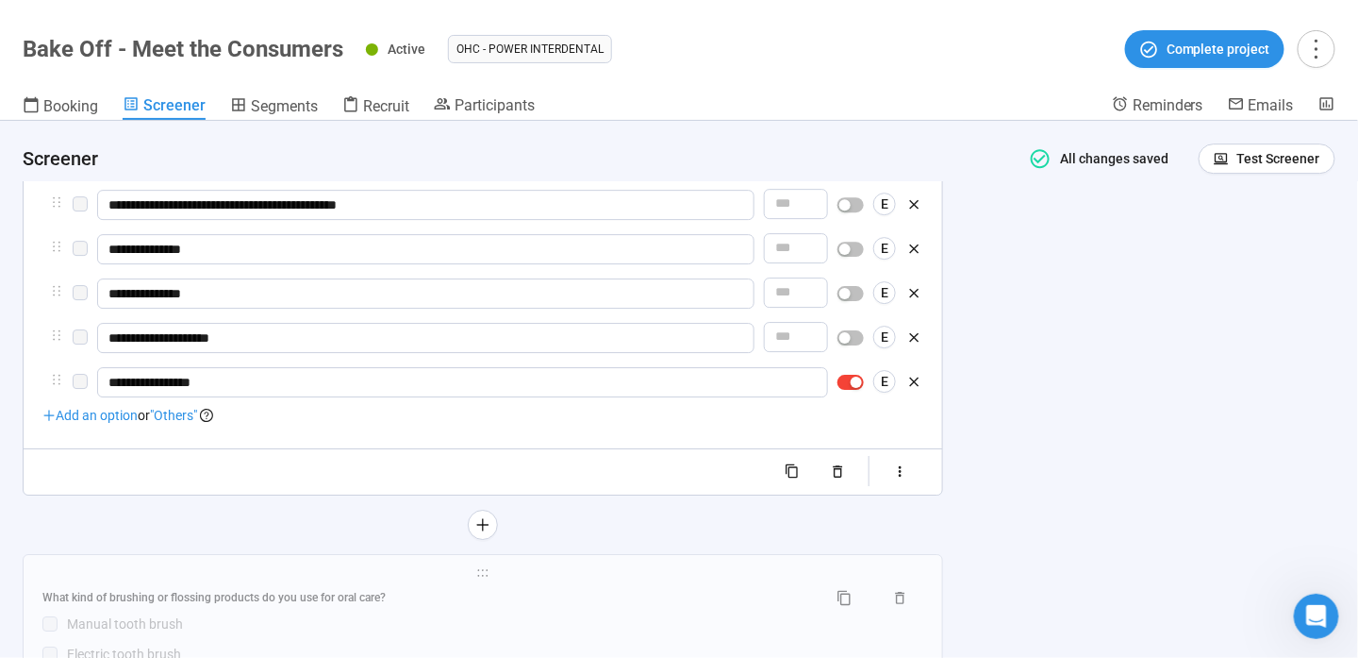
click at [191, 417] on span ""Others"" at bounding box center [173, 415] width 47 height 15
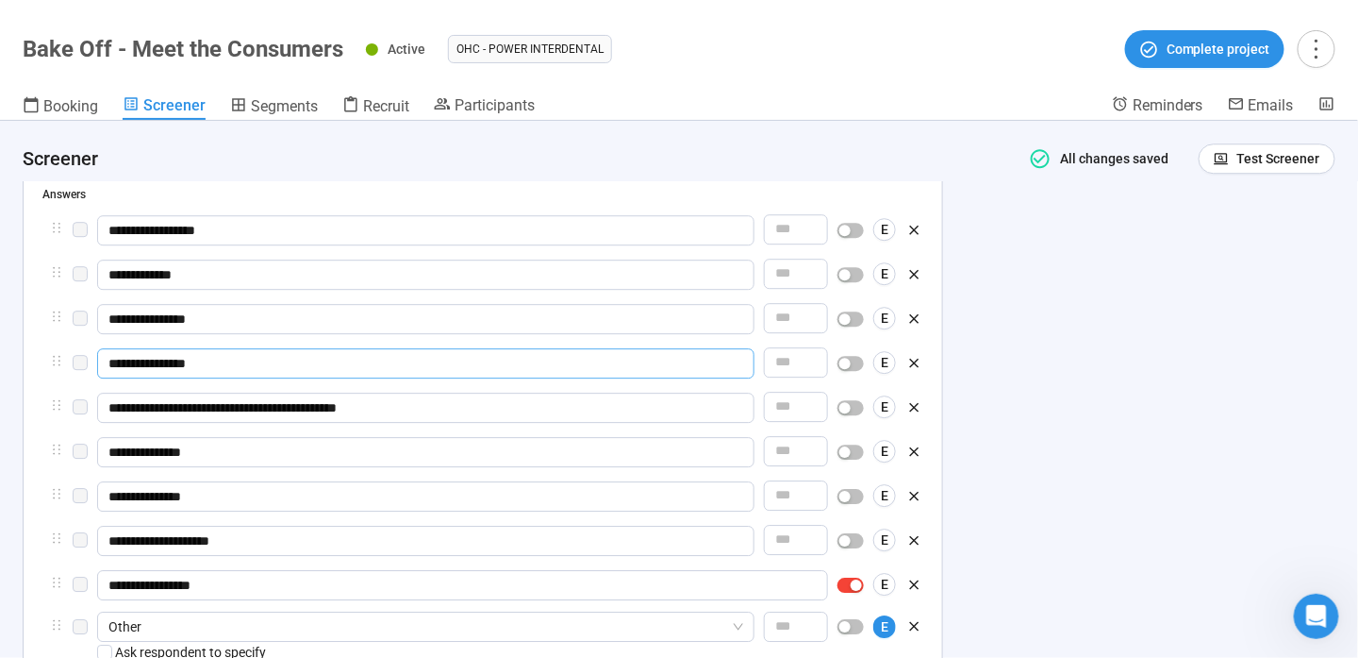
scroll to position [1866, 0]
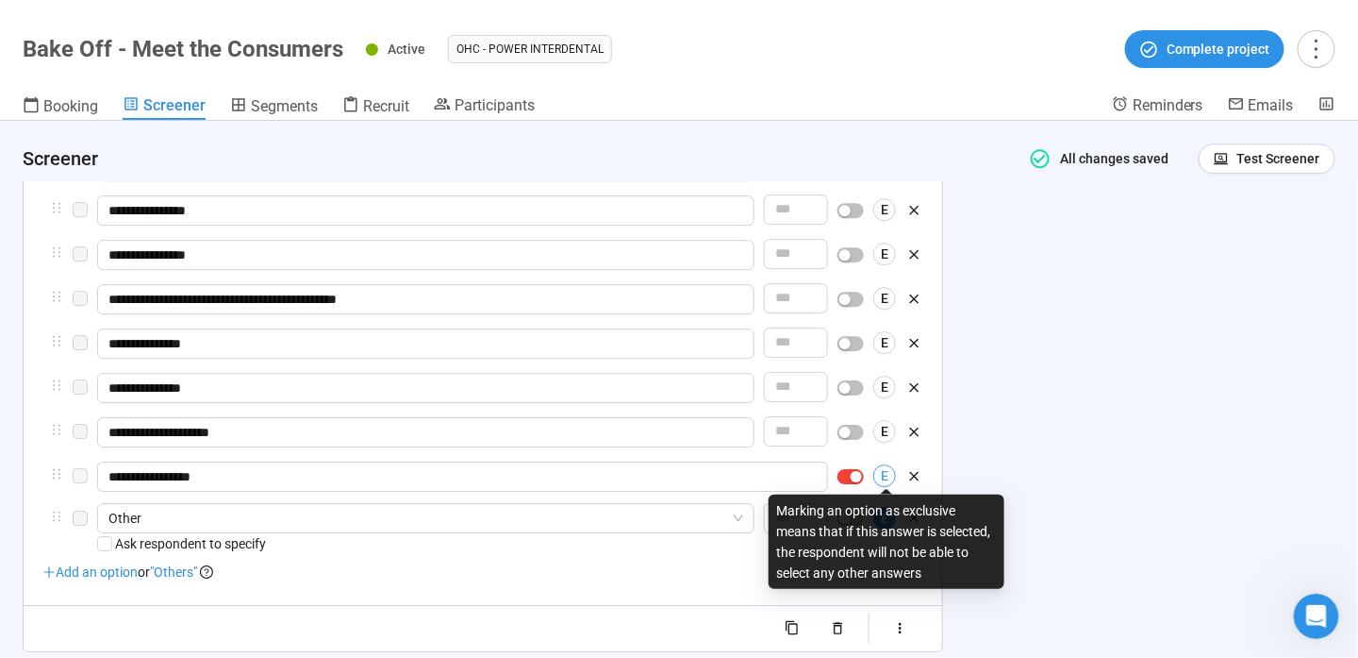
click at [886, 470] on span "E" at bounding box center [885, 475] width 8 height 21
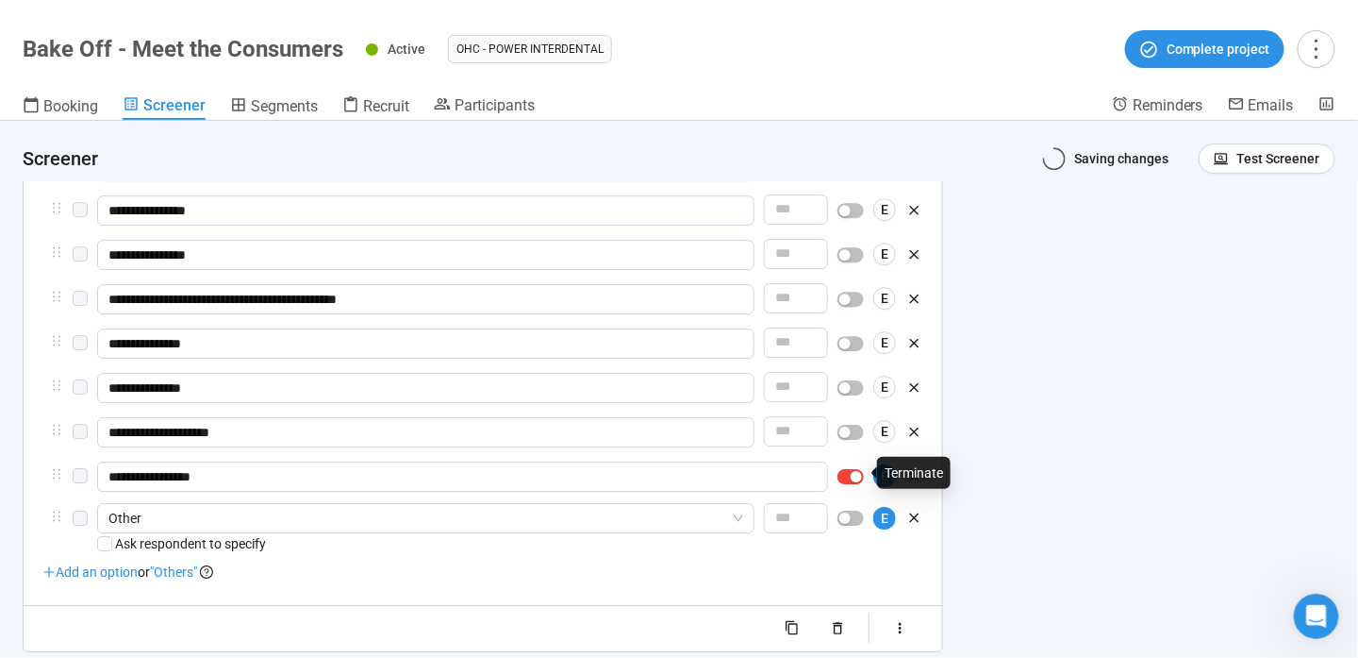
click at [847, 469] on span "button" at bounding box center [851, 476] width 26 height 15
click at [847, 471] on div "button" at bounding box center [845, 476] width 11 height 11
click at [847, 469] on span "button" at bounding box center [851, 476] width 26 height 15
click at [913, 531] on div "Other Ask respondent to specify E" at bounding box center [482, 531] width 881 height 51
click at [917, 512] on icon "button" at bounding box center [915, 520] width 16 height 16
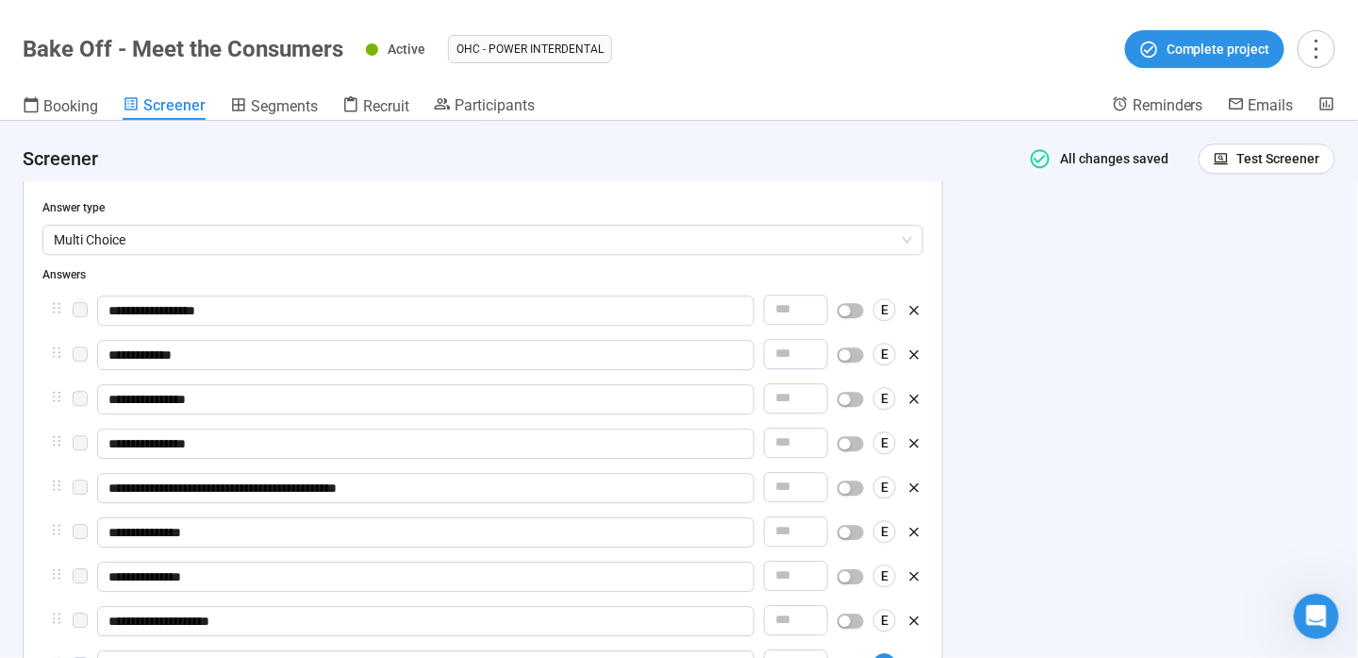
scroll to position [1300, 0]
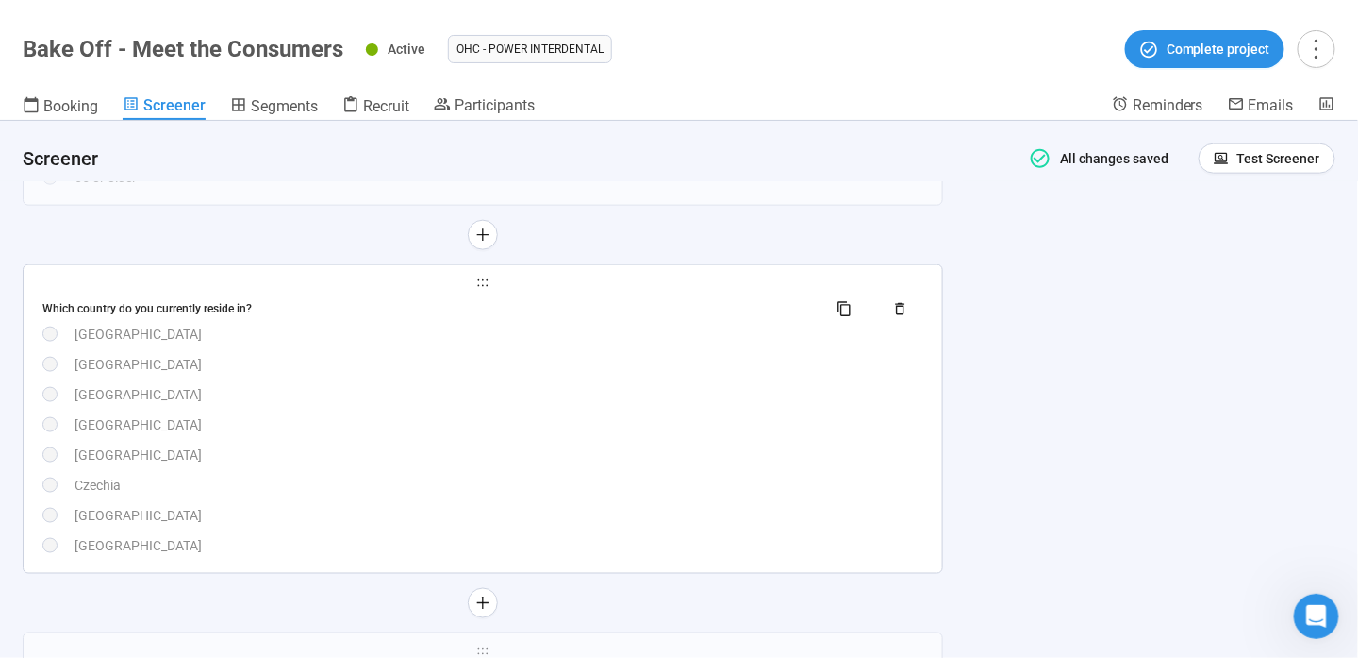
click at [485, 366] on div "[GEOGRAPHIC_DATA]" at bounding box center [499, 364] width 849 height 21
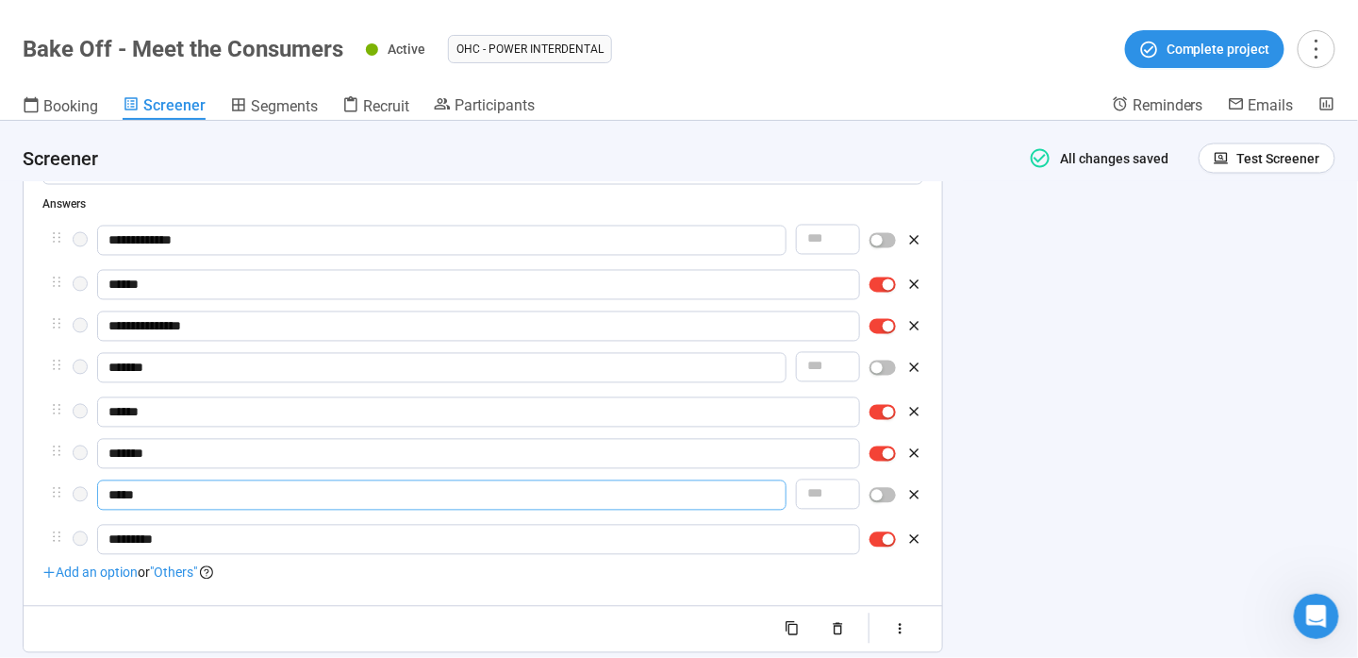
scroll to position [1158, 0]
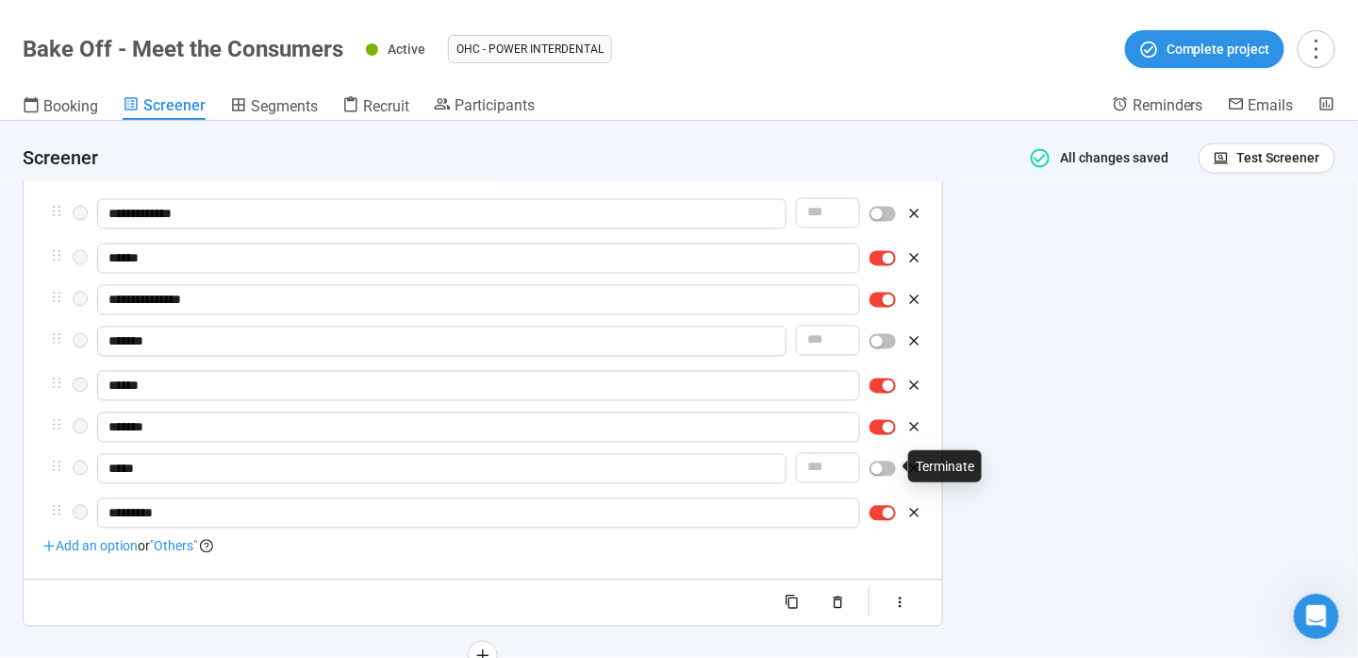
click at [884, 465] on button "button" at bounding box center [883, 468] width 26 height 15
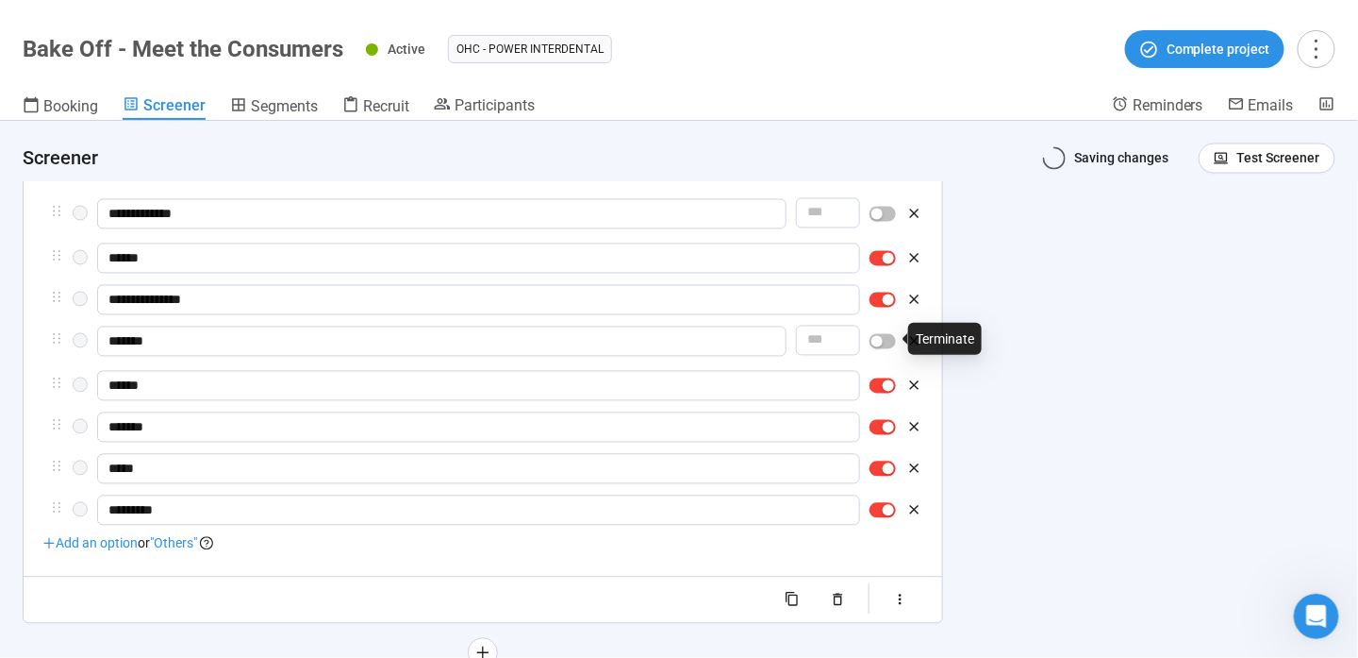
click at [887, 341] on span "button" at bounding box center [883, 341] width 26 height 15
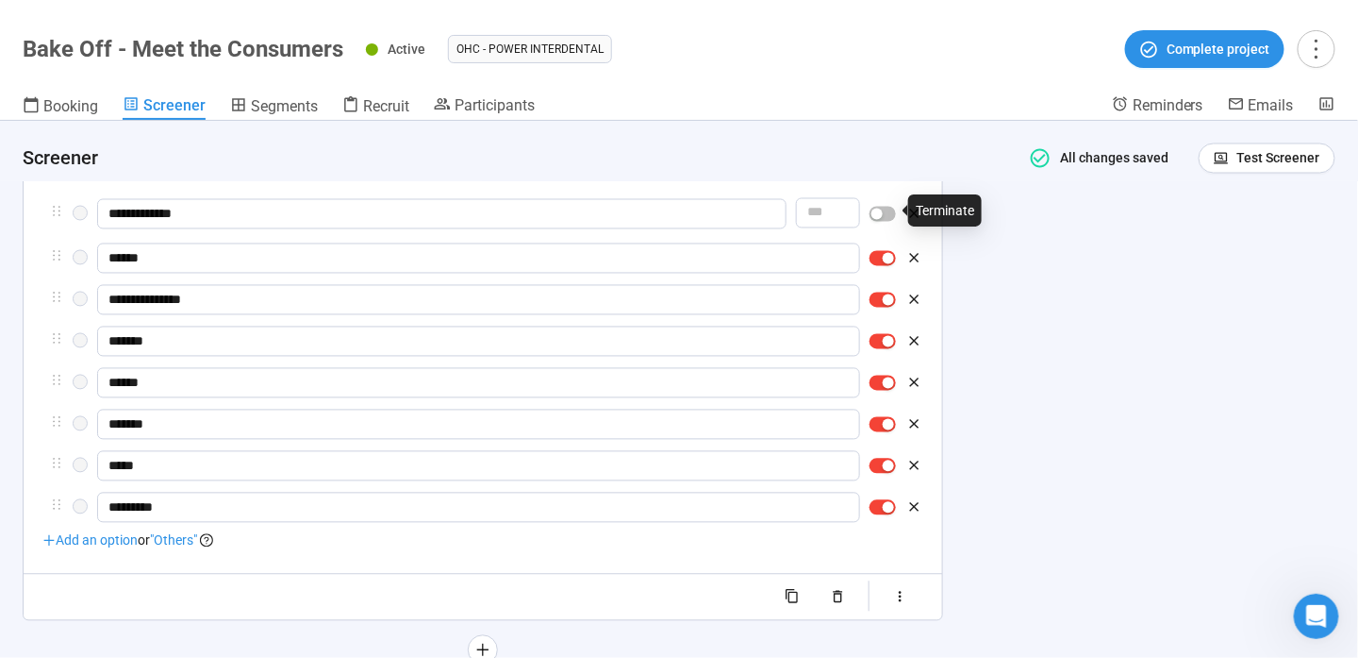
click at [891, 210] on span "button" at bounding box center [883, 214] width 26 height 15
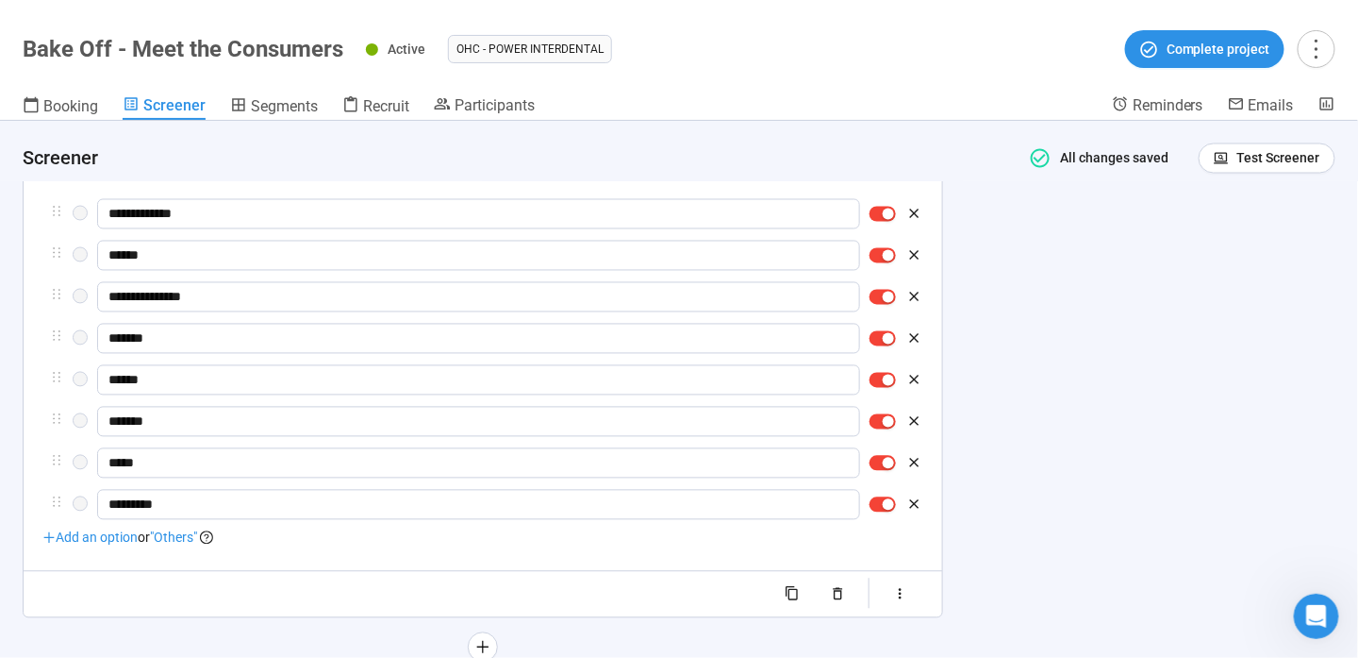
click at [190, 540] on span ""Others"" at bounding box center [173, 537] width 47 height 15
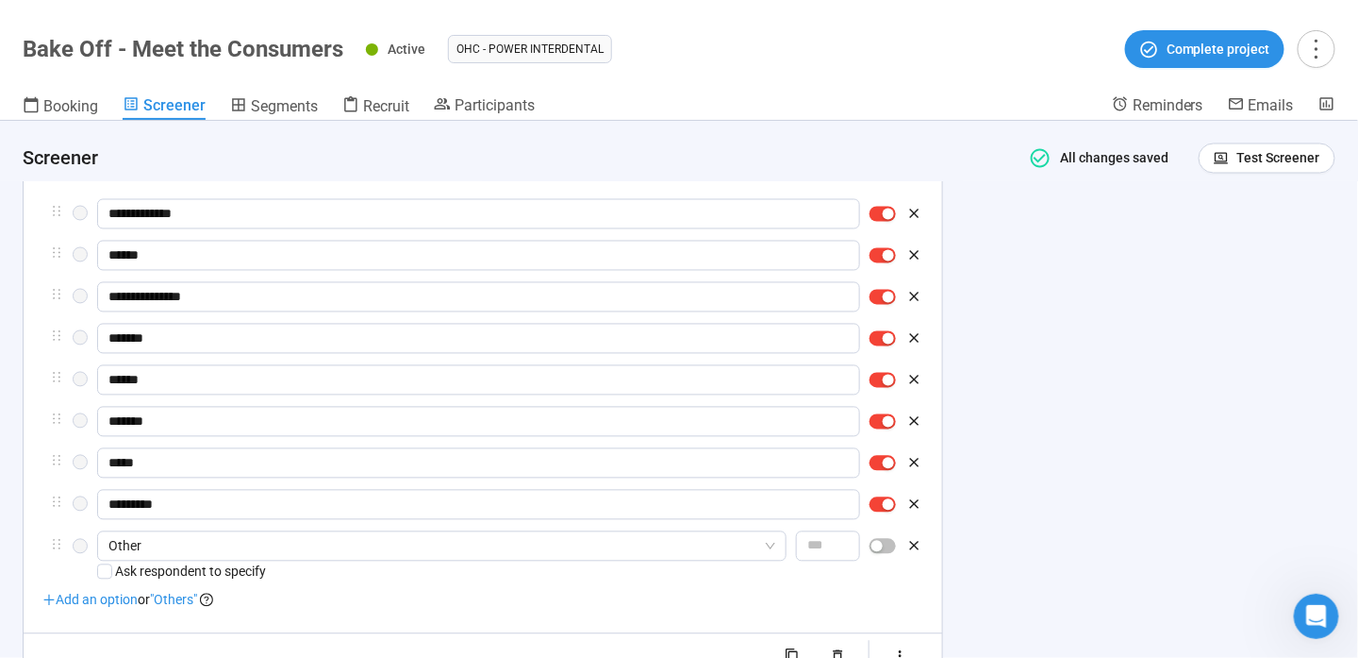
click at [892, 507] on span "button" at bounding box center [883, 504] width 26 height 15
click at [889, 471] on div at bounding box center [883, 463] width 26 height 30
click at [890, 418] on div "button" at bounding box center [888, 421] width 11 height 11
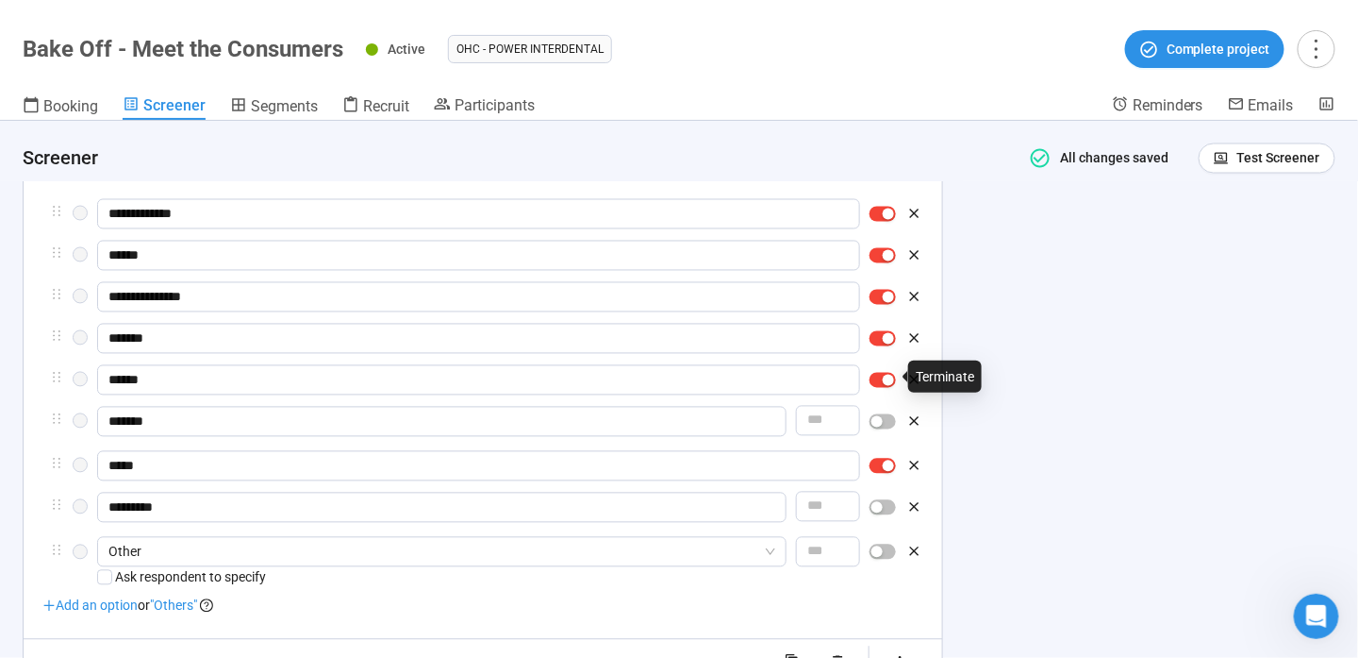
click at [892, 375] on div "button" at bounding box center [888, 380] width 11 height 11
click at [882, 326] on div at bounding box center [883, 339] width 26 height 30
click at [886, 335] on div "button" at bounding box center [888, 338] width 11 height 11
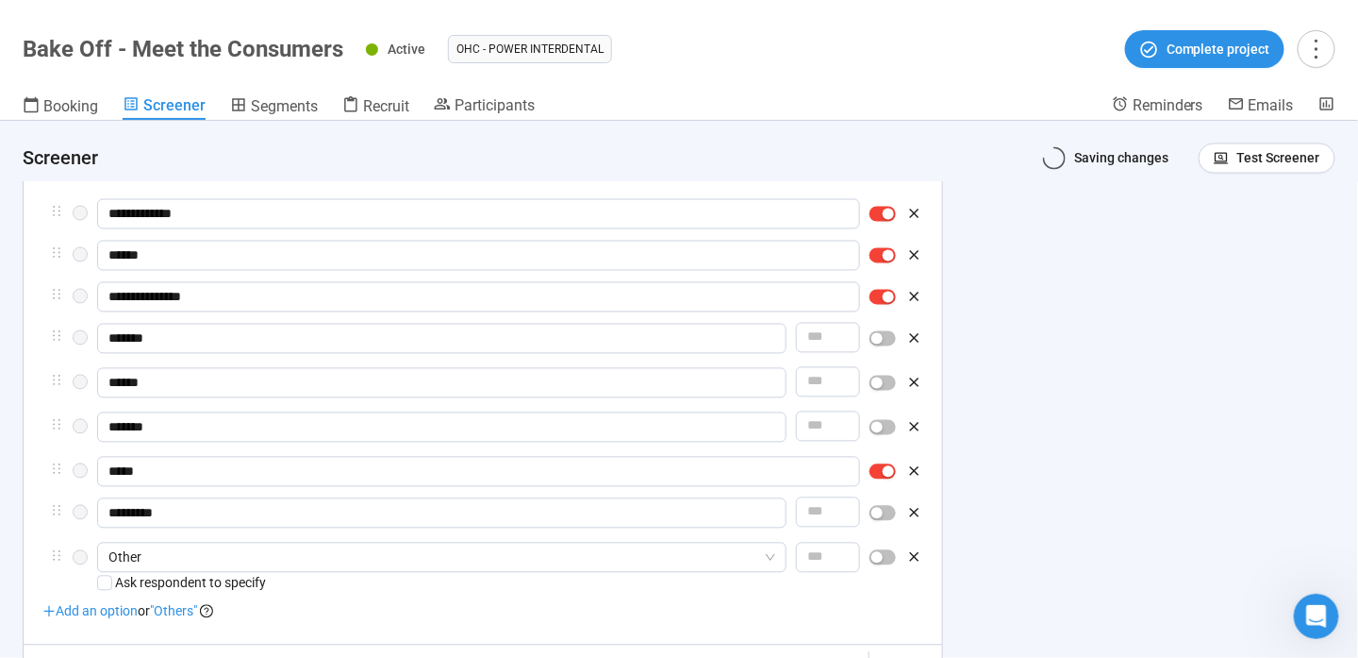
click at [888, 305] on div at bounding box center [883, 297] width 26 height 30
click at [889, 262] on div at bounding box center [883, 256] width 26 height 30
click at [882, 211] on span "button" at bounding box center [883, 214] width 26 height 15
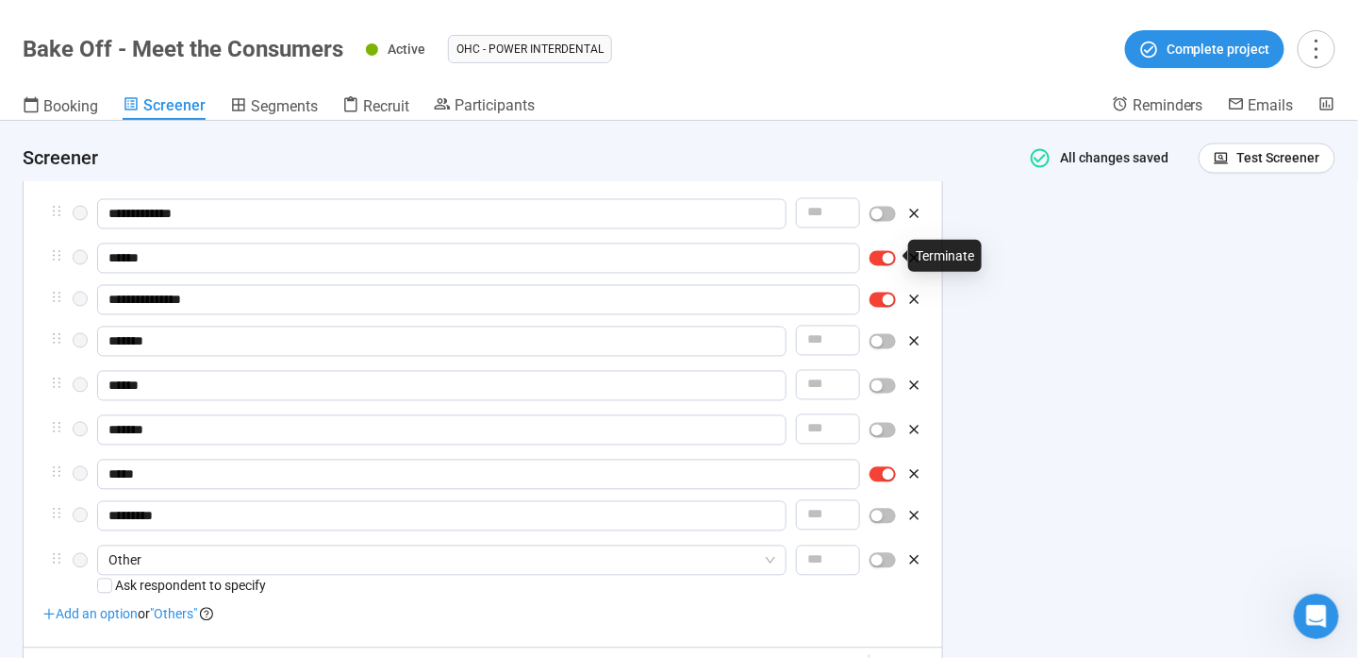
click at [888, 257] on div "button" at bounding box center [888, 258] width 11 height 11
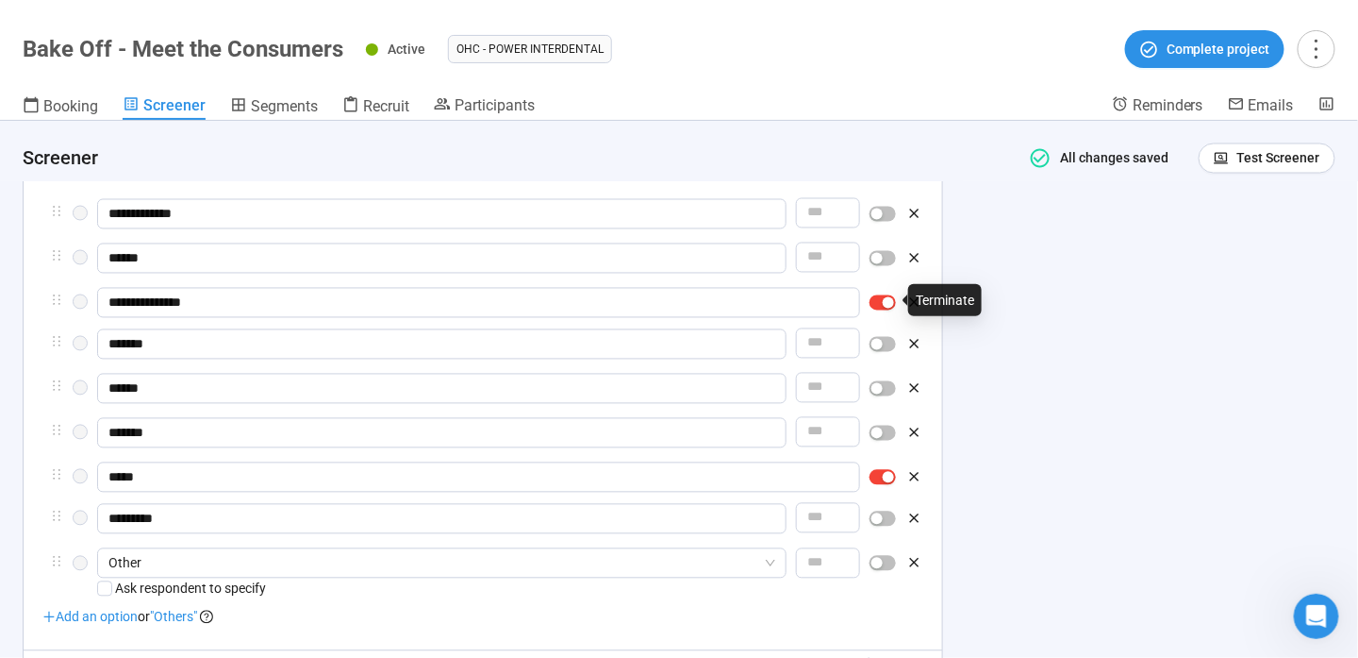
click at [887, 300] on div "button" at bounding box center [888, 302] width 11 height 11
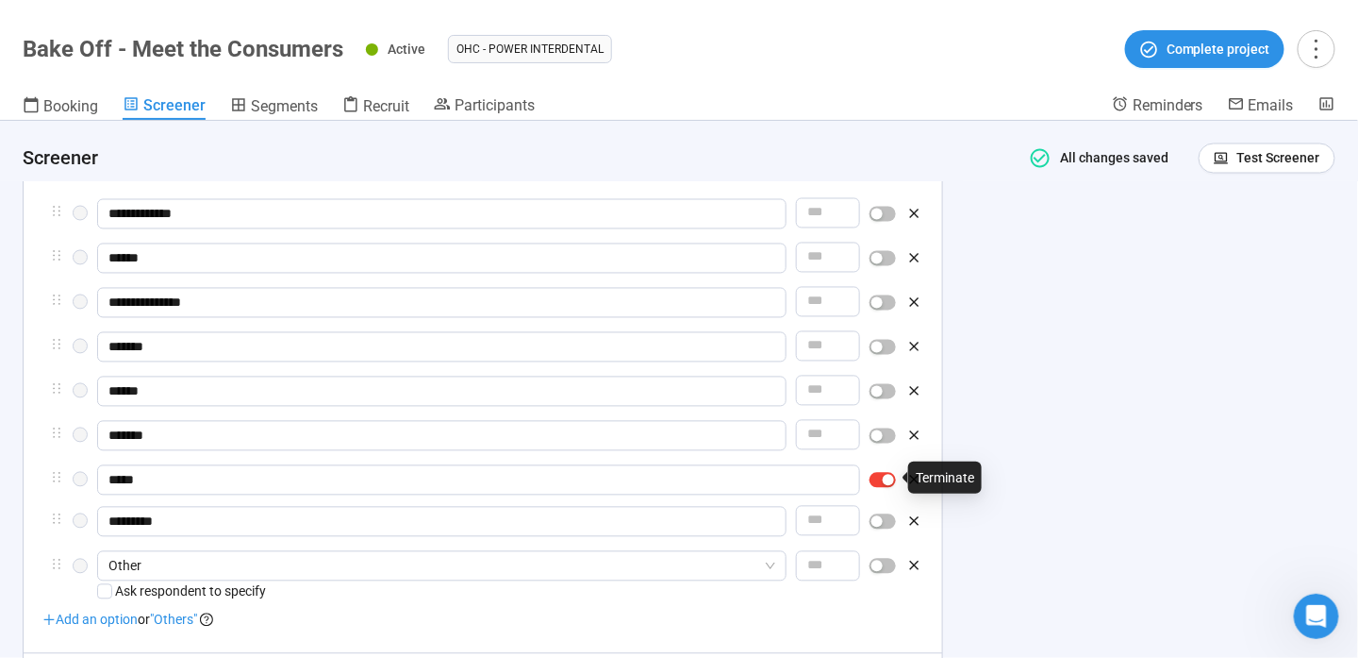
click at [889, 477] on div "button" at bounding box center [888, 480] width 11 height 11
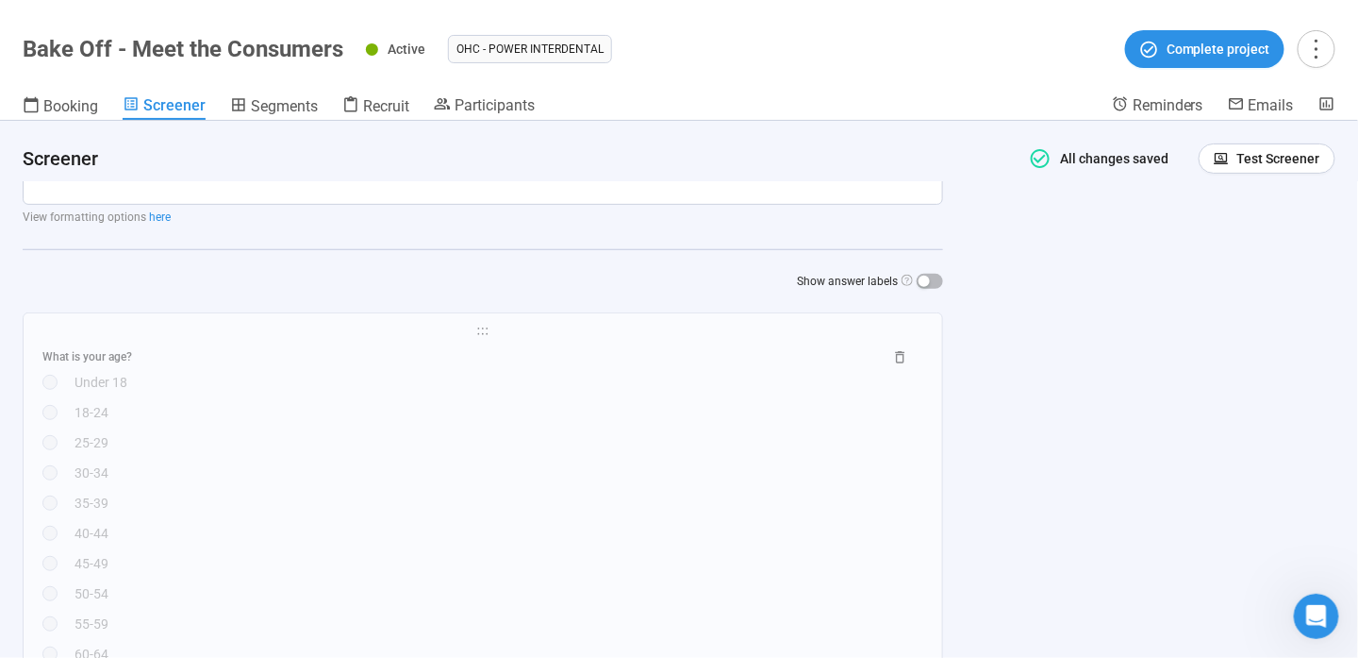
scroll to position [121, 0]
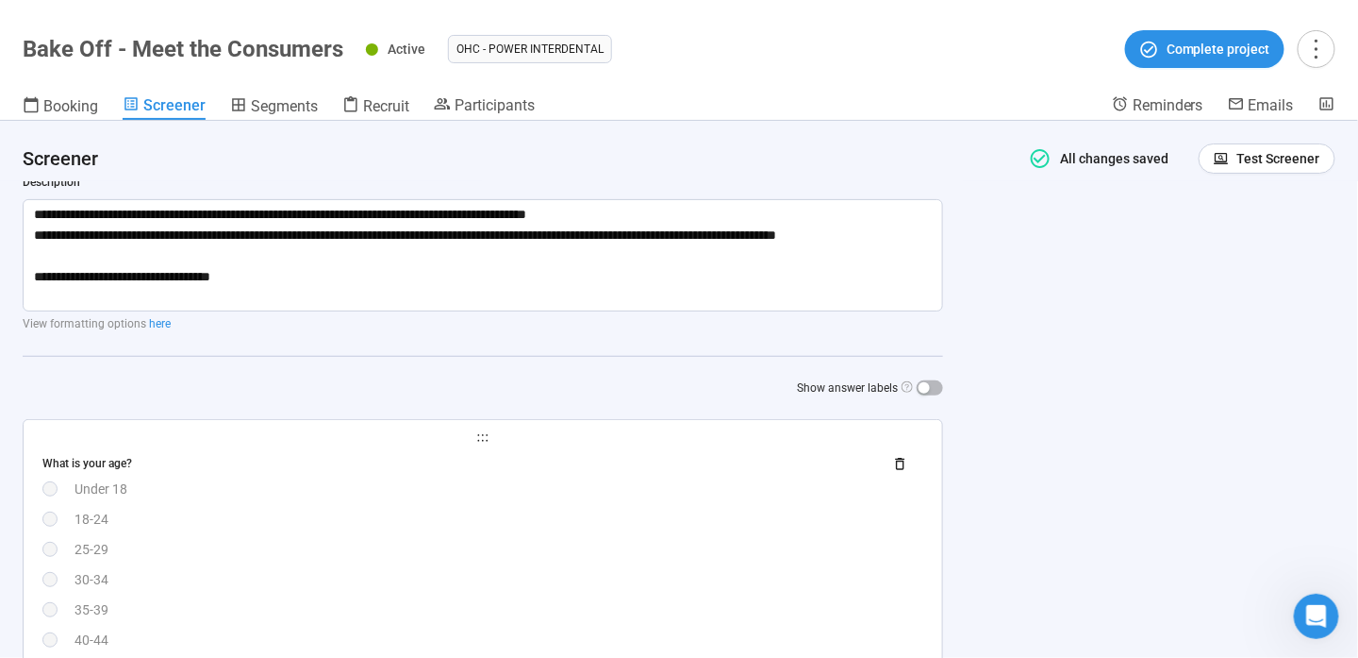
click at [438, 573] on div "30-34" at bounding box center [499, 579] width 849 height 21
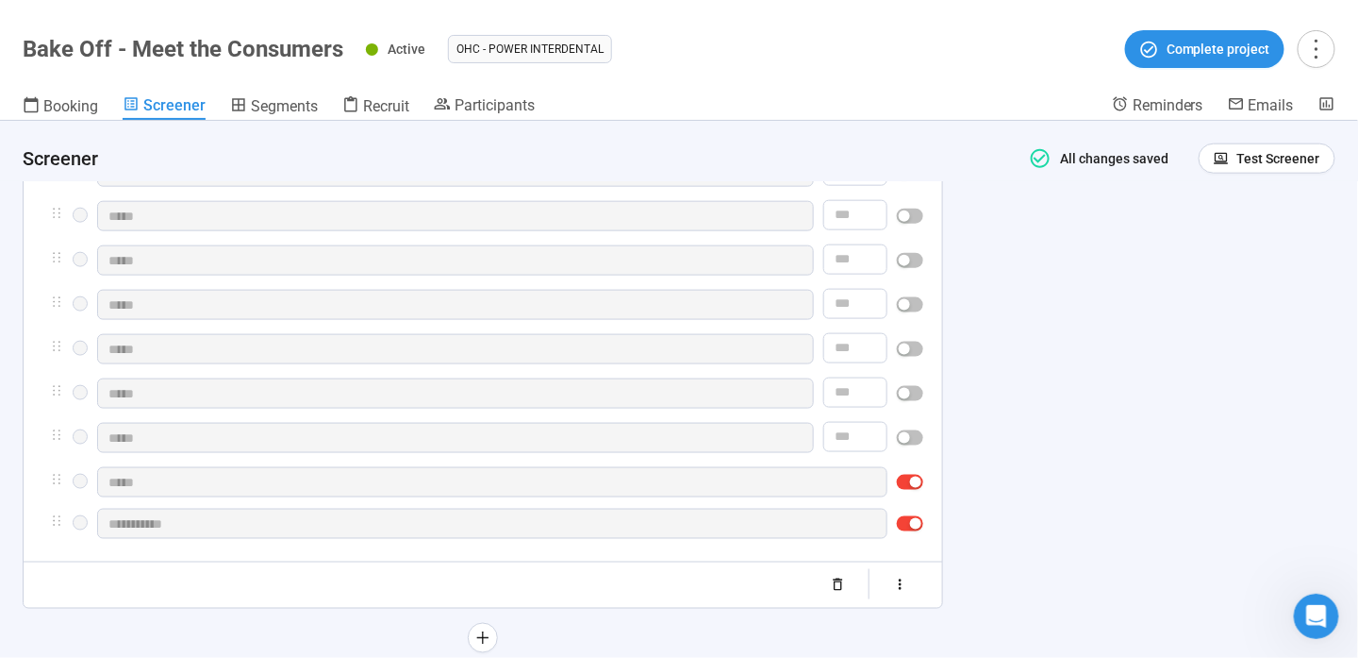
scroll to position [755, 0]
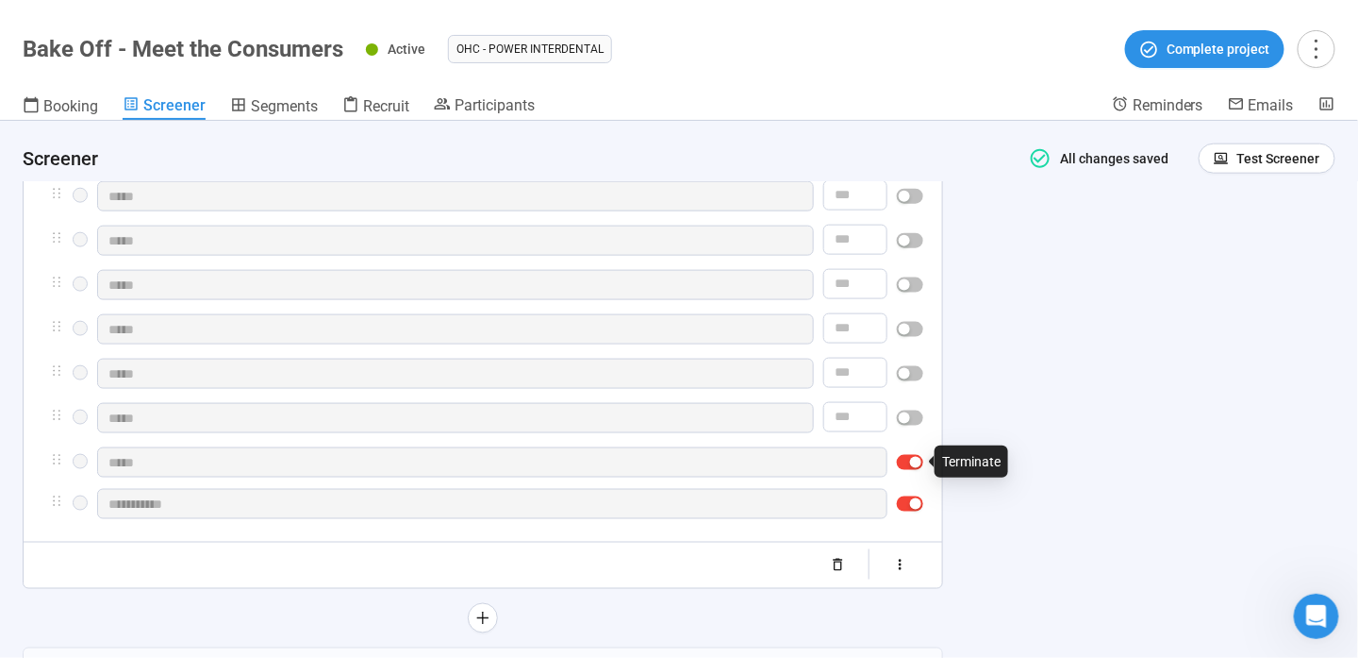
click at [908, 466] on span "button" at bounding box center [910, 462] width 26 height 15
click at [909, 505] on button "button" at bounding box center [910, 506] width 26 height 15
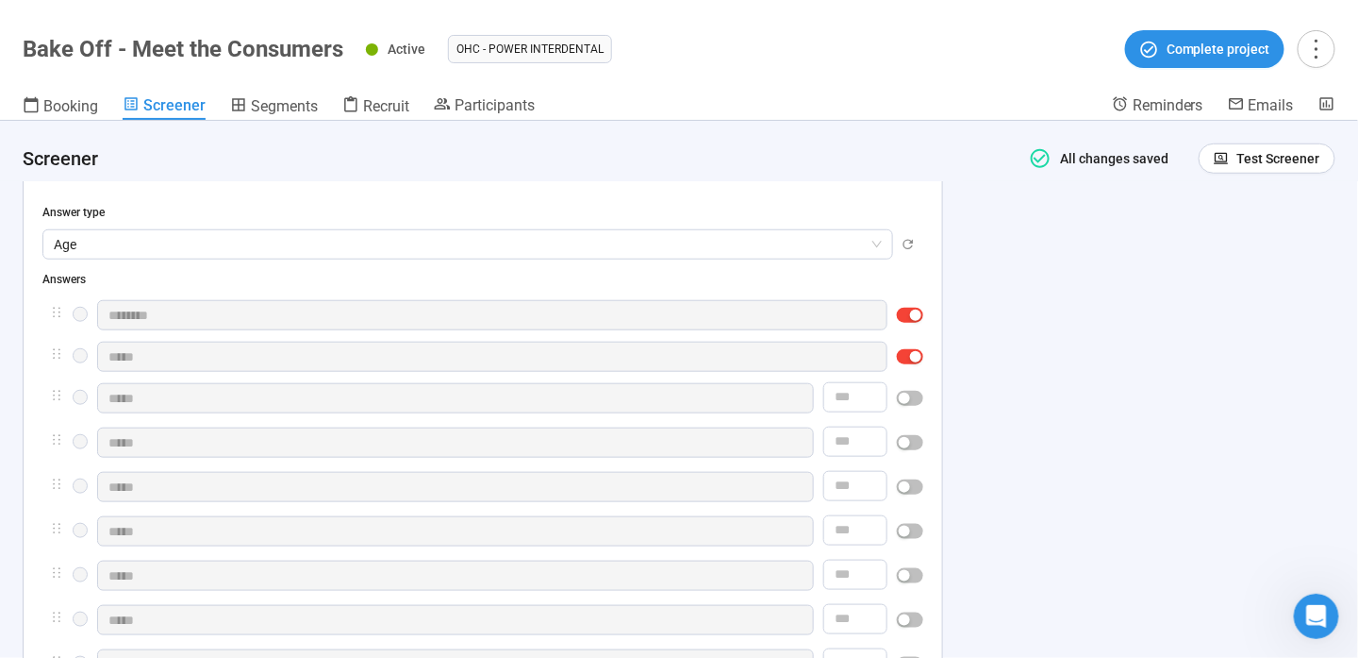
scroll to position [377, 0]
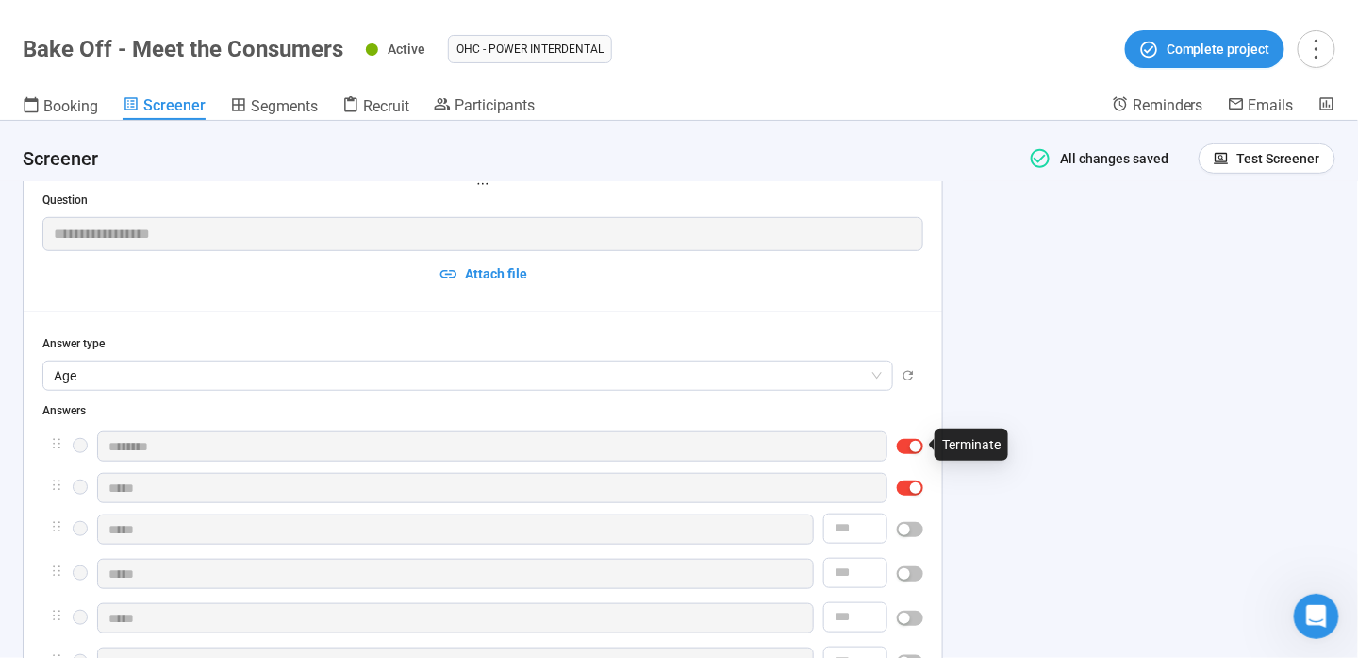
click at [914, 441] on div "button" at bounding box center [915, 446] width 11 height 11
click at [918, 492] on div "button" at bounding box center [915, 490] width 11 height 11
click at [1146, 399] on div "**********" at bounding box center [679, 389] width 1358 height 537
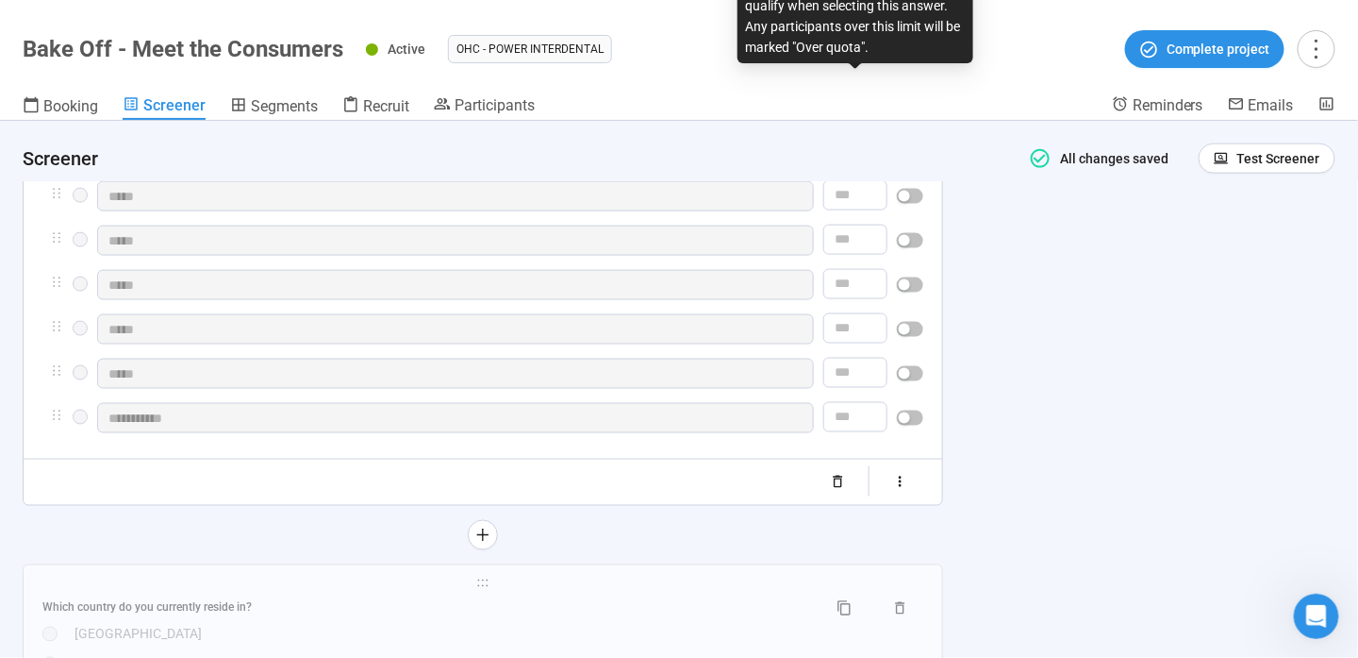
scroll to position [1226, 0]
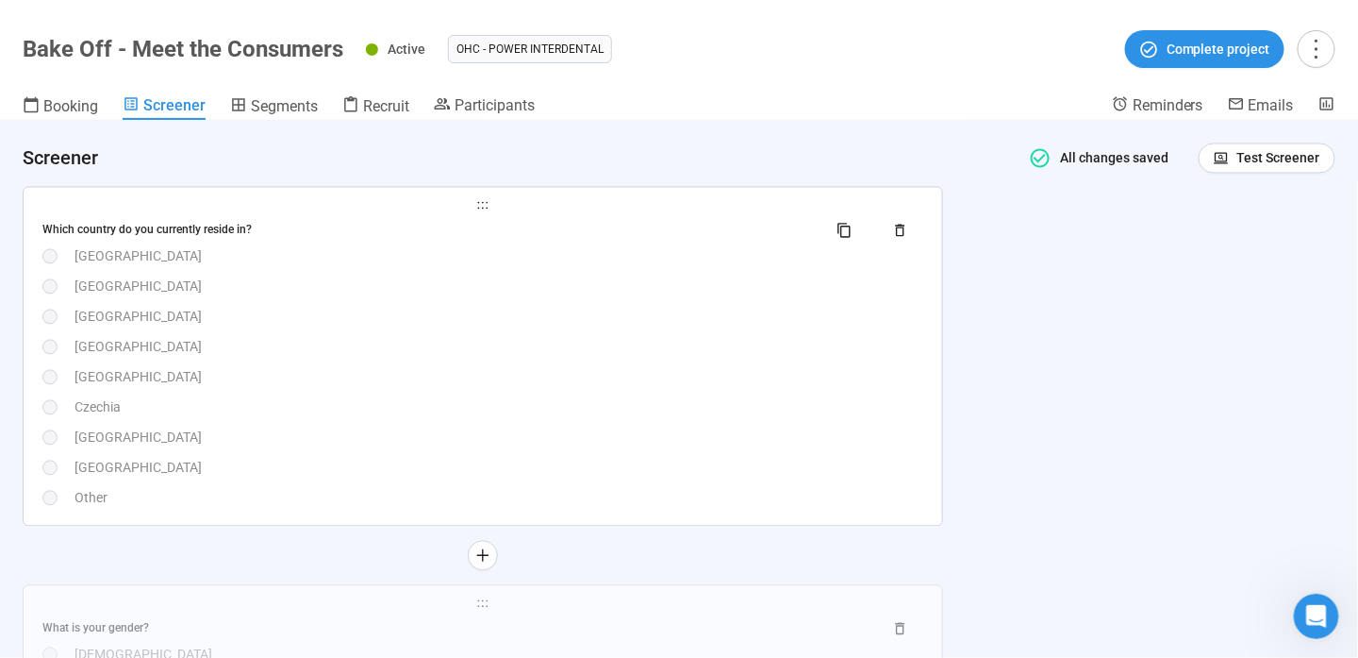
click at [833, 308] on div "[GEOGRAPHIC_DATA]" at bounding box center [499, 317] width 849 height 21
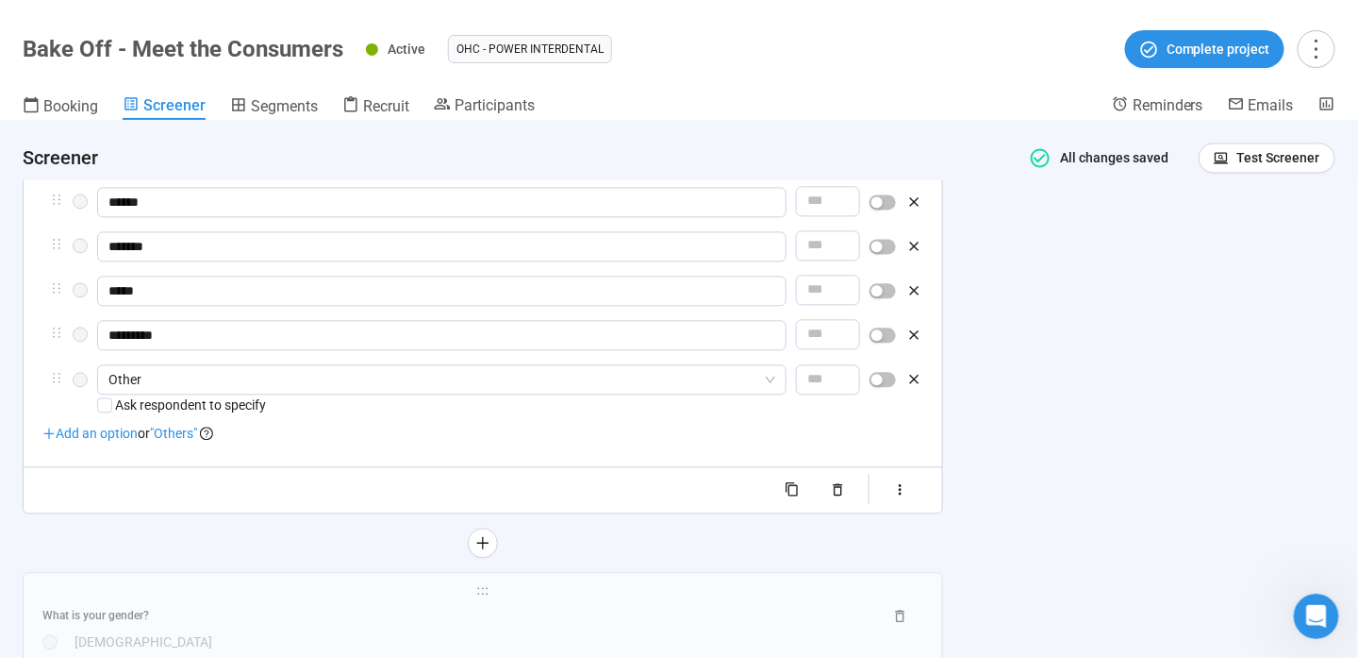
scroll to position [1724, 0]
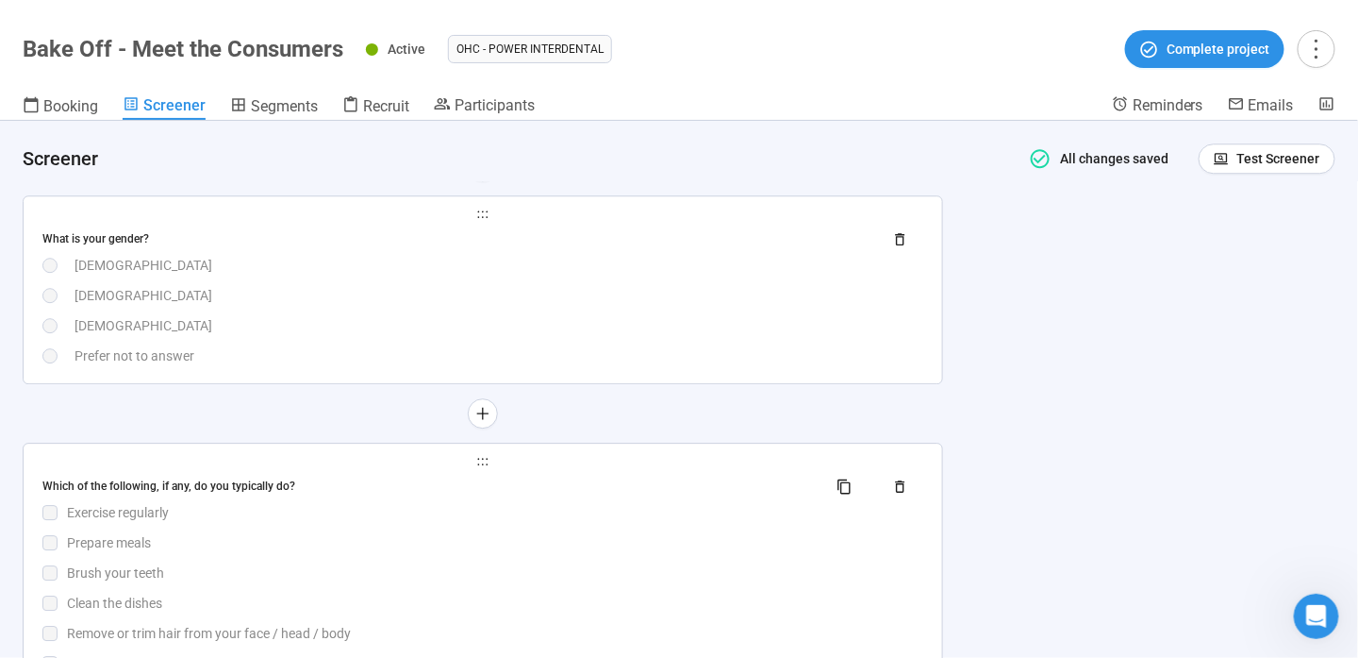
click at [662, 255] on div "[DEMOGRAPHIC_DATA]" at bounding box center [499, 265] width 849 height 21
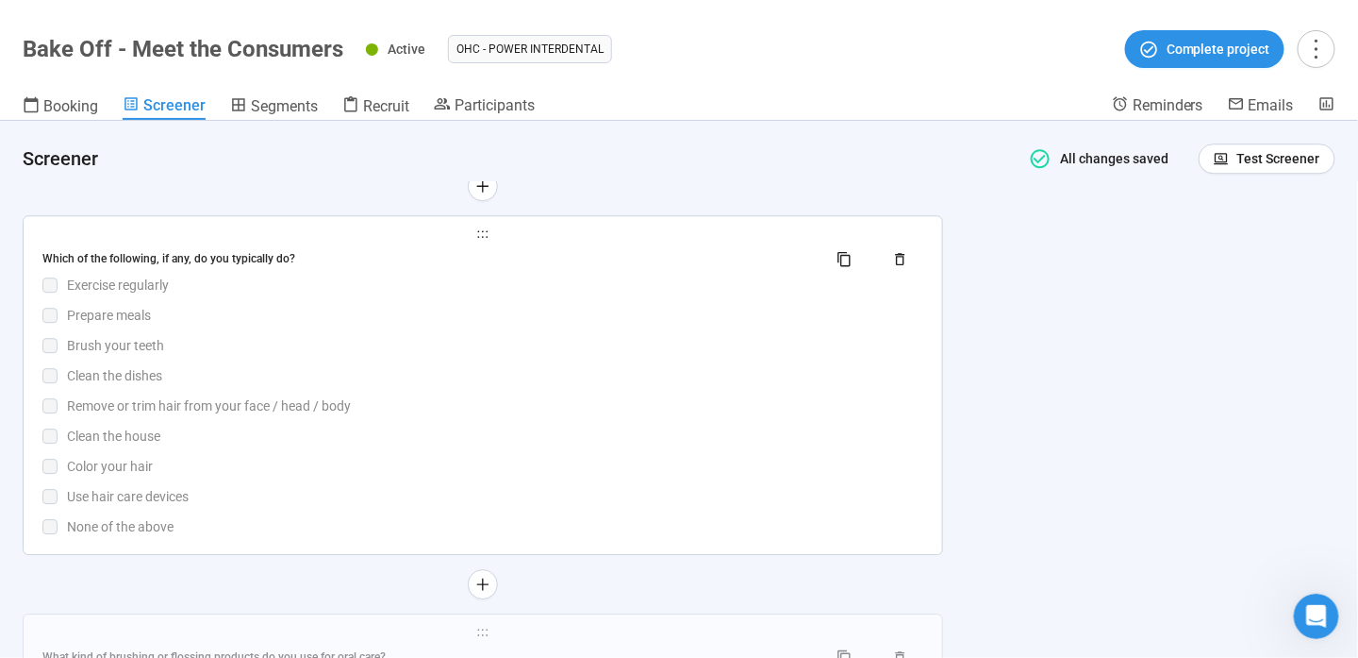
click at [693, 297] on div "Which of the following, if any, do you typically do? Exercise regularly Prepare…" at bounding box center [482, 390] width 881 height 292
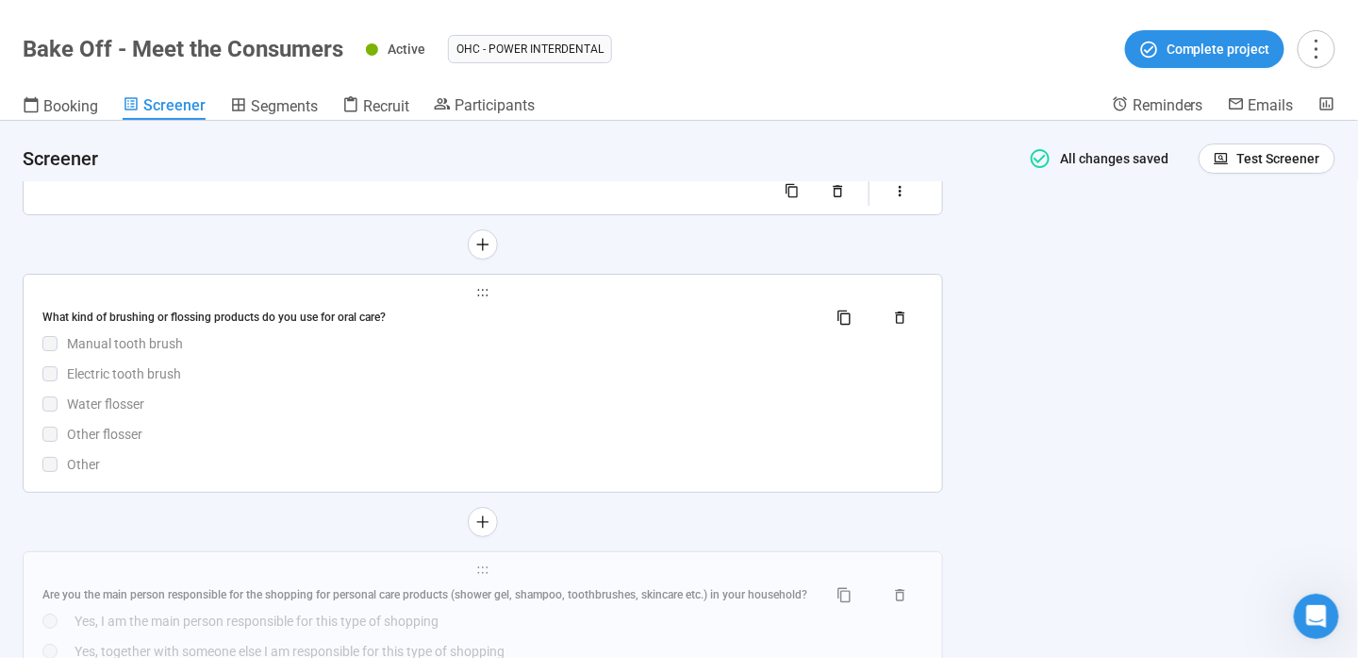
click at [659, 334] on div "Manual tooth brush" at bounding box center [495, 343] width 857 height 21
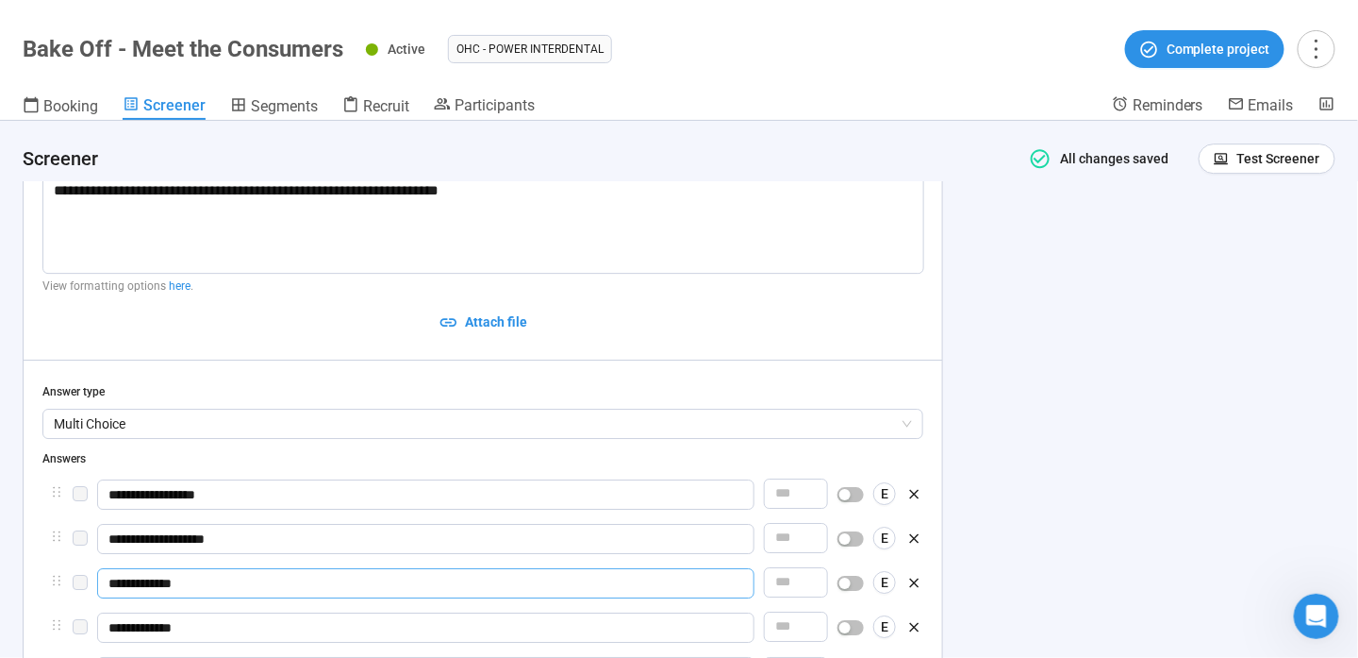
scroll to position [2016, 0]
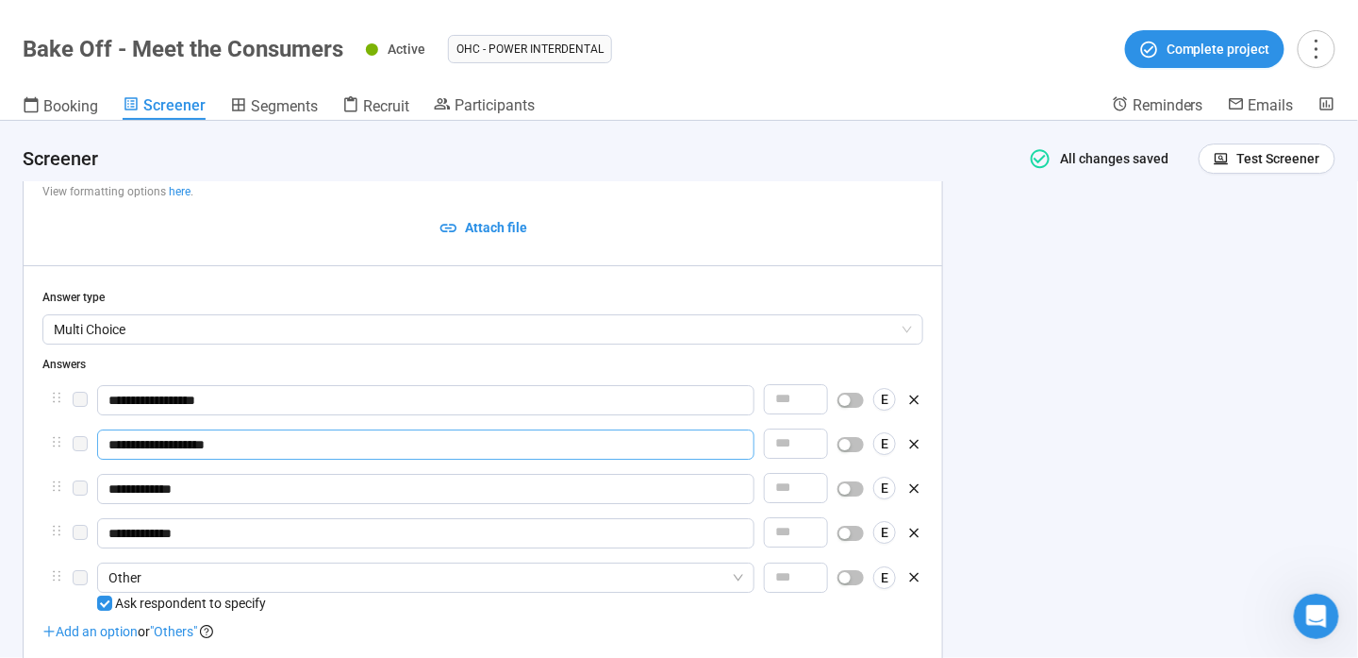
drag, startPoint x: 243, startPoint y: 442, endPoint x: 8, endPoint y: 427, distance: 235.4
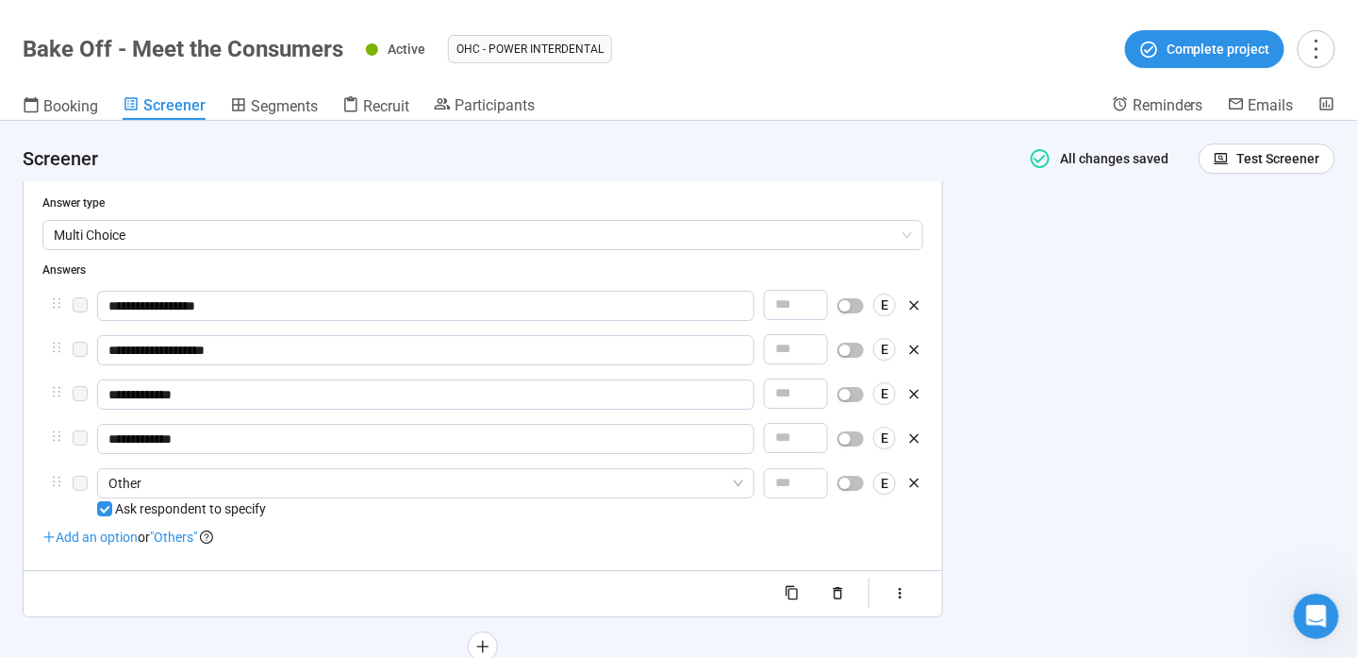
scroll to position [2205, 0]
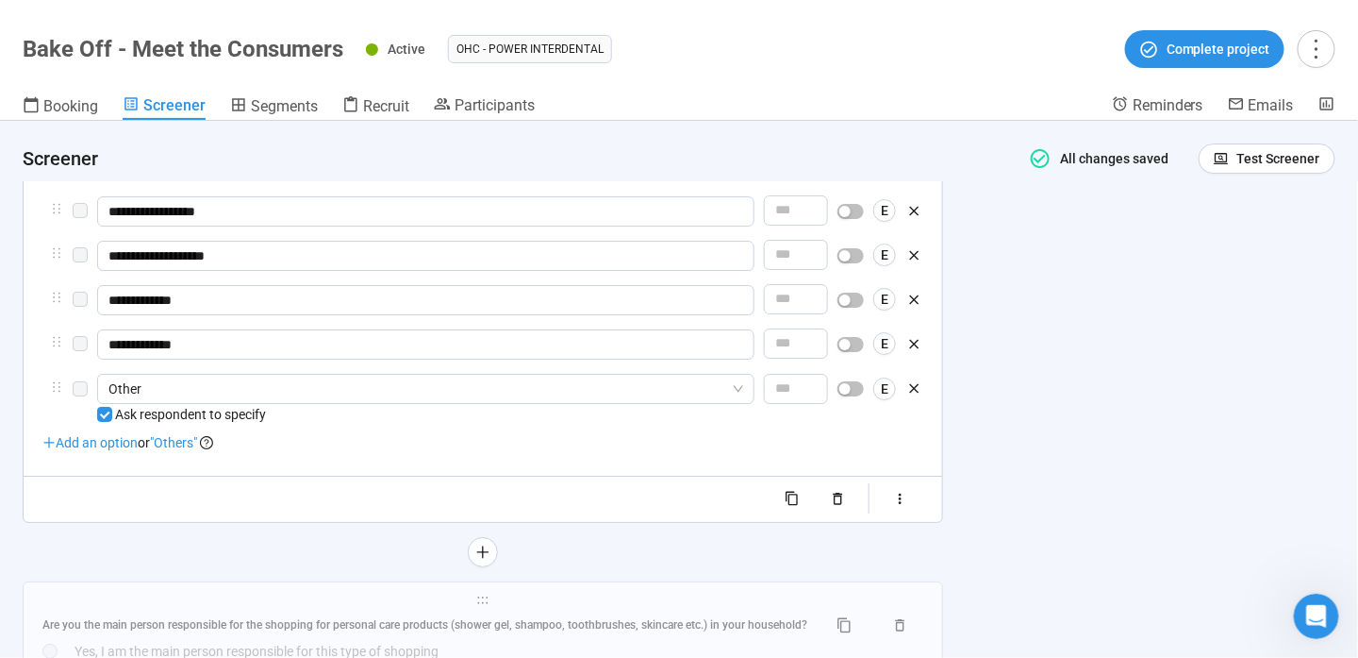
click at [827, 297] on span "Increase Value" at bounding box center [817, 293] width 21 height 17
click at [824, 295] on icon "up" at bounding box center [821, 293] width 7 height 7
click at [808, 347] on input "number" at bounding box center [796, 343] width 62 height 28
click at [819, 336] on span "Increase Value" at bounding box center [817, 337] width 21 height 17
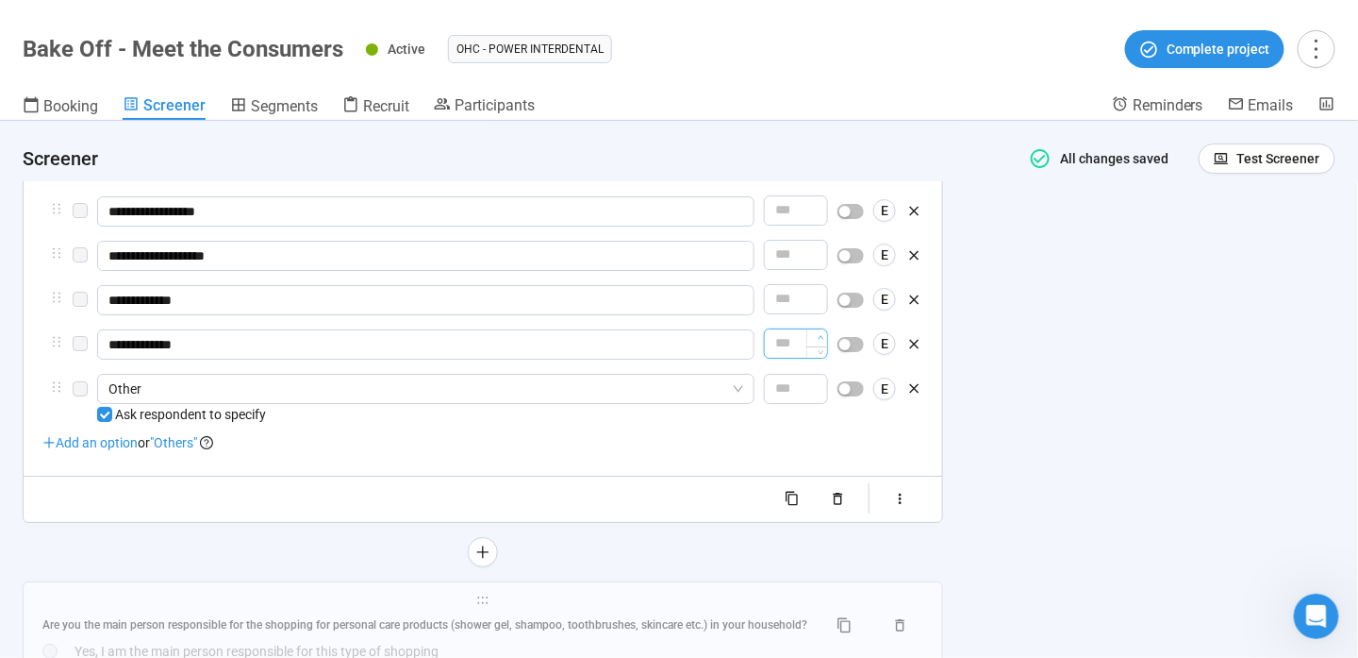
click at [819, 336] on span "Increase Value" at bounding box center [817, 337] width 21 height 17
click at [1030, 312] on div "**********" at bounding box center [679, 389] width 1358 height 537
click at [819, 291] on span "Increase Value" at bounding box center [817, 293] width 21 height 17
click at [818, 334] on span "Increase Value" at bounding box center [817, 337] width 21 height 17
click at [824, 292] on icon "up" at bounding box center [821, 293] width 7 height 7
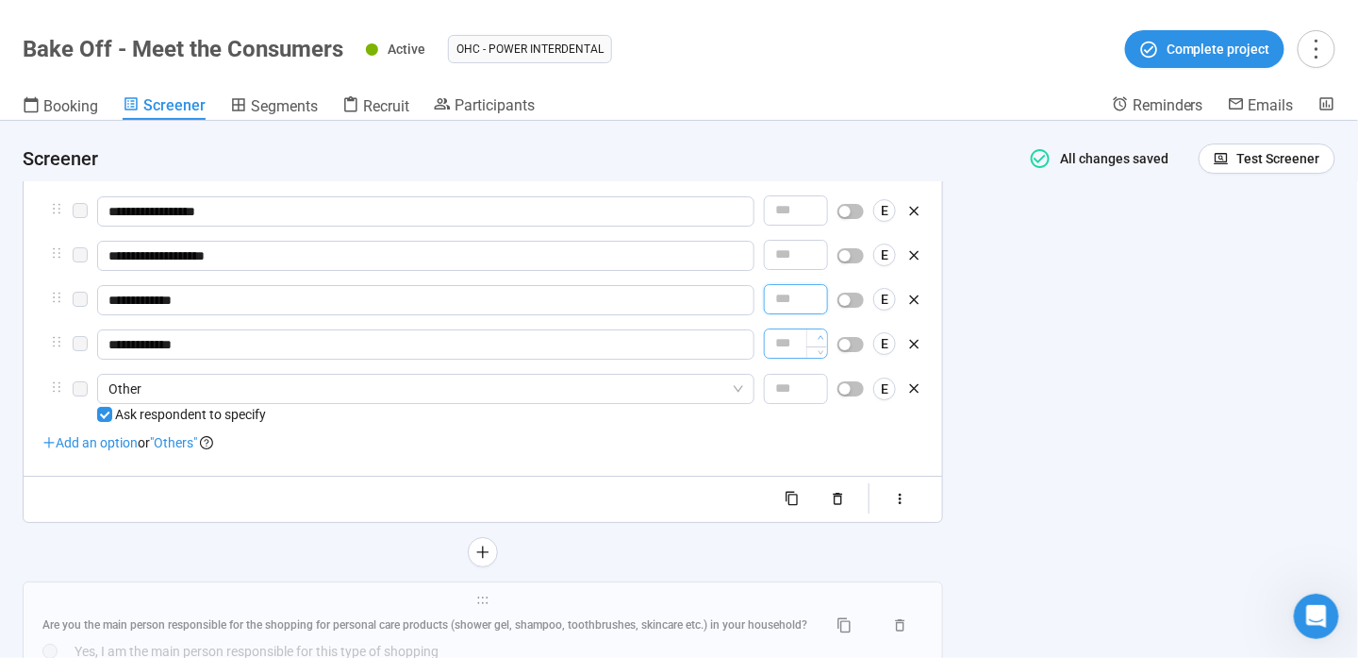
click at [824, 336] on icon "up" at bounding box center [821, 337] width 7 height 7
click at [1046, 325] on div "**********" at bounding box center [679, 389] width 1358 height 537
click at [817, 302] on span "Decrease Value" at bounding box center [817, 304] width 21 height 17
click at [820, 346] on icon "down" at bounding box center [821, 349] width 7 height 7
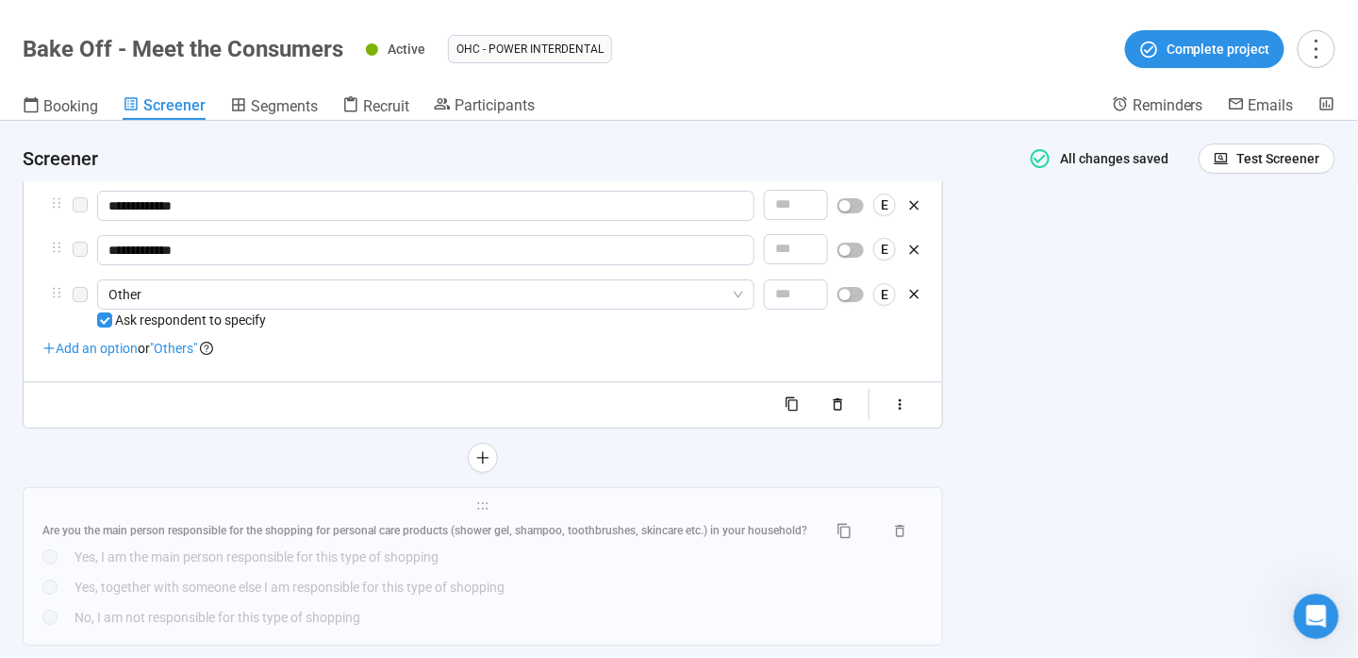
scroll to position [2488, 0]
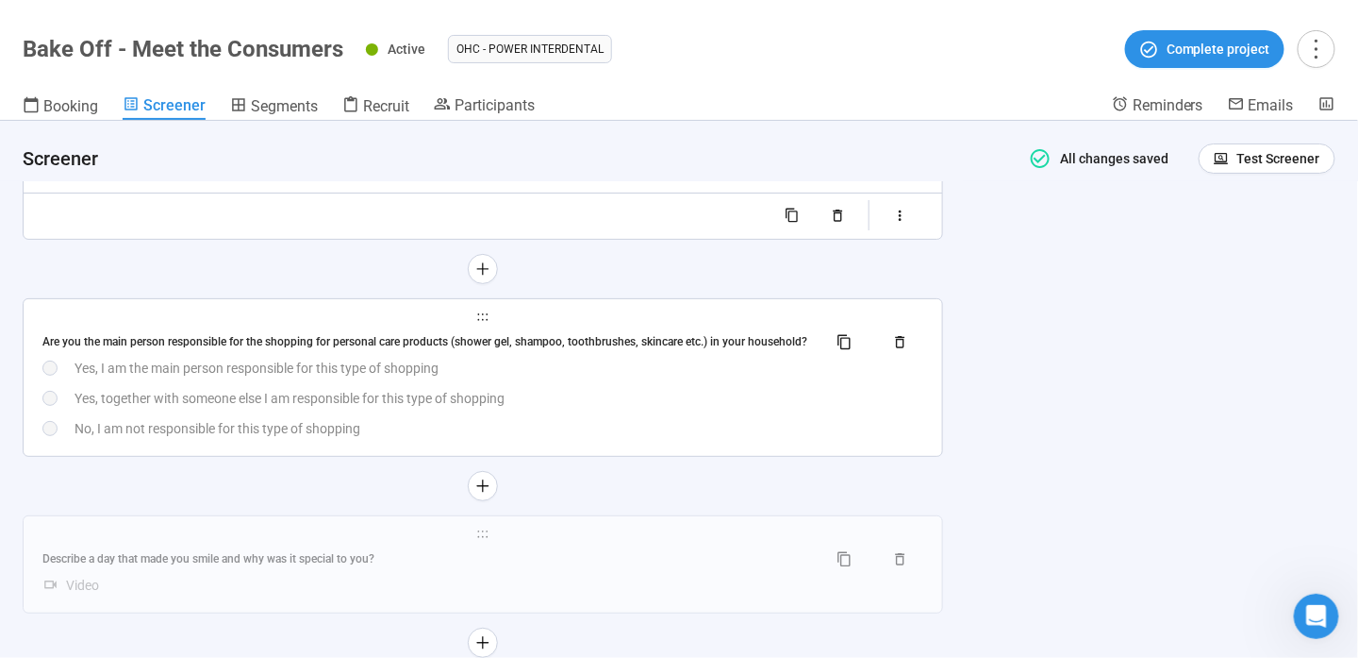
click at [730, 383] on div "Are you the main person responsible for the shopping for personal care products…" at bounding box center [482, 382] width 881 height 111
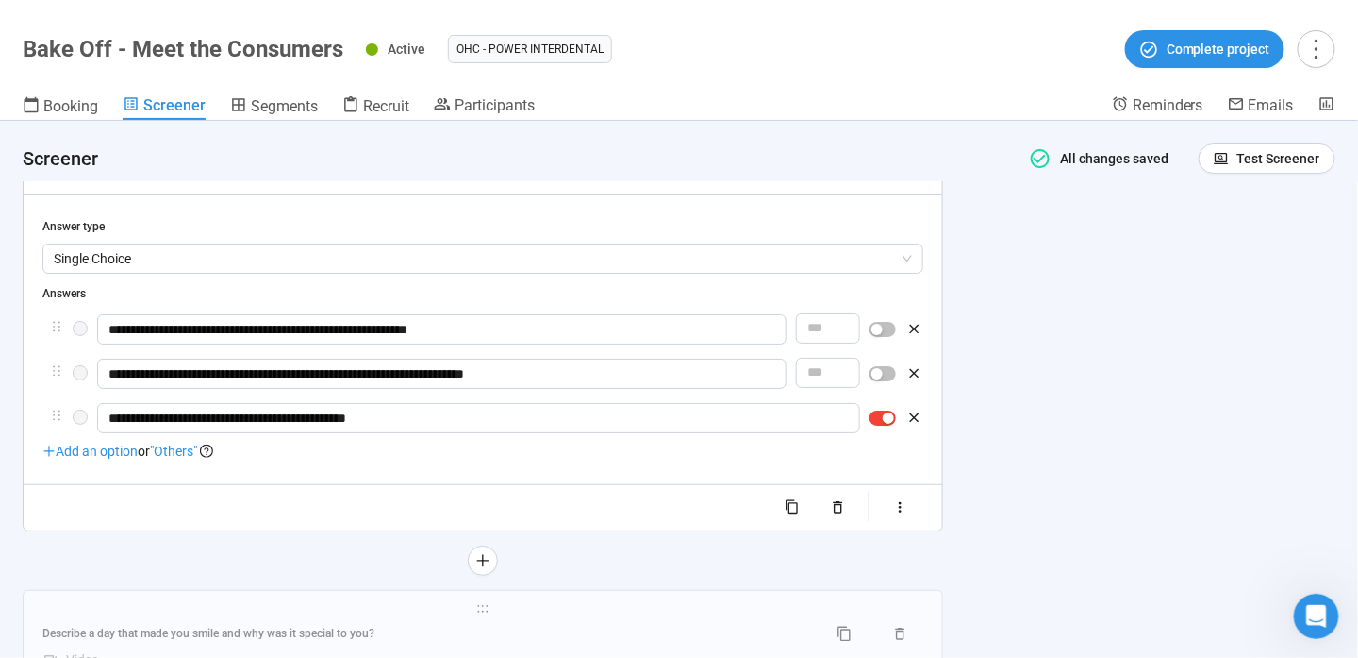
scroll to position [2390, 0]
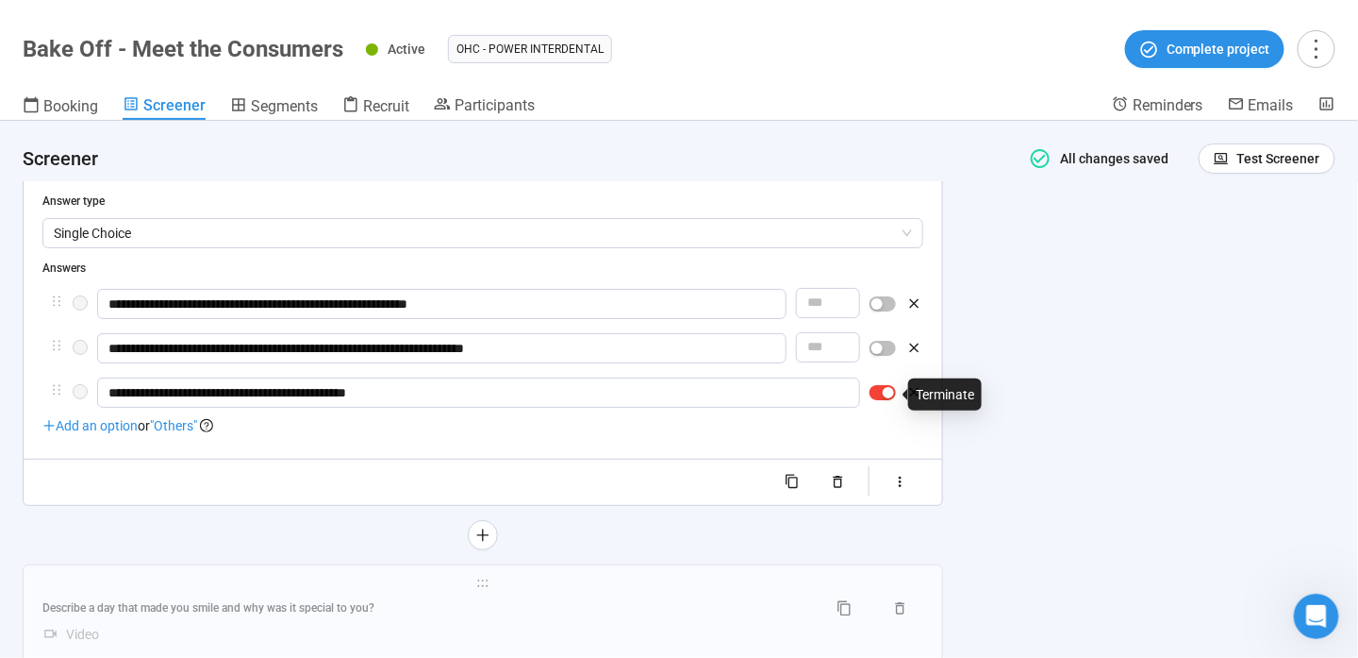
click at [881, 392] on button "button" at bounding box center [883, 392] width 26 height 15
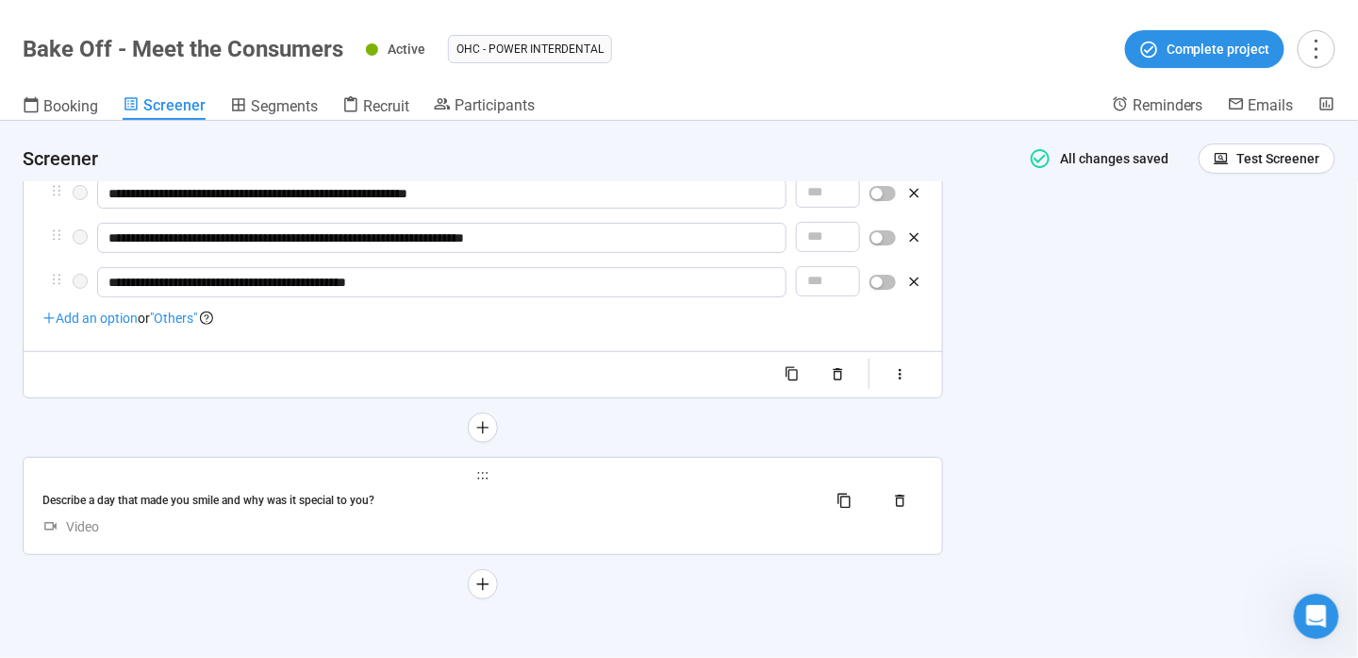
click at [666, 505] on div "Describe a day that made you smile and why was it special to you?" at bounding box center [427, 500] width 770 height 18
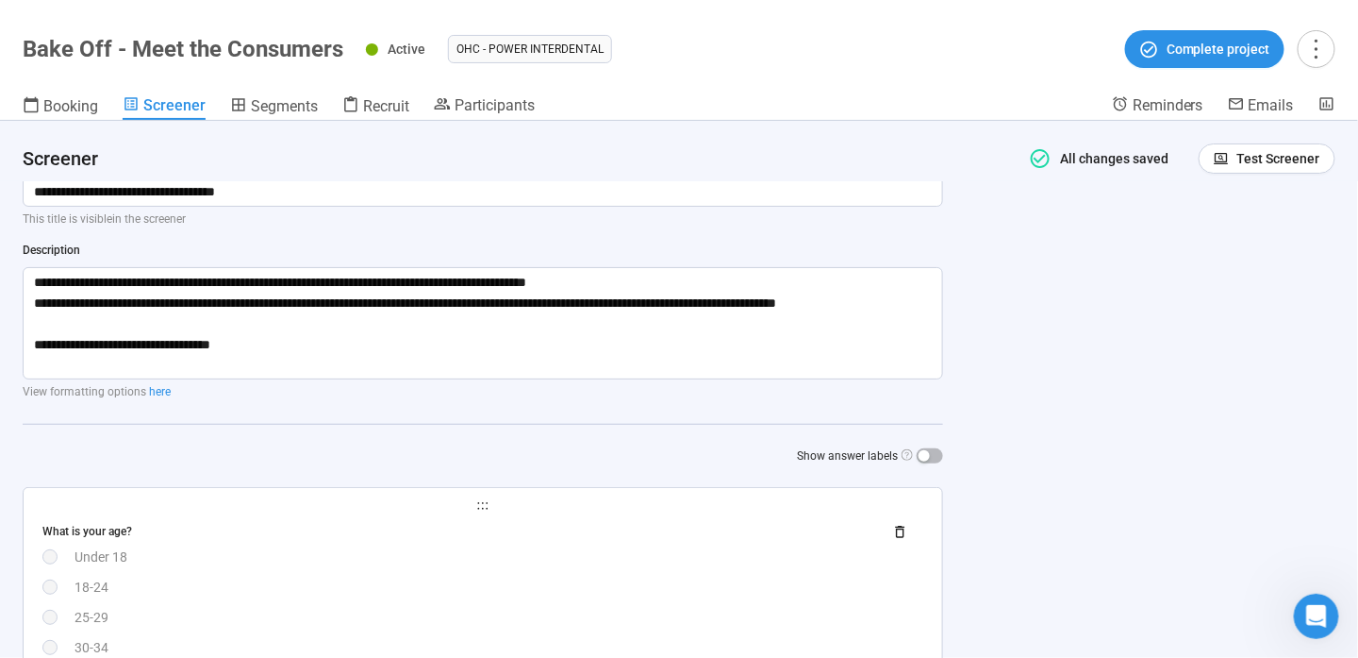
scroll to position [0, 0]
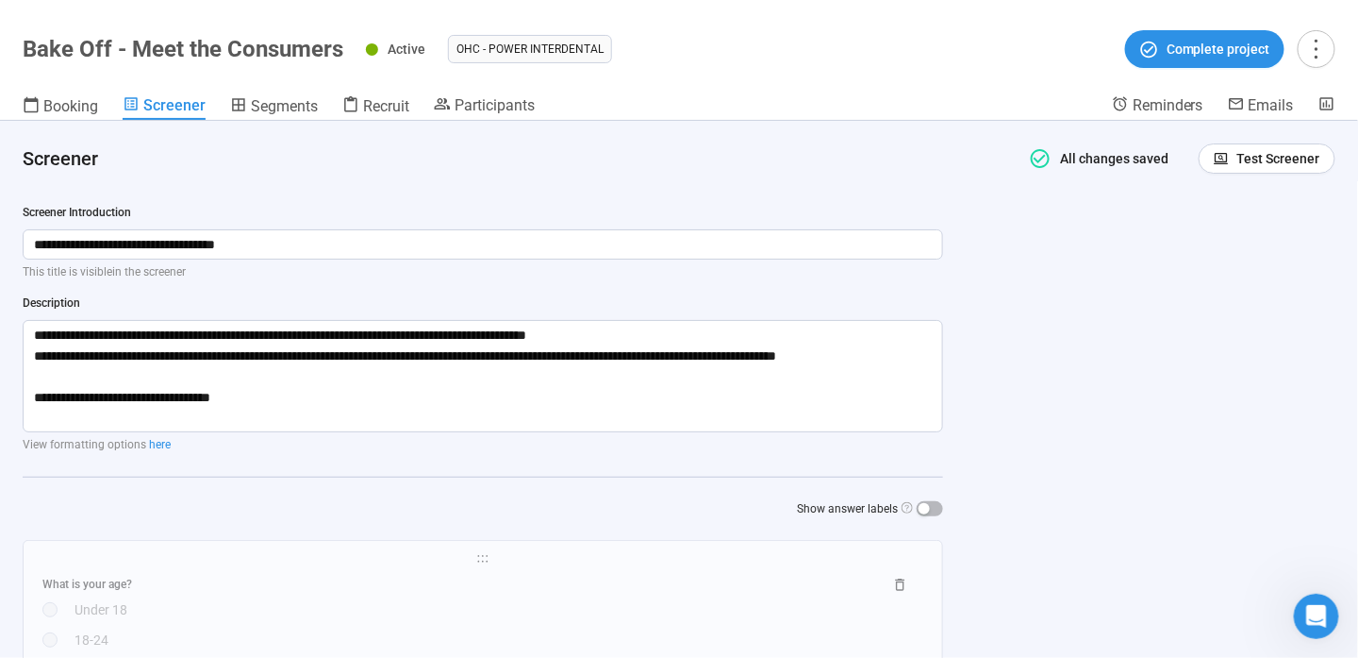
click at [290, 94] on header "Bake Off - Meet the Consumers Active OHC - Power Interdental Complete project B…" at bounding box center [679, 60] width 1358 height 121
click at [356, 100] on icon at bounding box center [350, 104] width 17 height 17
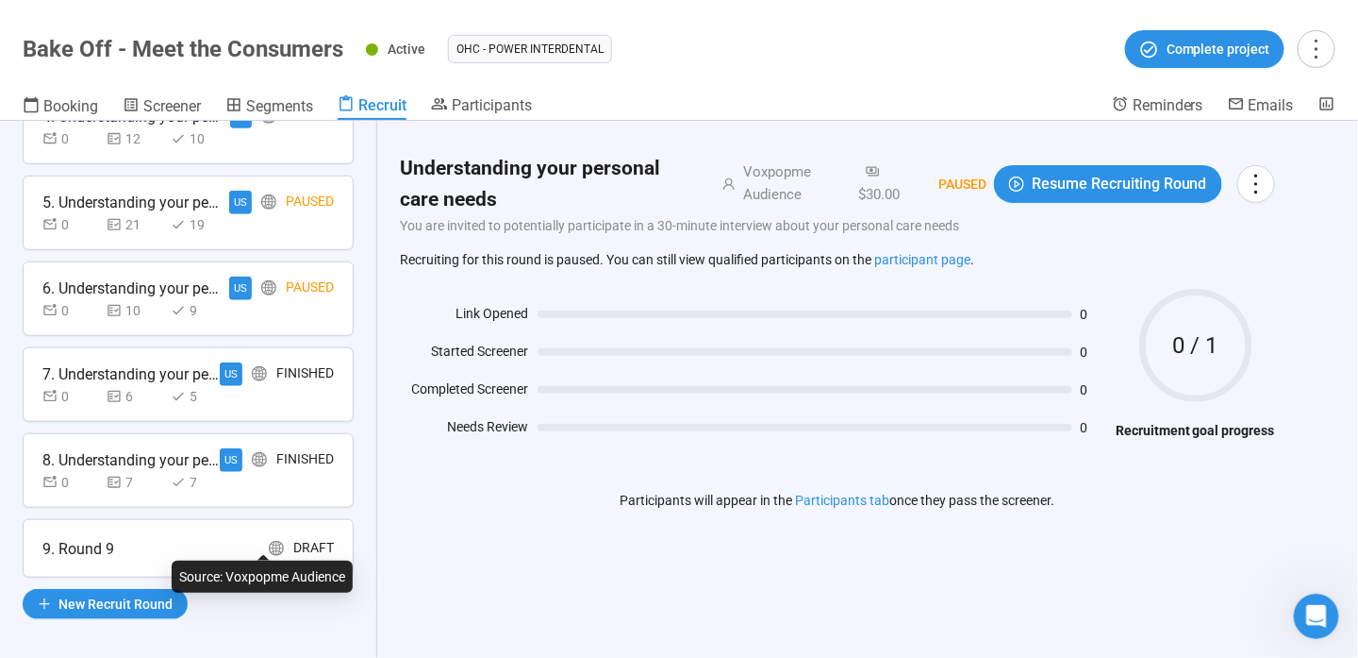
click at [269, 546] on icon "global" at bounding box center [276, 548] width 15 height 15
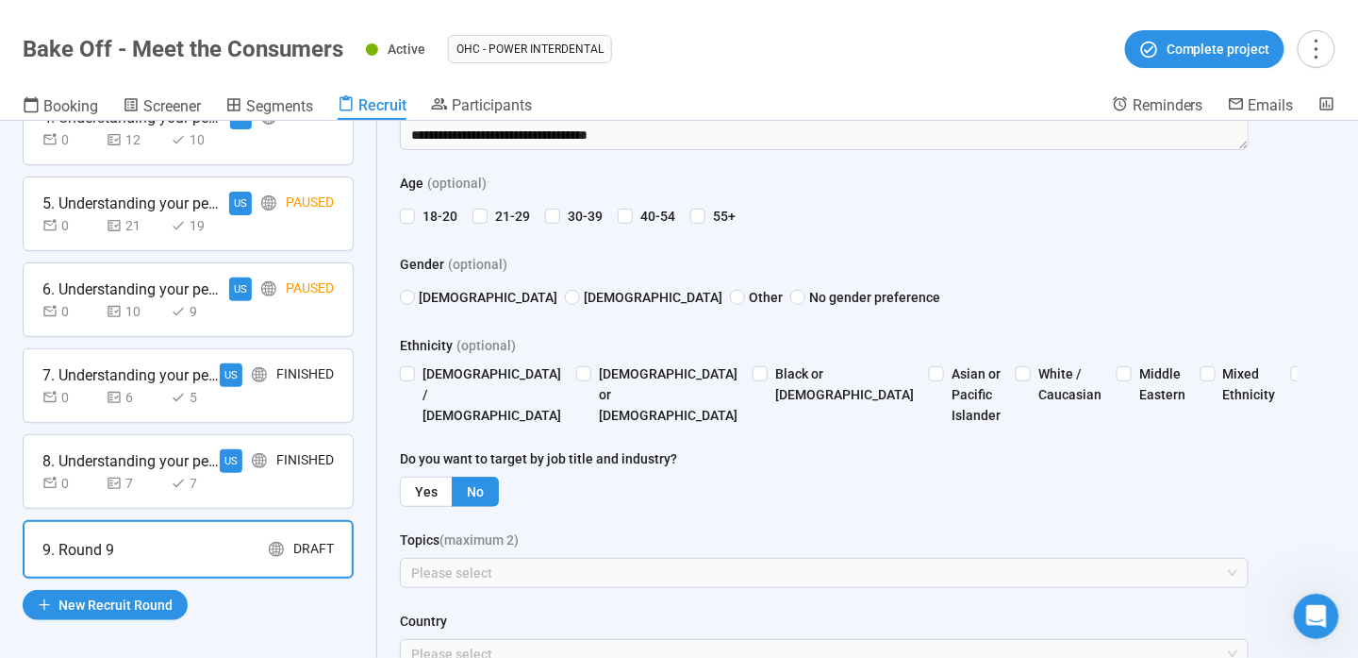
scroll to position [283, 0]
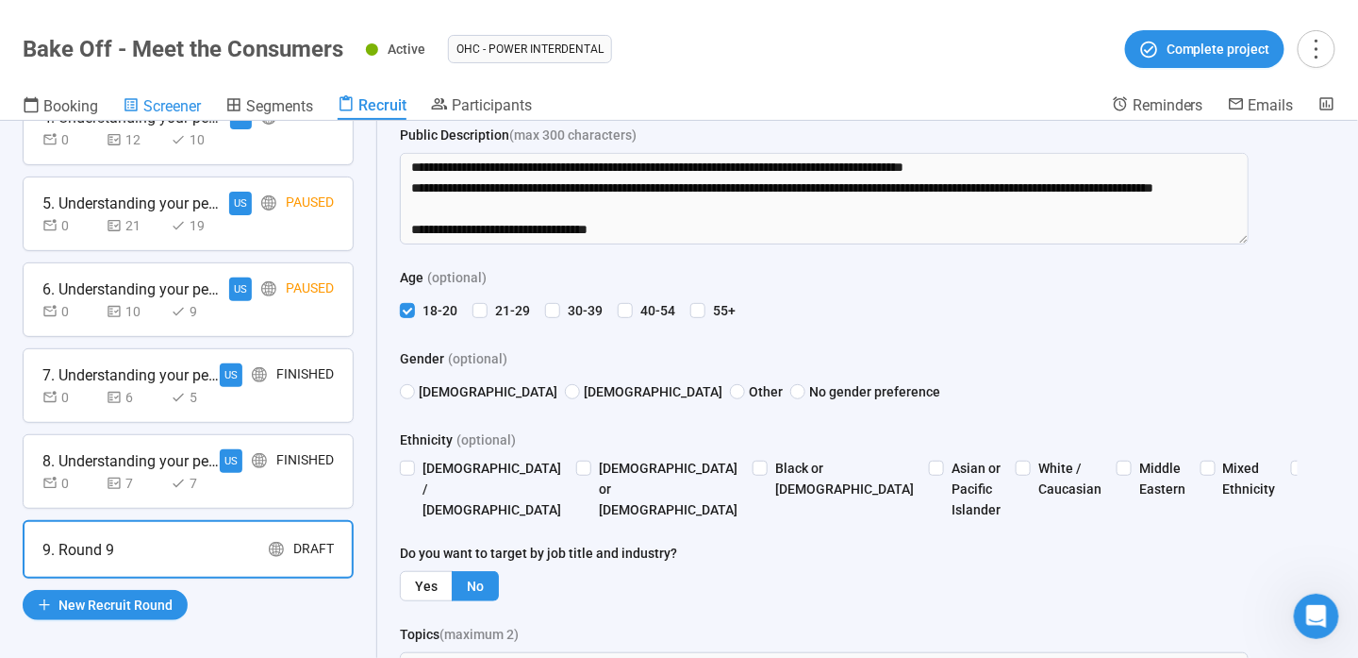
click at [182, 103] on span "Screener" at bounding box center [172, 106] width 58 height 18
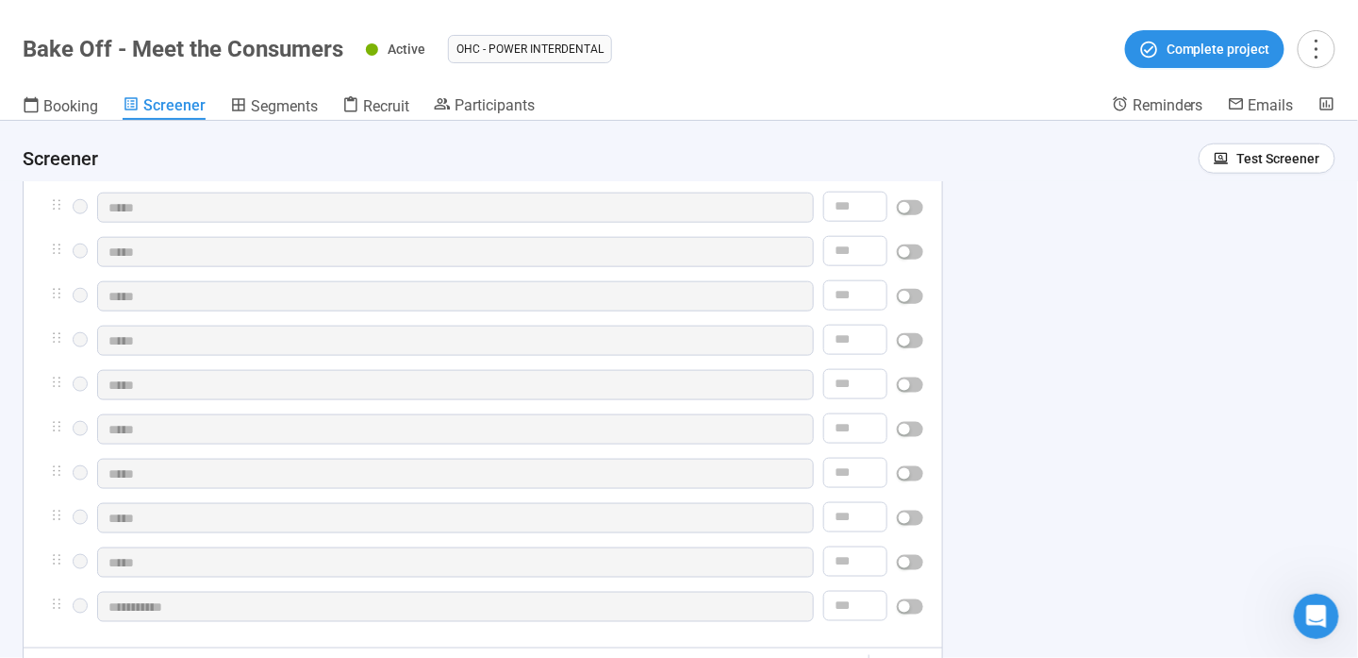
scroll to position [755, 0]
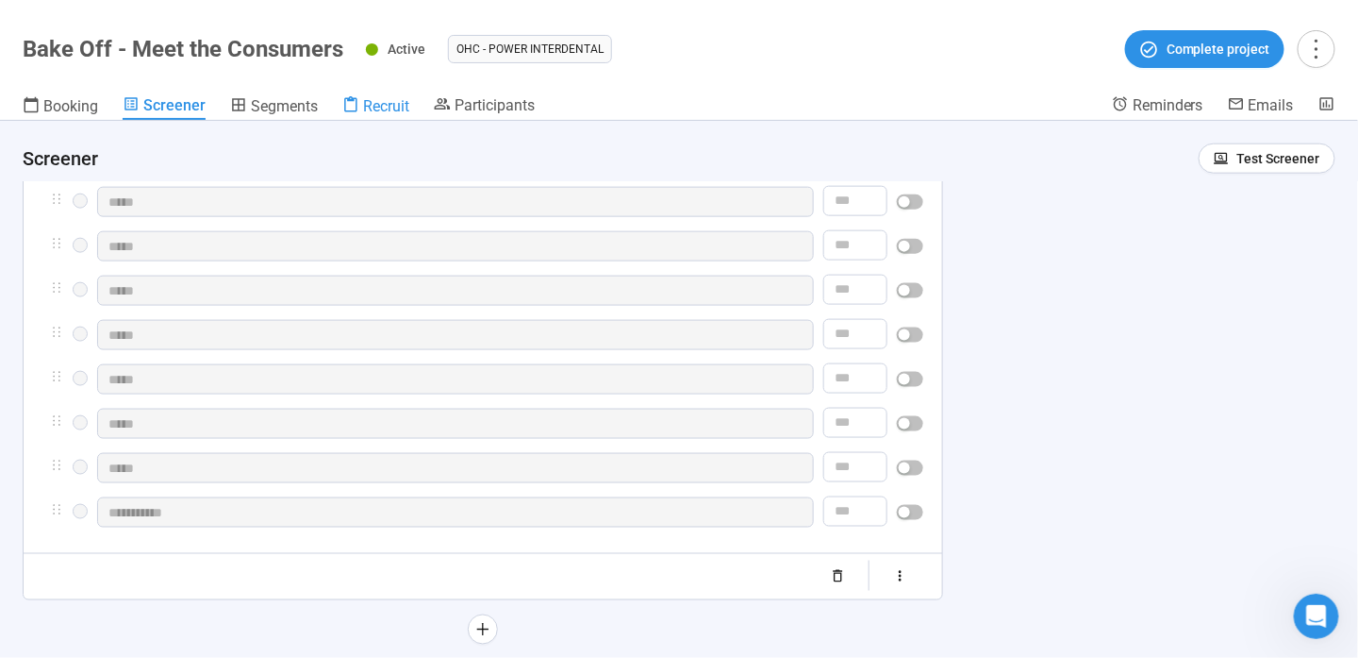
click at [371, 111] on span "Recruit" at bounding box center [386, 106] width 46 height 18
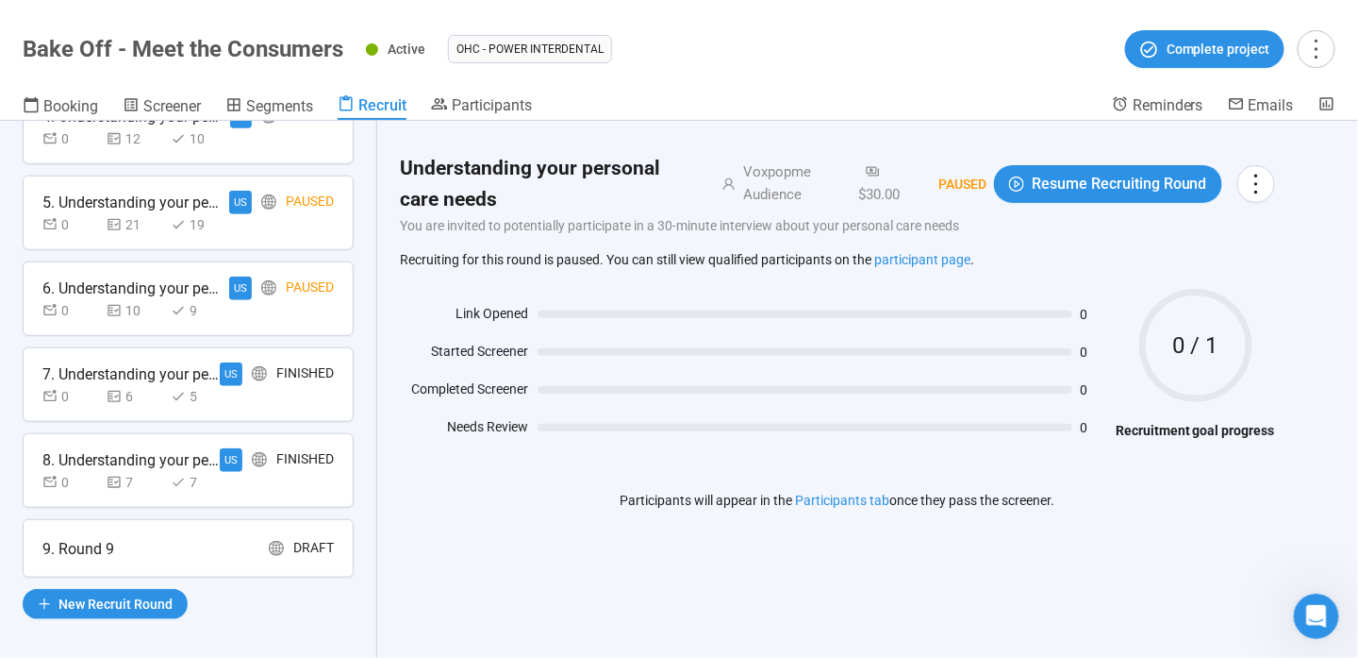
click at [269, 541] on icon "global" at bounding box center [276, 548] width 15 height 15
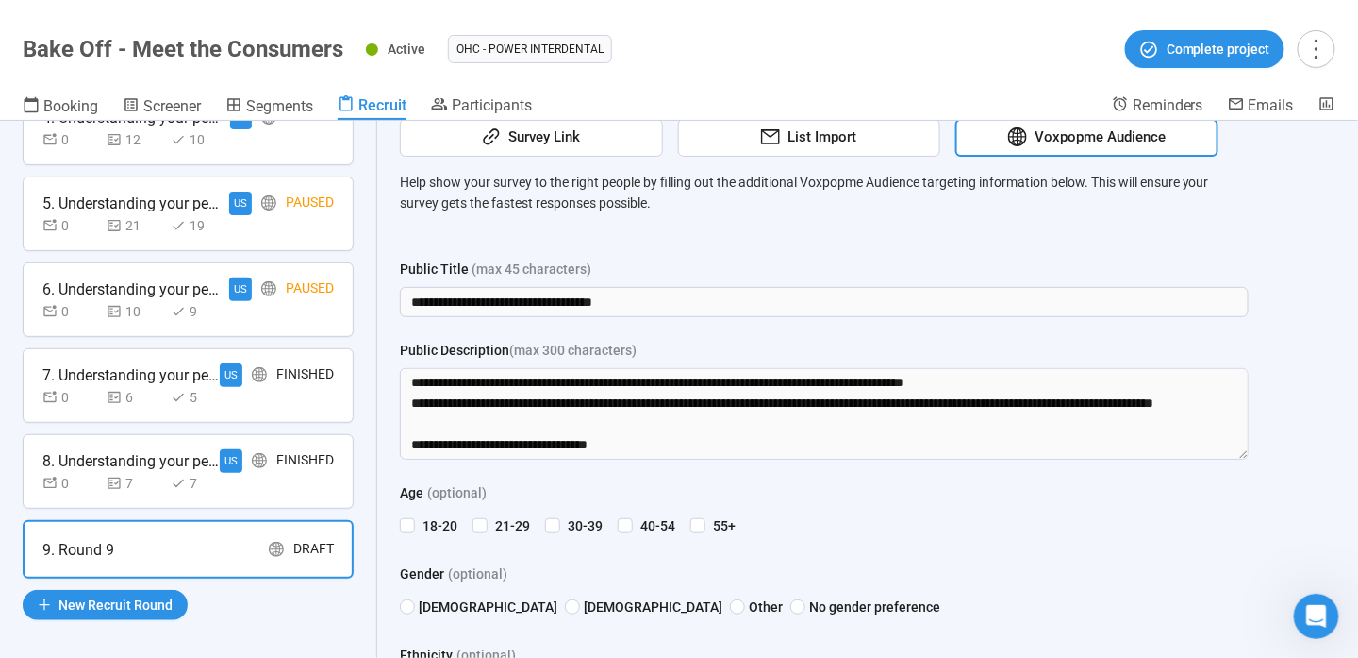
scroll to position [94, 0]
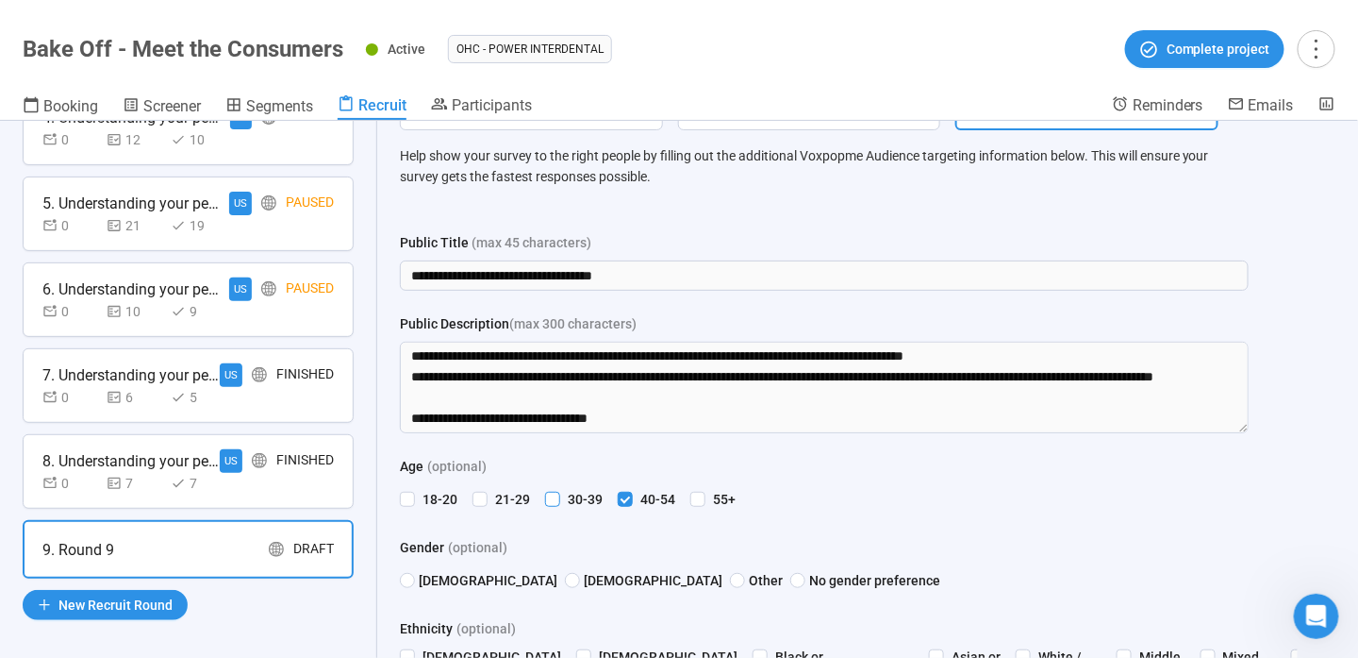
click at [564, 498] on span "30-39" at bounding box center [585, 499] width 50 height 21
click at [174, 101] on span "Screener" at bounding box center [172, 106] width 58 height 18
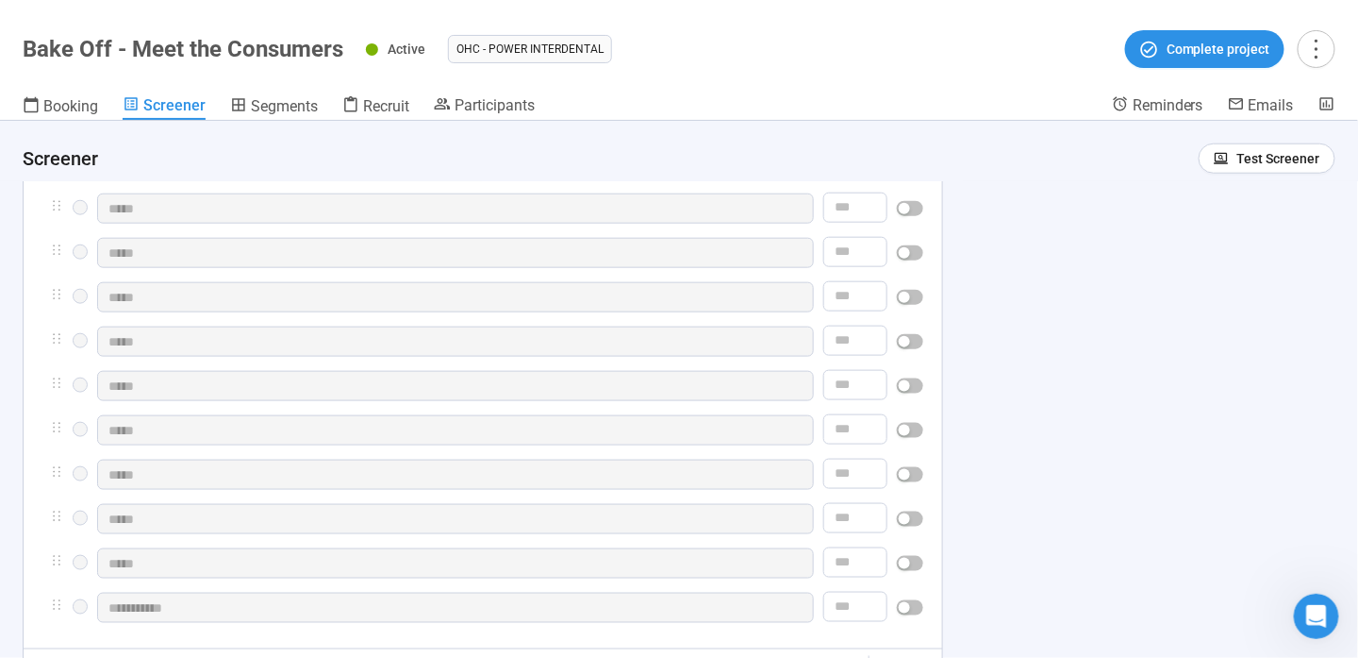
scroll to position [660, 0]
click at [383, 111] on span "Recruit" at bounding box center [386, 106] width 46 height 18
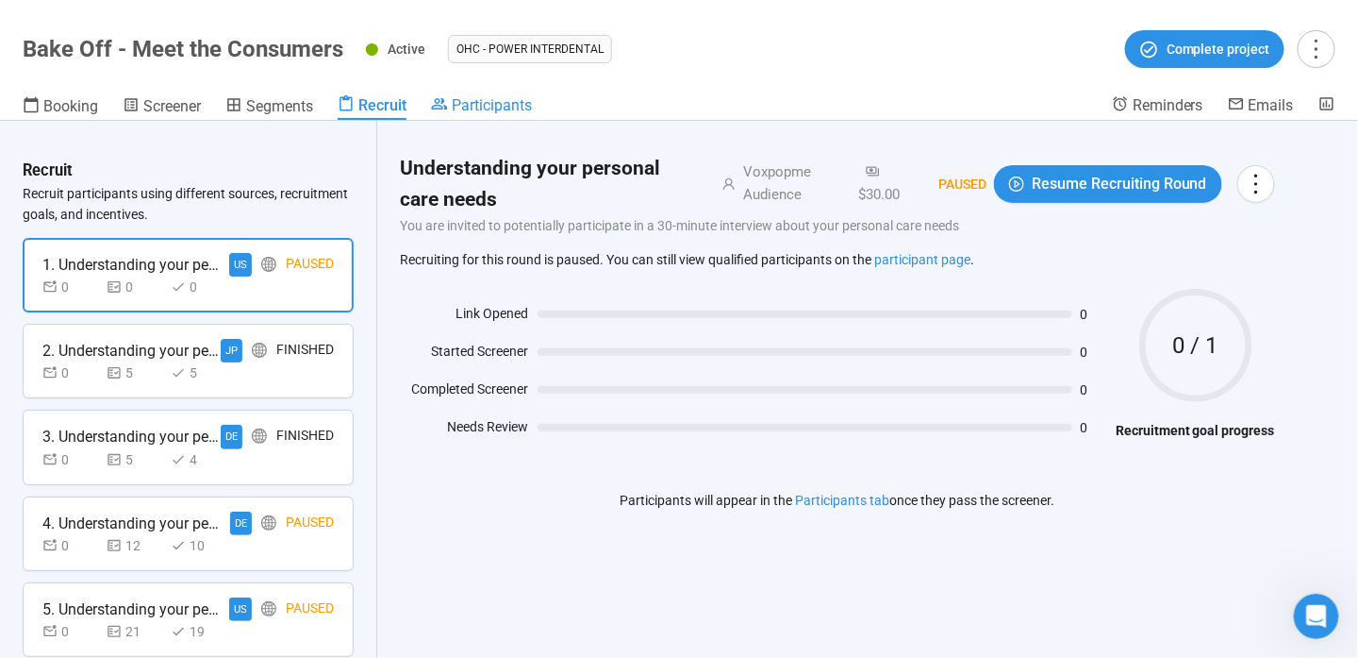
click at [472, 96] on span "Participants" at bounding box center [492, 105] width 80 height 18
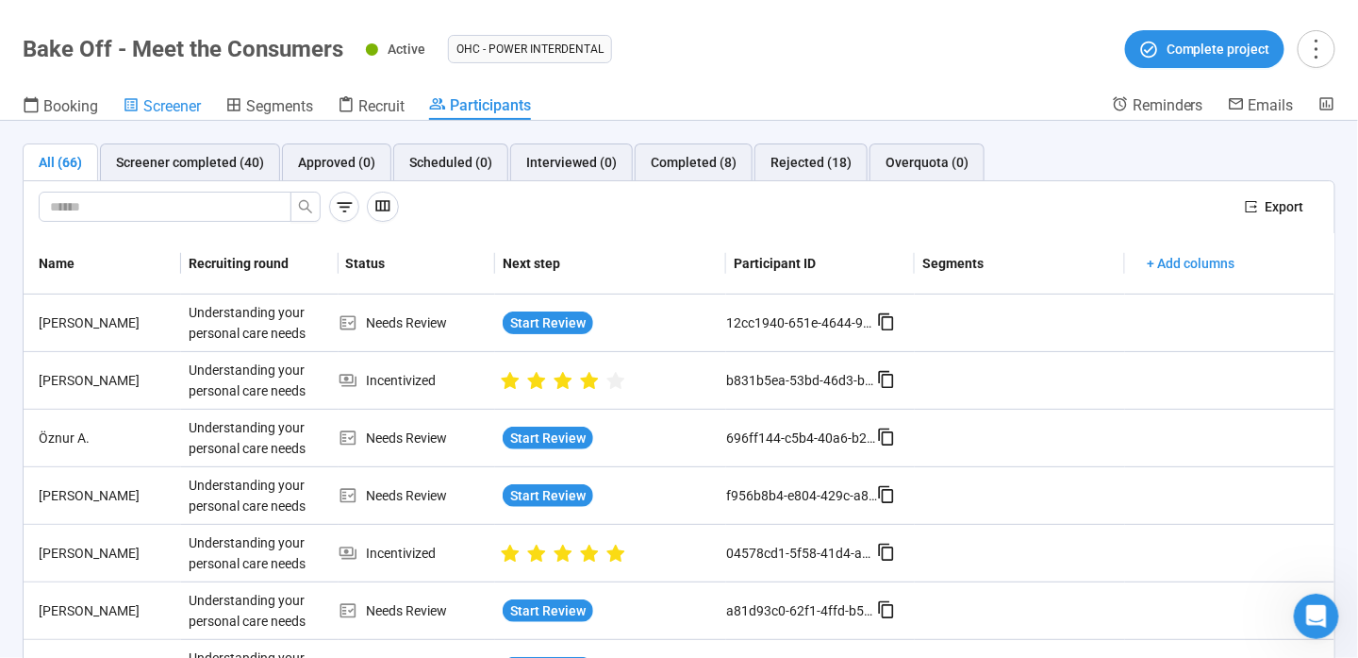
click at [176, 110] on span "Screener" at bounding box center [172, 106] width 58 height 18
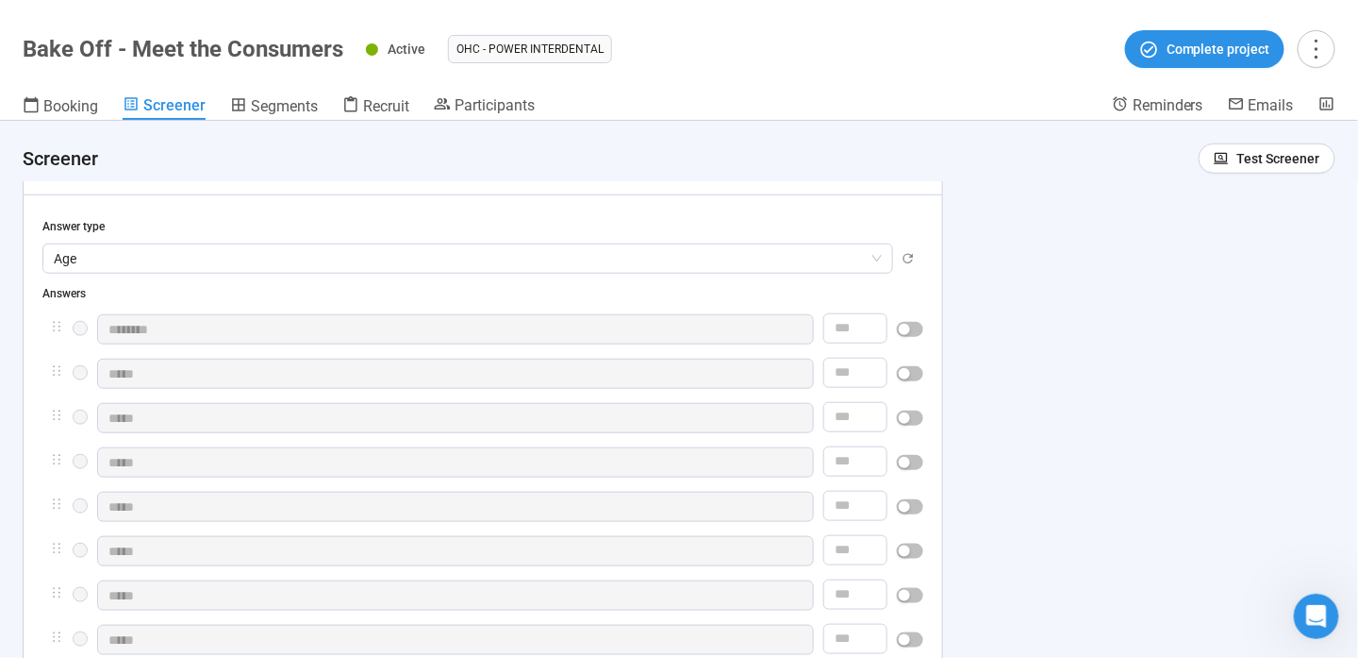
scroll to position [566, 0]
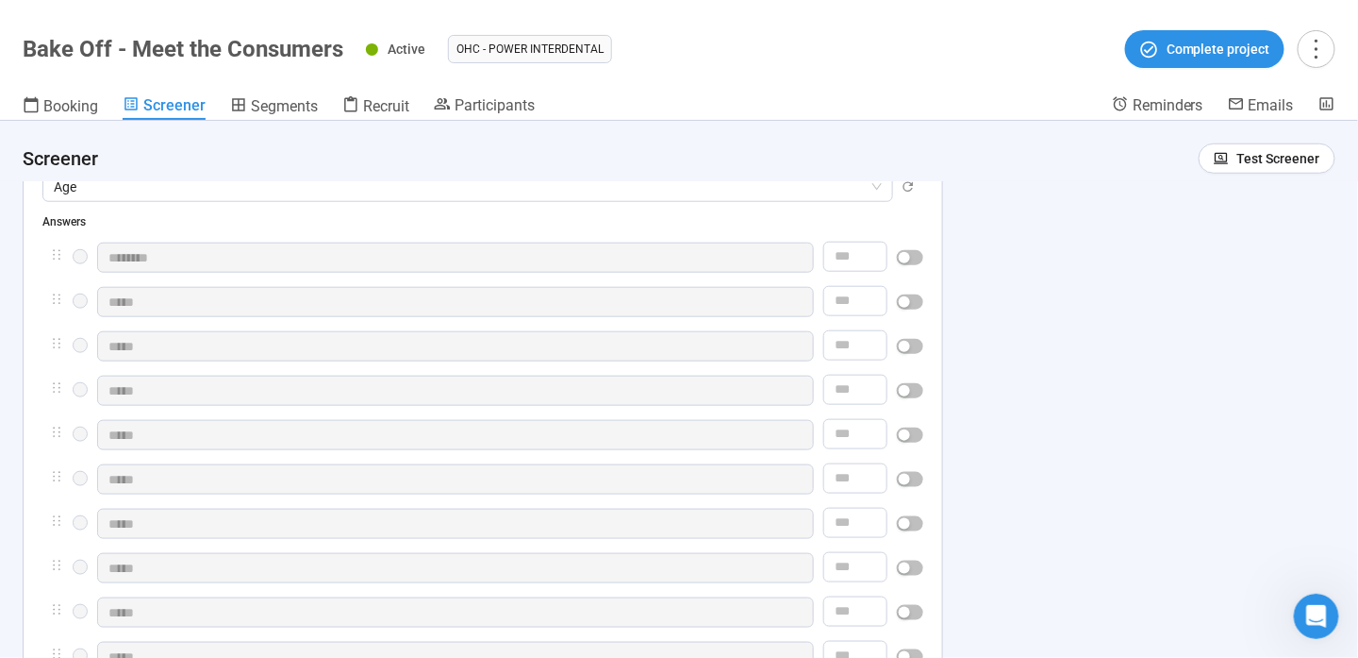
click at [554, 408] on div "**********" at bounding box center [482, 480] width 881 height 476
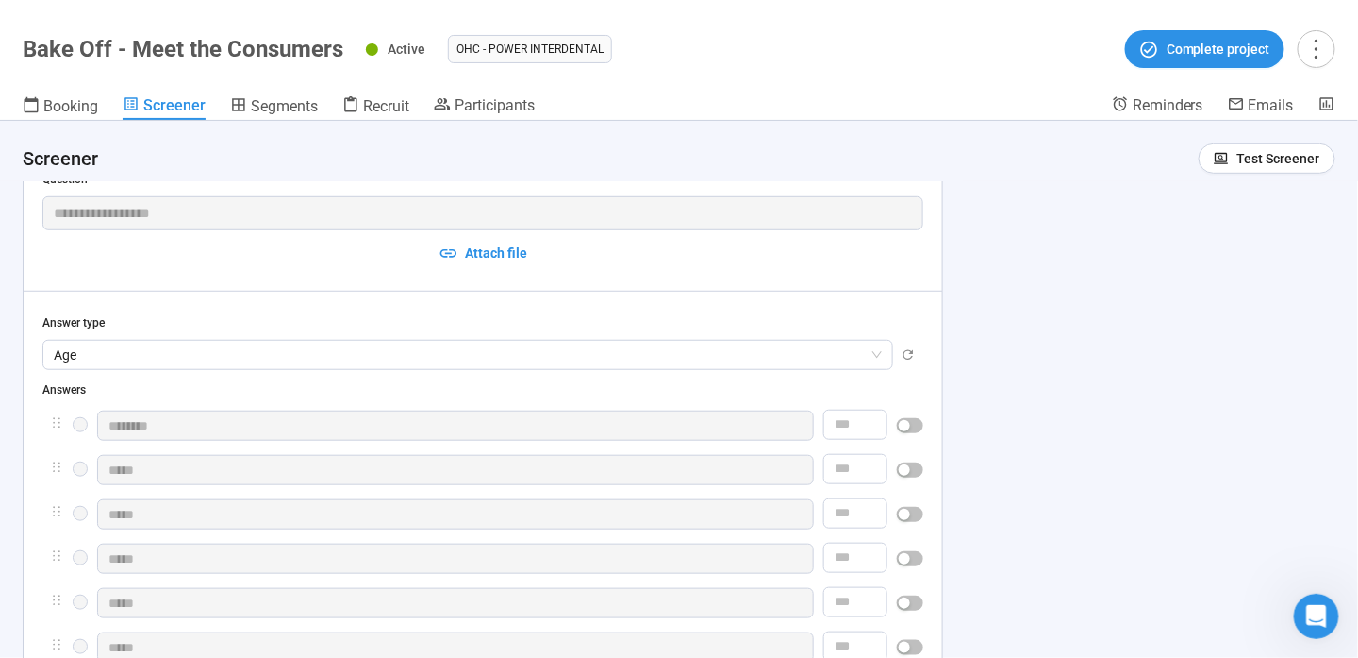
scroll to position [472, 0]
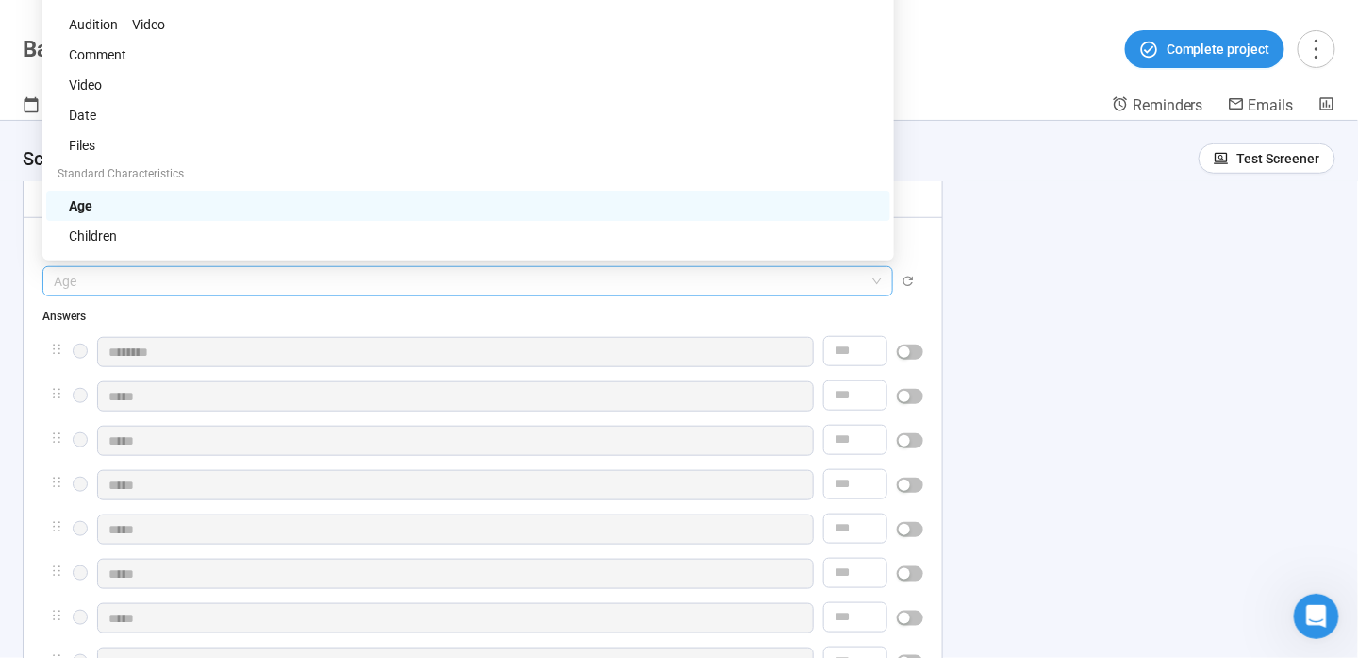
click at [684, 266] on div "age" at bounding box center [467, 281] width 851 height 30
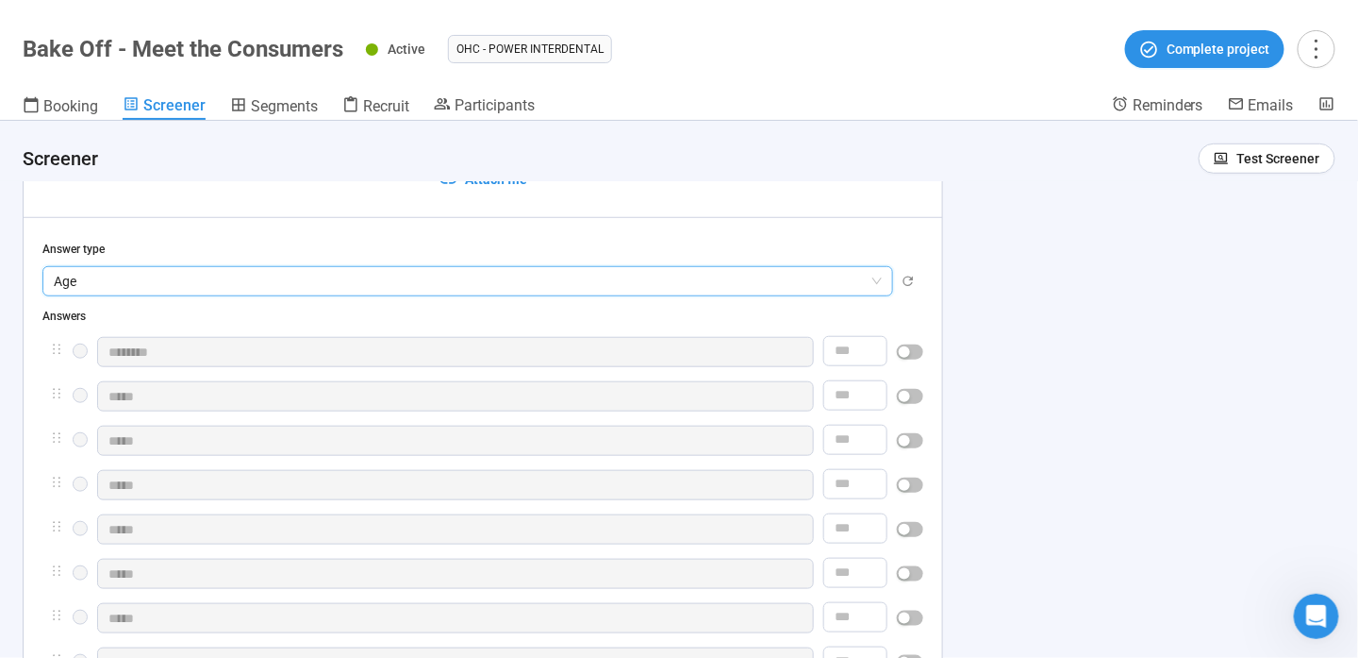
click at [684, 266] on div "age" at bounding box center [467, 281] width 851 height 30
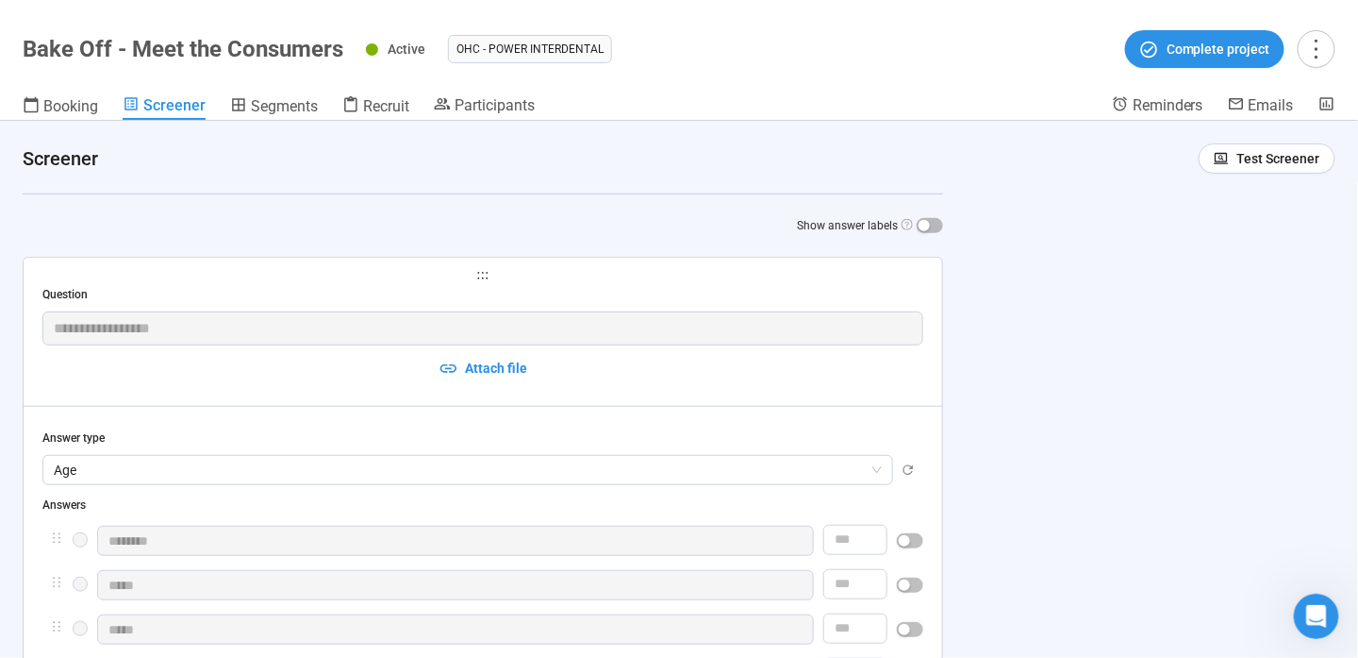
scroll to position [0, 0]
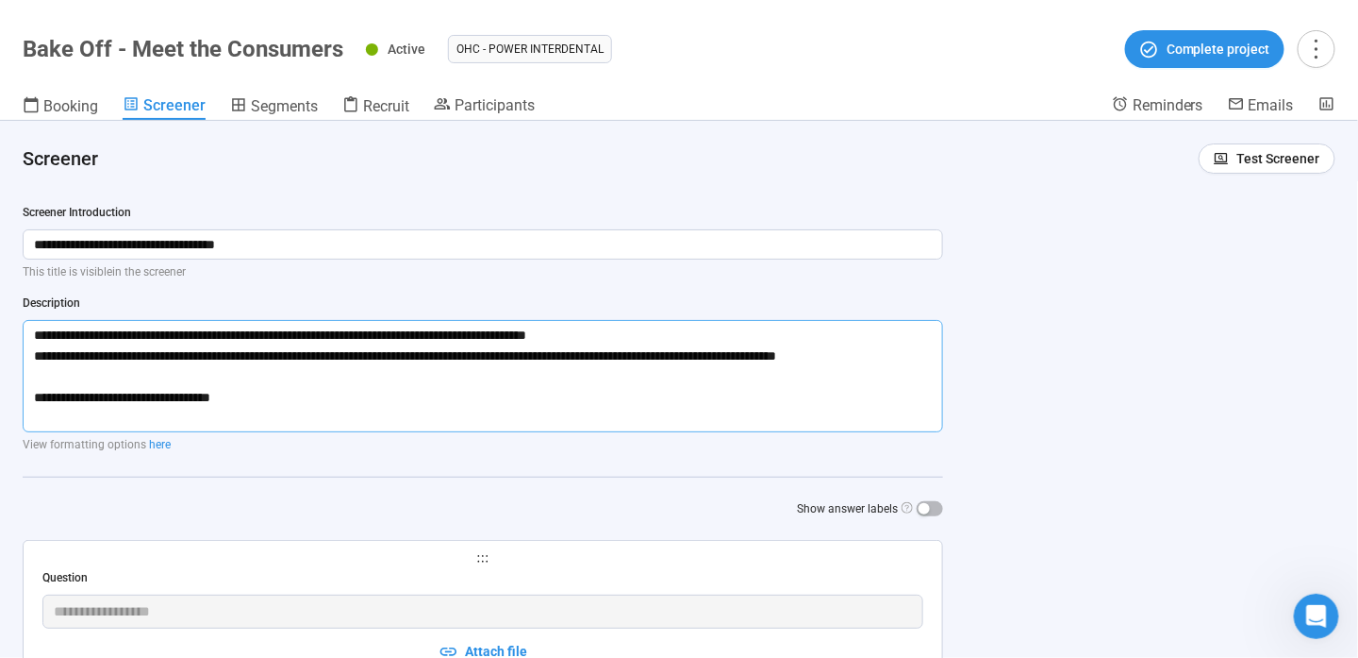
click at [511, 395] on textarea "**********" at bounding box center [483, 376] width 921 height 112
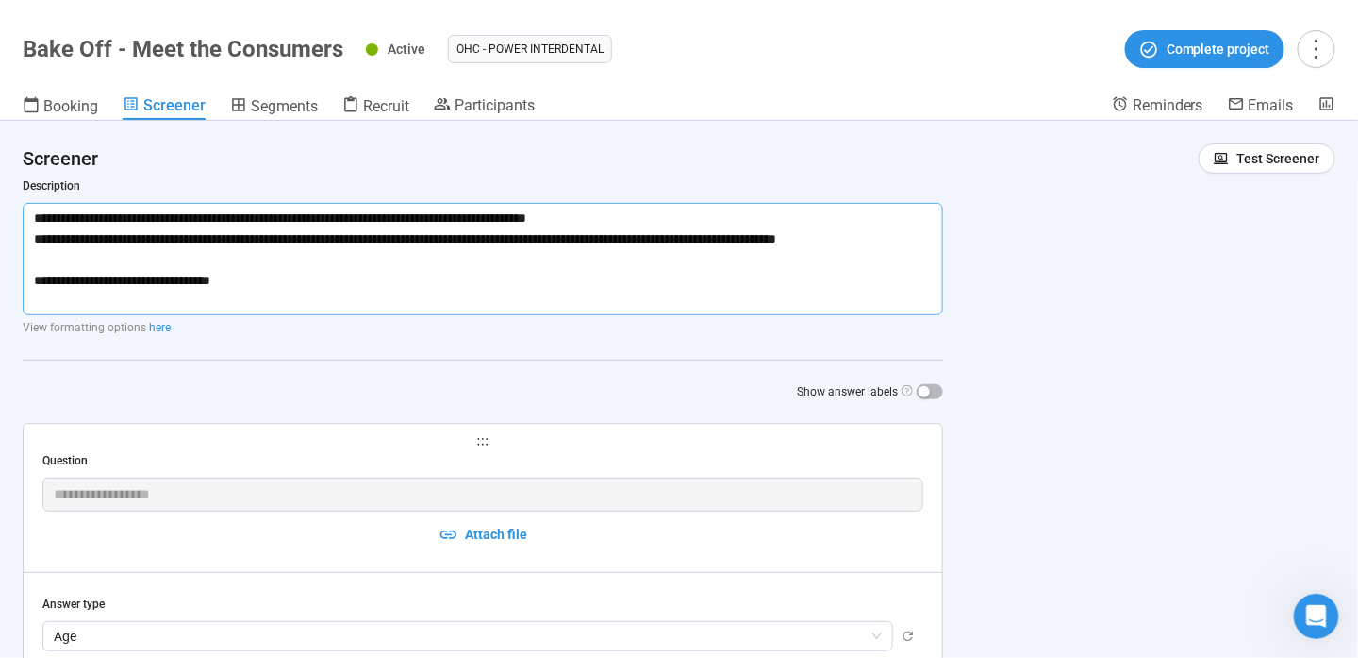
scroll to position [283, 0]
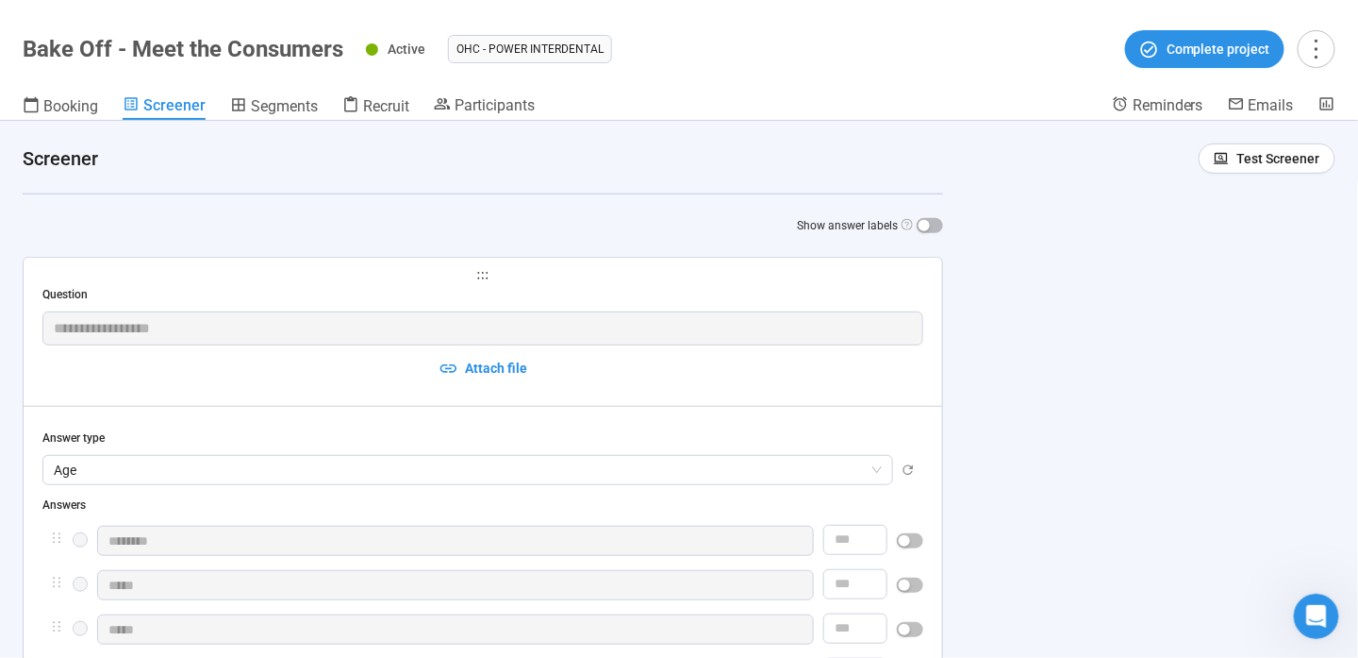
click at [498, 296] on div "Question" at bounding box center [482, 295] width 881 height 18
click at [578, 468] on span "age" at bounding box center [468, 470] width 828 height 28
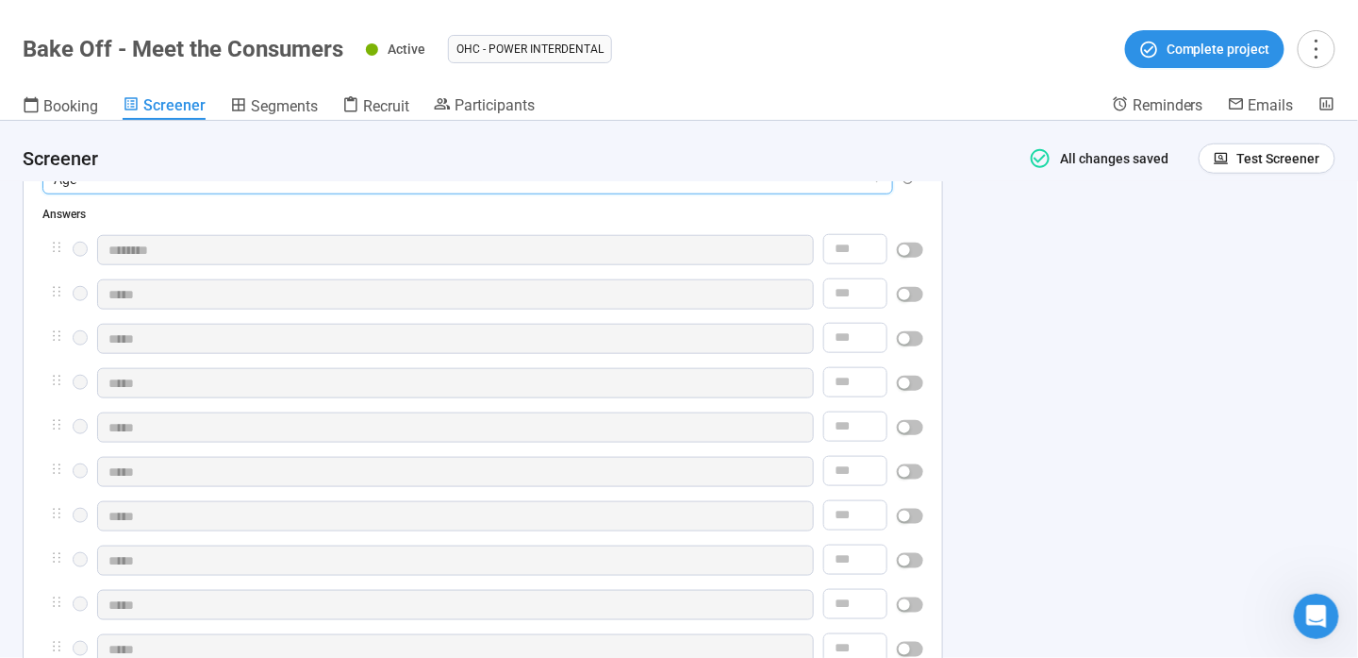
scroll to position [755, 0]
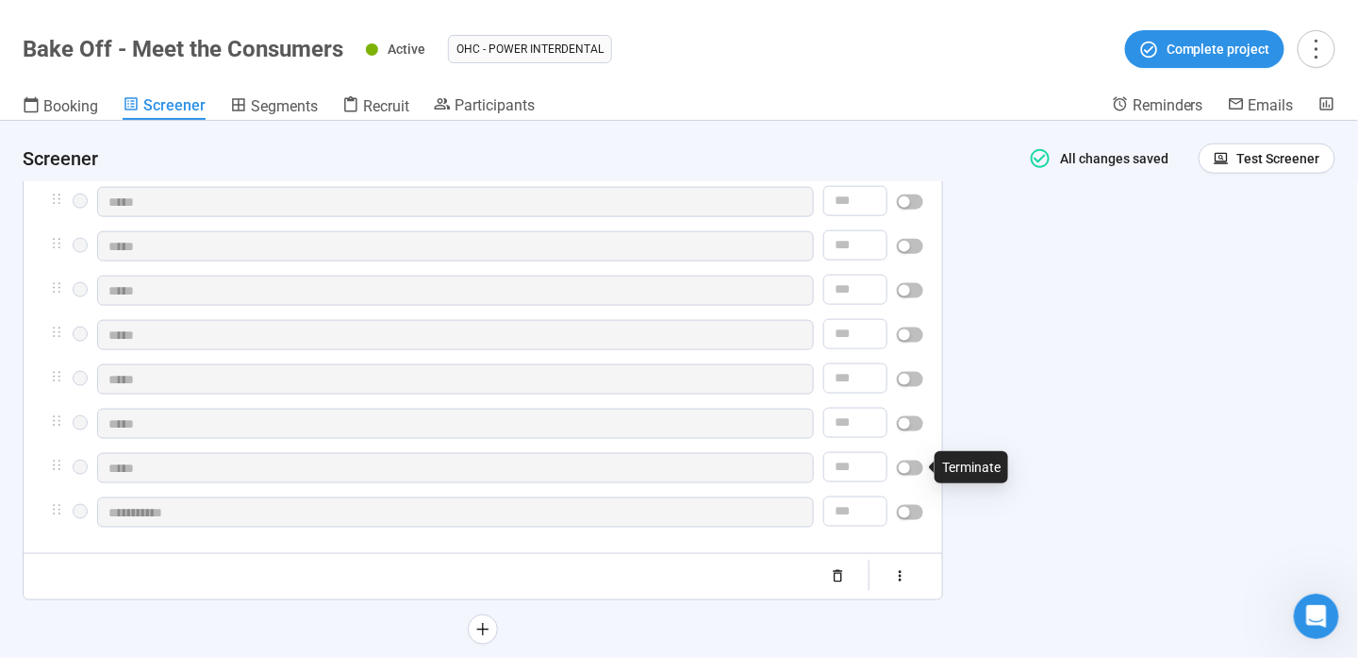
click at [910, 462] on div "button" at bounding box center [904, 467] width 11 height 11
click at [910, 462] on div "button" at bounding box center [915, 467] width 11 height 11
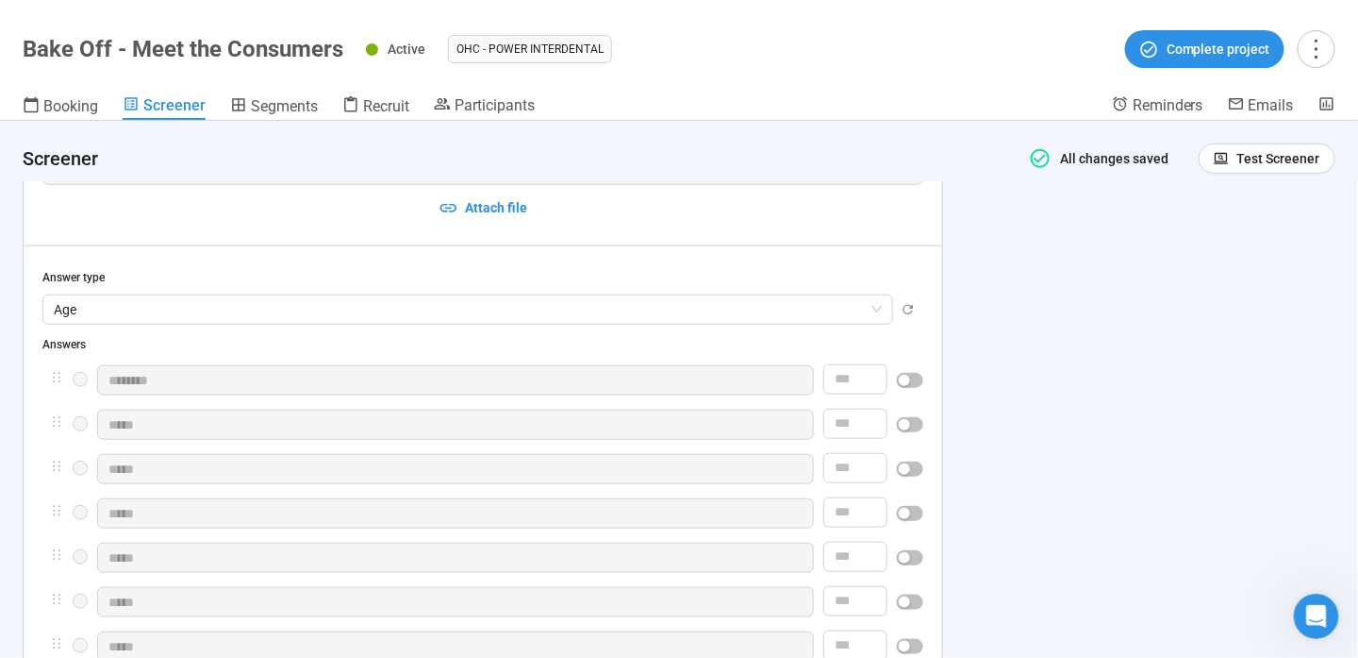
scroll to position [283, 0]
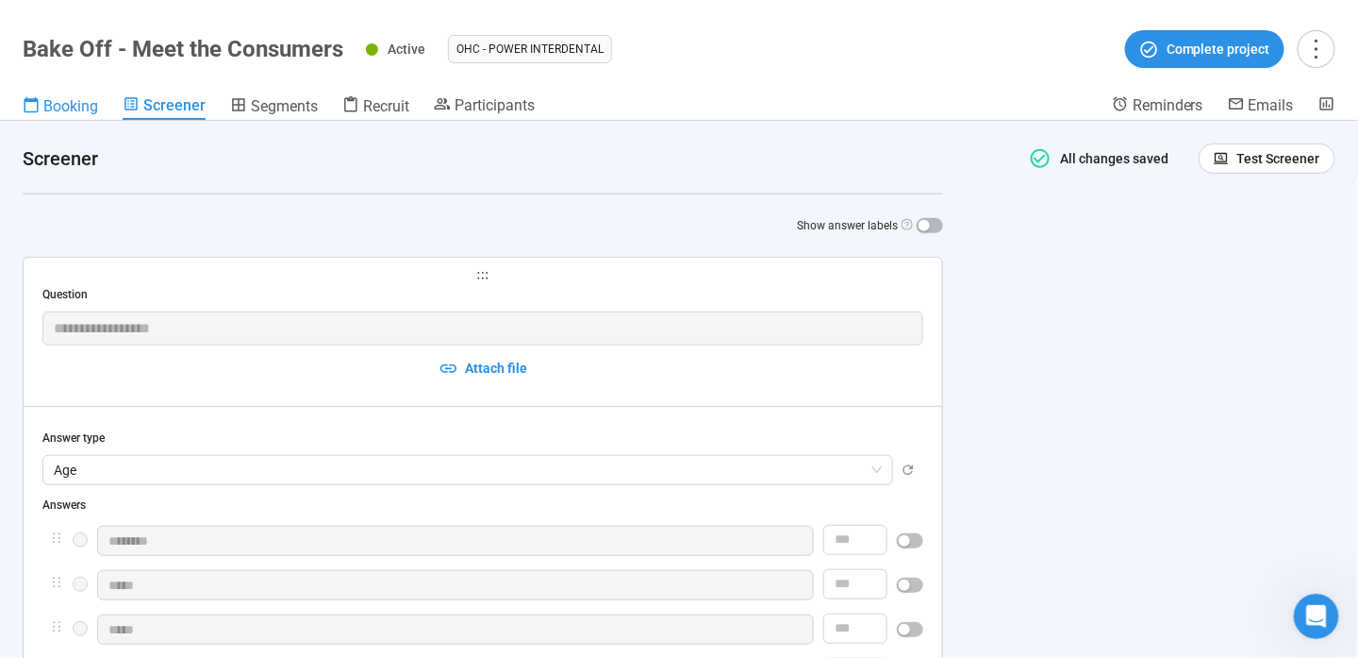
click at [63, 117] on link "Booking" at bounding box center [60, 107] width 75 height 25
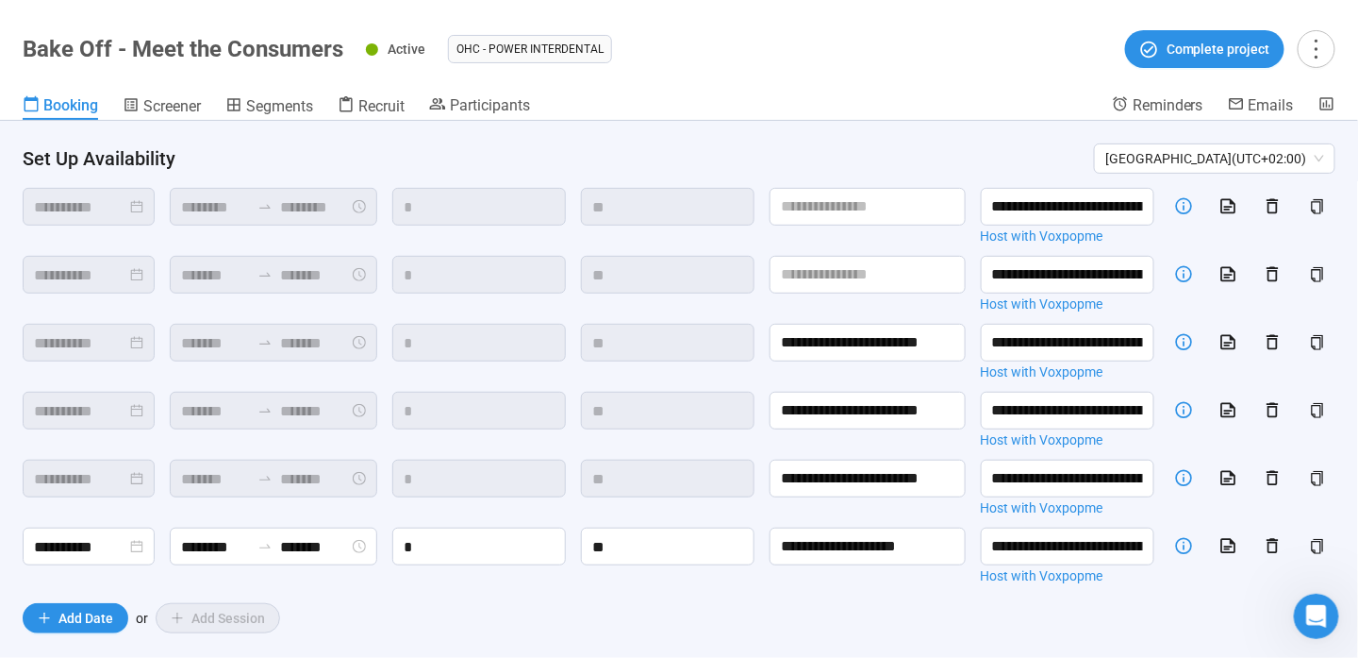
scroll to position [254, 0]
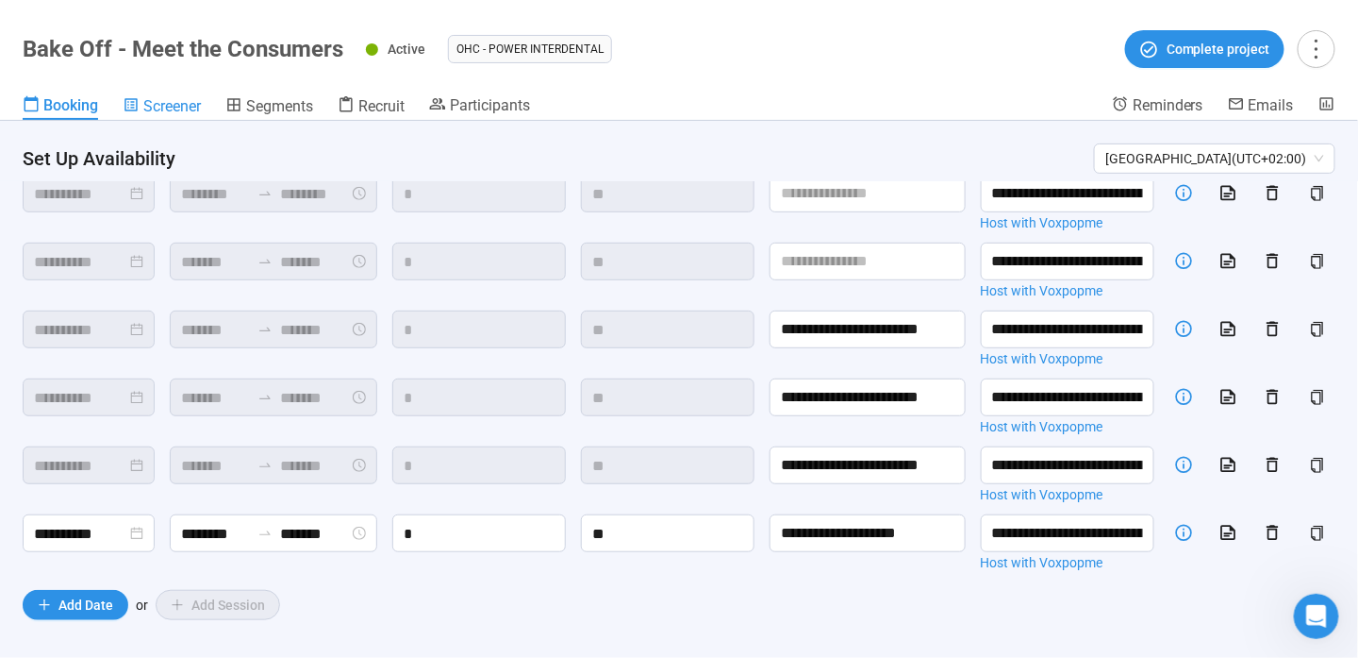
click at [191, 106] on span "Screener" at bounding box center [172, 106] width 58 height 18
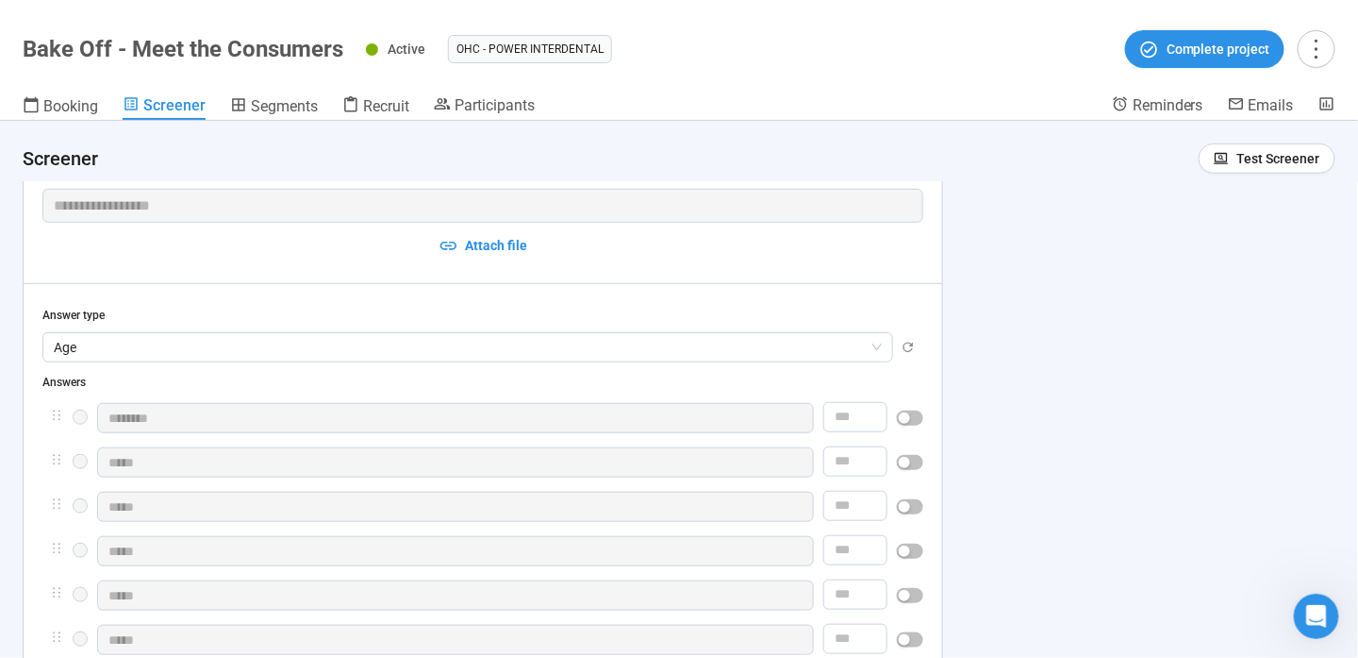
scroll to position [472, 0]
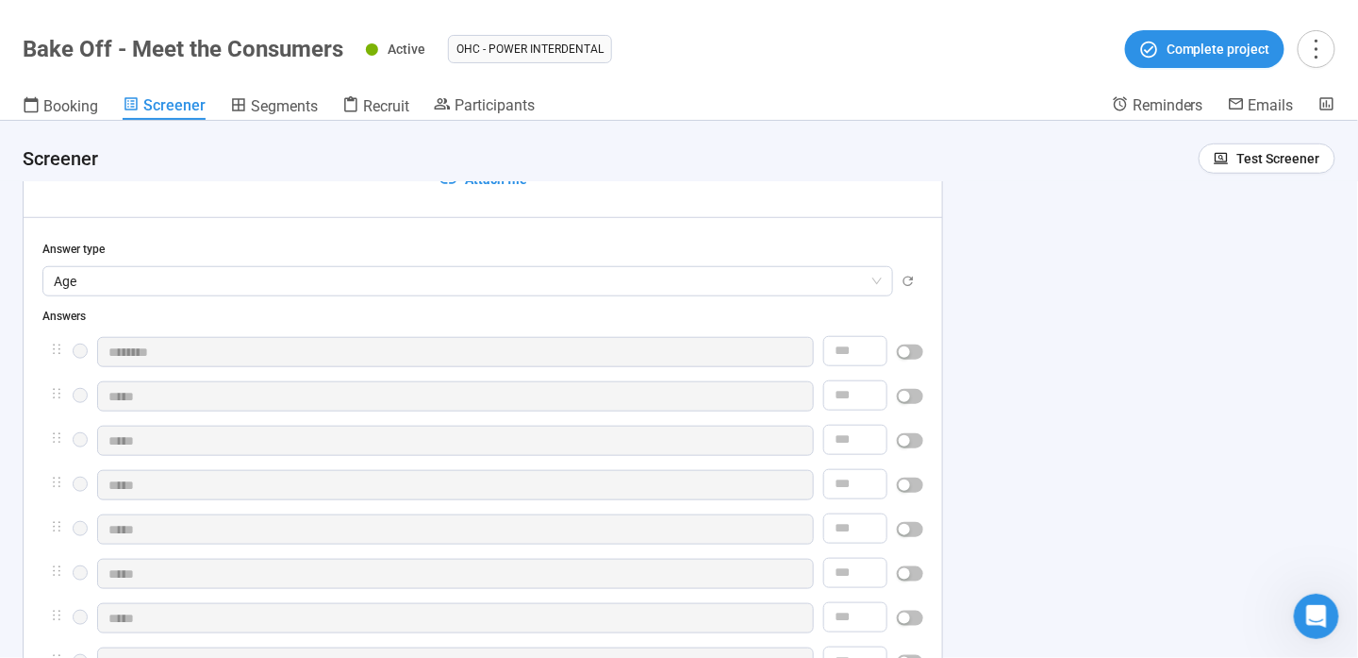
click at [464, 315] on div "Answers" at bounding box center [482, 317] width 881 height 18
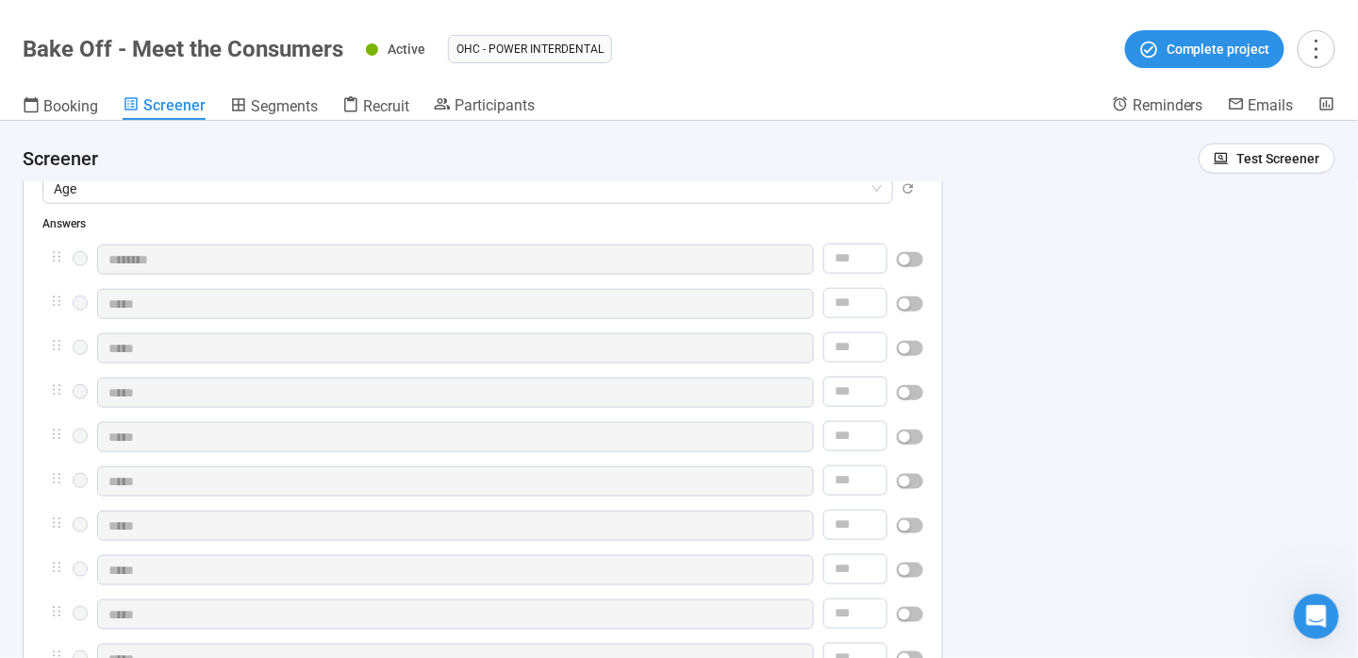
scroll to position [755, 0]
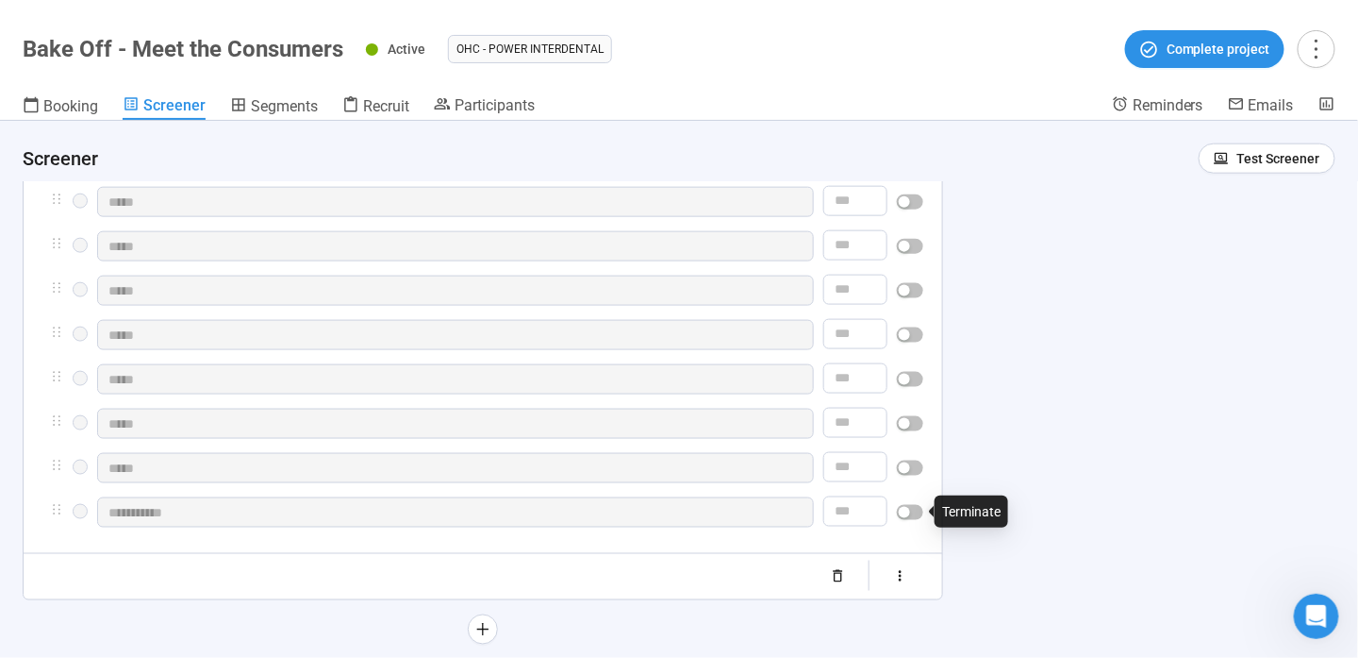
click at [906, 509] on div "button" at bounding box center [904, 512] width 11 height 11
click at [924, 473] on div "**********" at bounding box center [483, 191] width 919 height 810
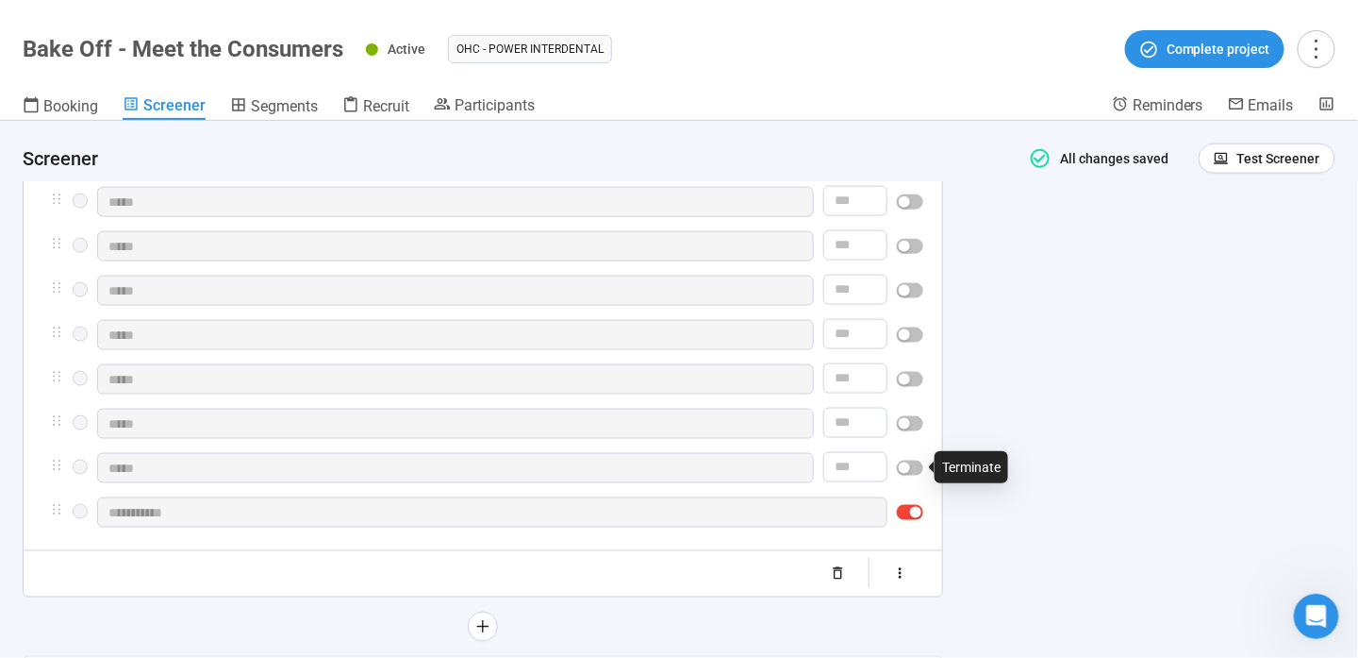
click at [908, 470] on div "button" at bounding box center [904, 467] width 11 height 11
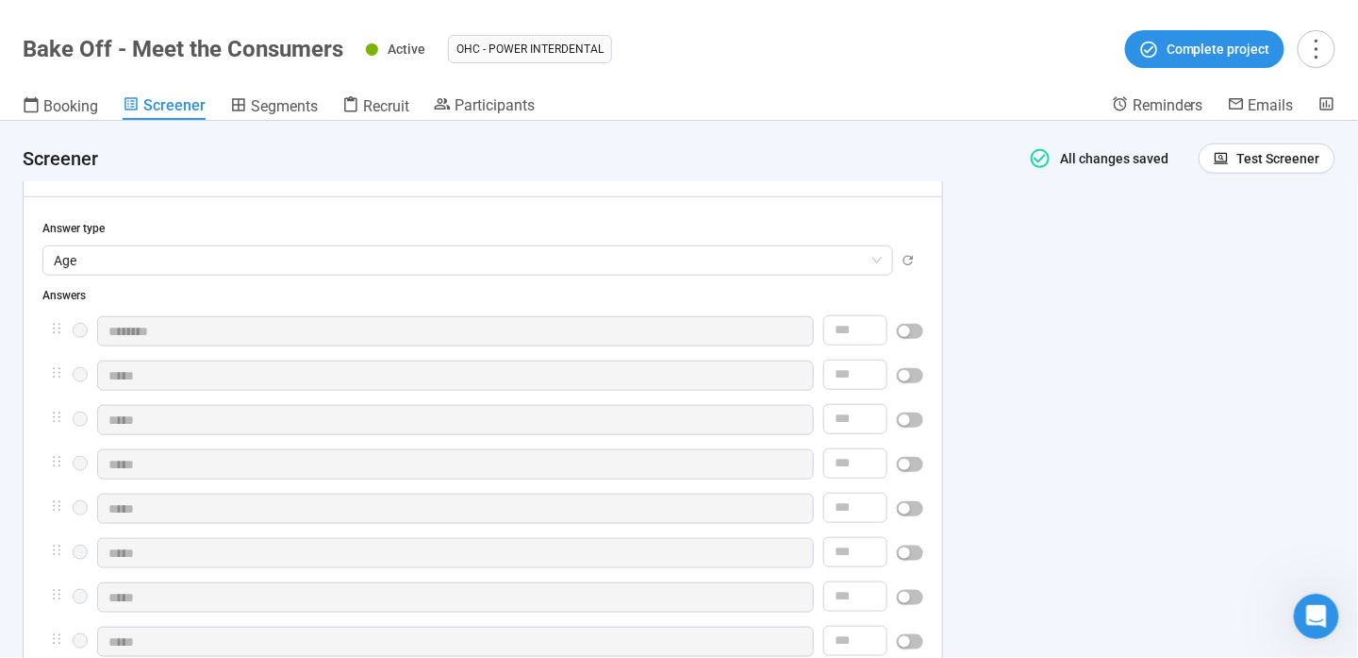
scroll to position [472, 0]
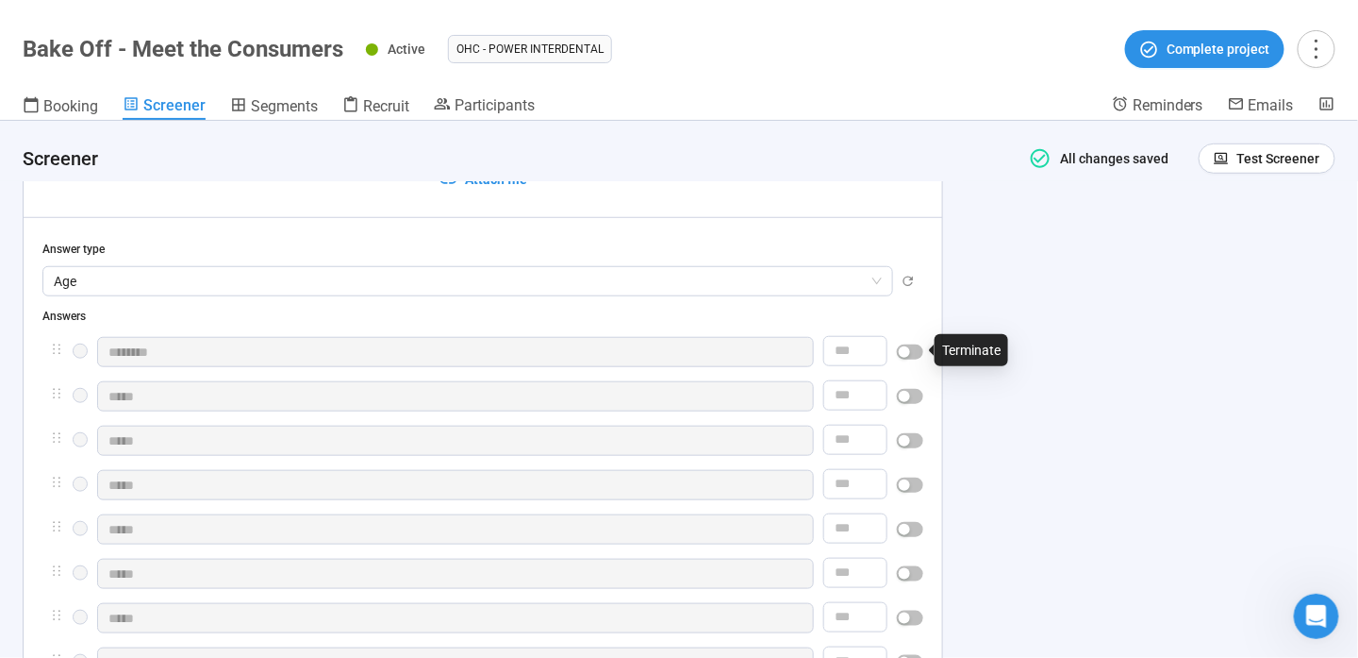
click at [906, 354] on div "button" at bounding box center [904, 351] width 11 height 11
click at [915, 394] on span "button" at bounding box center [910, 393] width 26 height 15
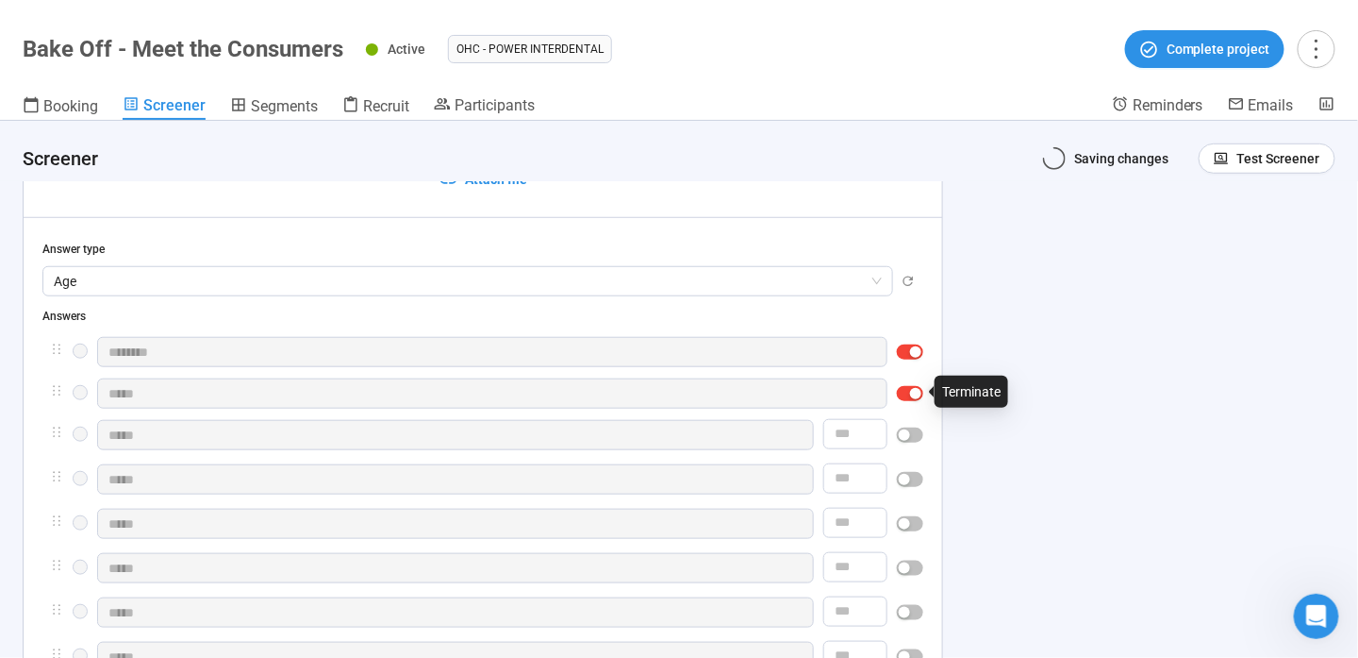
click at [915, 394] on div "button" at bounding box center [915, 393] width 11 height 11
click at [373, 100] on span "Recruit" at bounding box center [386, 106] width 46 height 18
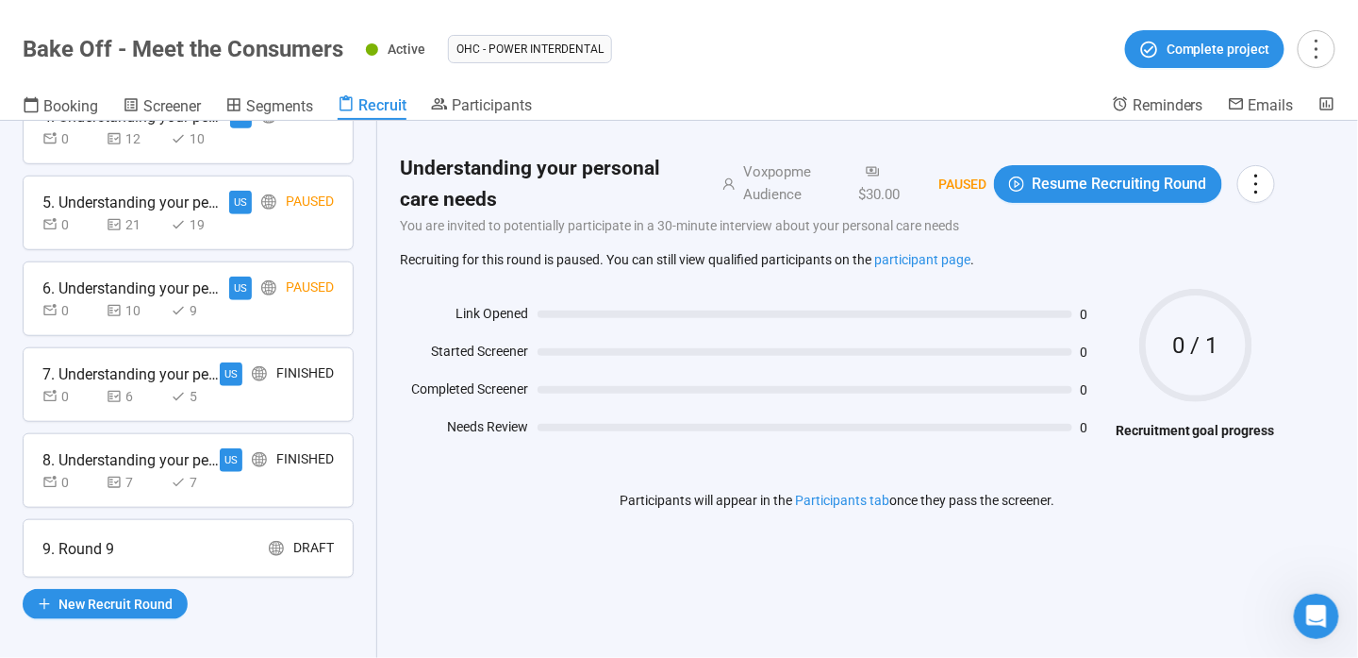
click at [306, 553] on div "9. Round 9 Draft" at bounding box center [188, 548] width 331 height 58
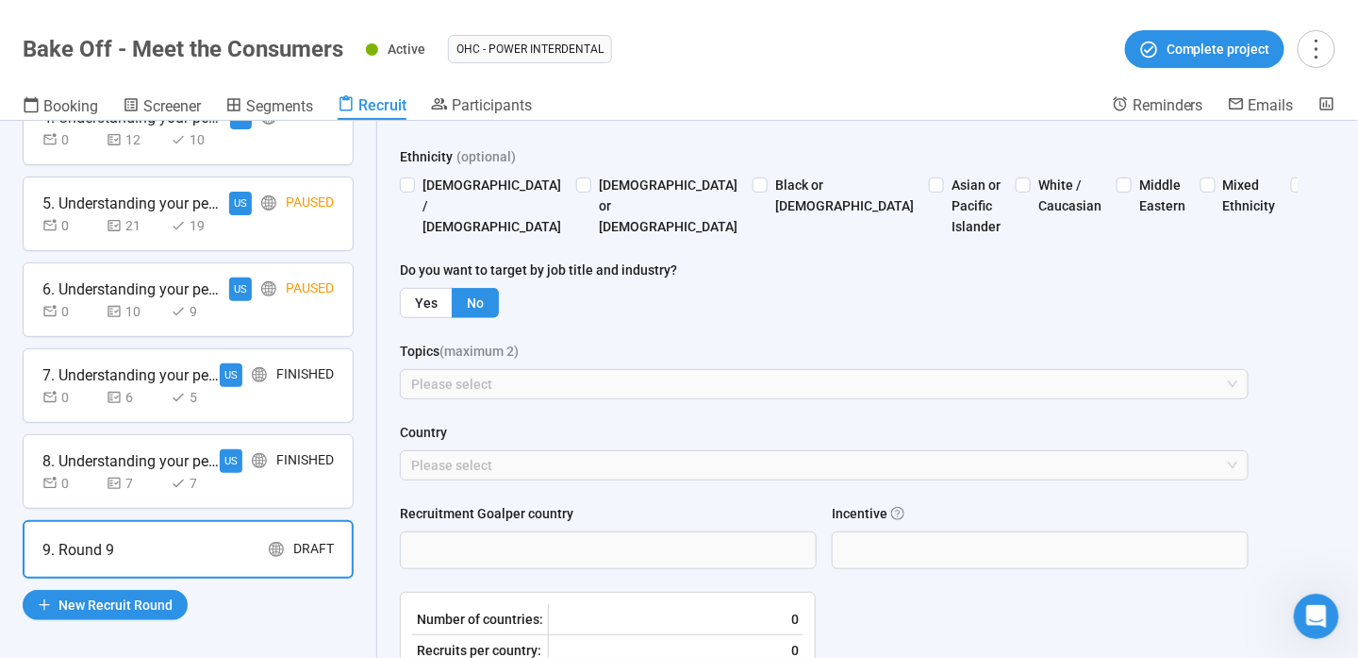
scroll to position [660, 0]
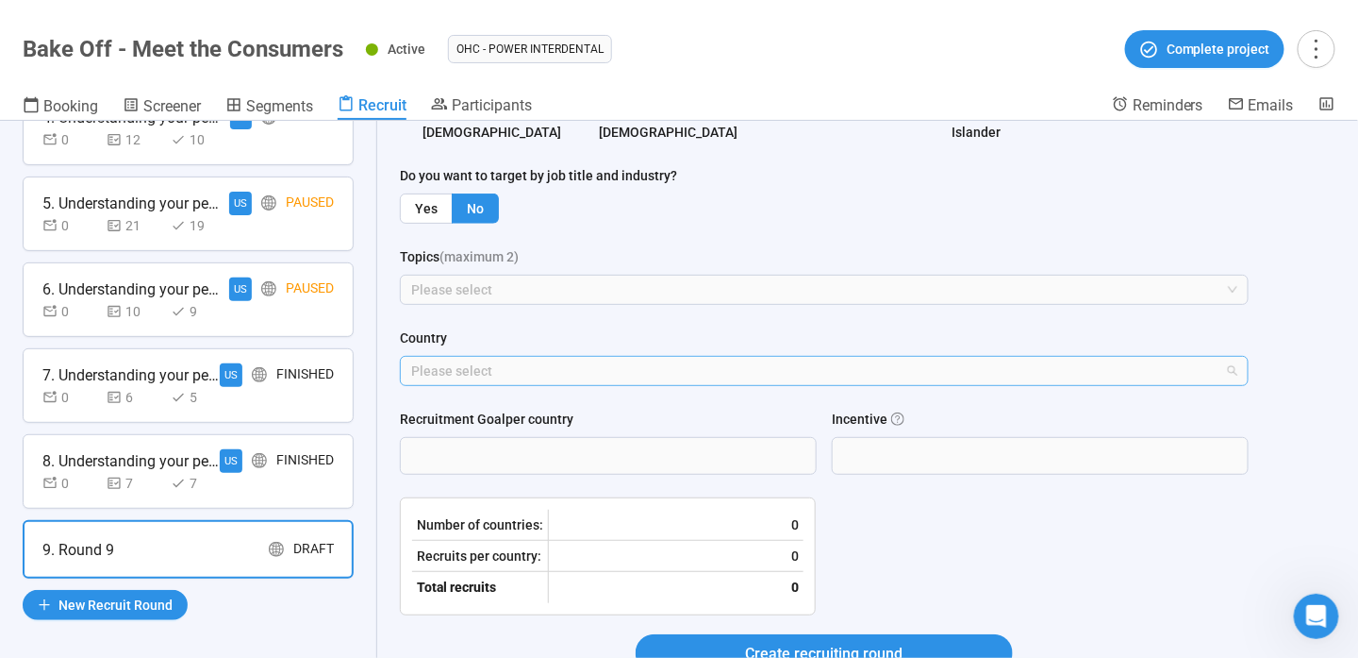
click at [580, 375] on div at bounding box center [815, 370] width 821 height 23
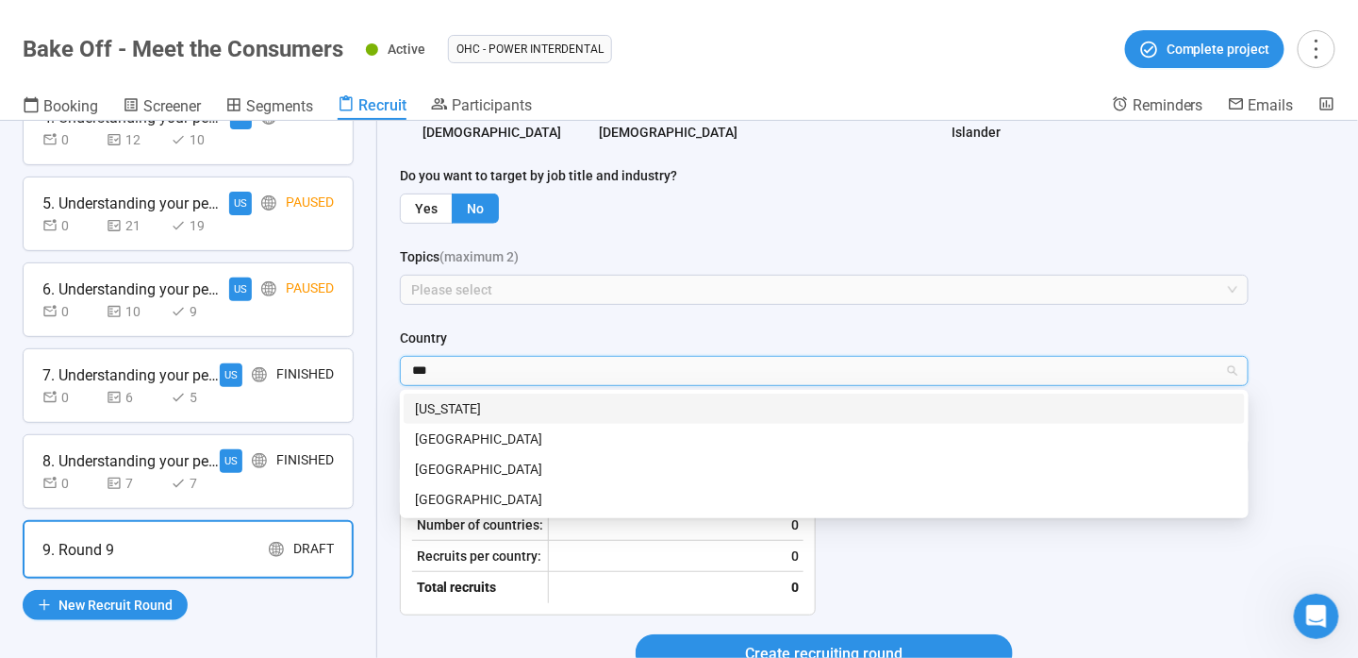
scroll to position [0, 0]
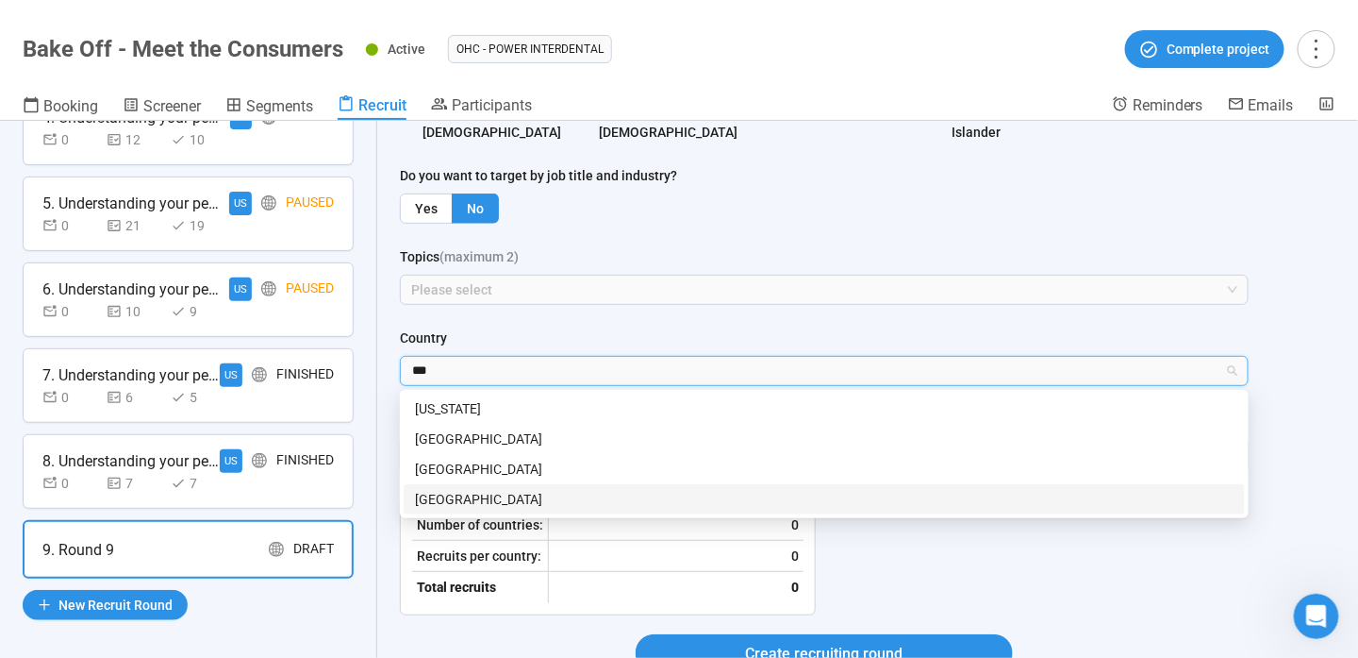
click at [605, 491] on div "[GEOGRAPHIC_DATA]" at bounding box center [824, 499] width 819 height 21
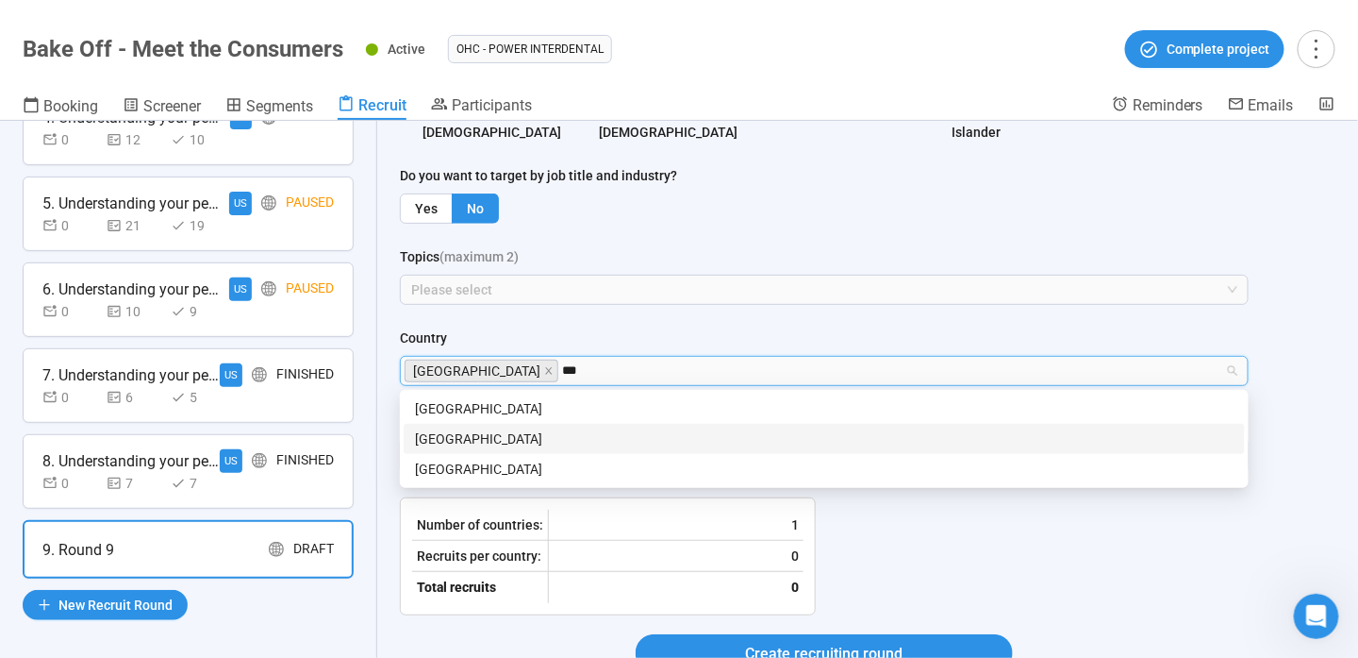
click at [596, 444] on div "[GEOGRAPHIC_DATA]" at bounding box center [824, 438] width 819 height 21
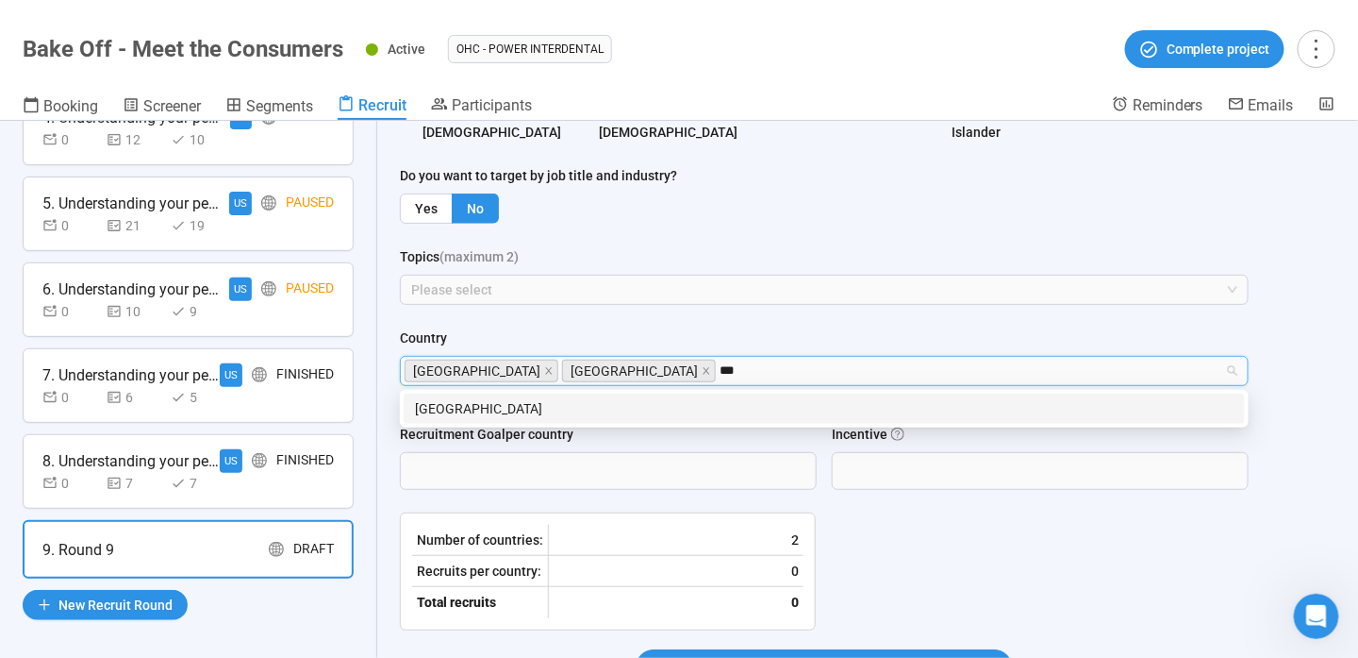
click at [738, 397] on div "[GEOGRAPHIC_DATA]" at bounding box center [824, 408] width 841 height 30
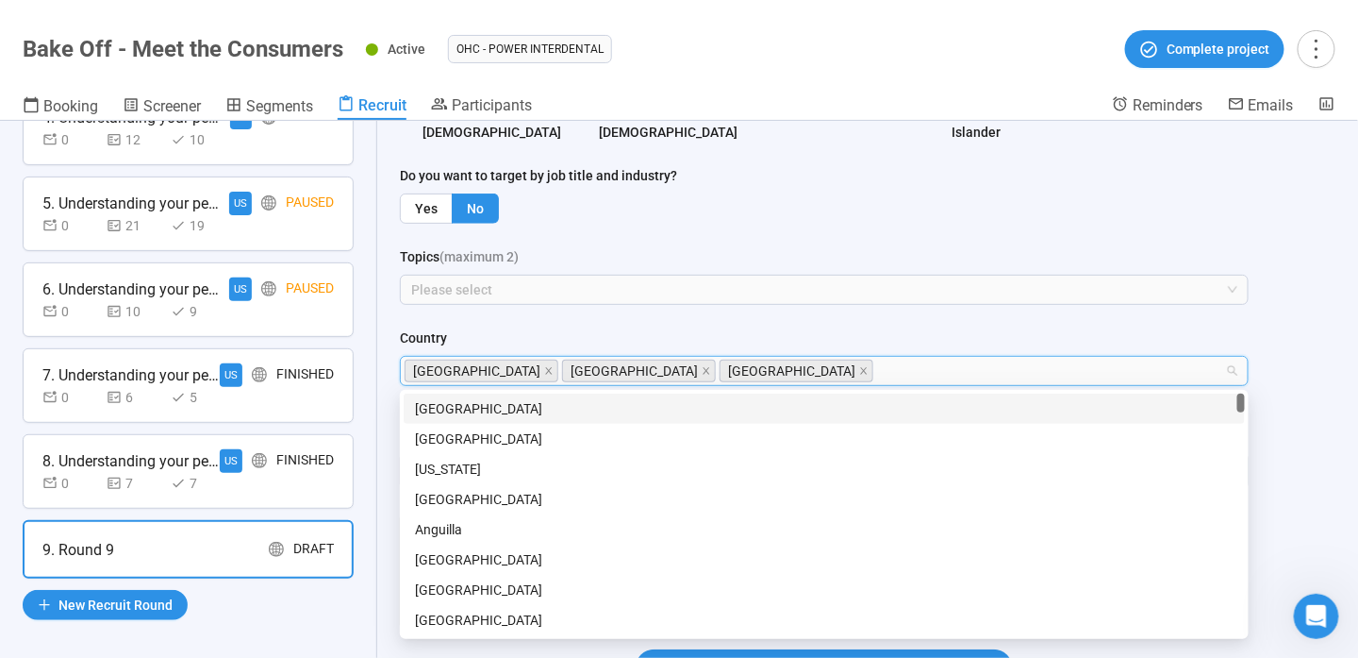
click at [872, 334] on div "Country" at bounding box center [824, 341] width 849 height 28
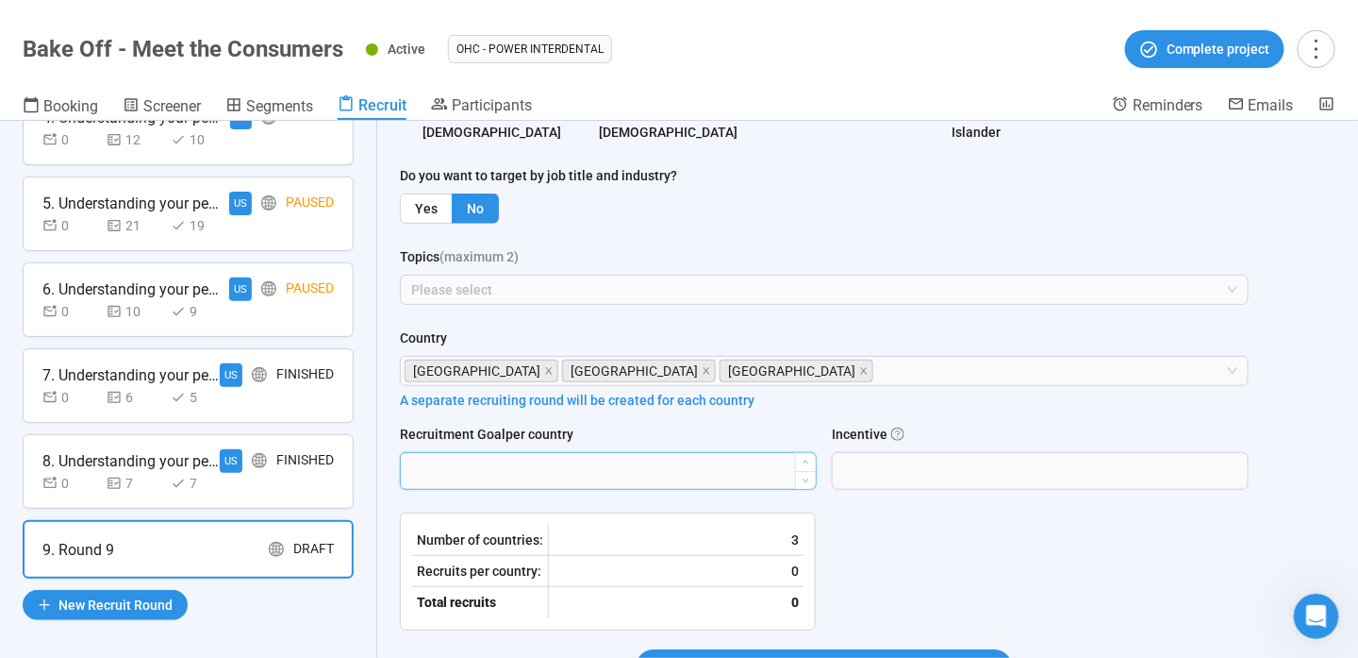
click at [609, 468] on input "Recruitment Goal per country" at bounding box center [608, 471] width 415 height 36
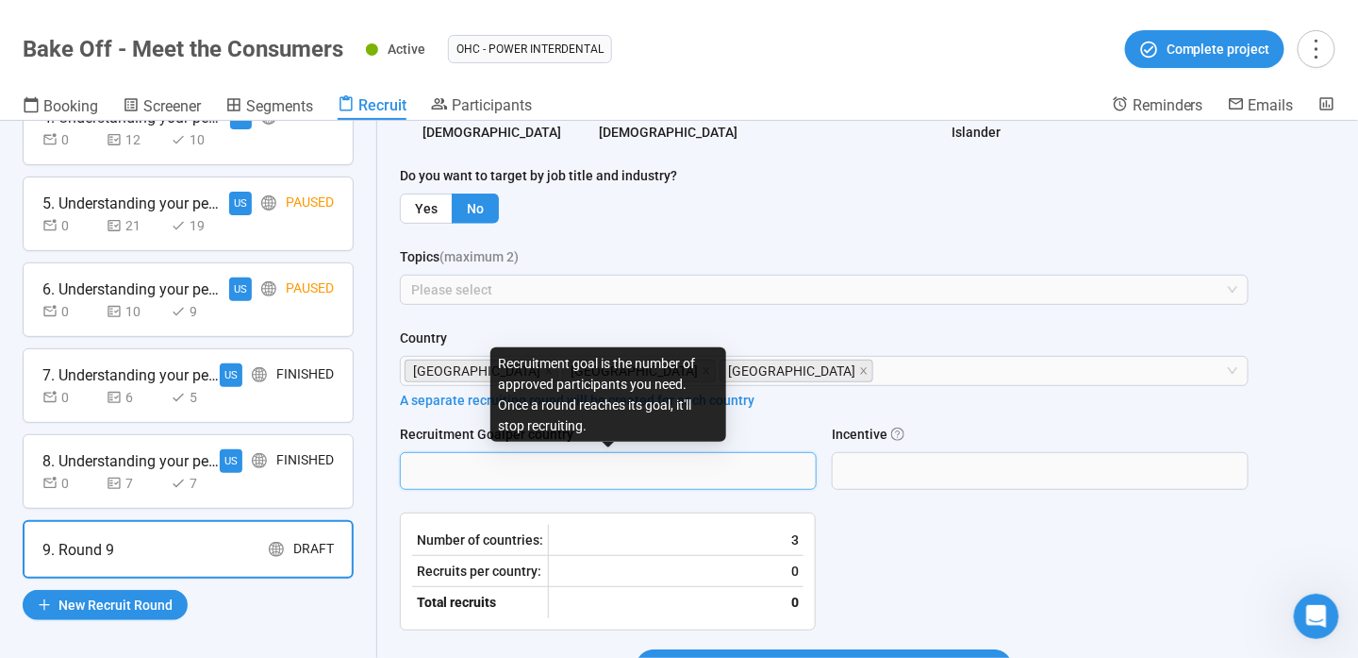
click at [785, 417] on form "**********" at bounding box center [824, 187] width 849 height 1043
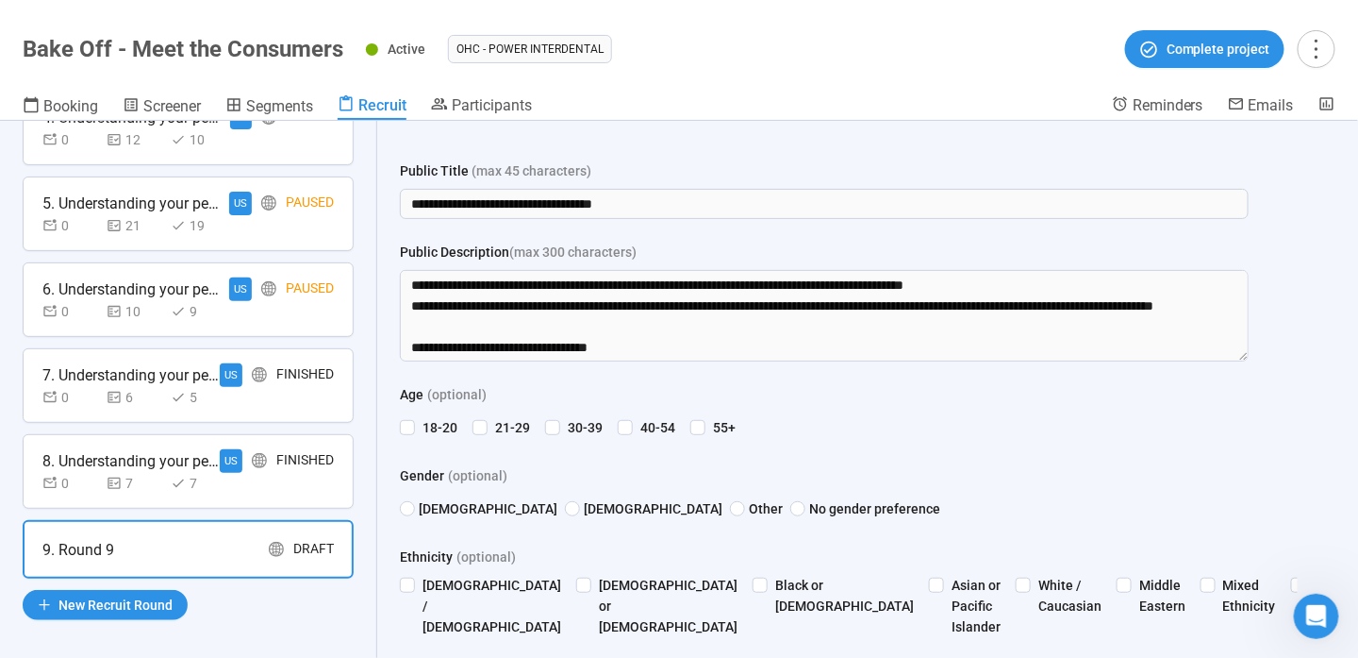
scroll to position [826, 0]
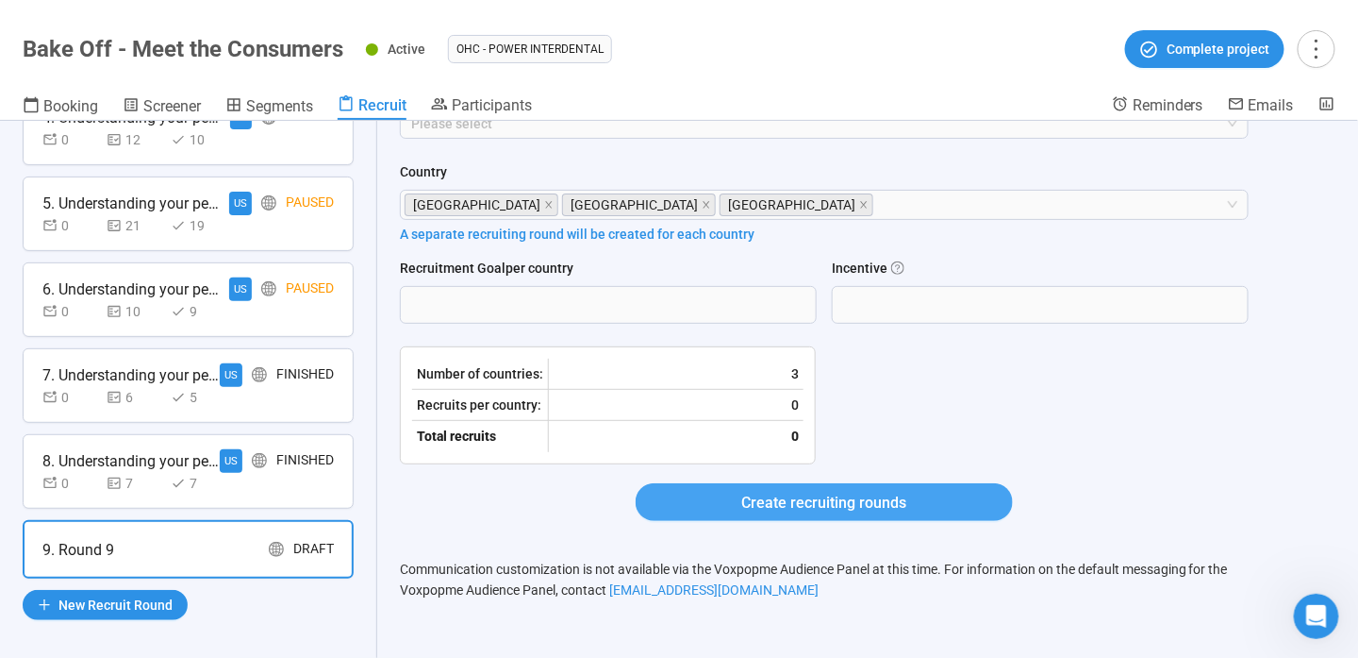
click at [814, 484] on button "Create recruiting rounds" at bounding box center [824, 502] width 377 height 38
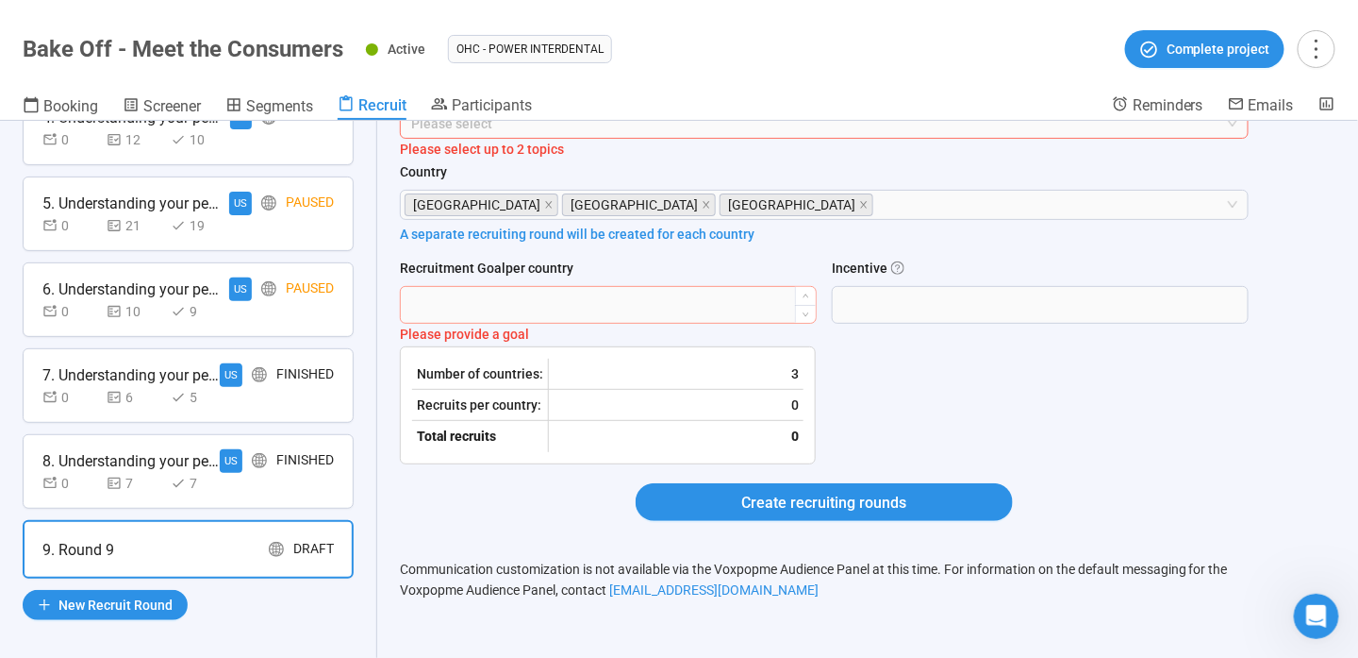
click at [519, 306] on input "Recruitment Goal per country" at bounding box center [608, 305] width 415 height 36
click at [886, 371] on form "**********" at bounding box center [824, 21] width 849 height 1043
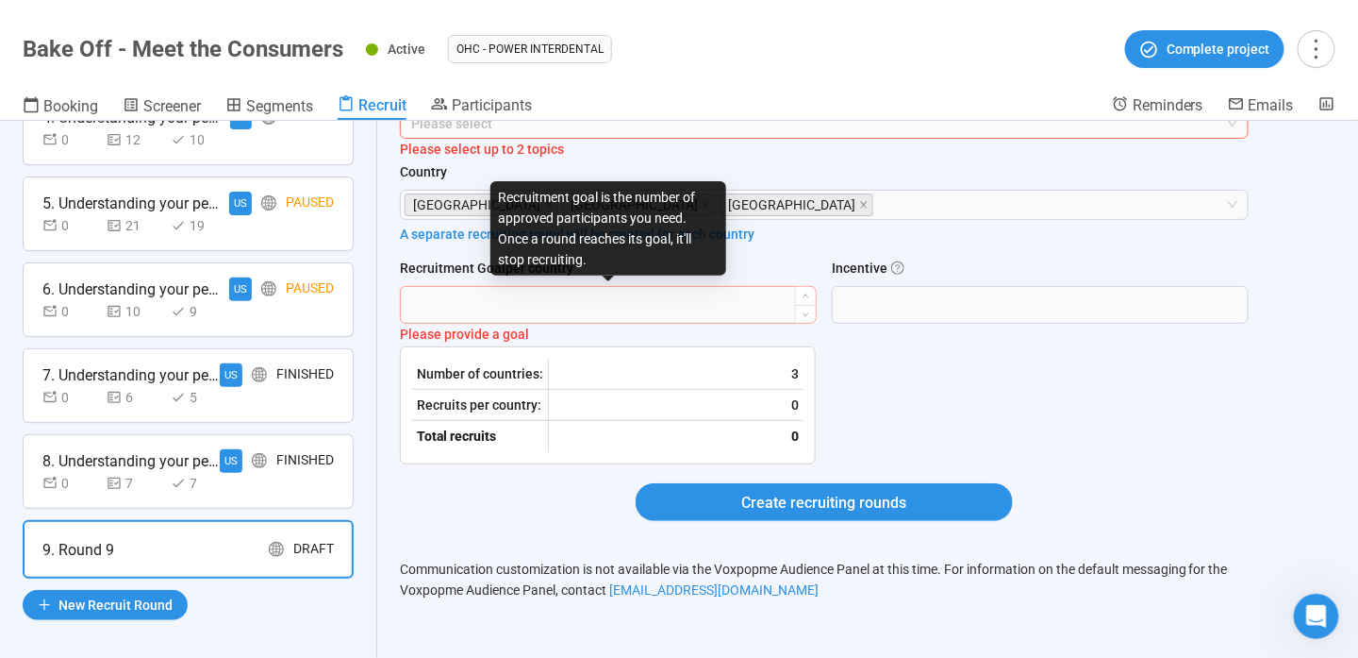
click at [591, 306] on input "Recruitment Goal per country" at bounding box center [608, 305] width 415 height 36
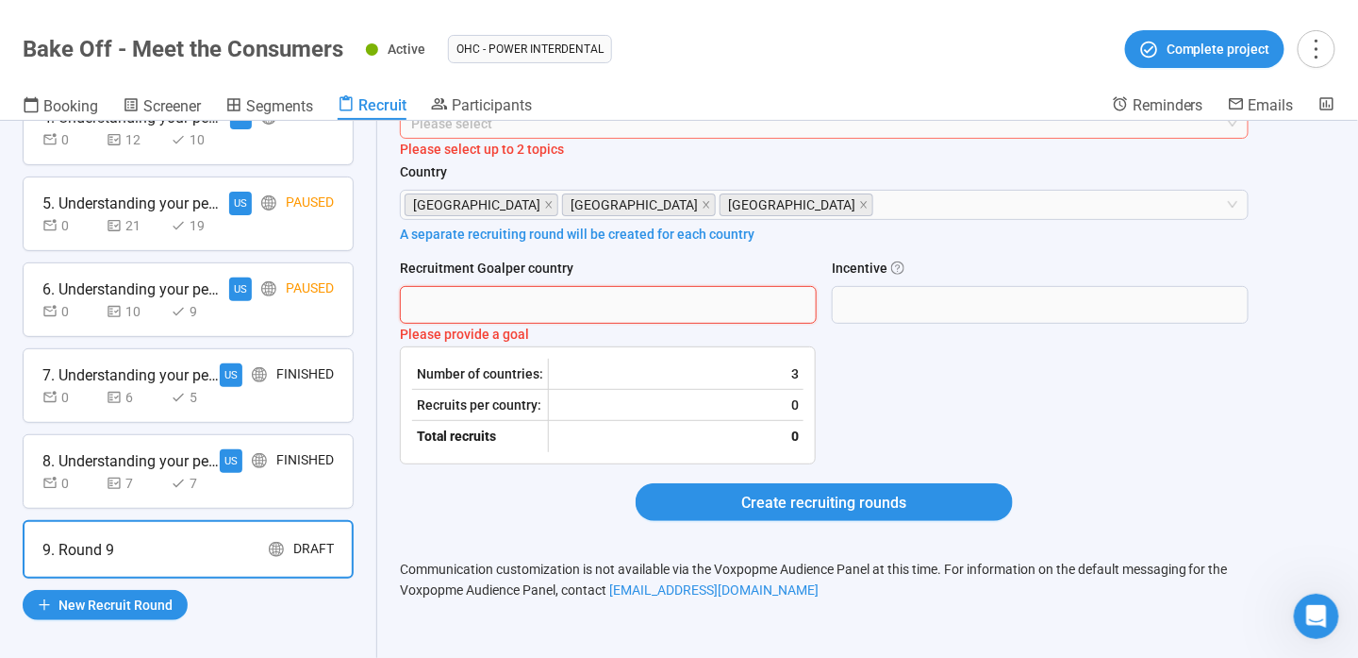
click at [507, 234] on p "A separate recruiting round will be created for each country" at bounding box center [824, 234] width 849 height 21
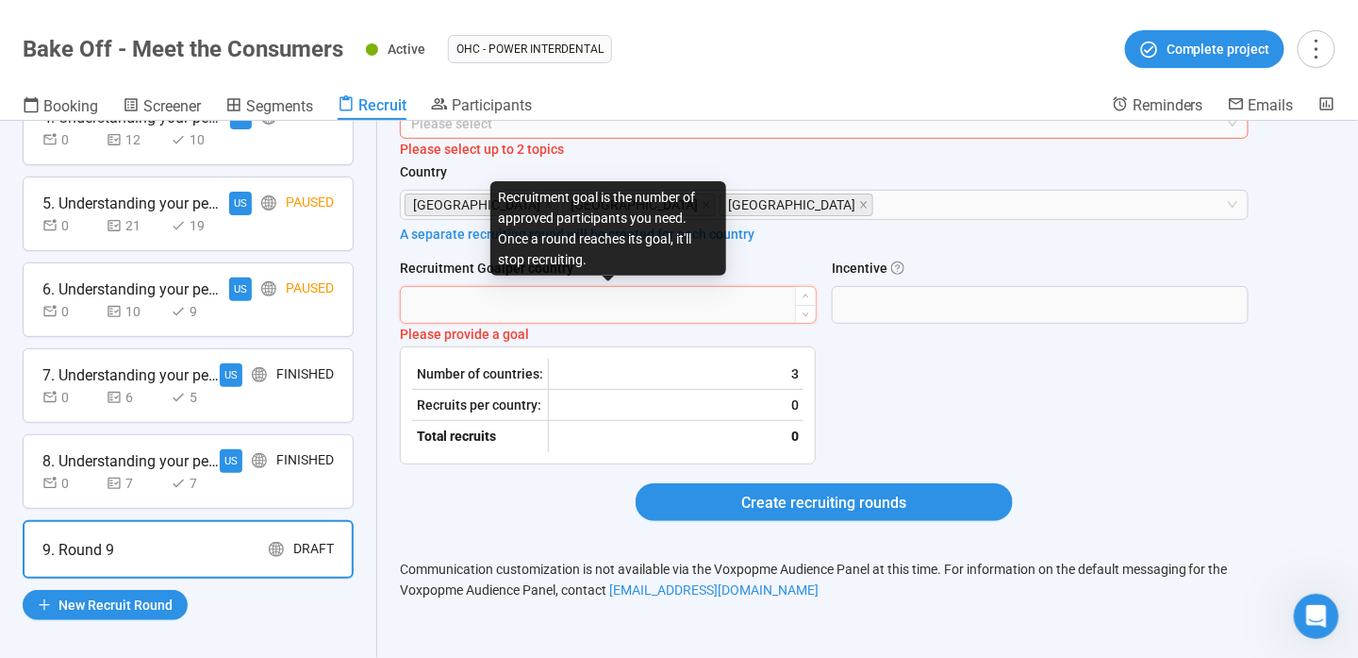
click at [540, 306] on input "Recruitment Goal per country" at bounding box center [608, 305] width 415 height 36
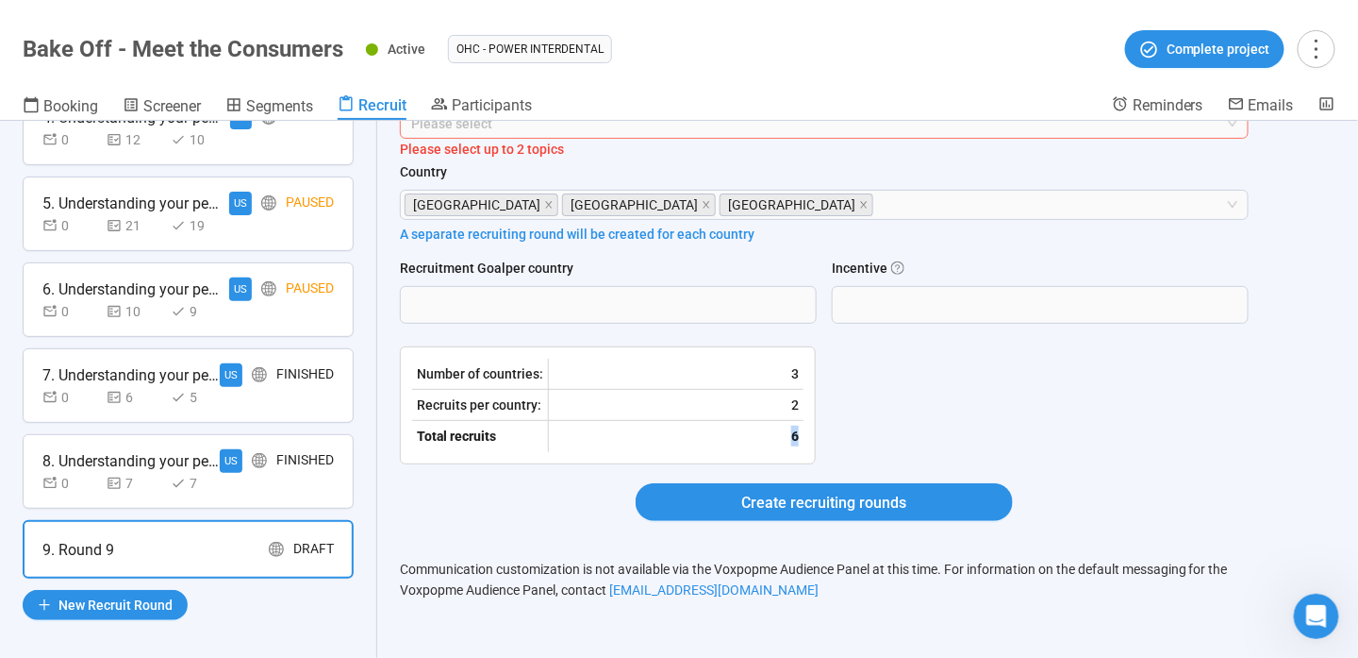
drag, startPoint x: 798, startPoint y: 436, endPoint x: 724, endPoint y: 446, distance: 75.2
click at [724, 446] on p "6" at bounding box center [676, 436] width 255 height 31
click at [867, 379] on form "**********" at bounding box center [824, 21] width 849 height 1043
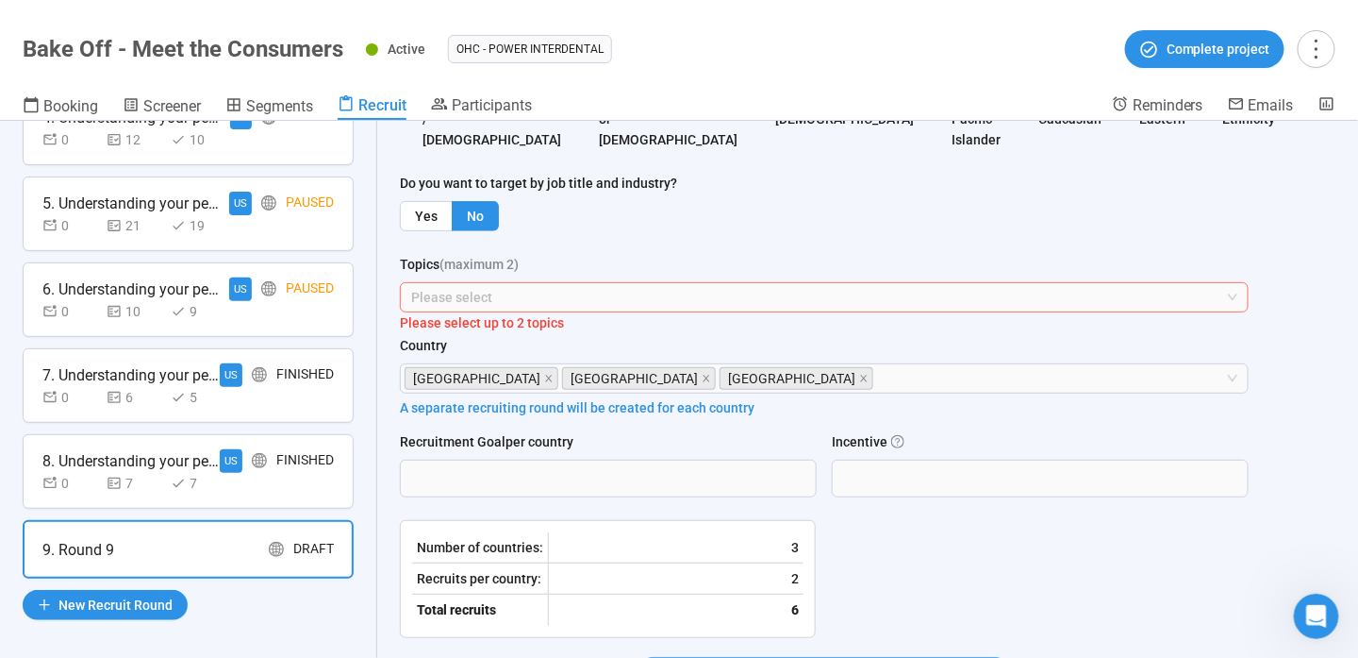
scroll to position [732, 0]
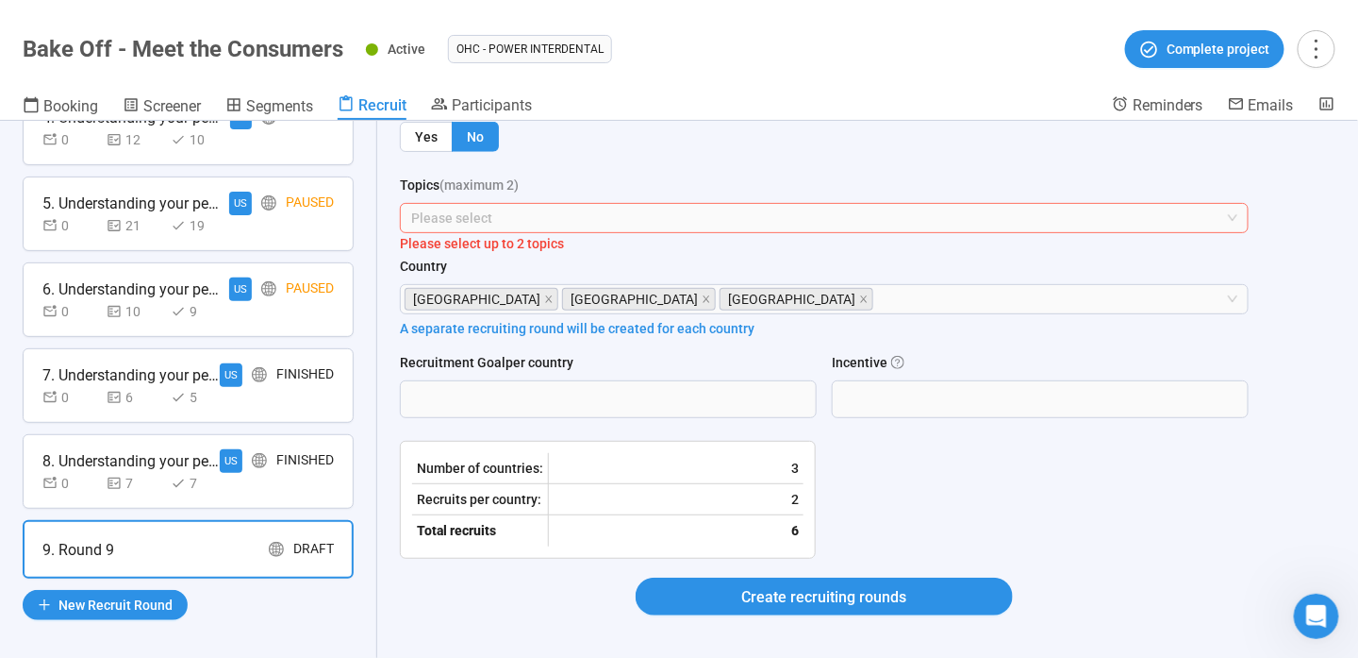
click at [485, 213] on div at bounding box center [815, 218] width 821 height 23
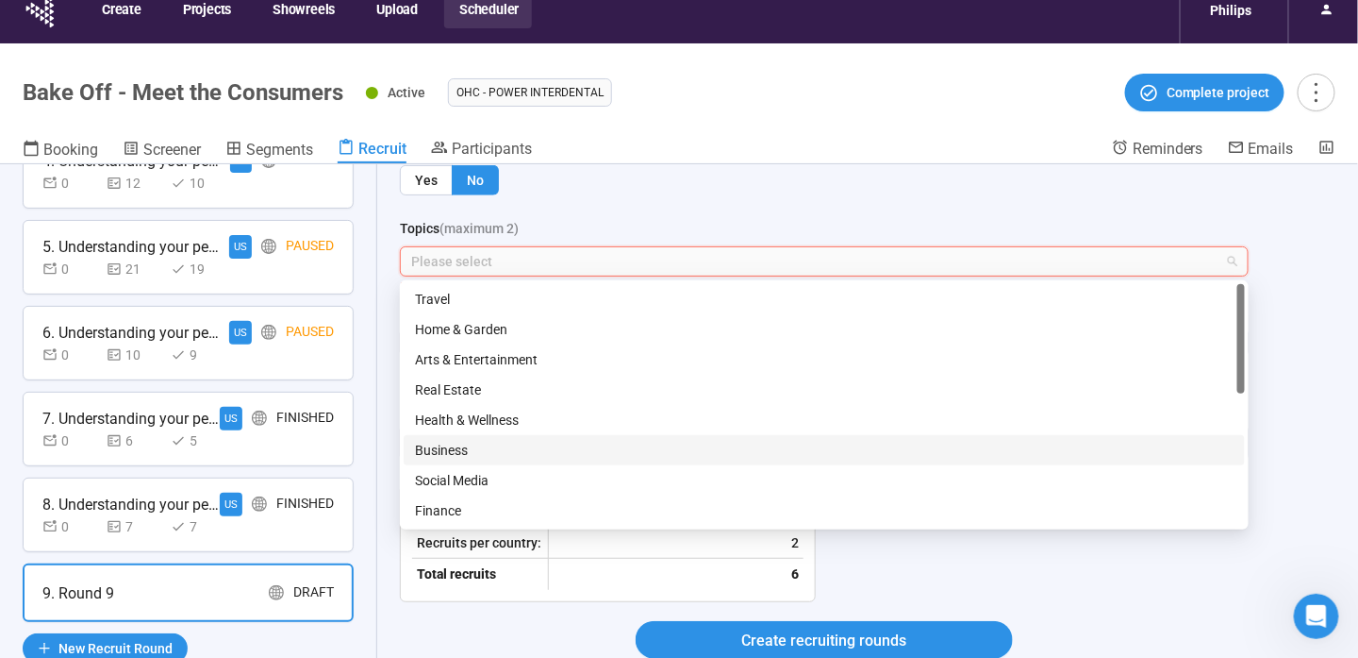
scroll to position [0, 0]
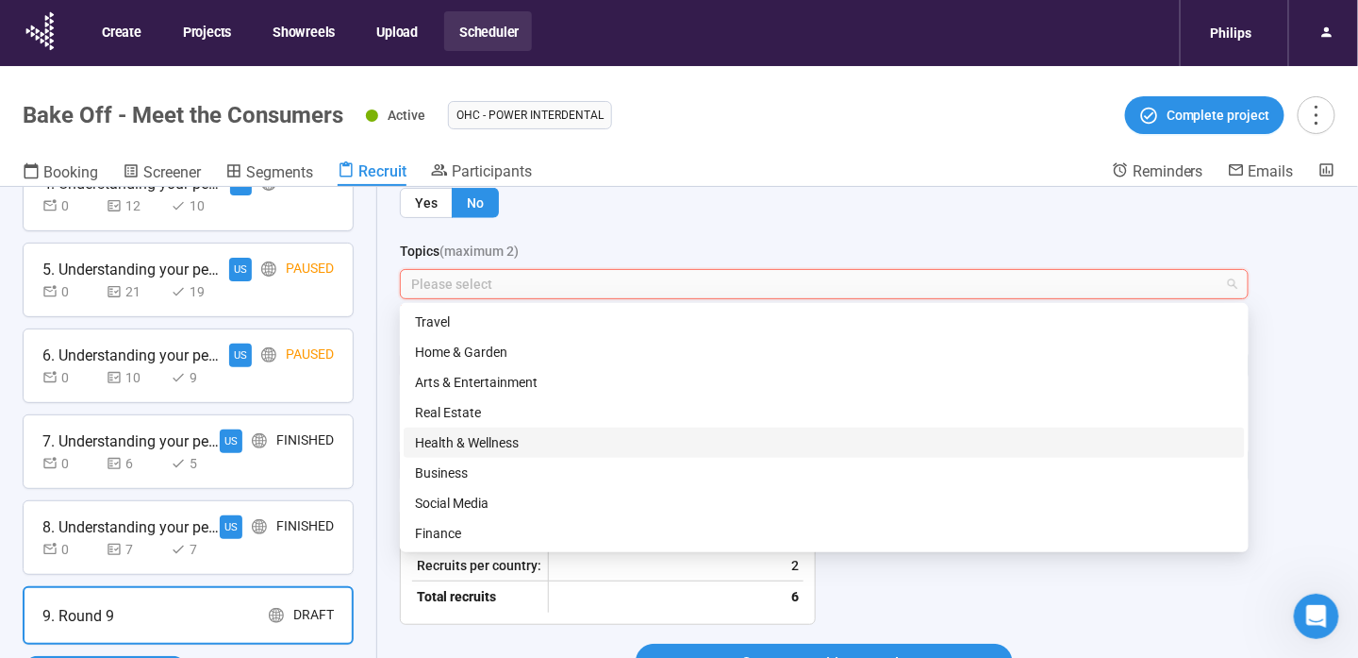
click at [543, 430] on div "Health & Wellness" at bounding box center [824, 442] width 841 height 30
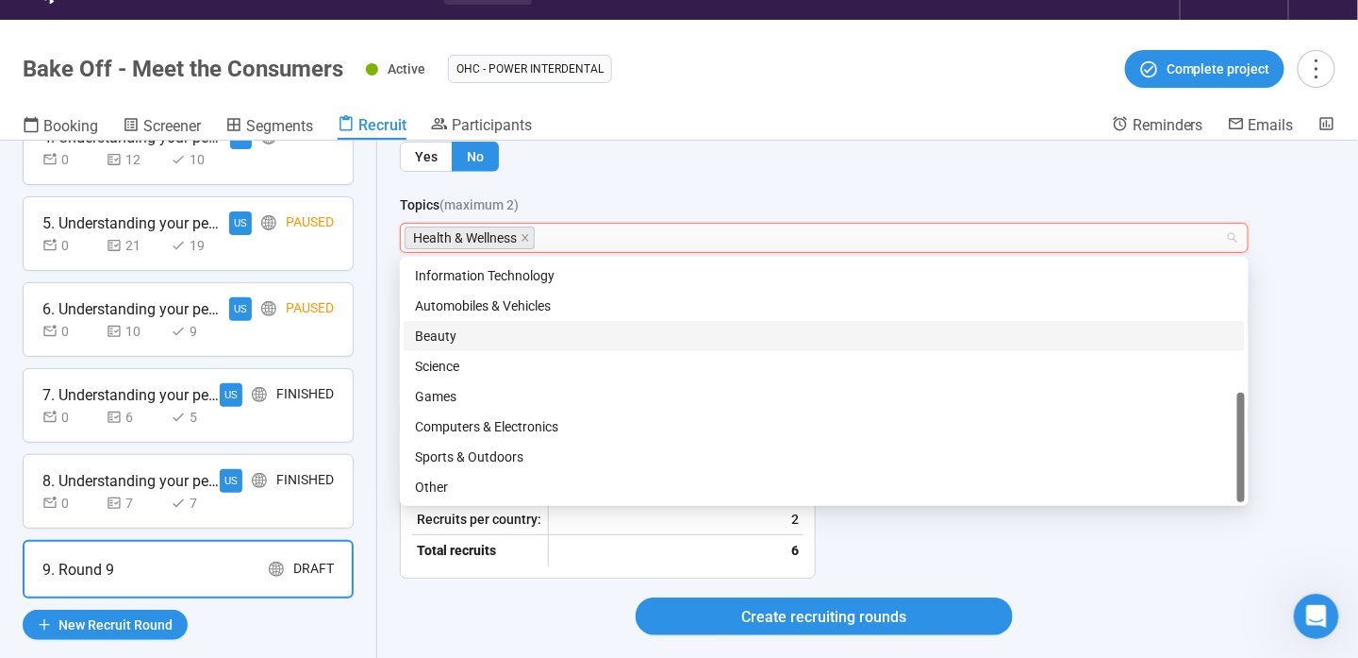
scroll to position [66, 0]
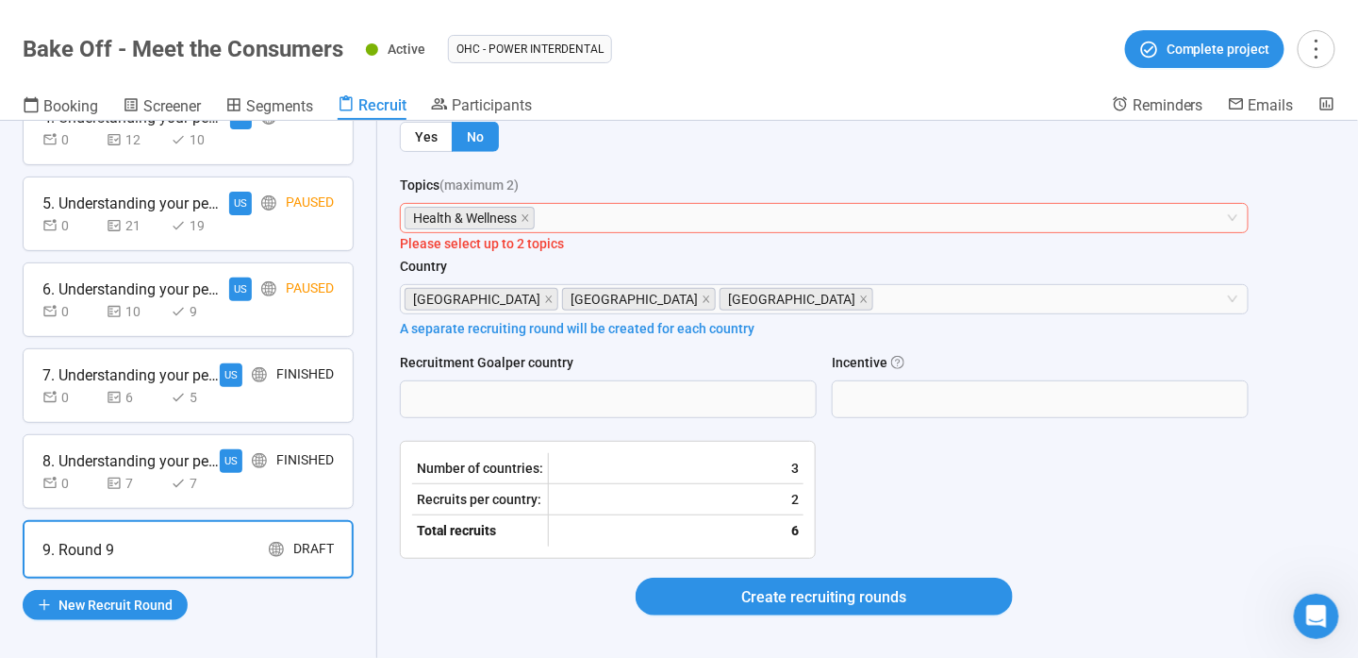
click at [654, 184] on div "Topics (maximum 2)" at bounding box center [824, 189] width 849 height 28
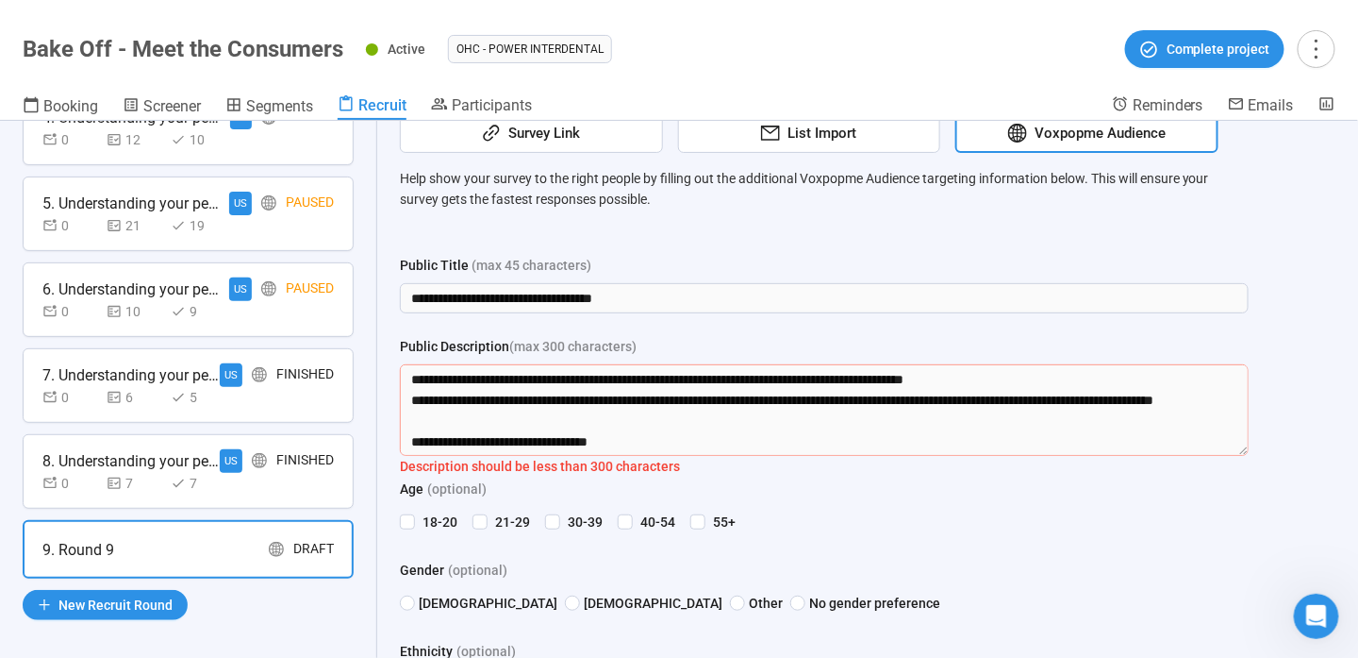
scroll to position [21, 0]
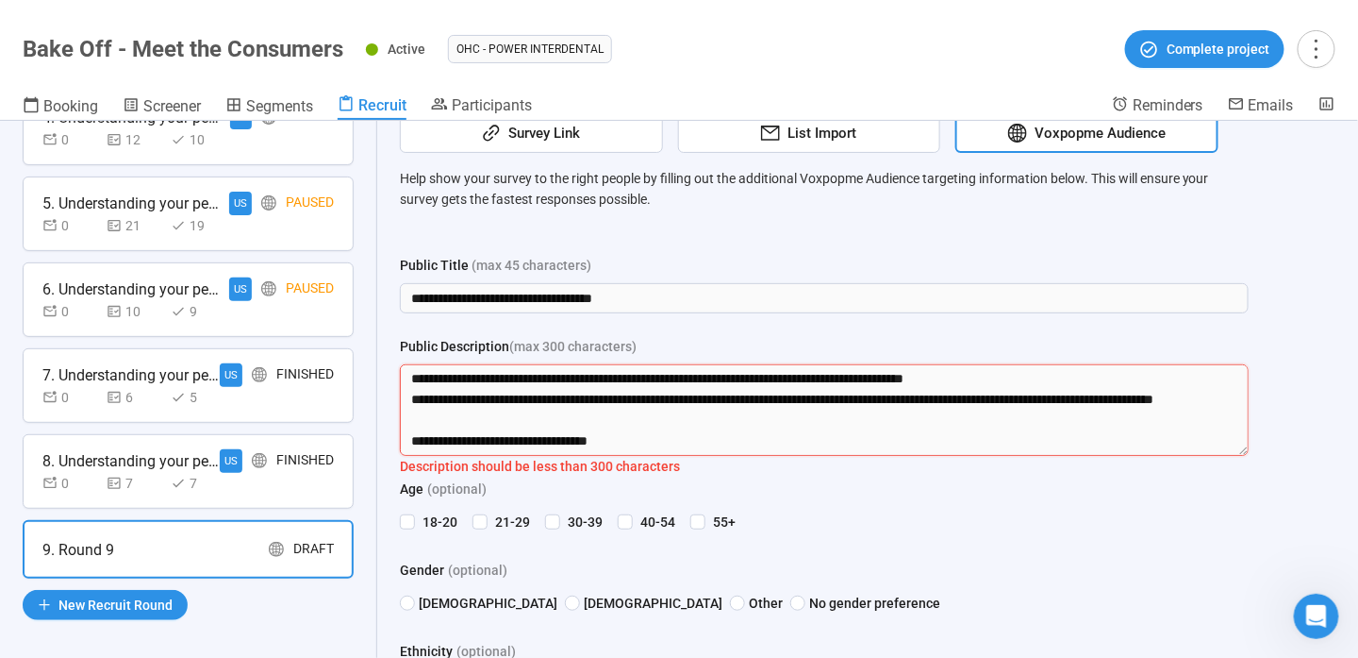
click at [664, 439] on textarea "**********" at bounding box center [824, 410] width 849 height 92
click at [415, 440] on textarea "**********" at bounding box center [824, 410] width 849 height 92
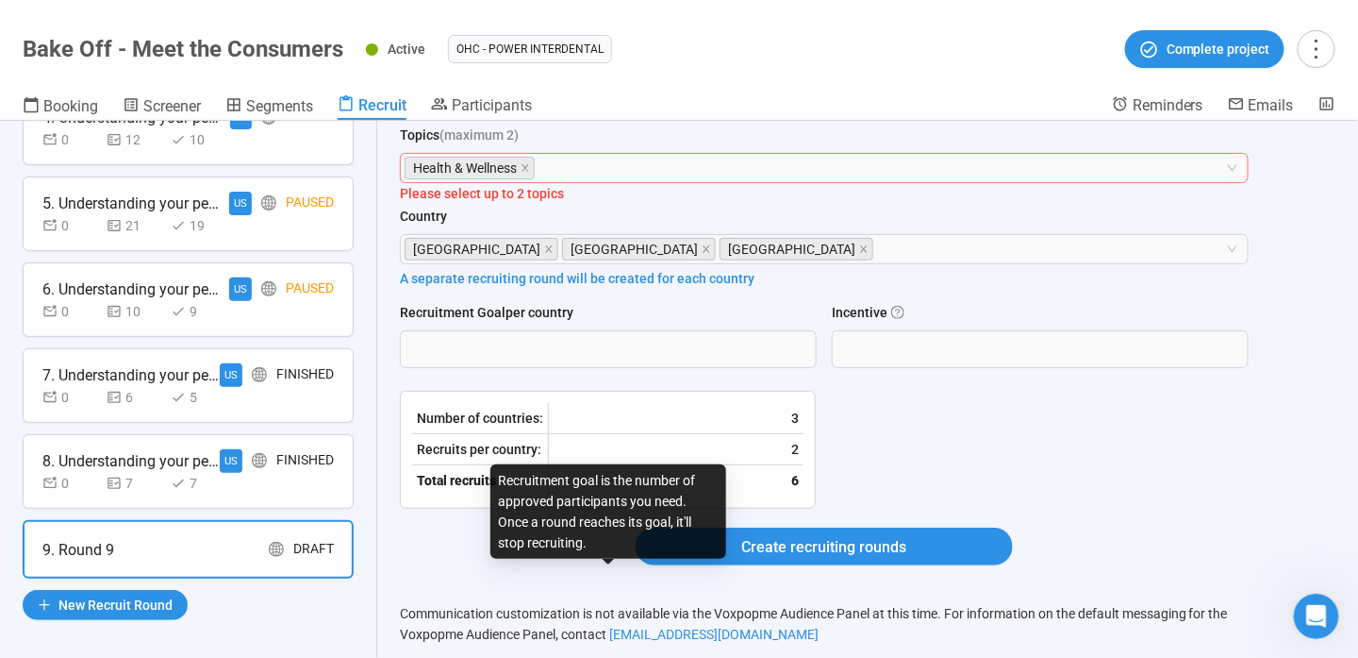
scroll to position [826, 0]
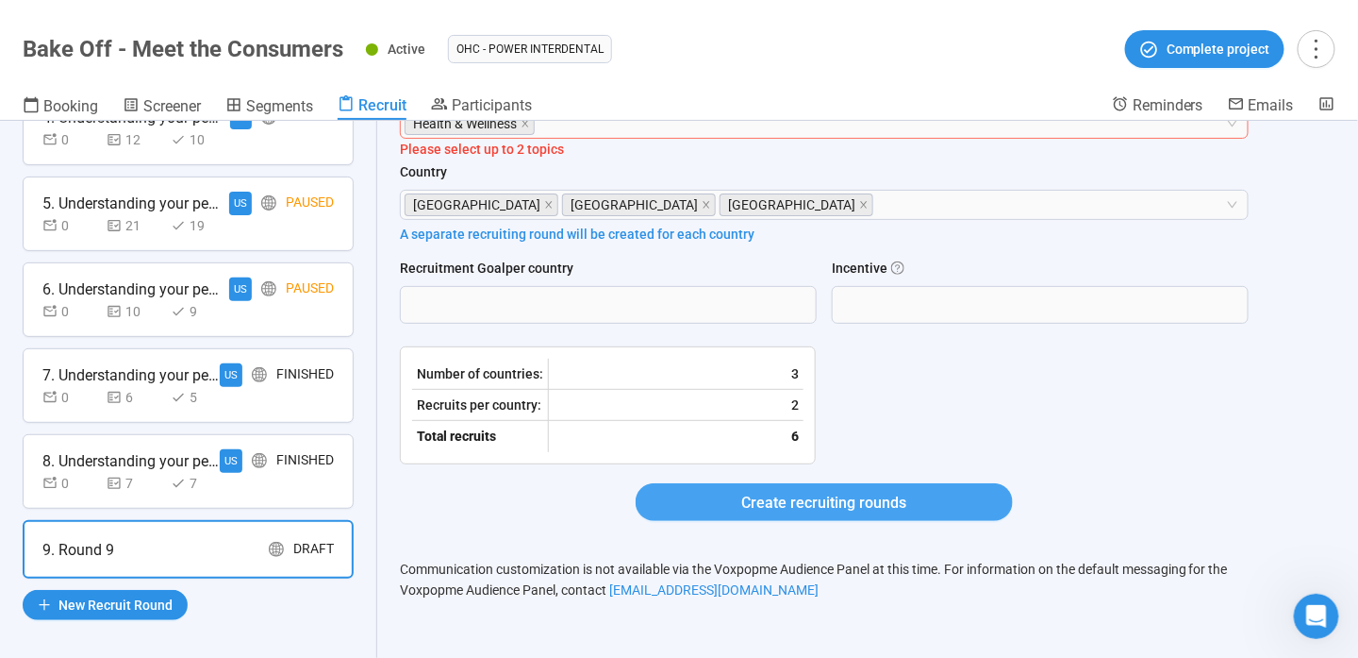
click at [775, 505] on span "Create recruiting rounds" at bounding box center [824, 503] width 165 height 24
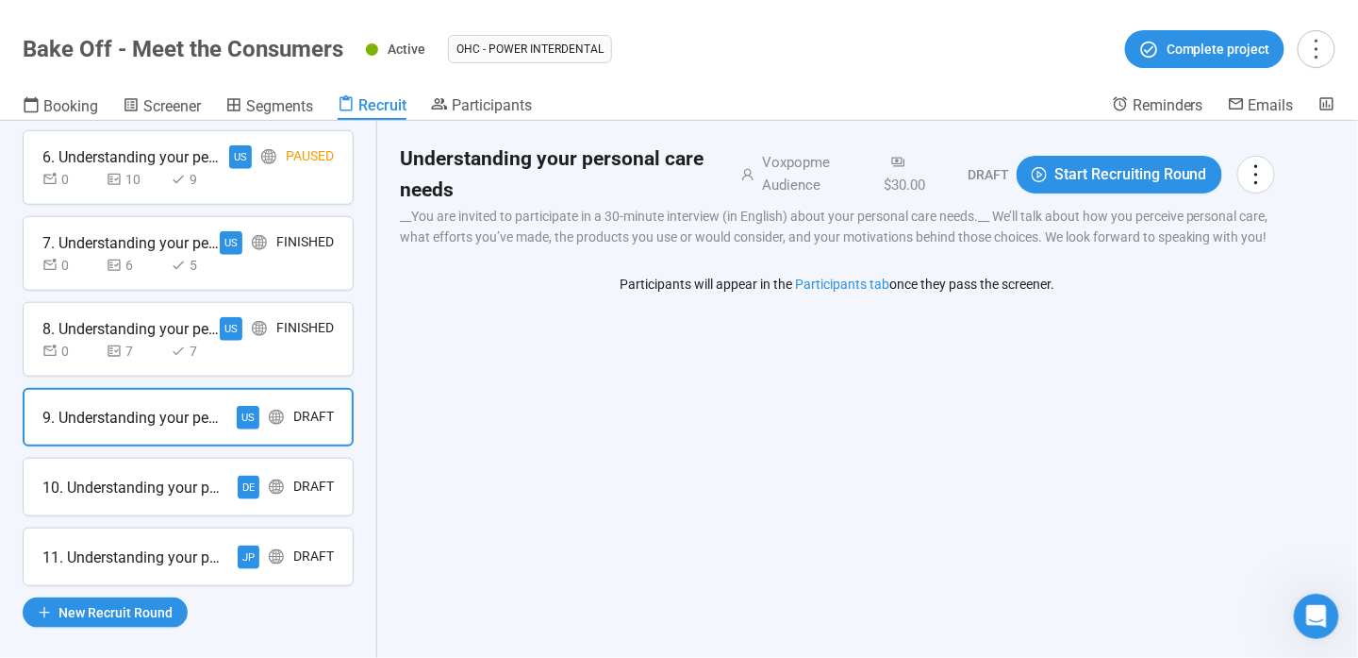
scroll to position [545, 0]
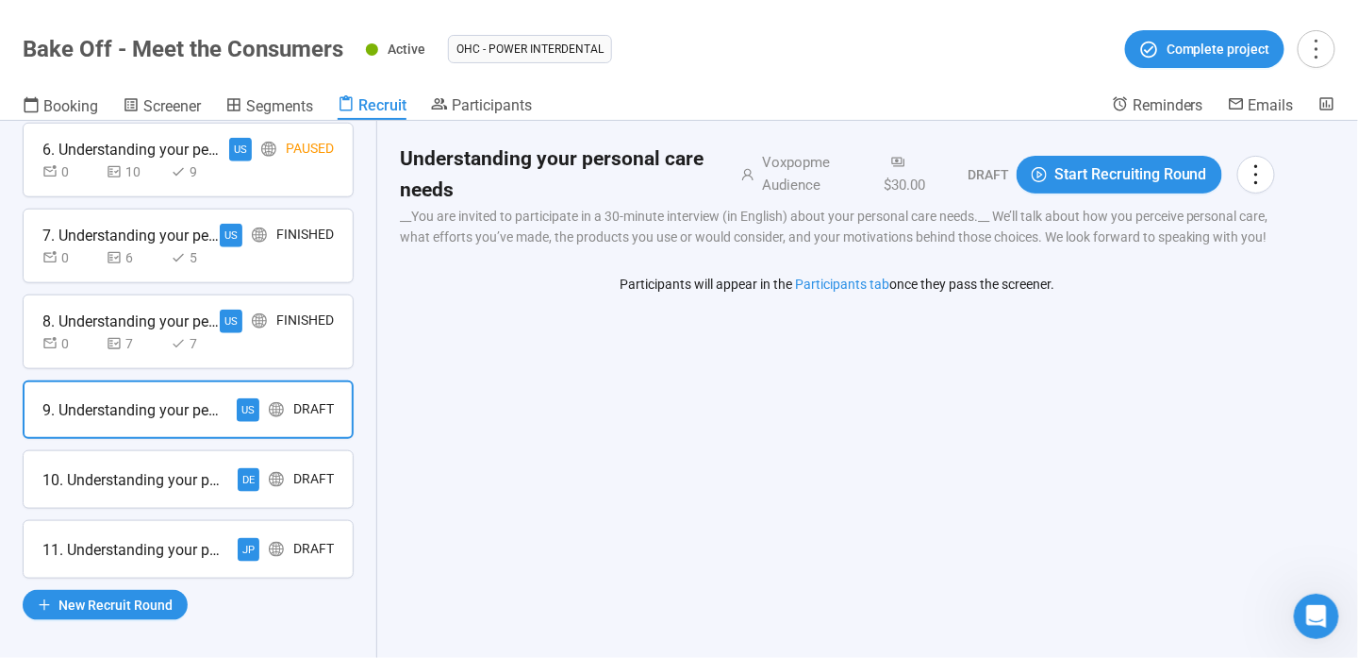
click at [160, 450] on div "10. Understanding your personal care needs DE Draft" at bounding box center [188, 479] width 331 height 58
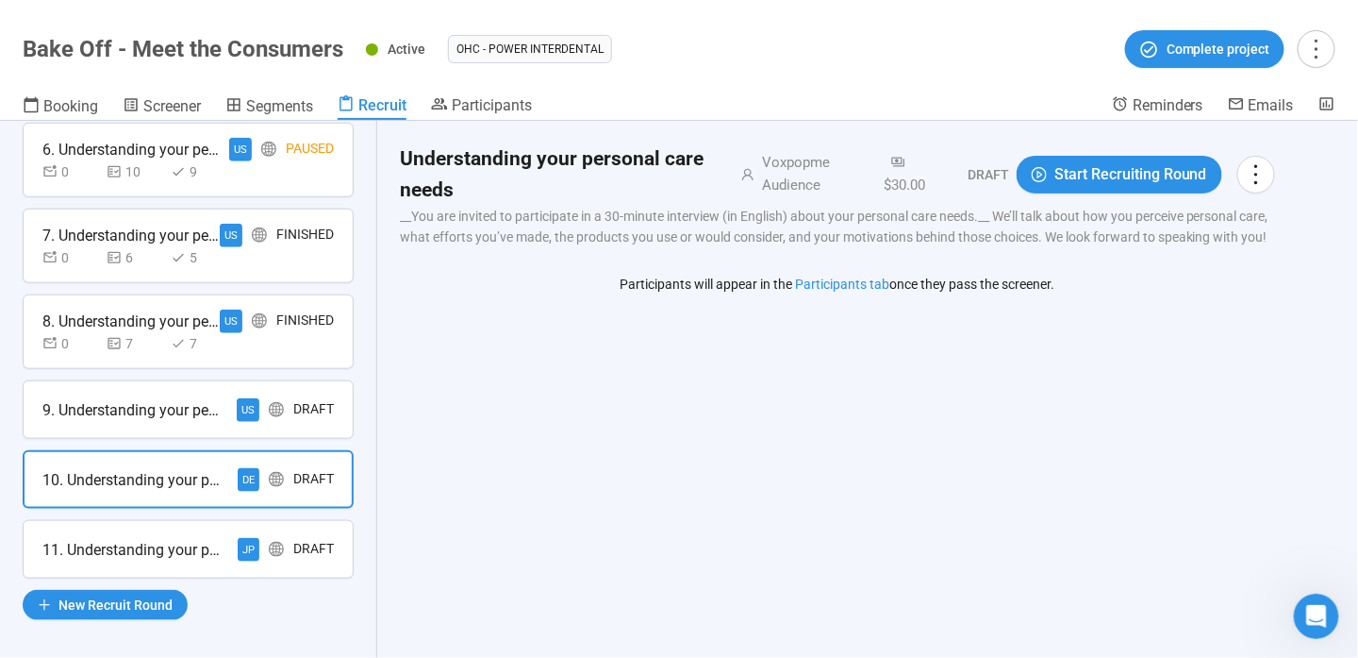
click at [161, 406] on div "9. Understanding your personal care needs" at bounding box center [131, 410] width 179 height 24
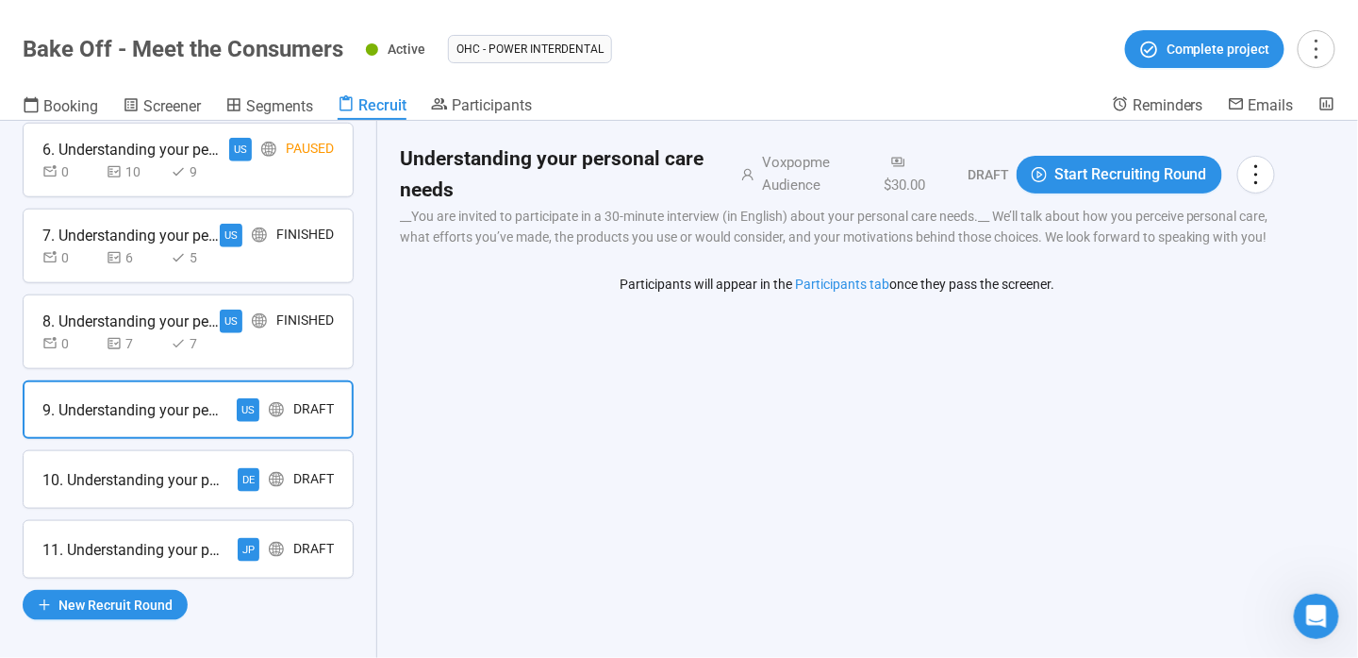
click at [178, 471] on div "10. Understanding your personal care needs" at bounding box center [131, 480] width 179 height 24
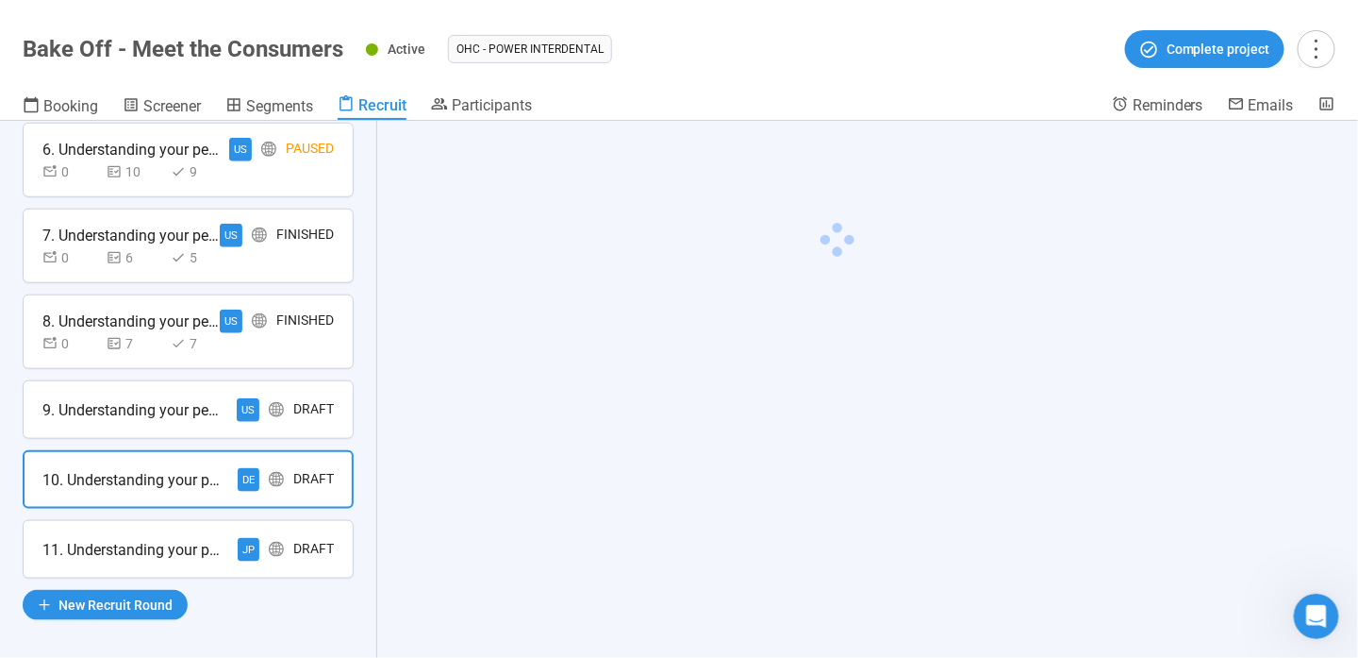
click at [185, 520] on div "11. Understanding your personal care needs JP Draft" at bounding box center [188, 549] width 331 height 58
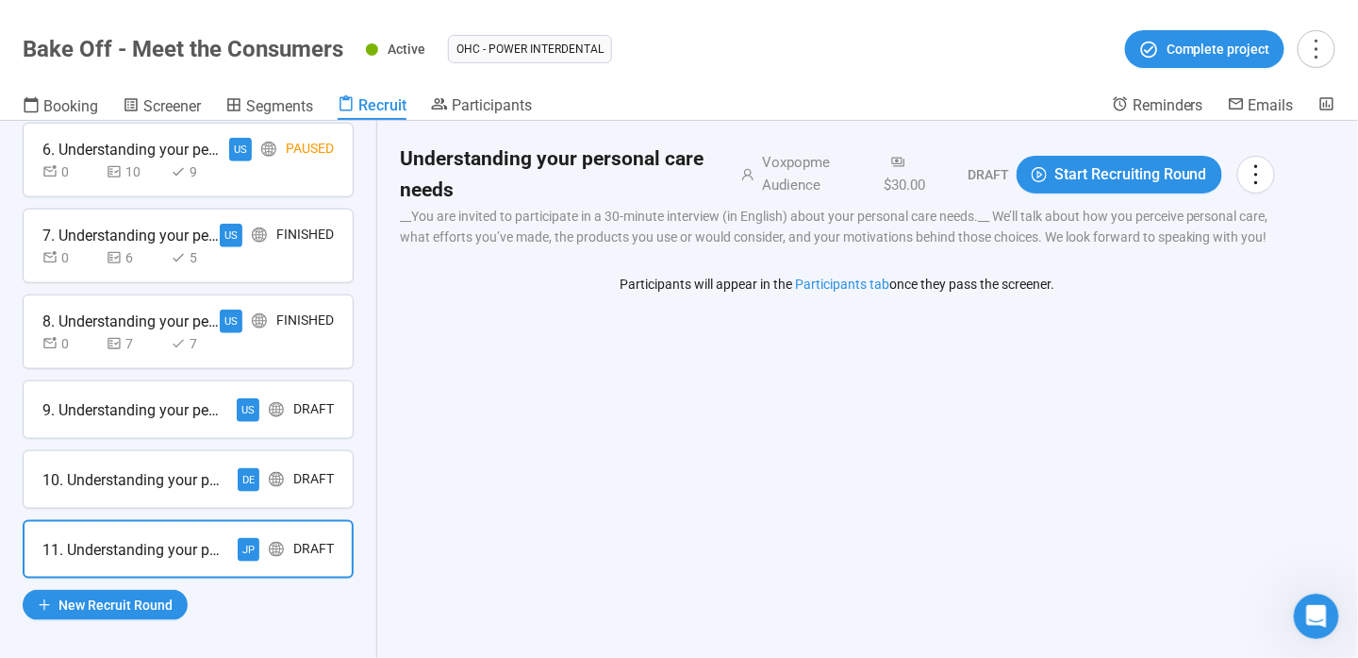
click at [142, 417] on div "9. Understanding your personal care needs US Draft" at bounding box center [188, 409] width 331 height 58
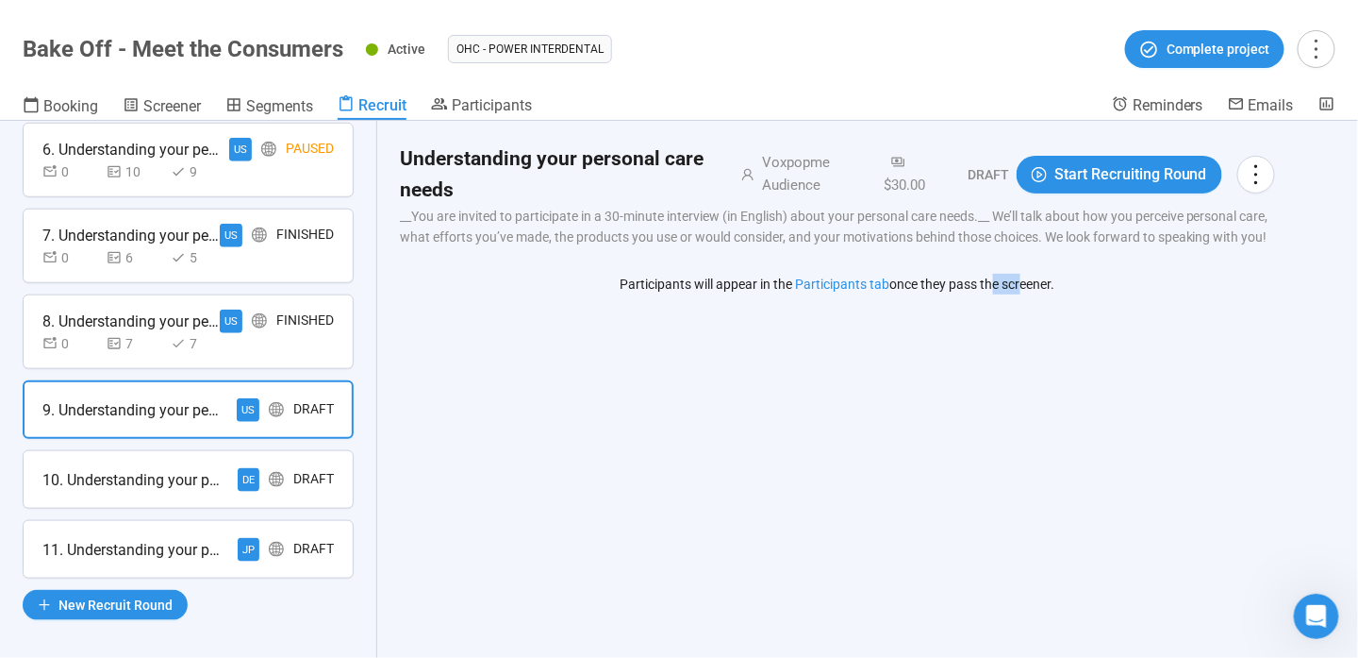
drag, startPoint x: 1022, startPoint y: 283, endPoint x: 996, endPoint y: 284, distance: 25.5
click at [996, 284] on p "Participants will appear in the Participants tab once they pass the screener." at bounding box center [838, 284] width 435 height 21
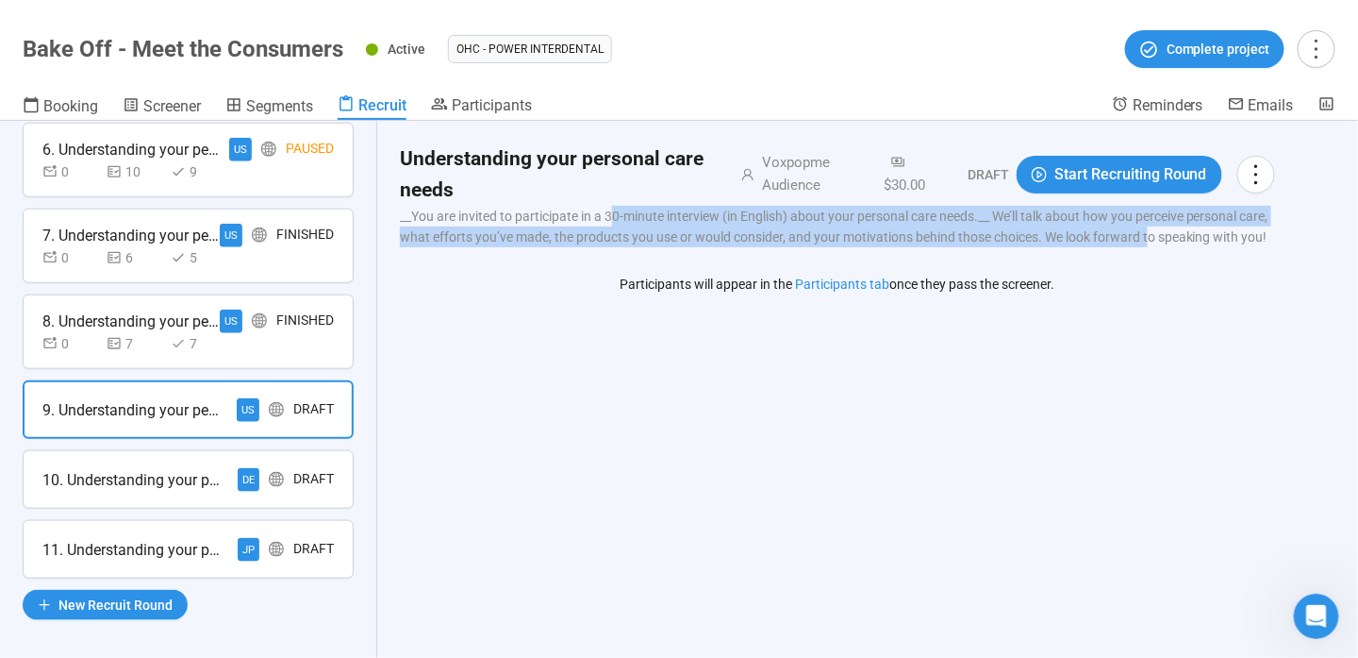
drag, startPoint x: 615, startPoint y: 217, endPoint x: 1149, endPoint y: 277, distance: 537.3
click at [1149, 277] on div "Understanding your personal care needs Voxpopme Audience $30.00 Draft Start Rec…" at bounding box center [837, 237] width 921 height 232
click at [1113, 241] on p "__You are invited to participate in a 30-minute interview (in English) about yo…" at bounding box center [837, 227] width 875 height 42
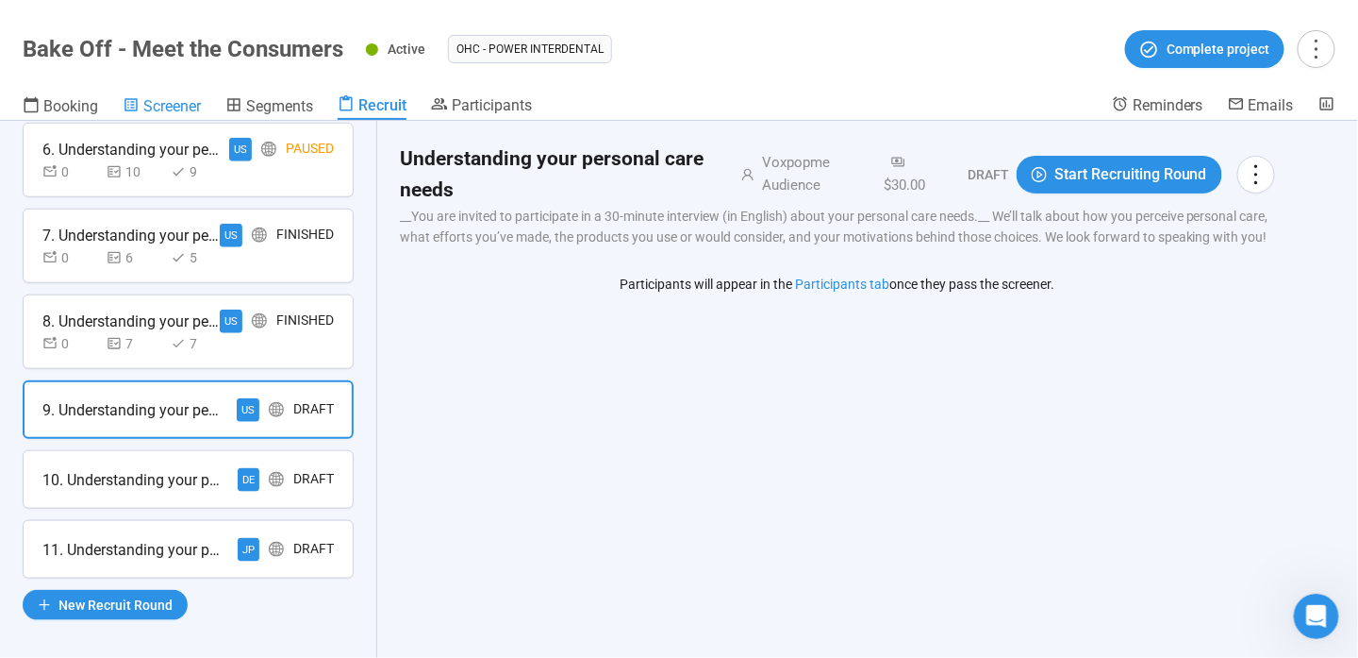
click at [201, 101] on span "Screener" at bounding box center [172, 106] width 58 height 18
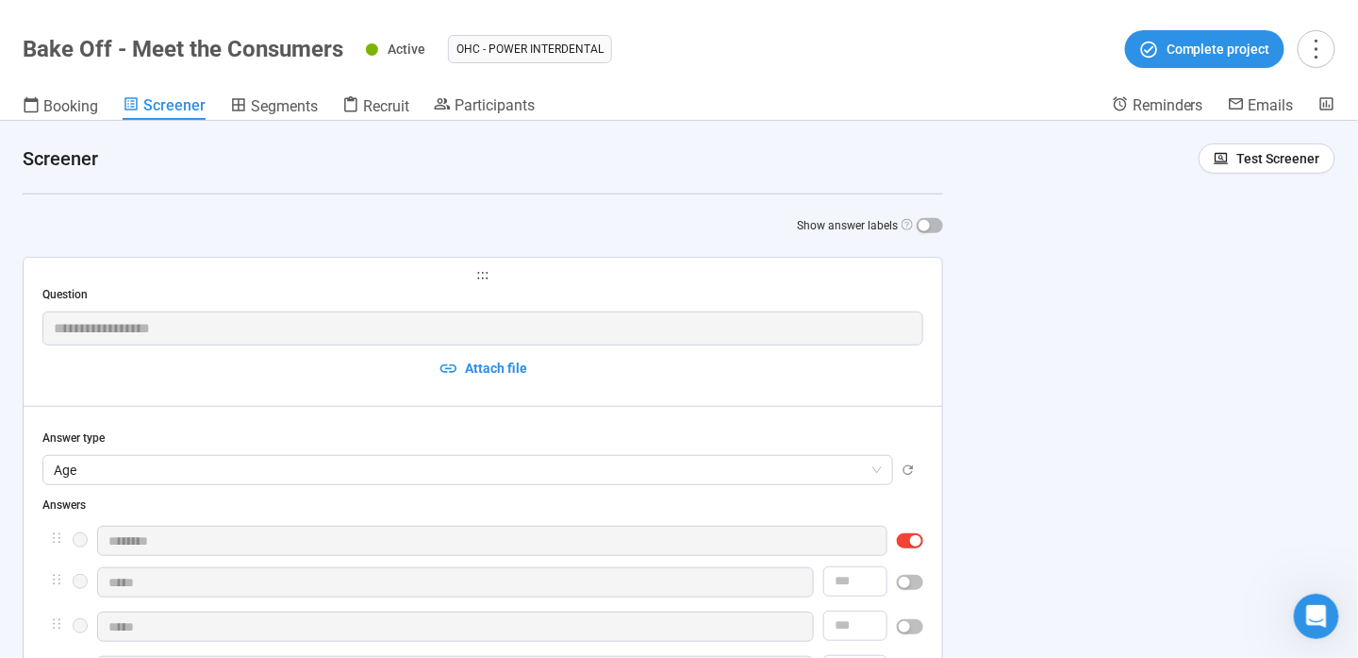
scroll to position [472, 0]
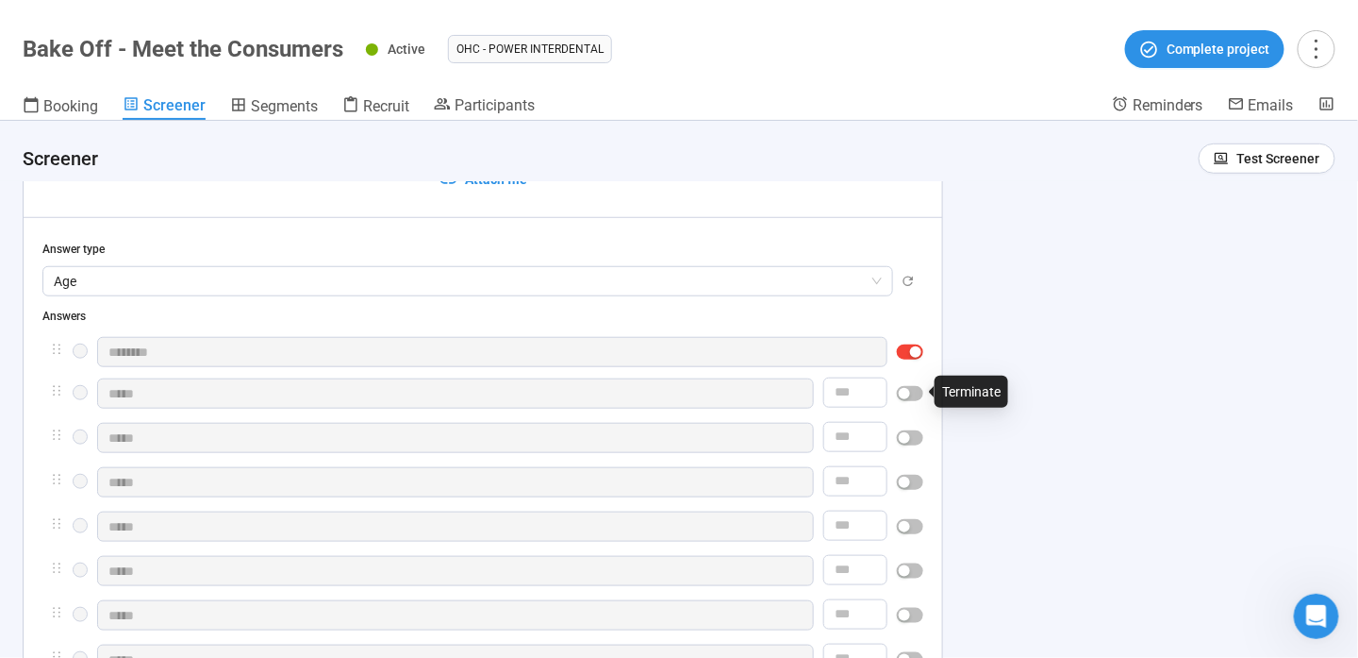
click at [907, 391] on div "button" at bounding box center [904, 393] width 11 height 11
click at [911, 403] on div at bounding box center [910, 393] width 26 height 30
click at [915, 391] on div "button" at bounding box center [915, 393] width 11 height 11
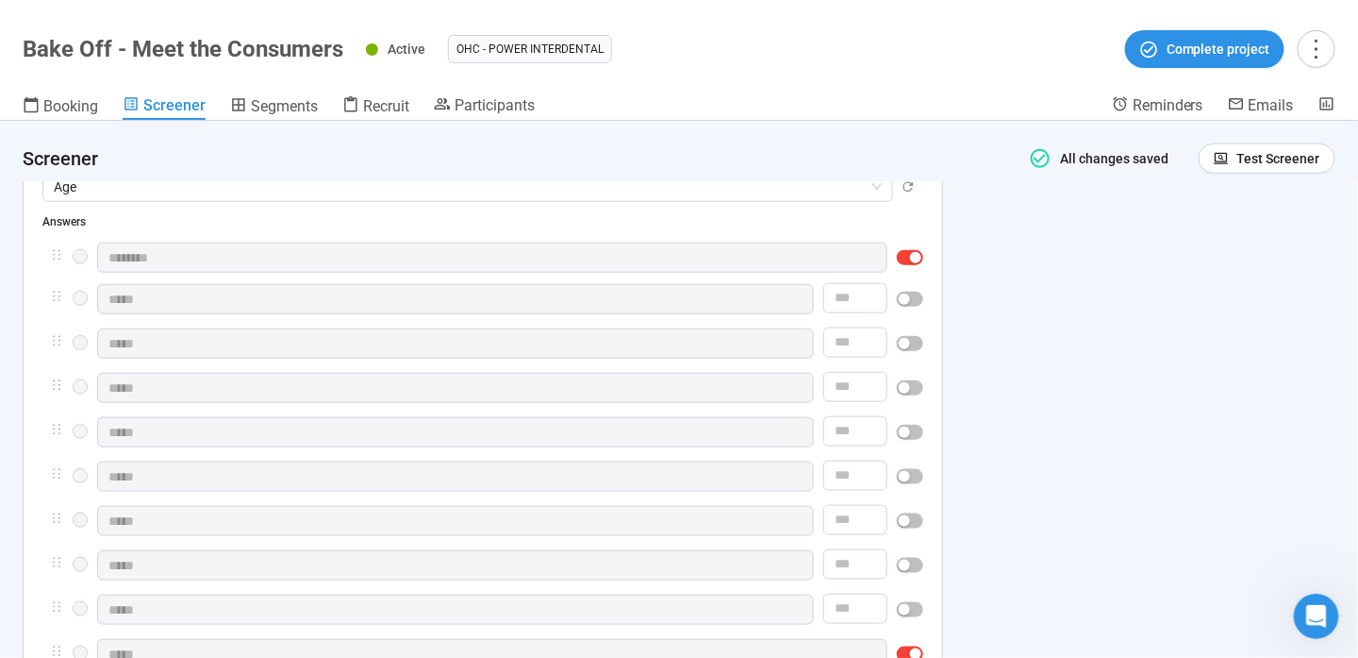
scroll to position [377, 0]
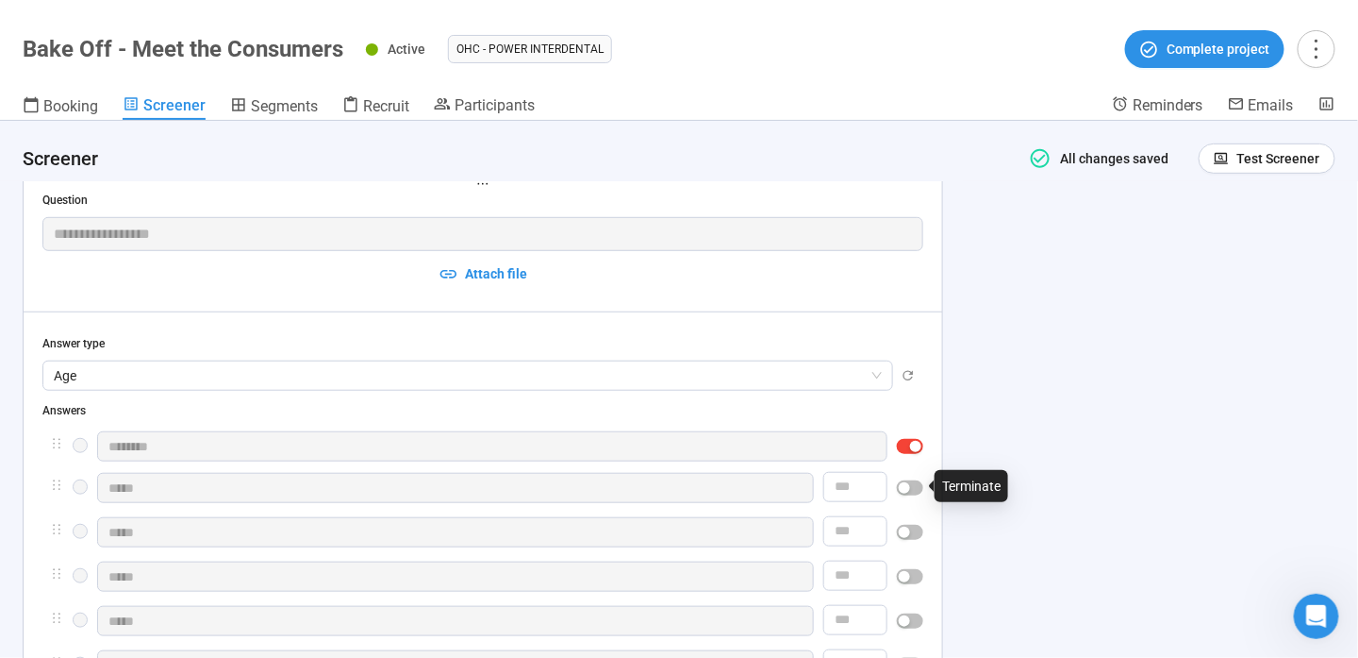
click at [919, 489] on span "button" at bounding box center [910, 487] width 26 height 15
click at [977, 508] on div "**********" at bounding box center [679, 389] width 1358 height 537
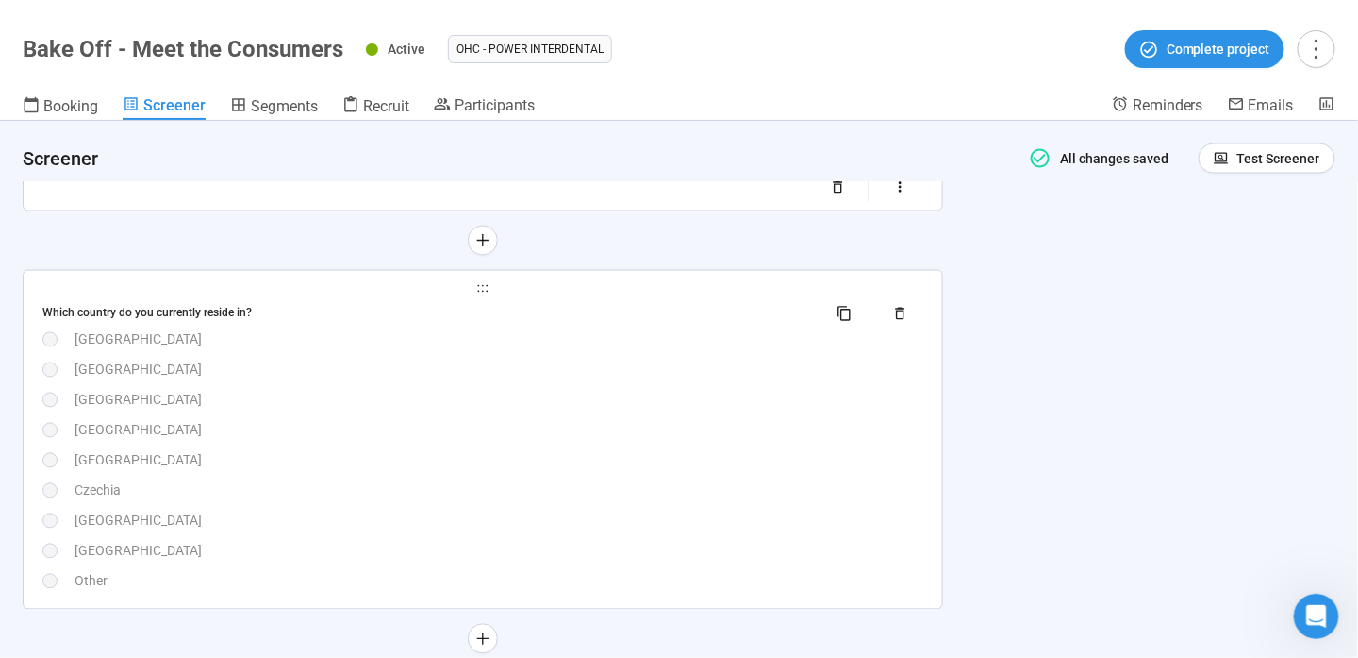
click at [508, 413] on div "Which country do you currently reside in? [GEOGRAPHIC_DATA] [GEOGRAPHIC_DATA] […" at bounding box center [482, 445] width 881 height 292
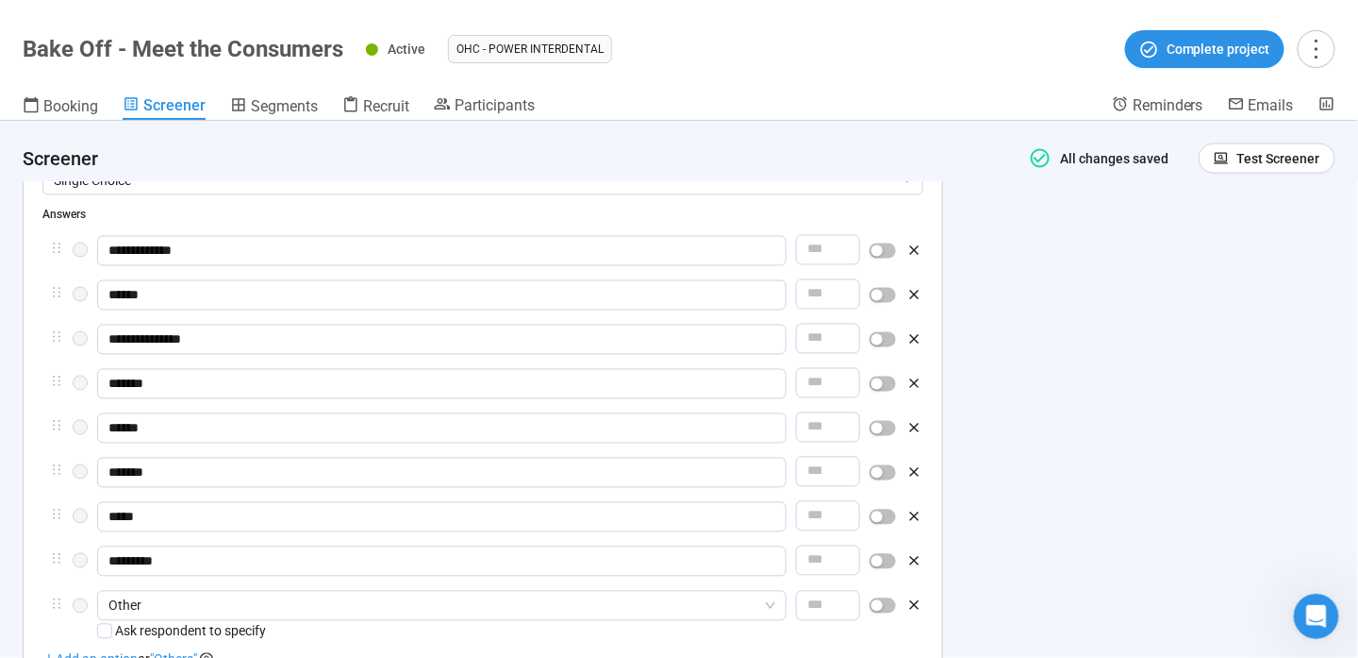
scroll to position [1158, 0]
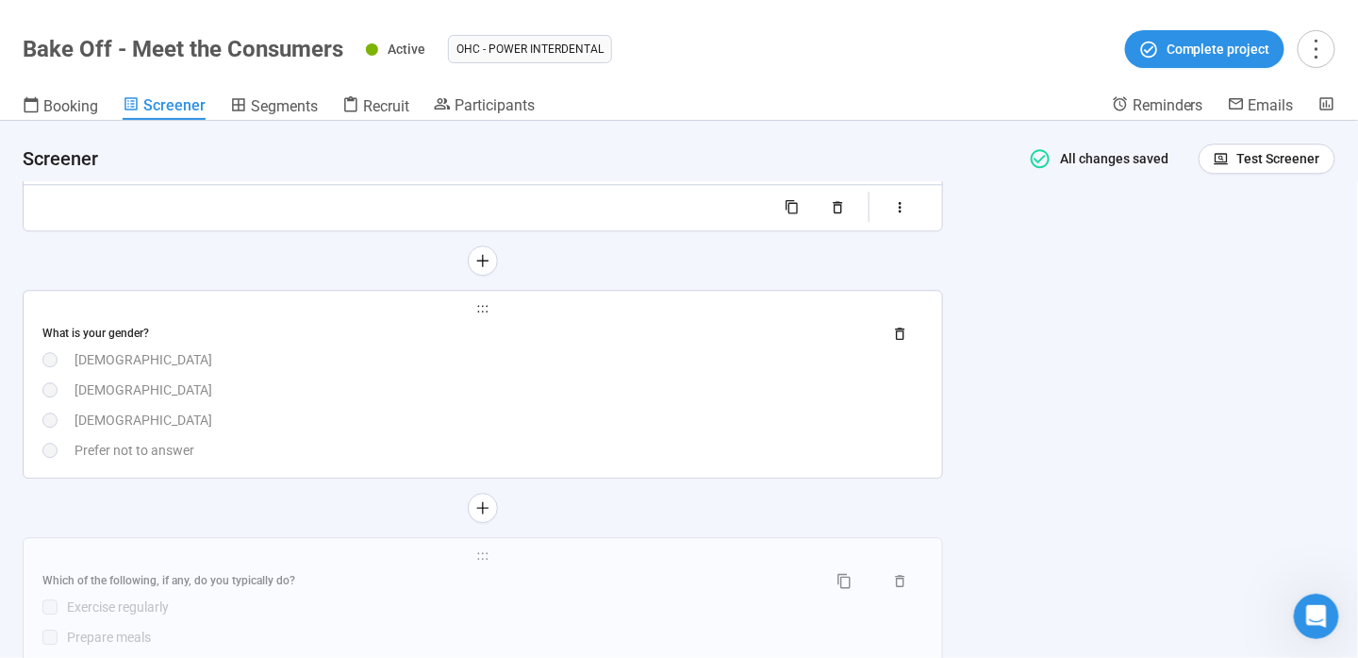
click at [508, 414] on div "[DEMOGRAPHIC_DATA]" at bounding box center [499, 419] width 849 height 21
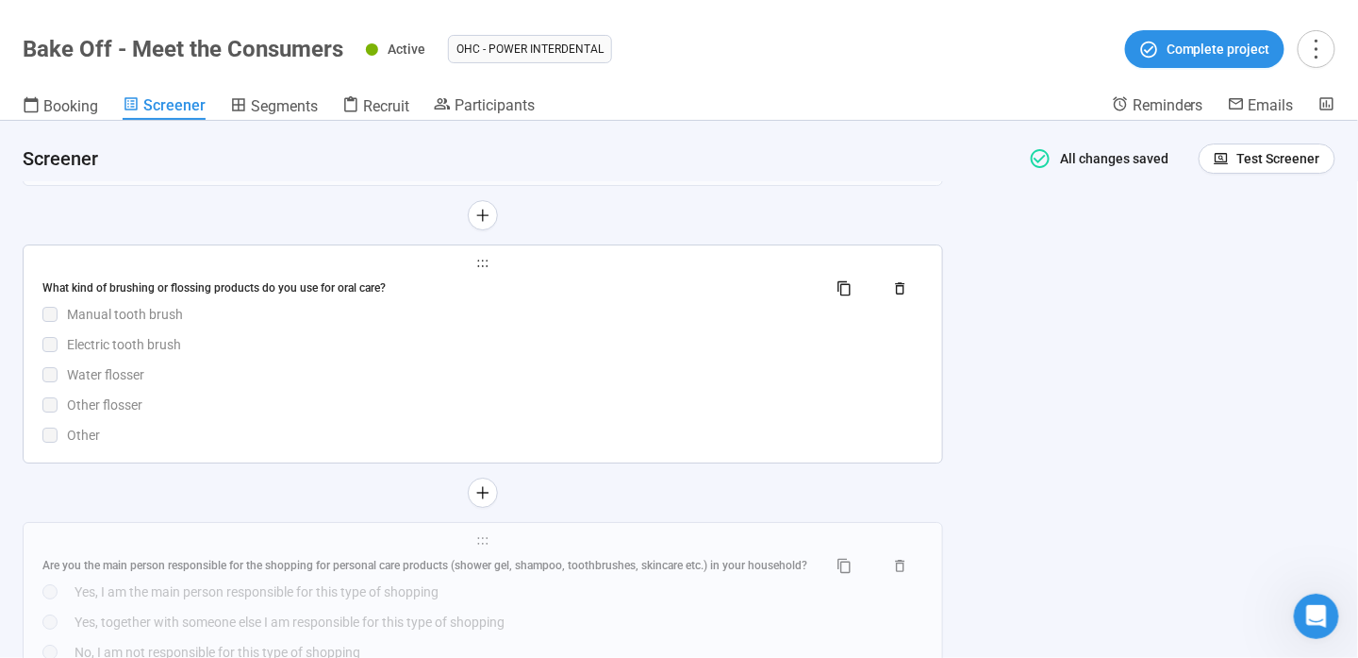
click at [642, 390] on div "What kind of brushing or flossing products do you use for oral care? Manual too…" at bounding box center [482, 360] width 881 height 172
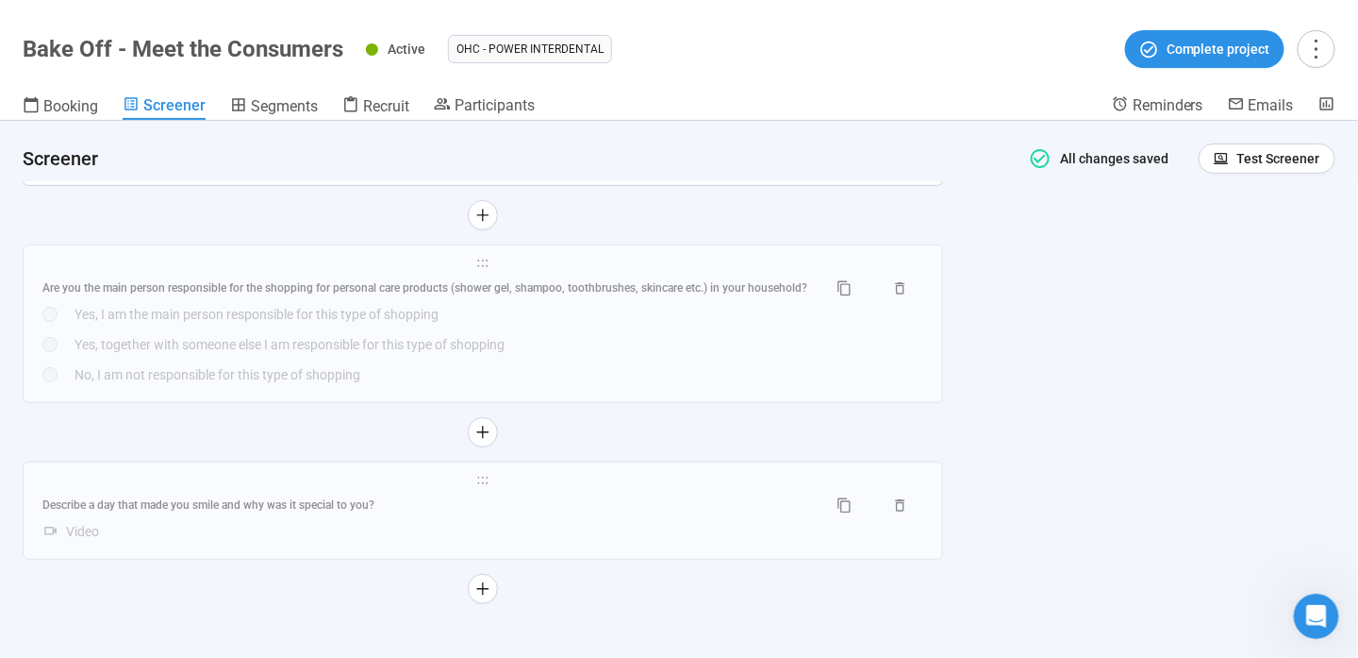
scroll to position [2544, 0]
click at [390, 105] on span "Recruit" at bounding box center [386, 106] width 46 height 18
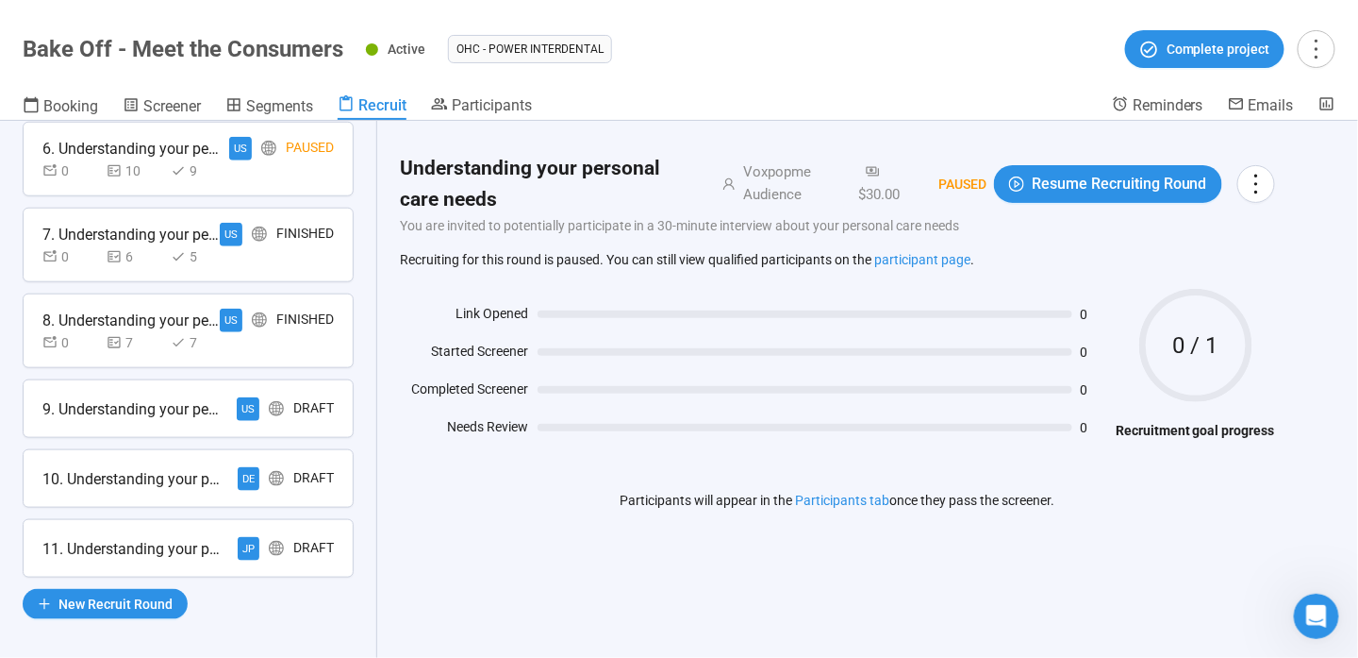
click at [293, 397] on div "Draft" at bounding box center [313, 409] width 41 height 24
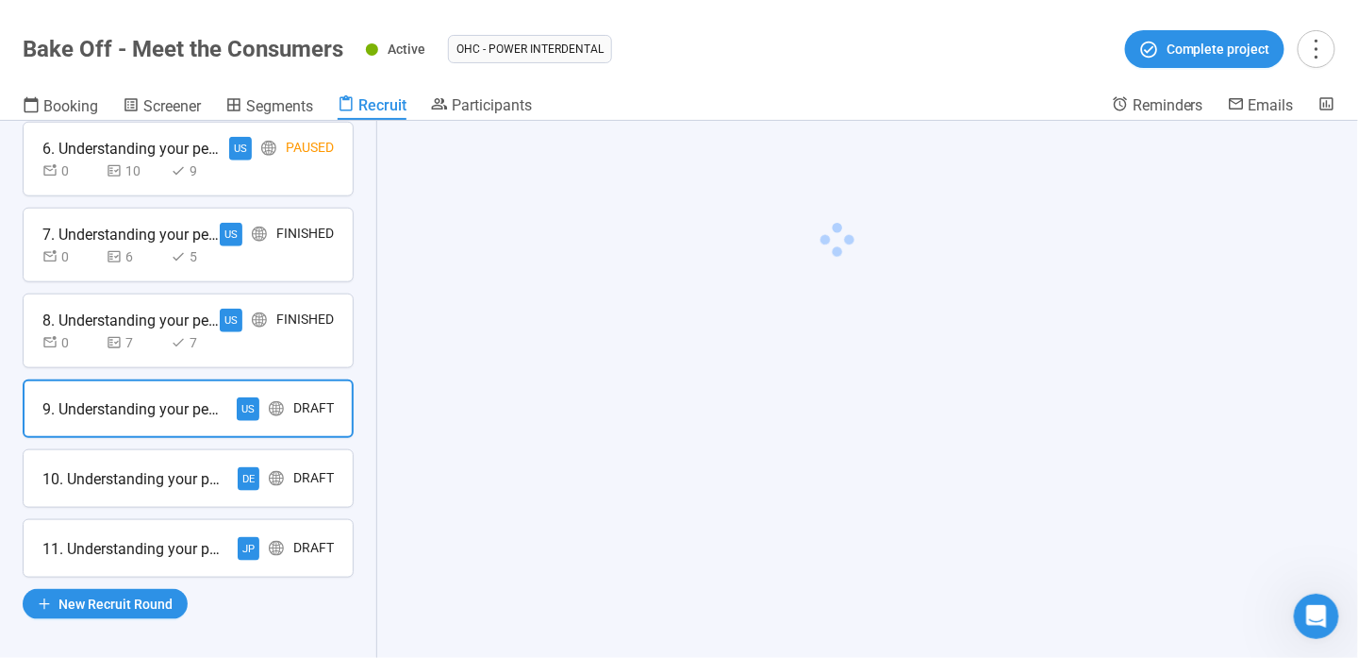
scroll to position [545, 0]
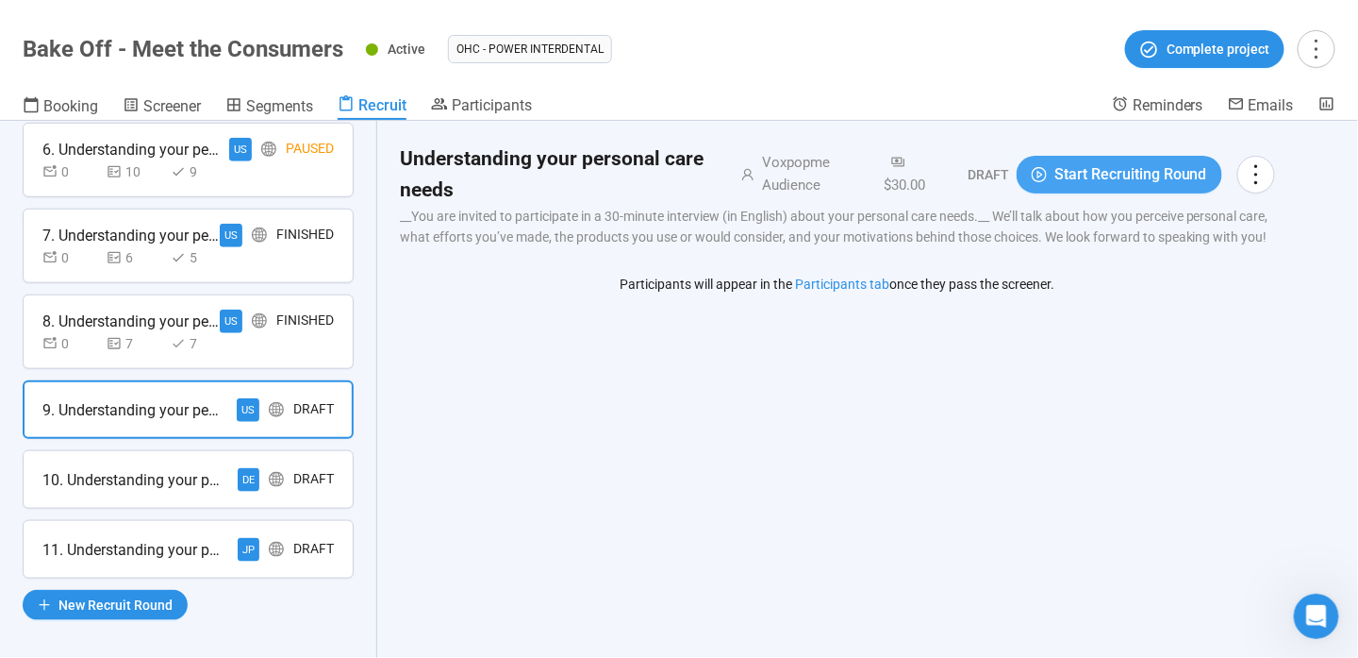
click at [1141, 167] on span "Start Recruiting Round" at bounding box center [1131, 174] width 153 height 24
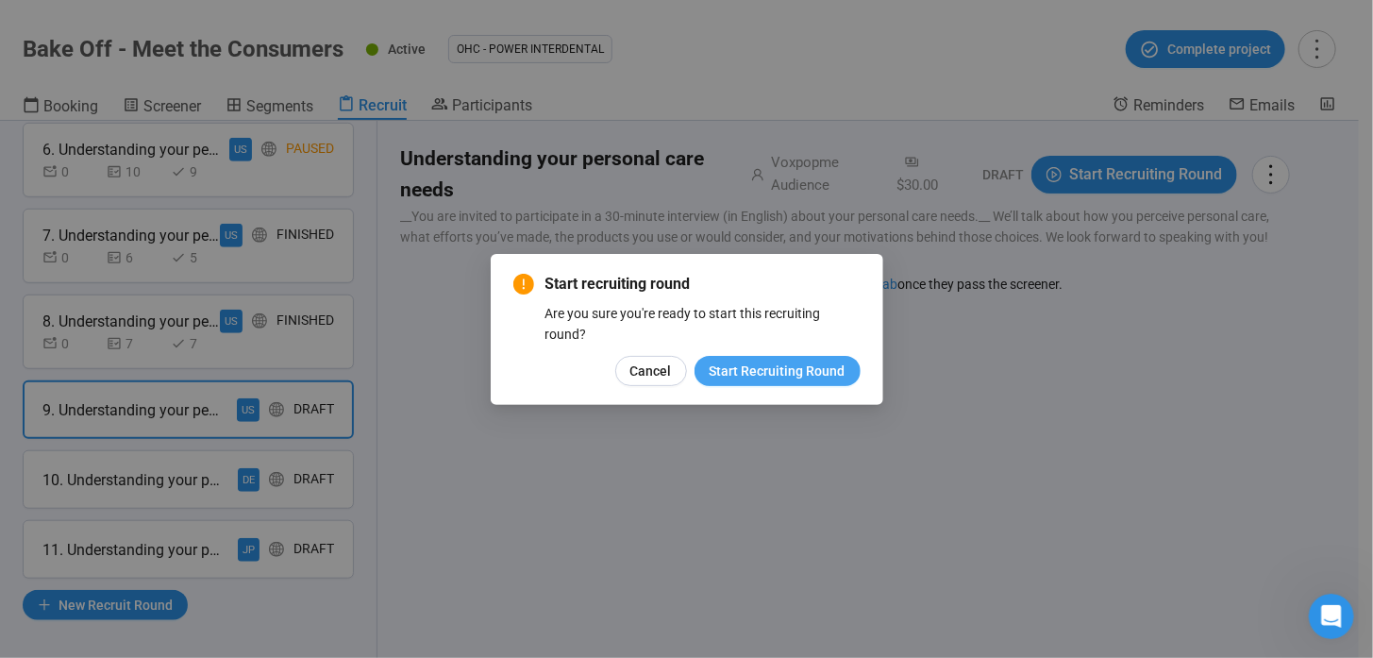
click at [771, 370] on span "Start Recruiting Round" at bounding box center [777, 370] width 136 height 21
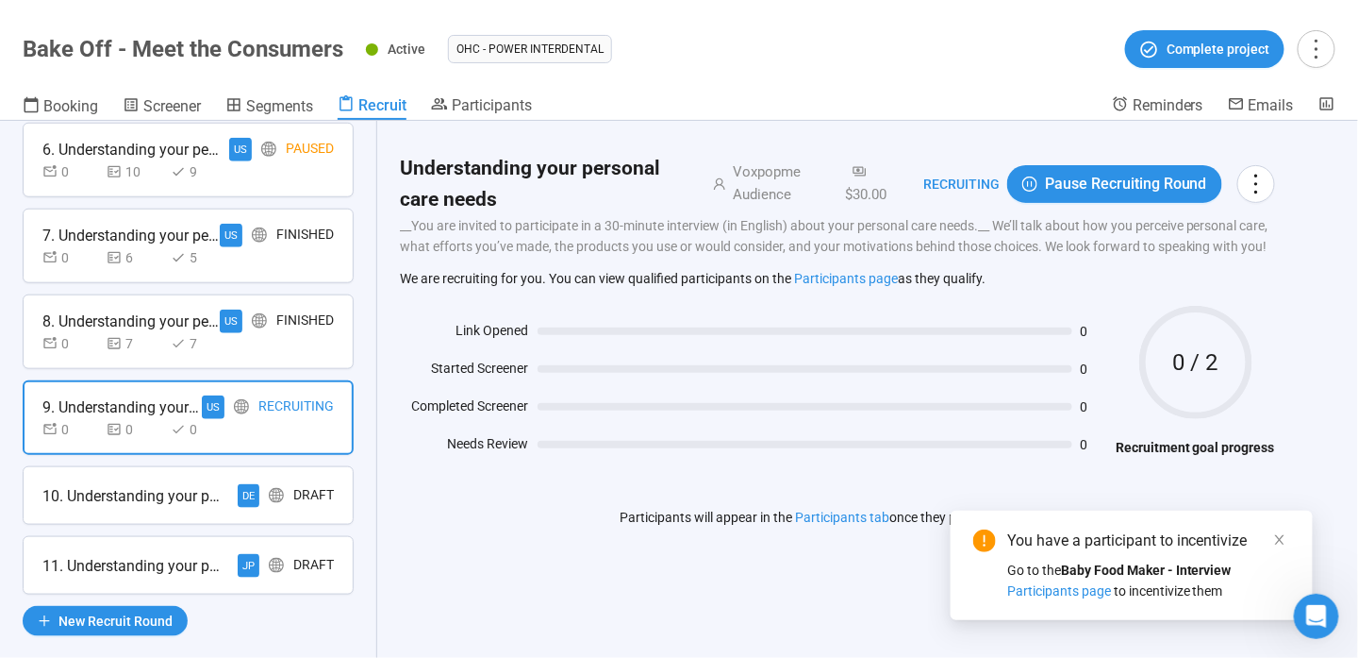
click at [1091, 599] on div "Go to the Baby Food Maker - Interview Participants page to incentivize them" at bounding box center [1149, 580] width 283 height 42
click at [208, 474] on div "10. Understanding your personal care needs DE Draft" at bounding box center [188, 495] width 331 height 58
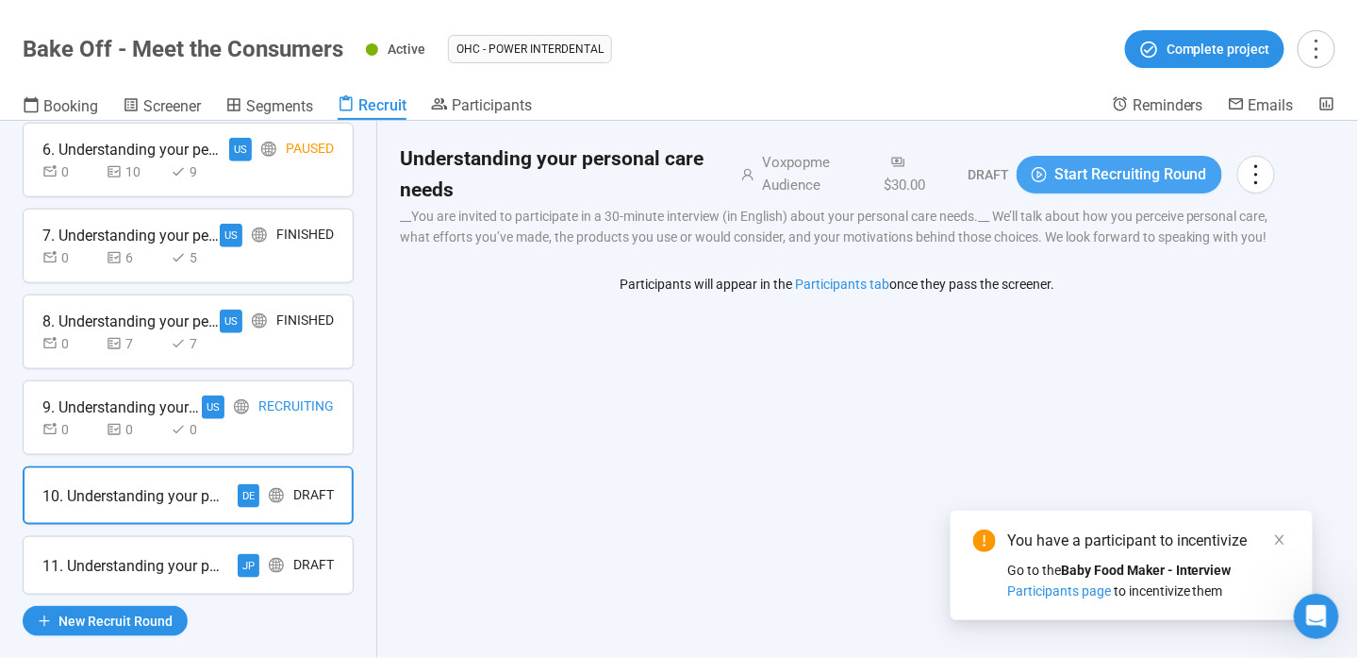
click at [1189, 174] on span "Start Recruiting Round" at bounding box center [1131, 174] width 153 height 24
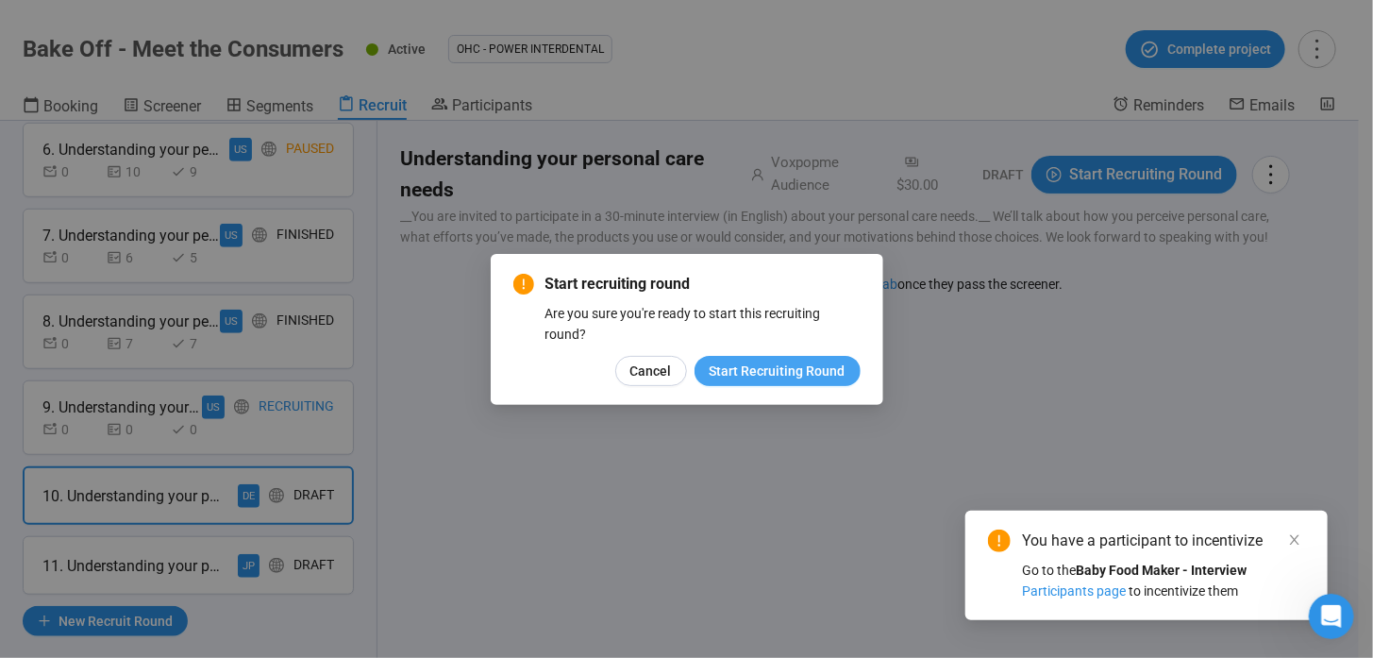
click at [767, 361] on span "Start Recruiting Round" at bounding box center [777, 370] width 136 height 21
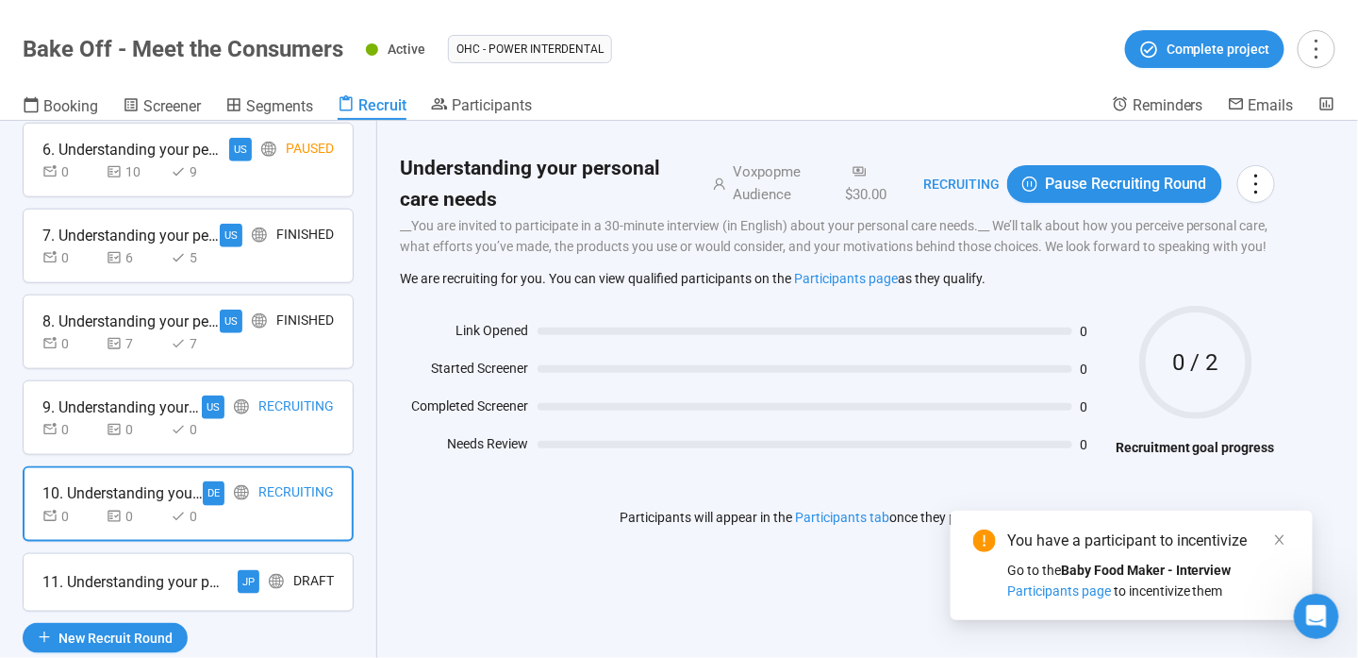
click at [206, 570] on div "11. Understanding your personal care needs" at bounding box center [131, 582] width 179 height 24
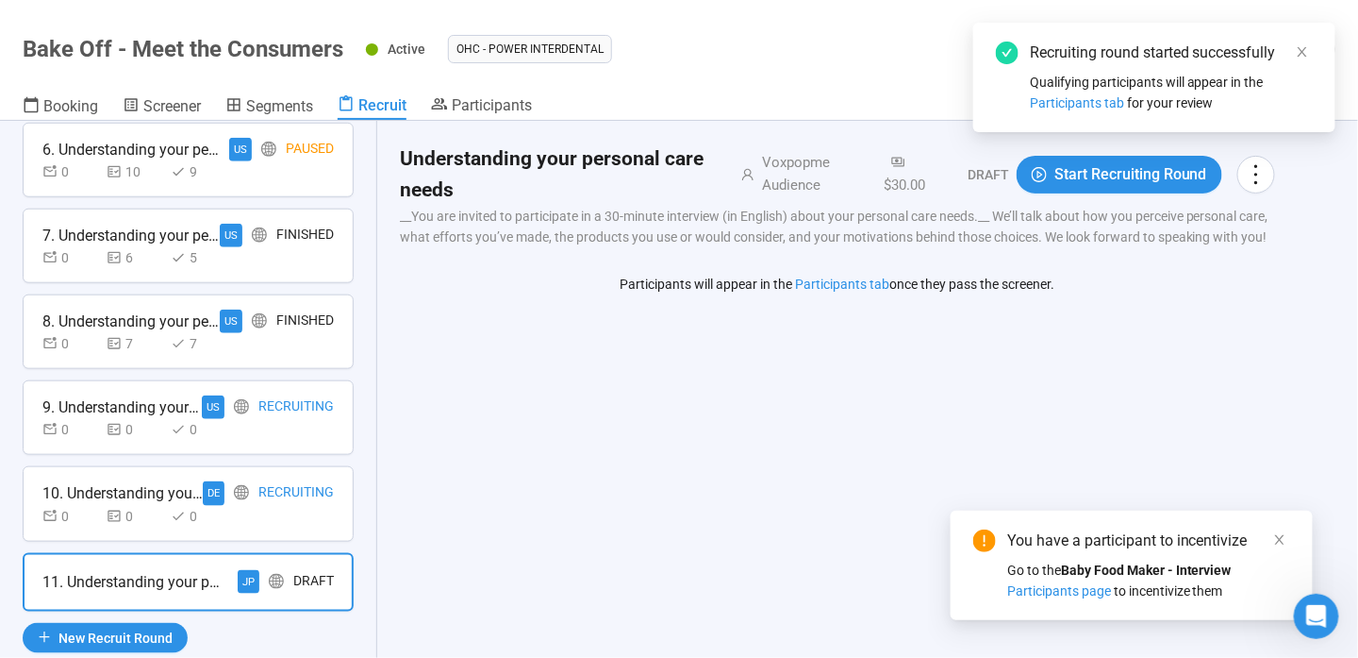
click at [1159, 170] on span "Start Recruiting Round" at bounding box center [1131, 174] width 153 height 24
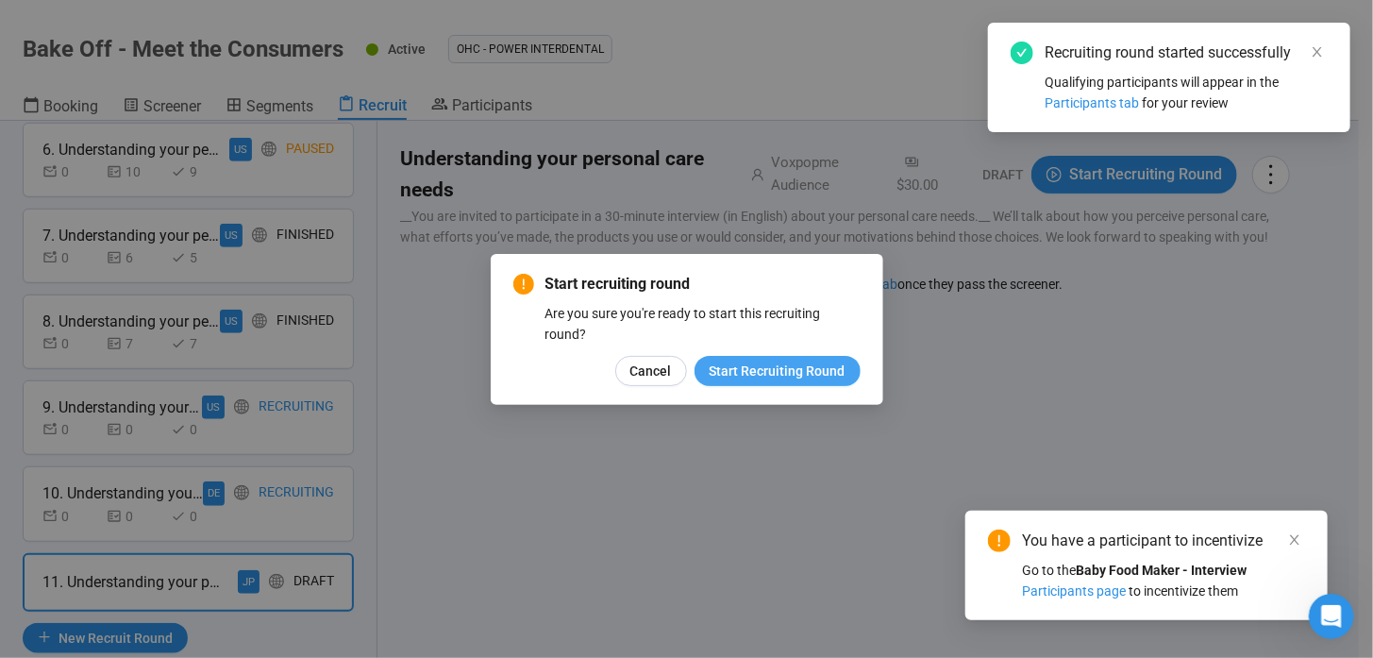
click at [777, 358] on button "Start Recruiting Round" at bounding box center [777, 371] width 166 height 30
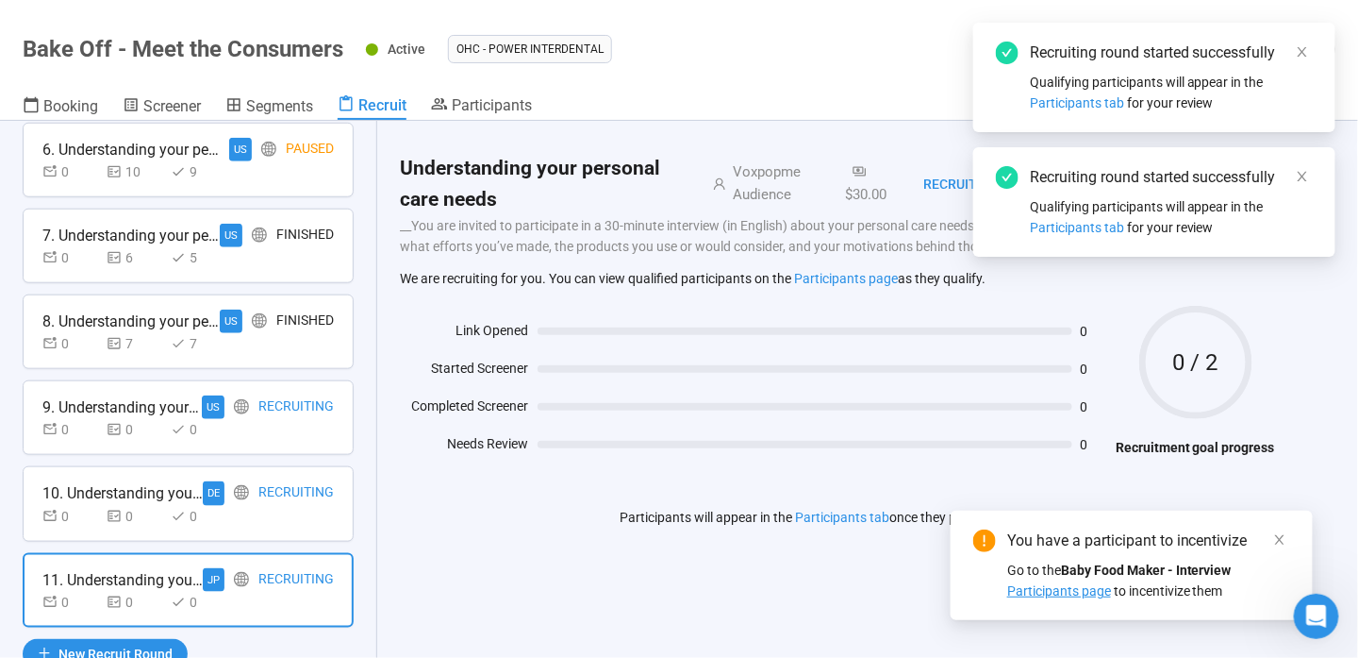
click at [1060, 592] on span "Participants page" at bounding box center [1060, 590] width 104 height 15
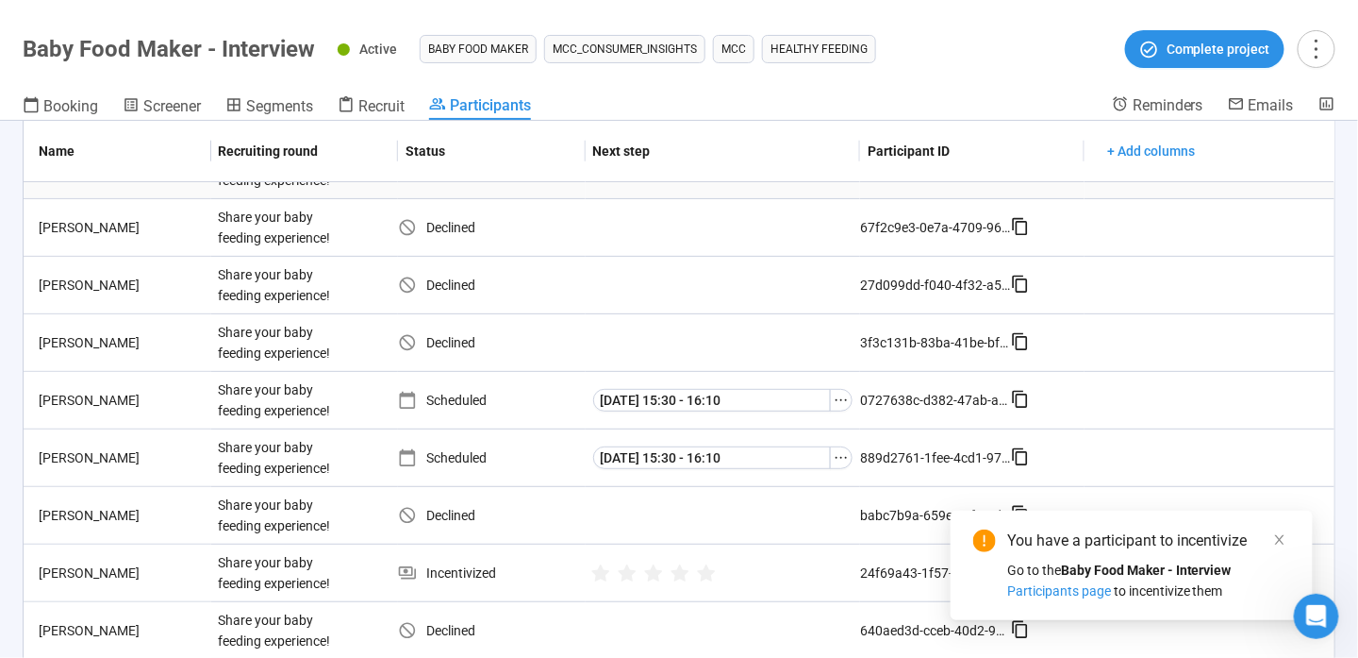
scroll to position [189, 0]
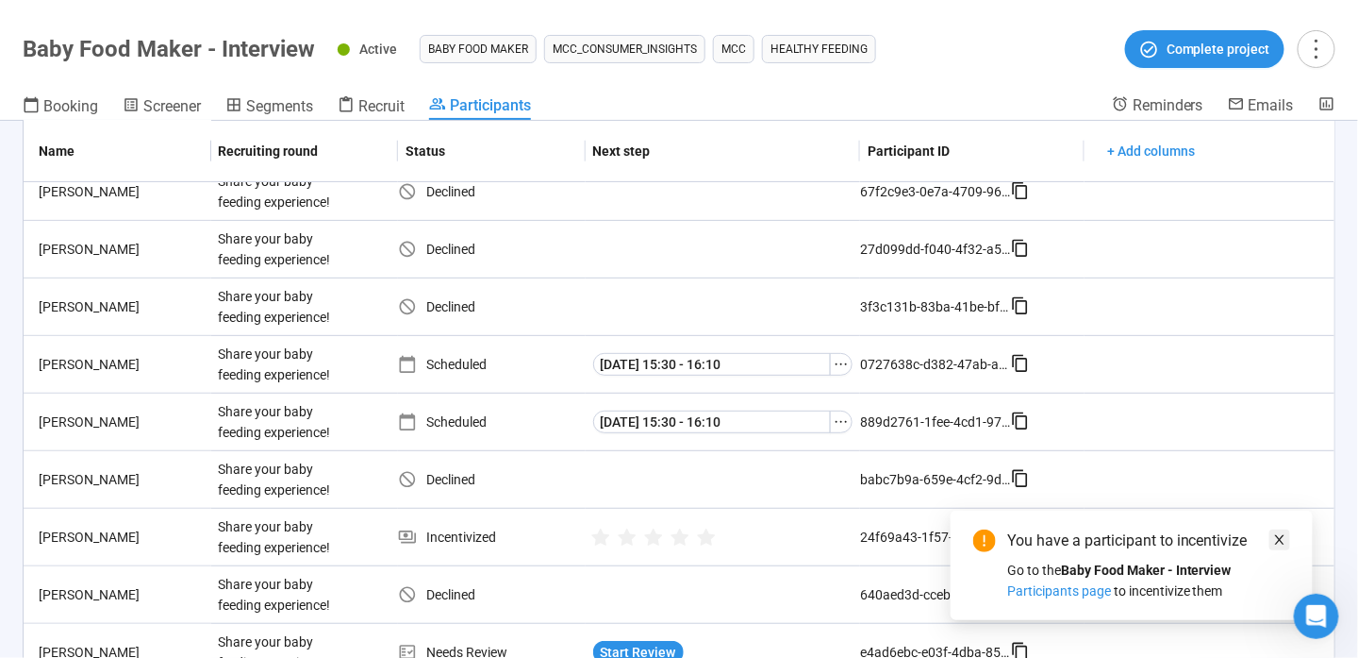
click at [1289, 529] on link at bounding box center [1280, 539] width 21 height 21
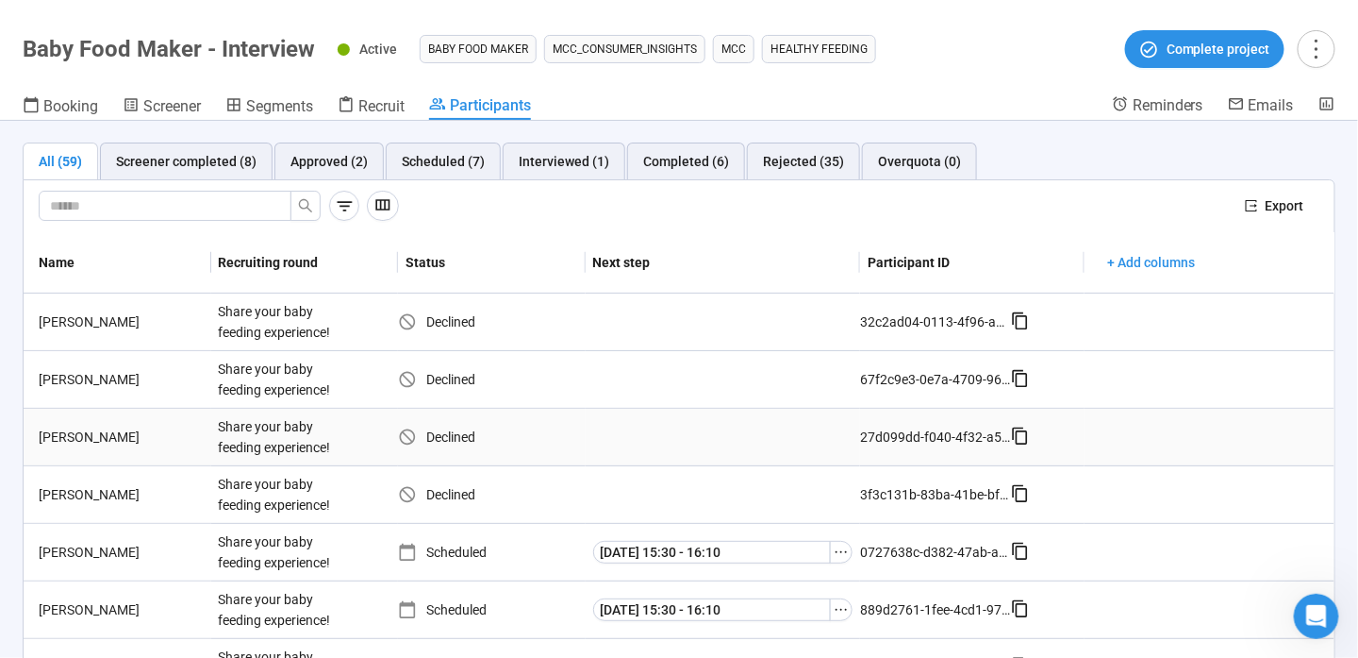
scroll to position [0, 0]
click at [310, 160] on div "Approved (2)" at bounding box center [329, 162] width 77 height 21
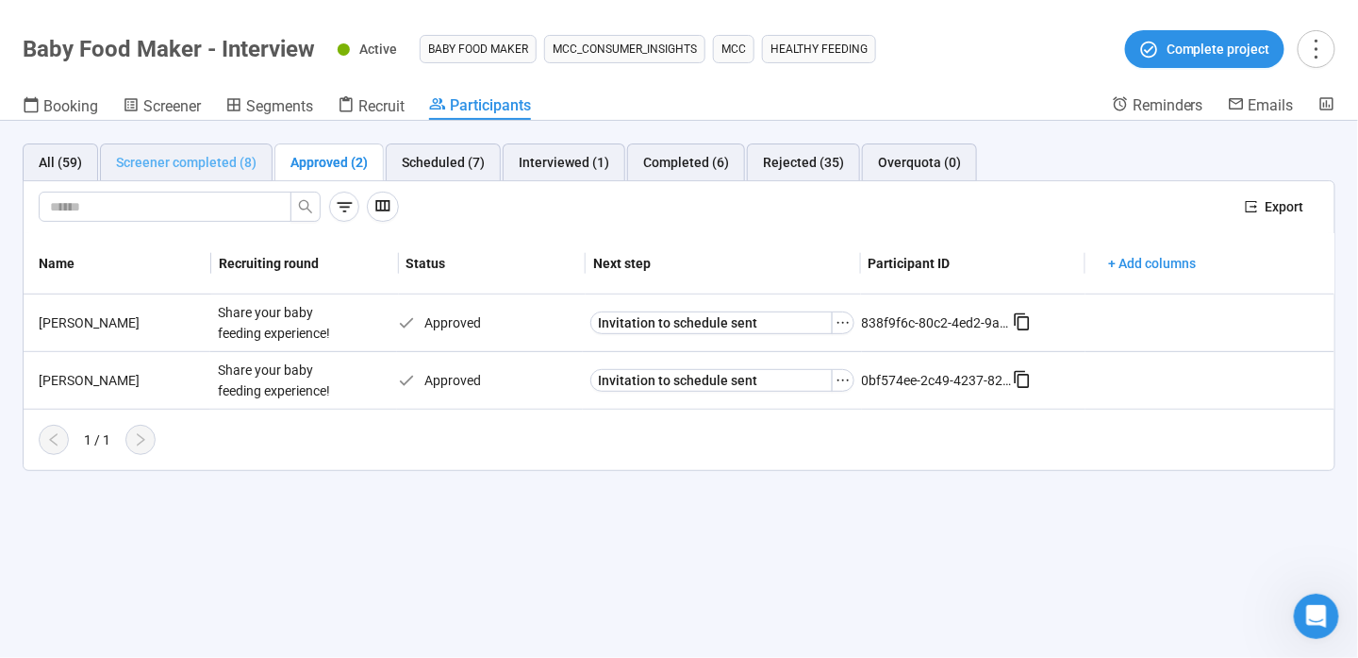
click at [211, 145] on div "Screener completed (8)" at bounding box center [186, 162] width 173 height 38
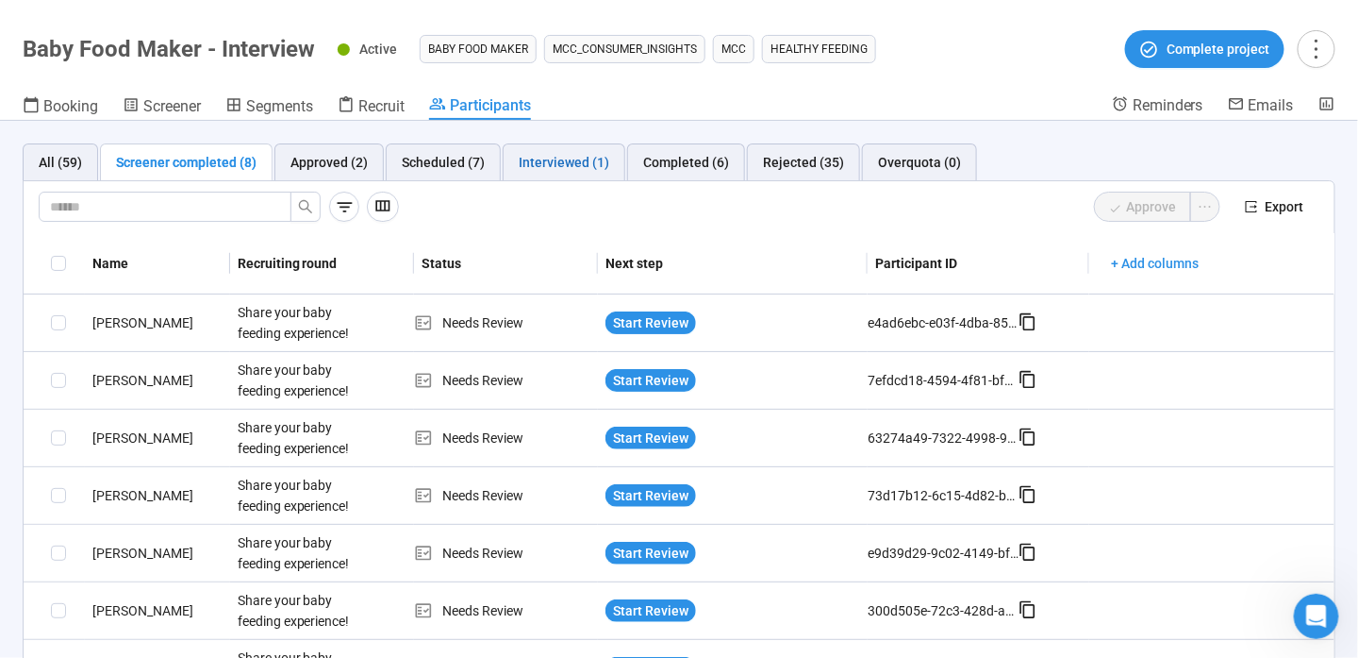
click at [531, 165] on div "Interviewed (1)" at bounding box center [564, 162] width 91 height 21
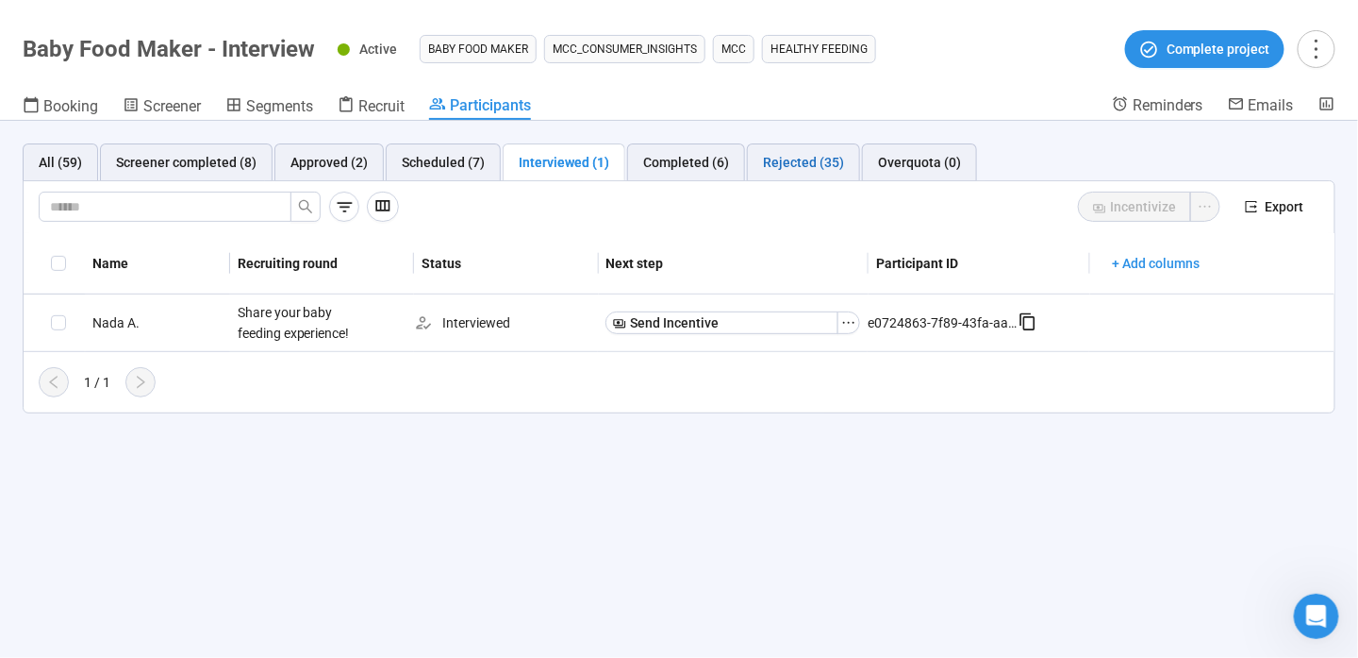
click at [819, 169] on div "Rejected (35)" at bounding box center [803, 162] width 81 height 21
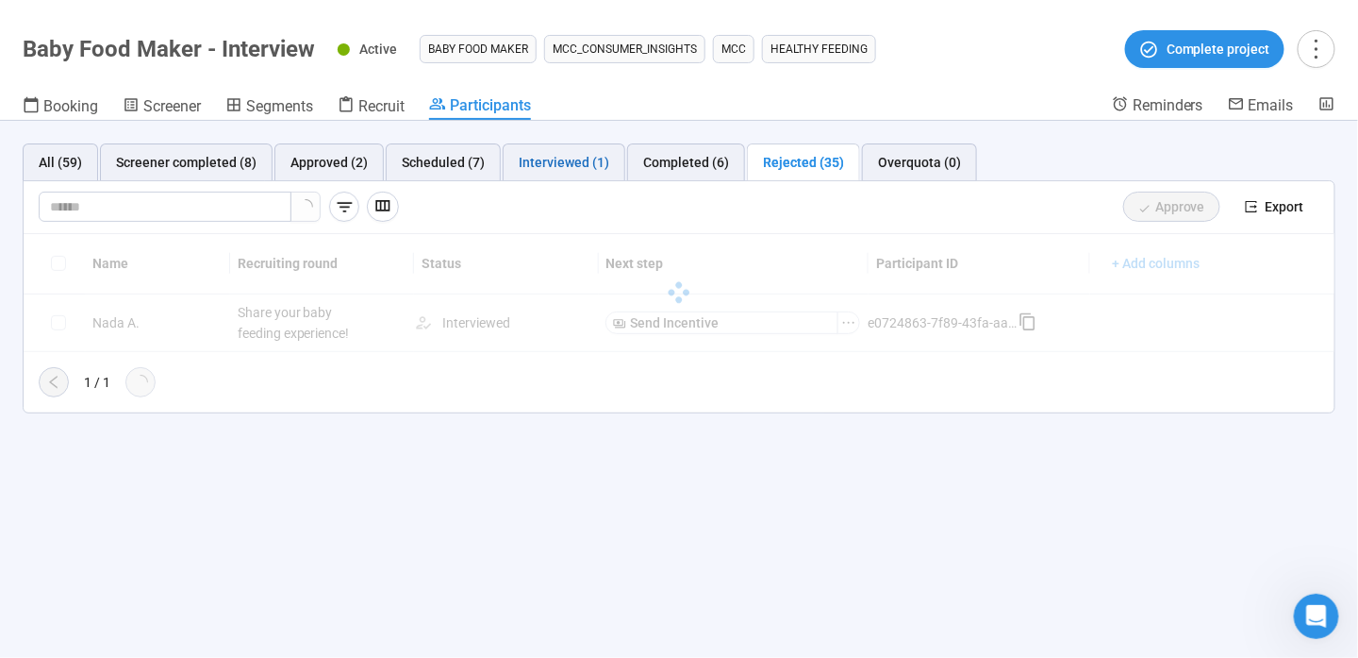
click at [519, 168] on div "Interviewed (1)" at bounding box center [564, 162] width 91 height 21
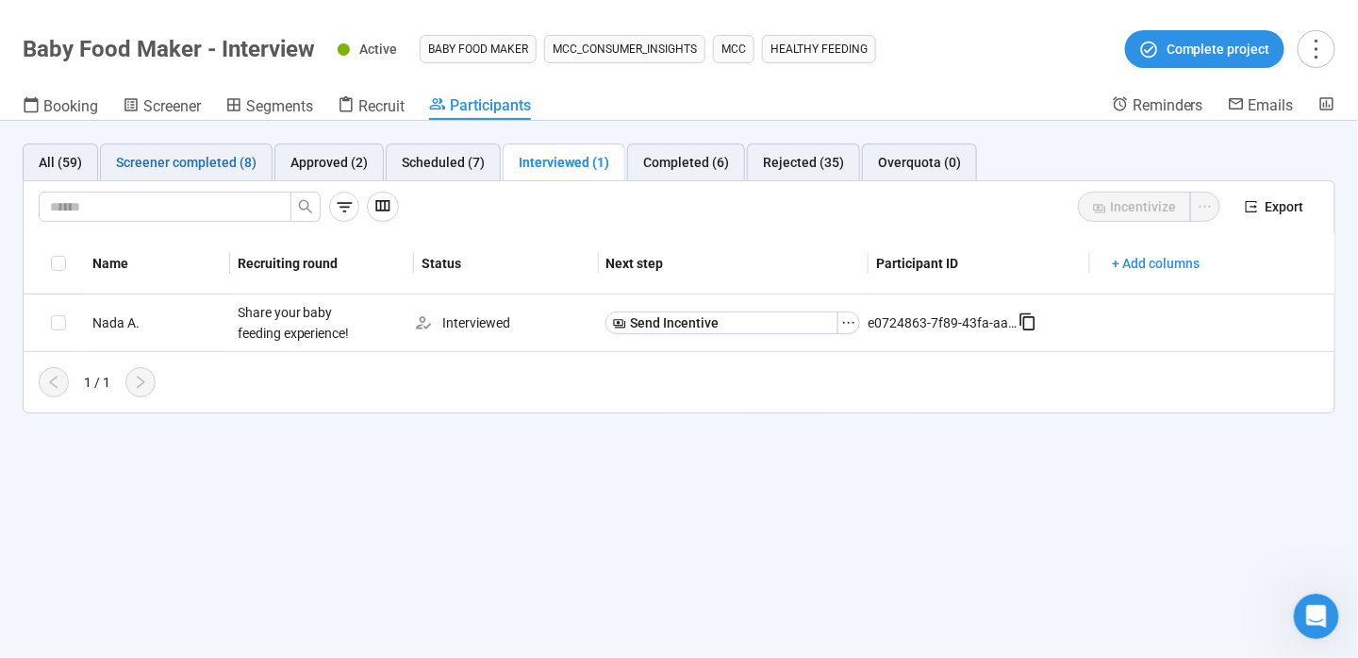
click at [213, 166] on div "Screener completed (8)" at bounding box center [186, 162] width 141 height 21
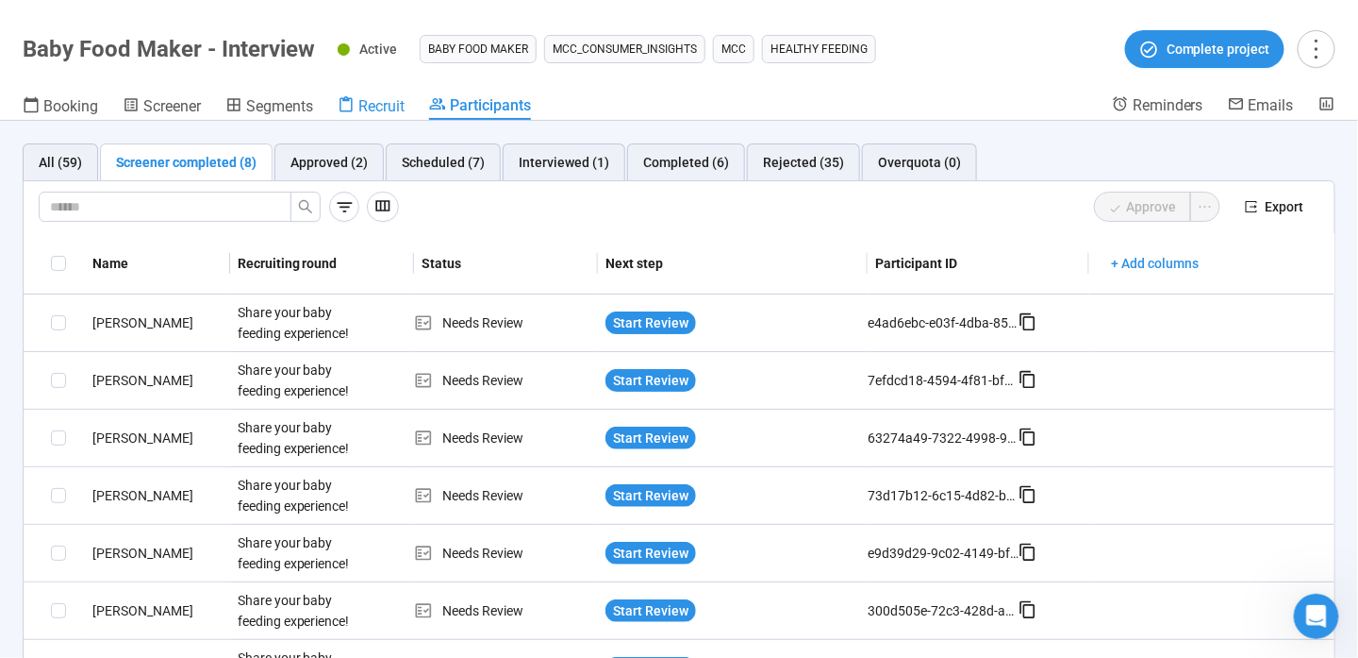
click at [359, 112] on div "Recruit" at bounding box center [371, 105] width 67 height 19
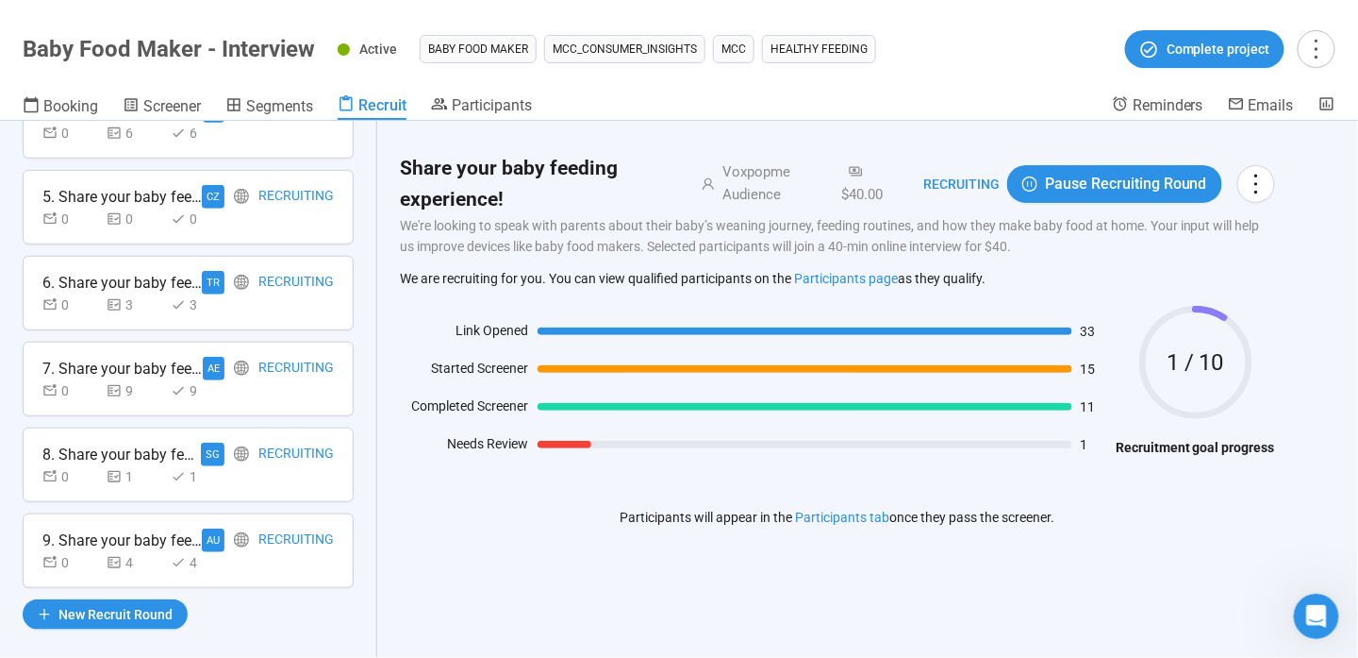
scroll to position [422, 0]
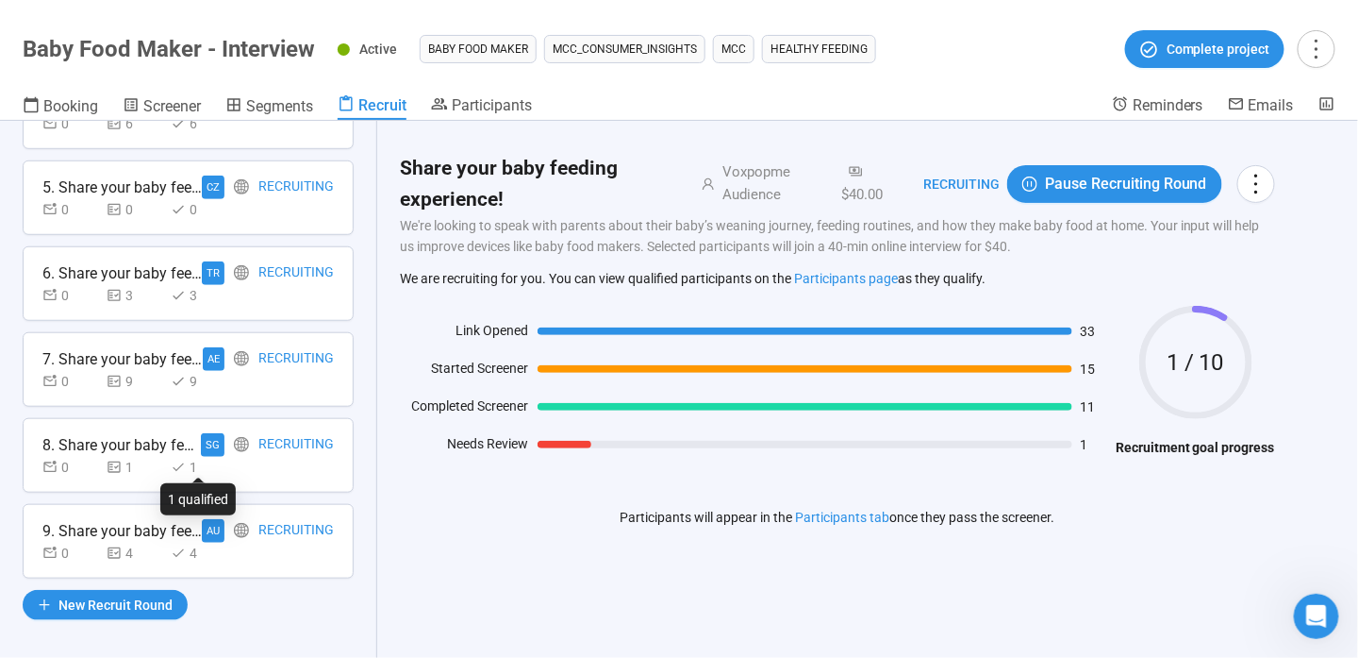
click at [202, 444] on div "SG" at bounding box center [213, 445] width 24 height 24
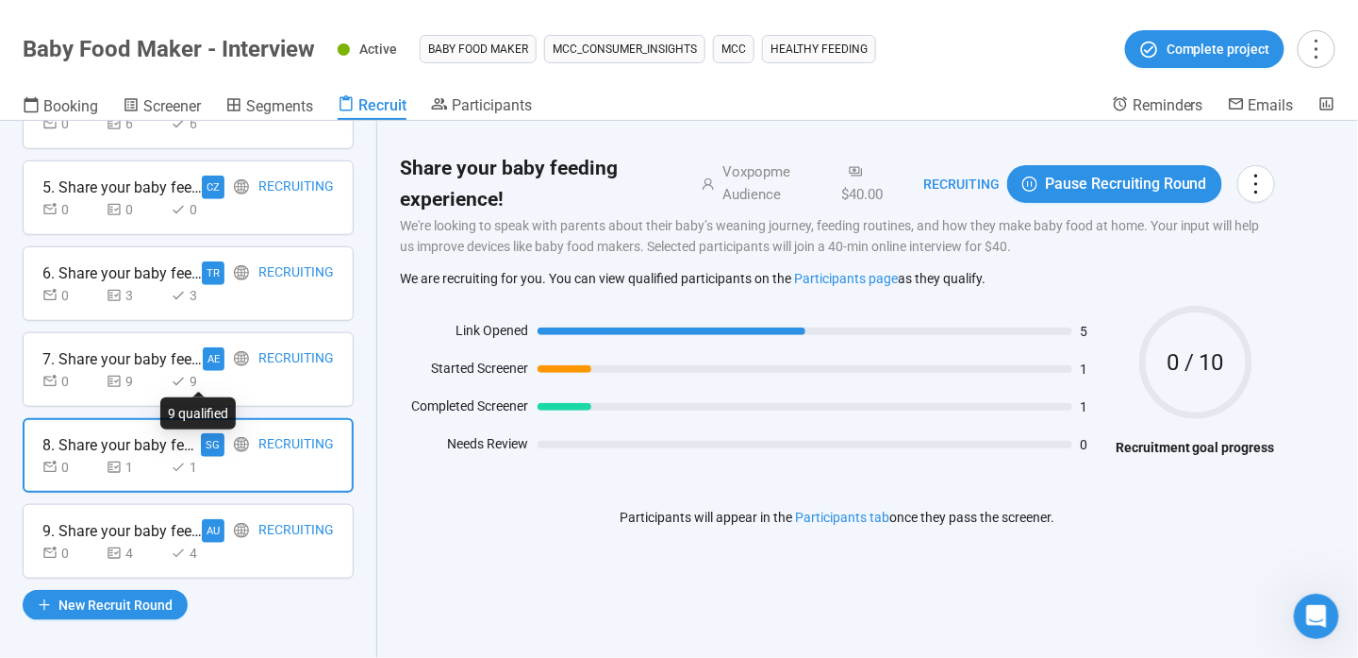
click at [201, 371] on div "9" at bounding box center [199, 381] width 57 height 21
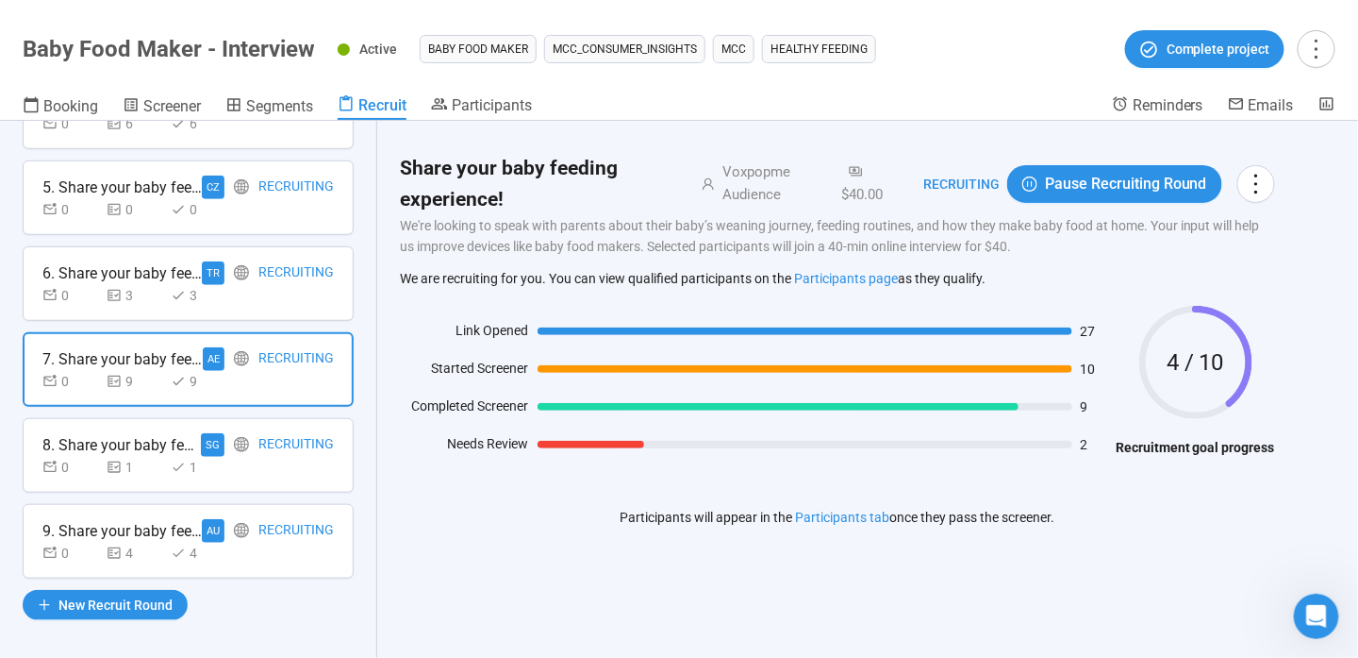
click at [225, 474] on div "8. Share your baby feeding experience! SG Recruiting 0 1 1" at bounding box center [188, 455] width 331 height 75
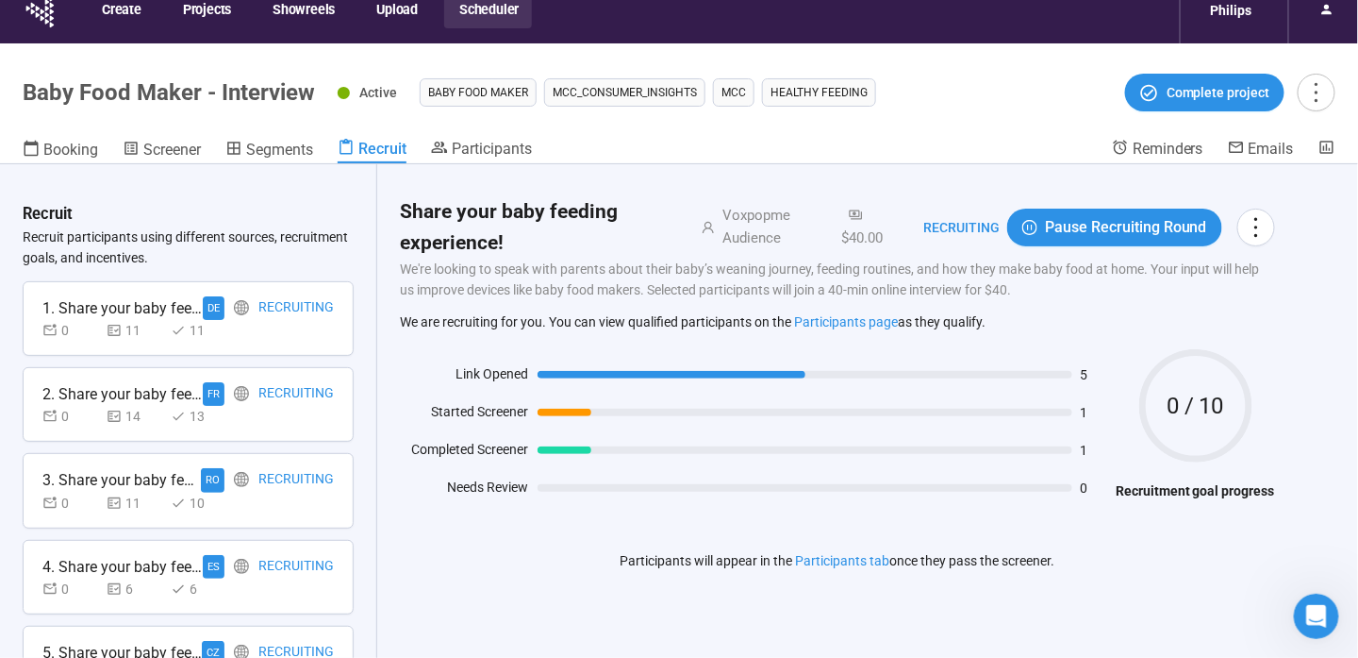
scroll to position [0, 0]
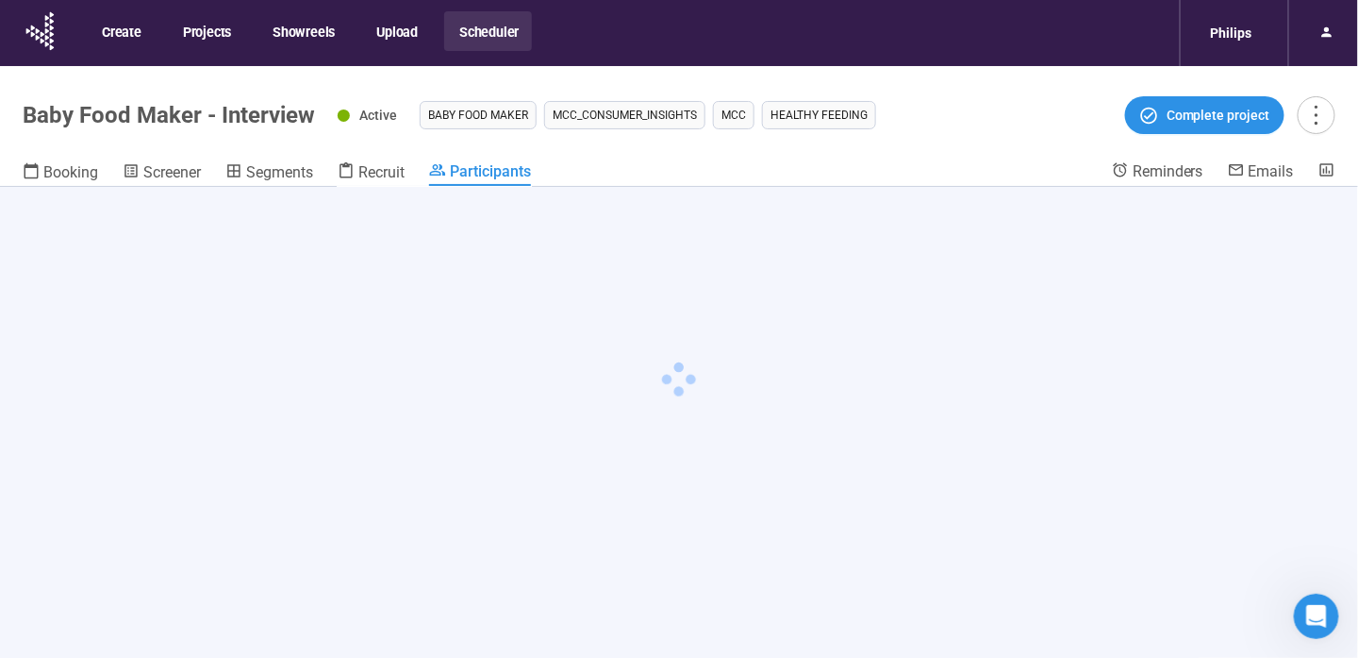
scroll to position [66, 0]
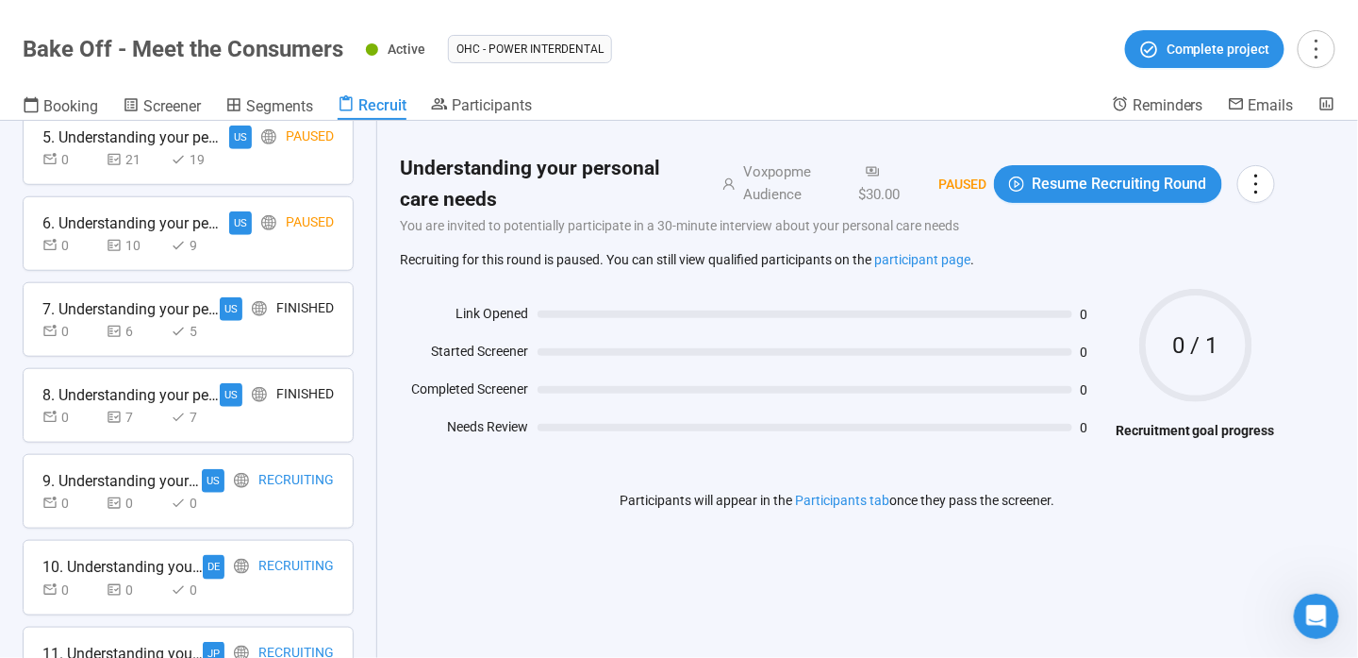
click at [249, 508] on div "9. Understanding your personal care needs [DEMOGRAPHIC_DATA] Recruiting 0 0 0" at bounding box center [188, 491] width 331 height 75
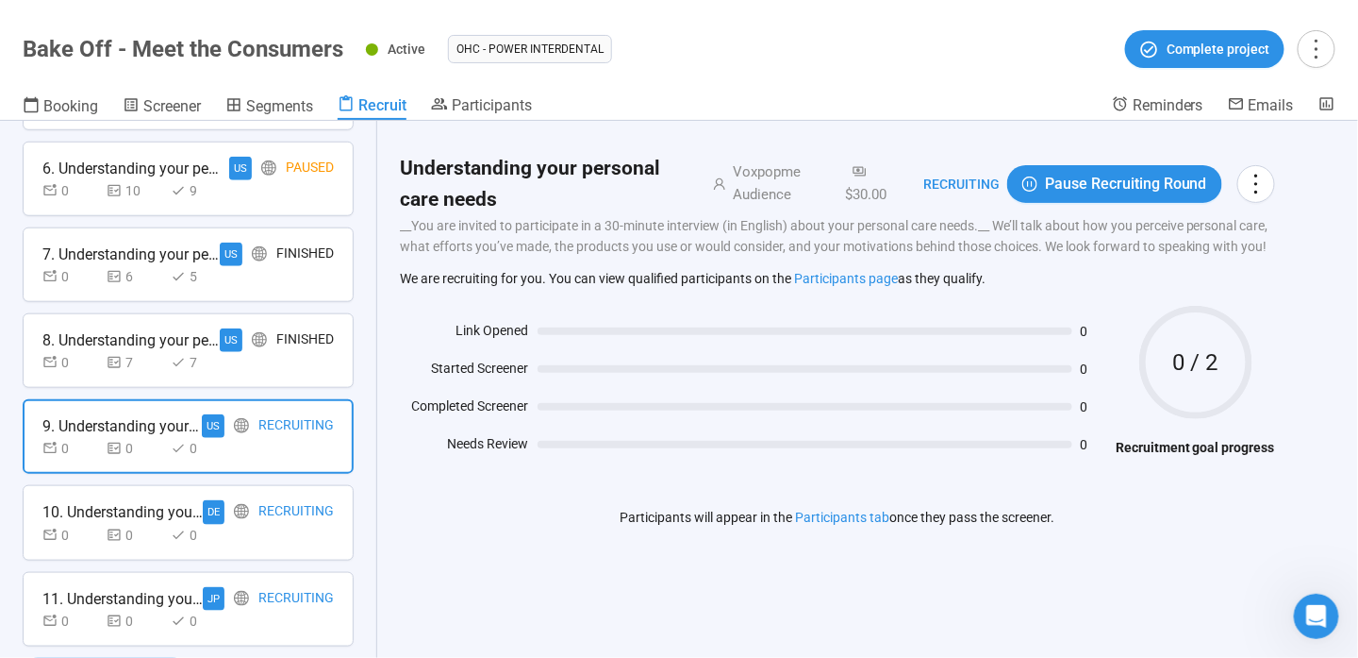
scroll to position [565, 0]
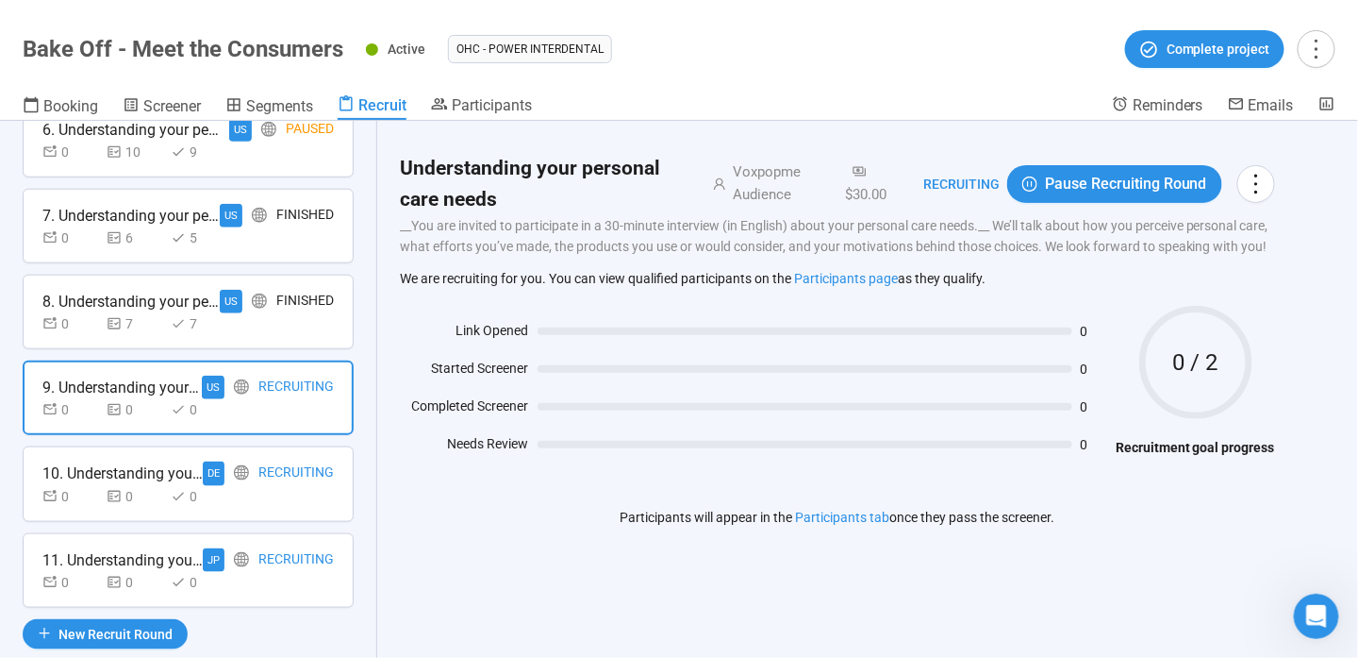
click at [260, 516] on div "Recruit Recruit participants using different sources, recruitment goals, and in…" at bounding box center [188, 389] width 377 height 537
click at [270, 475] on div "Recruiting" at bounding box center [295, 473] width 75 height 24
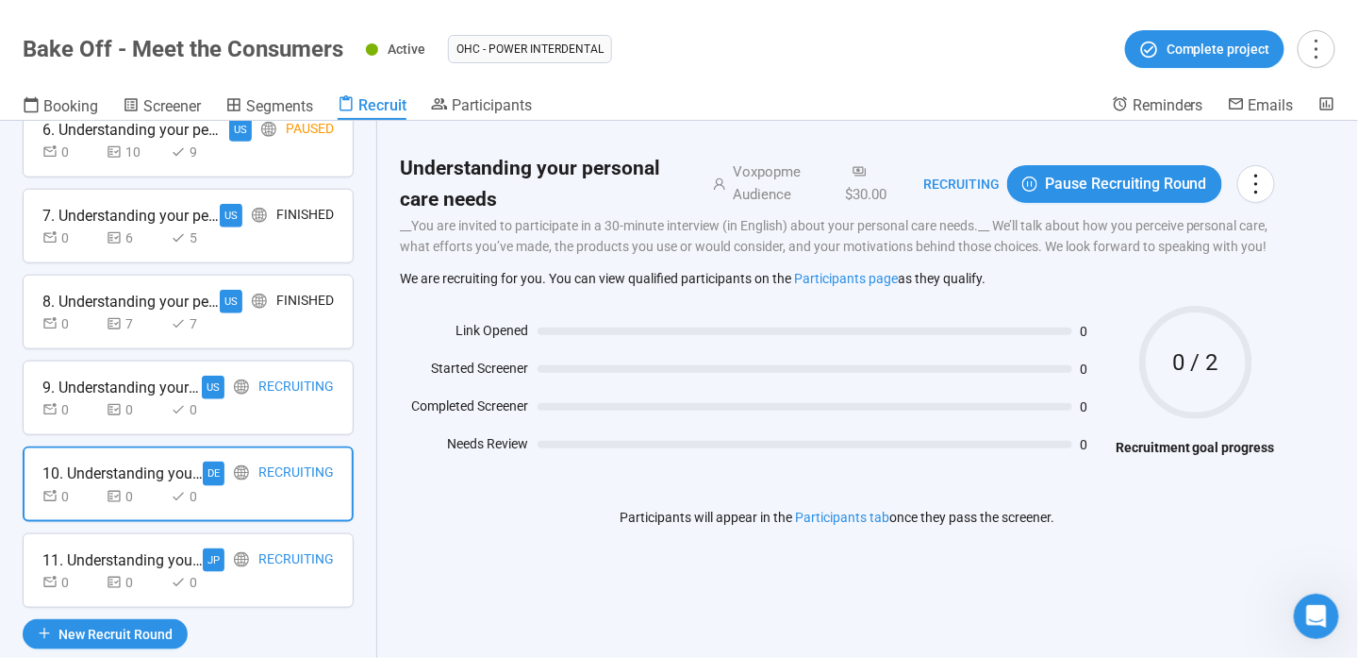
click at [273, 548] on div "Recruiting" at bounding box center [295, 560] width 75 height 24
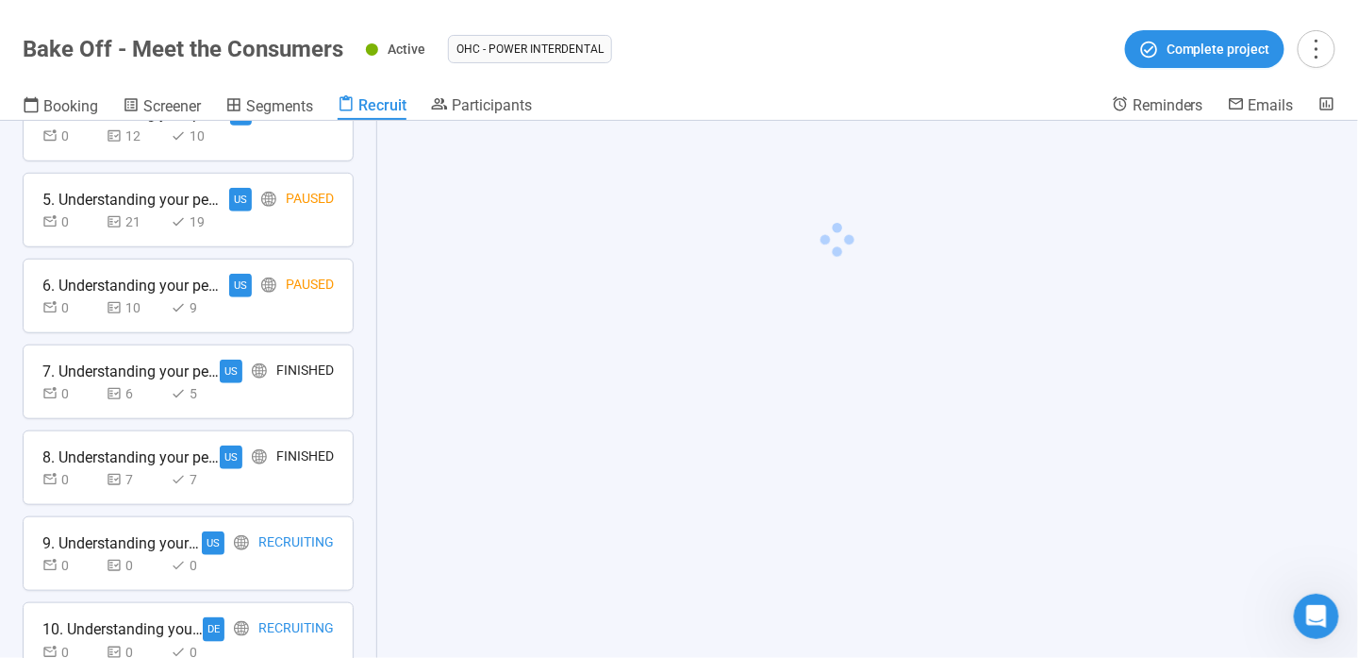
scroll to position [282, 0]
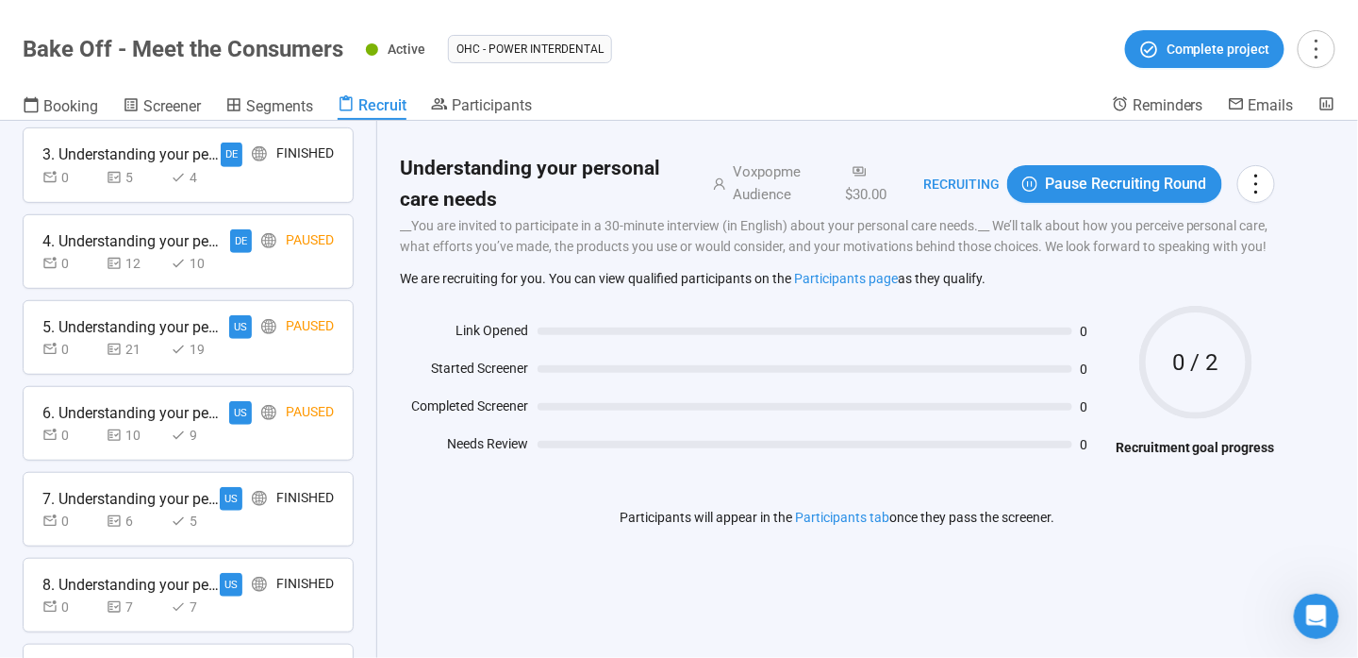
click at [291, 494] on div "Finished" at bounding box center [305, 499] width 58 height 24
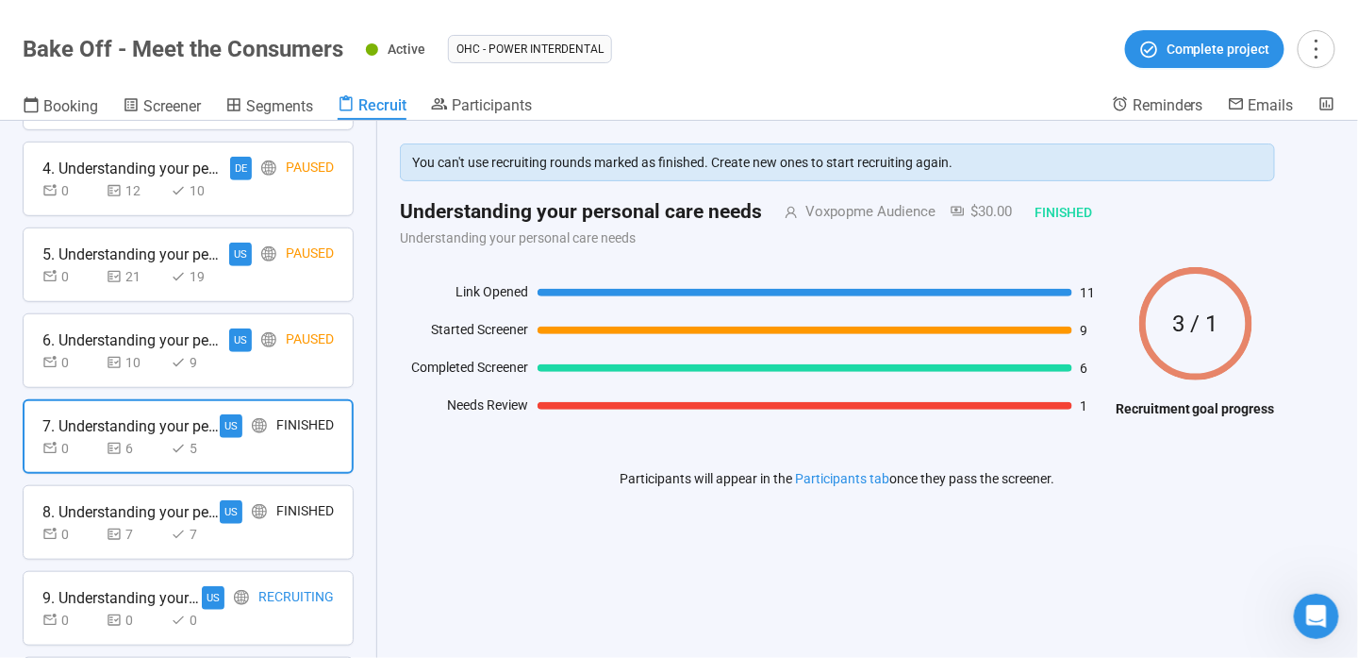
scroll to position [376, 0]
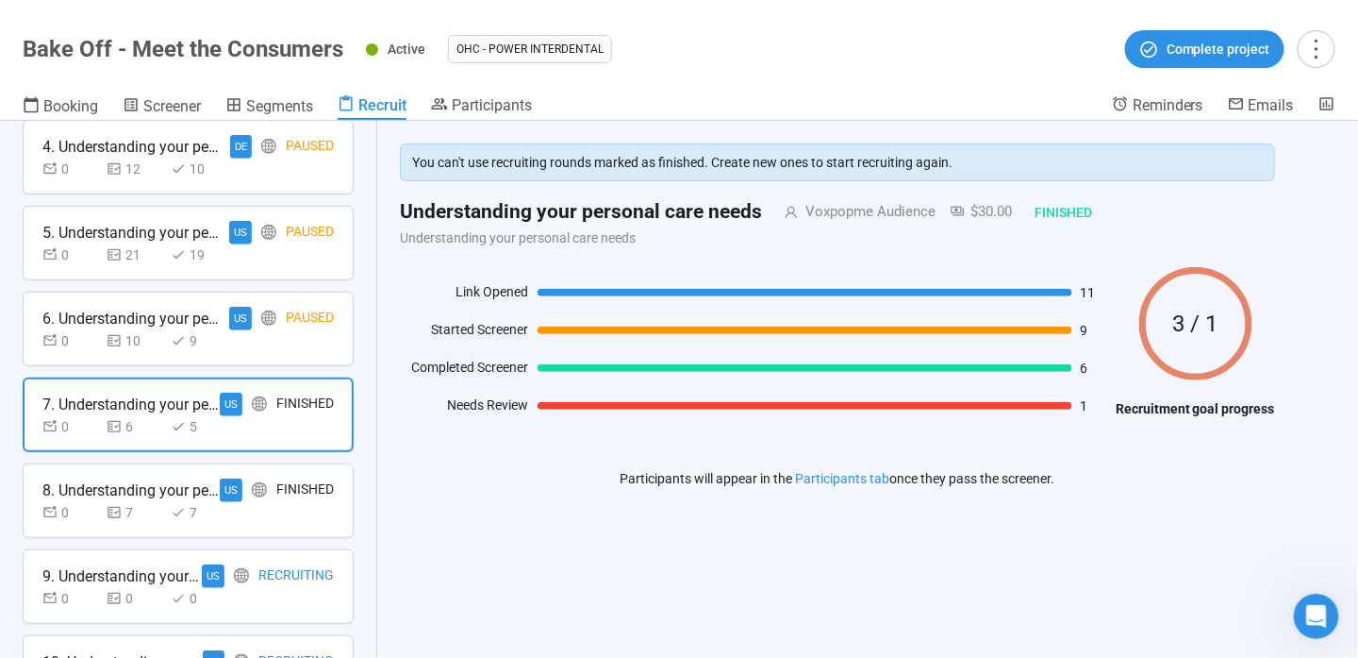
click at [283, 491] on div "Finished" at bounding box center [305, 490] width 58 height 24
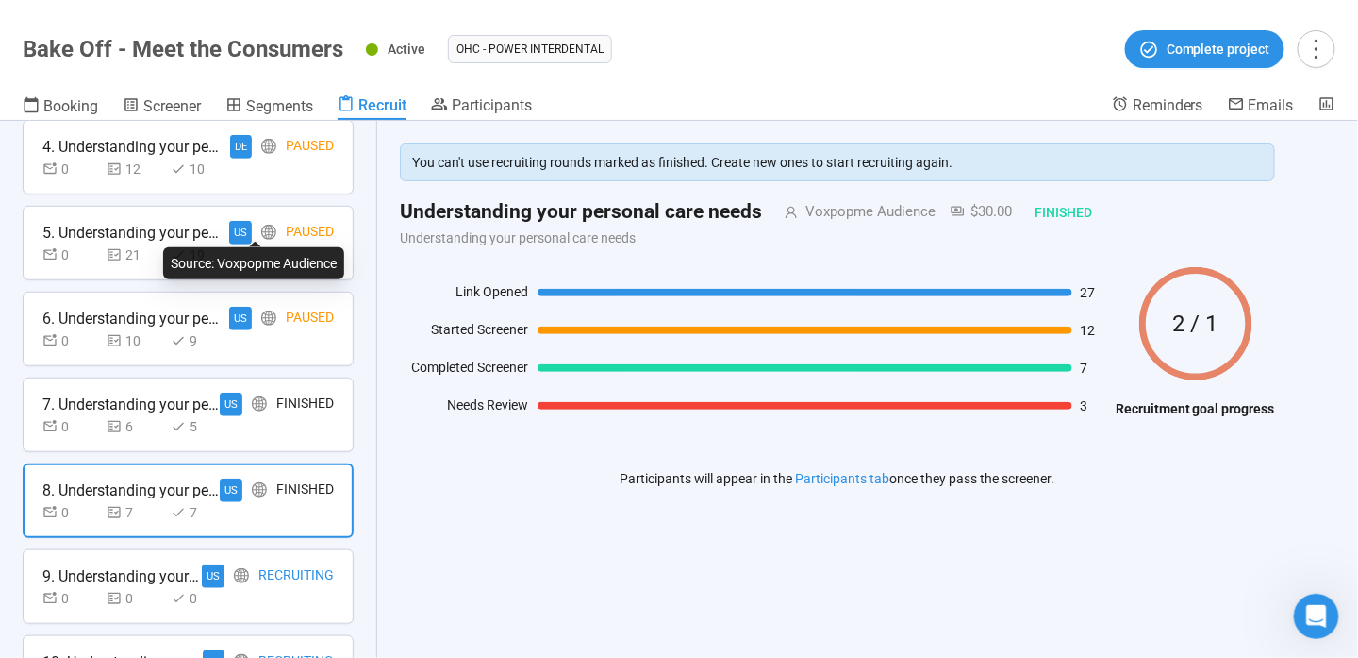
click at [261, 225] on icon "global" at bounding box center [268, 232] width 15 height 15
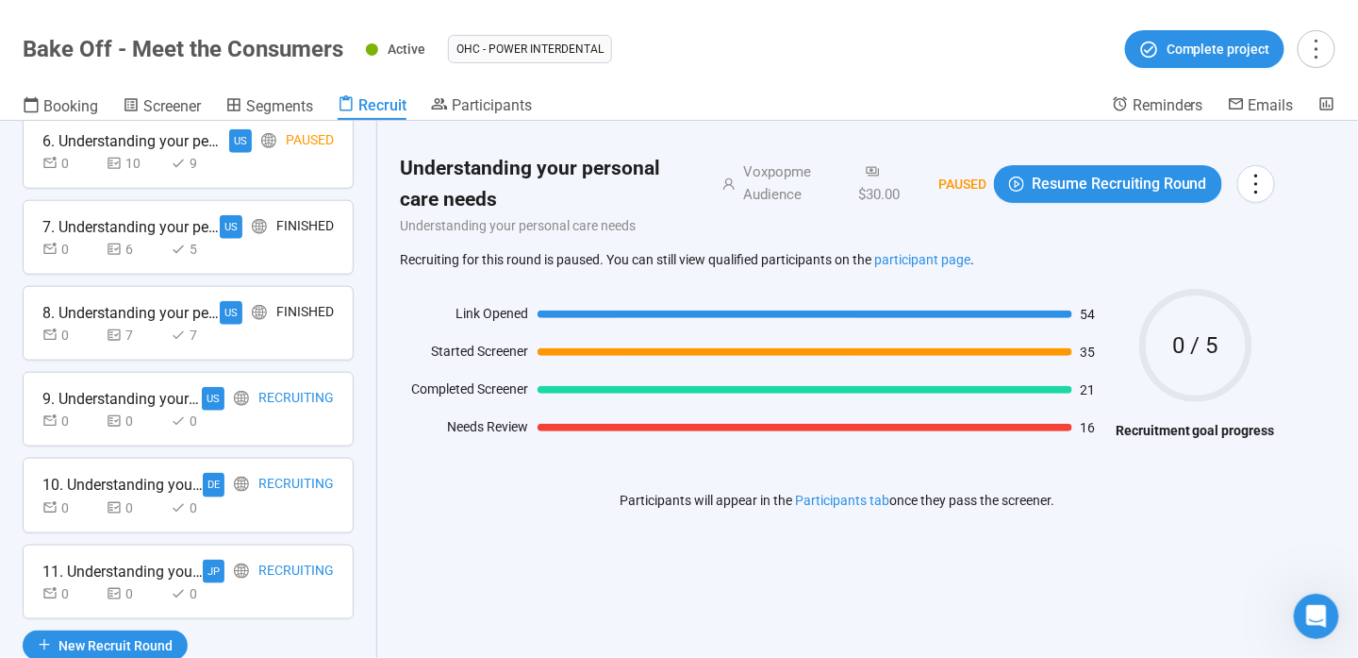
scroll to position [592, 0]
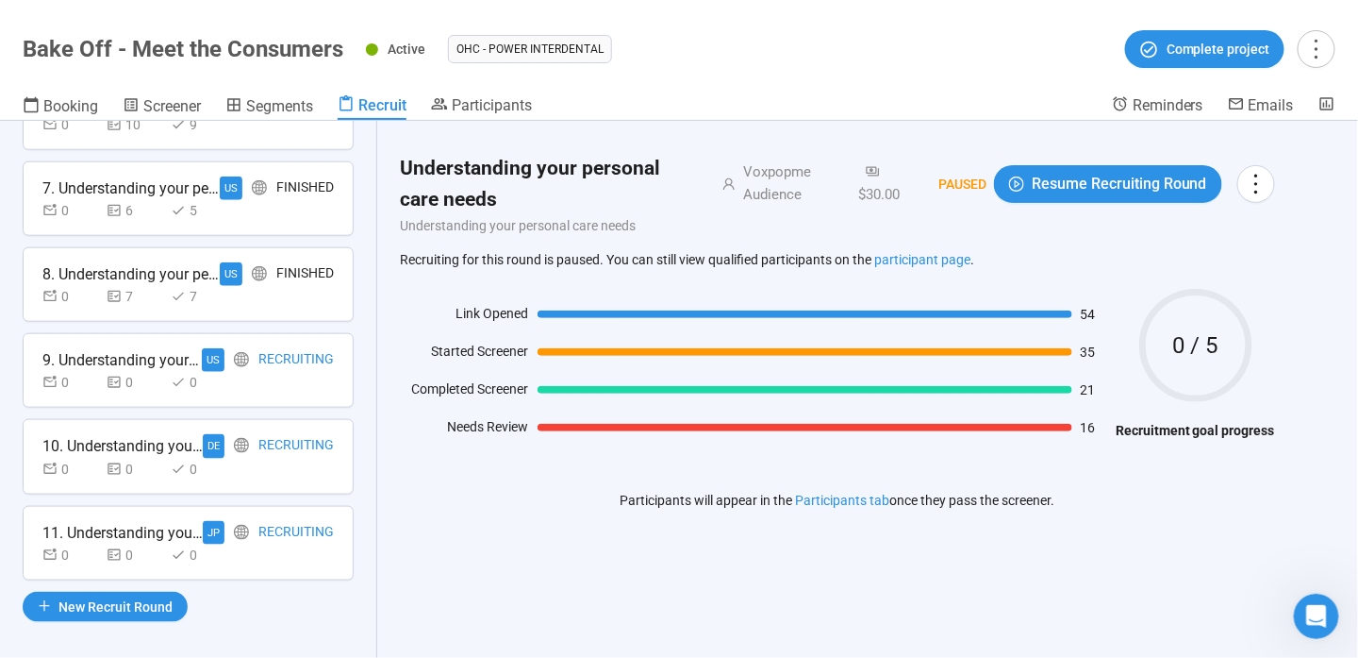
click at [264, 472] on div "10. Understanding your personal care needs DE Recruiting 0 0 0" at bounding box center [188, 456] width 331 height 75
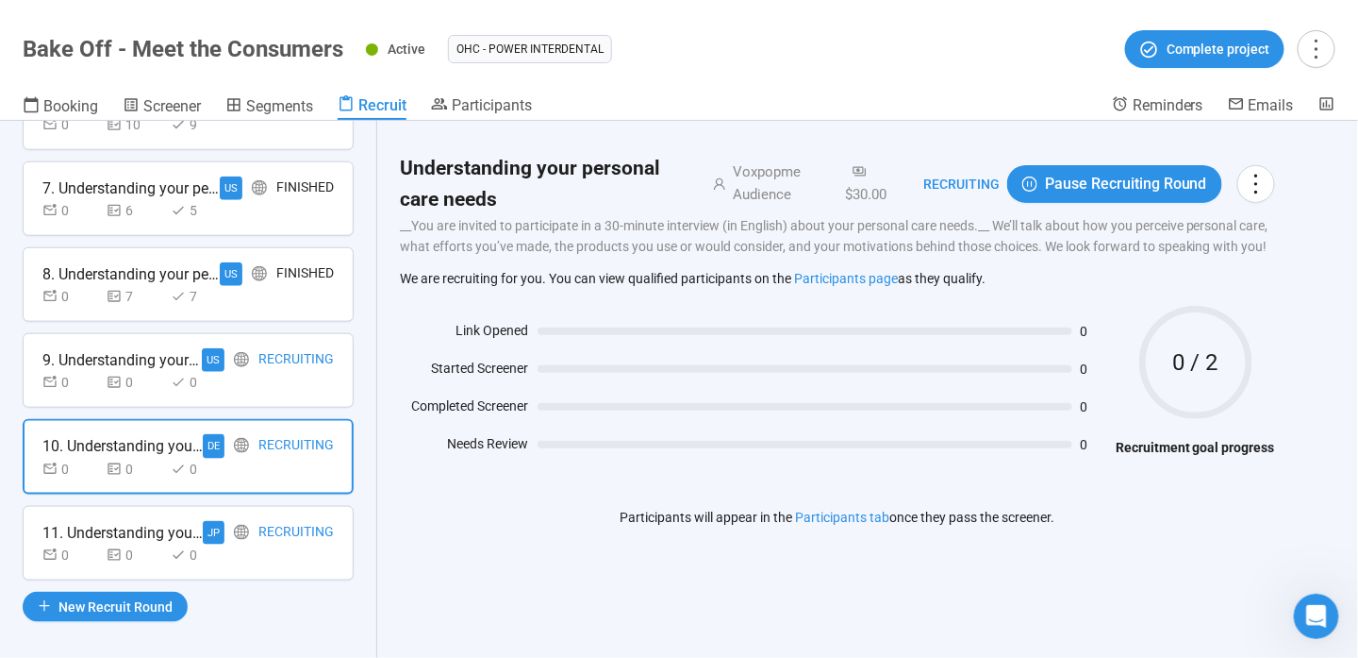
click at [276, 379] on div "0 0 0" at bounding box center [187, 382] width 291 height 21
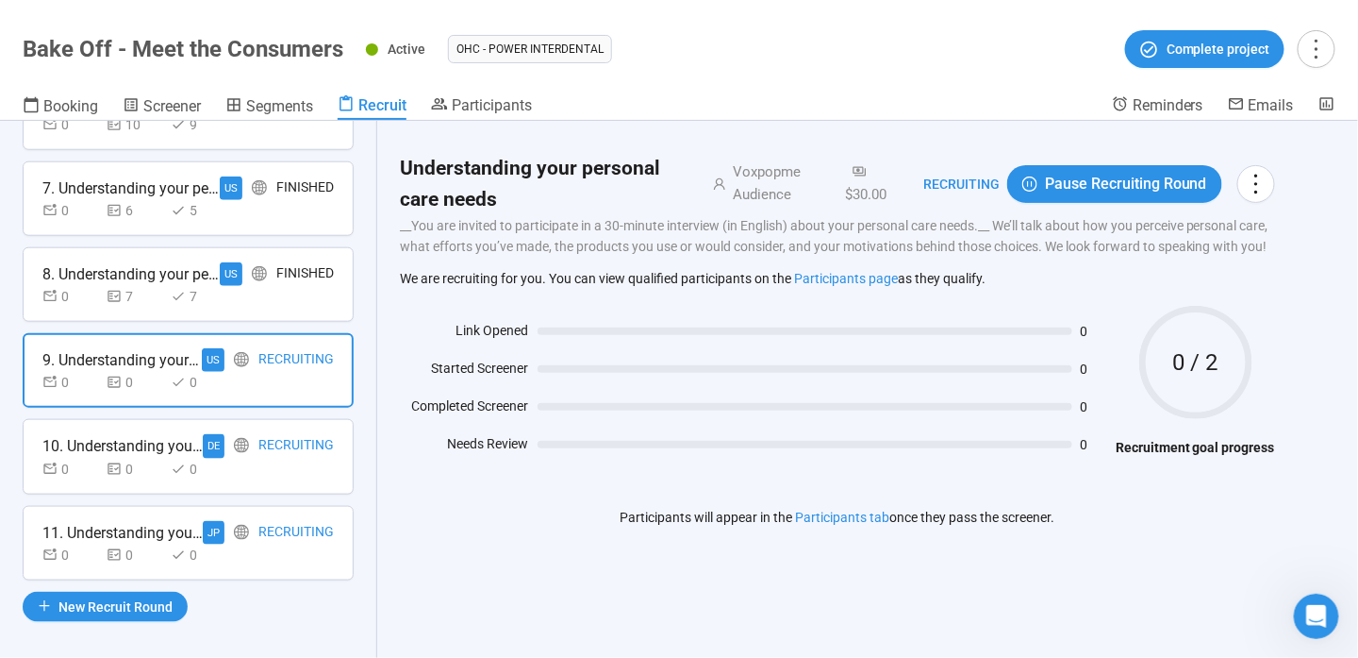
click at [142, 92] on header "Bake Off - Meet the Consumers Active OHC - Power Interdental Complete project B…" at bounding box center [679, 60] width 1358 height 121
click at [151, 108] on span "Screener" at bounding box center [172, 106] width 58 height 18
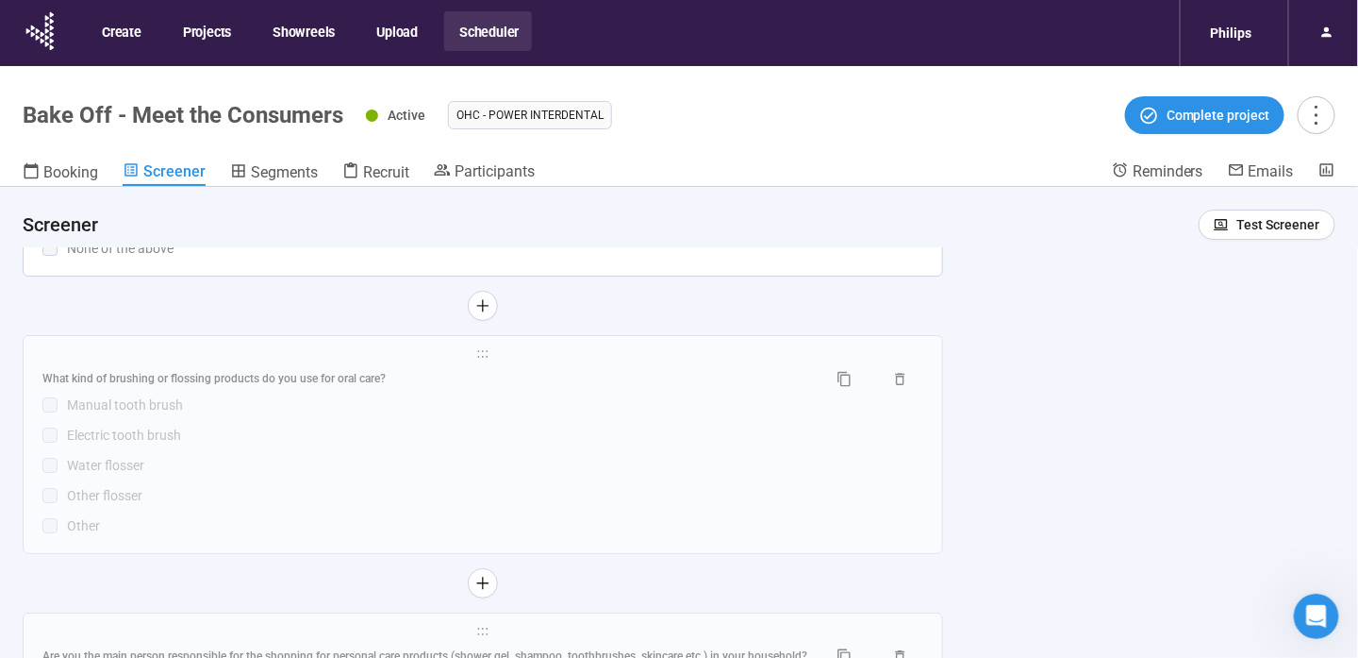
scroll to position [2264, 0]
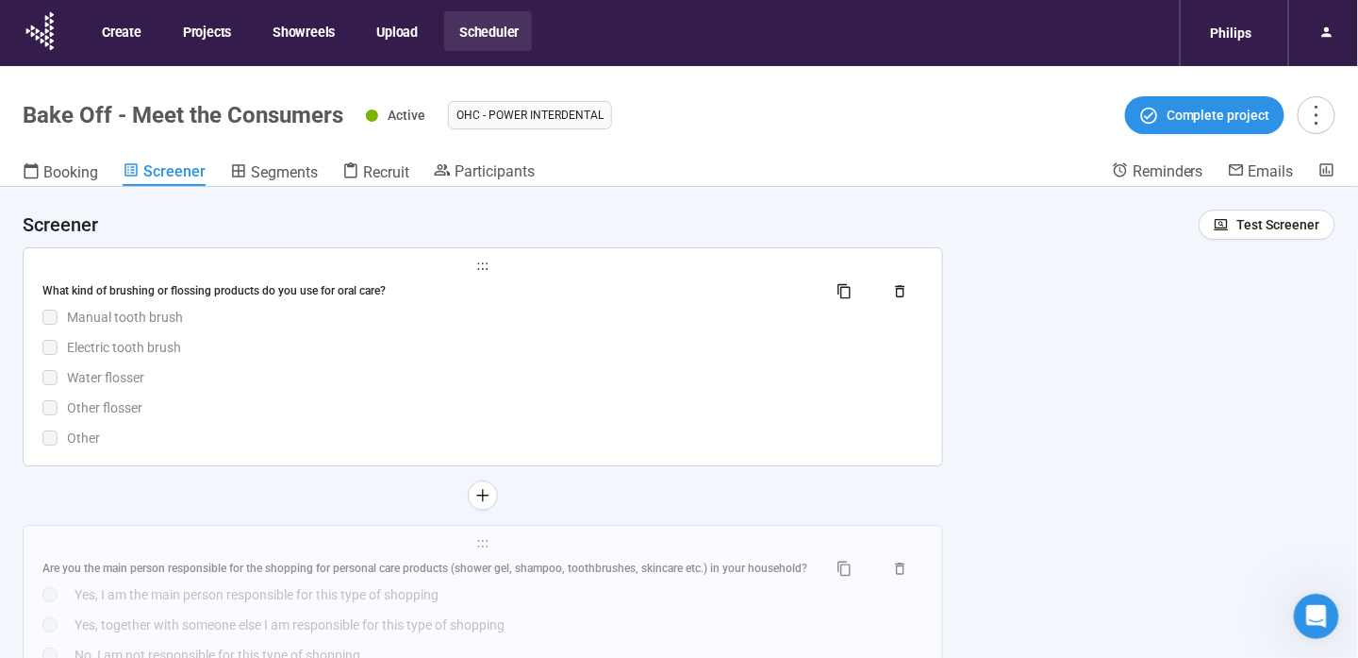
click at [348, 369] on div "Water flosser" at bounding box center [495, 377] width 857 height 21
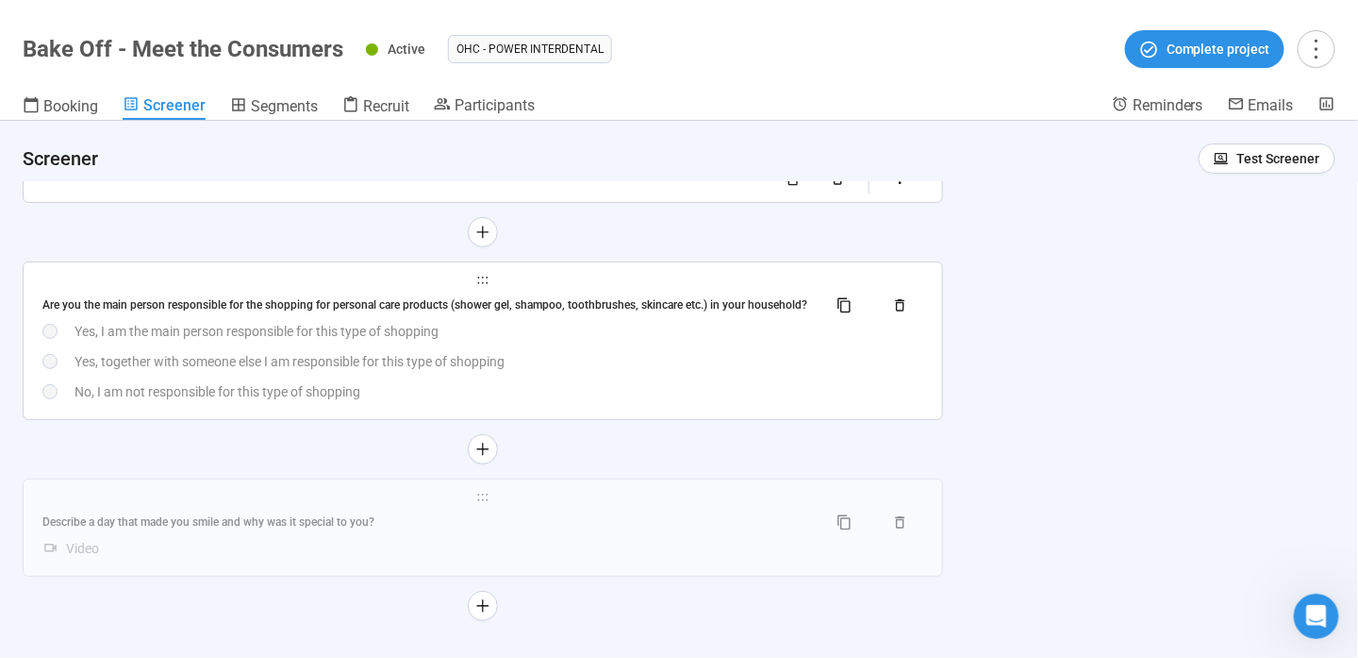
scroll to position [2544, 0]
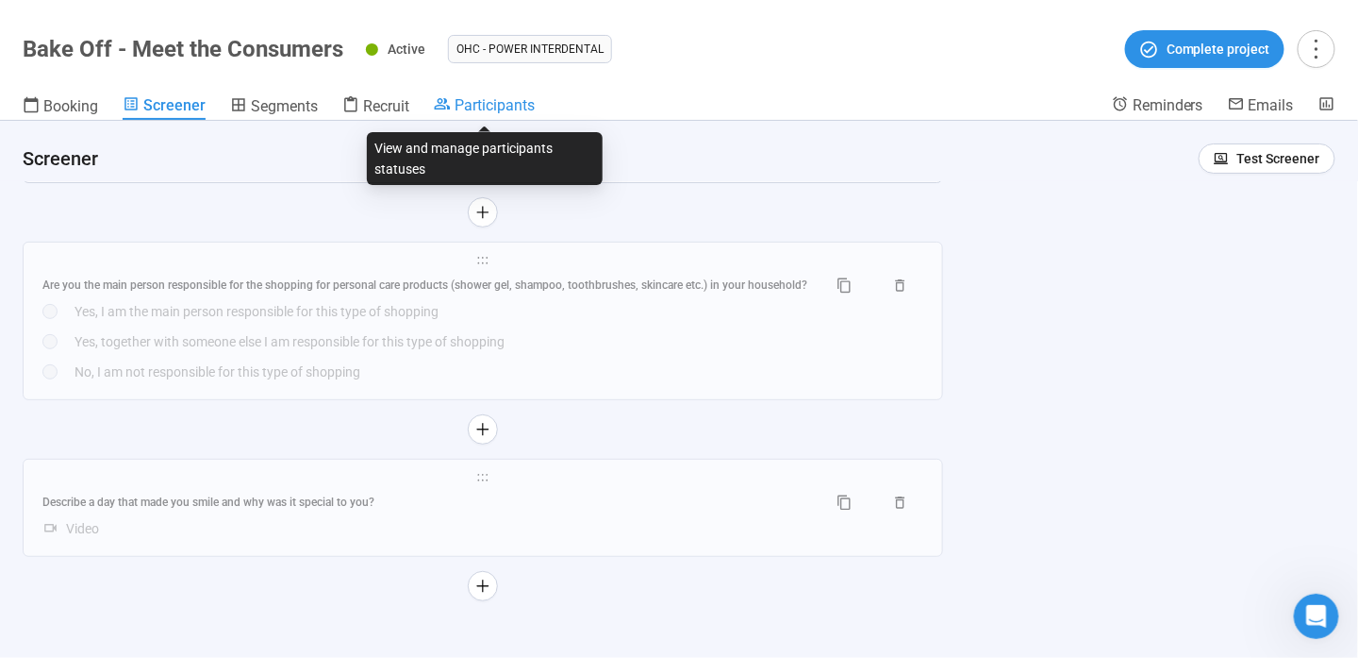
click at [447, 96] on icon at bounding box center [442, 103] width 17 height 17
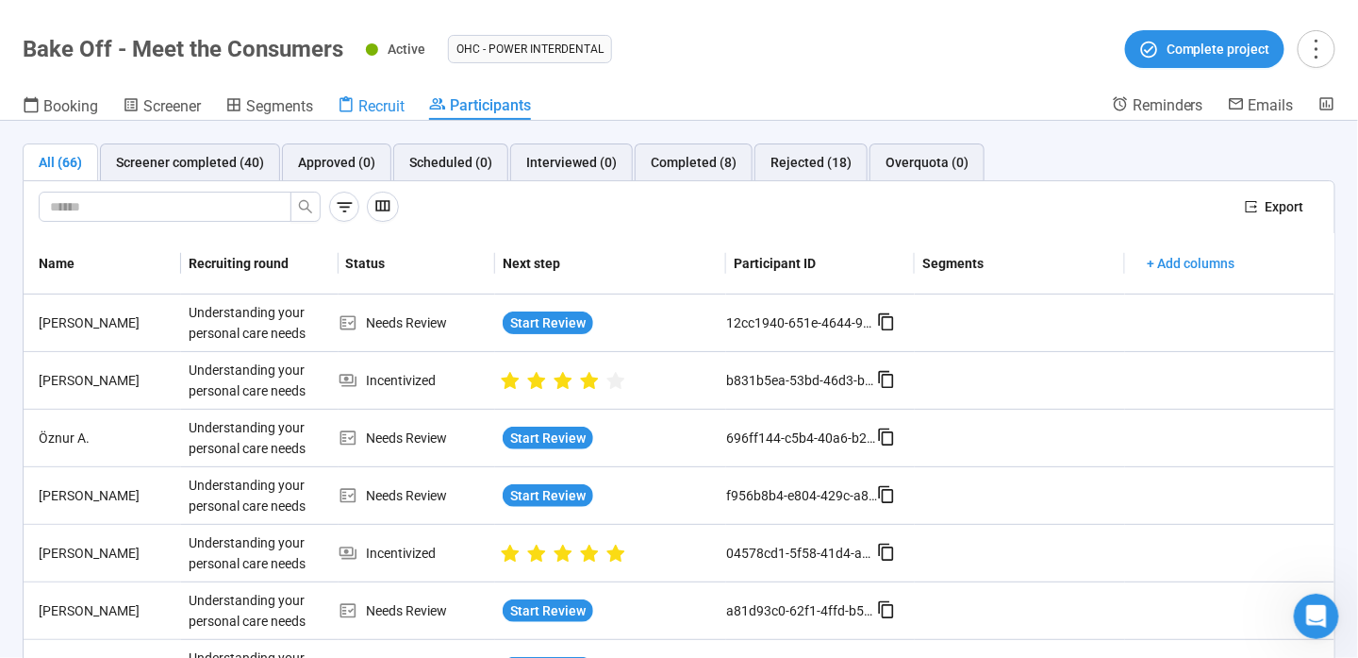
click at [384, 112] on span "Recruit" at bounding box center [381, 106] width 46 height 18
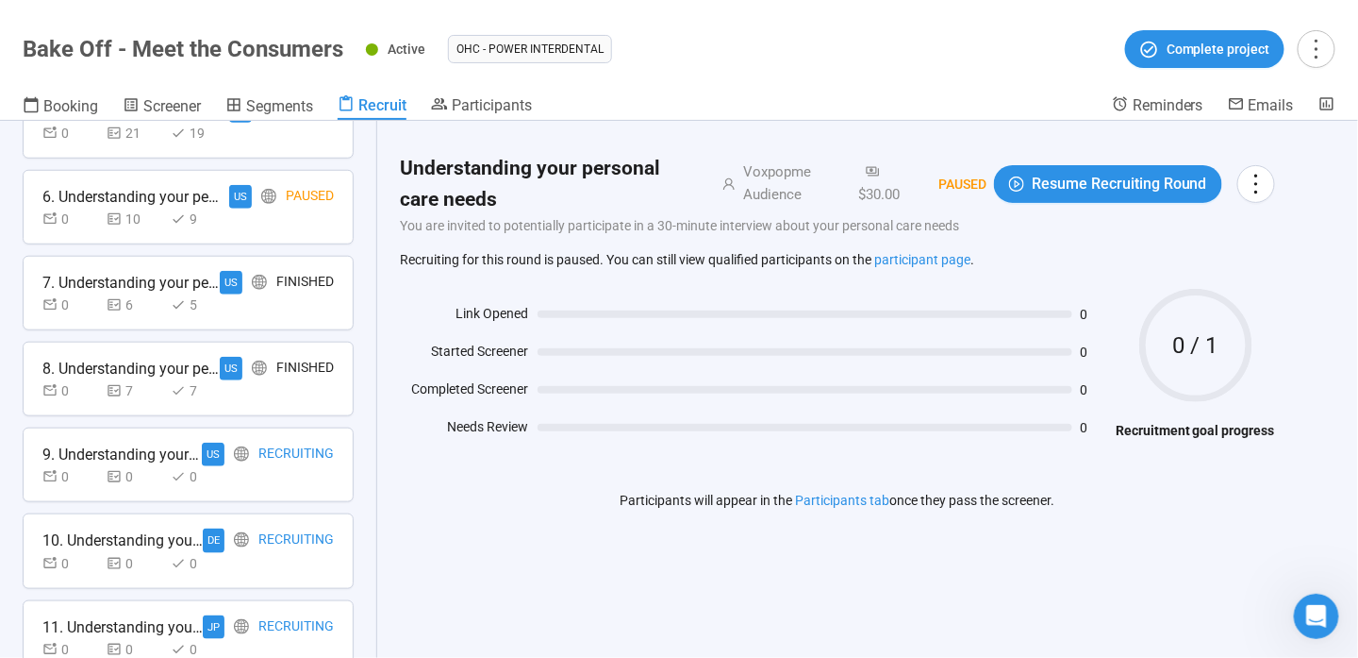
scroll to position [592, 0]
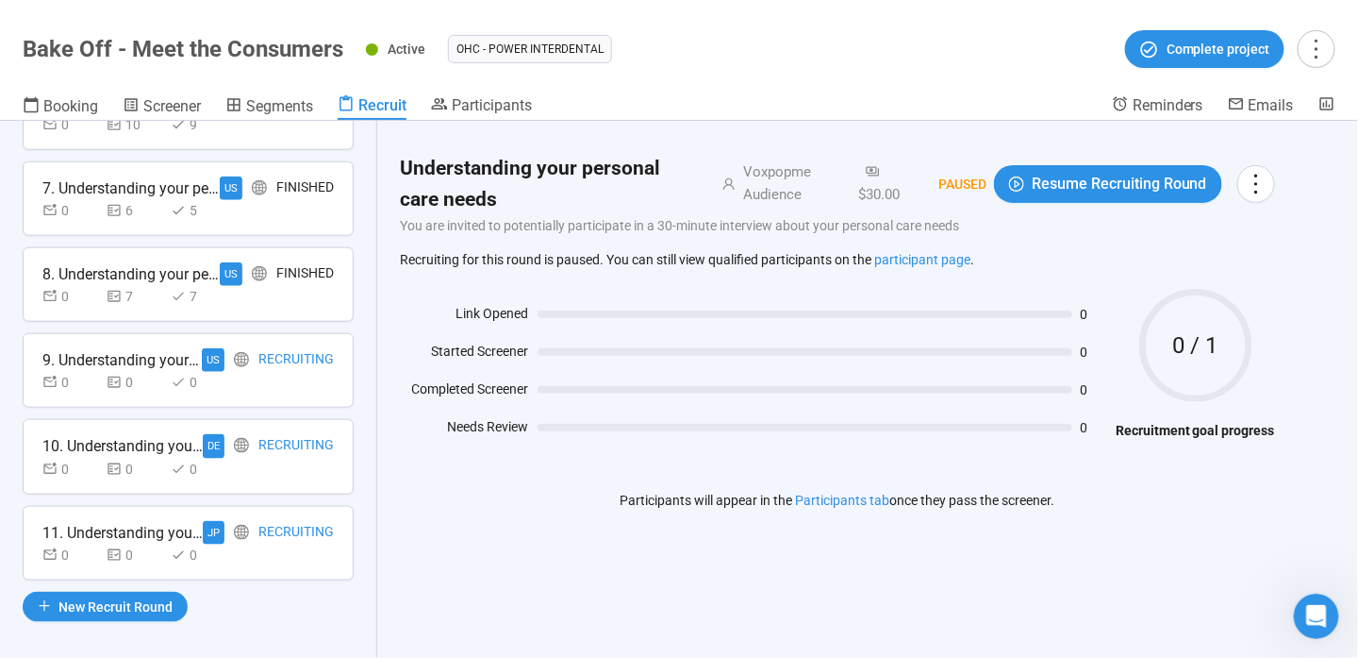
click at [274, 364] on div "Recruiting" at bounding box center [295, 360] width 75 height 24
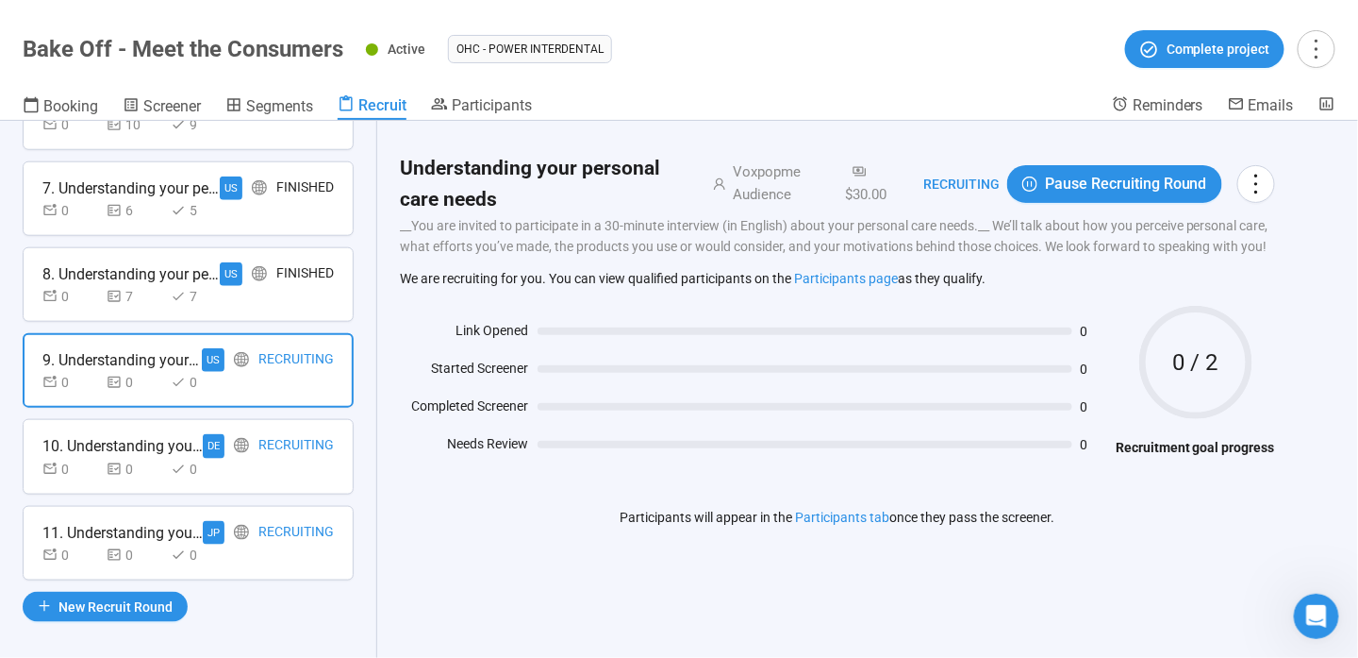
click at [277, 441] on div "Recruiting" at bounding box center [295, 446] width 75 height 24
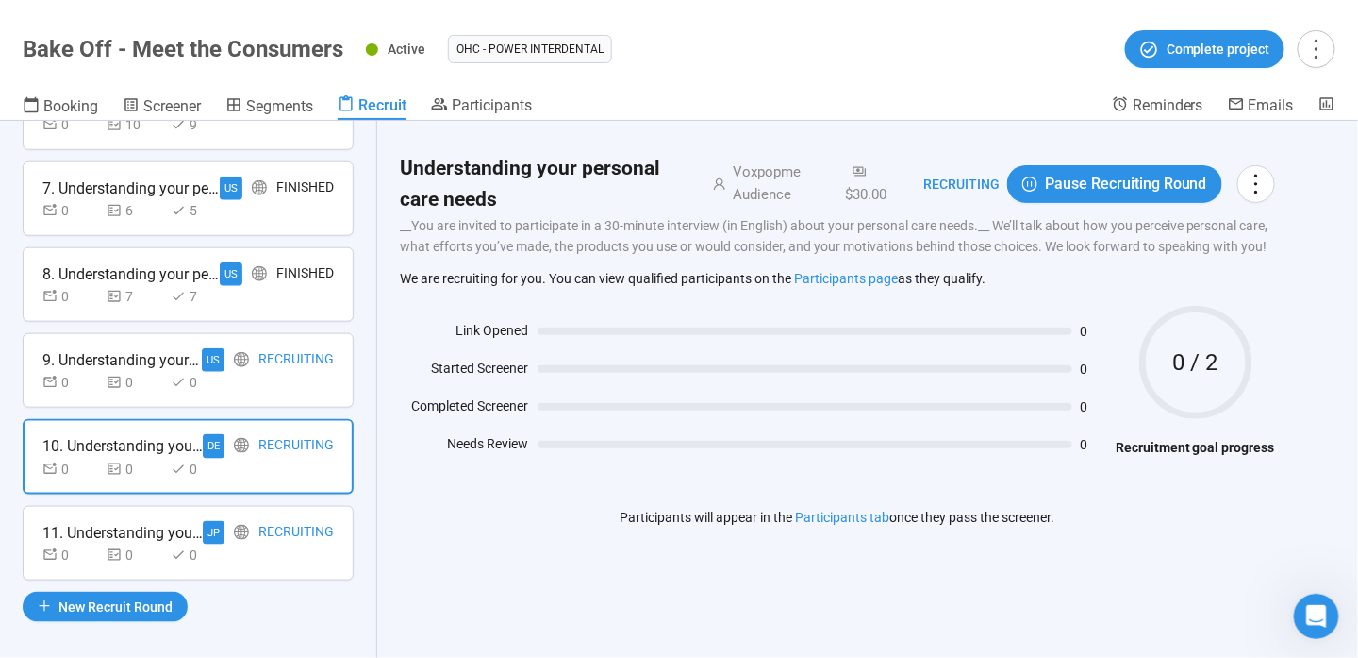
click at [278, 521] on div "Recruiting" at bounding box center [295, 533] width 75 height 24
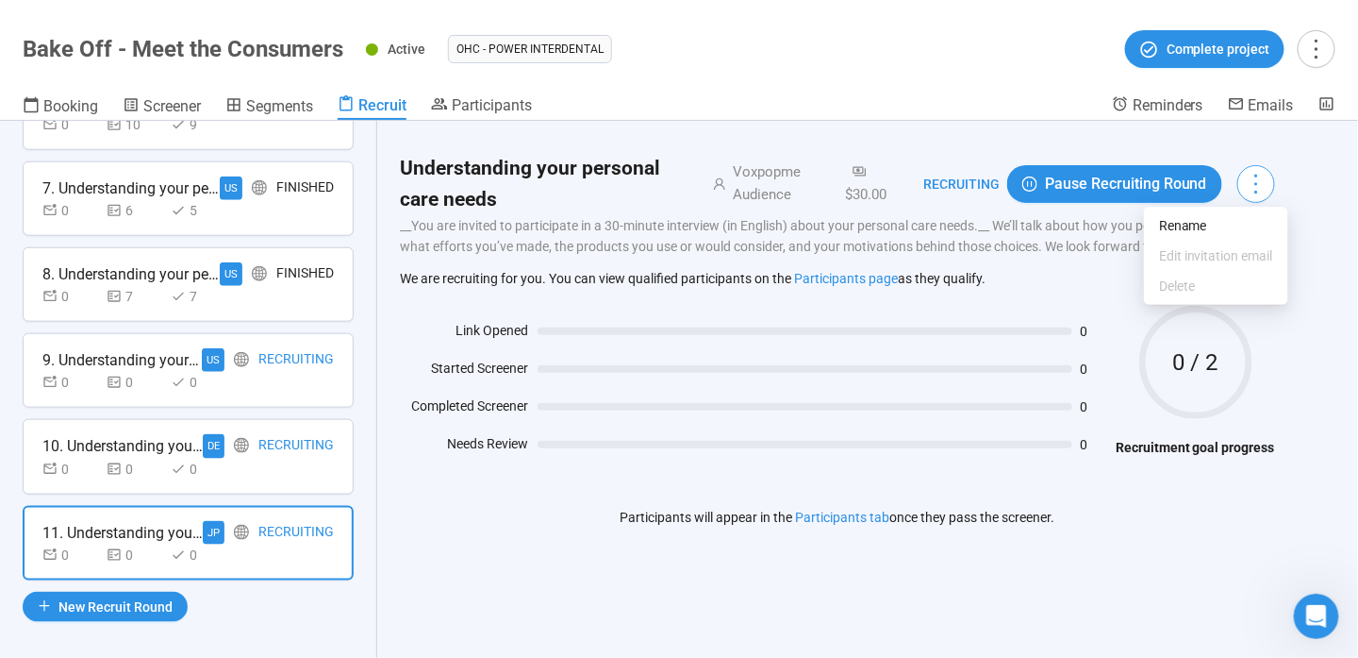
click at [1269, 181] on icon "more" at bounding box center [1255, 183] width 25 height 25
click at [792, 267] on div "Understanding your personal care needs Voxpopme Audience $30.00 Recruiting Paus…" at bounding box center [837, 318] width 875 height 350
click at [79, 98] on span "Booking" at bounding box center [70, 106] width 55 height 18
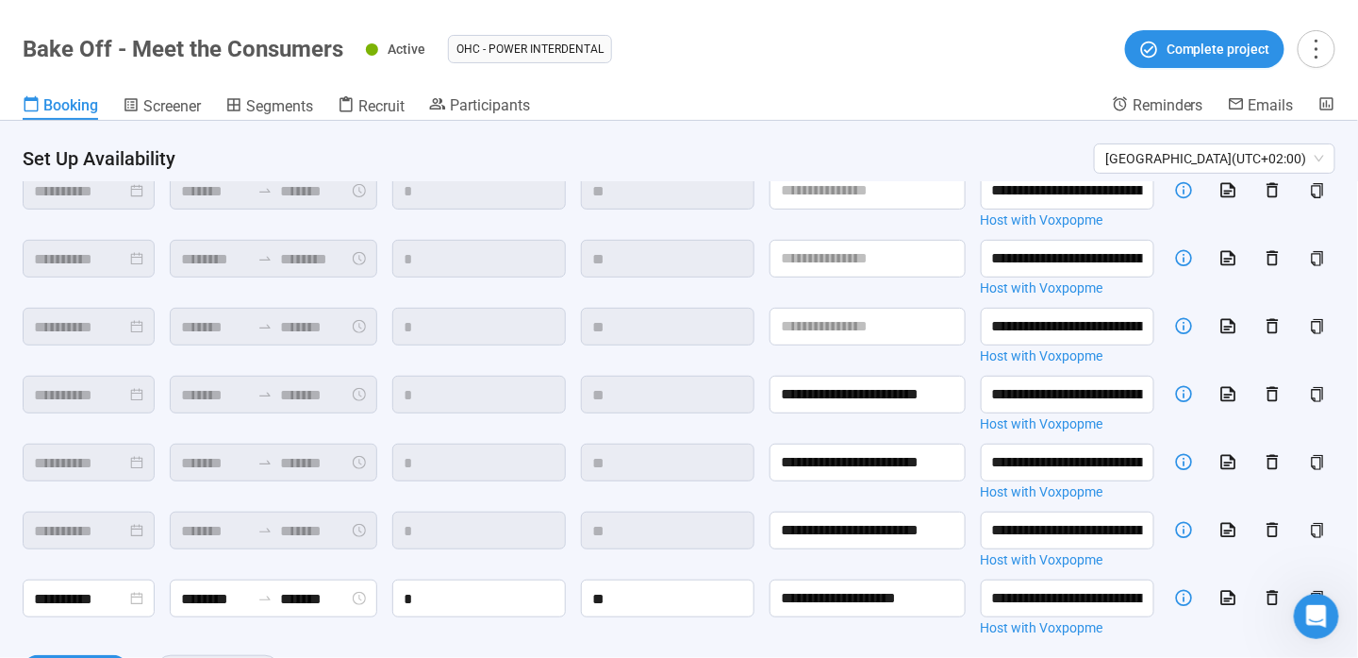
scroll to position [254, 0]
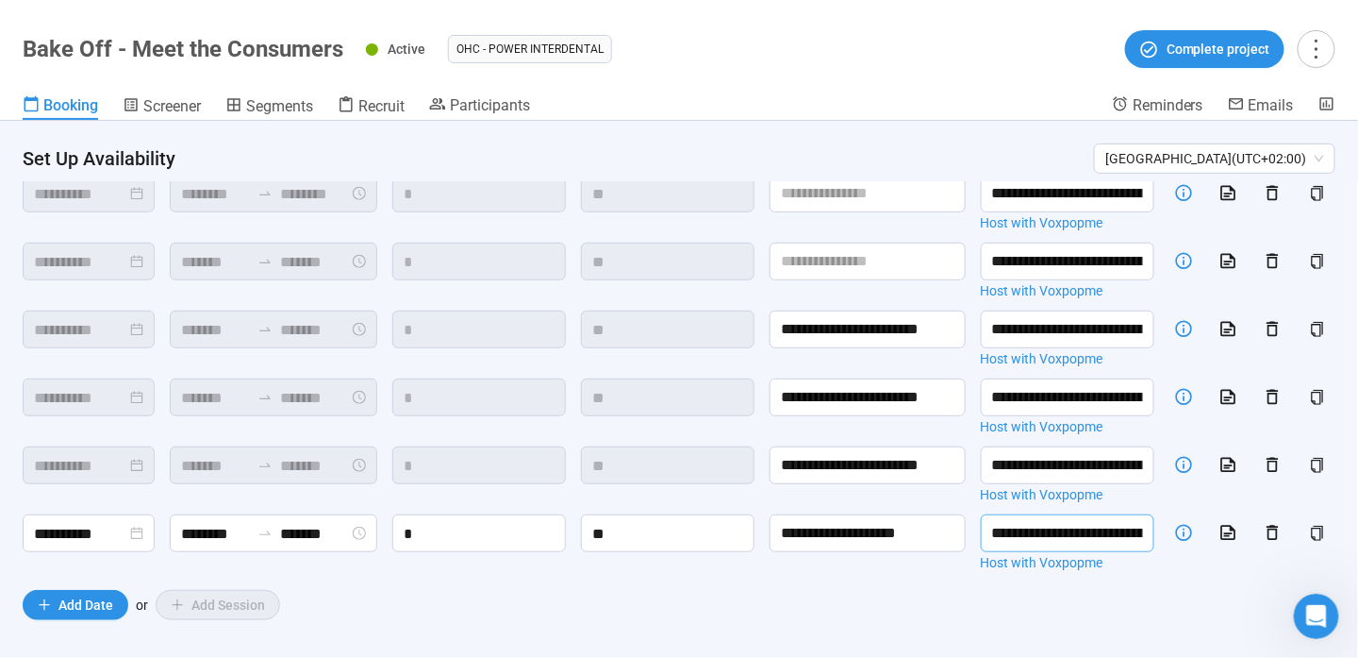
click at [1073, 531] on input "**********" at bounding box center [1068, 533] width 174 height 38
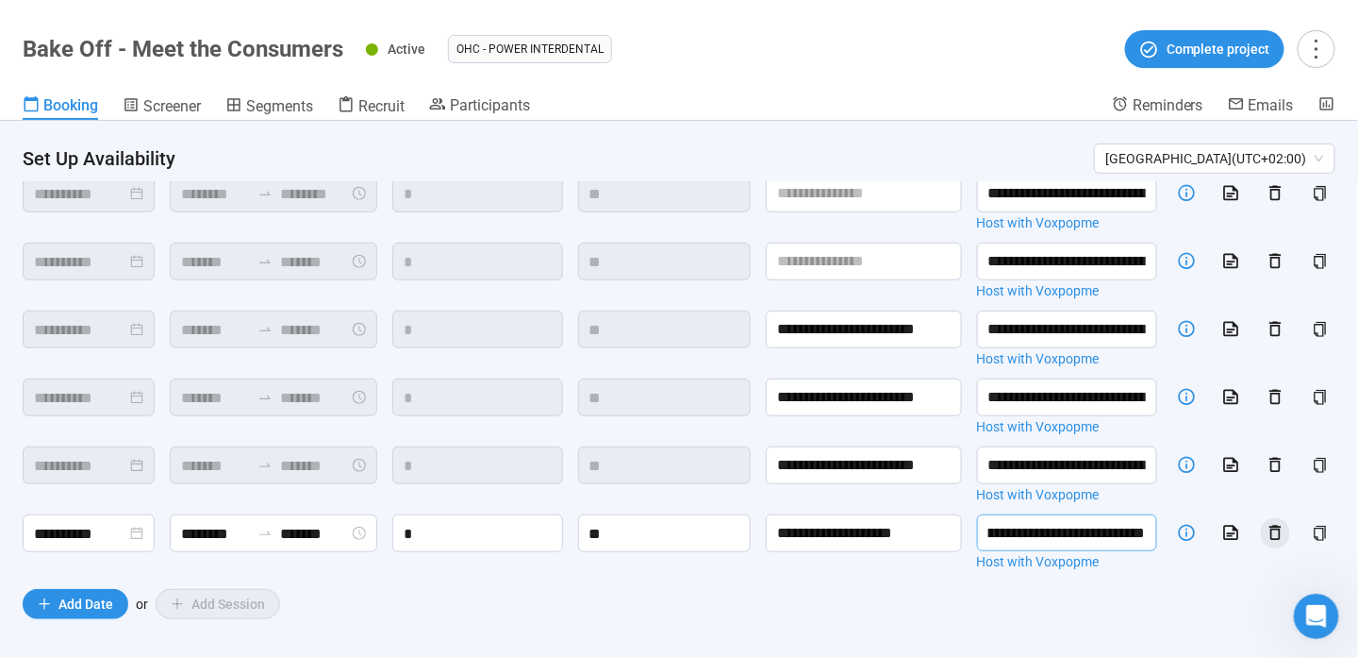
drag, startPoint x: 974, startPoint y: 525, endPoint x: 1263, endPoint y: 527, distance: 288.7
click at [1263, 527] on div "**********" at bounding box center [679, 295] width 1313 height 571
click at [824, 602] on div "Add Date or Add Session" at bounding box center [679, 604] width 1313 height 30
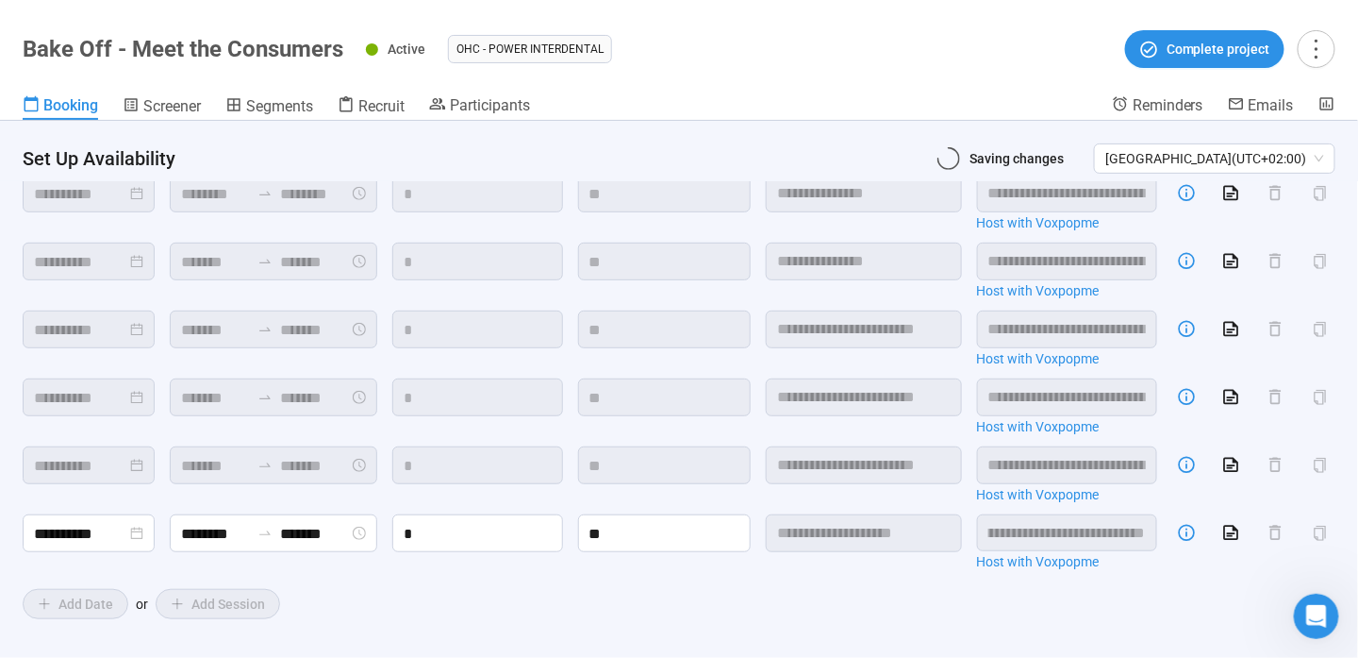
scroll to position [0, 0]
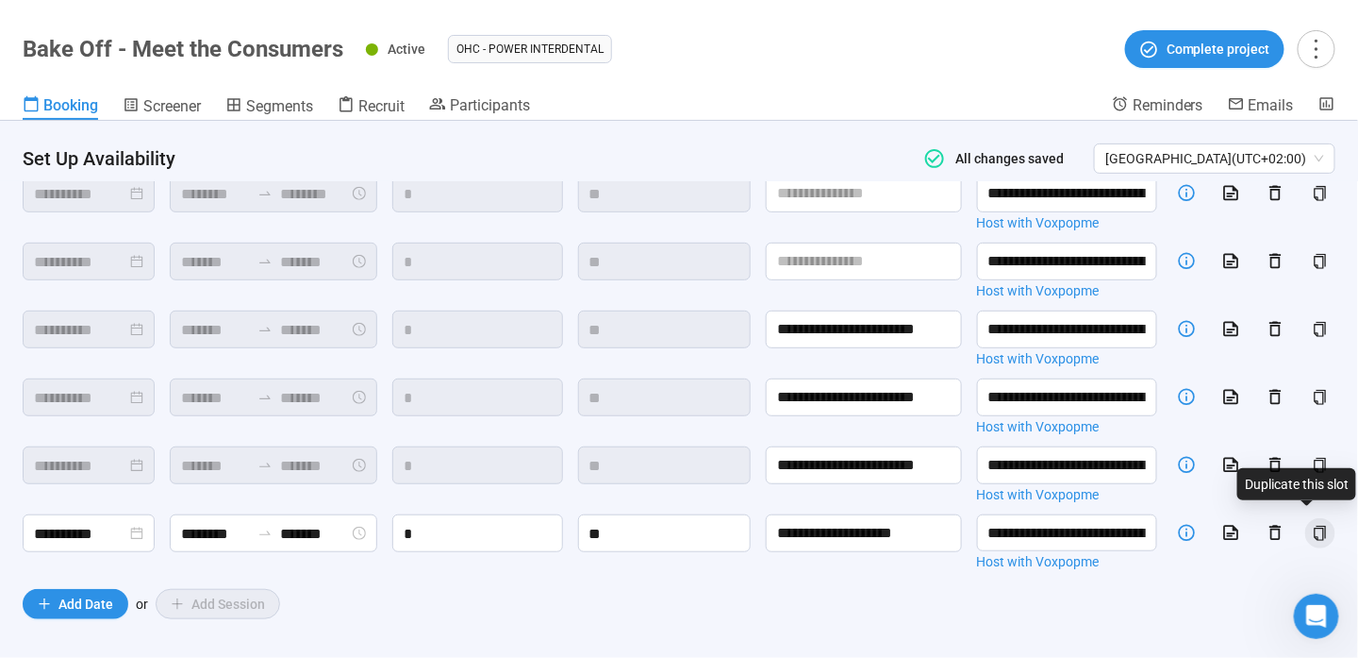
click at [1315, 525] on icon "copy" at bounding box center [1321, 532] width 12 height 15
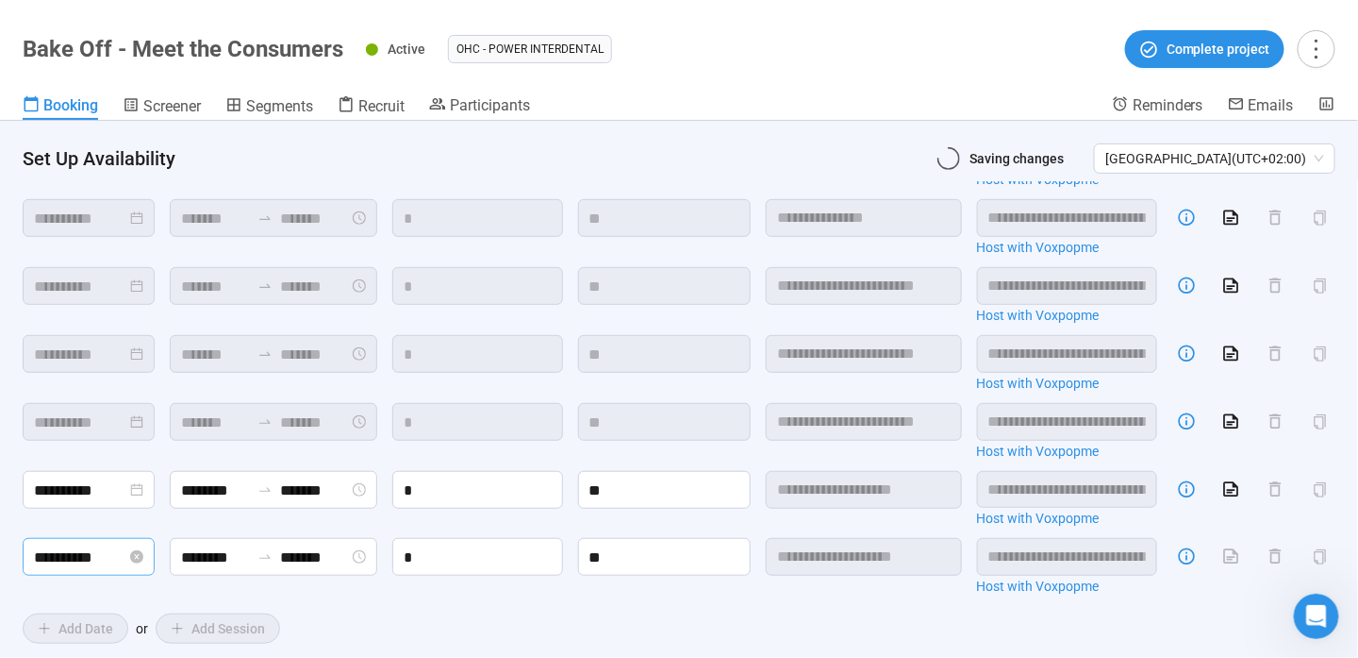
scroll to position [321, 0]
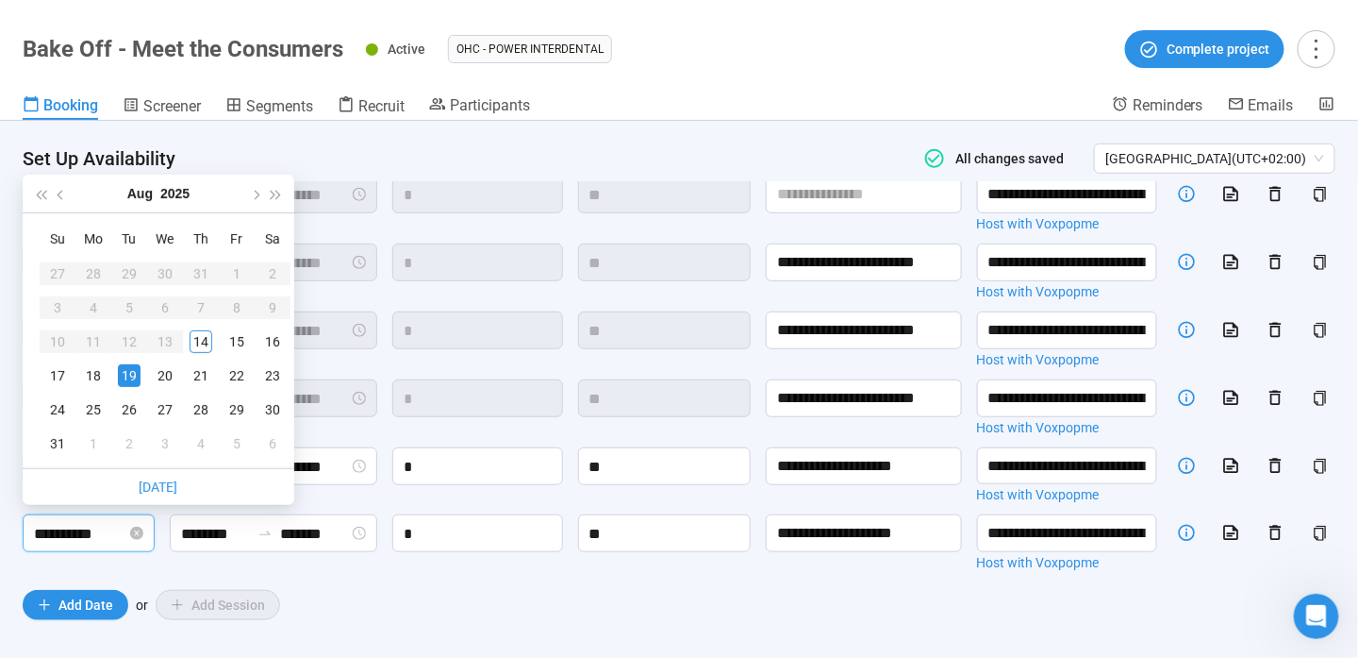
click at [107, 522] on input "**********" at bounding box center [80, 534] width 92 height 24
click at [158, 375] on div "20" at bounding box center [165, 375] width 23 height 23
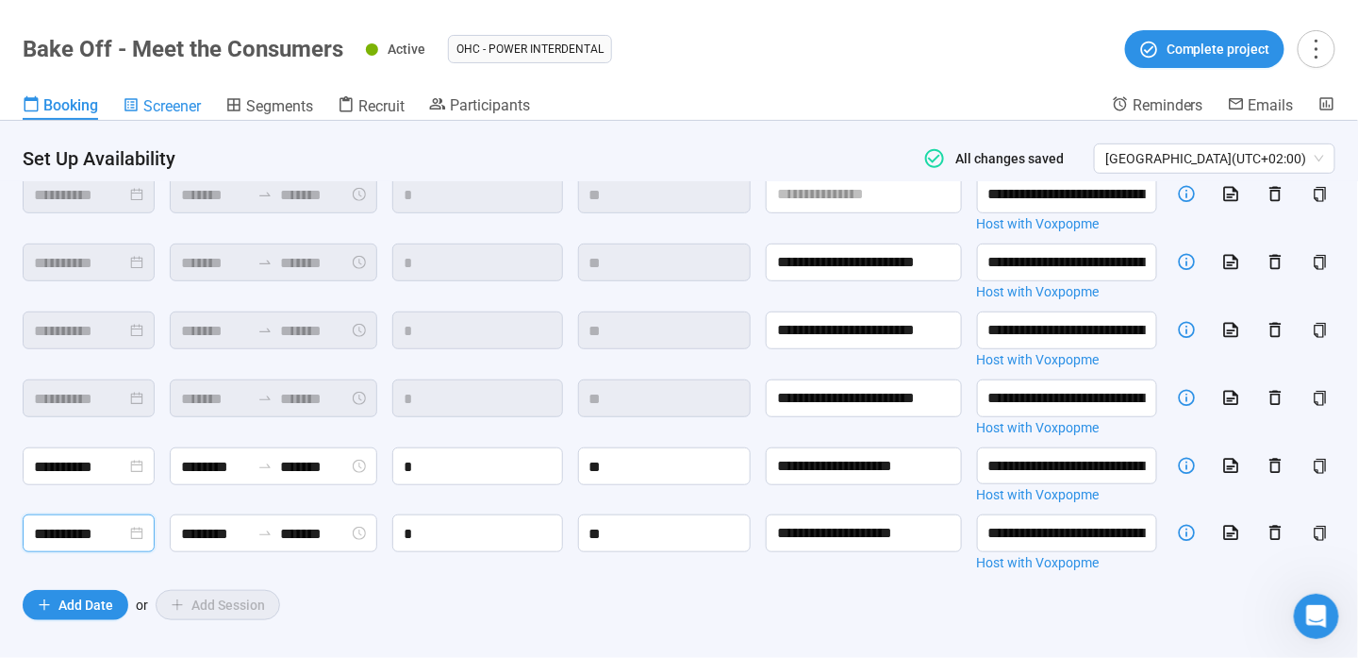
click at [168, 113] on span "Screener" at bounding box center [172, 106] width 58 height 18
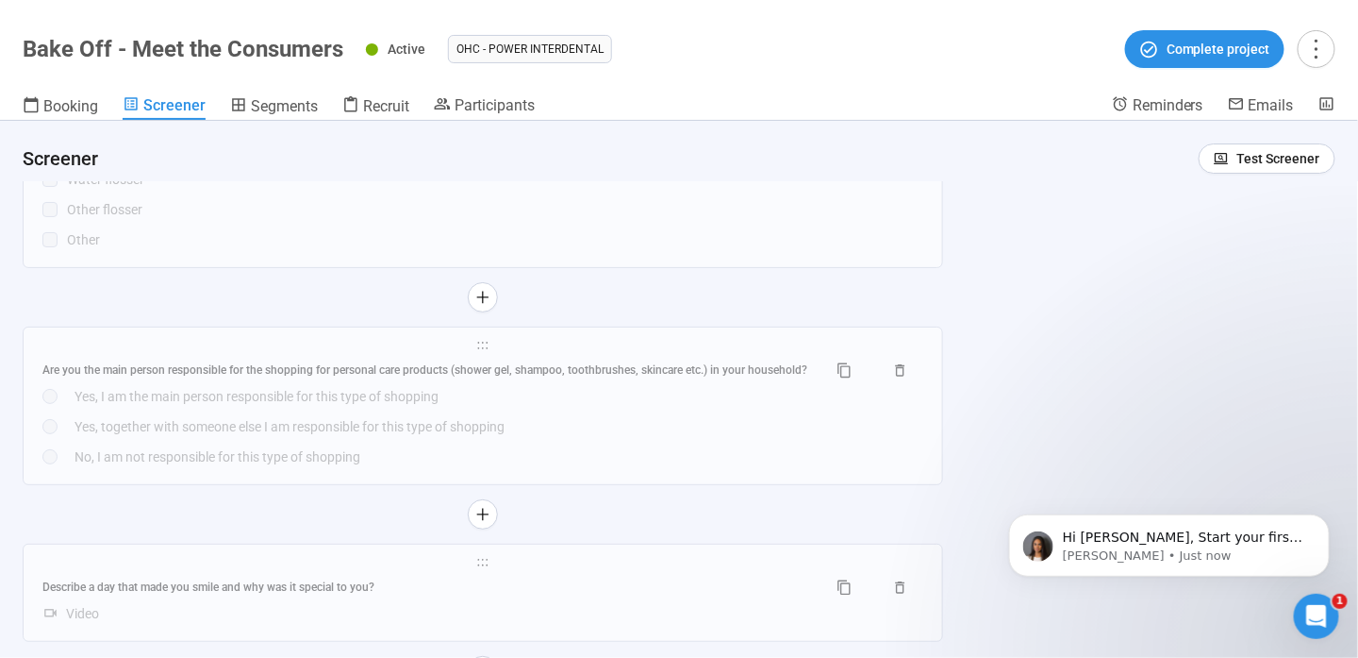
scroll to position [2484, 0]
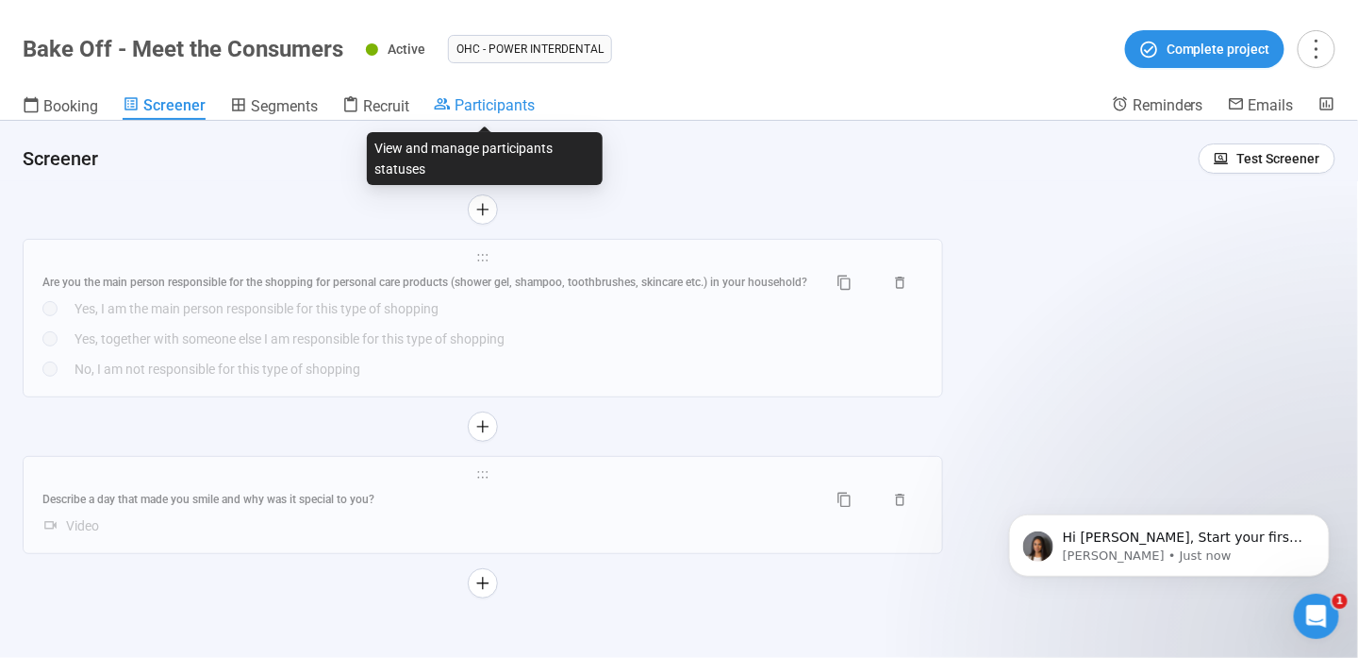
click at [481, 102] on span "Participants" at bounding box center [495, 105] width 80 height 18
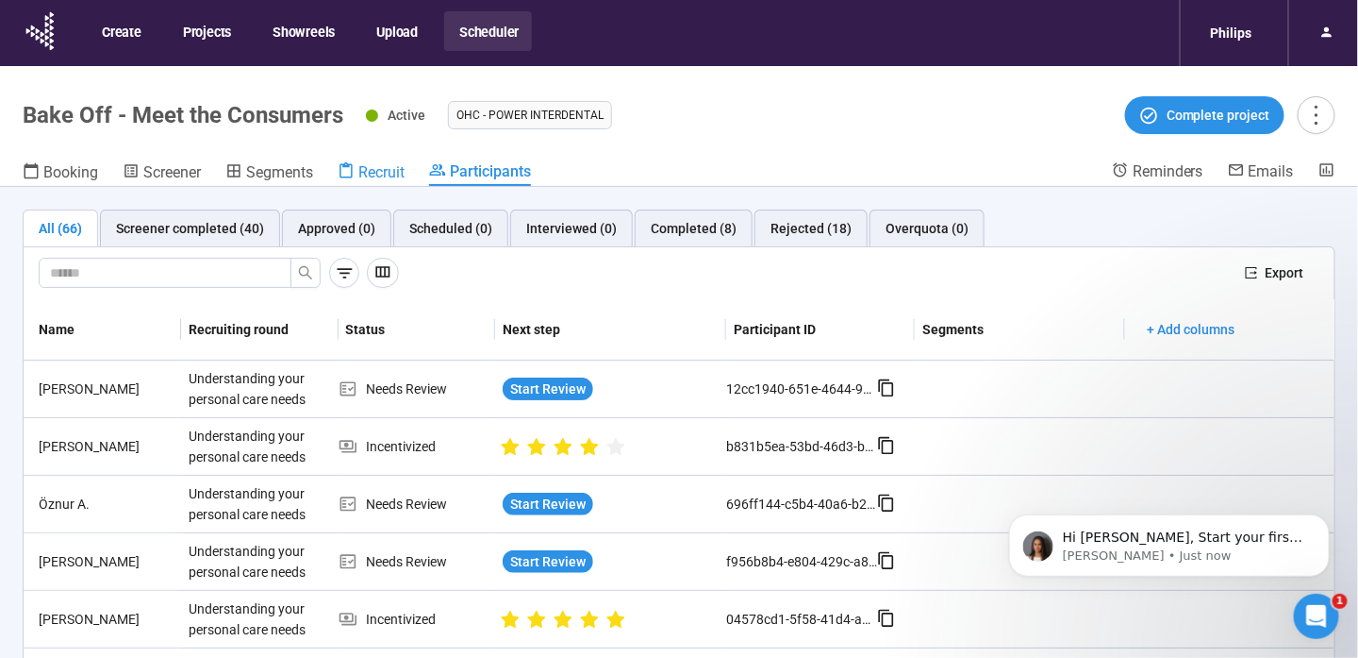
click at [362, 167] on span "Recruit" at bounding box center [381, 172] width 46 height 18
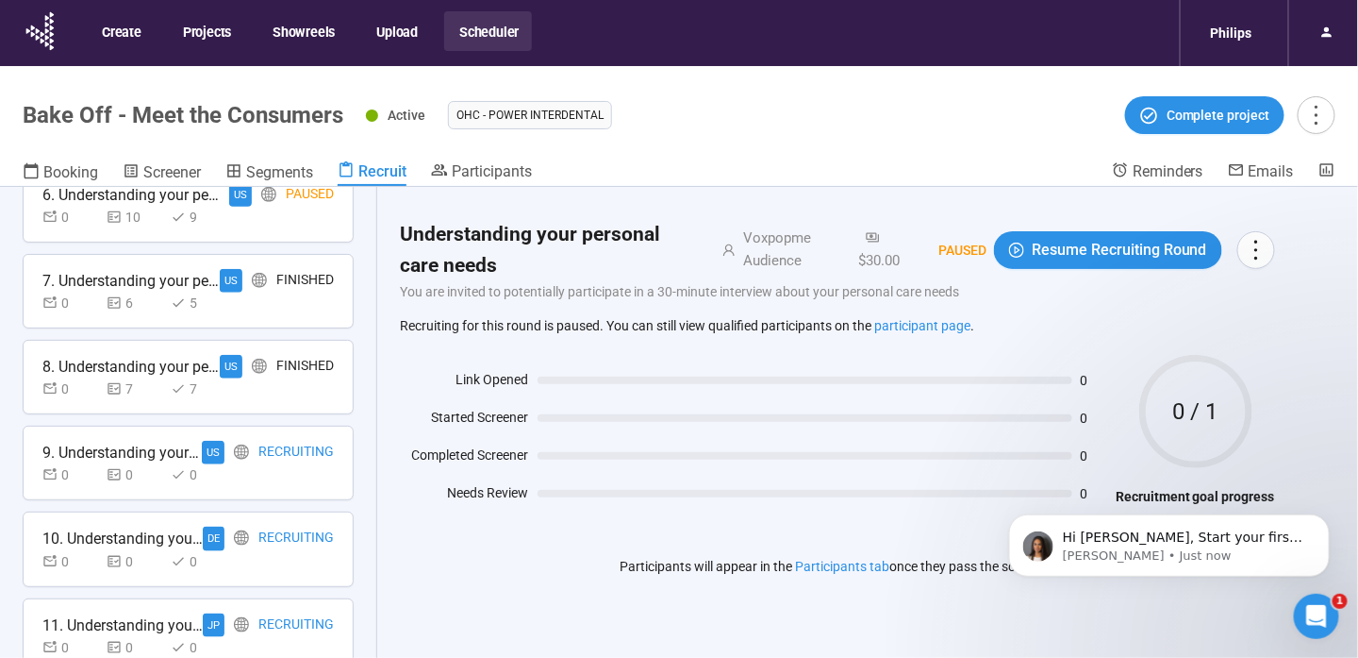
click at [279, 472] on div "0 0 0" at bounding box center [187, 474] width 291 height 21
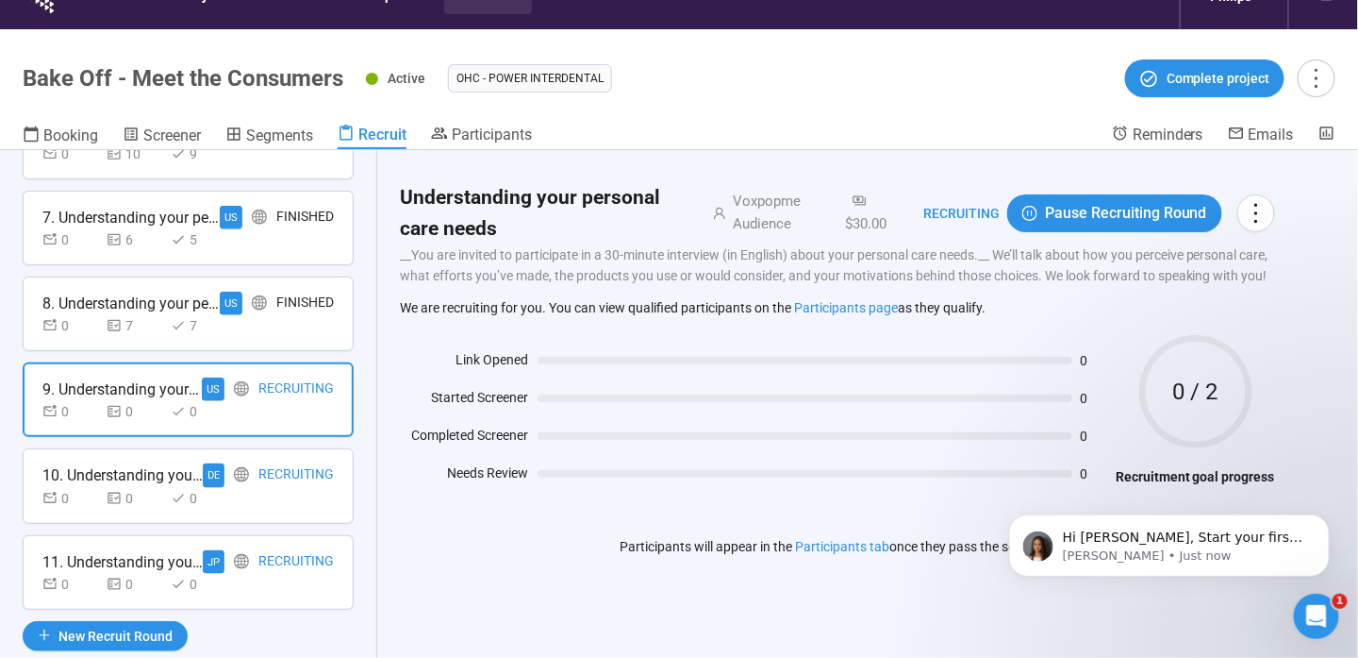
scroll to position [66, 0]
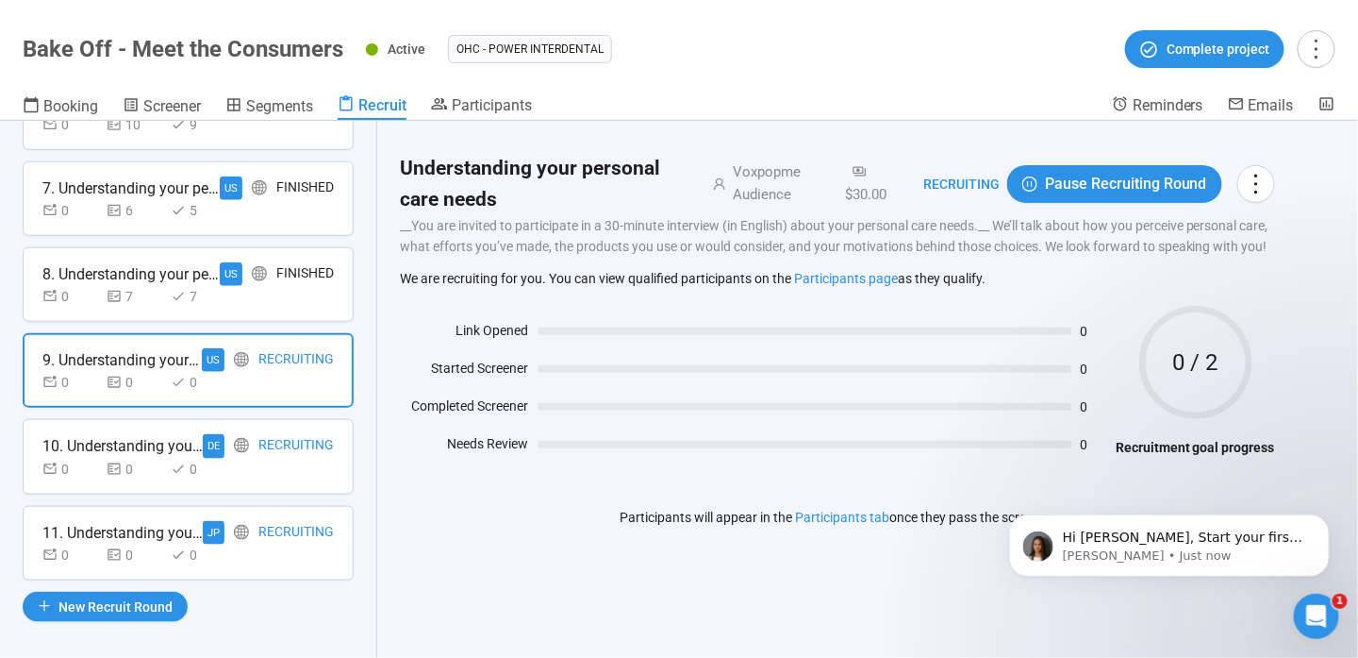
click at [281, 434] on div "Recruiting" at bounding box center [295, 446] width 75 height 24
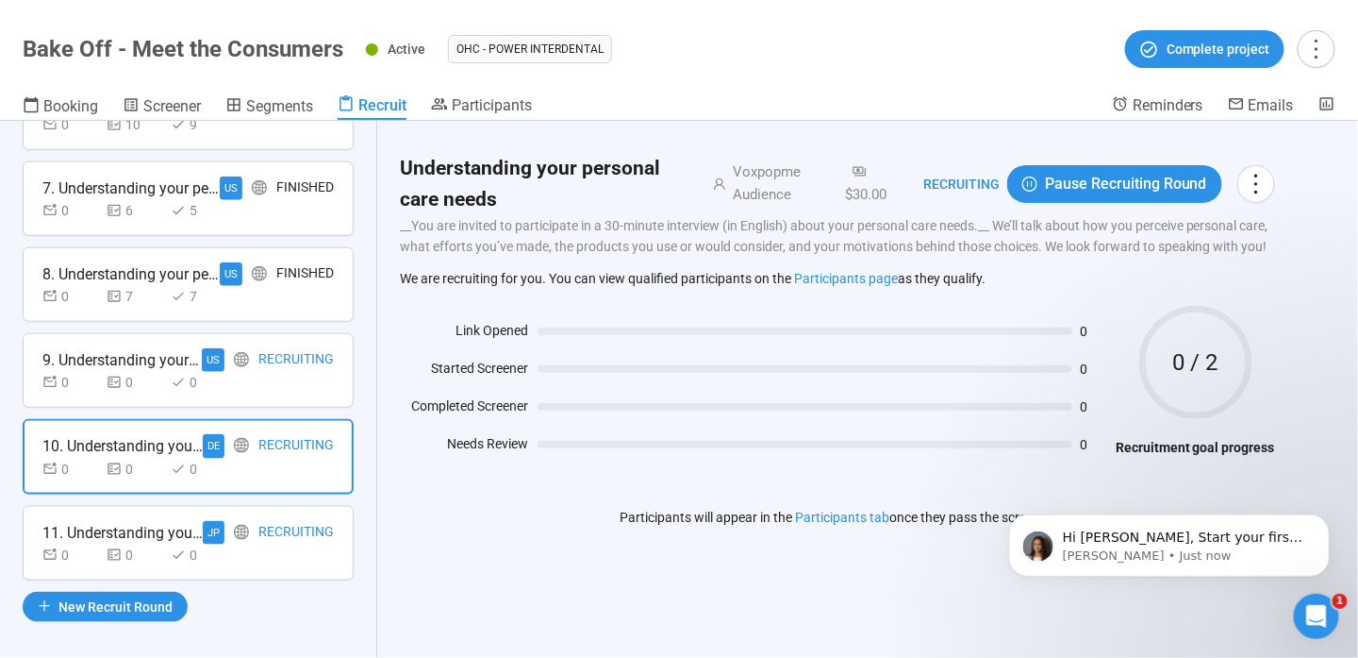
click at [283, 527] on div "Recruiting" at bounding box center [295, 533] width 75 height 24
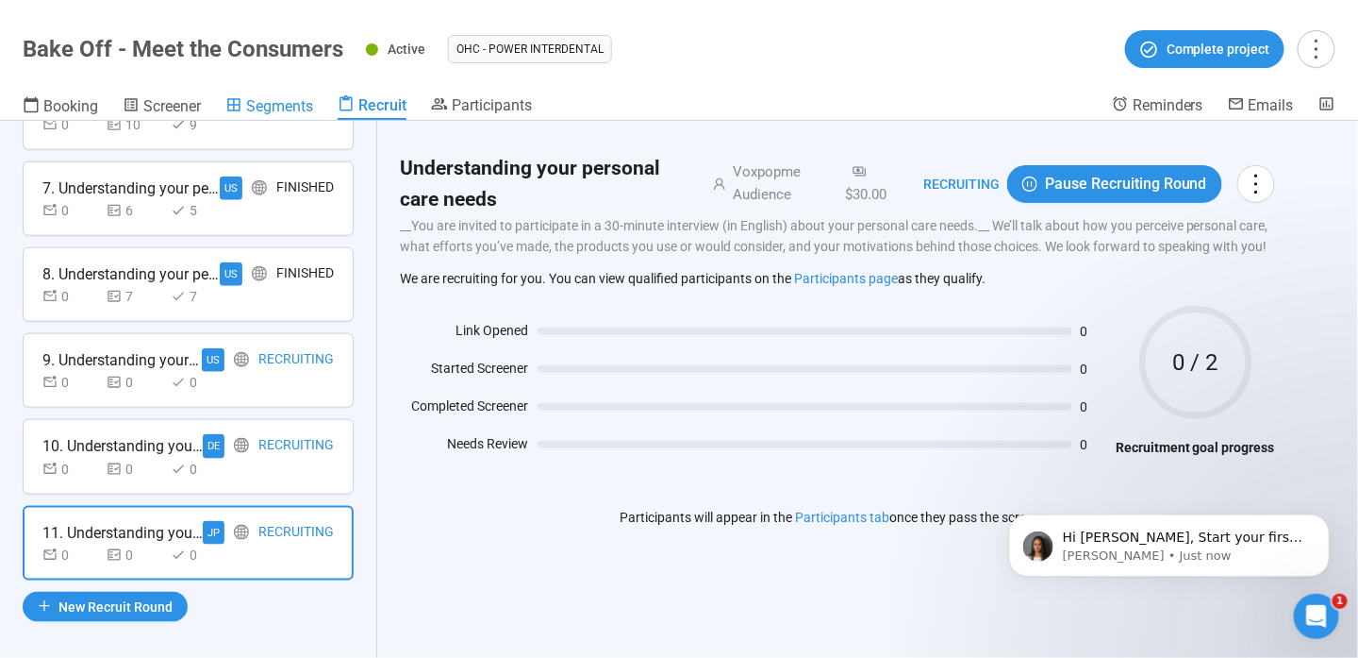
click at [271, 111] on span "Segments" at bounding box center [279, 106] width 67 height 18
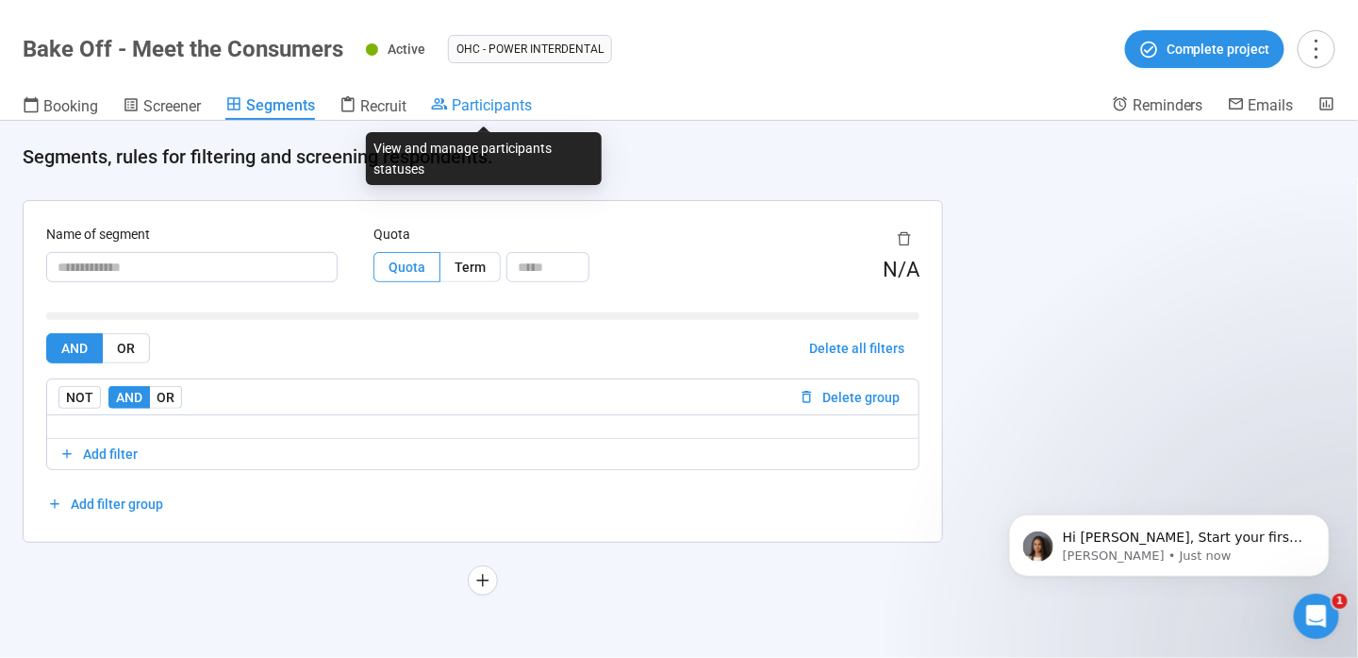
click at [508, 100] on span "Participants" at bounding box center [492, 105] width 80 height 18
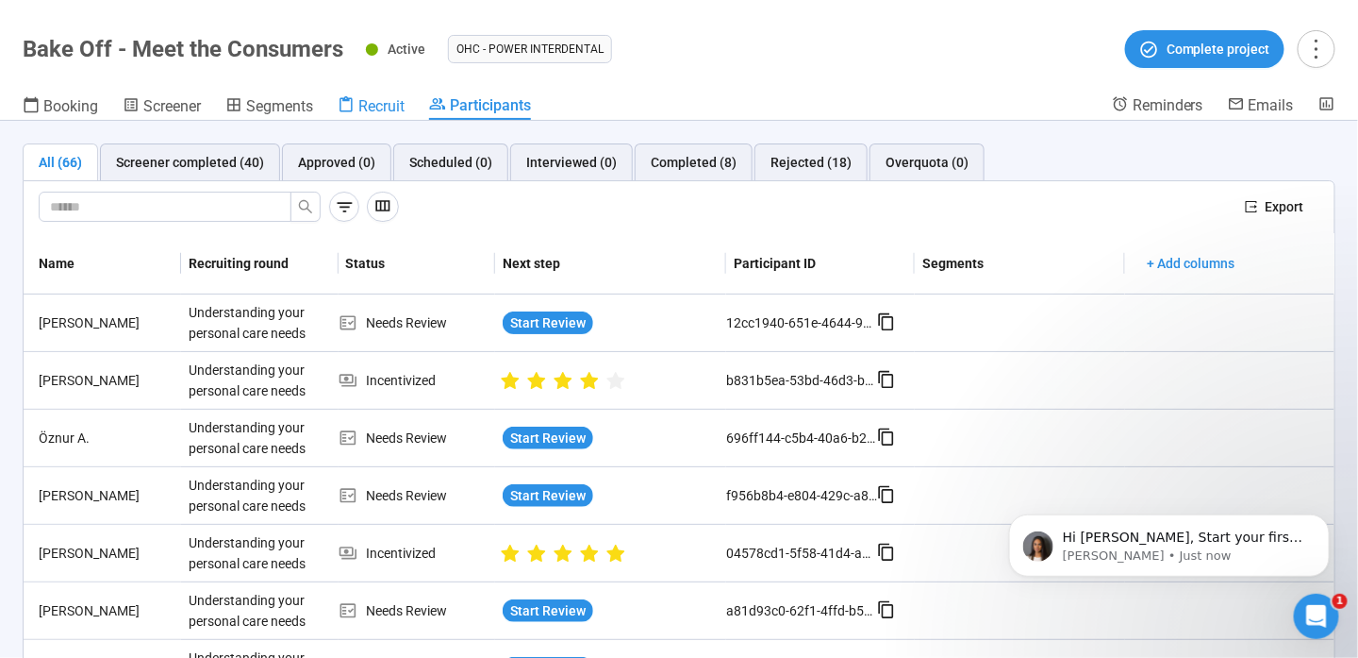
click at [348, 108] on icon at bounding box center [346, 104] width 17 height 17
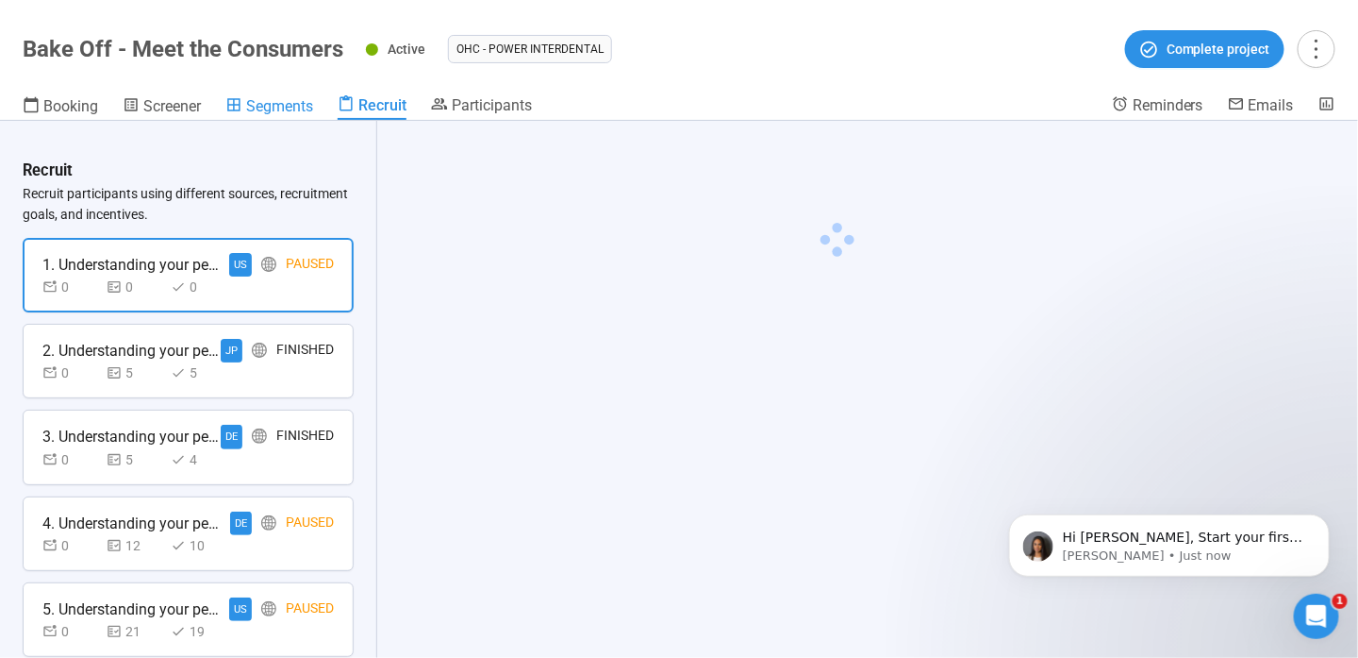
click at [280, 109] on span "Segments" at bounding box center [279, 106] width 67 height 18
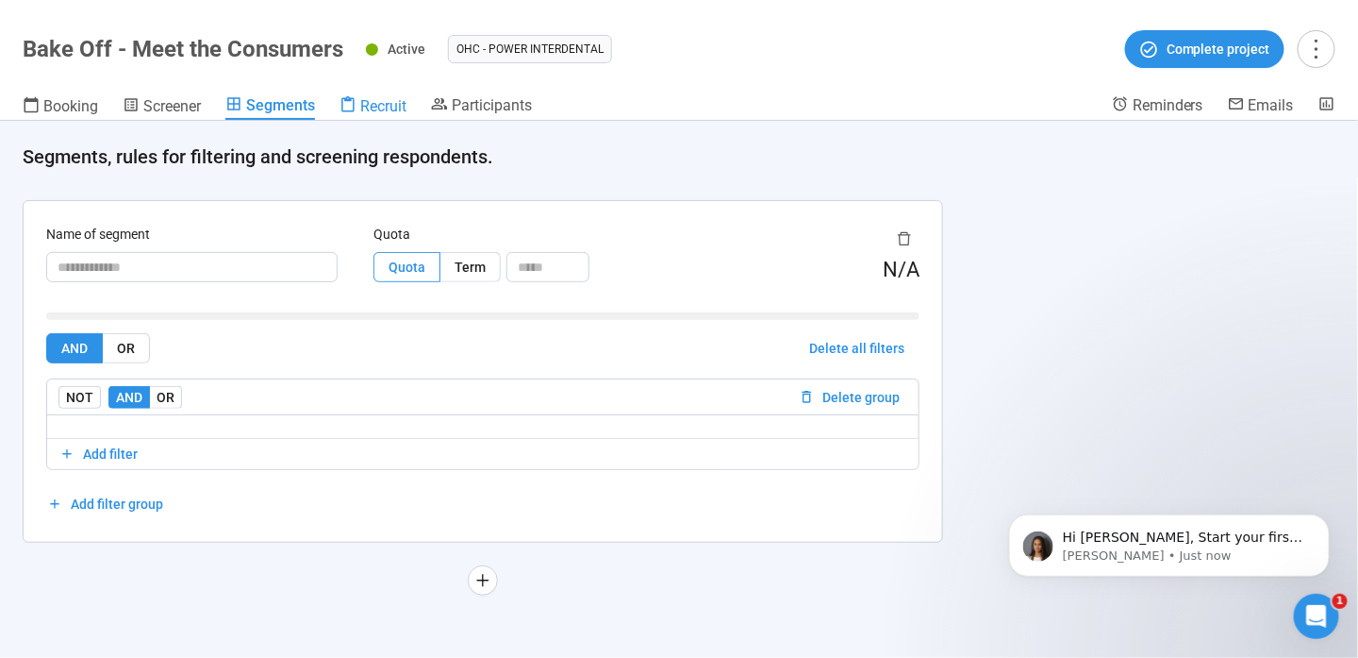
click at [359, 108] on div "Recruit" at bounding box center [373, 105] width 67 height 19
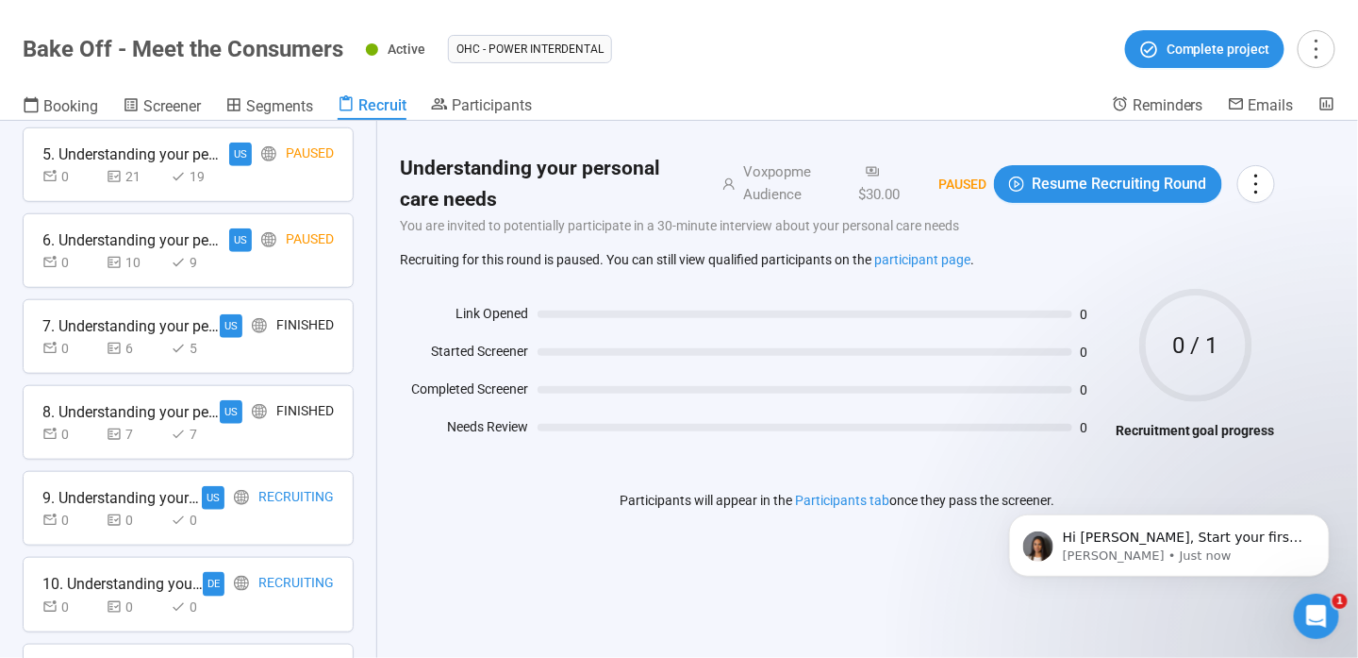
scroll to position [592, 0]
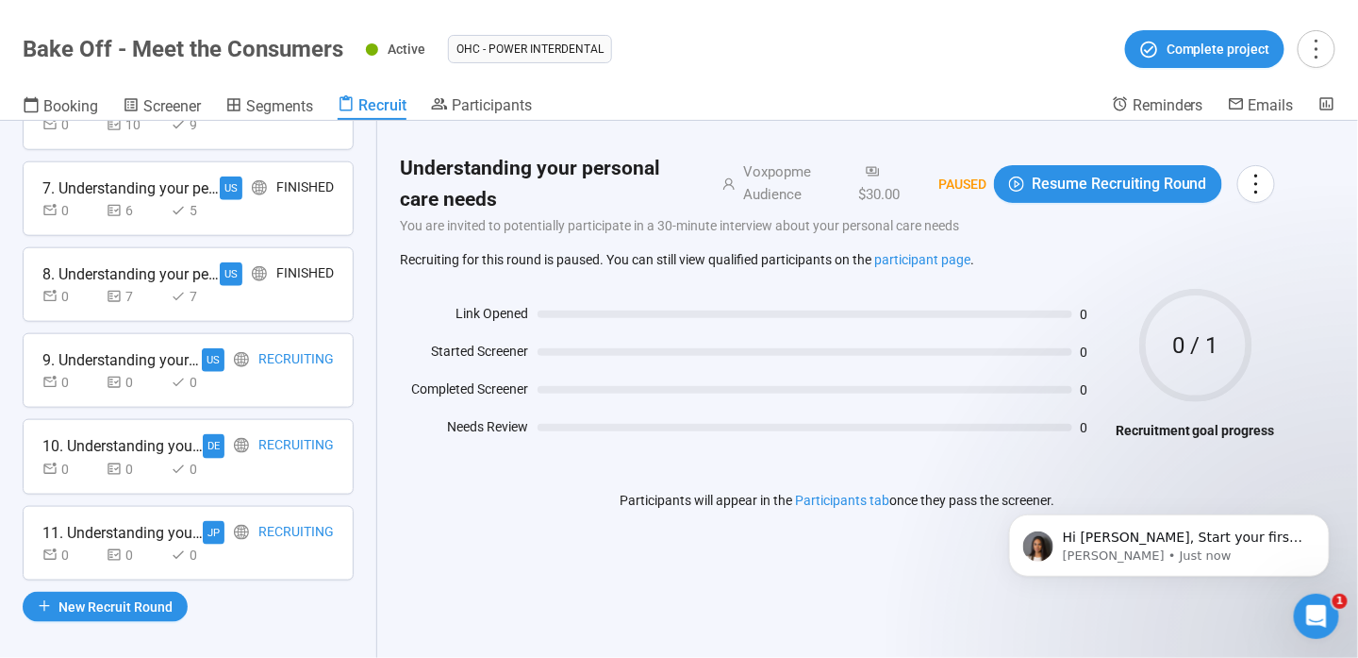
click at [280, 434] on div "Recruiting" at bounding box center [295, 446] width 75 height 24
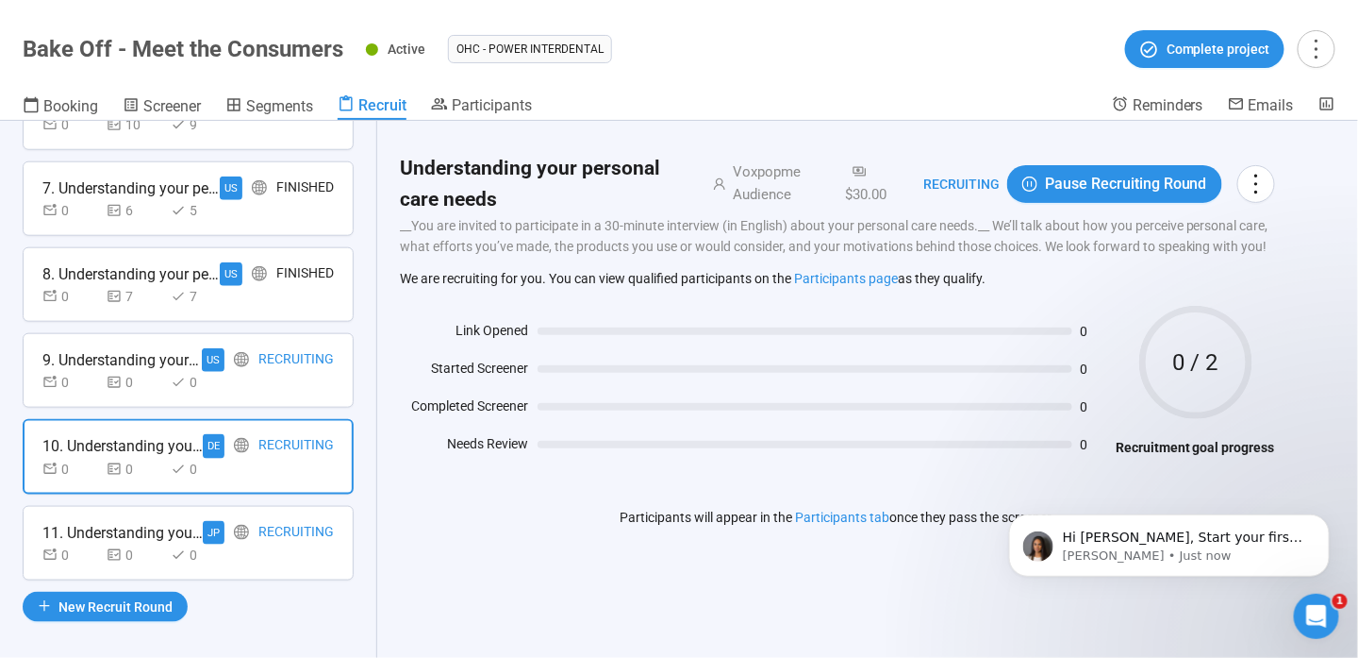
click at [283, 521] on div "Recruiting" at bounding box center [295, 533] width 75 height 24
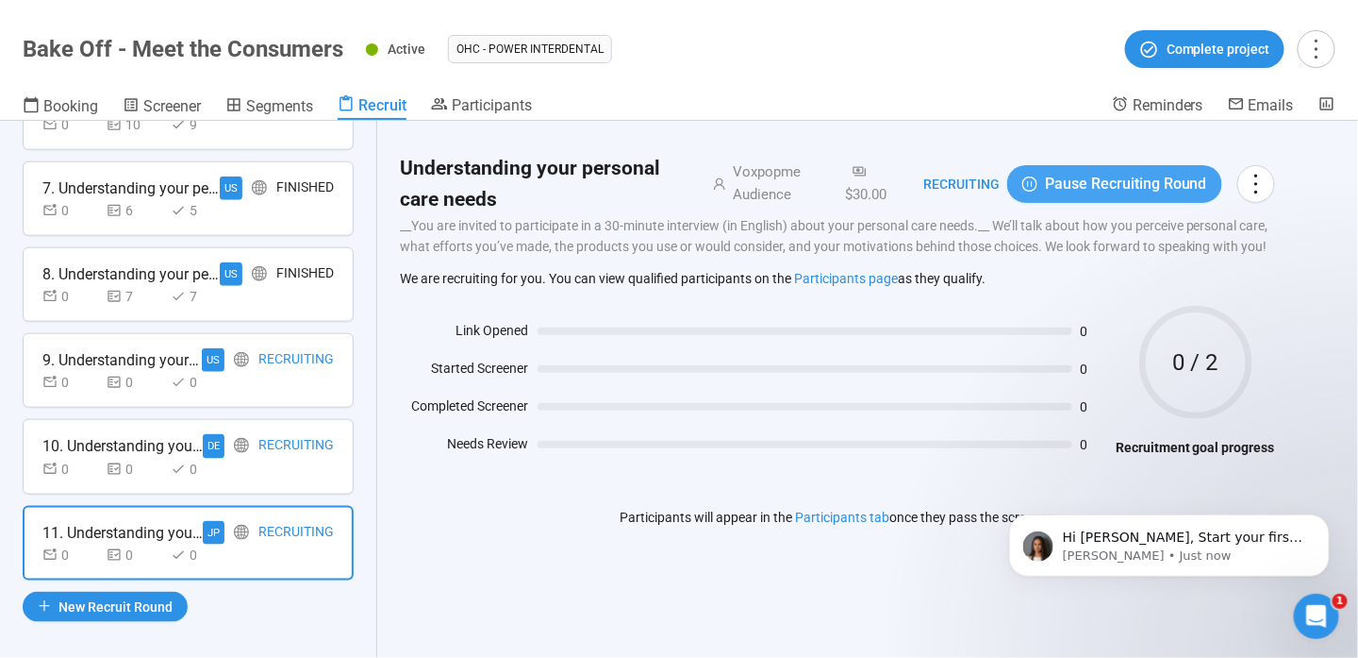
click at [1136, 188] on span "Pause Recruiting Round" at bounding box center [1126, 184] width 162 height 24
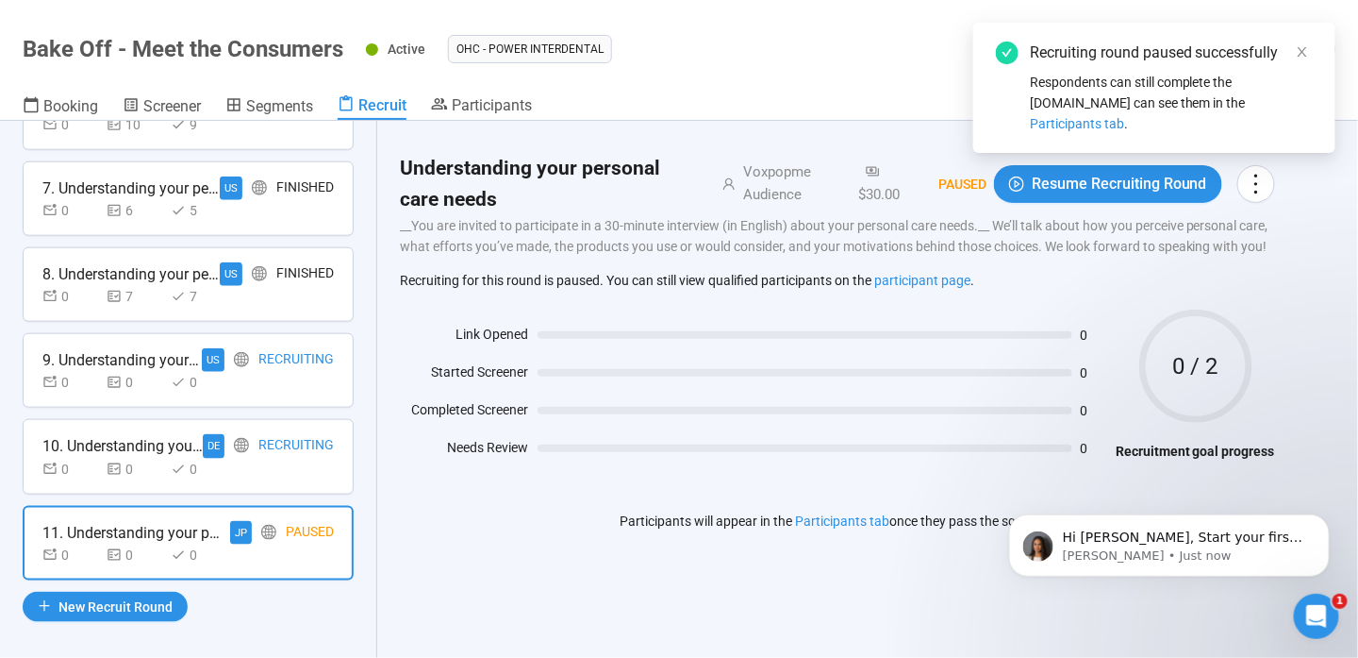
click at [263, 458] on div "0 0 0" at bounding box center [187, 468] width 291 height 21
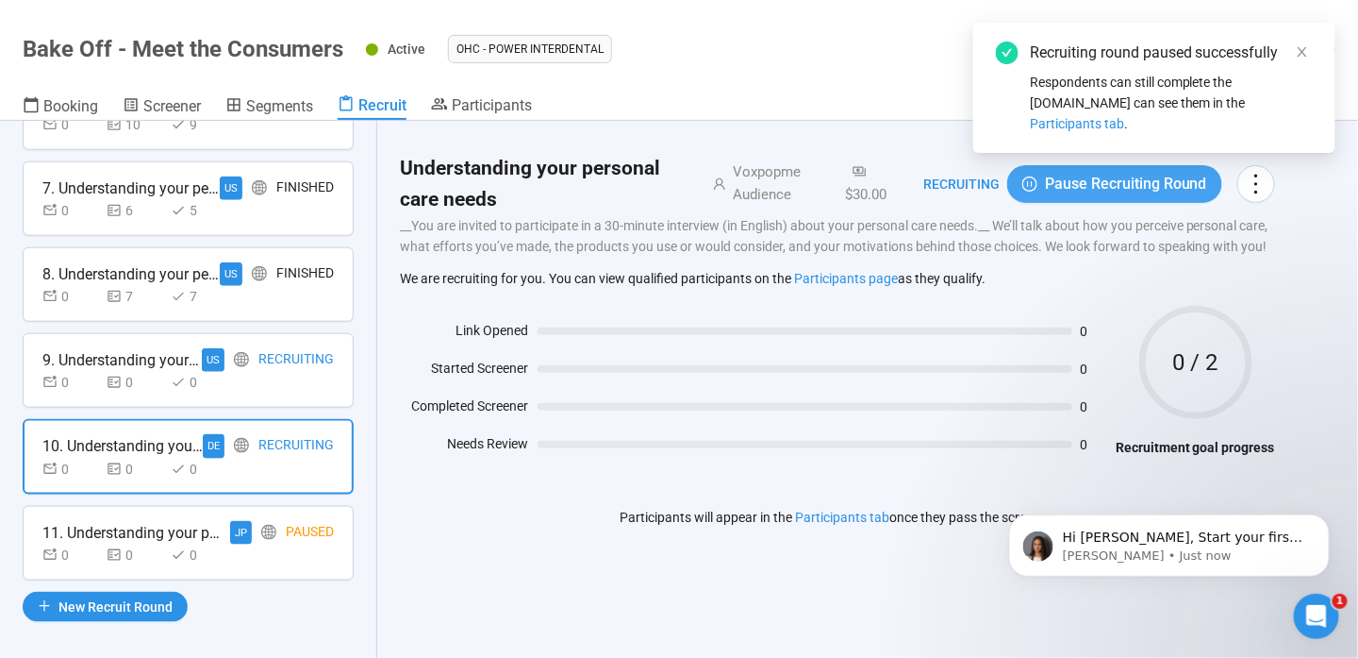
click at [1152, 184] on span "Pause Recruiting Round" at bounding box center [1126, 184] width 162 height 24
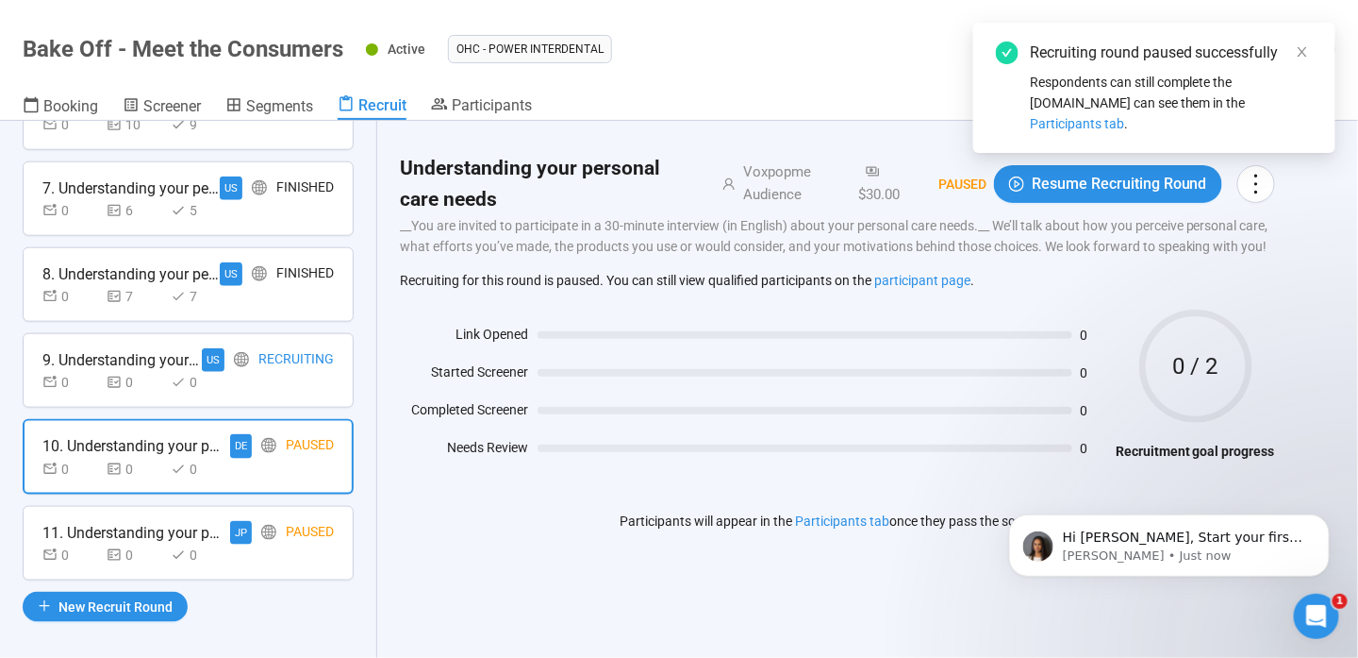
click at [225, 379] on div "0" at bounding box center [199, 382] width 57 height 21
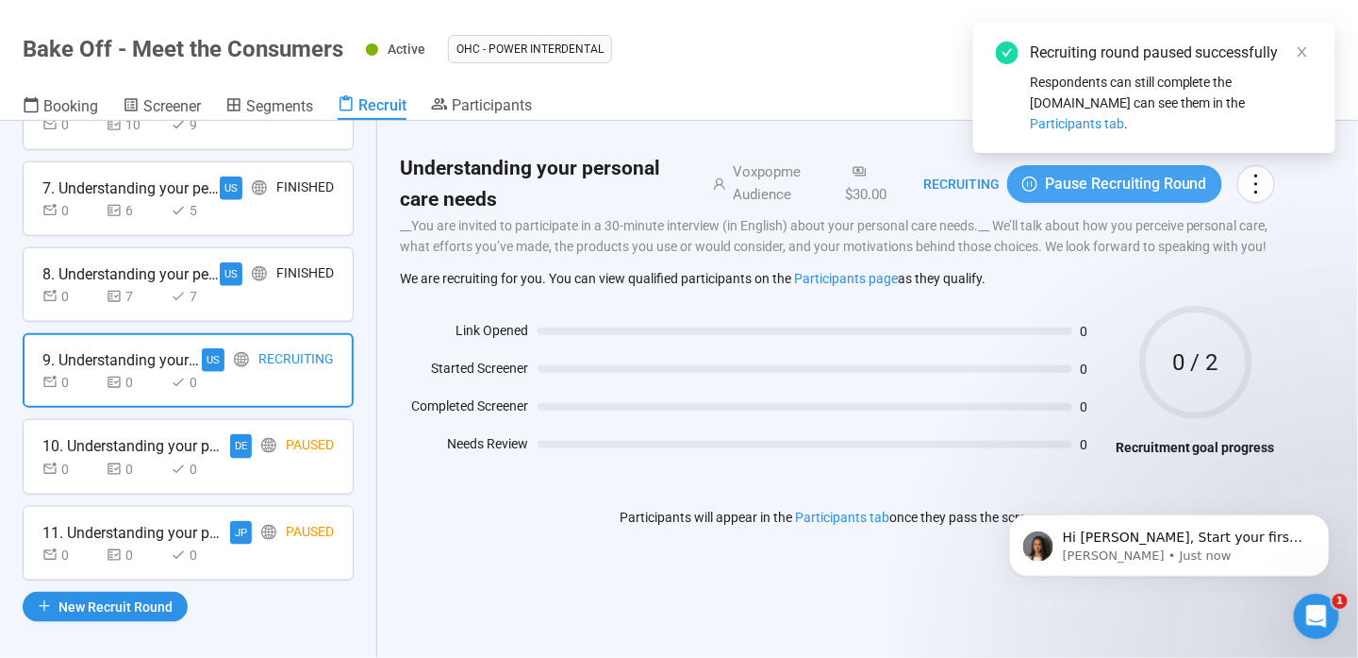
click at [1112, 169] on button "Pause Recruiting Round" at bounding box center [1115, 184] width 215 height 38
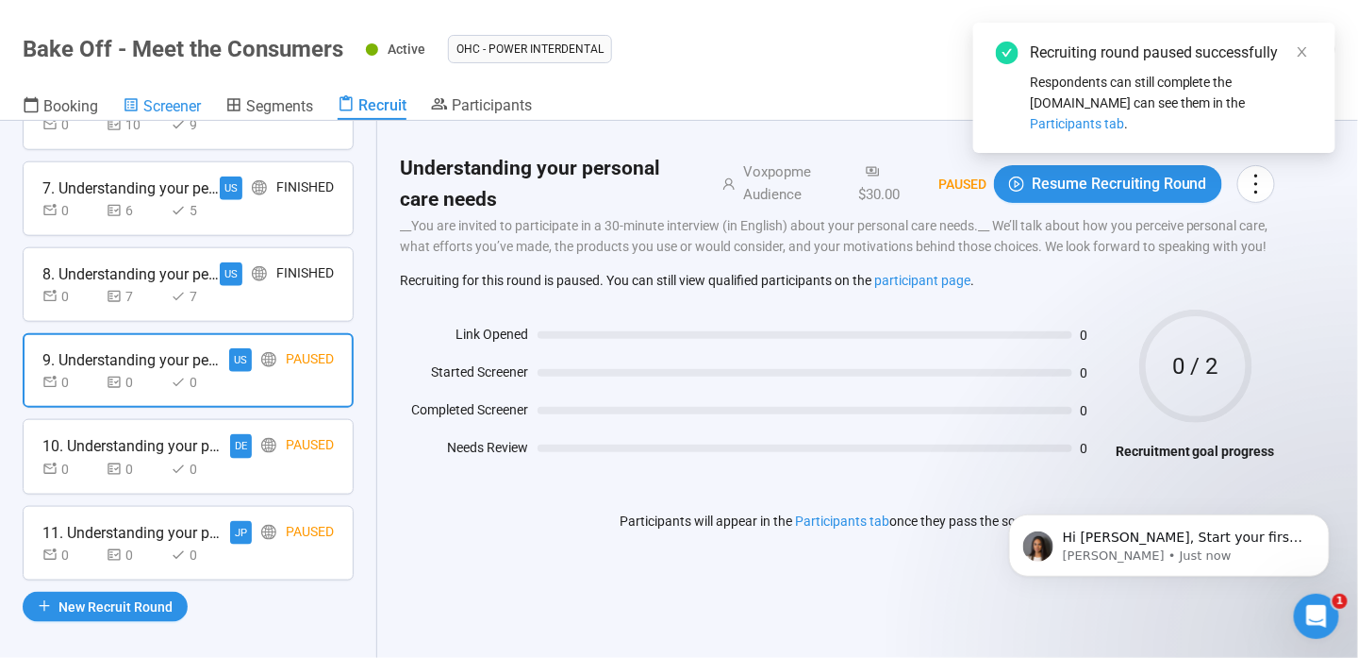
click at [148, 102] on span "Screener" at bounding box center [172, 106] width 58 height 18
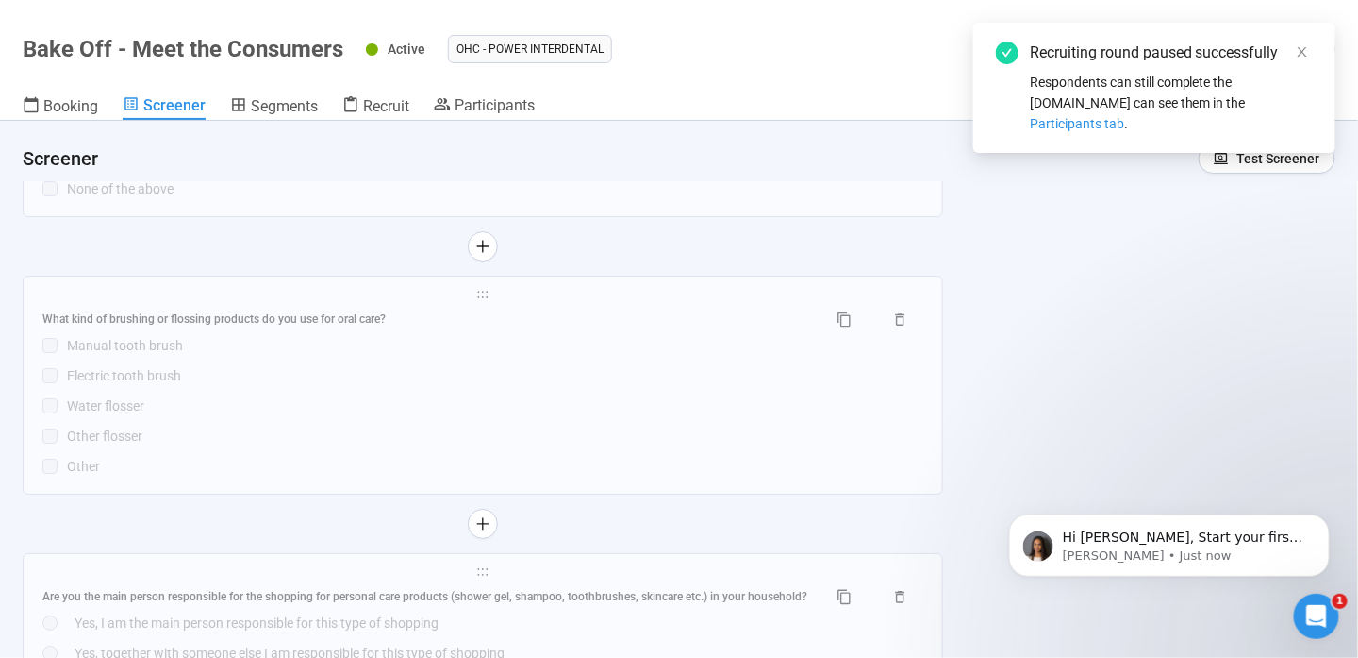
scroll to position [2484, 0]
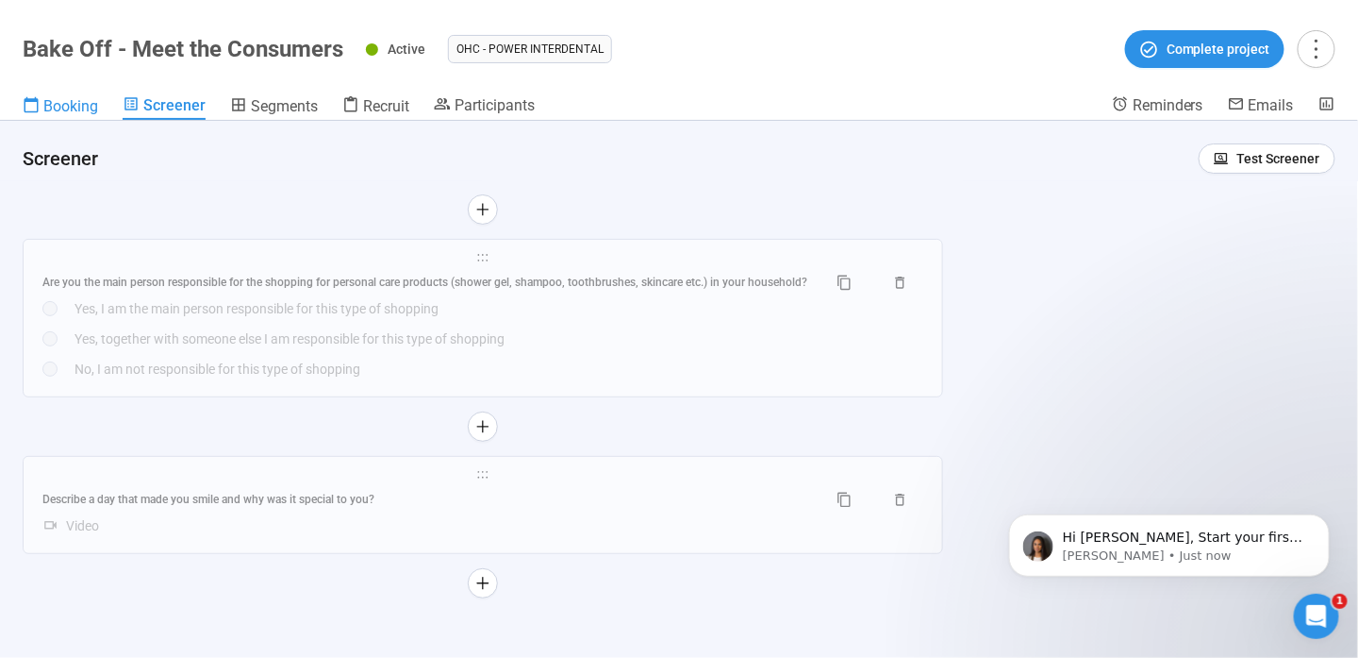
click at [91, 98] on span "Booking" at bounding box center [70, 106] width 55 height 18
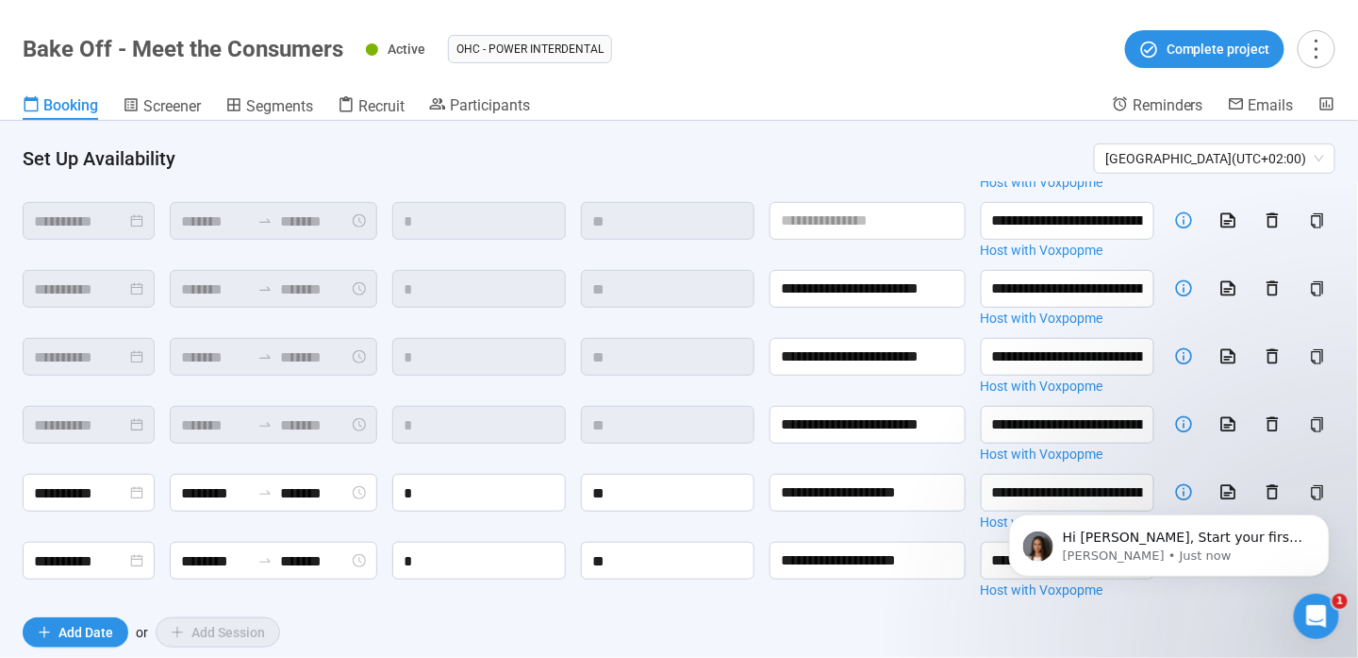
scroll to position [321, 0]
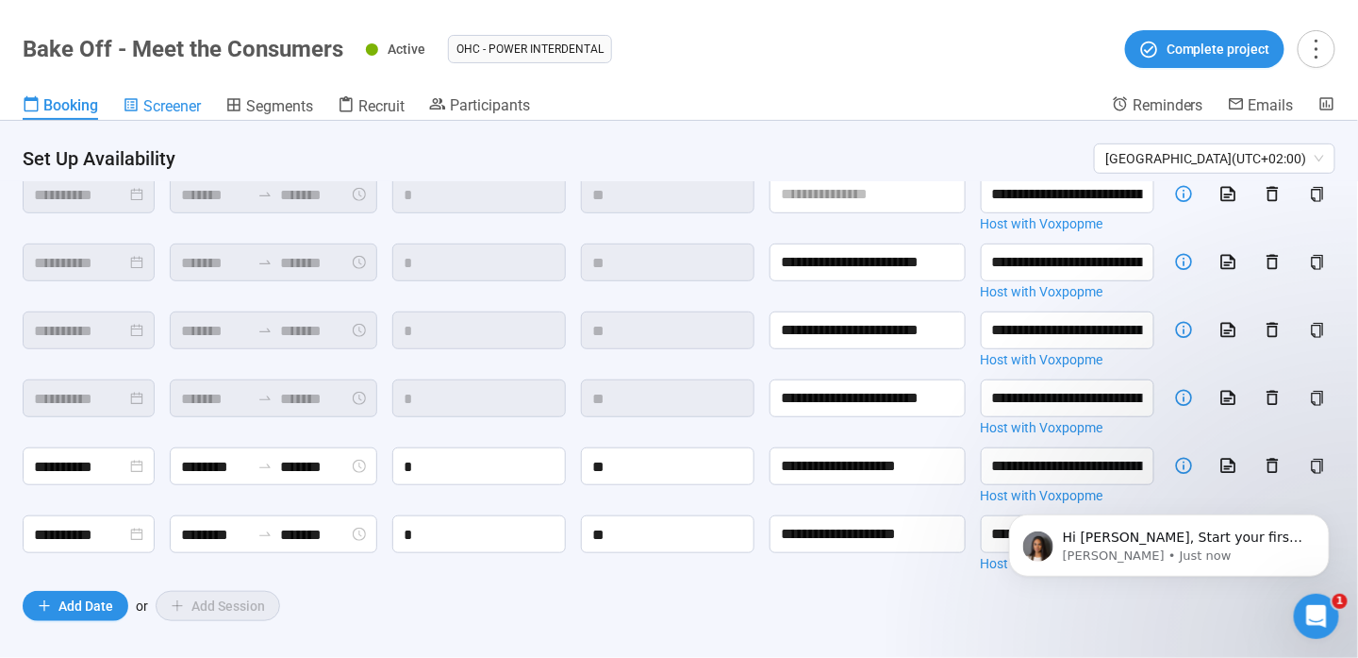
click at [189, 101] on span "Screener" at bounding box center [172, 106] width 58 height 18
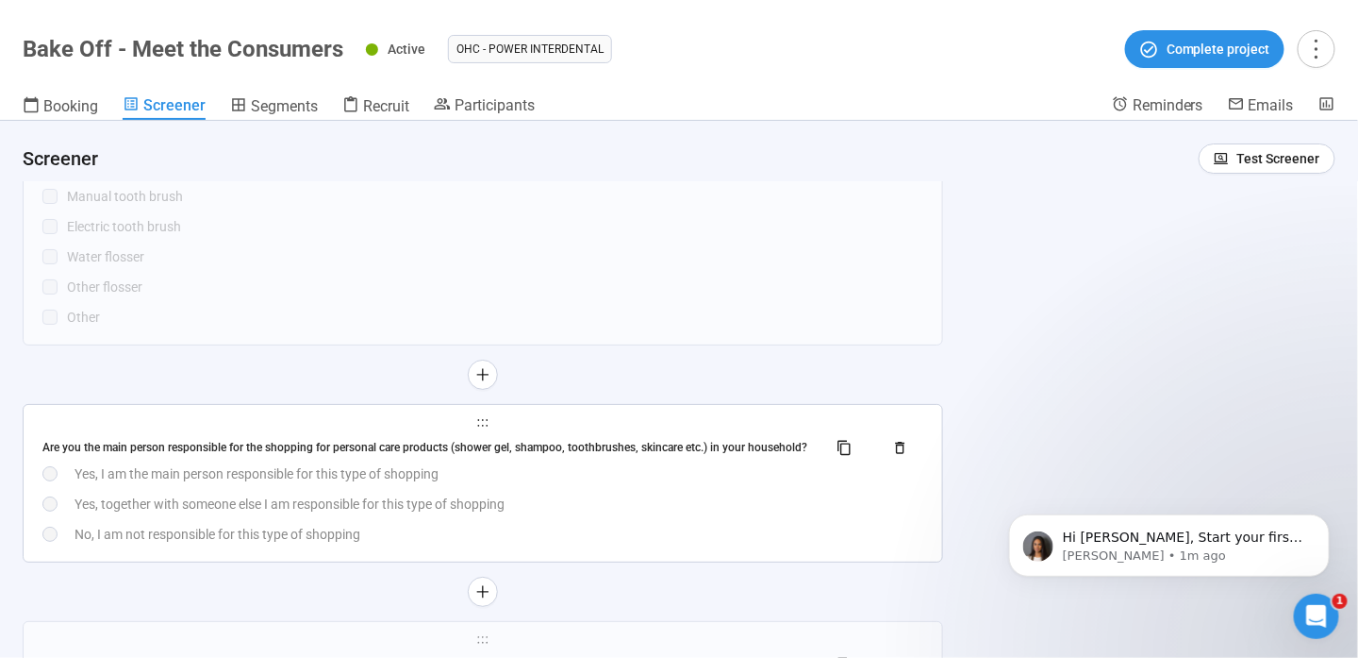
scroll to position [2484, 0]
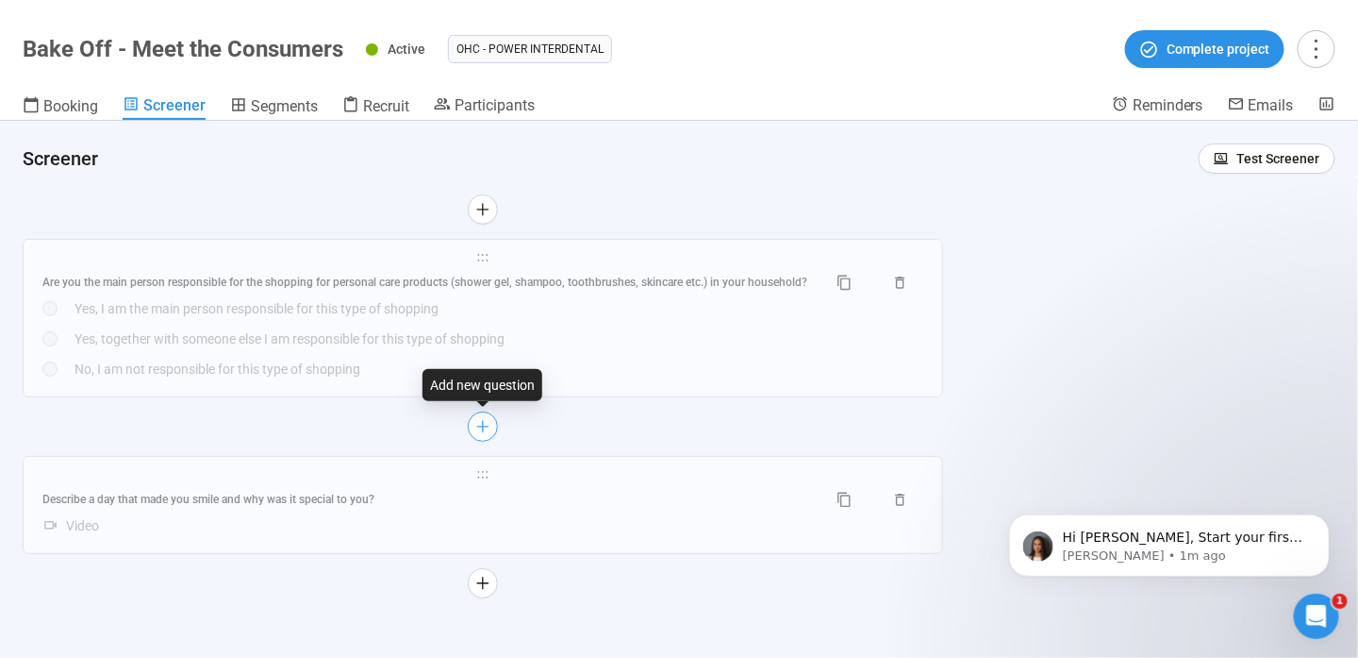
click at [480, 422] on icon "plus" at bounding box center [482, 426] width 15 height 15
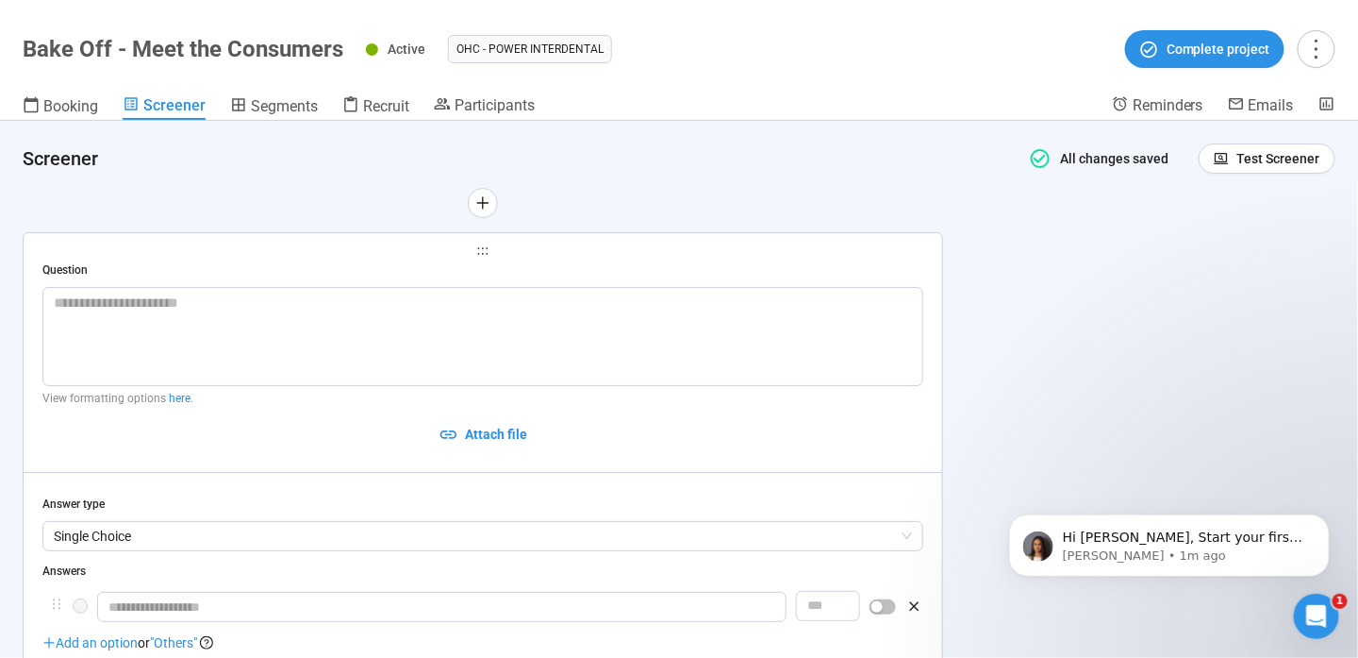
scroll to position [2417, 0]
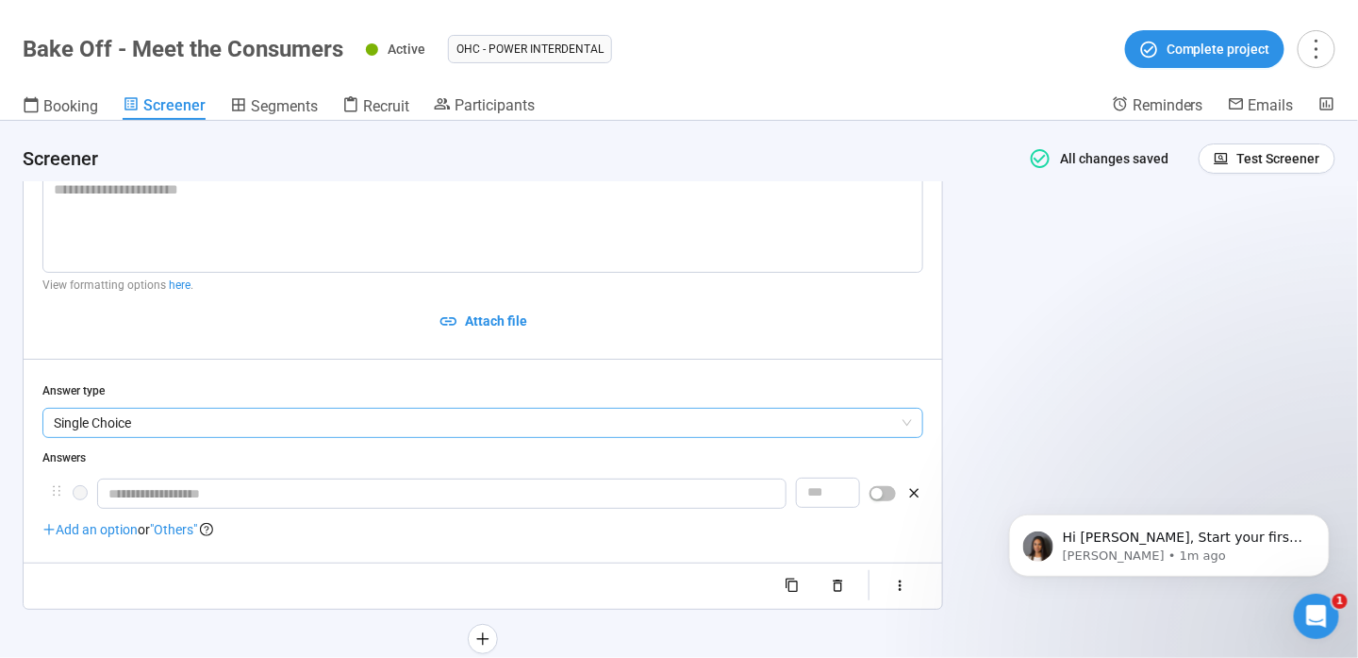
click at [158, 423] on span "Single Choice" at bounding box center [483, 422] width 858 height 28
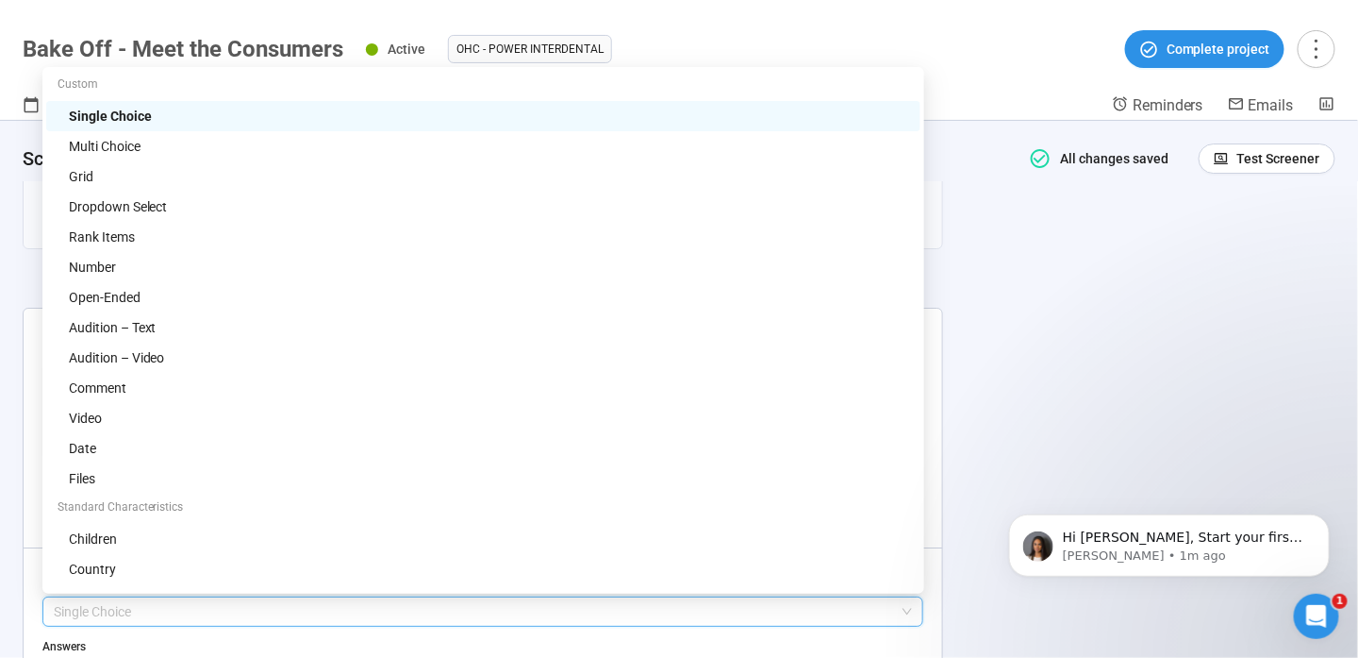
scroll to position [0, 0]
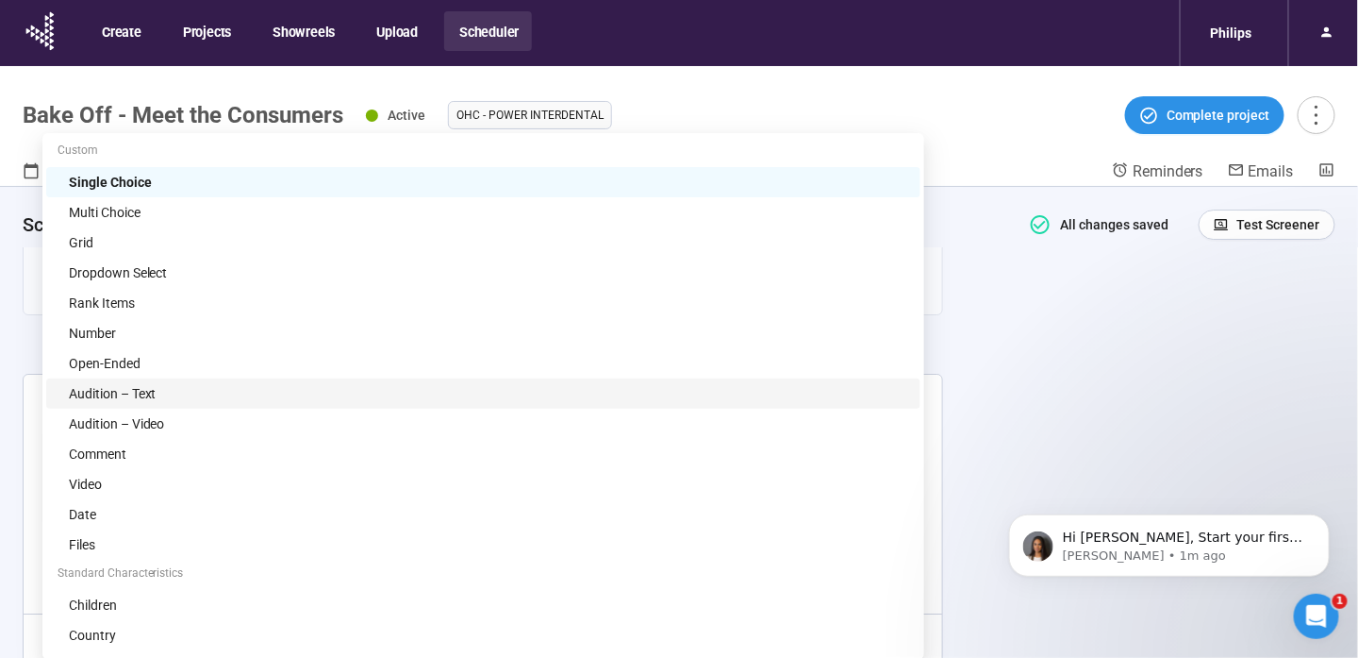
click at [1058, 383] on div "**********" at bounding box center [679, 455] width 1358 height 537
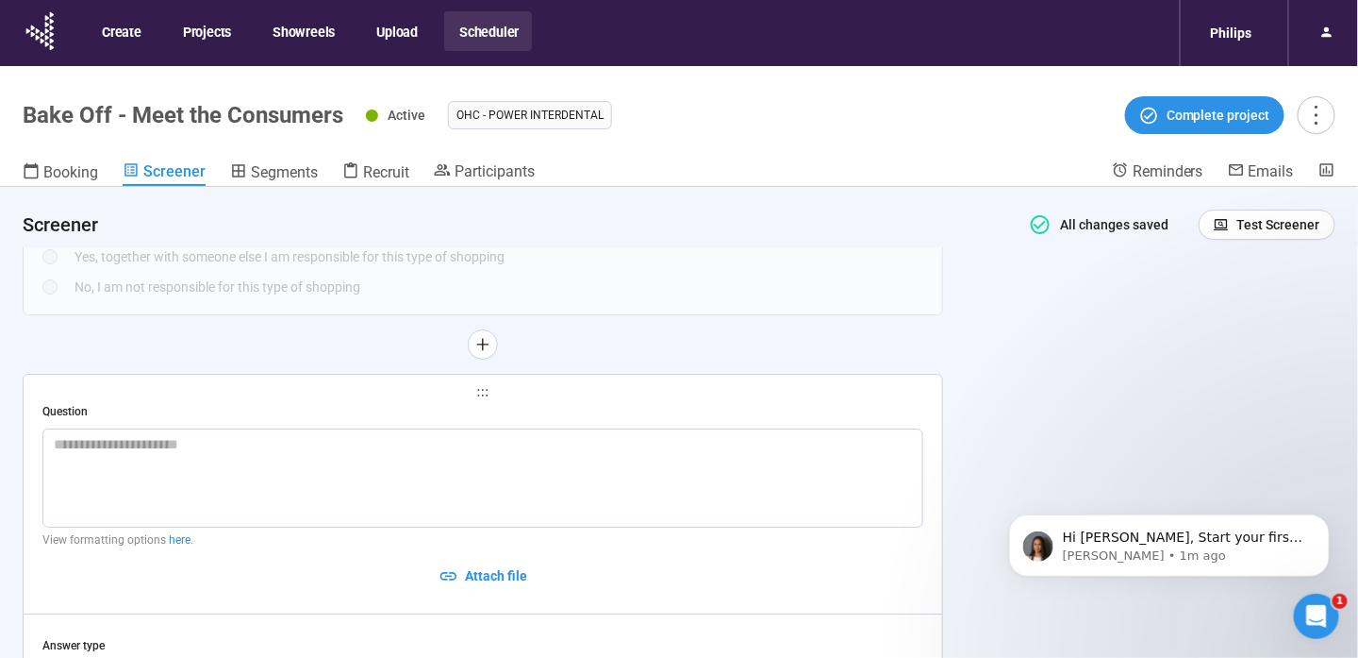
click at [335, 175] on div "Booking Screener Segments Recruit Participants" at bounding box center [568, 173] width 1090 height 25
click at [344, 162] on icon at bounding box center [350, 170] width 17 height 17
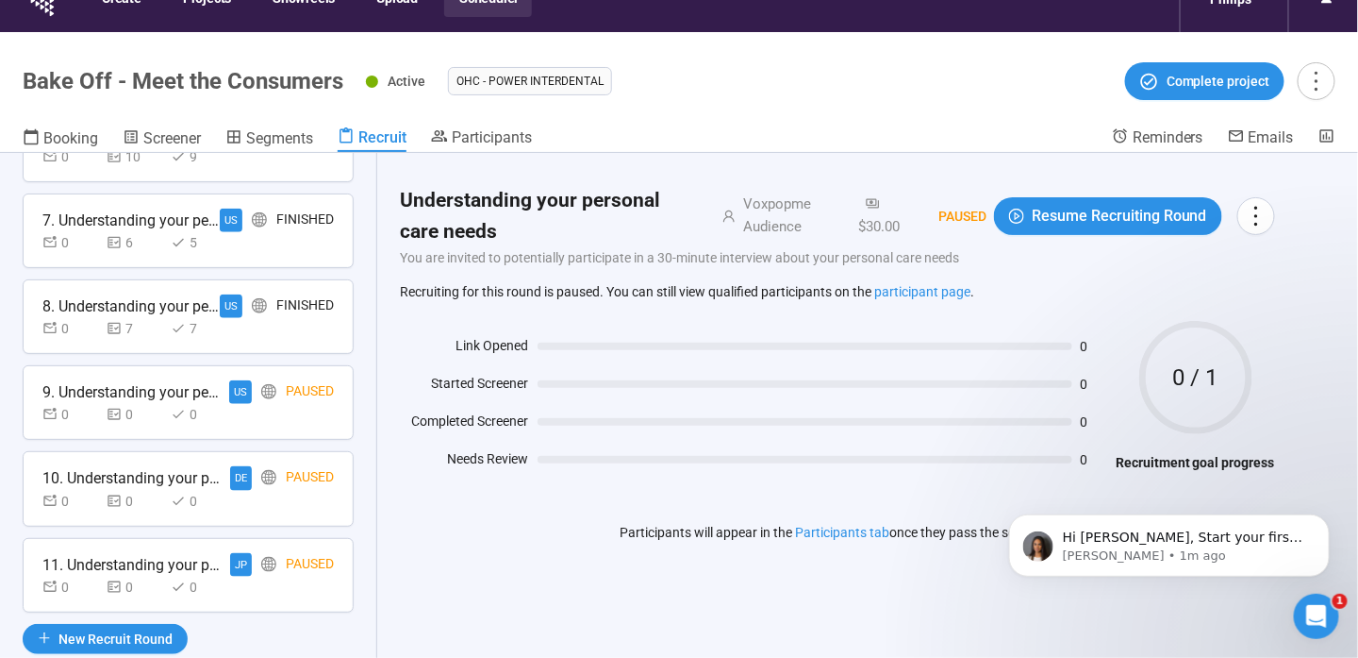
scroll to position [66, 0]
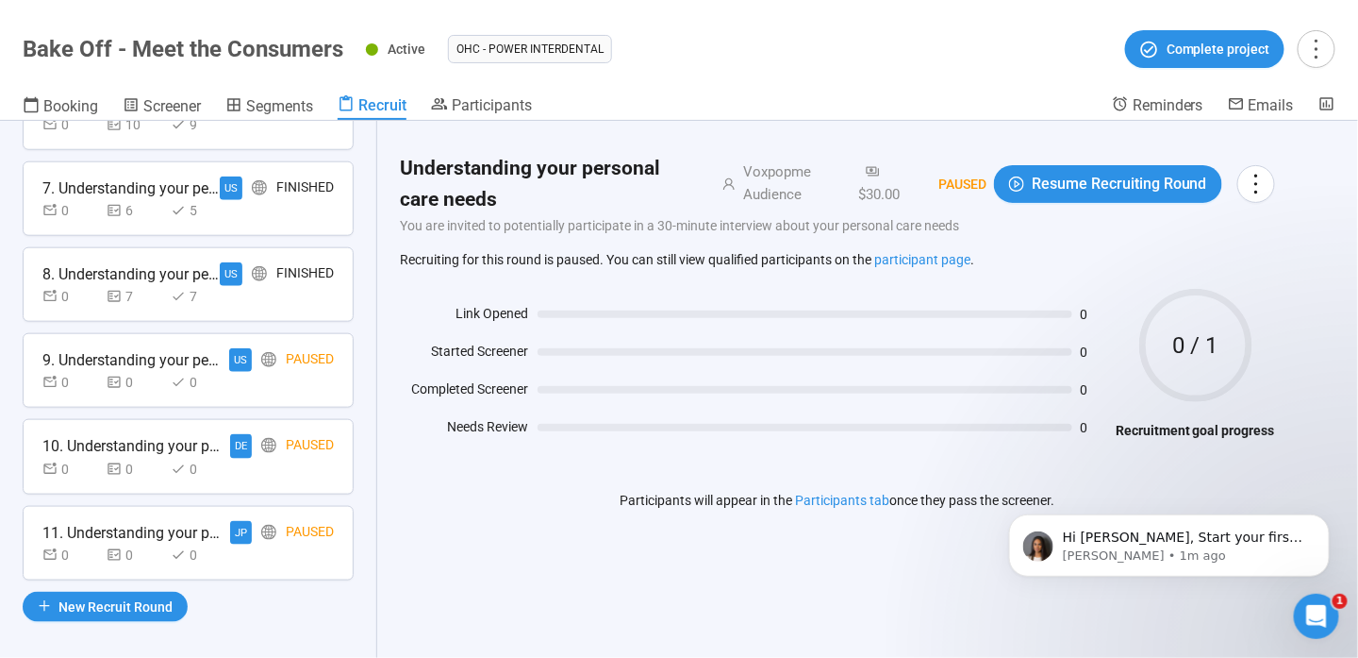
click at [307, 375] on div "0 0 0" at bounding box center [187, 382] width 291 height 21
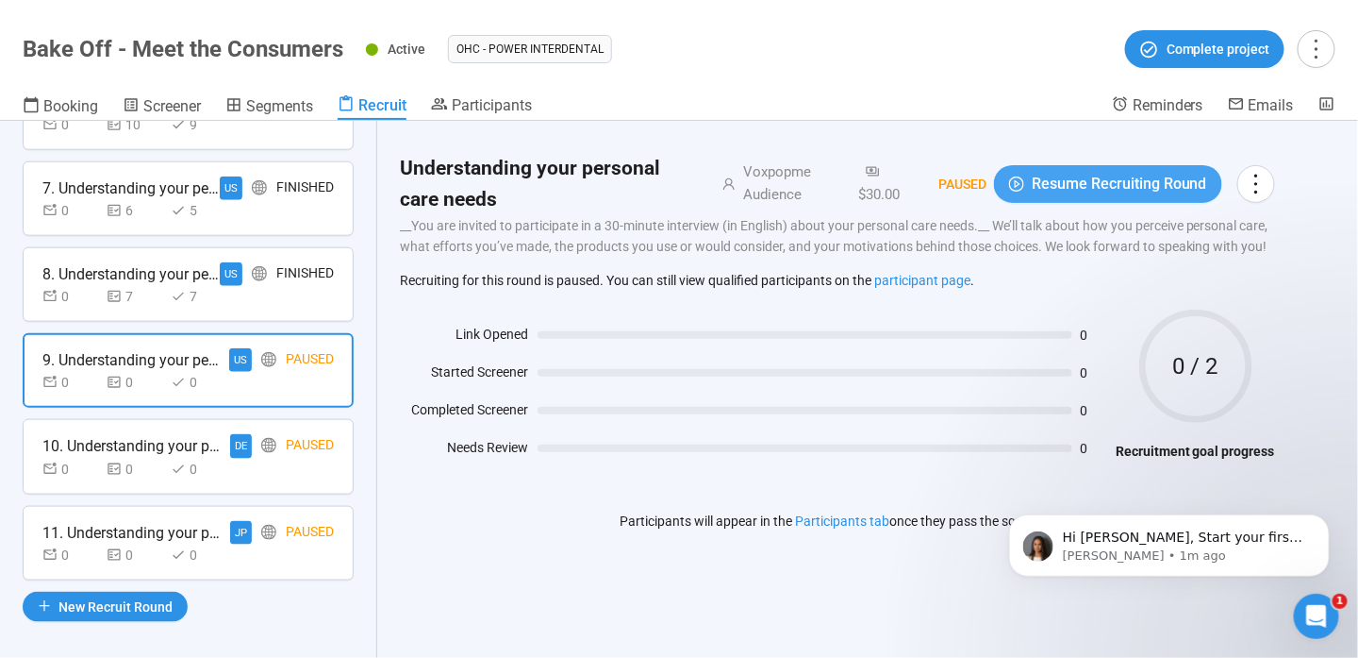
click at [1187, 190] on span "Resume Recruiting Round" at bounding box center [1119, 184] width 175 height 24
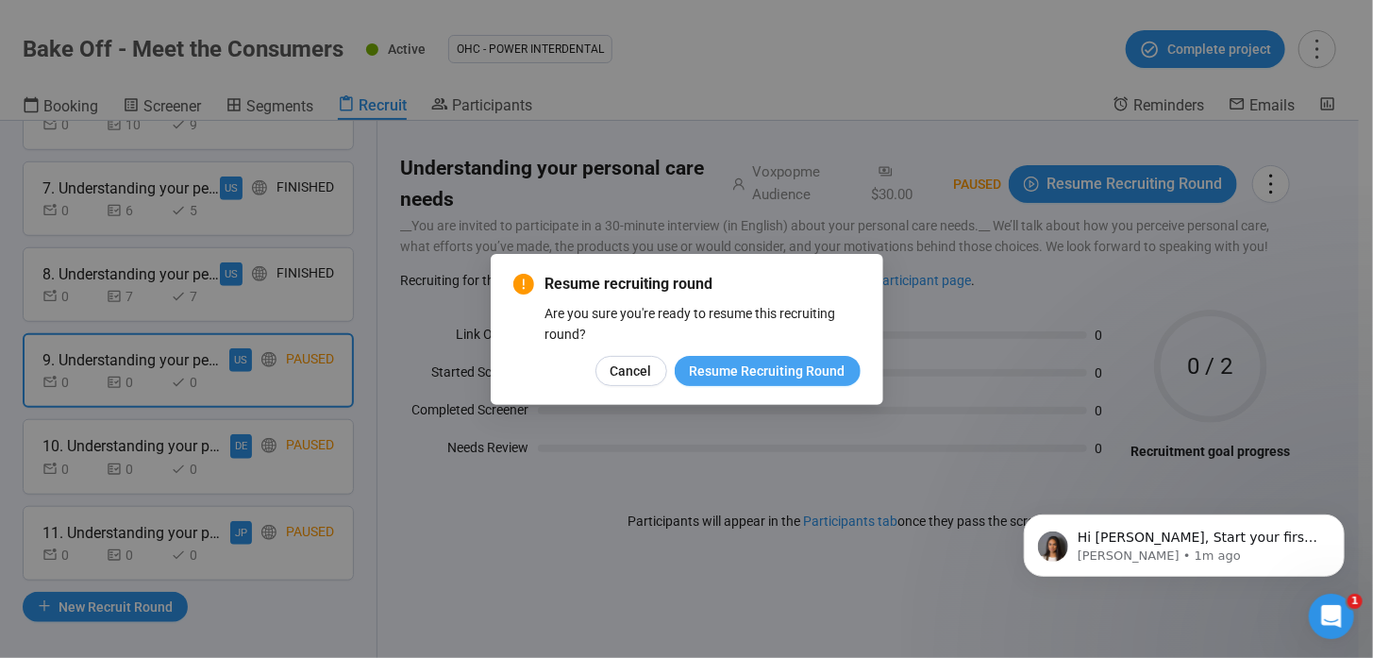
click at [748, 373] on span "Resume Recruiting Round" at bounding box center [768, 370] width 156 height 21
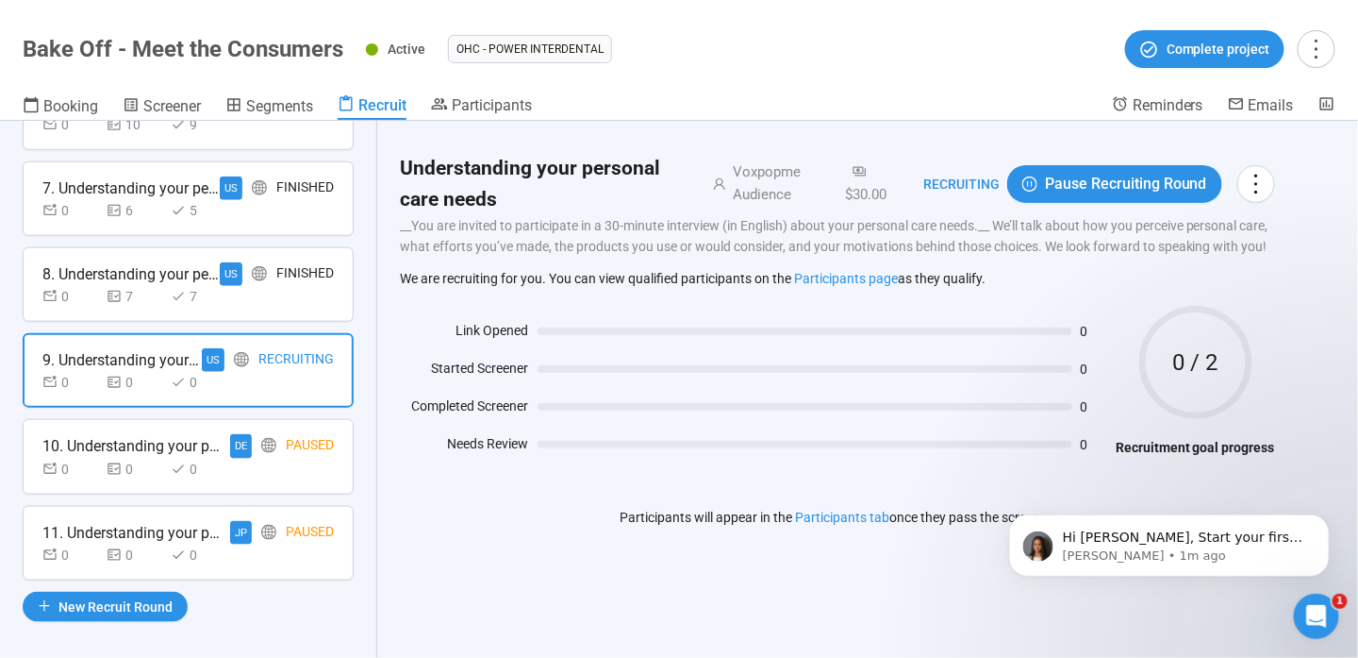
click at [256, 458] on div "0 0 0" at bounding box center [187, 468] width 291 height 21
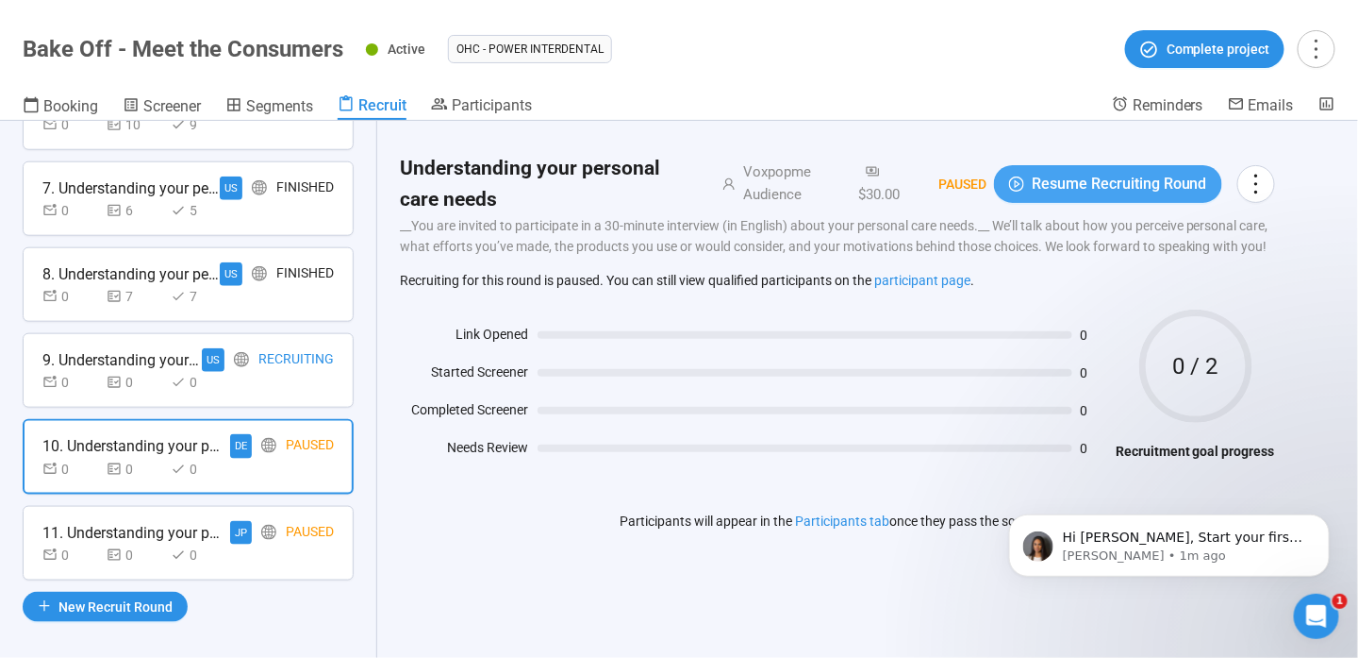
click at [1157, 176] on span "Resume Recruiting Round" at bounding box center [1119, 184] width 175 height 24
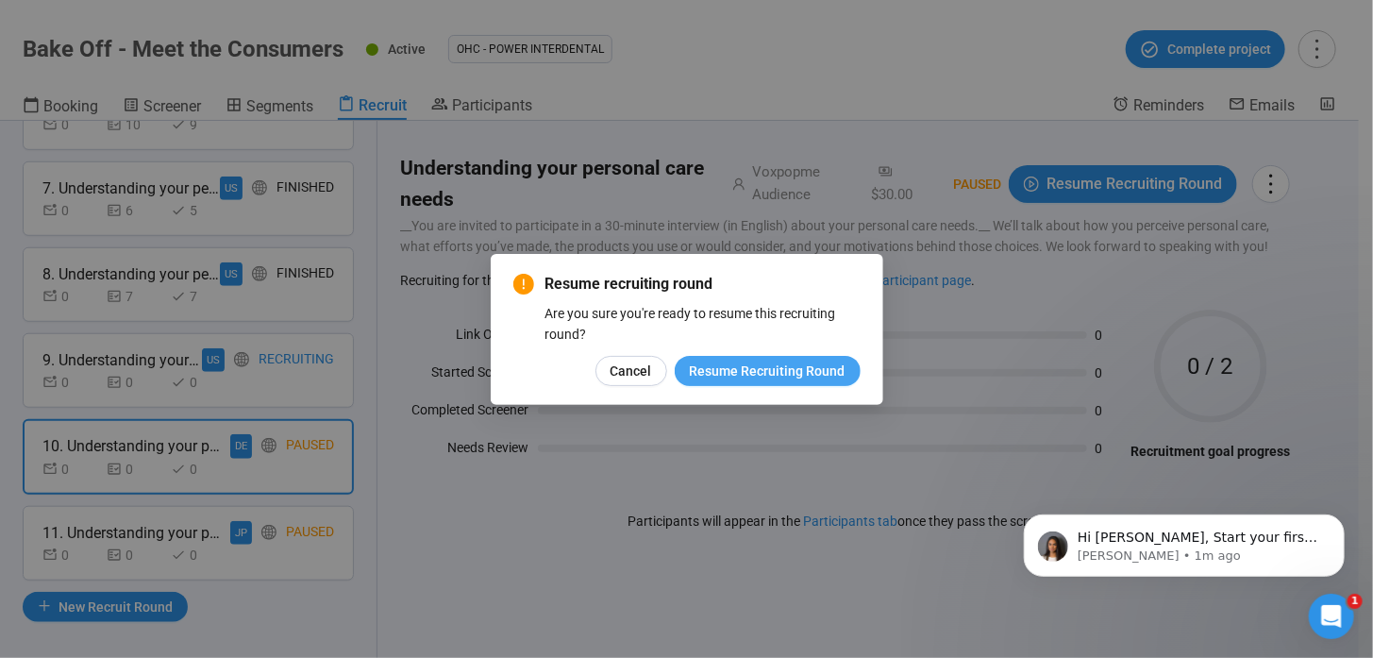
click at [815, 369] on span "Resume Recruiting Round" at bounding box center [768, 370] width 156 height 21
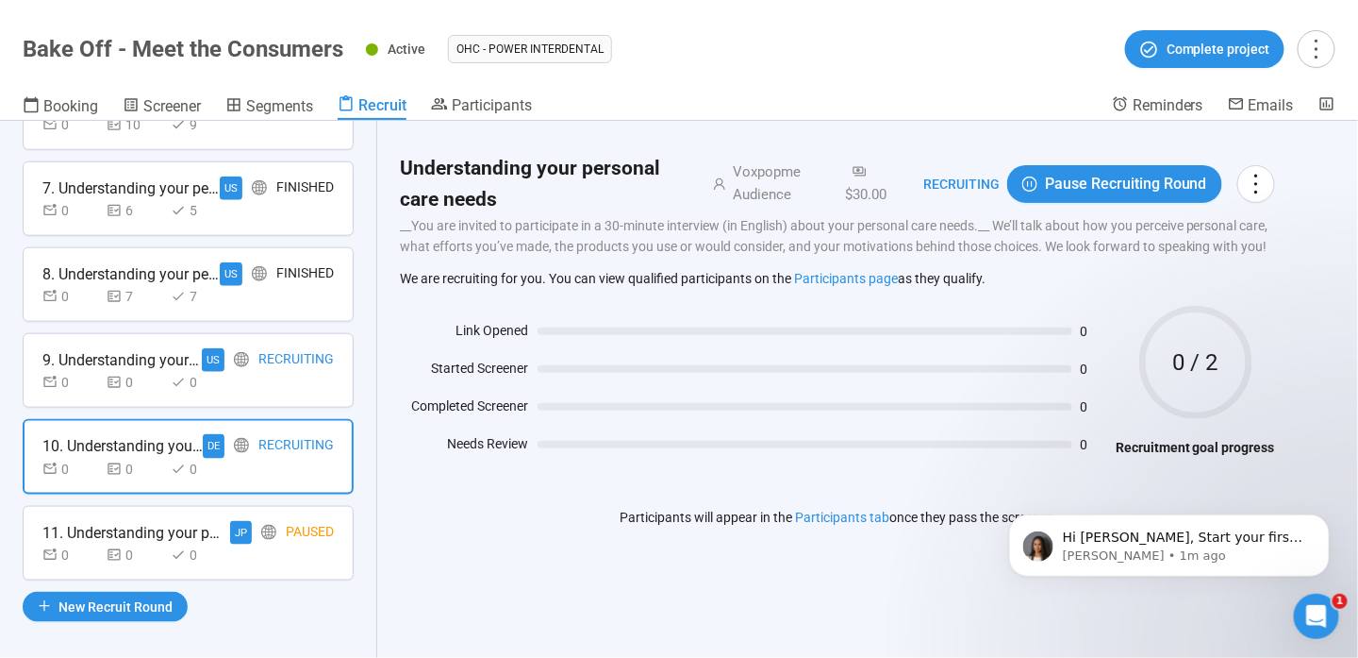
click at [298, 530] on div "Paused" at bounding box center [310, 533] width 48 height 24
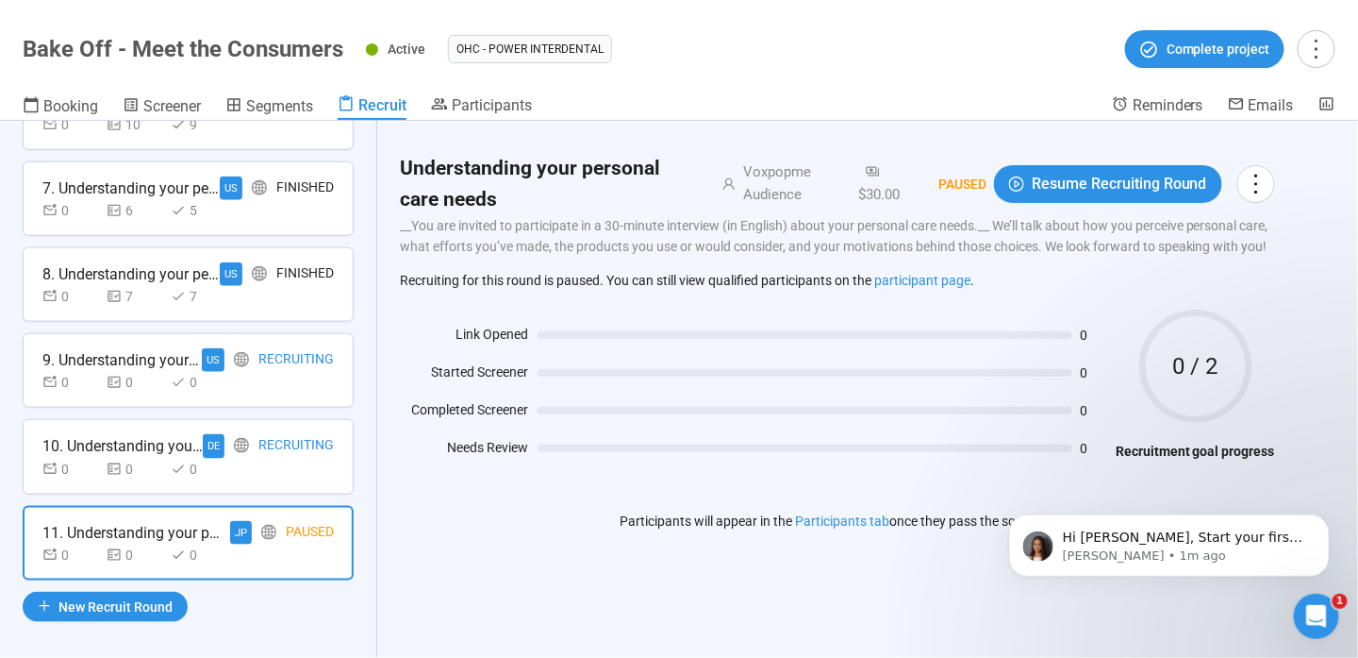
click at [1117, 169] on button "Resume Recruiting Round" at bounding box center [1108, 184] width 228 height 38
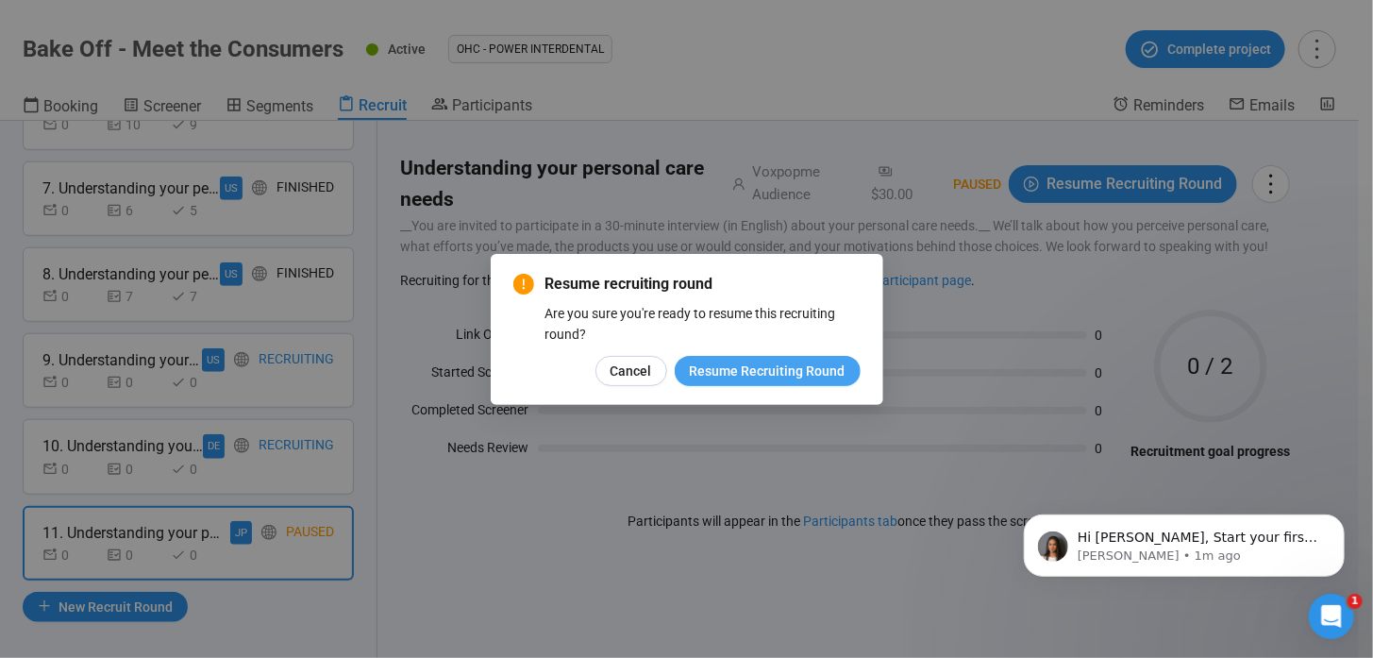
click at [801, 373] on span "Resume Recruiting Round" at bounding box center [768, 370] width 156 height 21
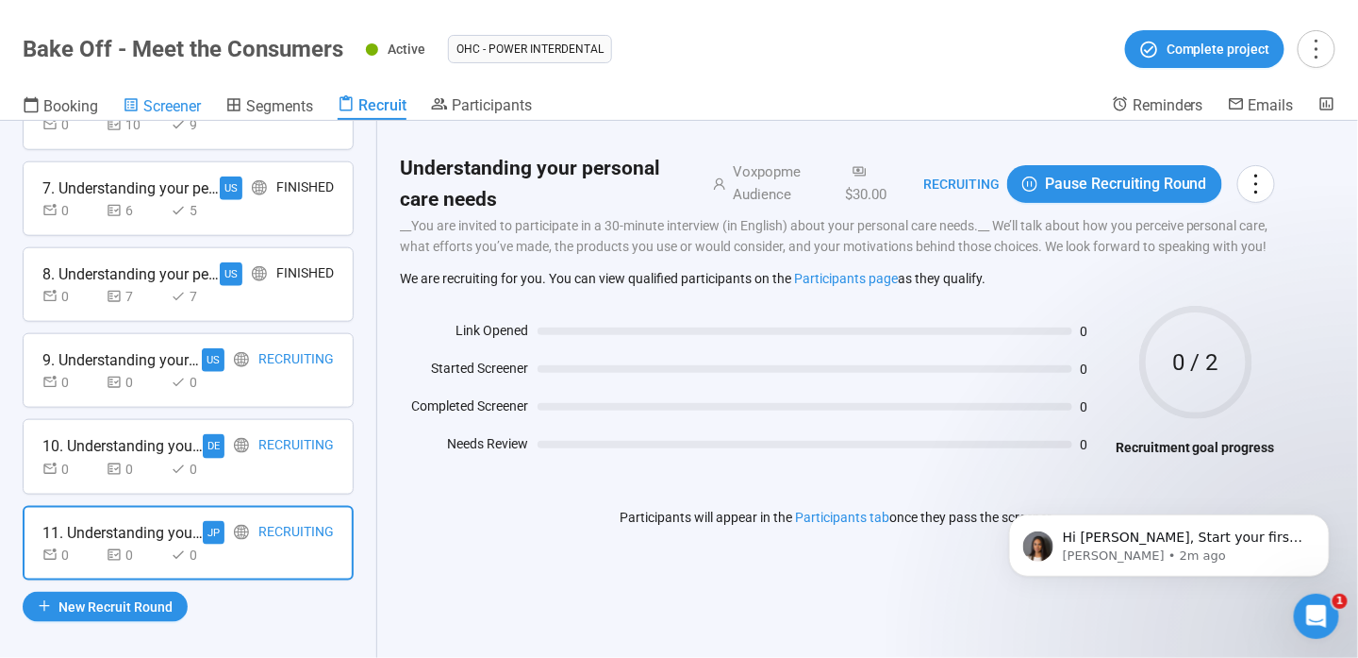
click at [196, 103] on span "Screener" at bounding box center [172, 106] width 58 height 18
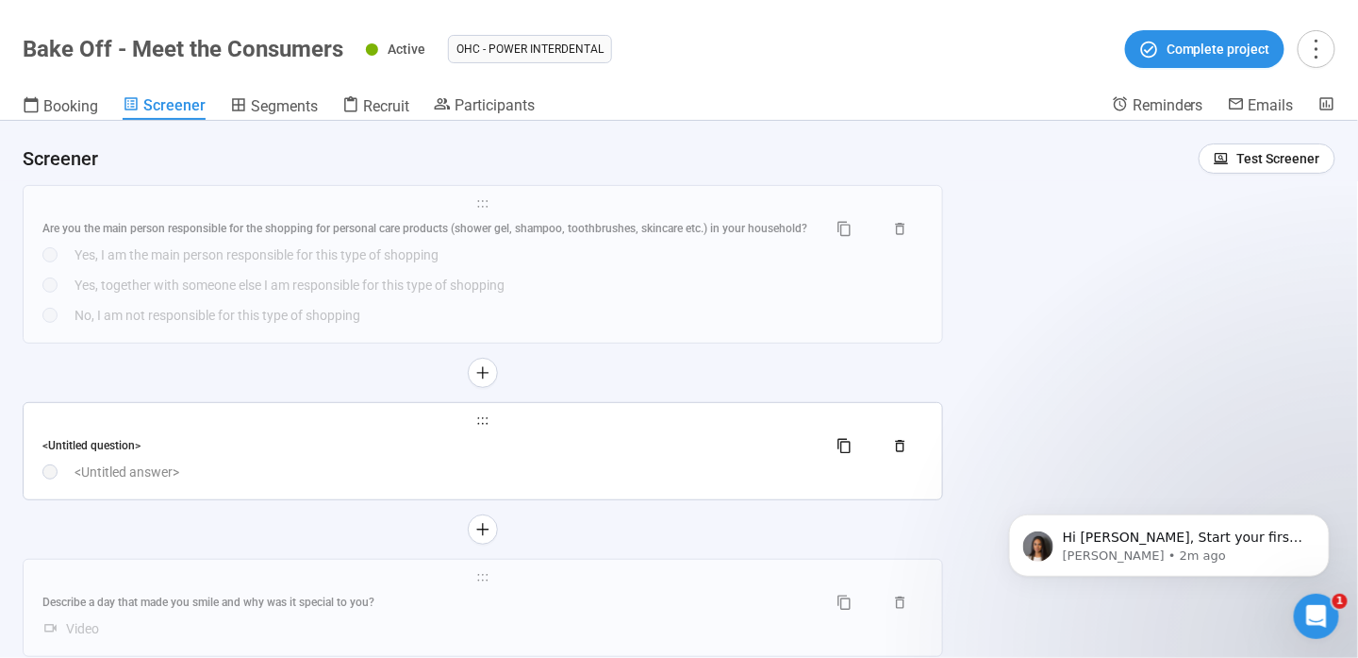
scroll to position [2640, 0]
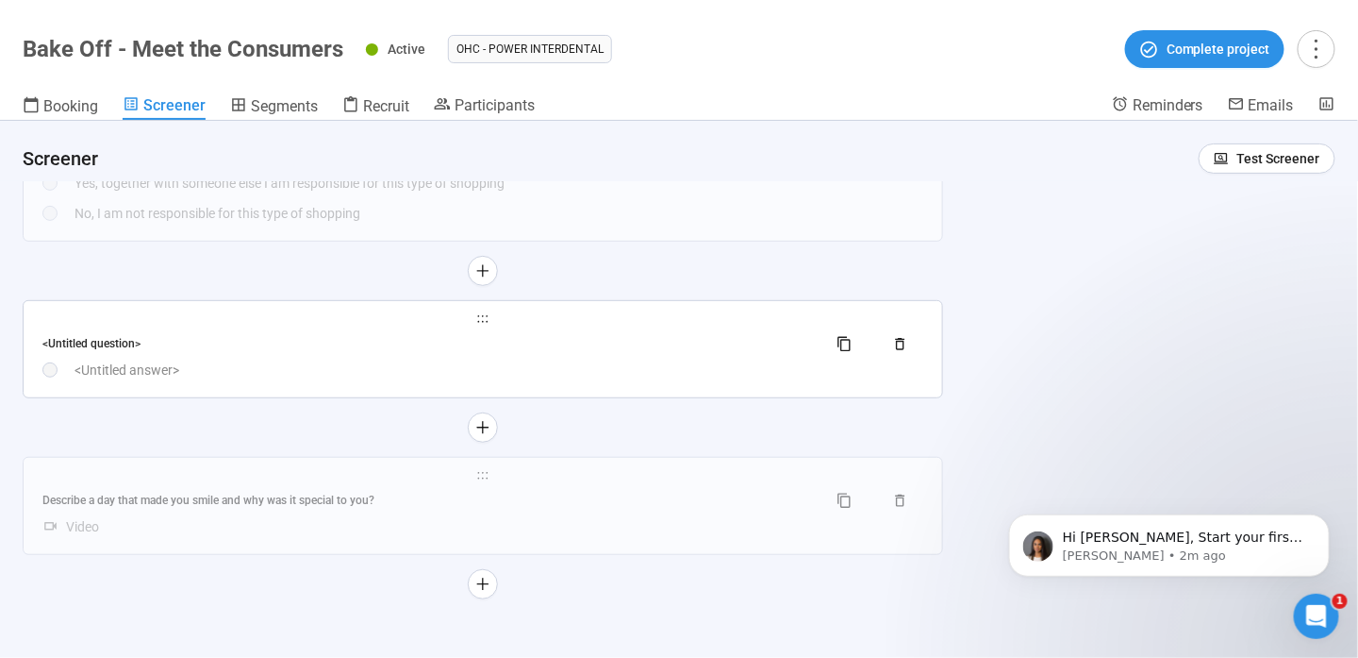
click at [579, 364] on div "<Untitled answer>" at bounding box center [499, 369] width 849 height 21
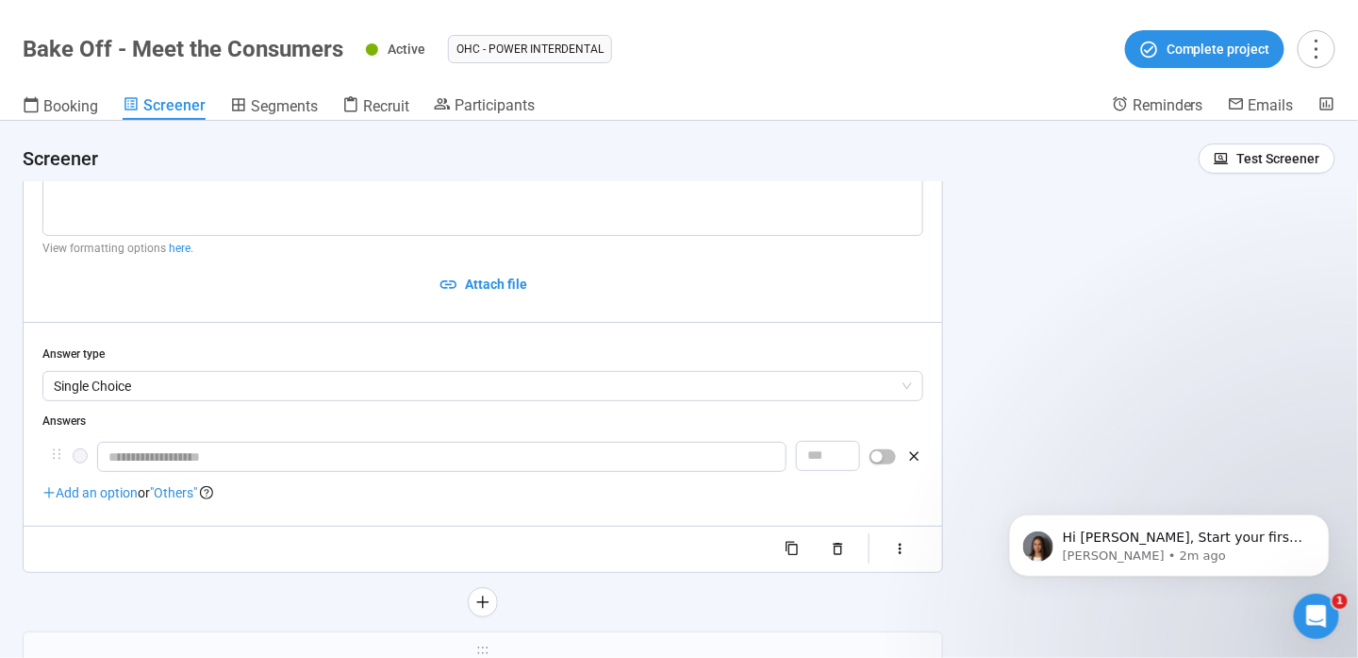
scroll to position [2417, 0]
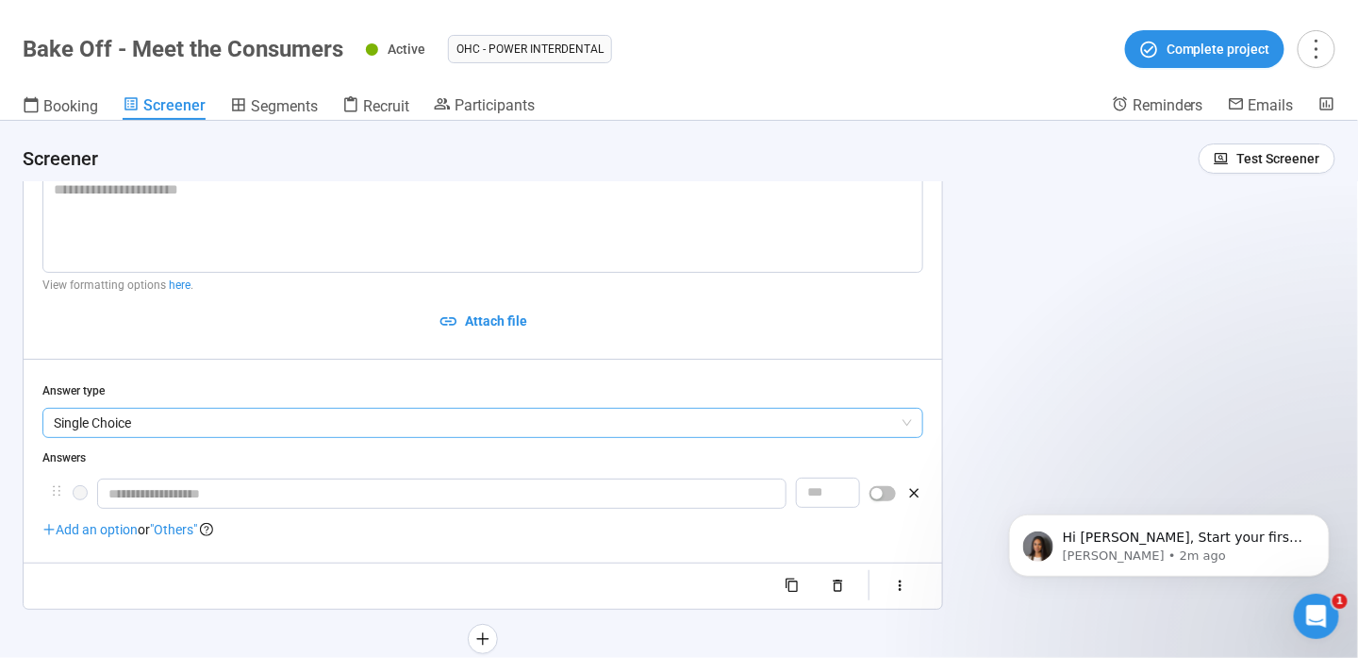
click at [221, 431] on span "Single Choice" at bounding box center [483, 422] width 858 height 28
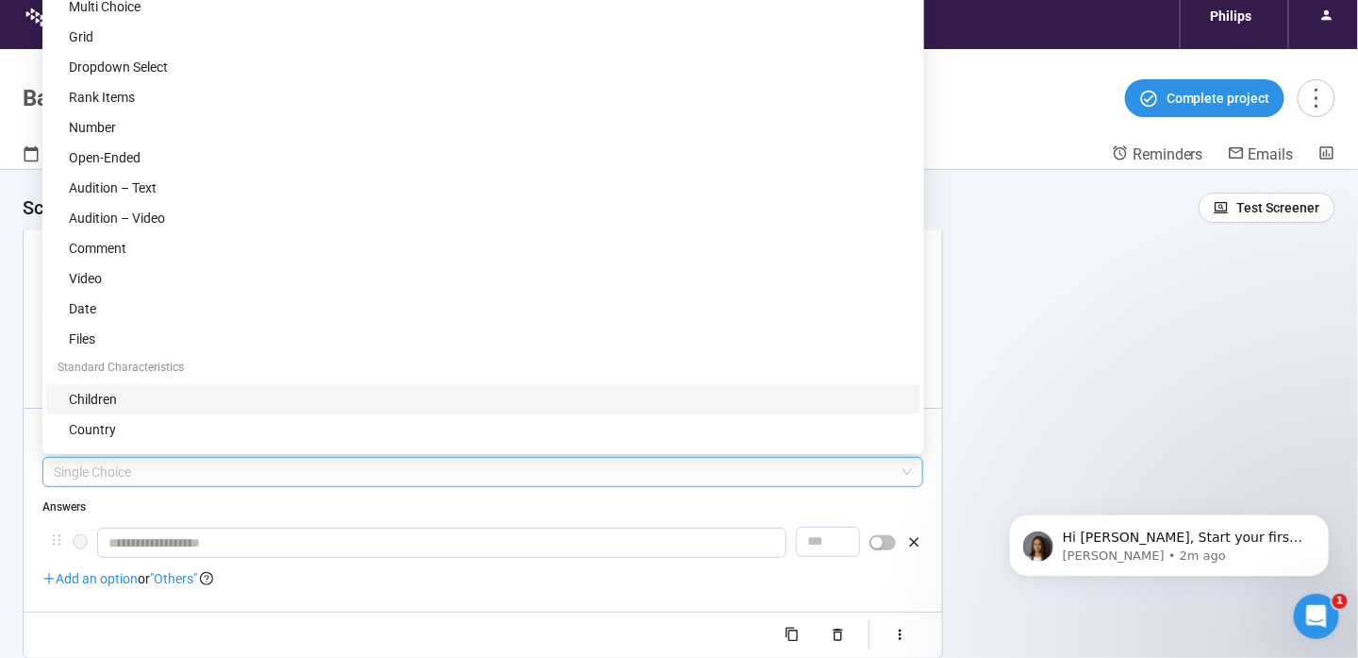
scroll to position [0, 0]
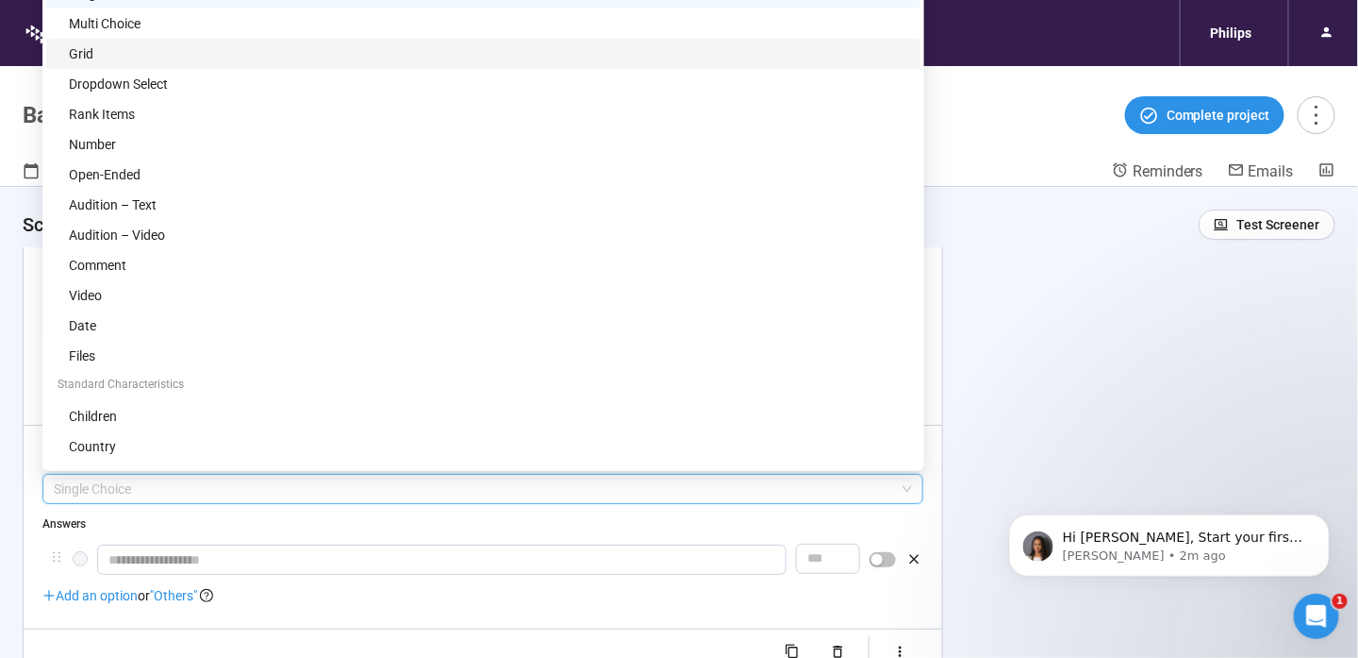
click at [187, 45] on div "Grid" at bounding box center [489, 53] width 841 height 21
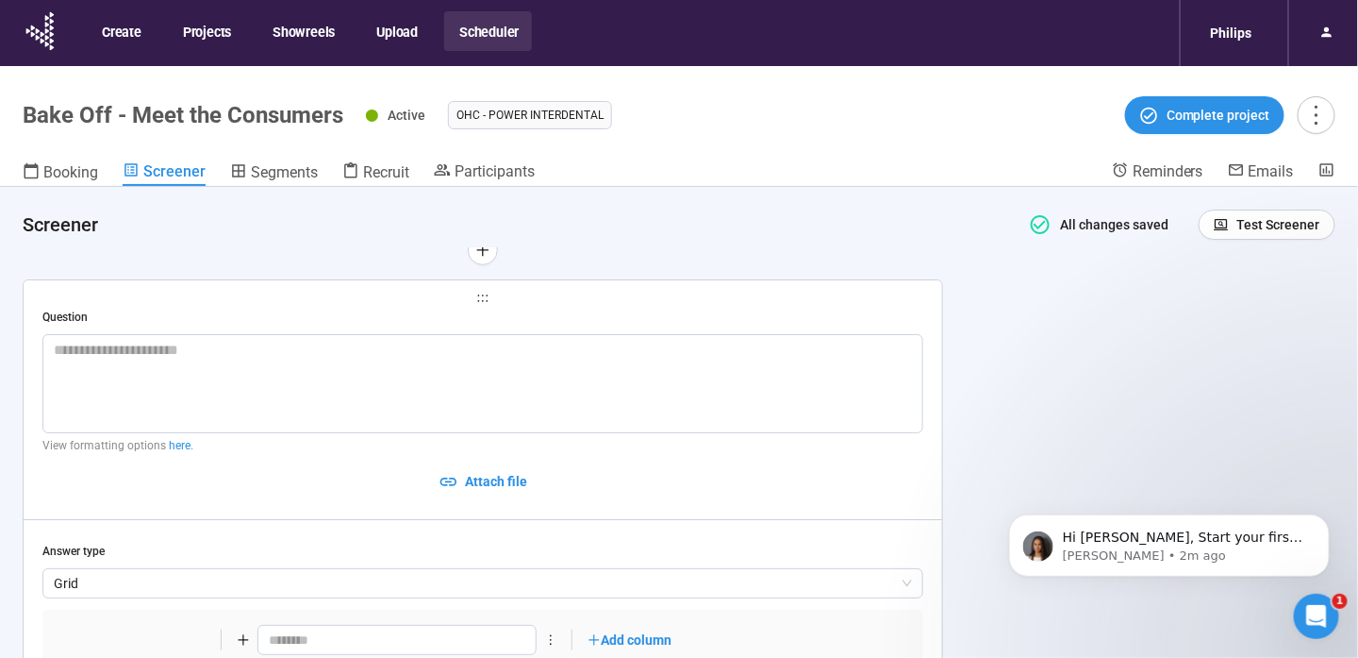
scroll to position [2511, 0]
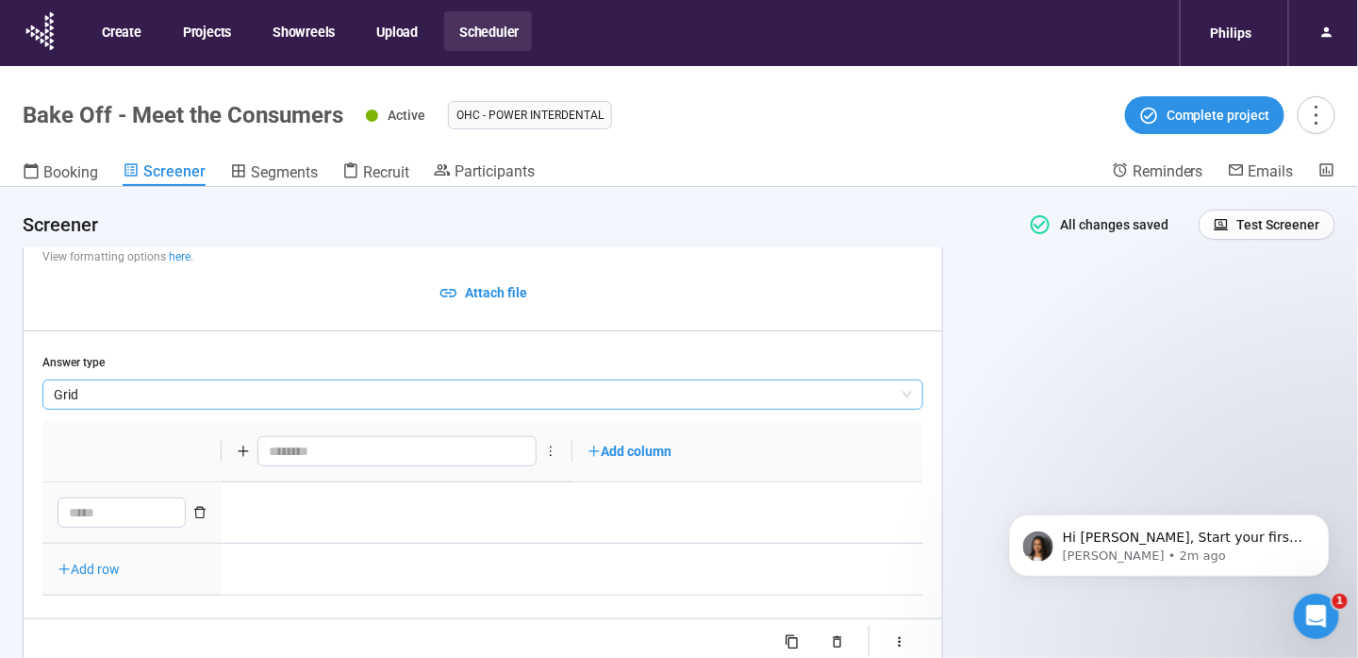
click at [209, 404] on span "Grid" at bounding box center [483, 394] width 858 height 28
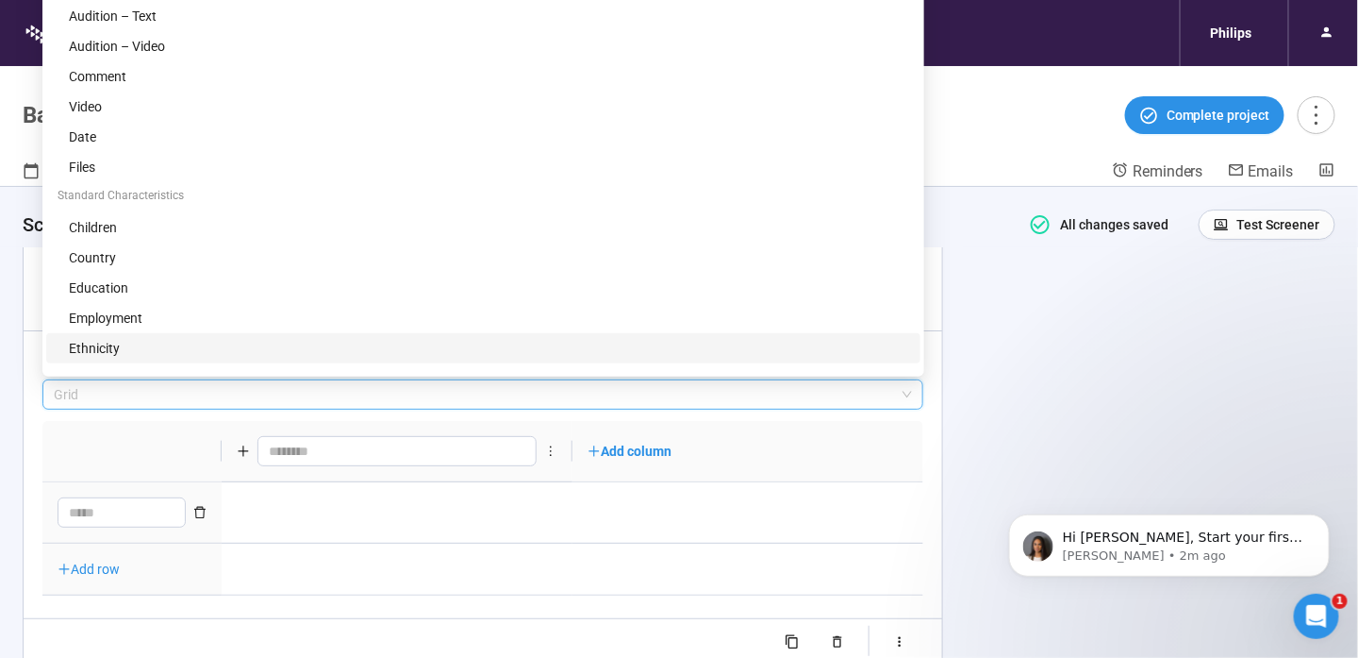
scroll to position [0, 0]
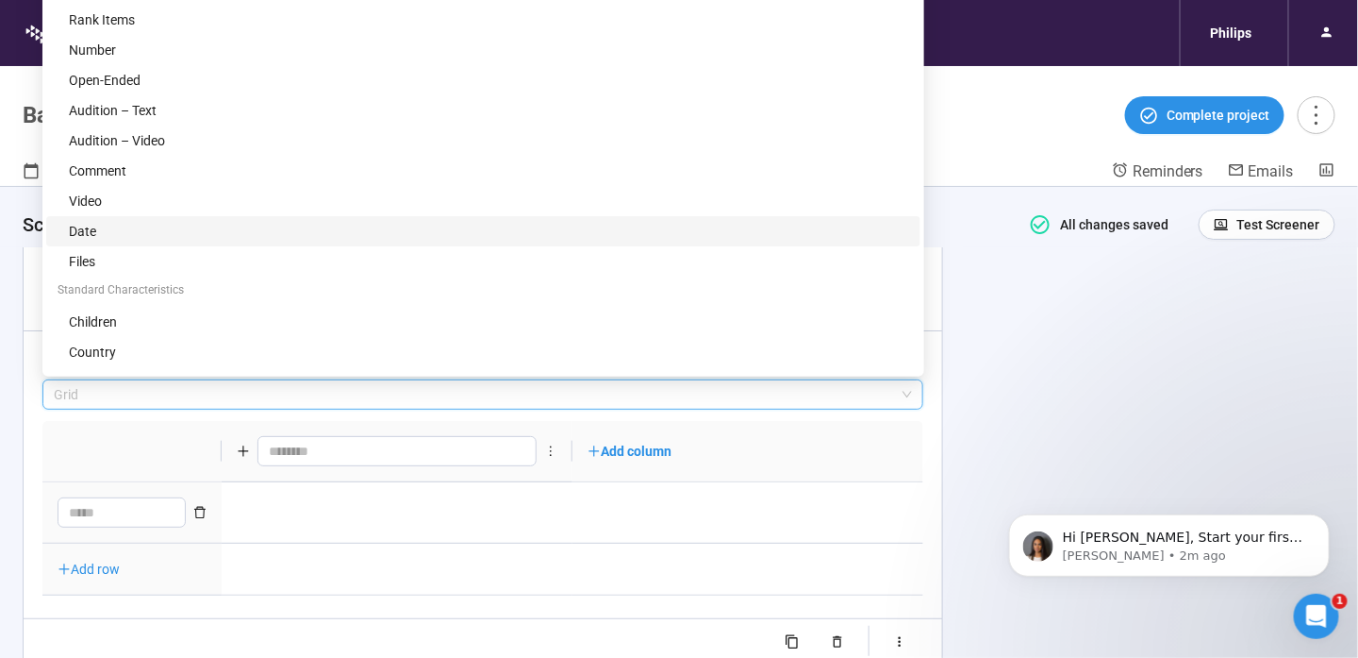
click at [167, 228] on div "Date" at bounding box center [489, 231] width 841 height 21
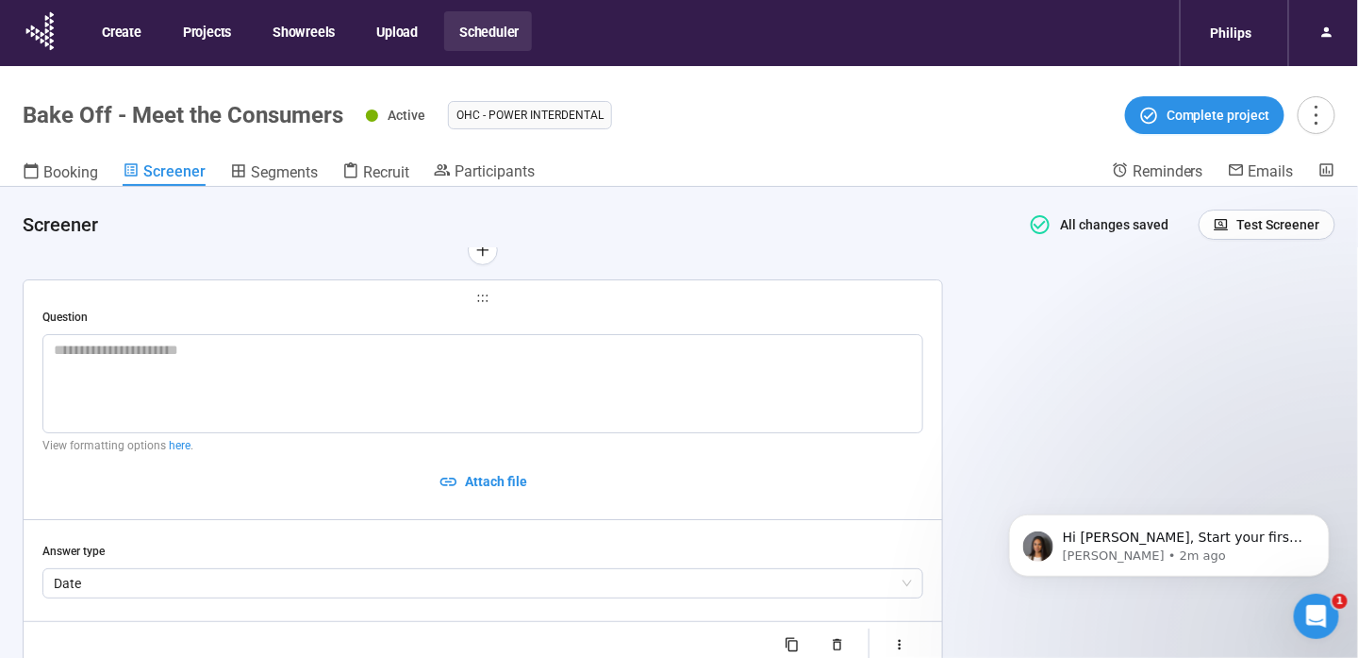
scroll to position [2417, 0]
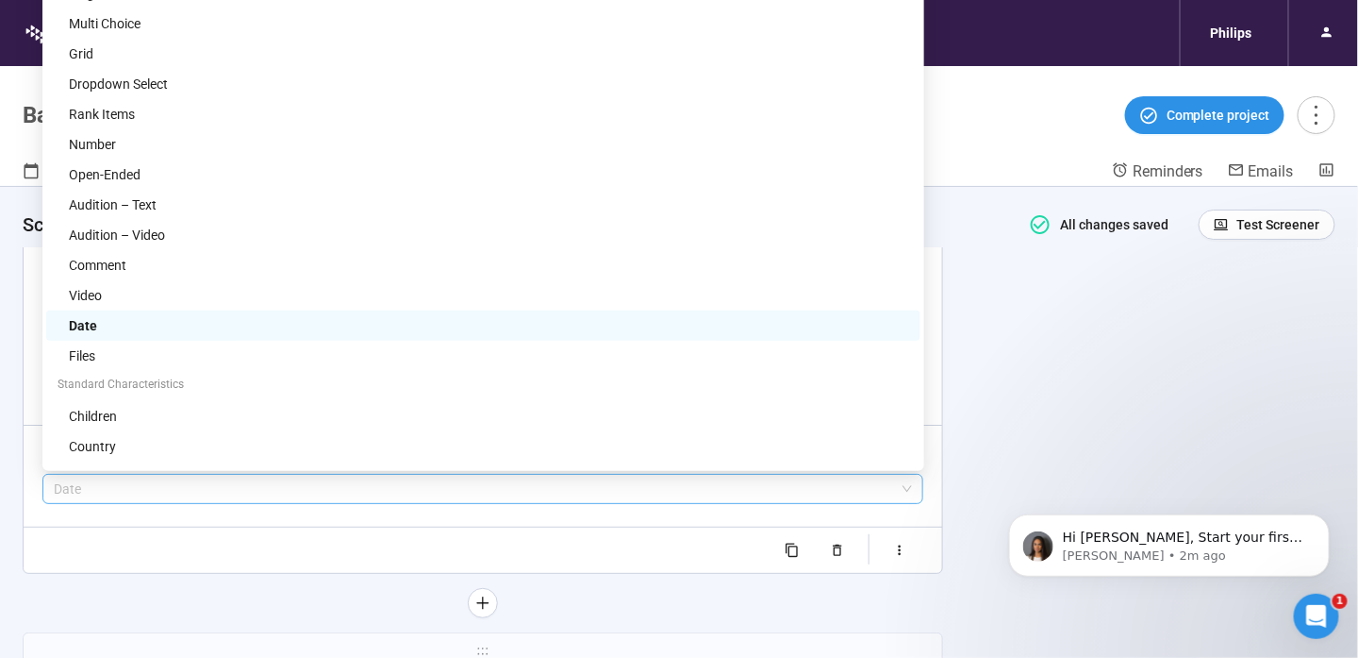
click at [214, 493] on span "Date" at bounding box center [483, 489] width 858 height 28
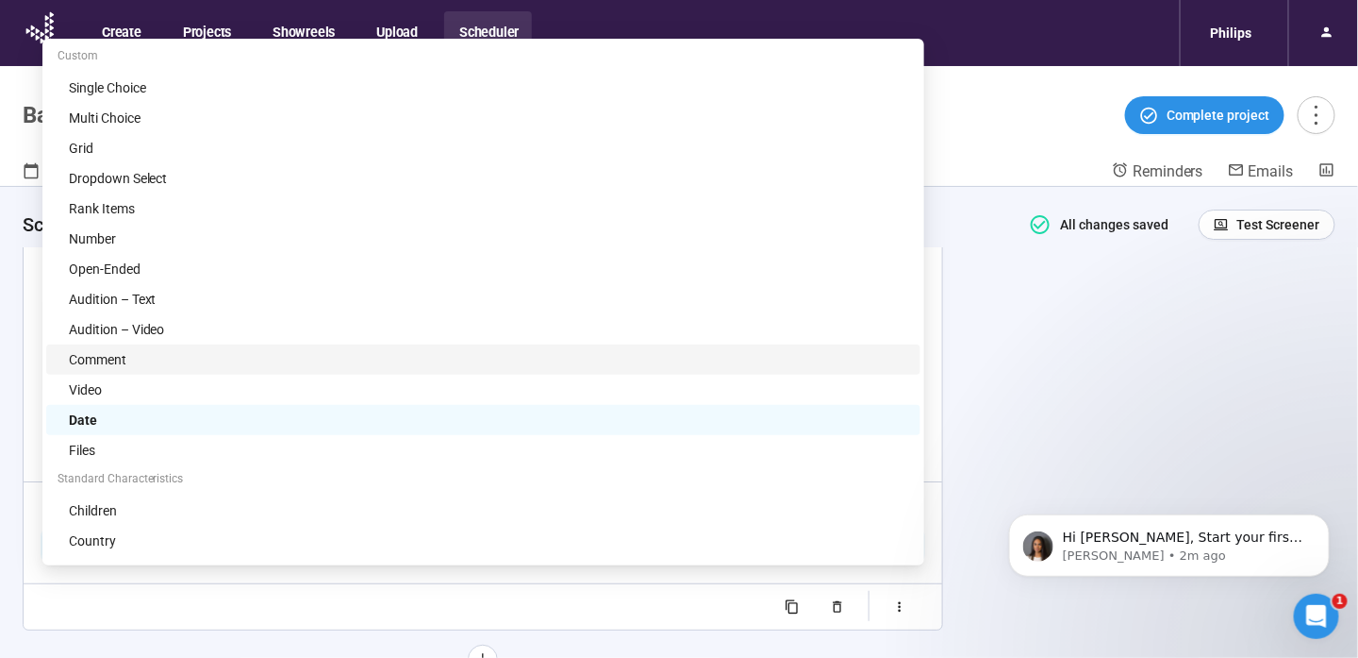
scroll to position [2323, 0]
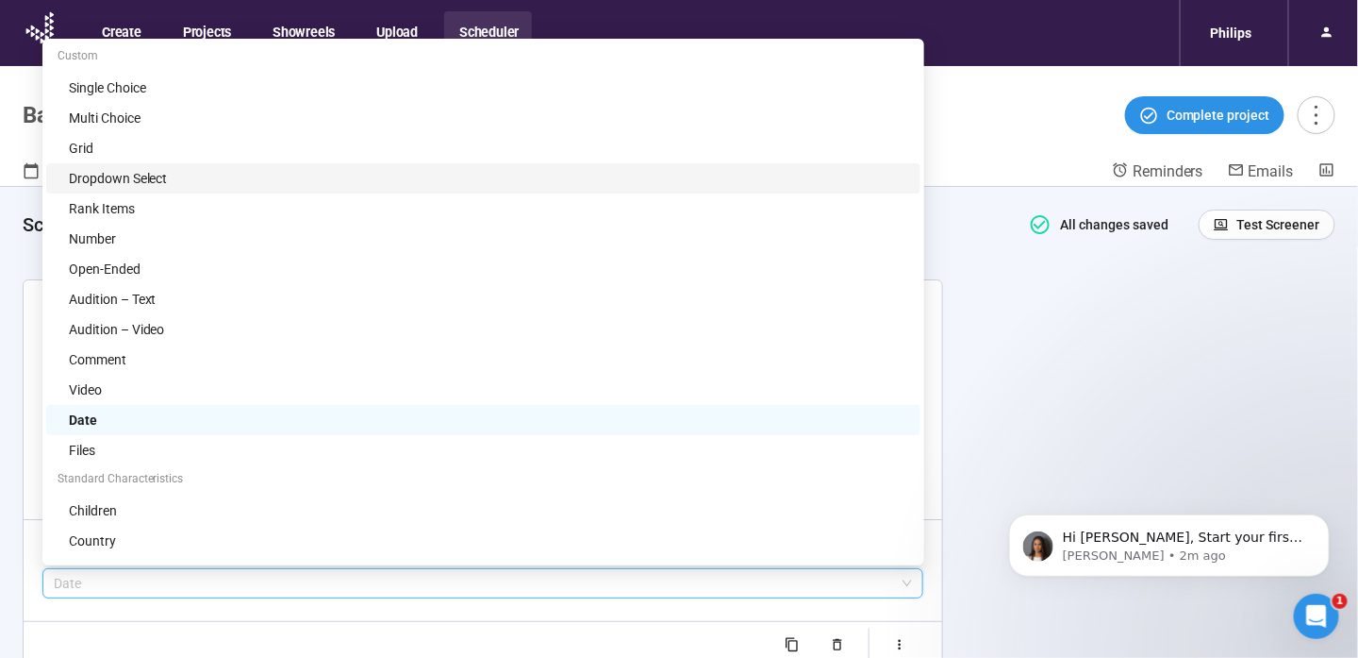
click at [180, 183] on div "Dropdown Select" at bounding box center [489, 178] width 841 height 21
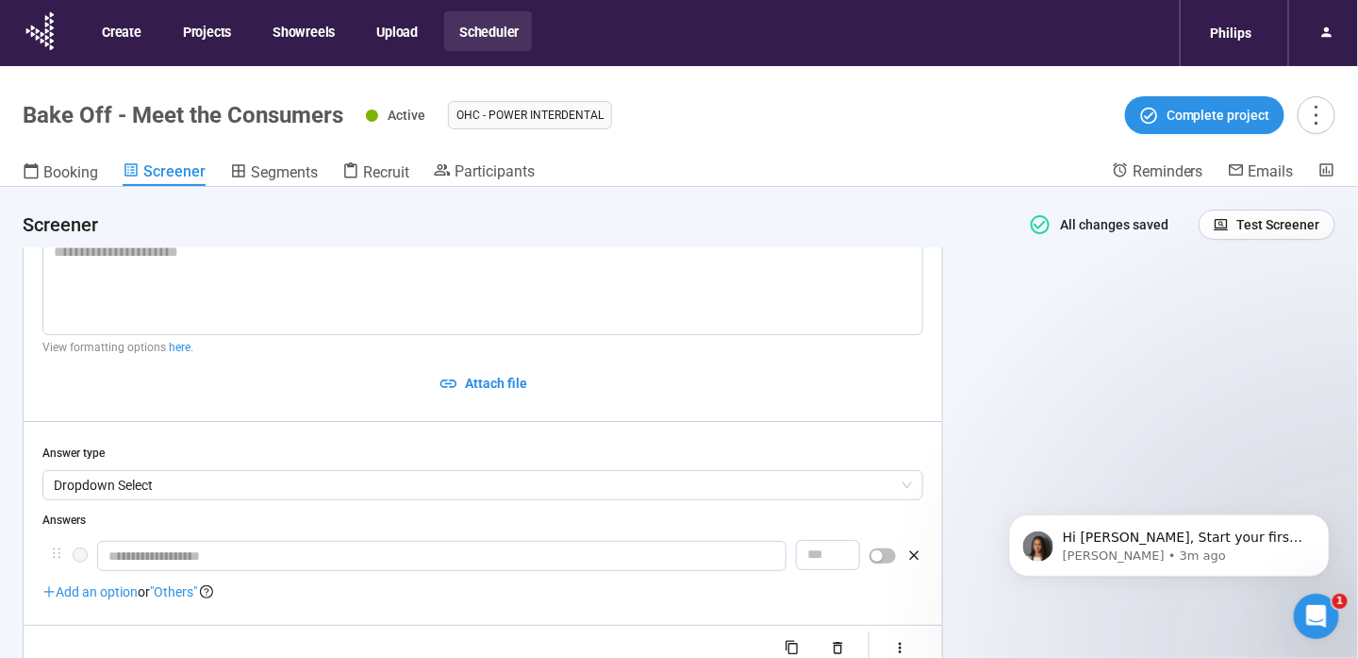
scroll to position [2511, 0]
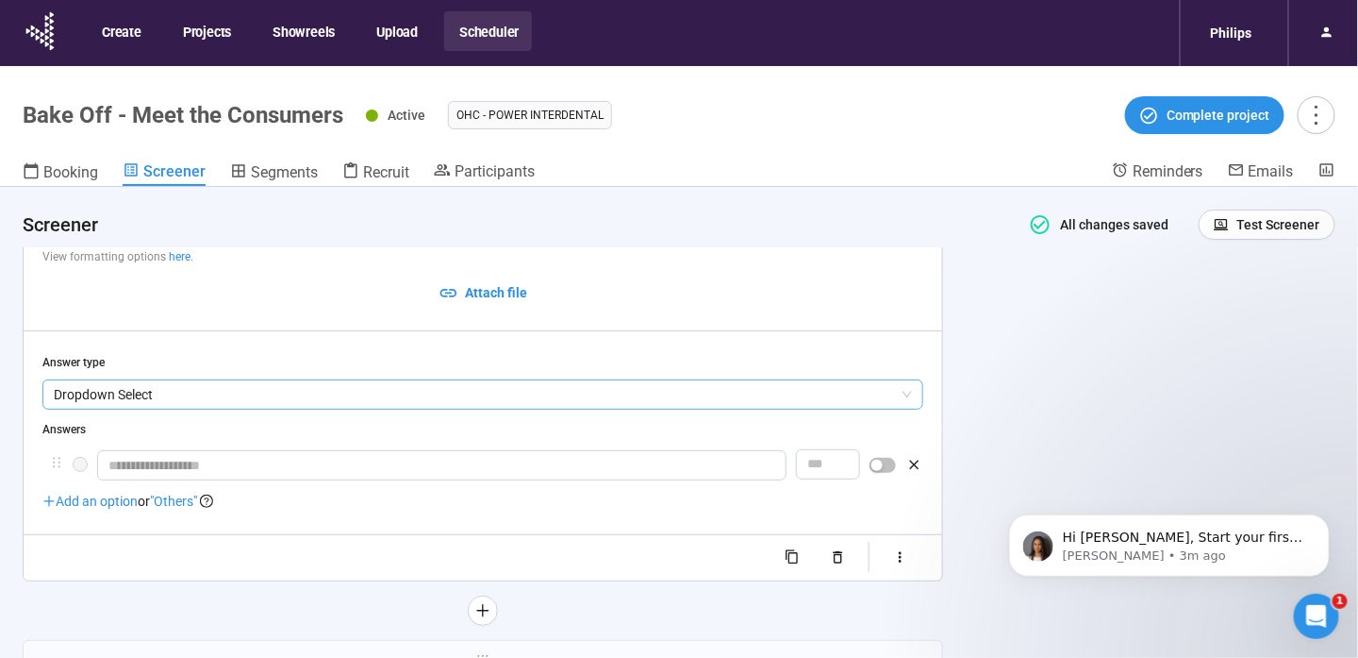
click at [209, 396] on span "Dropdown Select" at bounding box center [483, 394] width 858 height 28
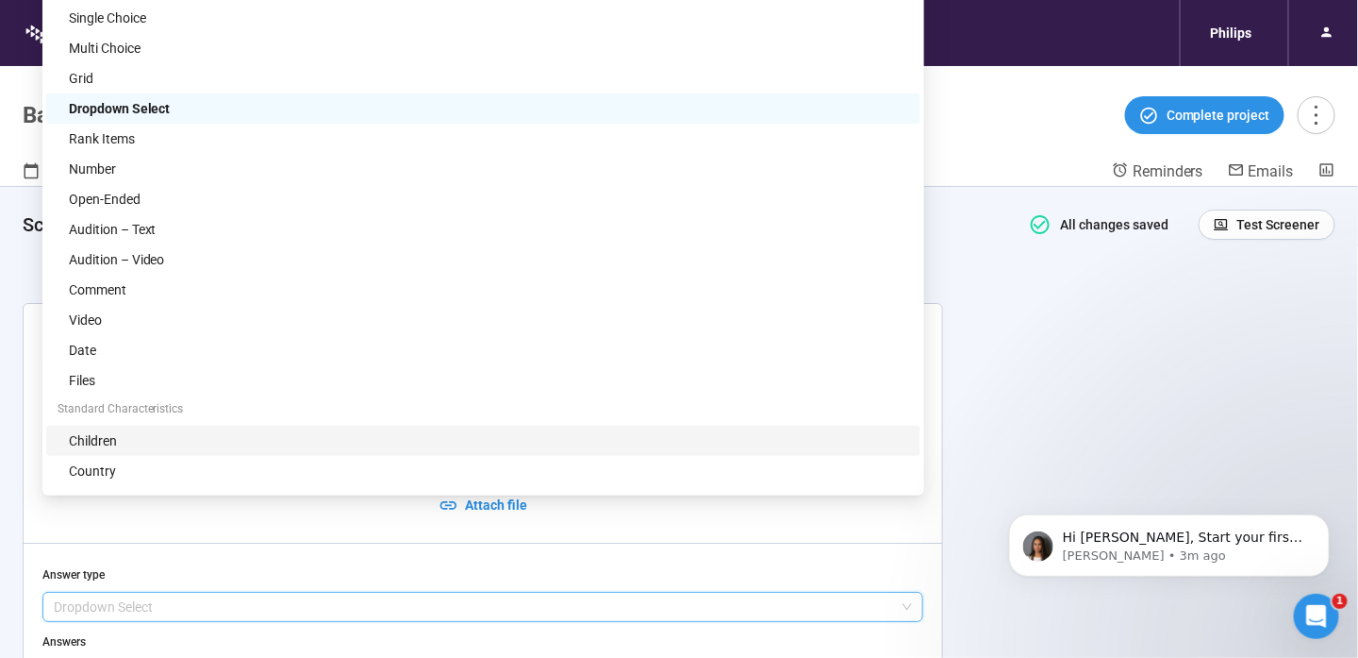
scroll to position [2228, 0]
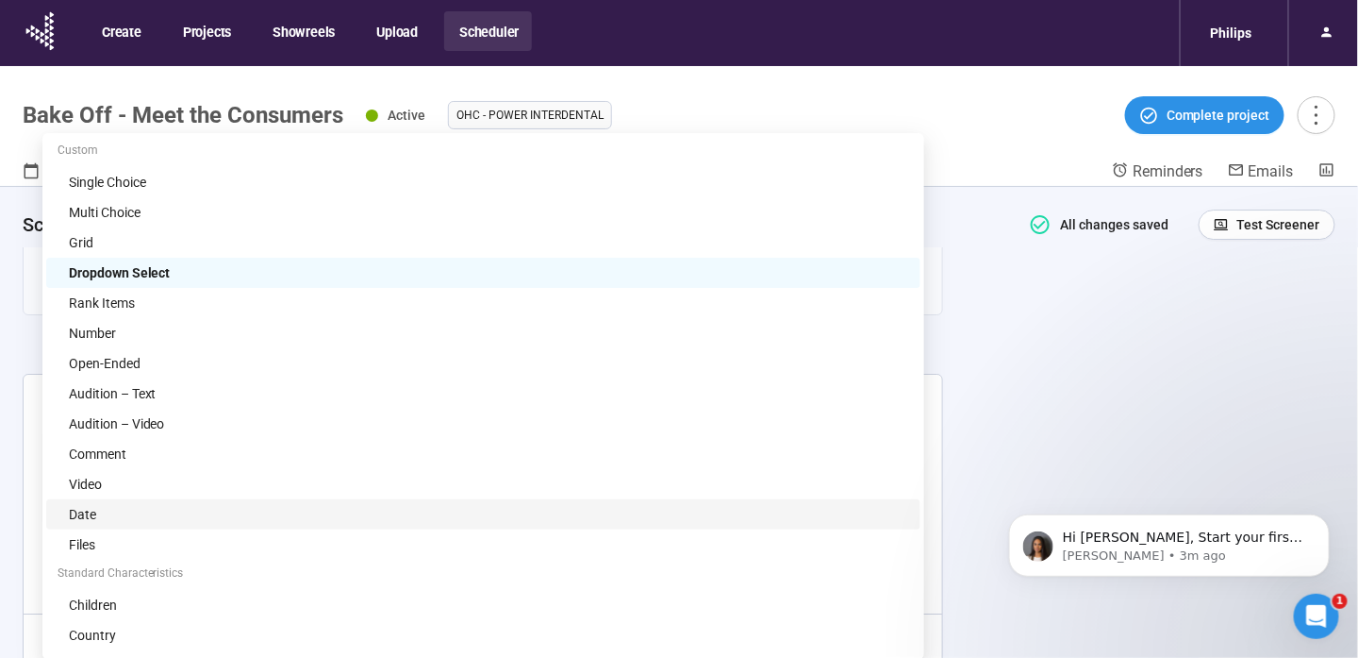
click at [225, 515] on div "Date" at bounding box center [489, 514] width 841 height 21
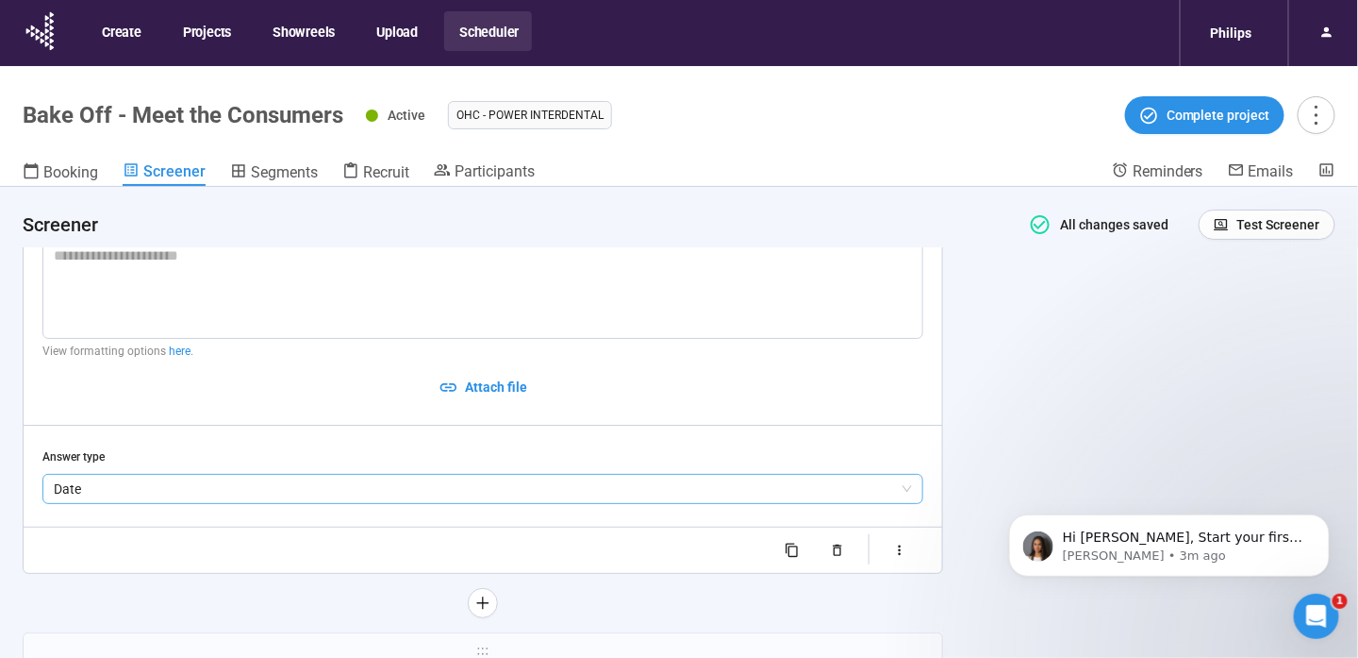
scroll to position [2323, 0]
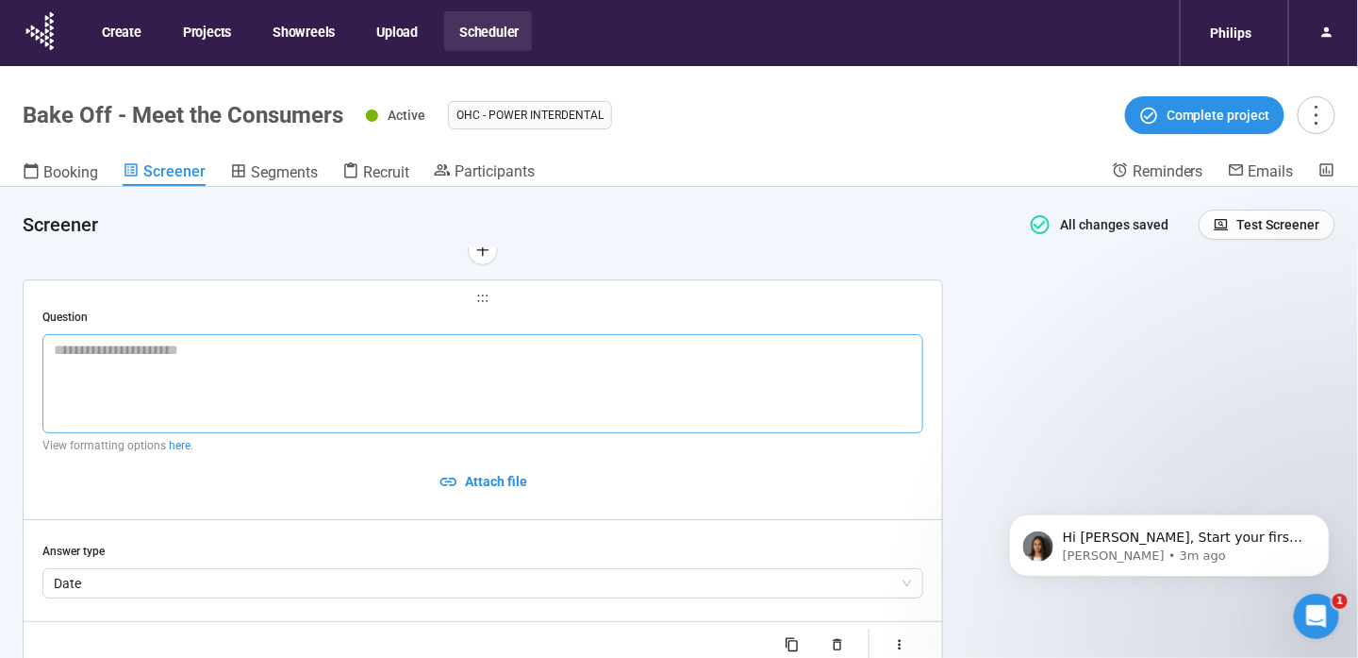
click at [265, 391] on textarea at bounding box center [482, 383] width 881 height 99
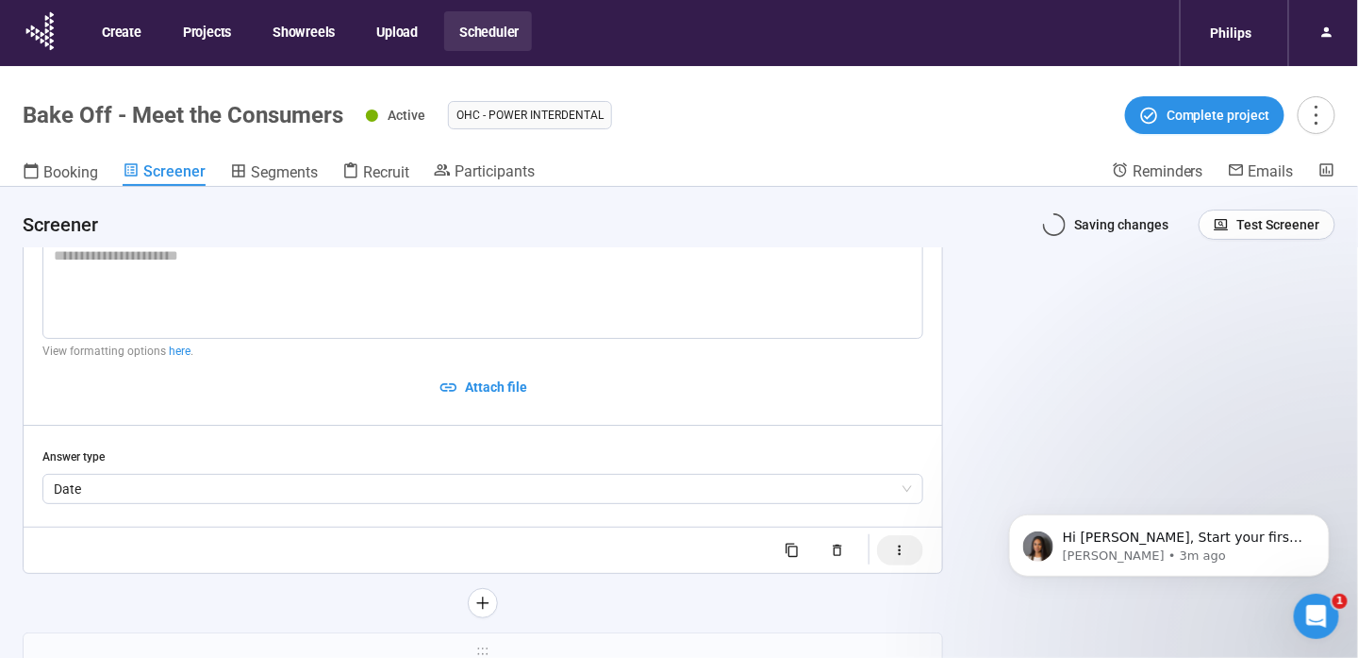
click at [890, 558] on button "button" at bounding box center [900, 550] width 46 height 30
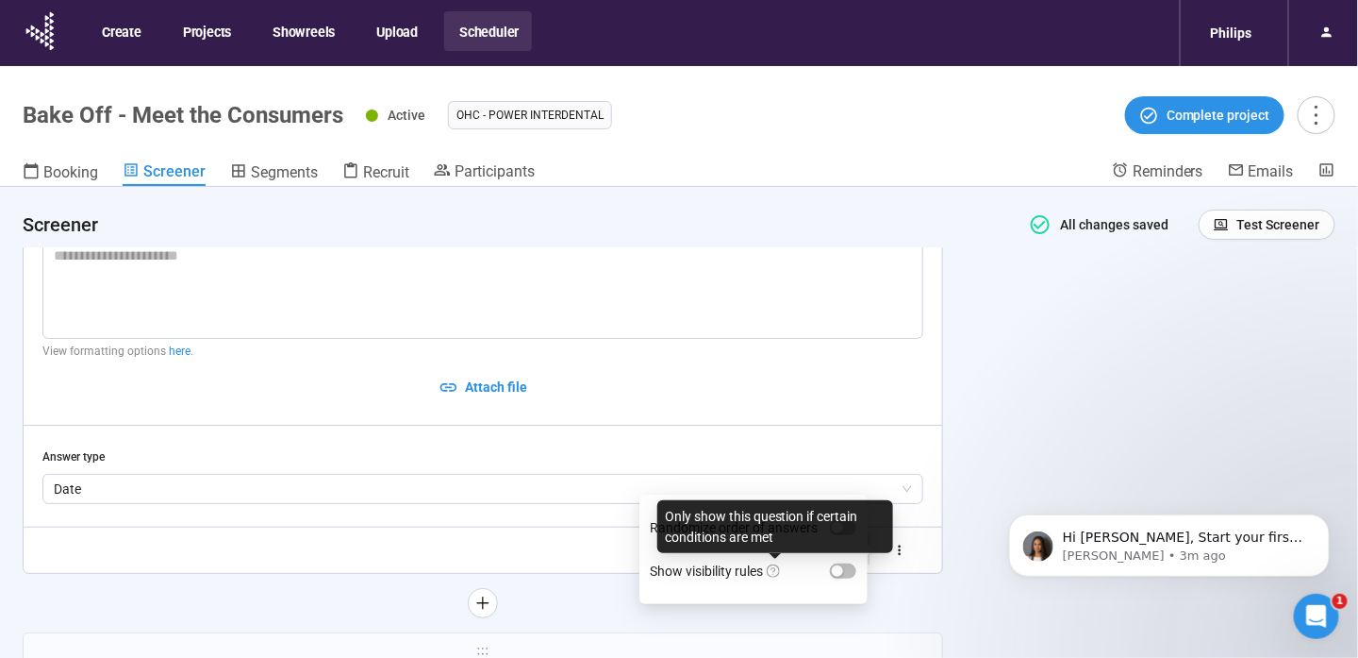
click at [772, 573] on icon "question-circle" at bounding box center [773, 570] width 13 height 13
click at [830, 573] on button "Show visibility rules" at bounding box center [843, 570] width 26 height 15
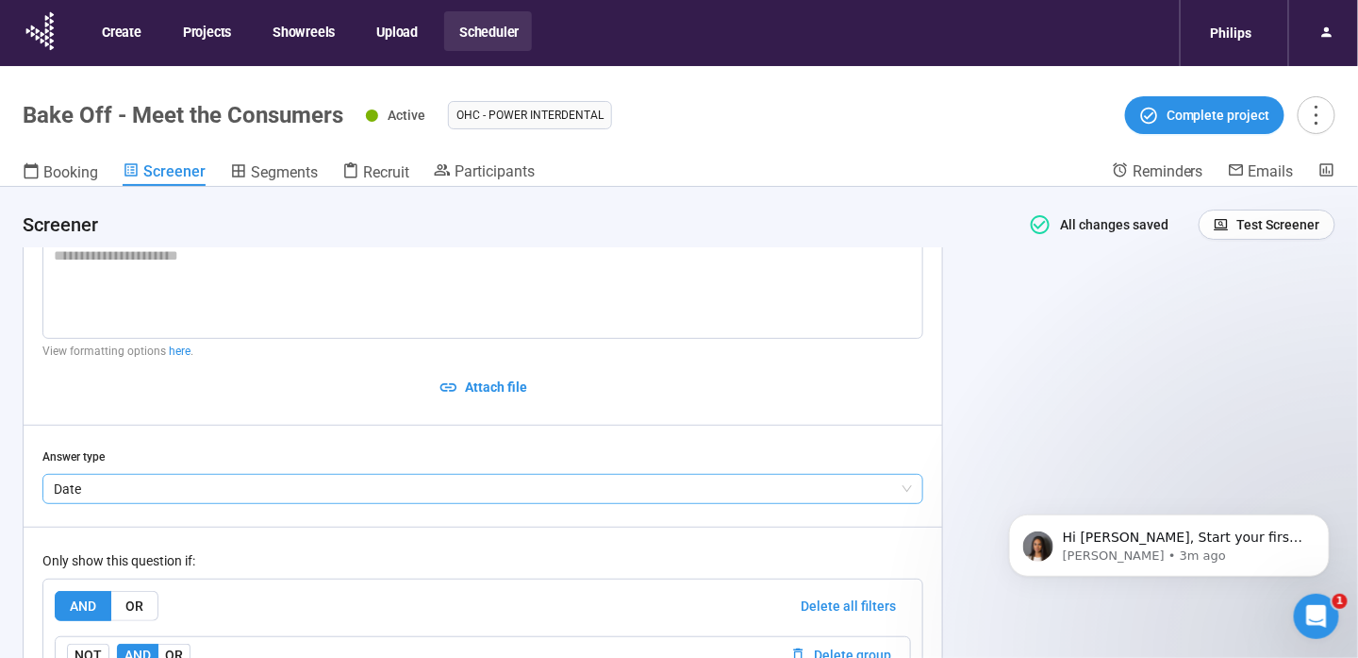
click at [904, 486] on span "Date" at bounding box center [483, 489] width 858 height 28
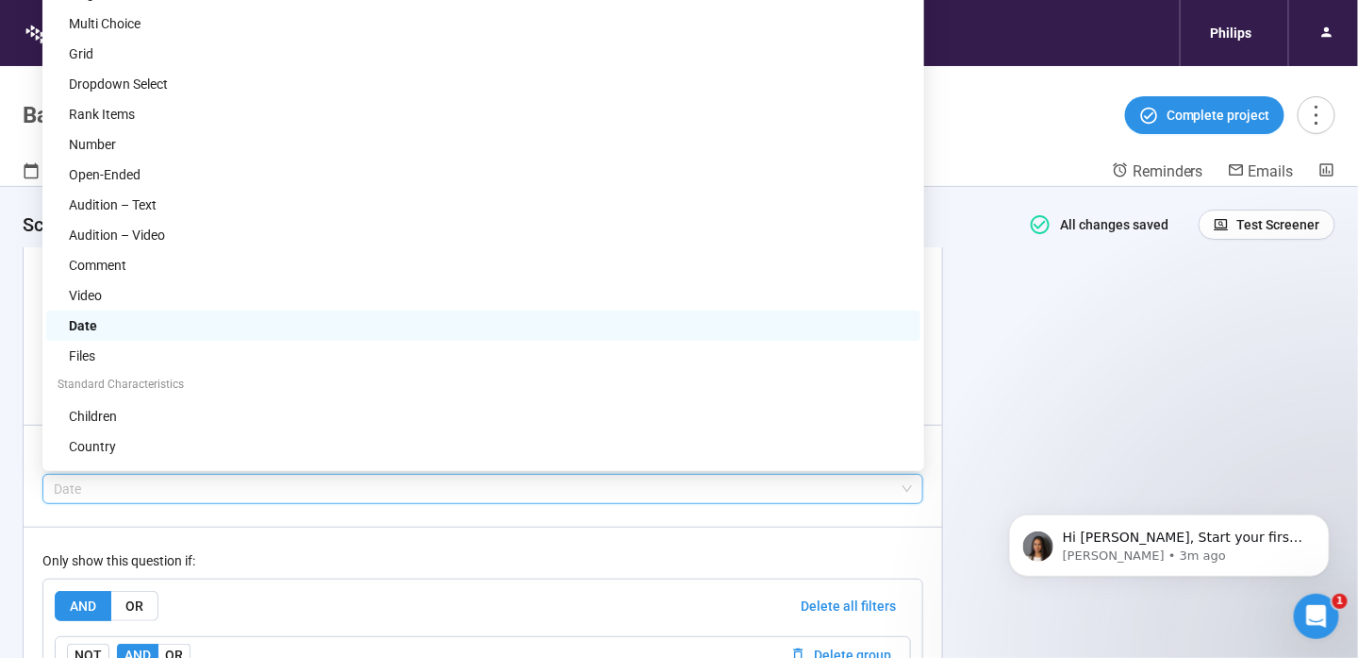
click at [904, 486] on span "Date" at bounding box center [483, 489] width 858 height 28
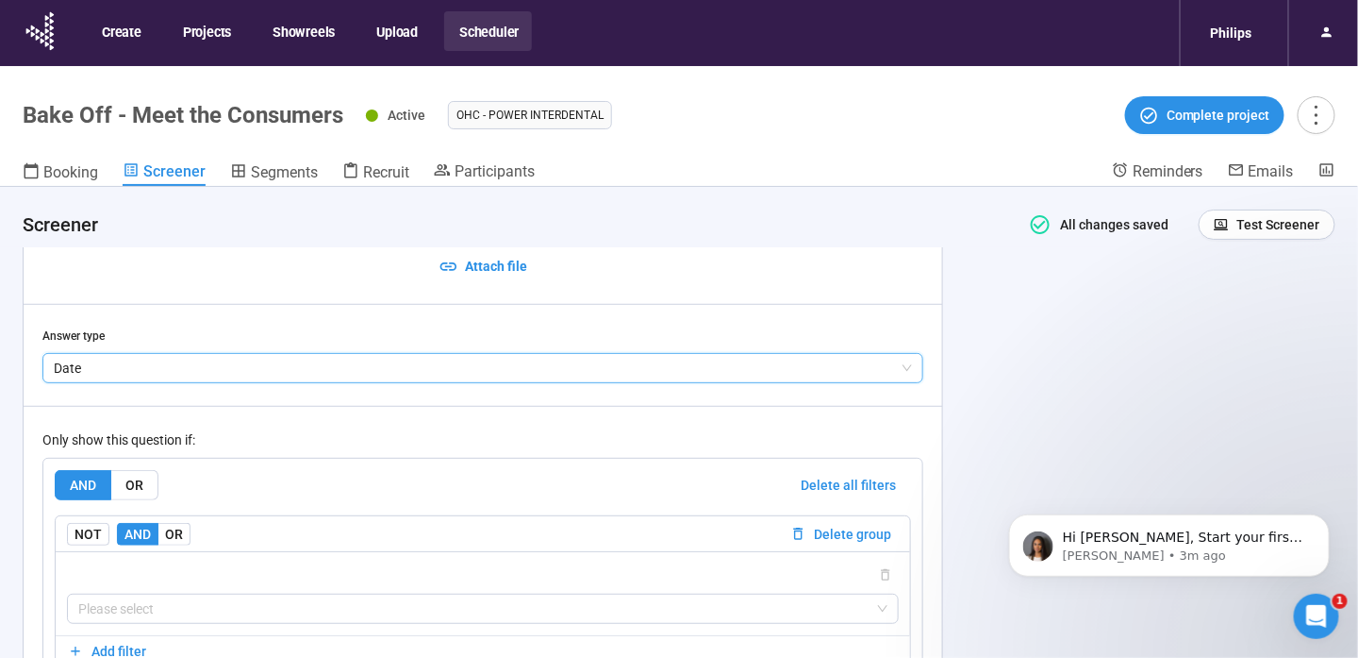
scroll to position [2606, 0]
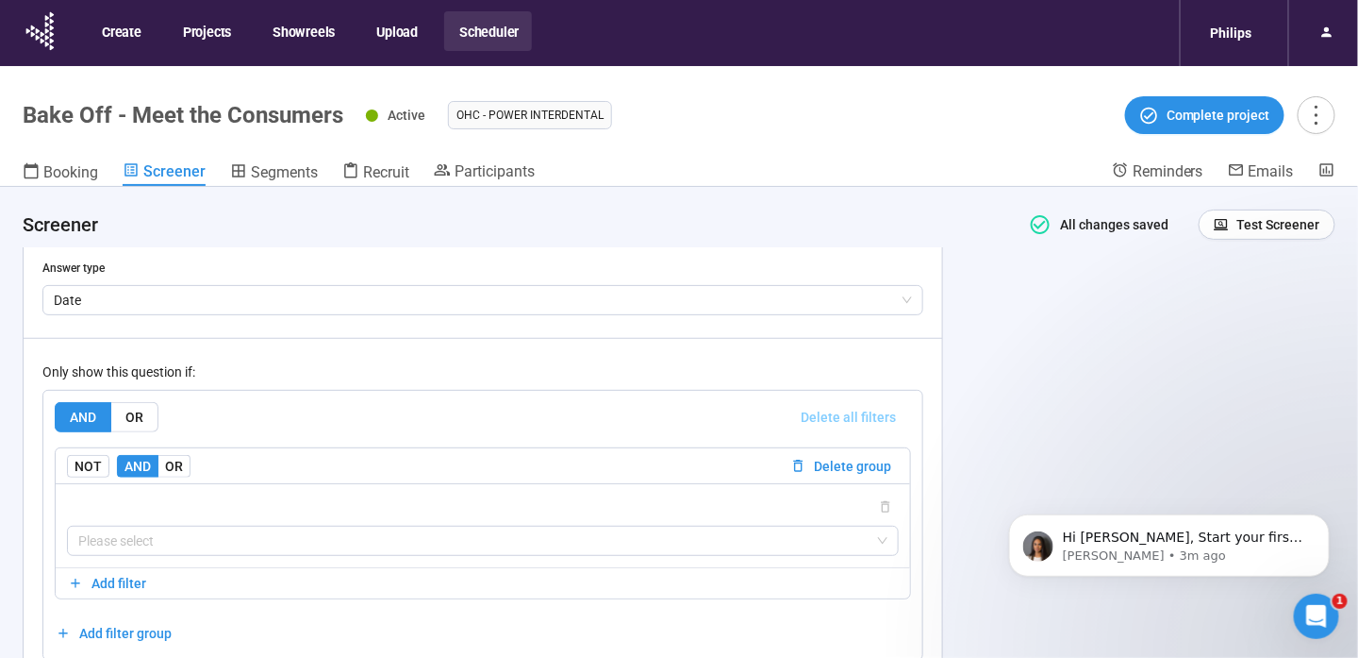
click at [882, 425] on span "Delete all filters" at bounding box center [848, 417] width 95 height 21
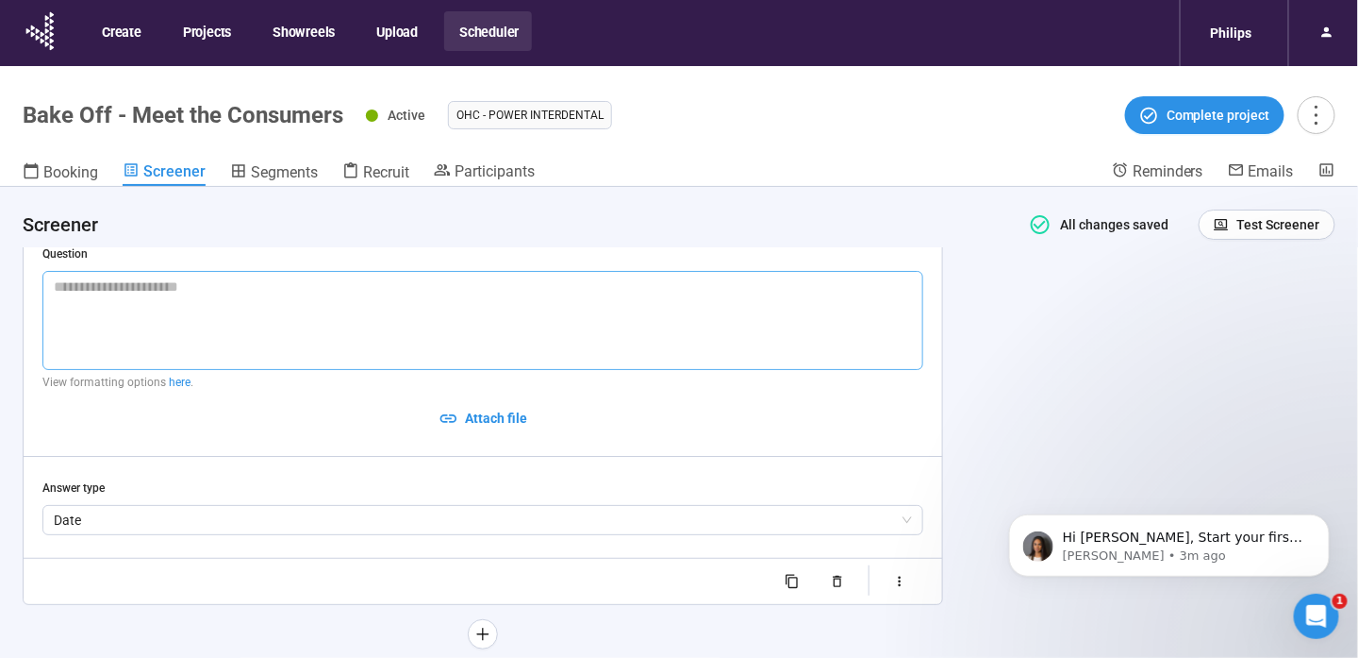
scroll to position [2338, 0]
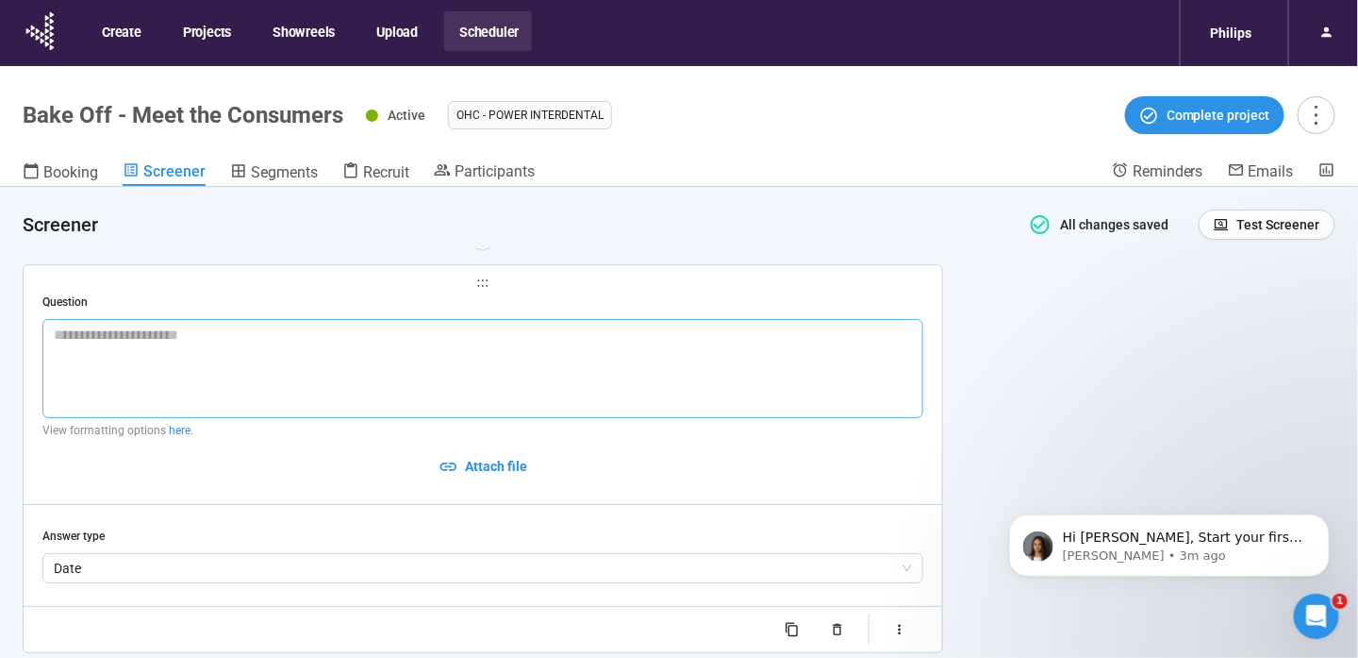
click at [351, 375] on textarea at bounding box center [482, 368] width 881 height 99
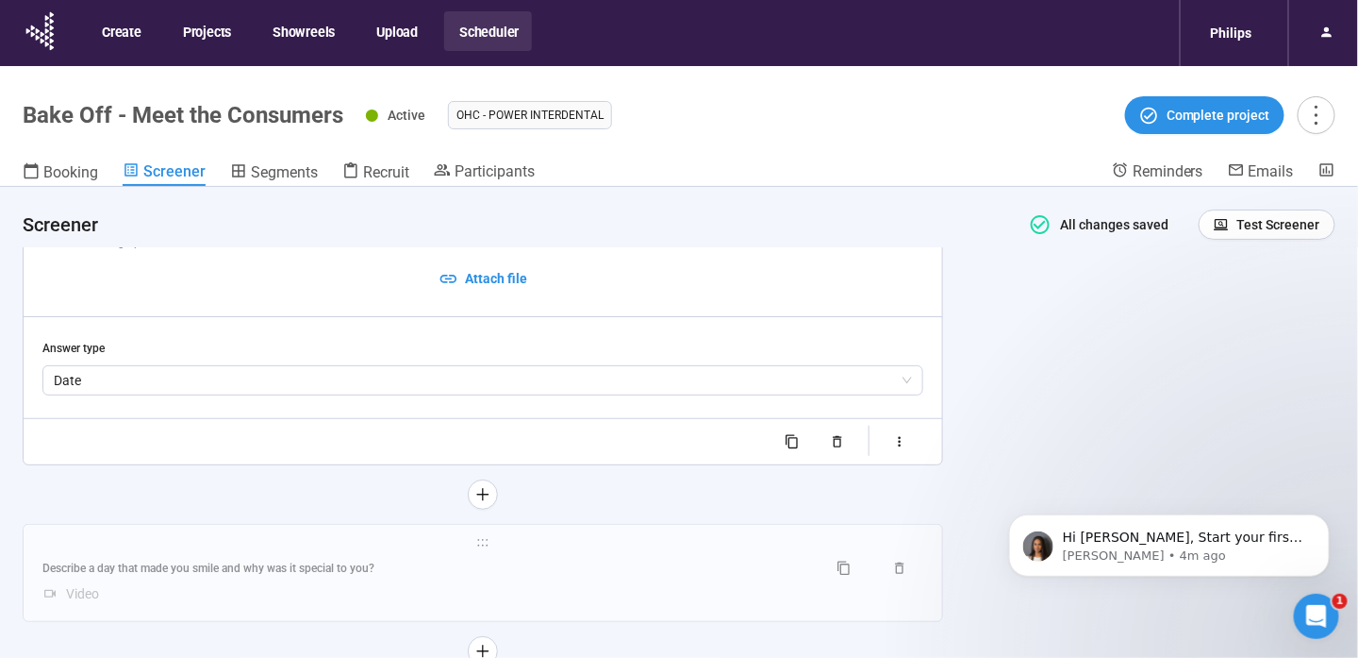
scroll to position [2337, 0]
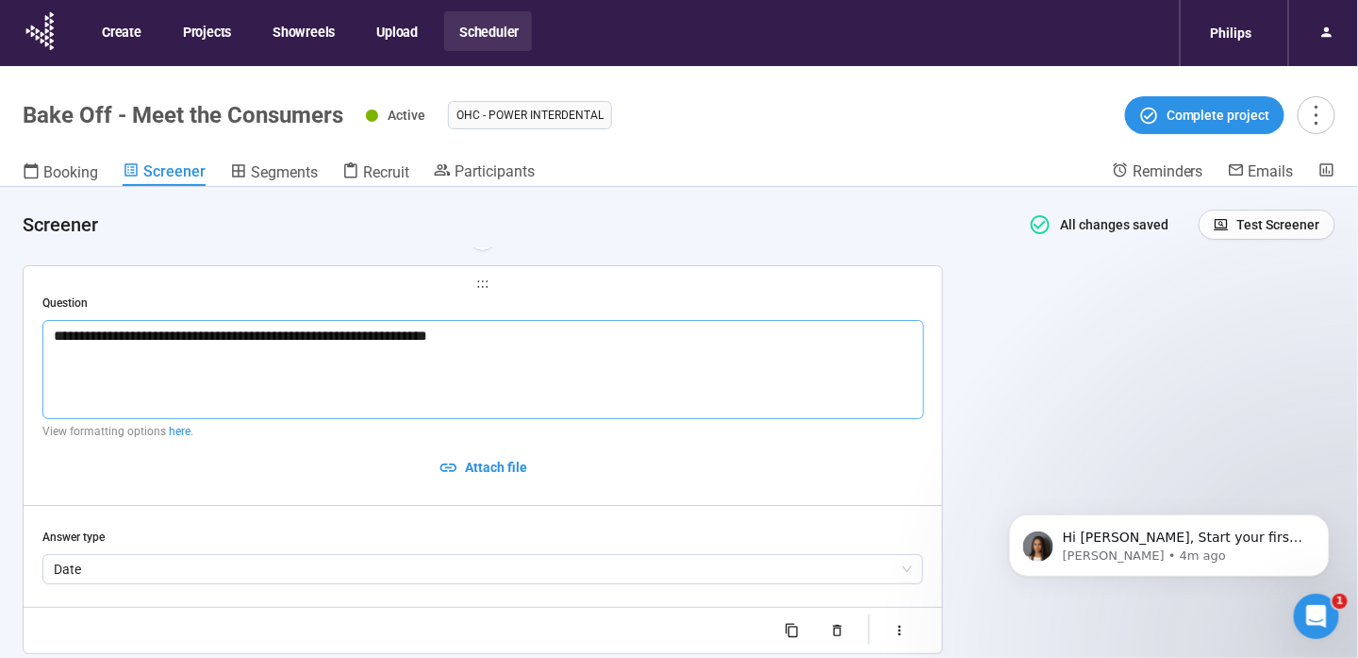
click at [378, 333] on textarea "**********" at bounding box center [483, 369] width 882 height 99
click at [475, 335] on textarea "**********" at bounding box center [483, 369] width 882 height 99
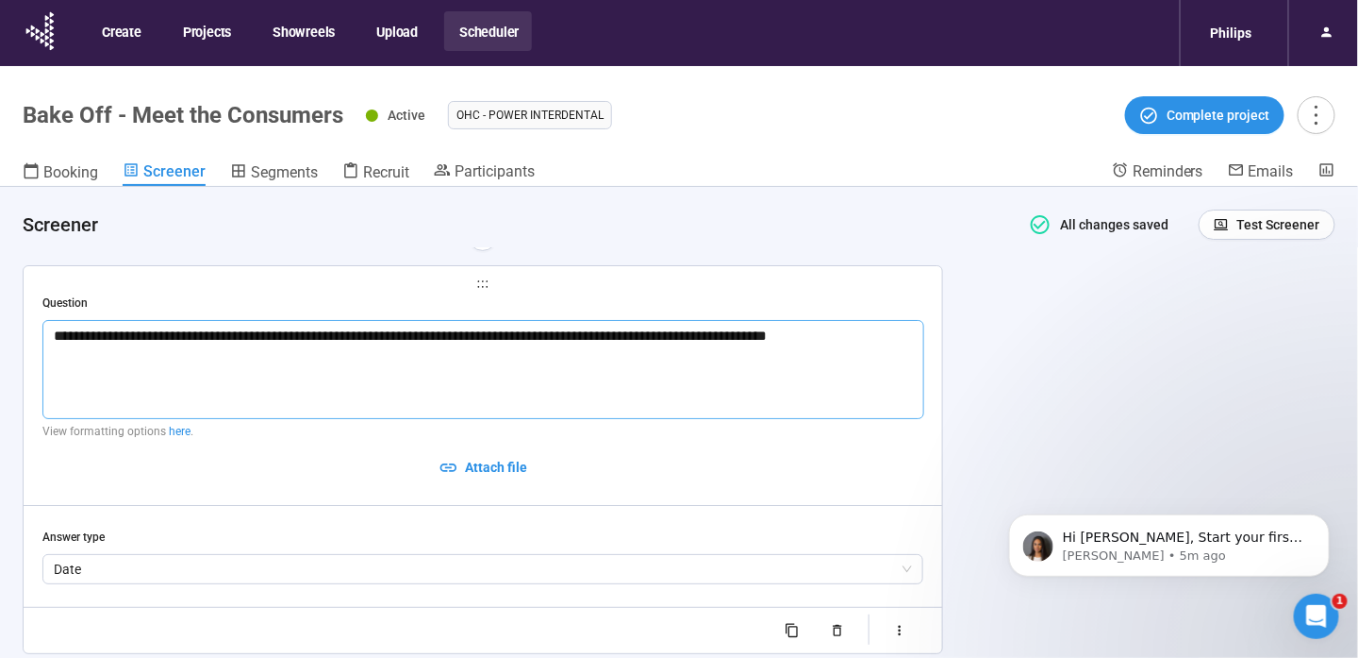
scroll to position [2525, 0]
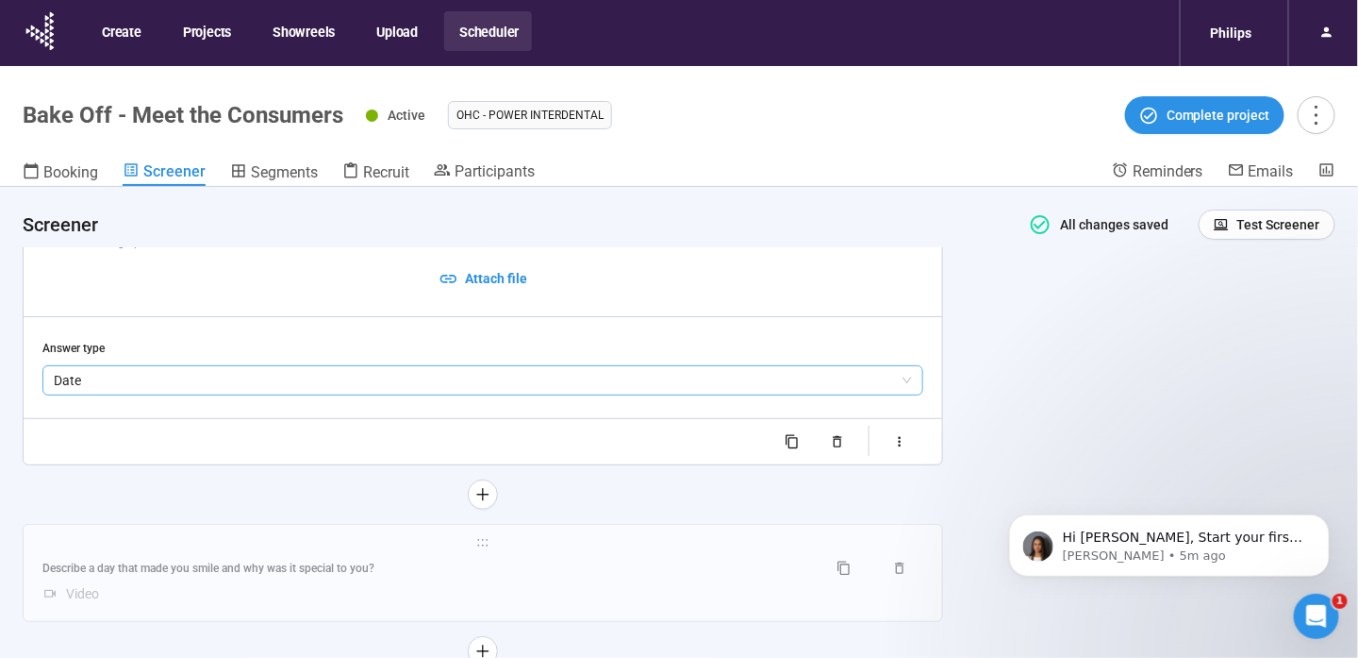
click at [126, 391] on span "Date" at bounding box center [483, 380] width 858 height 28
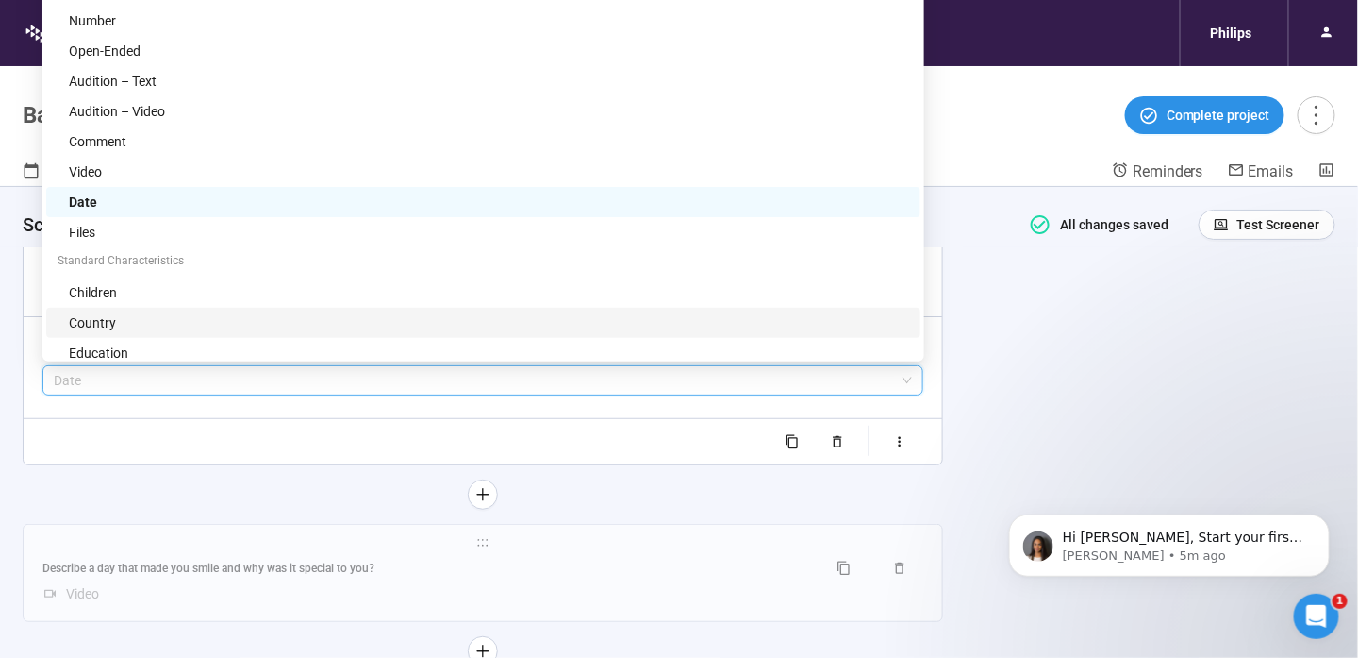
scroll to position [0, 0]
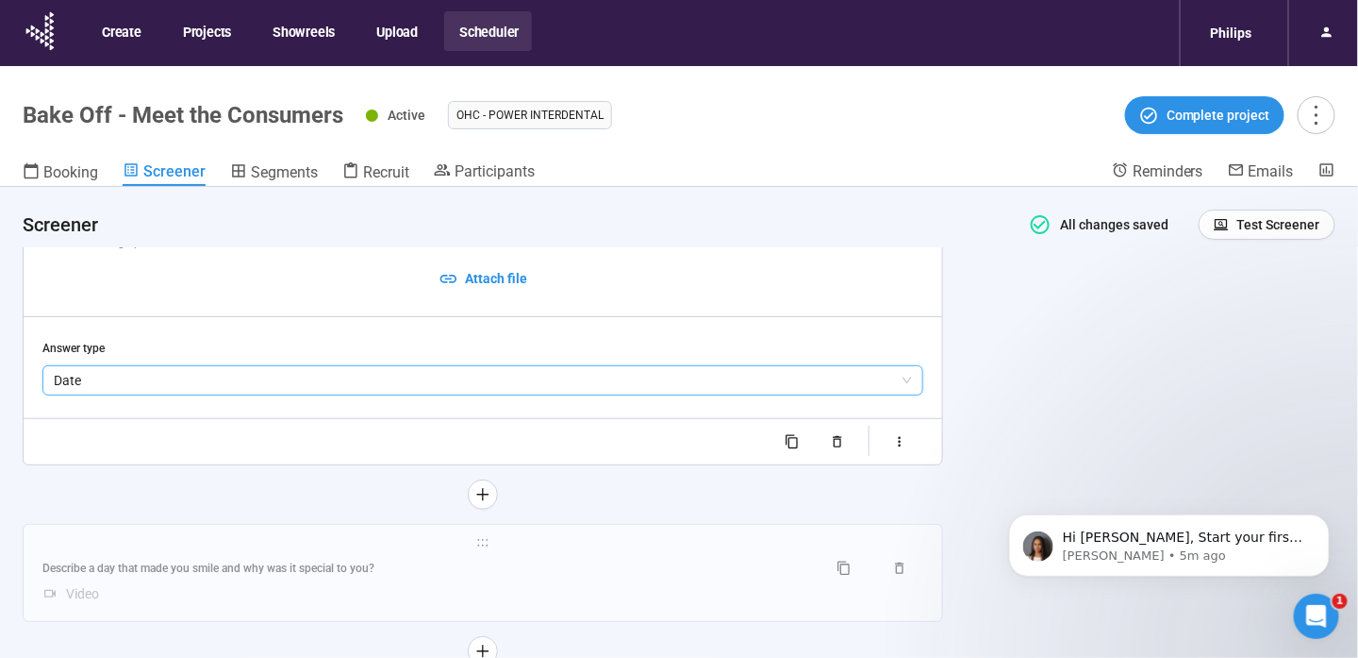
click at [231, 458] on div "**********" at bounding box center [483, 270] width 919 height 387
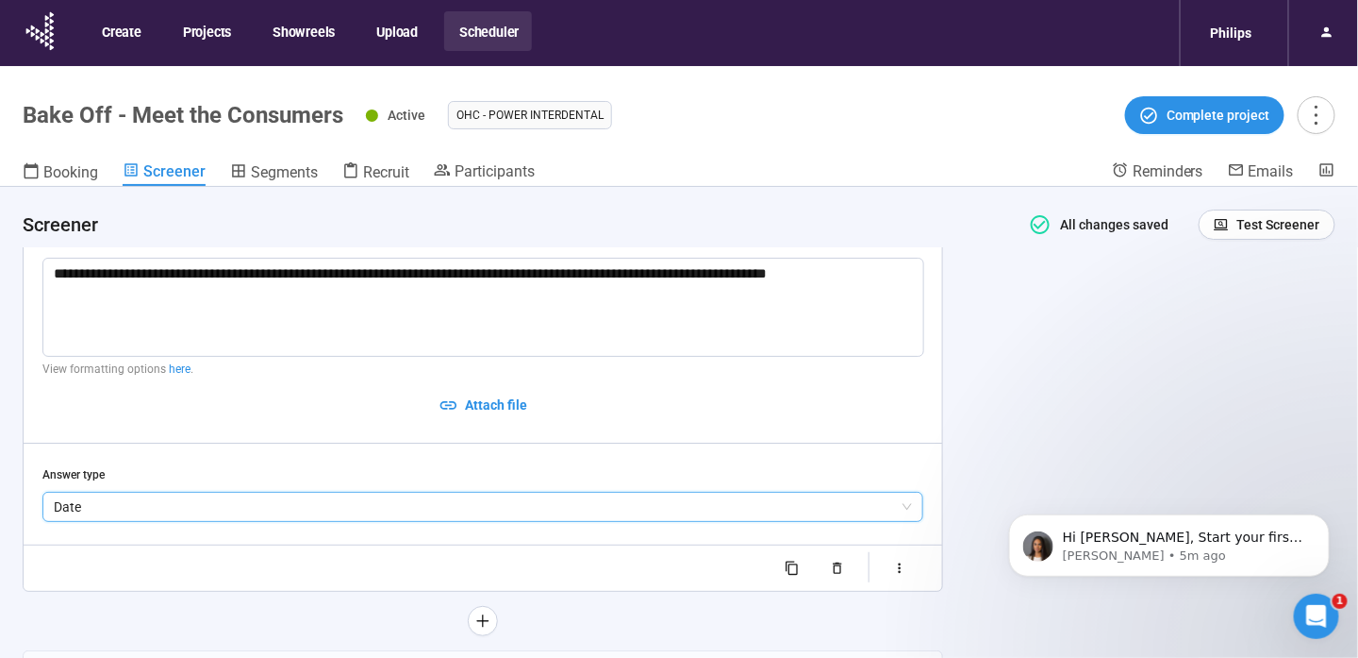
scroll to position [2242, 0]
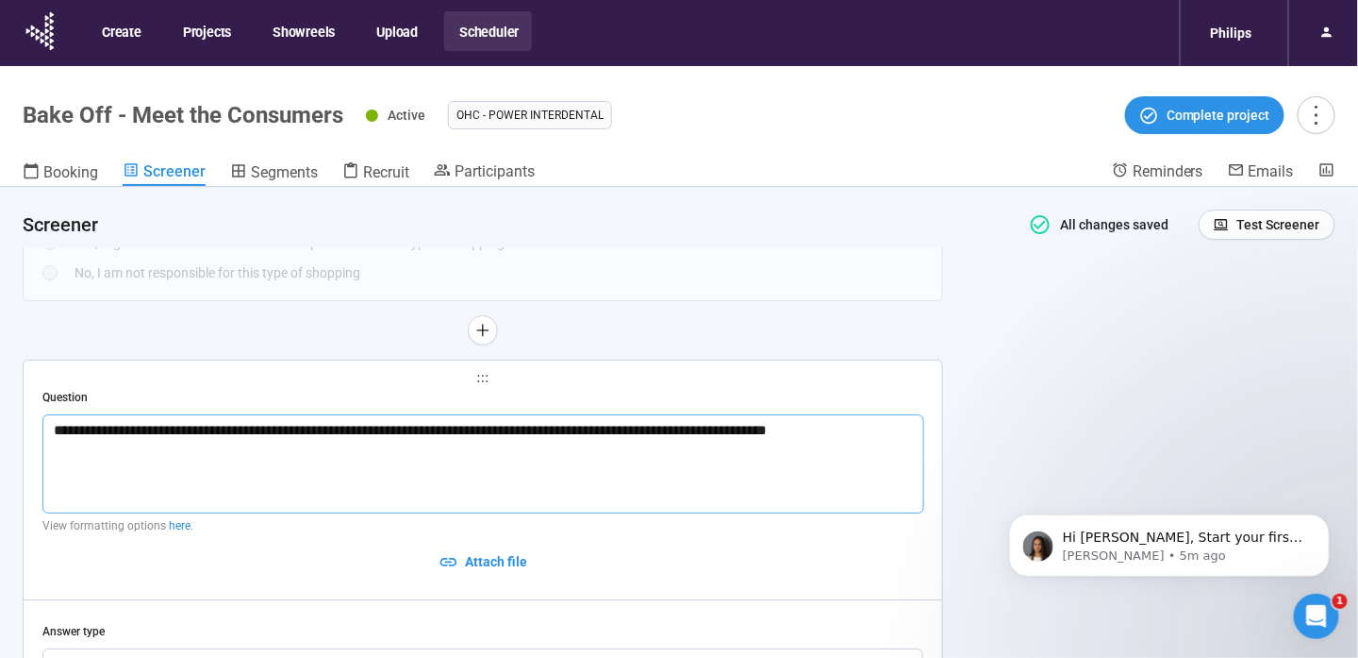
click at [888, 434] on textarea "**********" at bounding box center [483, 463] width 882 height 99
drag, startPoint x: 136, startPoint y: 429, endPoint x: -4, endPoint y: 447, distance: 140.8
click at [0, 447] on html "**********" at bounding box center [679, 362] width 1358 height 724
click at [915, 433] on textarea "**********" at bounding box center [483, 463] width 882 height 99
drag, startPoint x: 915, startPoint y: 433, endPoint x: -4, endPoint y: 462, distance: 919.3
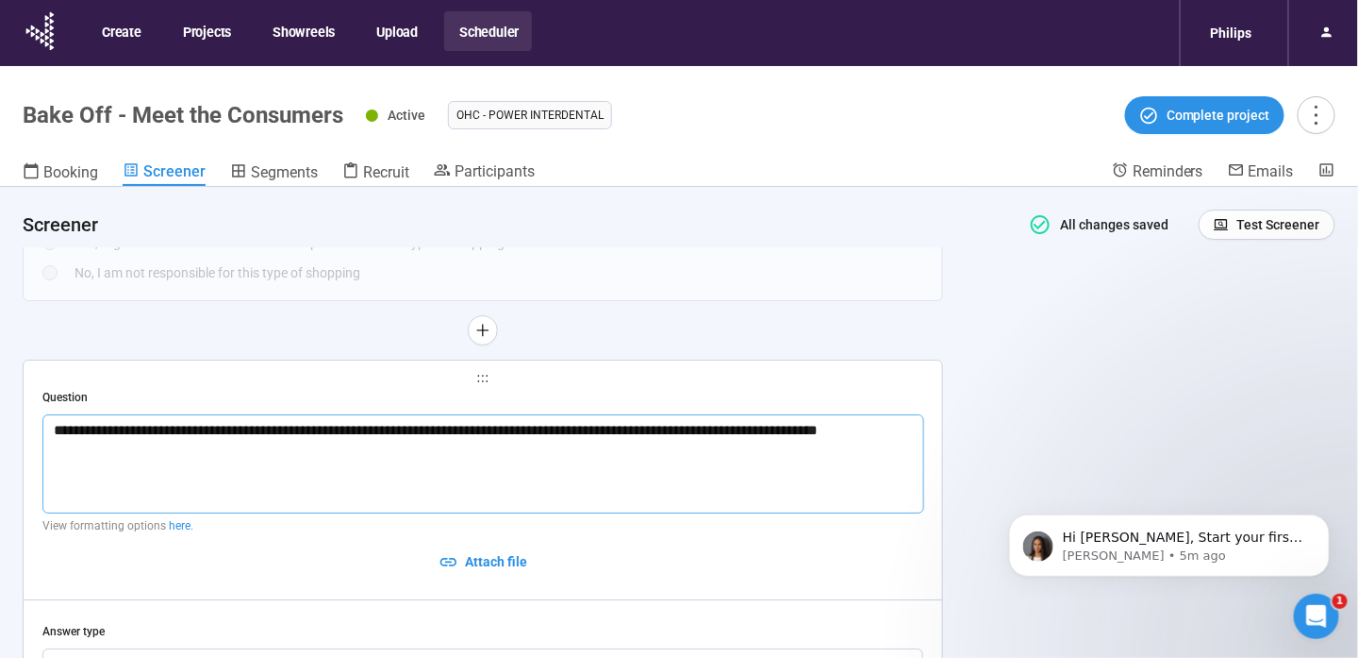
click at [0, 462] on html "**********" at bounding box center [679, 362] width 1358 height 724
click at [513, 478] on textarea "**********" at bounding box center [483, 463] width 882 height 99
drag, startPoint x: 53, startPoint y: 425, endPoint x: 1036, endPoint y: 387, distance: 983.7
click at [1036, 387] on div "**********" at bounding box center [679, 455] width 1358 height 537
paste textarea
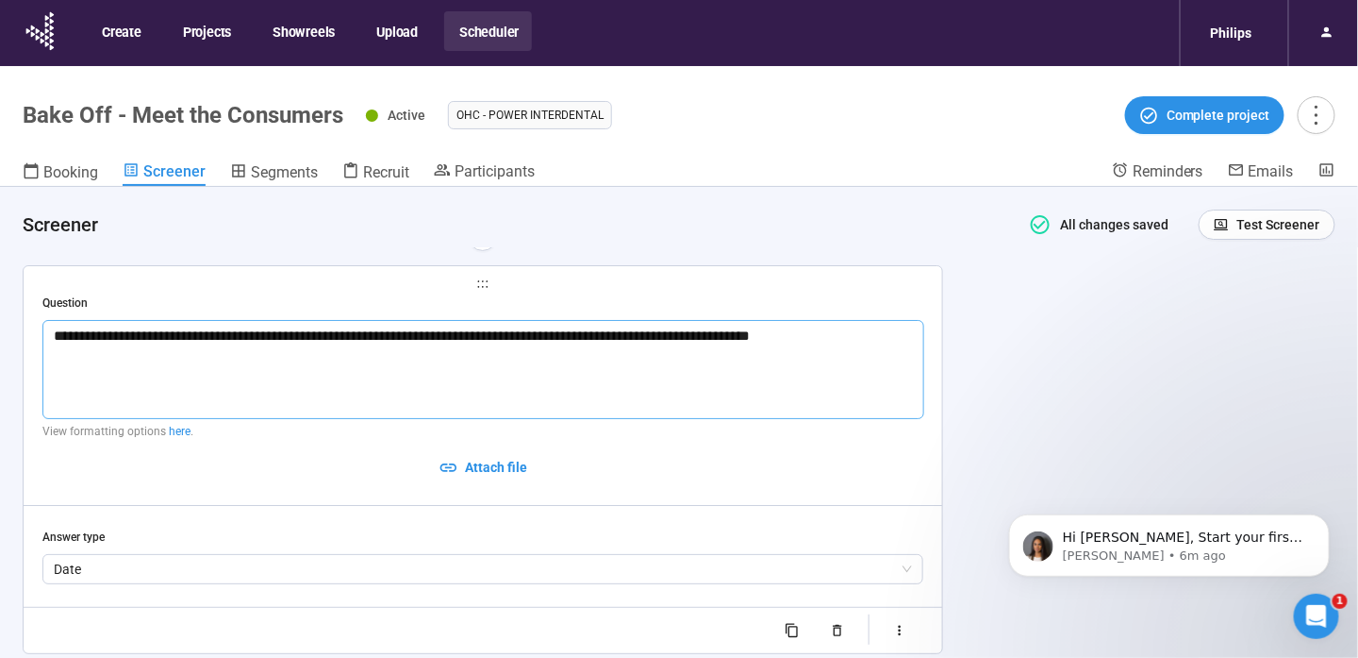
scroll to position [2525, 0]
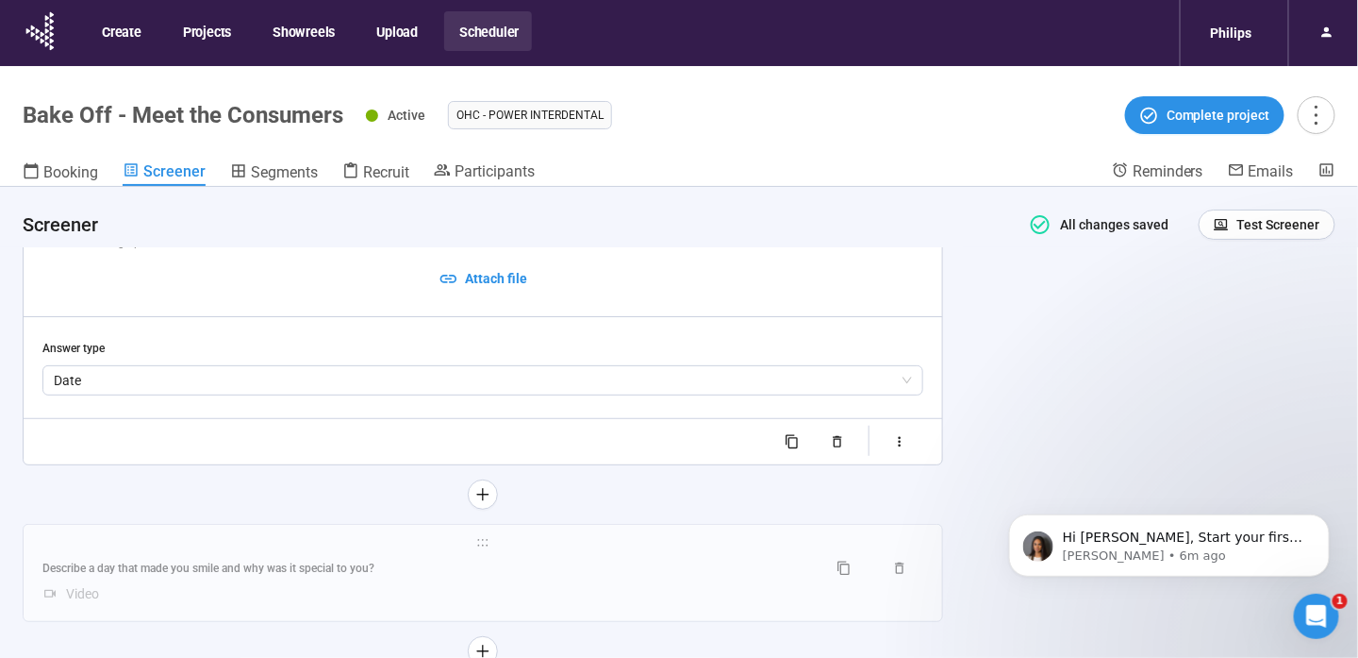
click at [1017, 388] on div "**********" at bounding box center [679, 455] width 1358 height 537
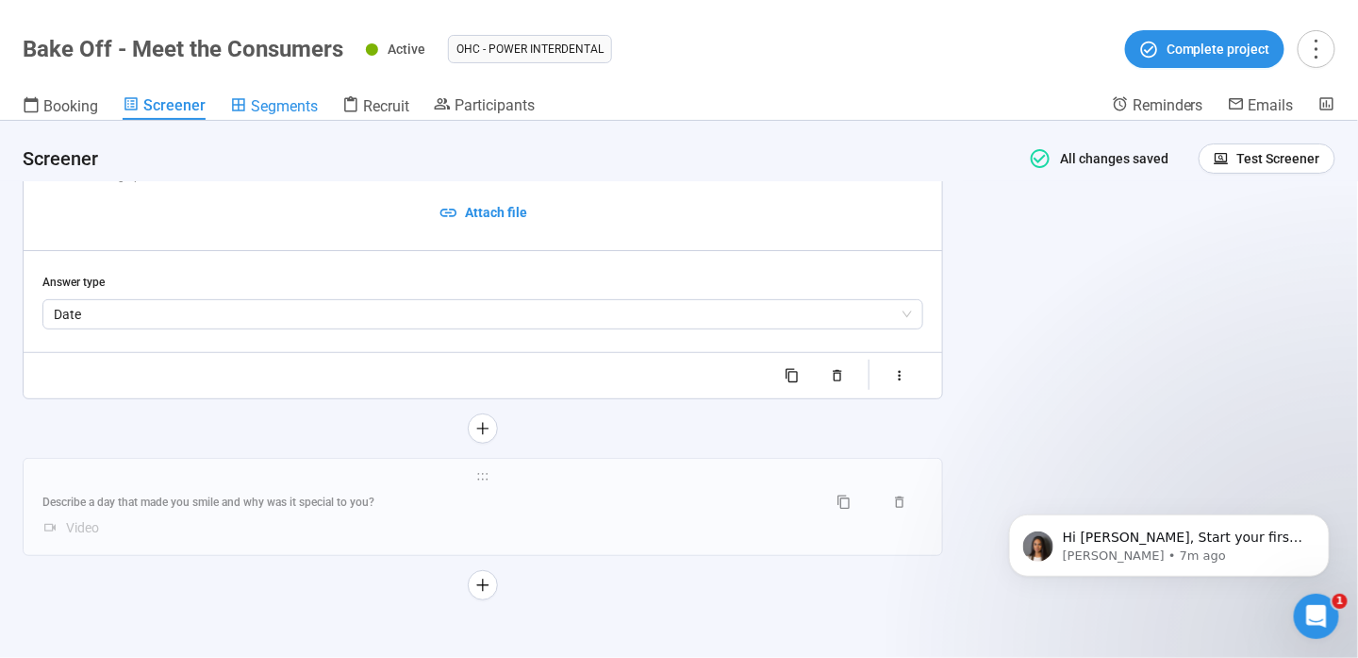
click at [283, 108] on span "Segments" at bounding box center [284, 106] width 67 height 18
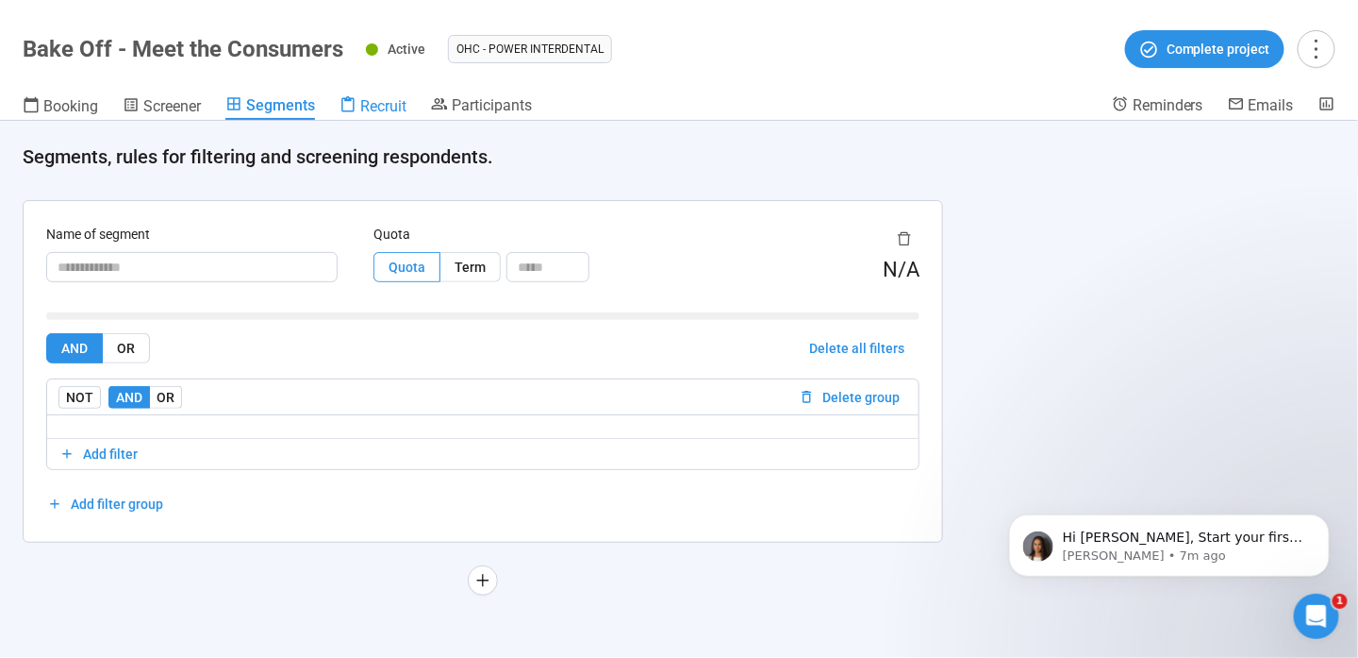
click at [391, 113] on span "Recruit" at bounding box center [383, 106] width 46 height 18
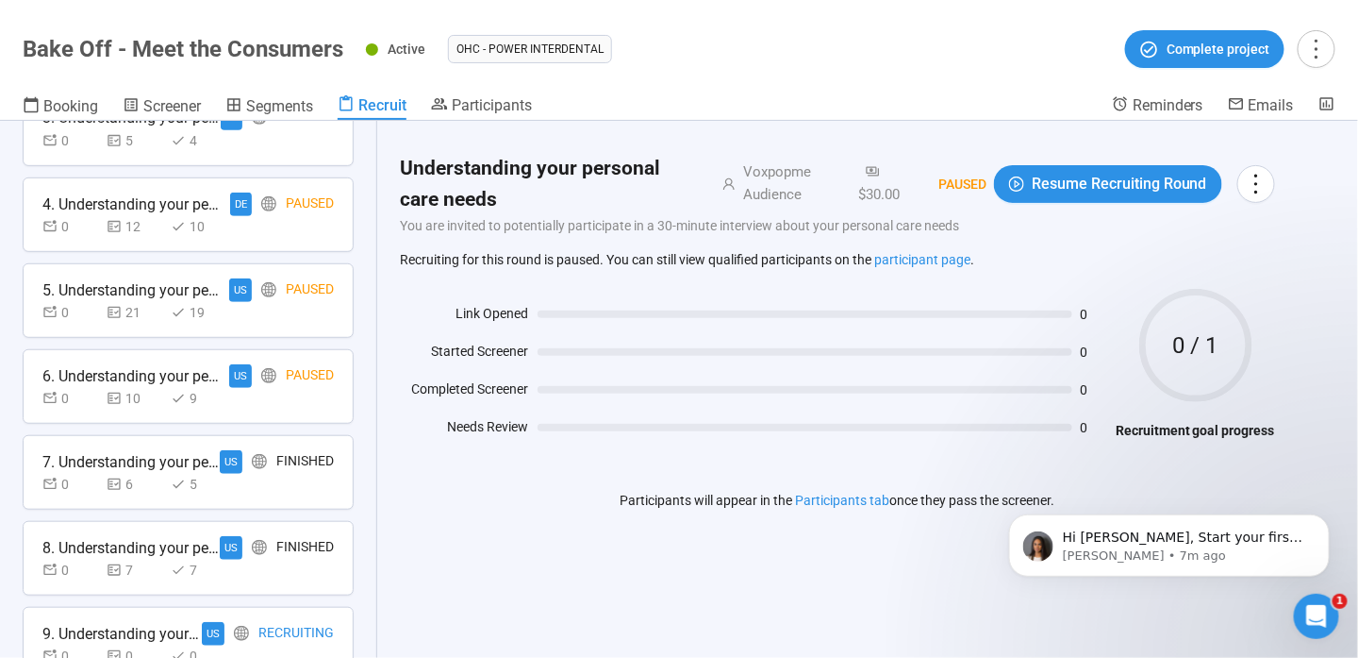
scroll to position [592, 0]
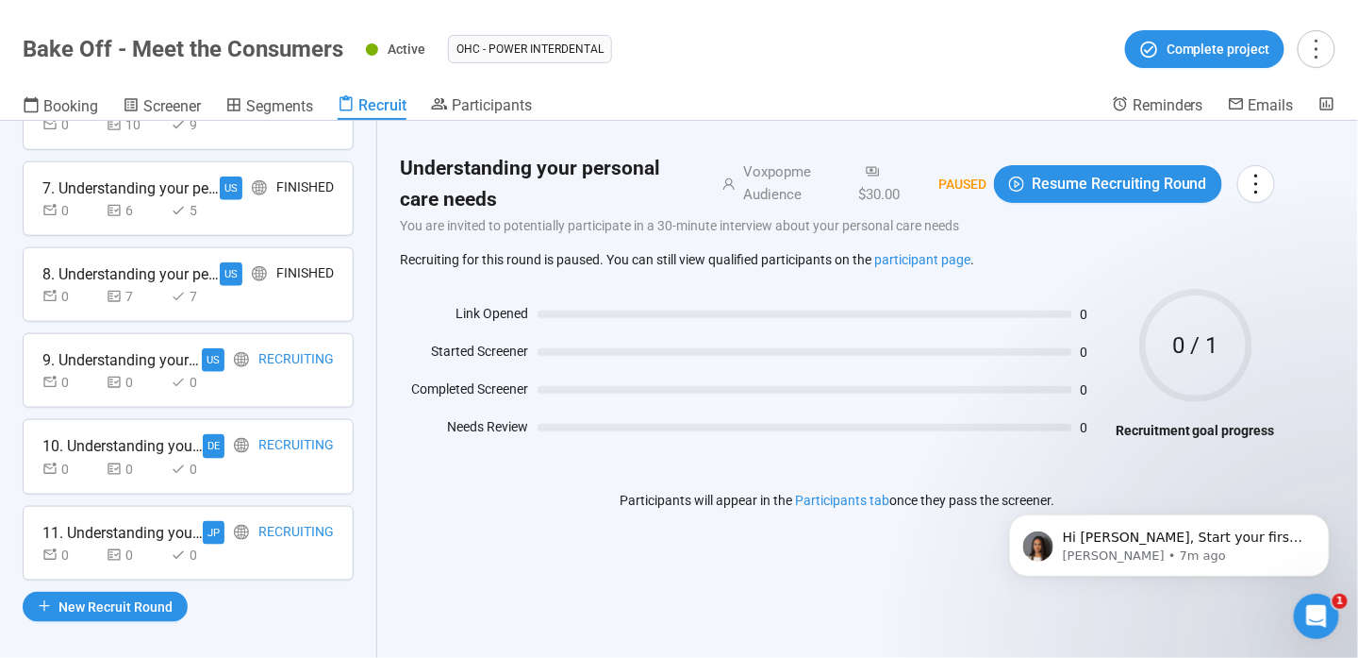
click at [283, 437] on div "Recruiting" at bounding box center [295, 446] width 75 height 24
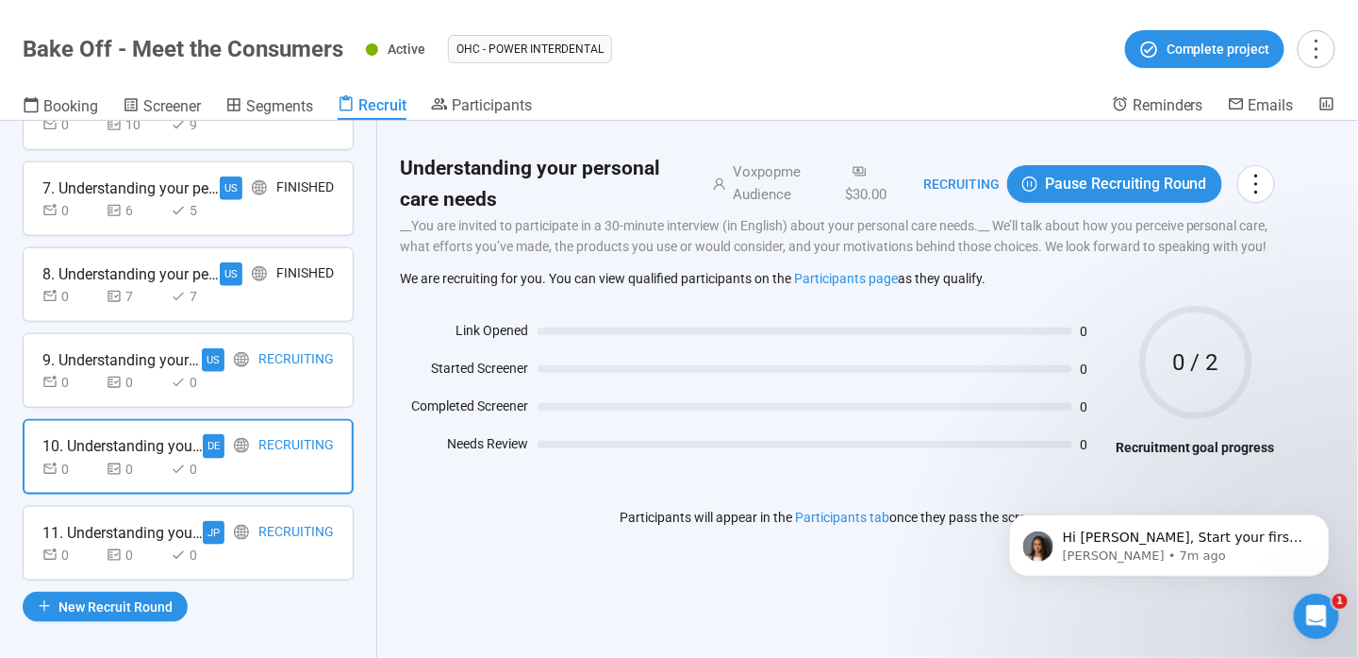
click at [287, 379] on div "0 0 0" at bounding box center [187, 382] width 291 height 21
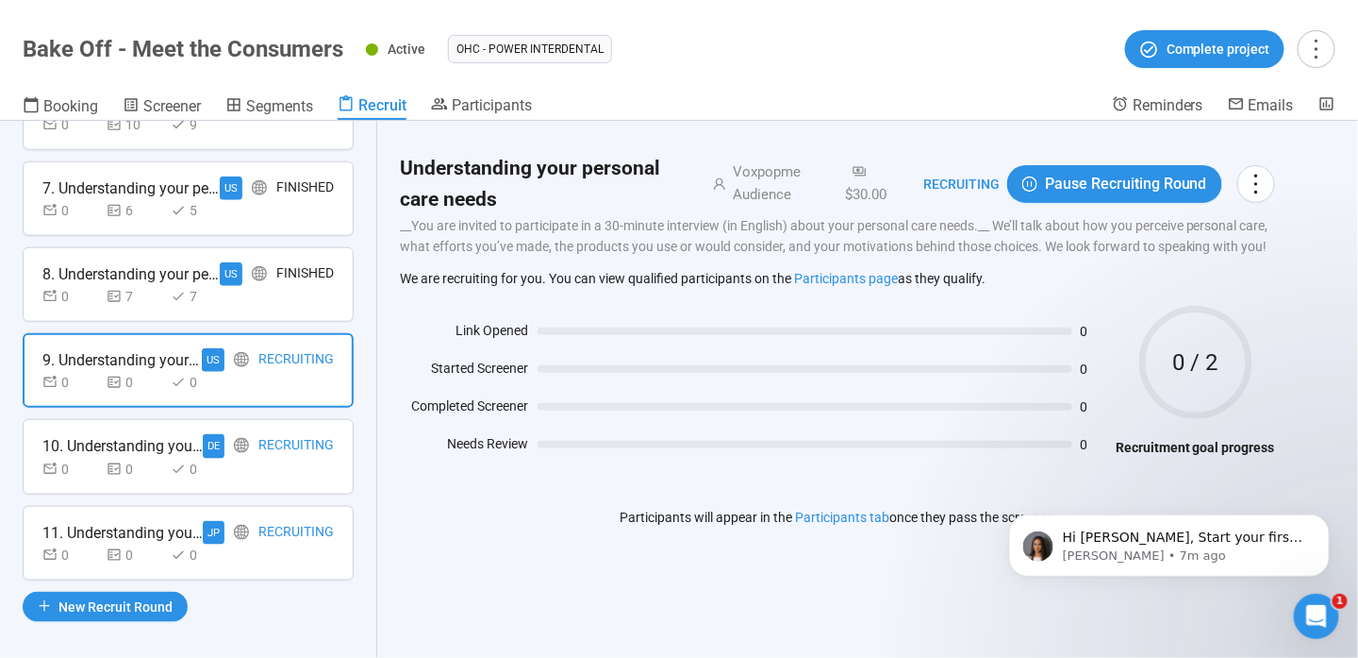
click at [285, 521] on div "Recruiting" at bounding box center [295, 533] width 75 height 24
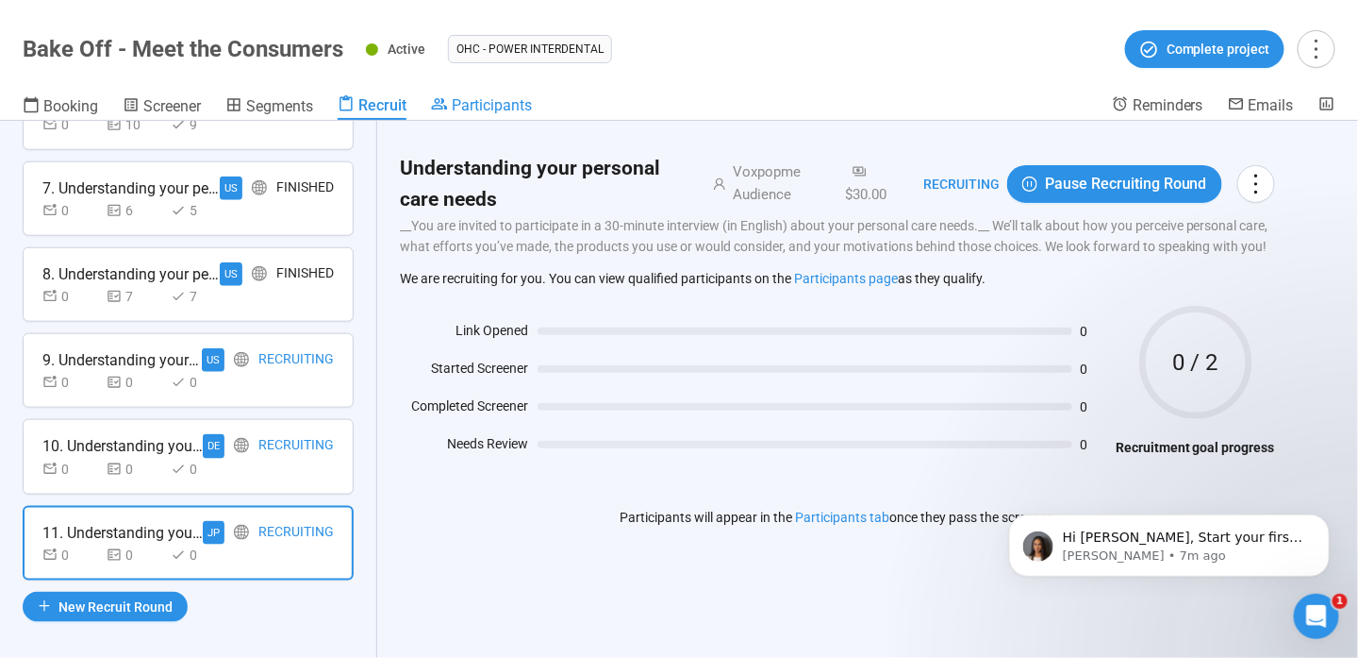
click at [491, 106] on span "Participants" at bounding box center [492, 105] width 80 height 18
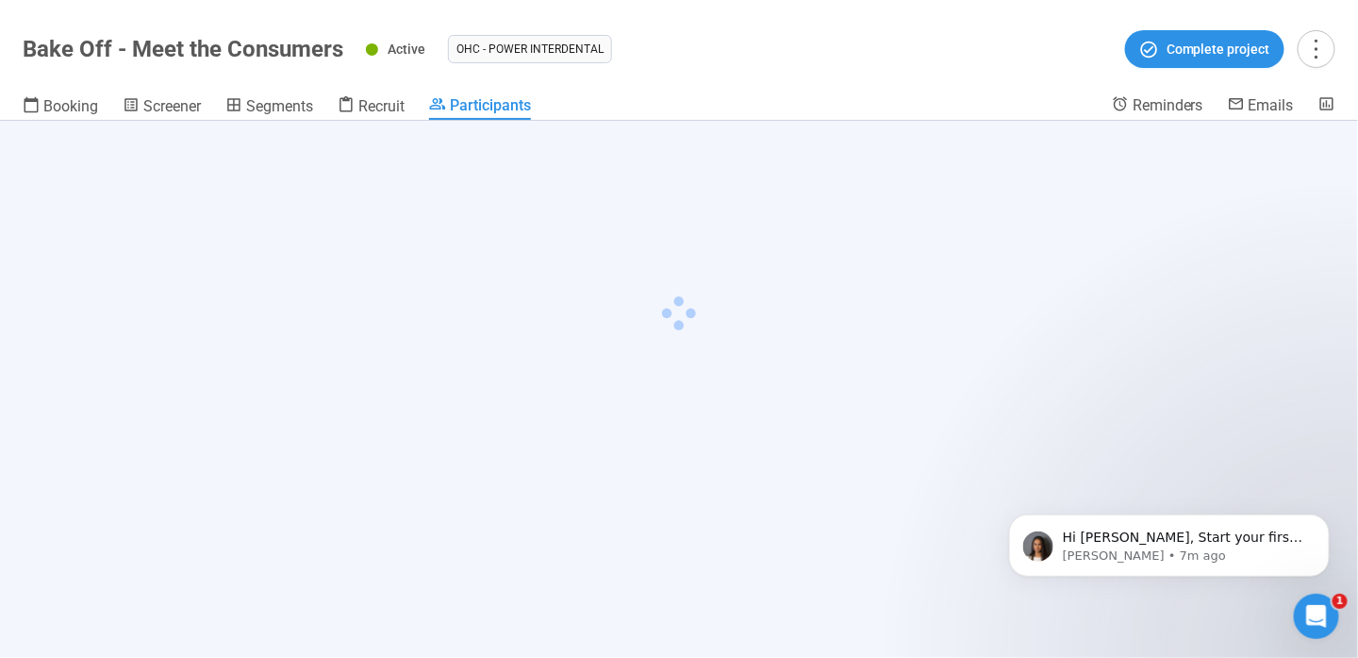
click at [206, 100] on div "Booking Screener Segments Recruit Participants" at bounding box center [568, 107] width 1090 height 25
click at [323, 101] on div "Booking Screener Segments Recruit Participants" at bounding box center [568, 107] width 1090 height 25
click at [153, 103] on span "Screener" at bounding box center [172, 106] width 58 height 18
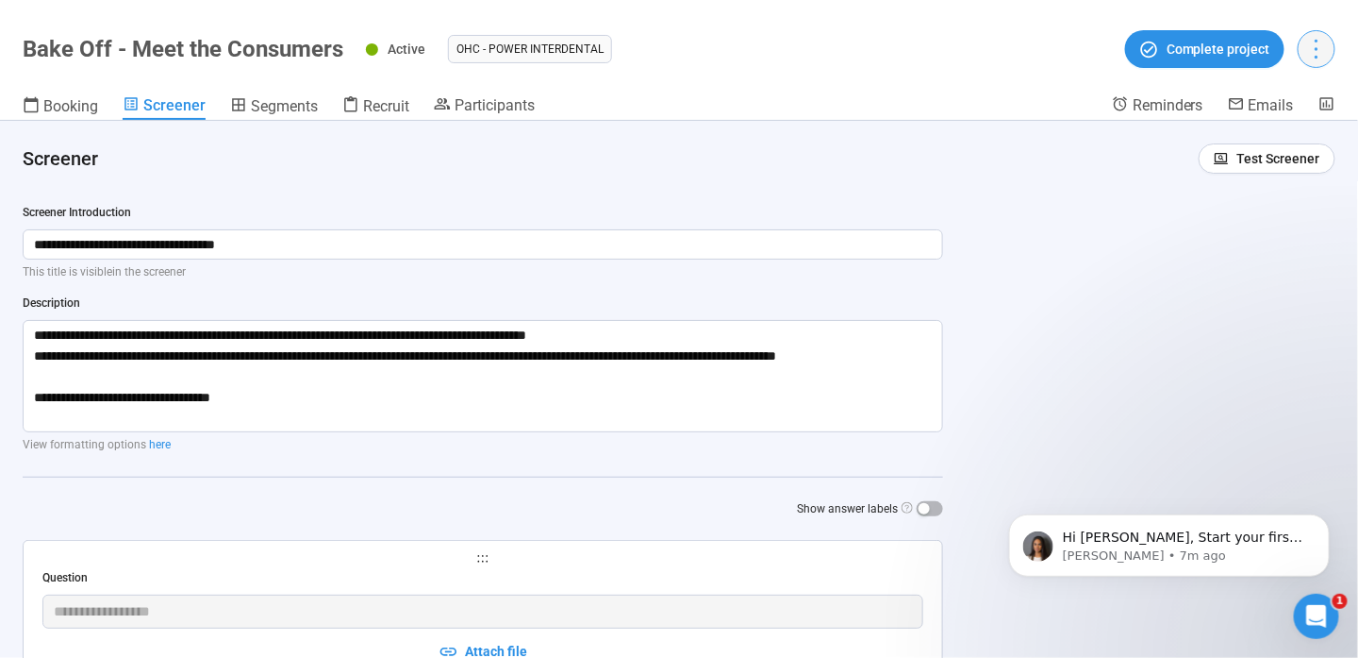
click at [1303, 38] on button "button" at bounding box center [1317, 49] width 38 height 38
click at [1254, 240] on div "**********" at bounding box center [679, 389] width 1358 height 537
click at [1133, 101] on span "Reminders" at bounding box center [1168, 105] width 71 height 18
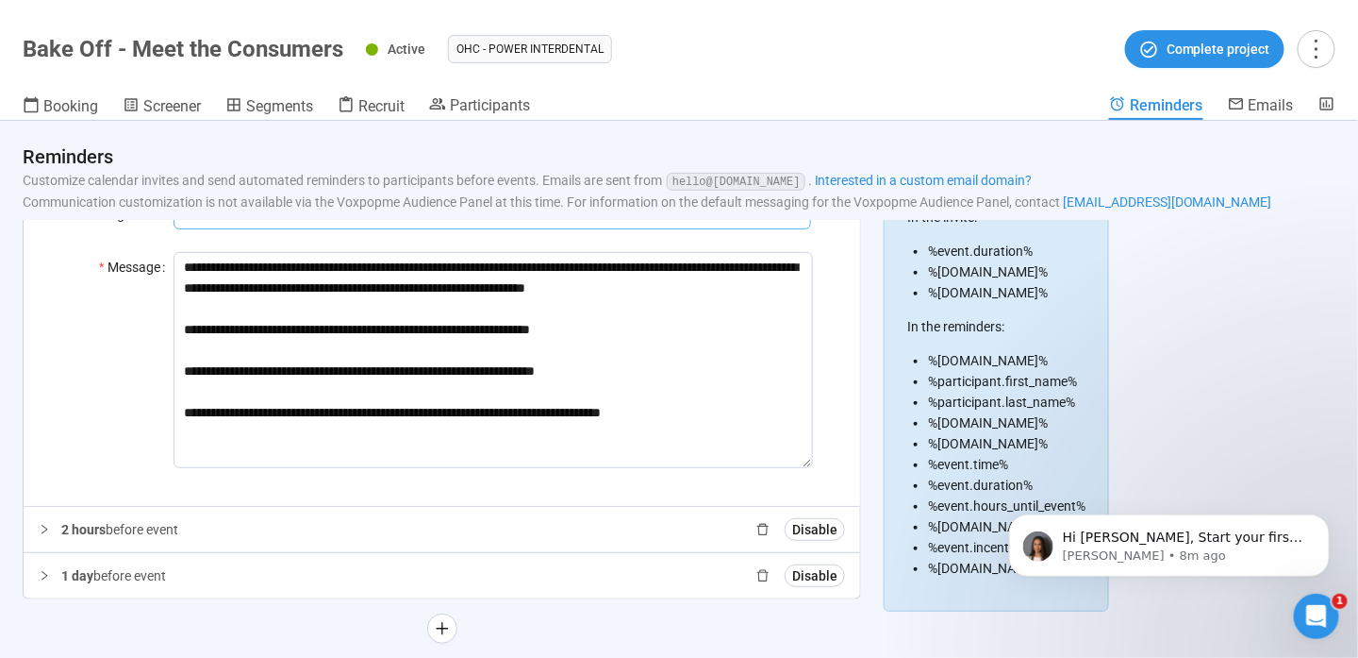
scroll to position [189, 0]
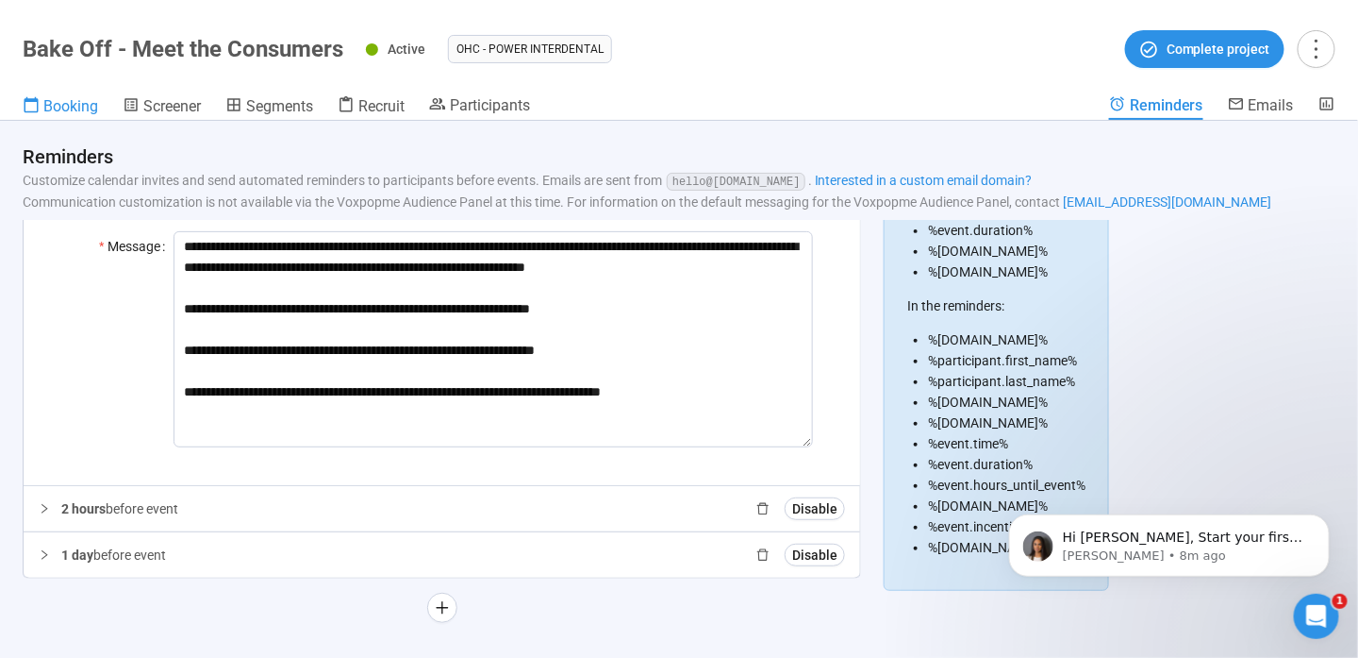
click at [66, 101] on span "Booking" at bounding box center [70, 106] width 55 height 18
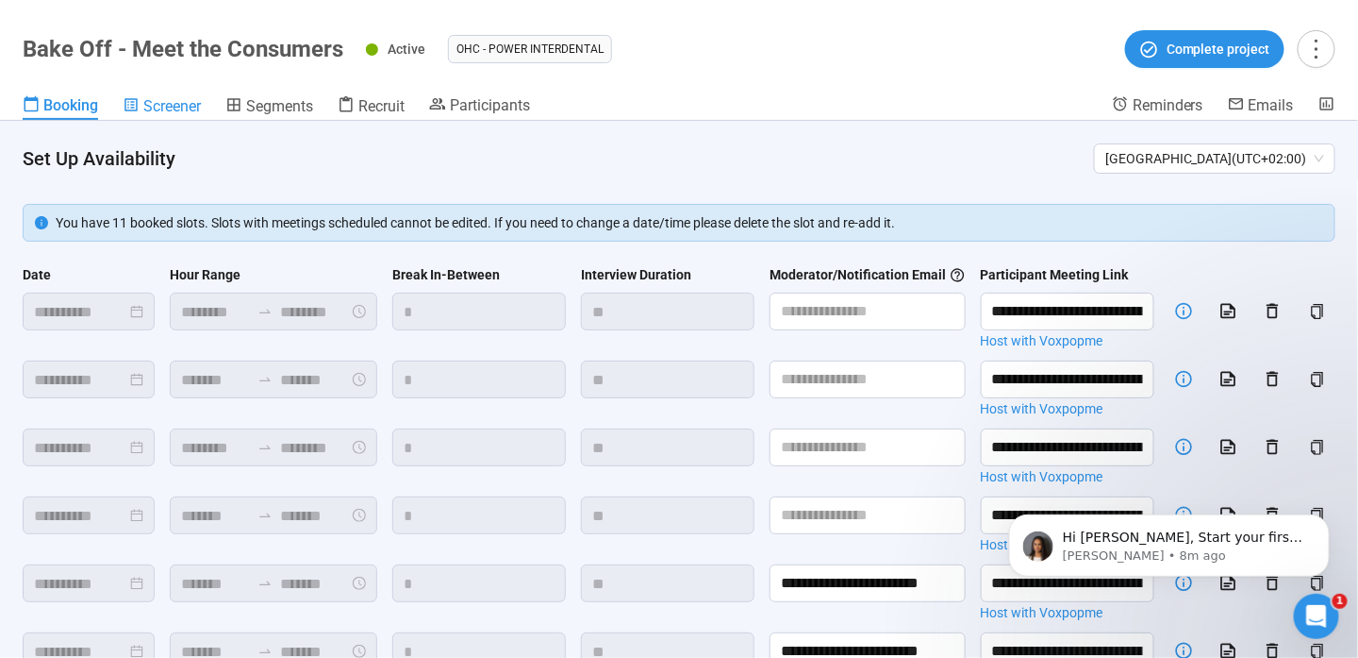
click at [148, 119] on link "Screener" at bounding box center [162, 107] width 78 height 25
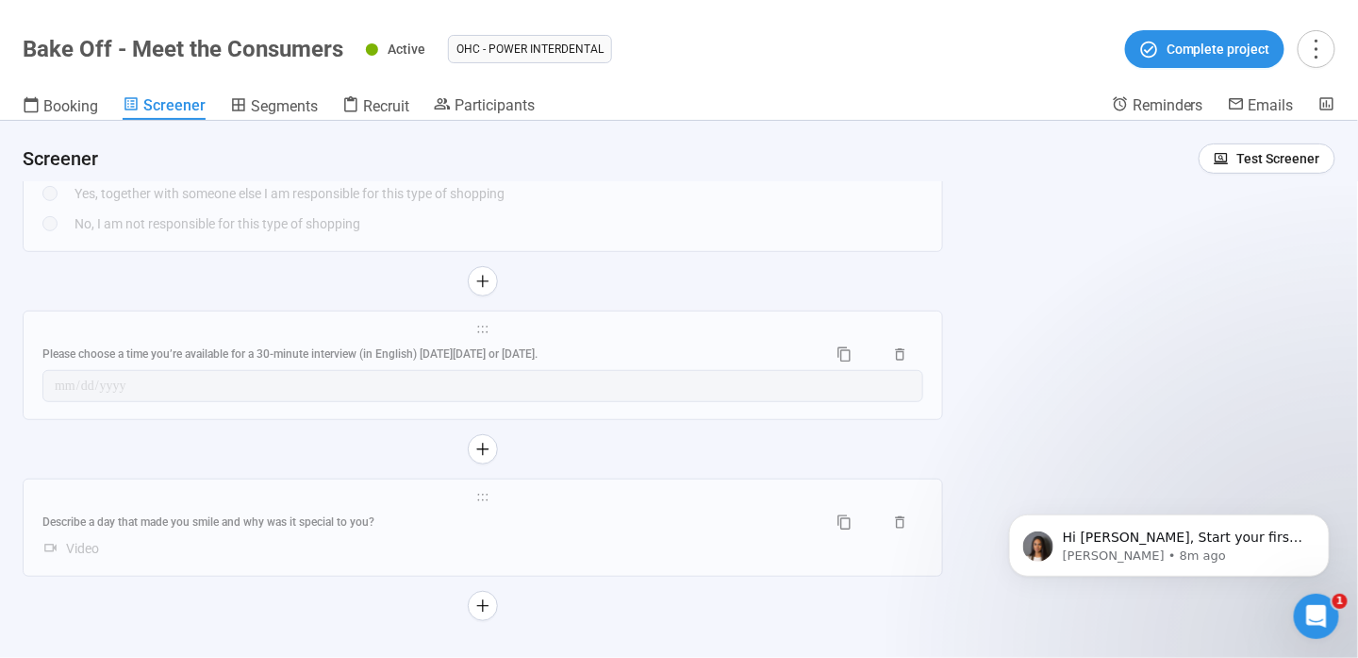
scroll to position [2650, 0]
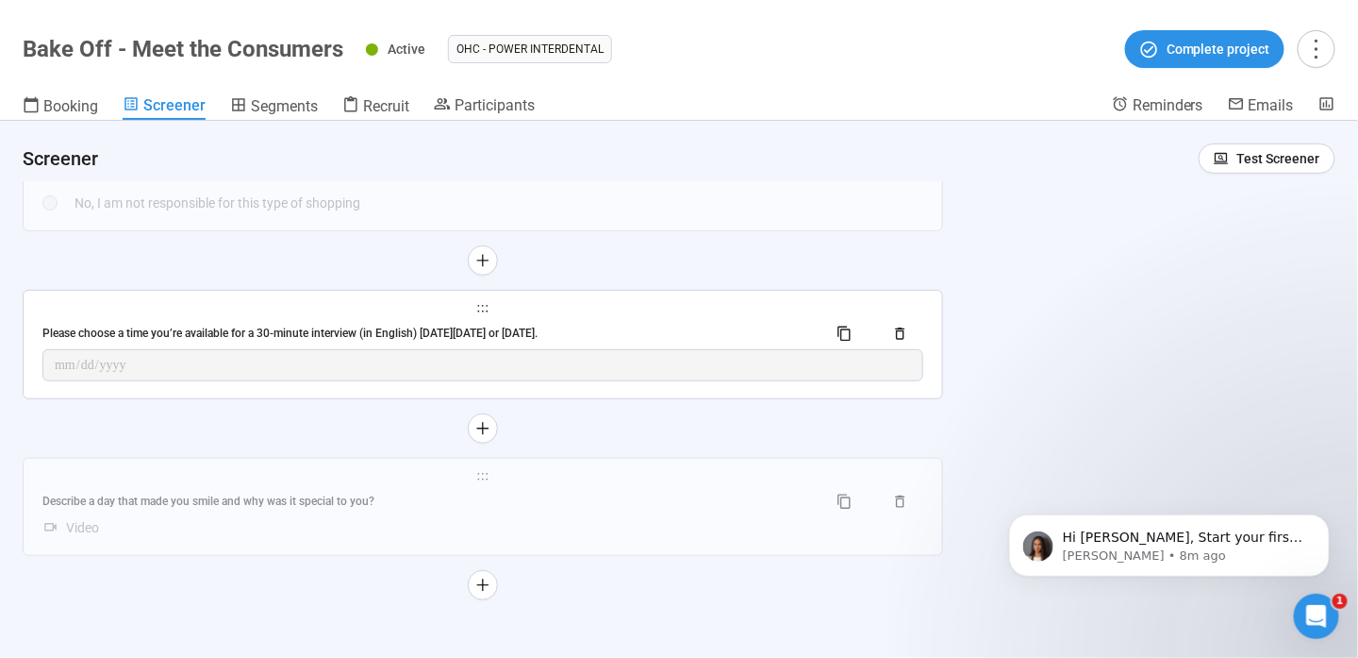
click at [483, 315] on div "**********" at bounding box center [483, 345] width 919 height 108
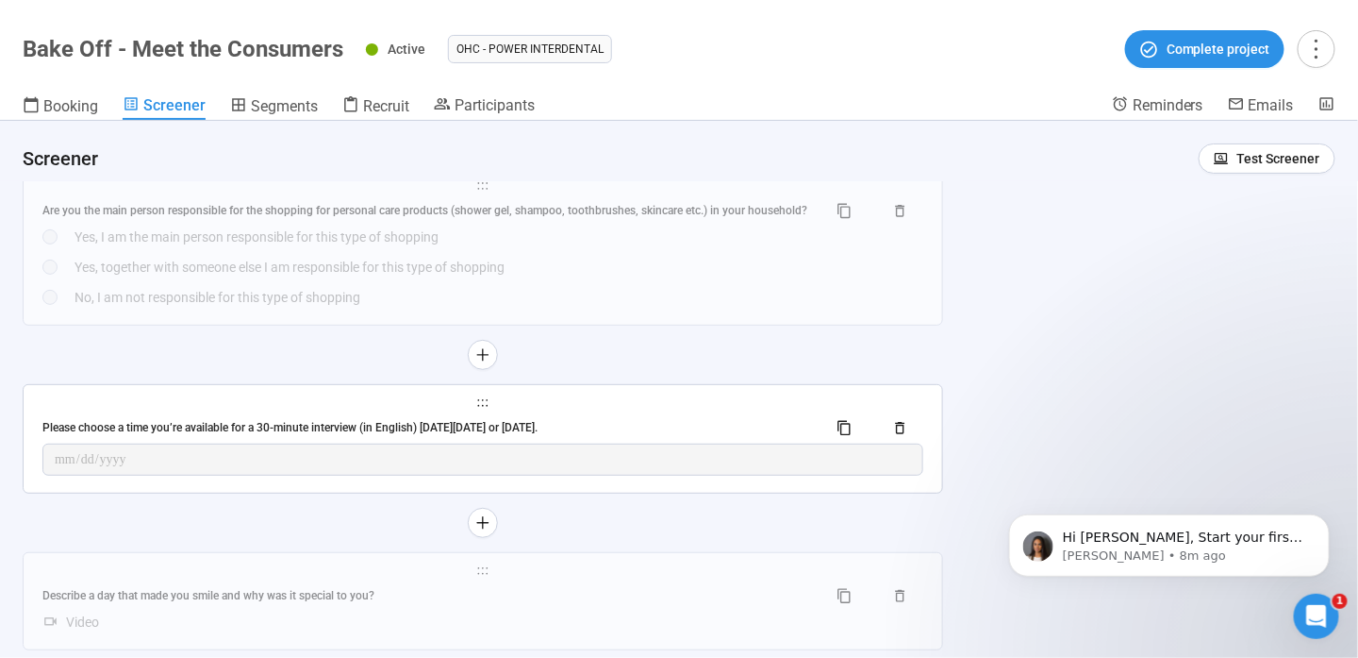
click at [377, 432] on div "Please choose a time you’re available for a 30-minute interview (in English) [D…" at bounding box center [427, 428] width 770 height 18
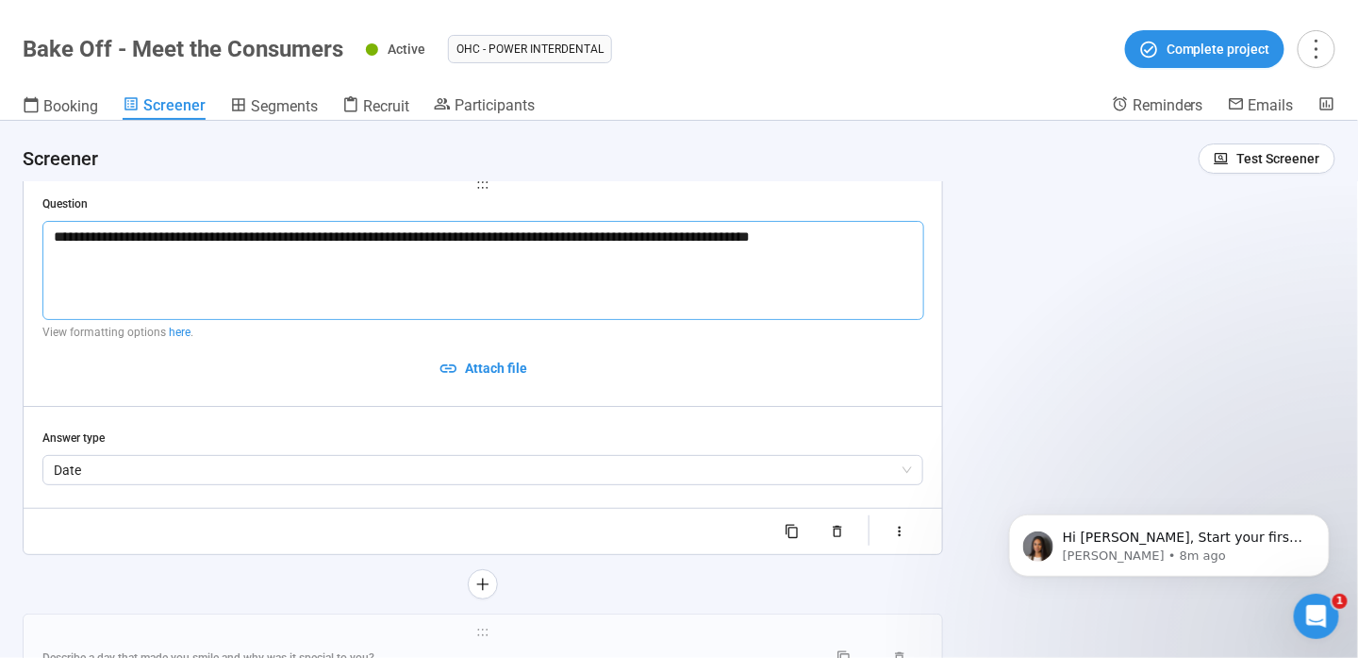
scroll to position [2417, 0]
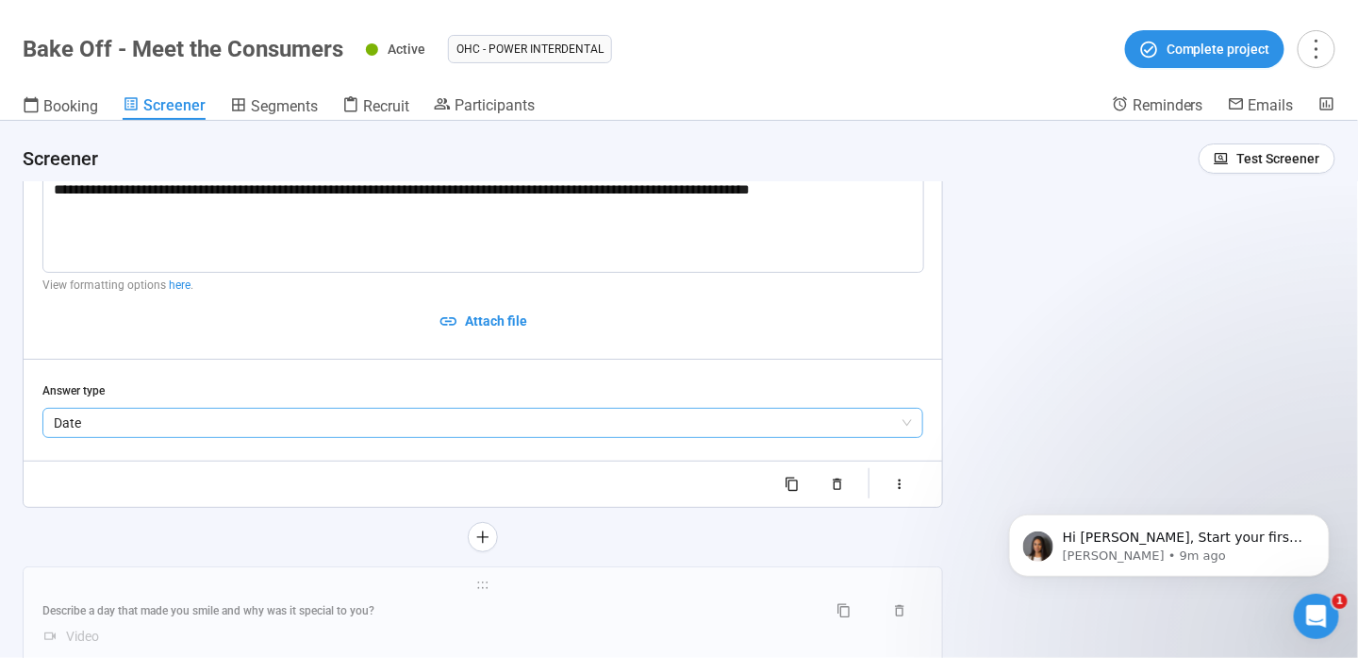
click at [393, 426] on span "Date" at bounding box center [483, 422] width 858 height 28
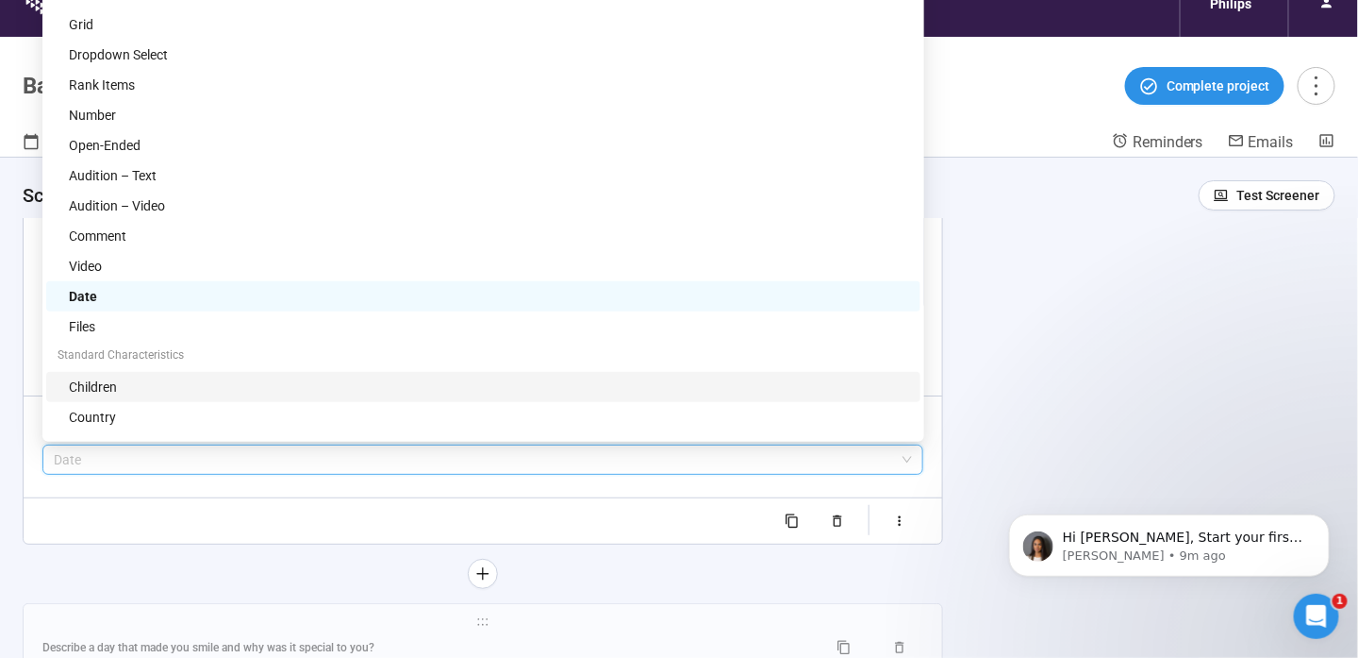
scroll to position [0, 0]
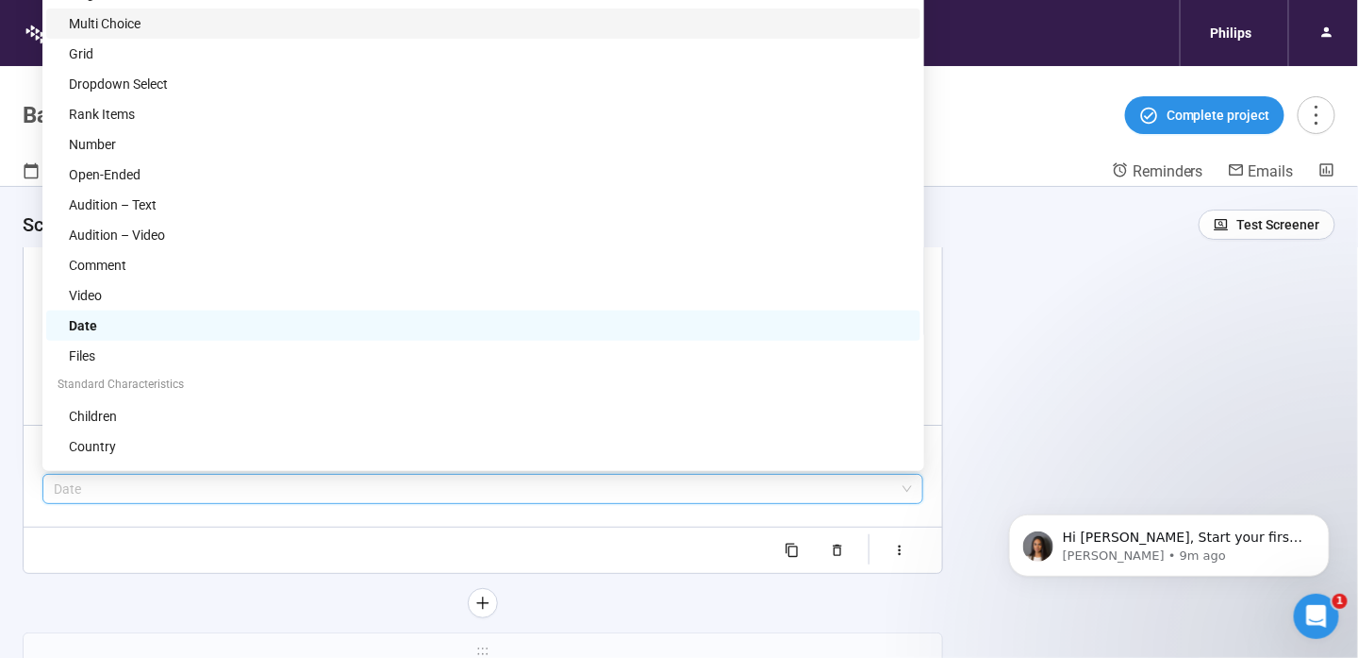
click at [315, 14] on div "Multi Choice" at bounding box center [489, 23] width 841 height 21
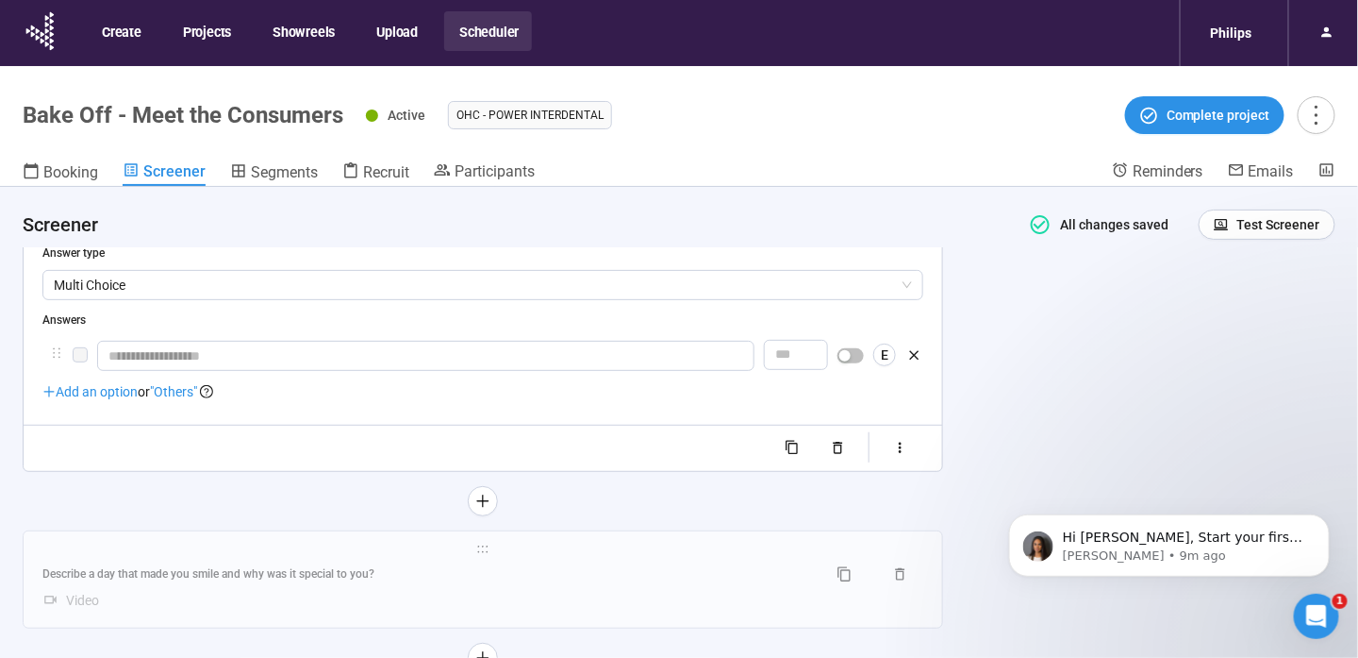
scroll to position [2627, 0]
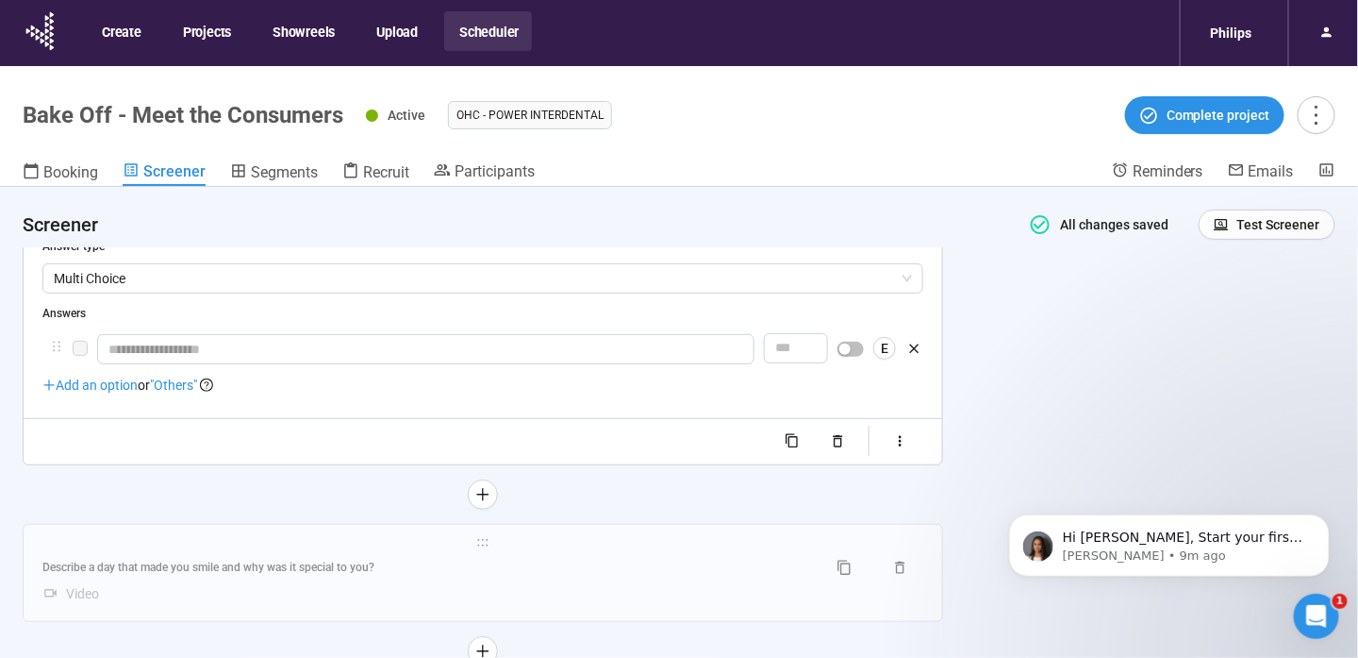
click at [128, 386] on span "Add an option" at bounding box center [89, 384] width 95 height 15
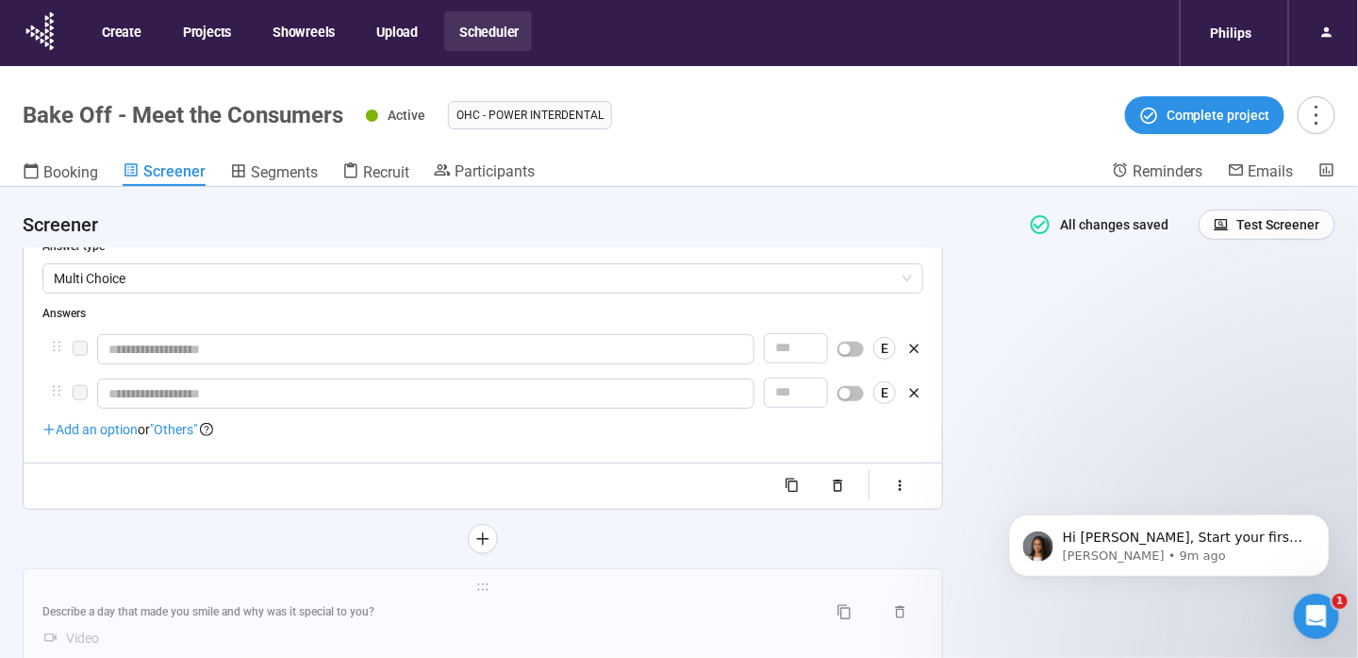
click at [125, 432] on span "Add an option" at bounding box center [89, 429] width 95 height 15
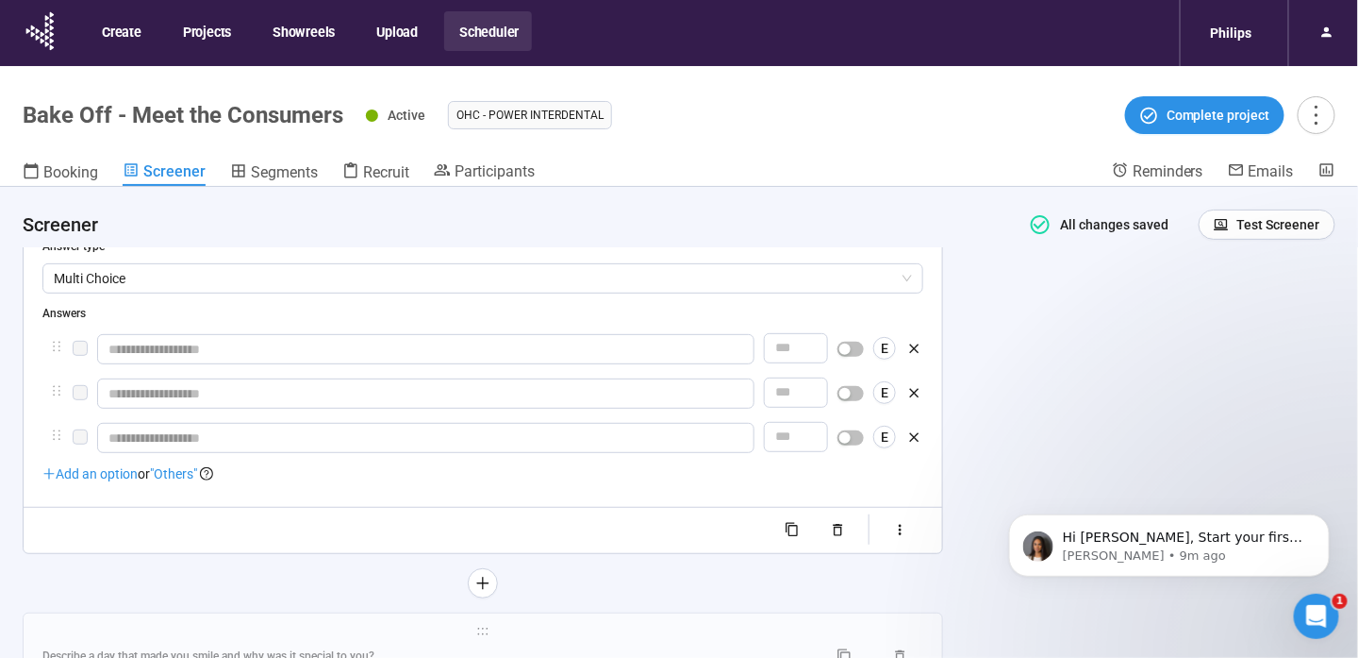
click at [126, 473] on span "Add an option" at bounding box center [89, 473] width 95 height 15
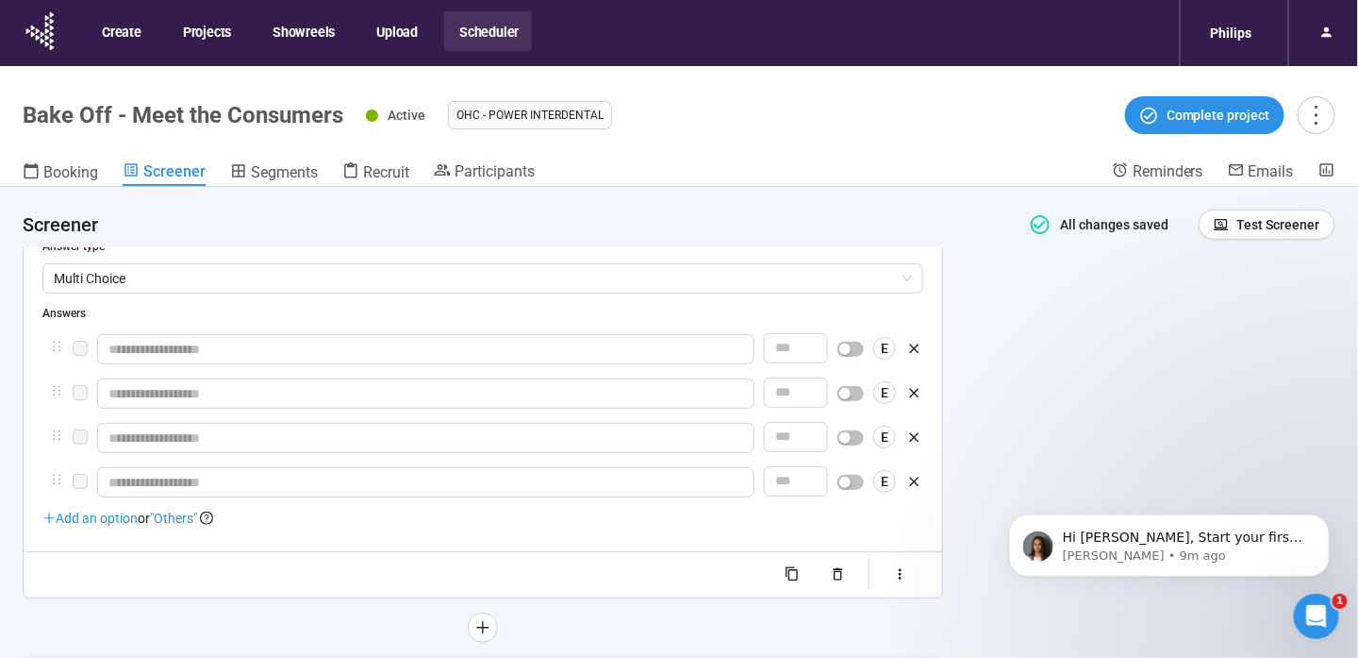
click at [133, 520] on span "Add an option" at bounding box center [89, 517] width 95 height 15
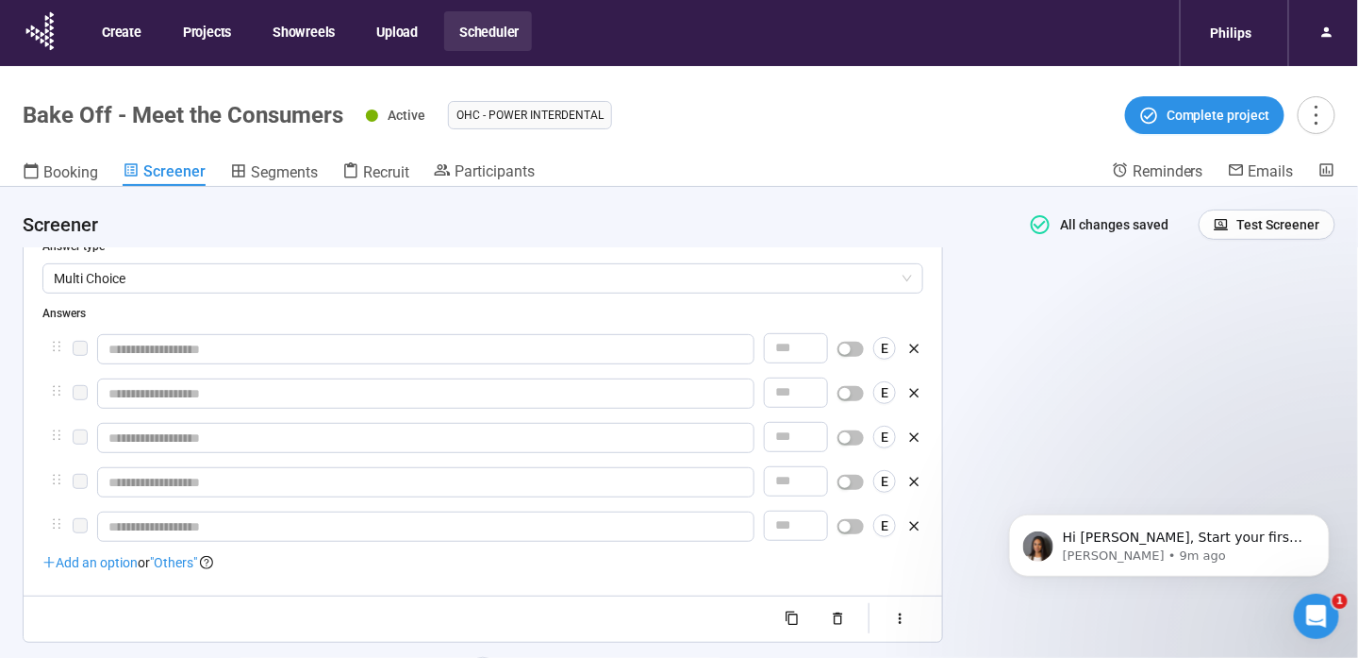
click at [123, 566] on span "Add an option" at bounding box center [89, 562] width 95 height 15
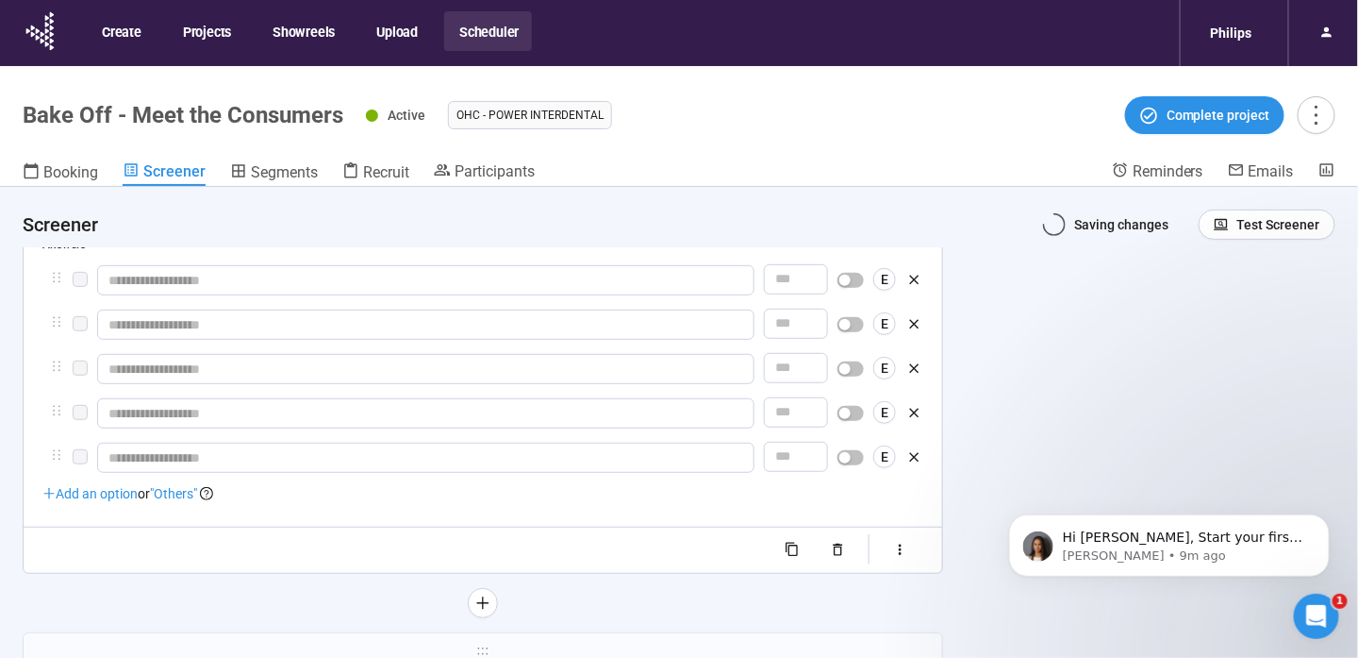
scroll to position [2722, 0]
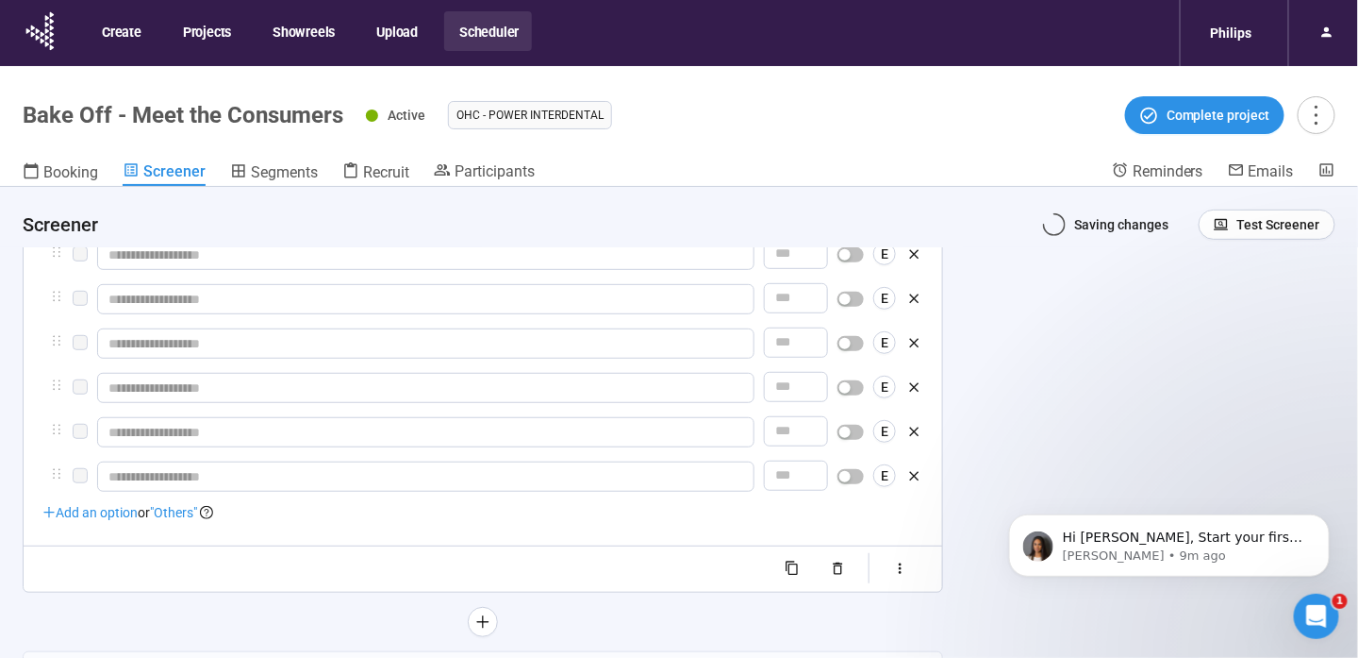
click at [125, 508] on span "Add an option" at bounding box center [89, 512] width 95 height 15
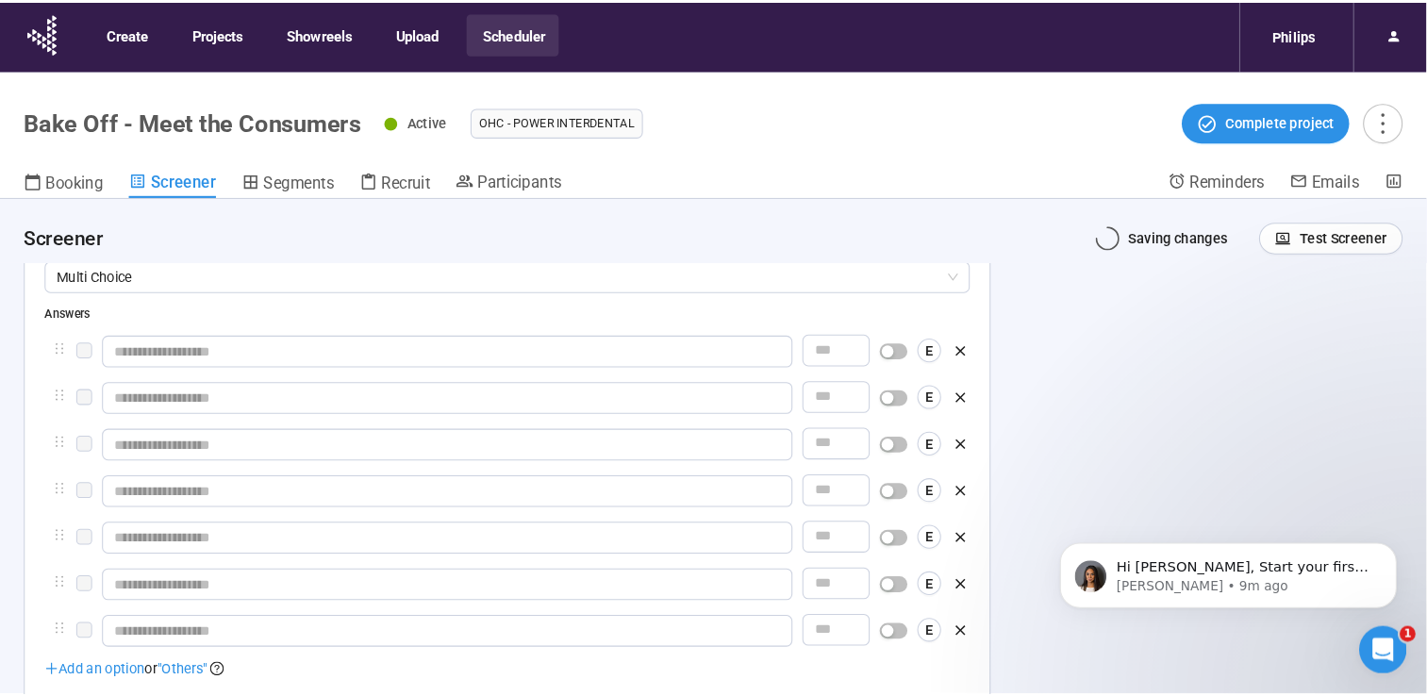
scroll to position [2533, 0]
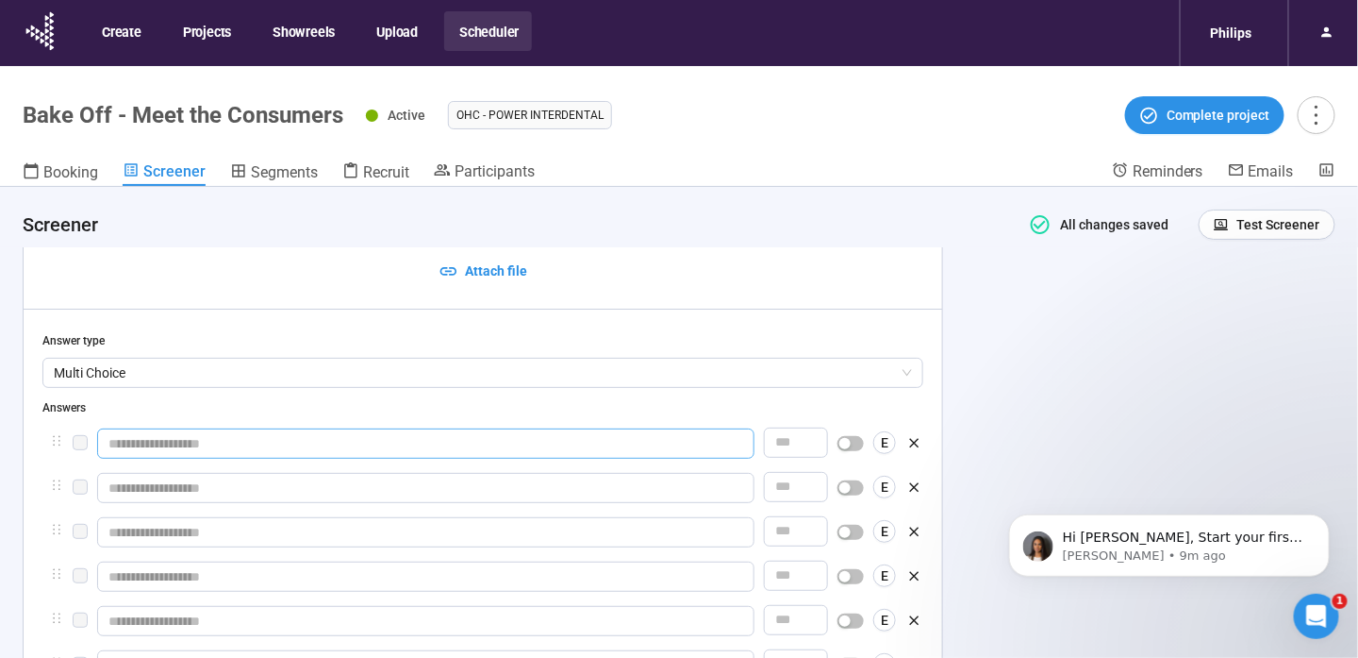
click at [151, 443] on input "text" at bounding box center [426, 443] width 658 height 30
